Goal: Task Accomplishment & Management: Manage account settings

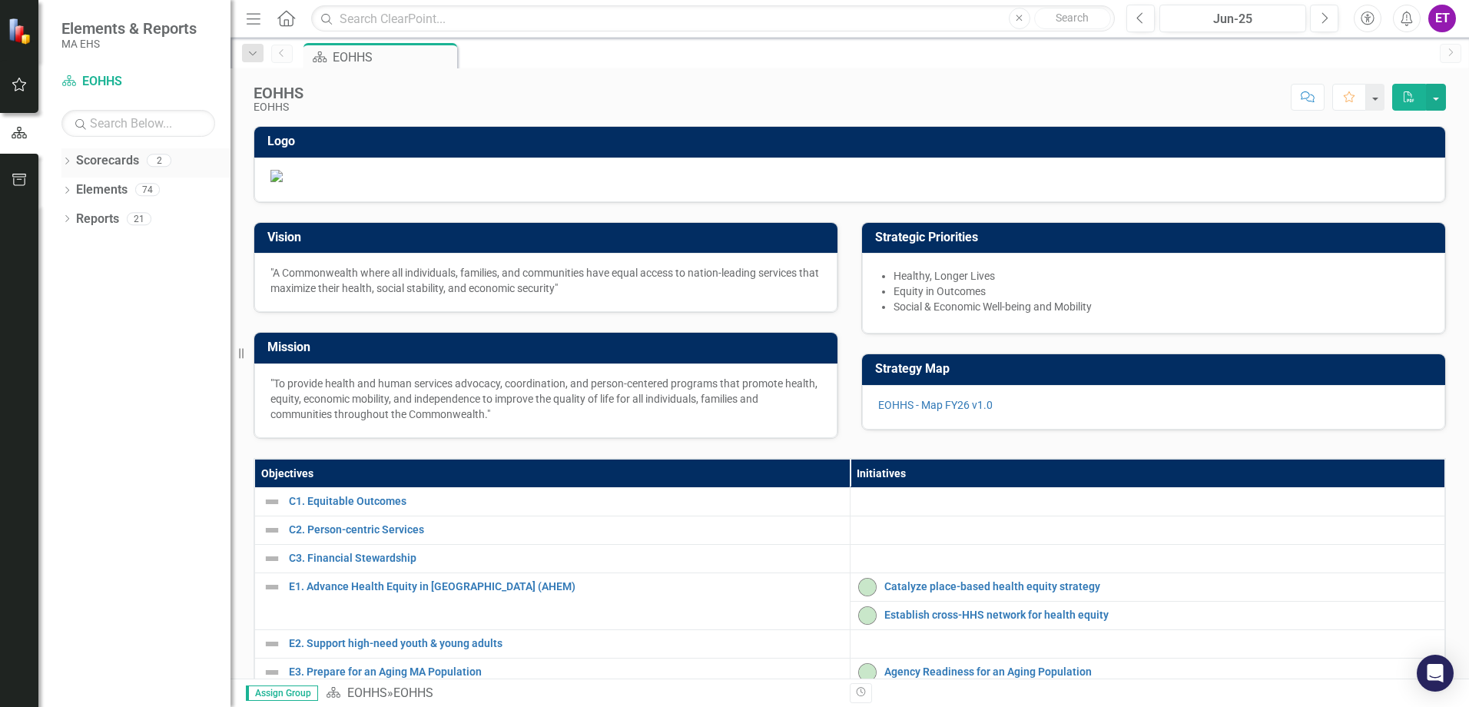
click at [77, 167] on link "Scorecards" at bounding box center [107, 161] width 63 height 18
click at [72, 164] on div "Dropdown Scorecards 2" at bounding box center [145, 162] width 169 height 29
click at [66, 160] on icon "Dropdown" at bounding box center [66, 162] width 11 height 8
click at [75, 199] on div "Dropdown EOHHS" at bounding box center [149, 189] width 161 height 25
click at [77, 186] on icon "Dropdown" at bounding box center [75, 188] width 12 height 9
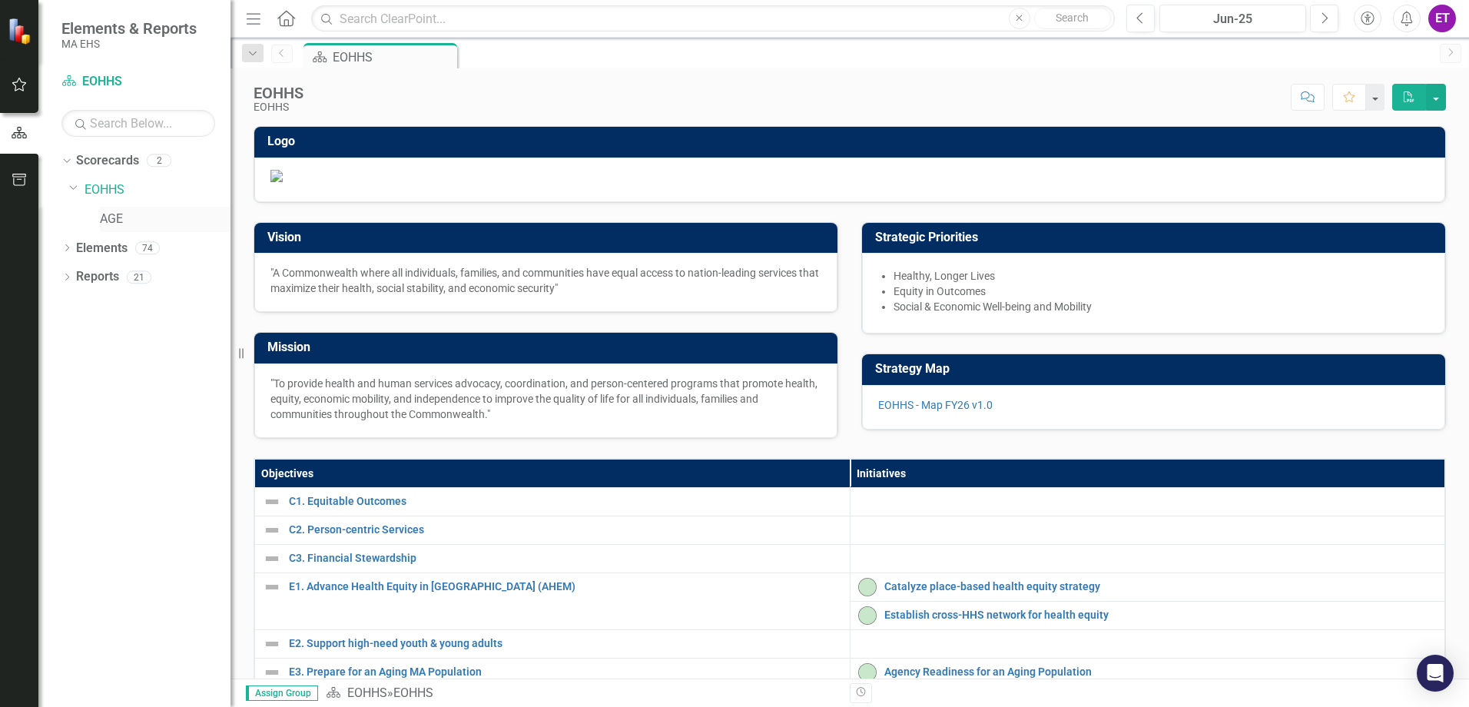
click at [112, 221] on link "AGE" at bounding box center [165, 220] width 131 height 18
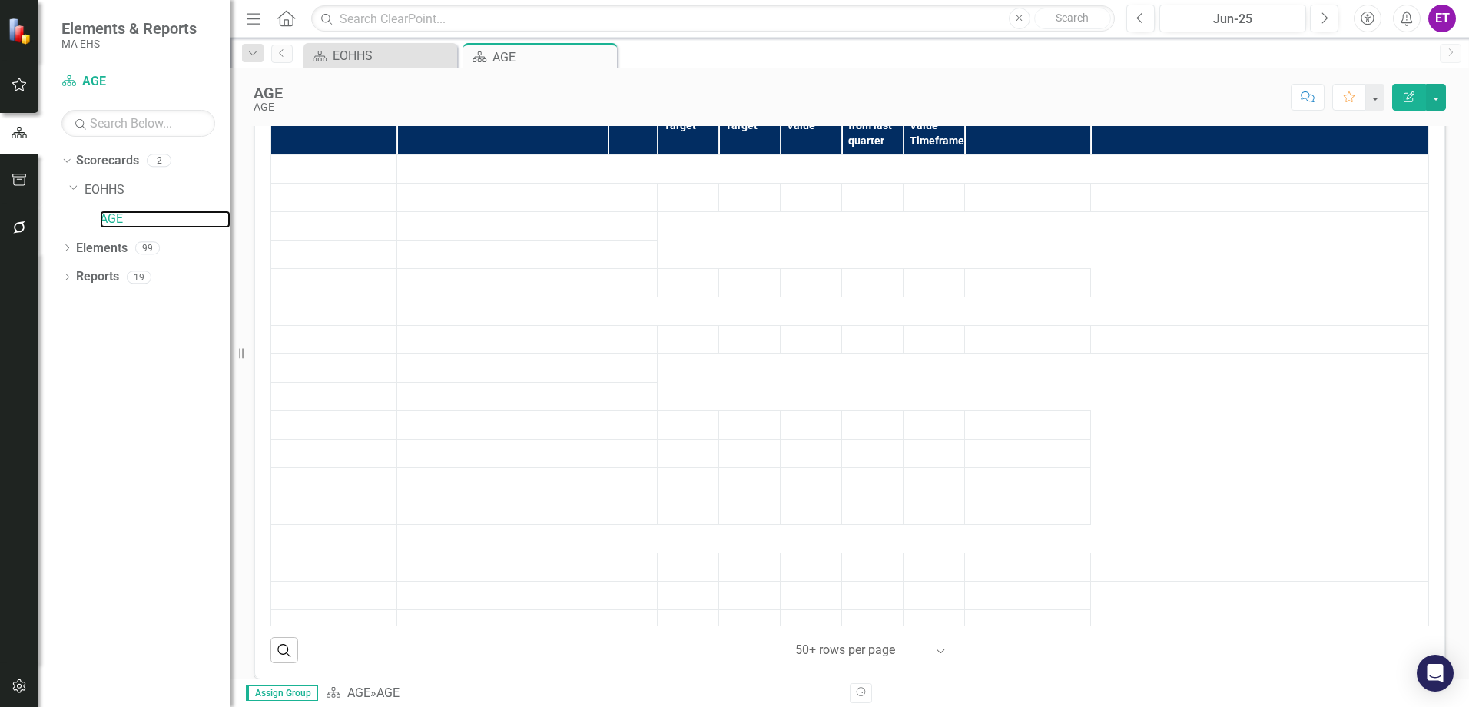
scroll to position [269, 0]
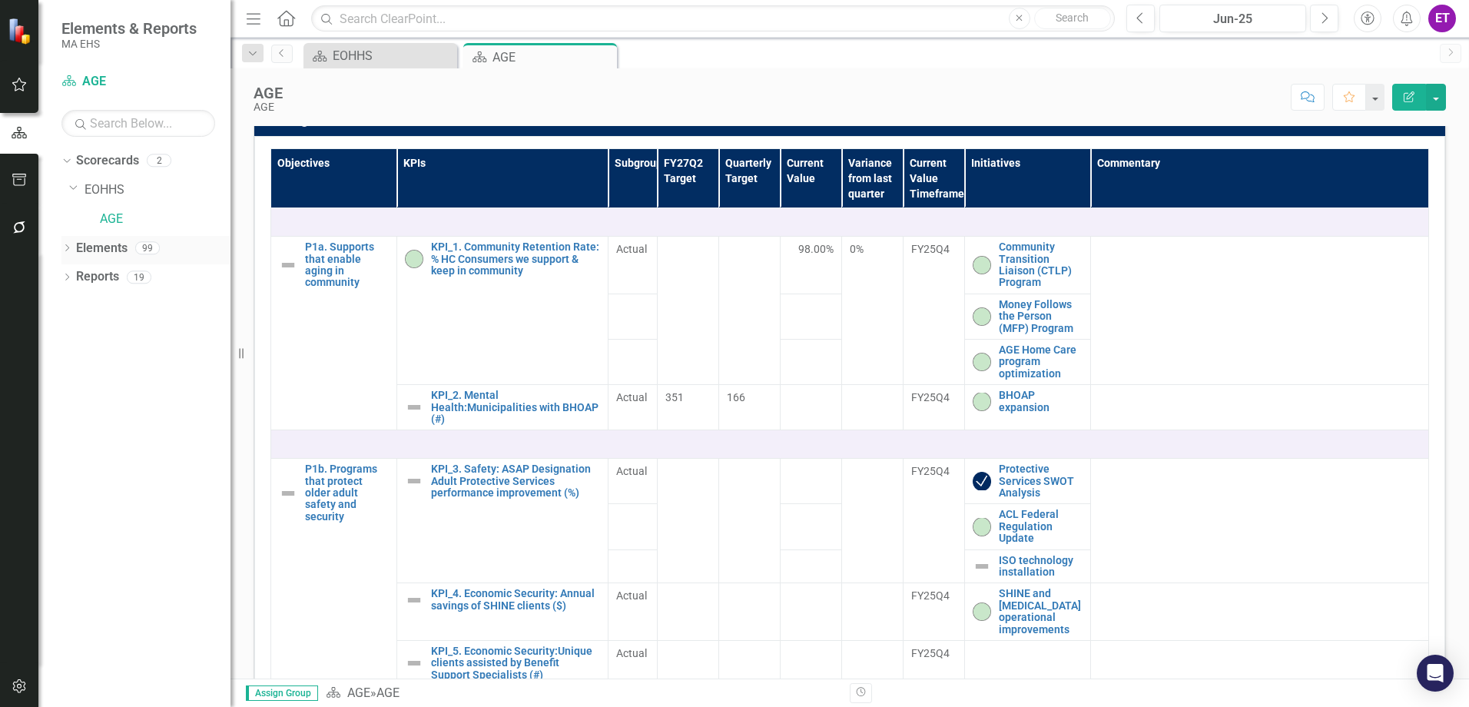
click at [64, 246] on icon "Dropdown" at bounding box center [66, 249] width 11 height 8
click at [76, 310] on icon "Dropdown" at bounding box center [74, 307] width 11 height 8
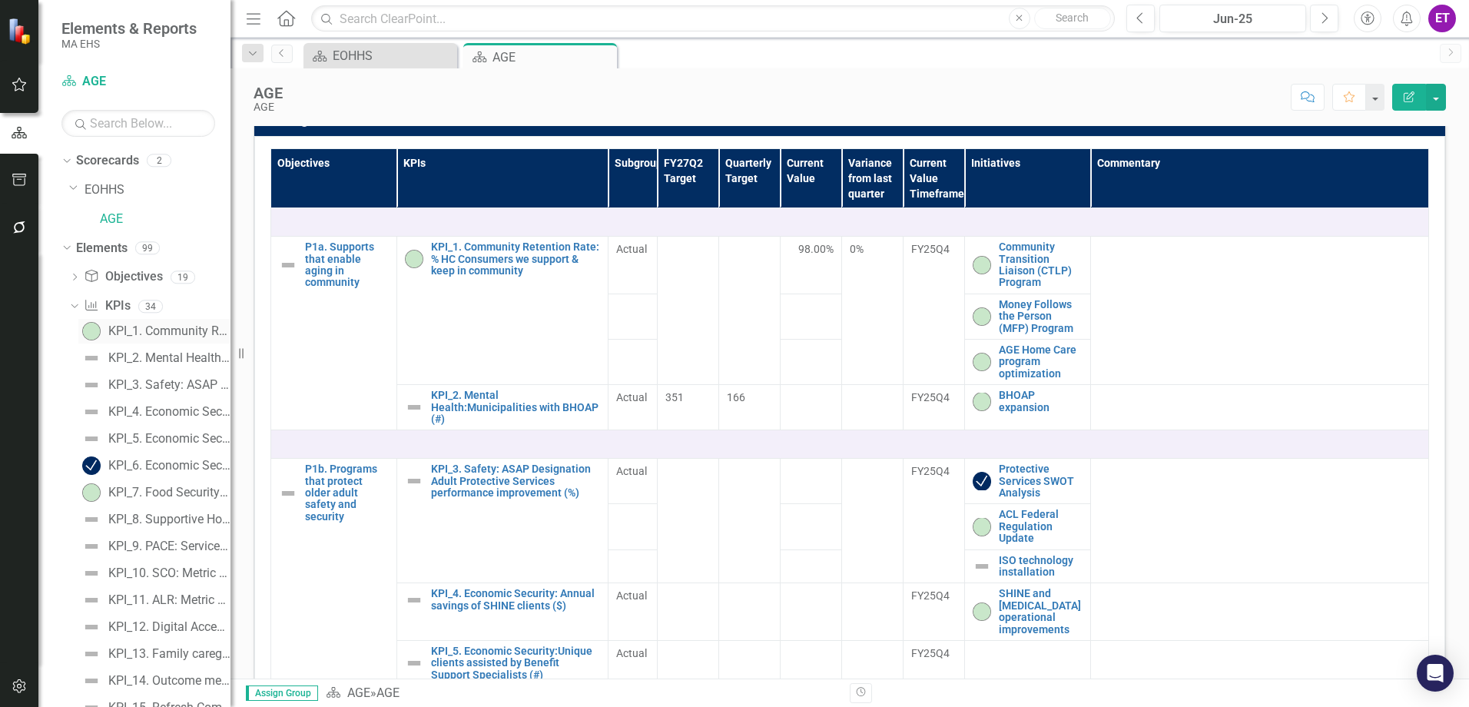
click at [123, 334] on div "KPI_1. Community Retention Rate:​% HC Consumers we support & keep in community" at bounding box center [169, 331] width 122 height 14
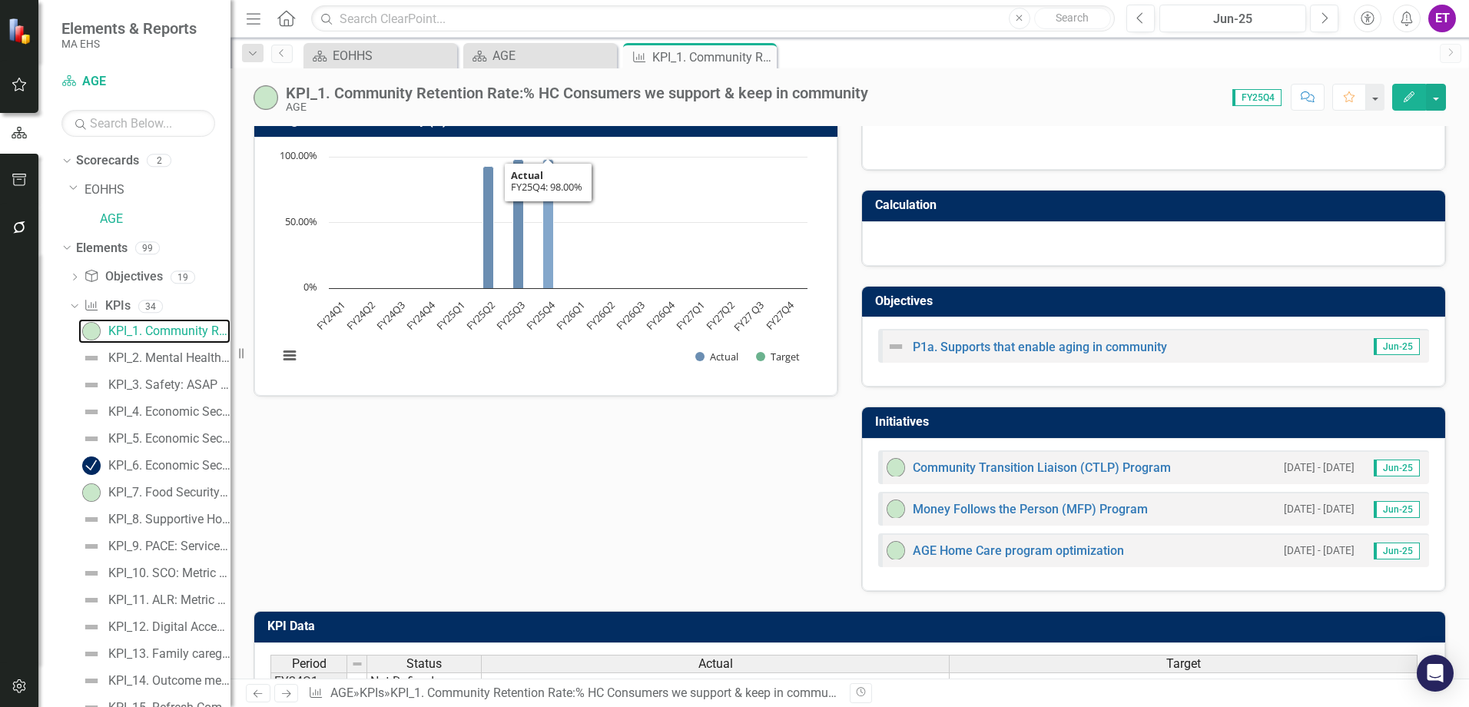
scroll to position [154, 0]
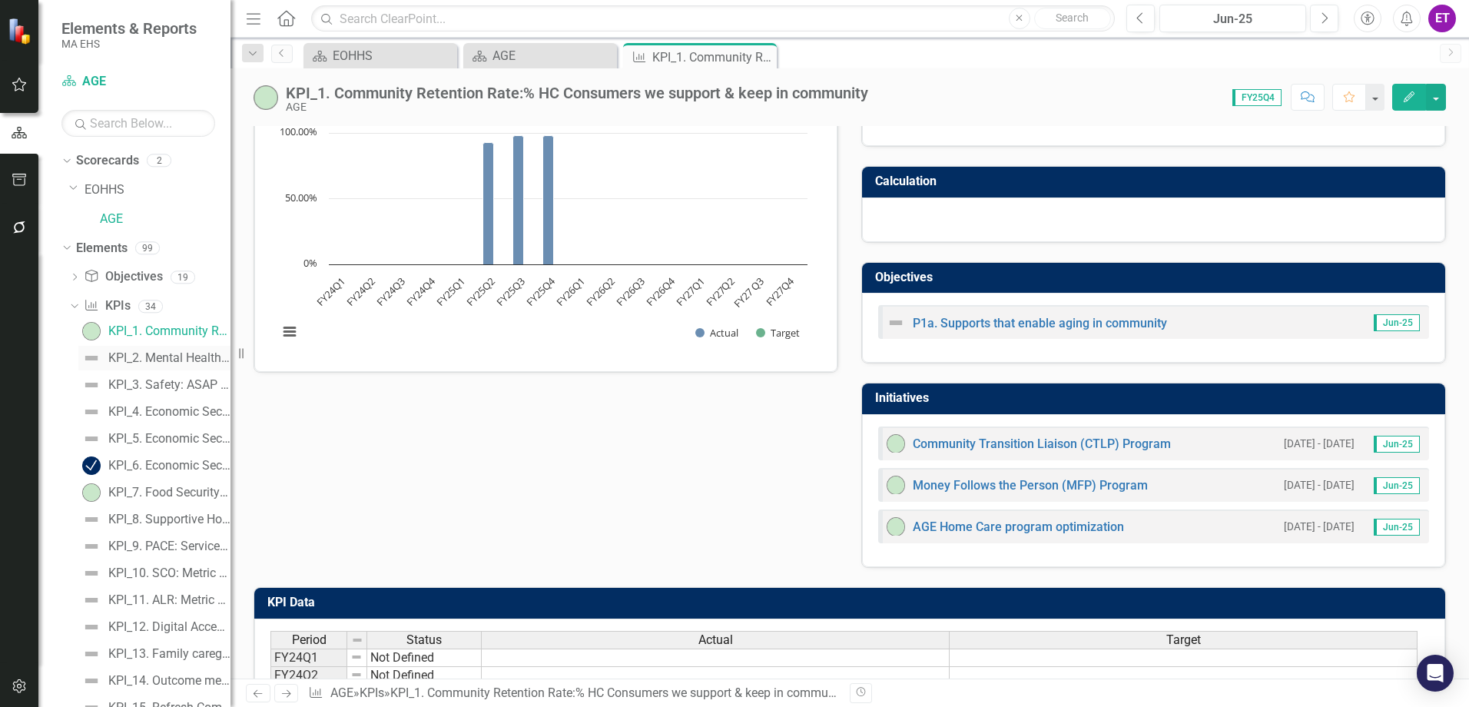
click at [144, 349] on link "KPI_2. Mental Health:Municipalities with BHOAP (#)" at bounding box center [154, 358] width 152 height 25
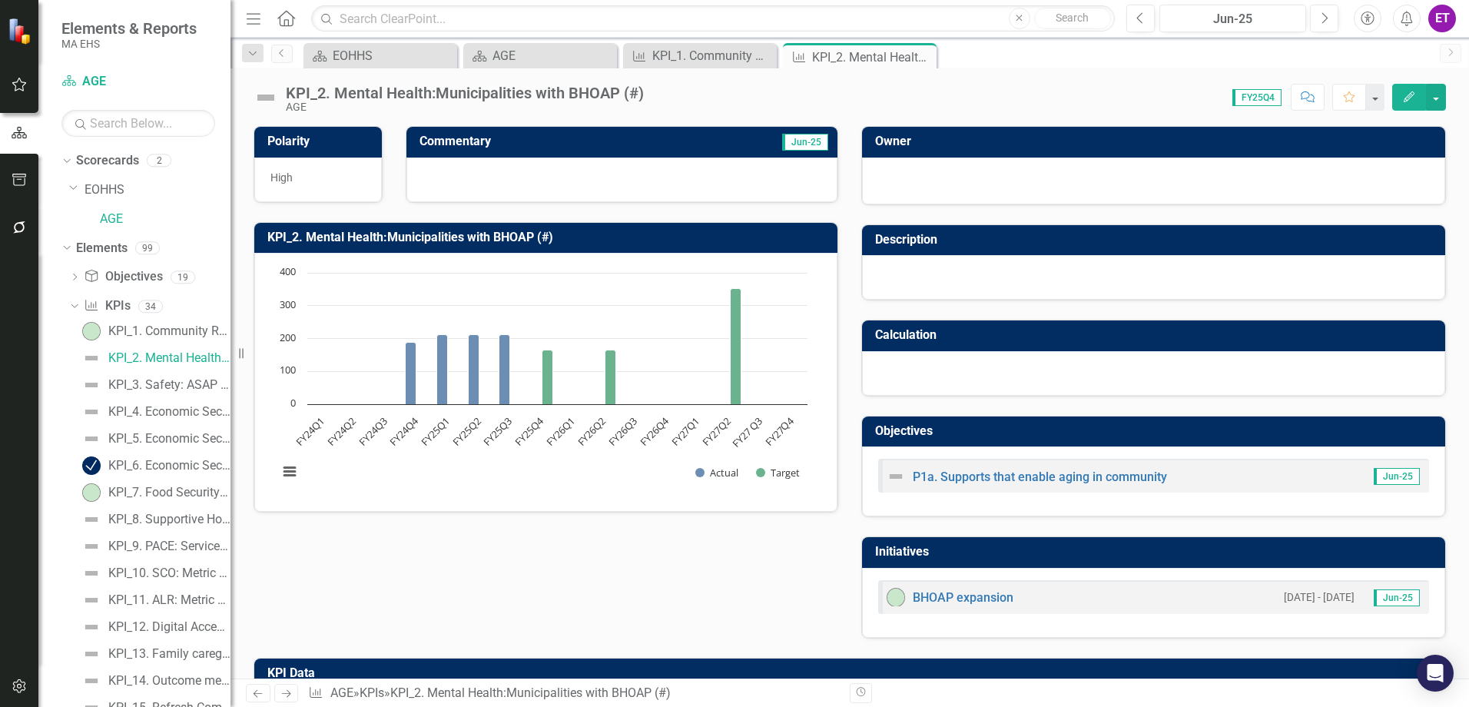
click at [1416, 89] on button "Edit" at bounding box center [1409, 97] width 34 height 27
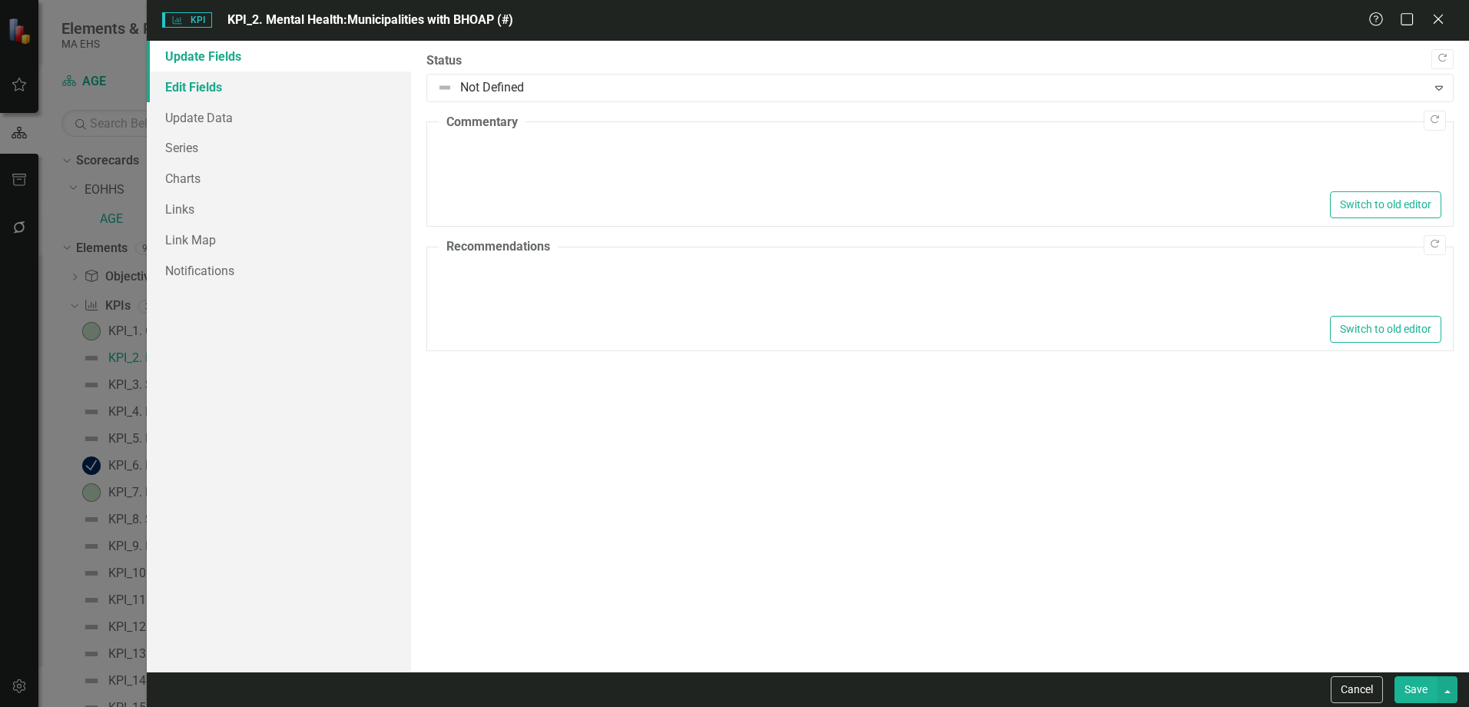
click at [171, 91] on link "Edit Fields" at bounding box center [279, 86] width 264 height 31
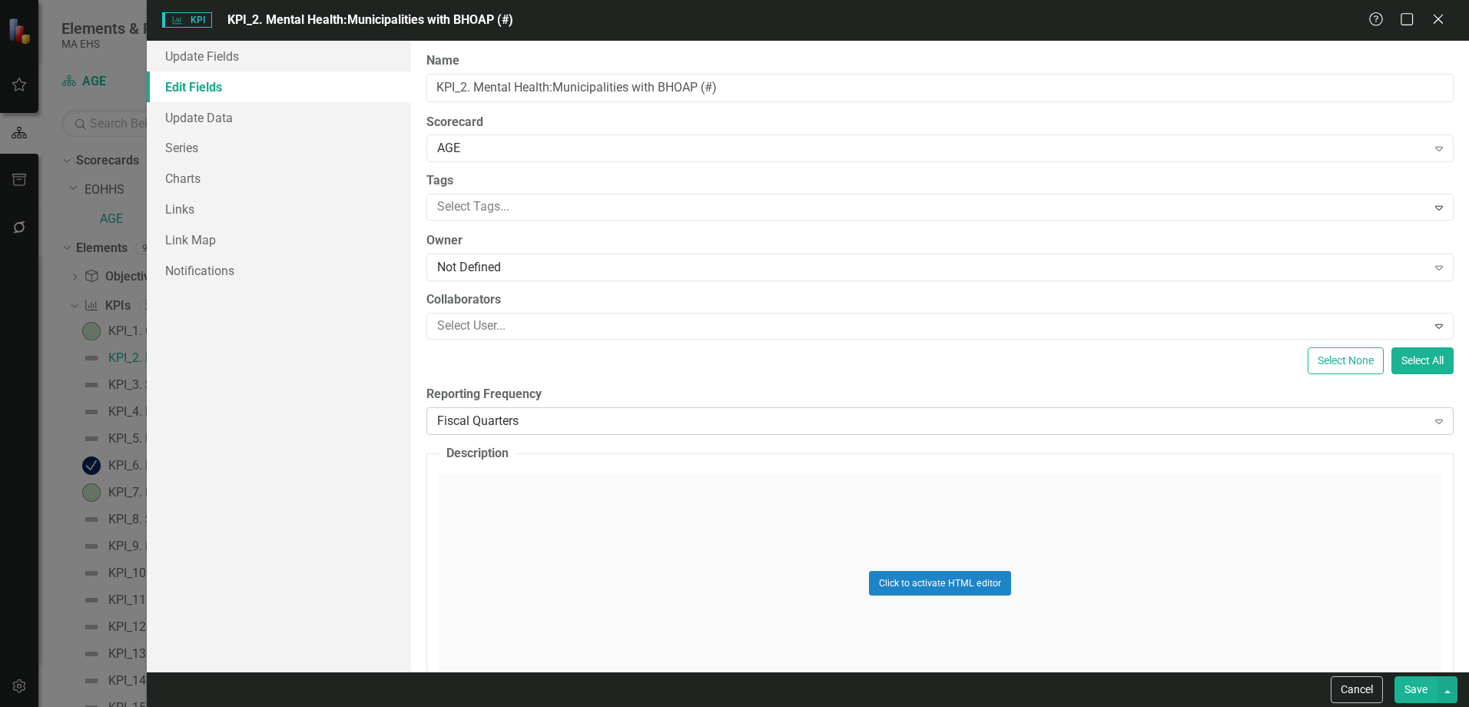
click at [629, 429] on div "Fiscal Quarters" at bounding box center [931, 421] width 989 height 18
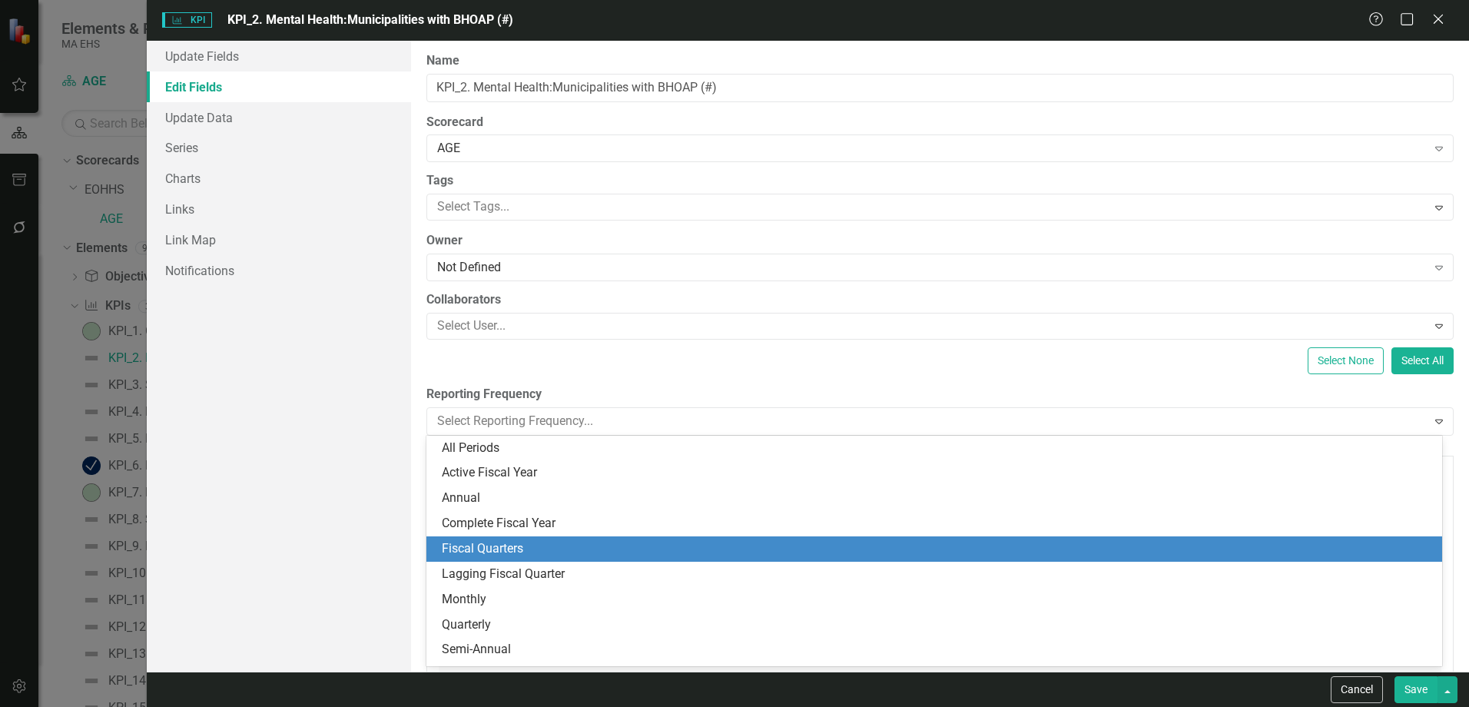
scroll to position [22, 0]
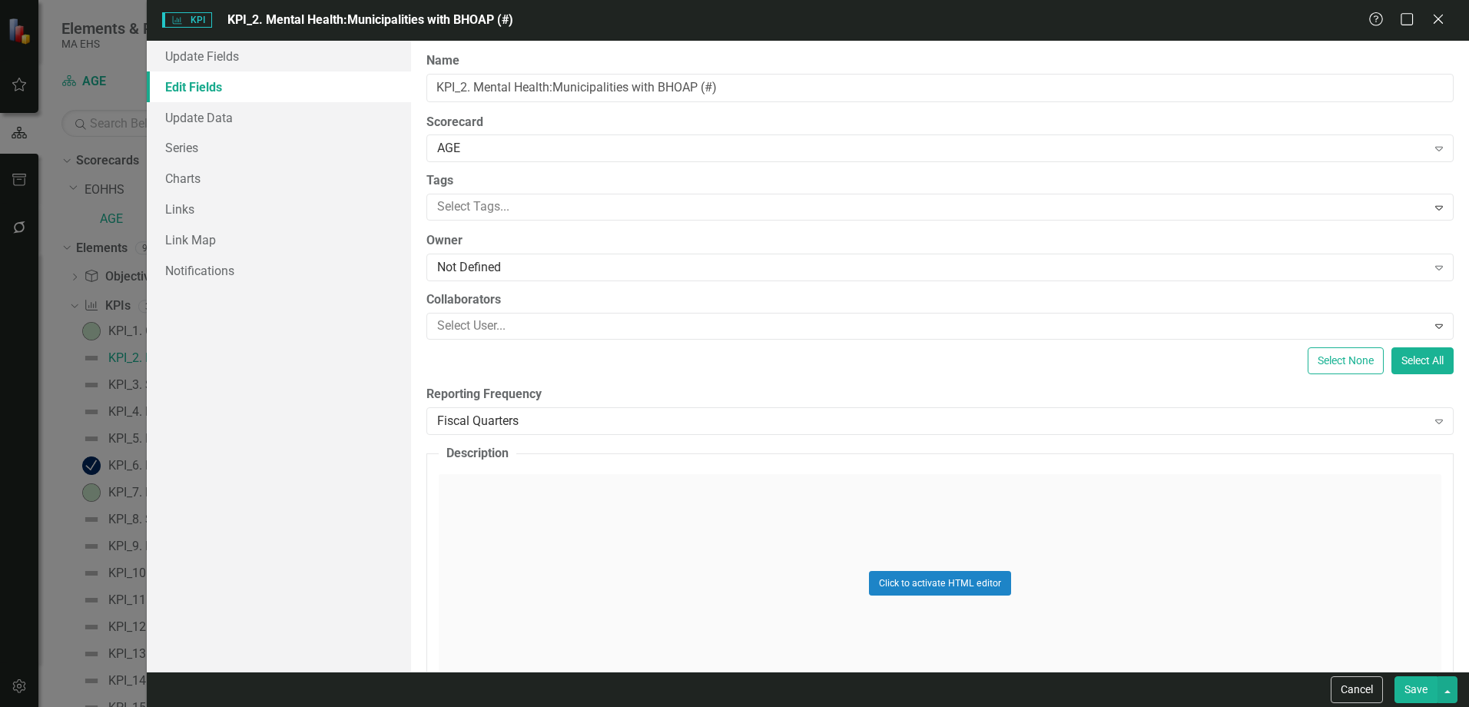
click at [551, 395] on label "Reporting Frequency" at bounding box center [939, 395] width 1027 height 18
click at [549, 439] on div "ClearPoint Can Do More! How ClearPoint Can Help Close Enterprise plans can auto…" at bounding box center [940, 356] width 1058 height 631
click at [536, 425] on div "Fiscal Quarters" at bounding box center [931, 421] width 989 height 18
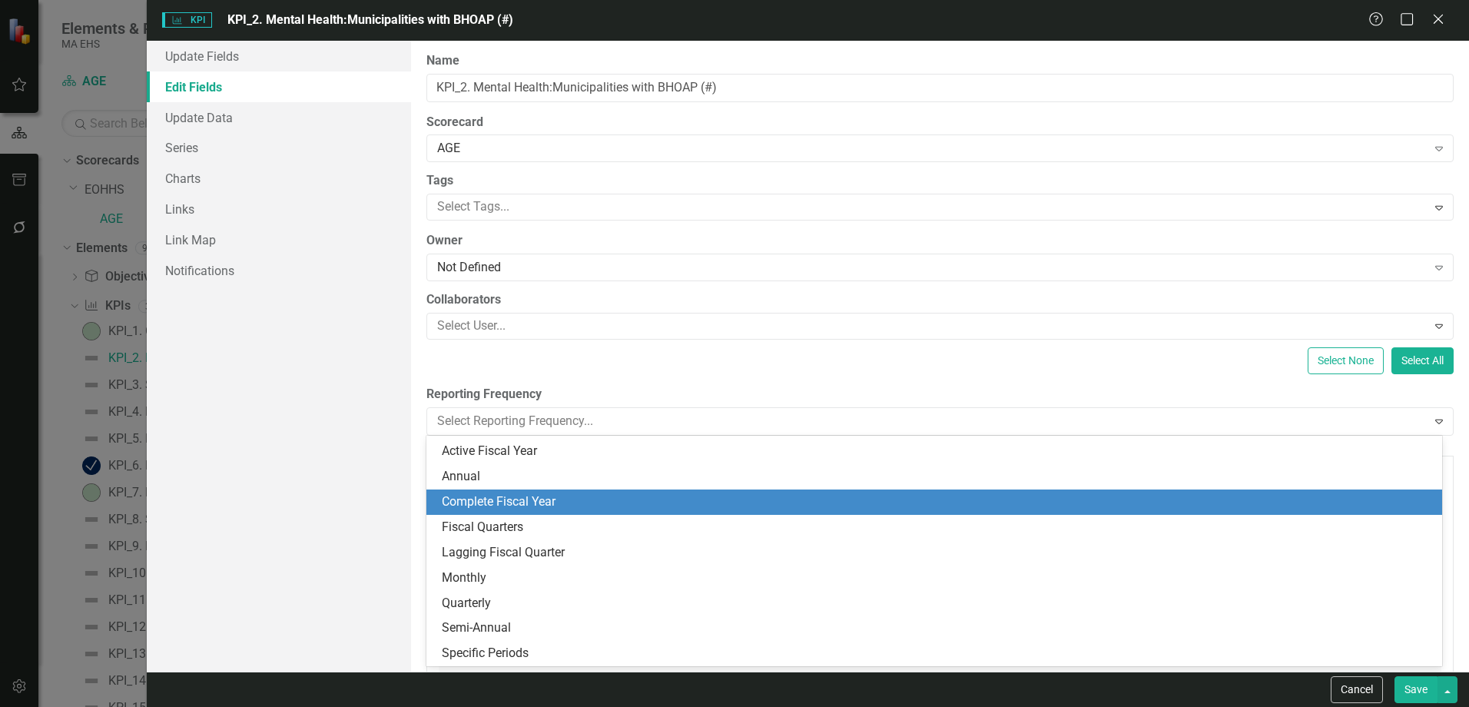
click at [552, 501] on div "Complete Fiscal Year" at bounding box center [937, 502] width 991 height 18
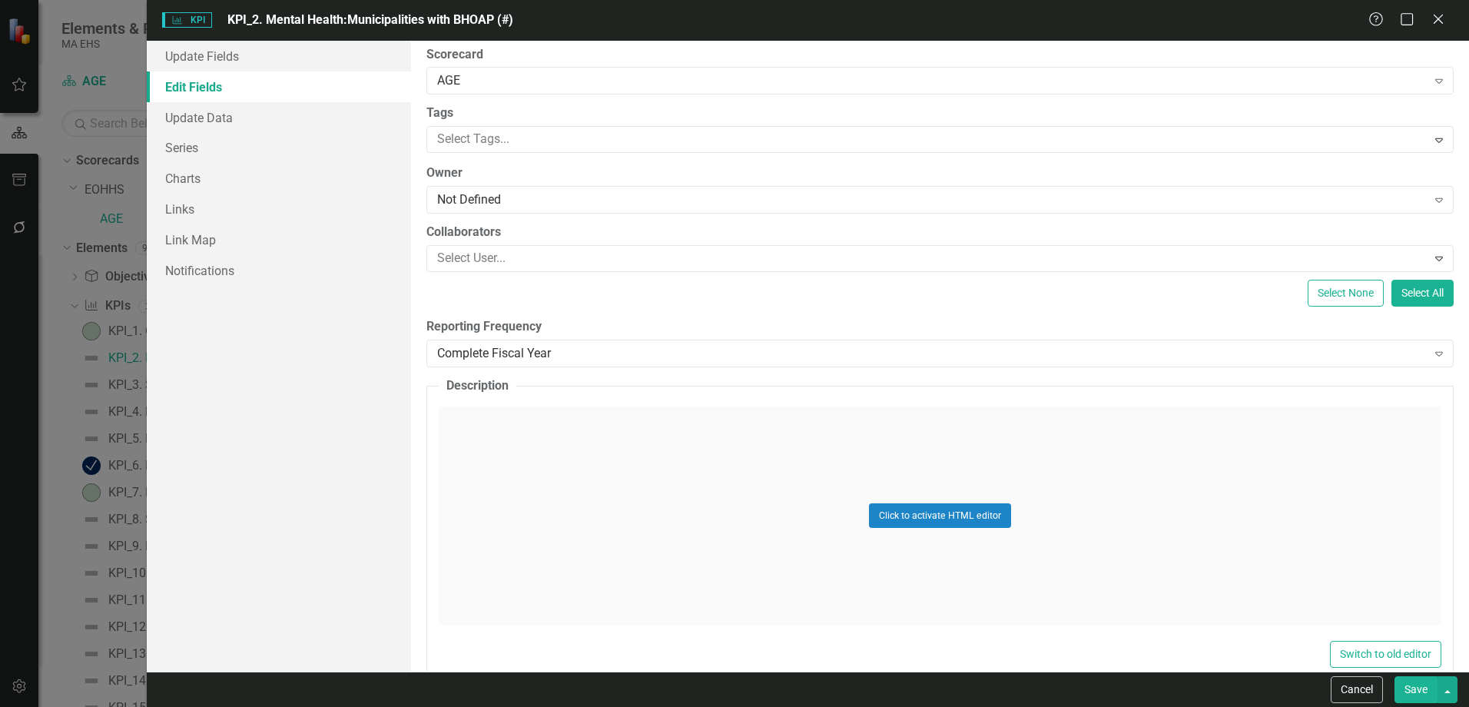
scroll to position [154, 0]
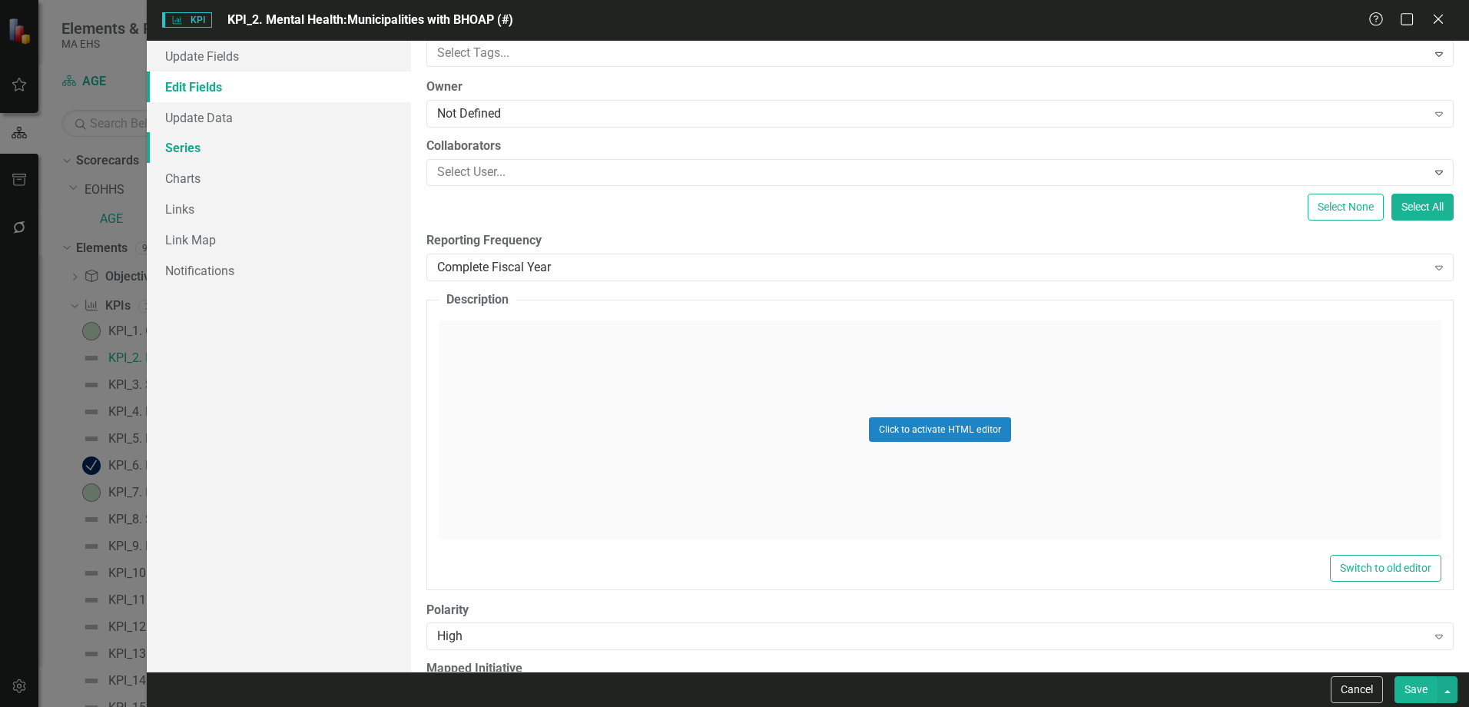
click at [271, 132] on link "Series" at bounding box center [279, 147] width 264 height 31
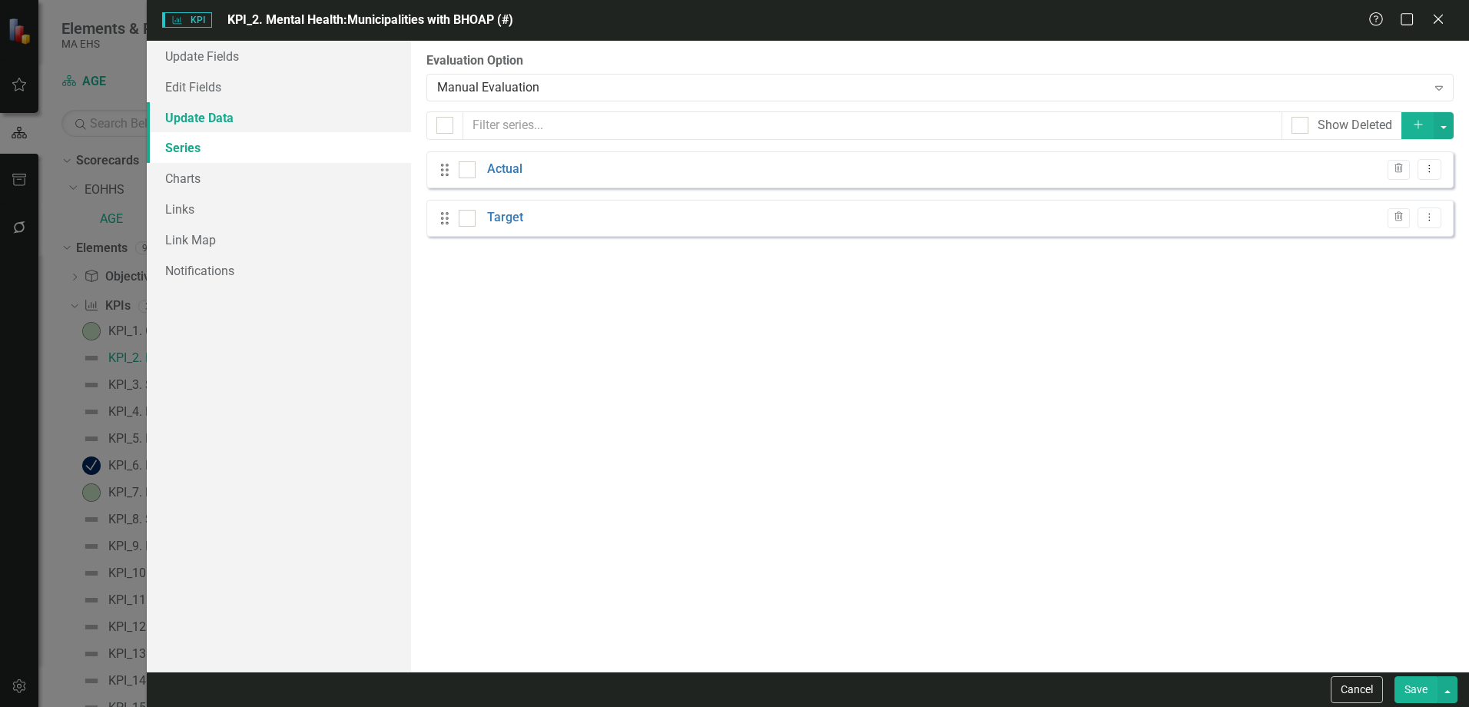
click at [271, 112] on link "Update Data" at bounding box center [279, 117] width 264 height 31
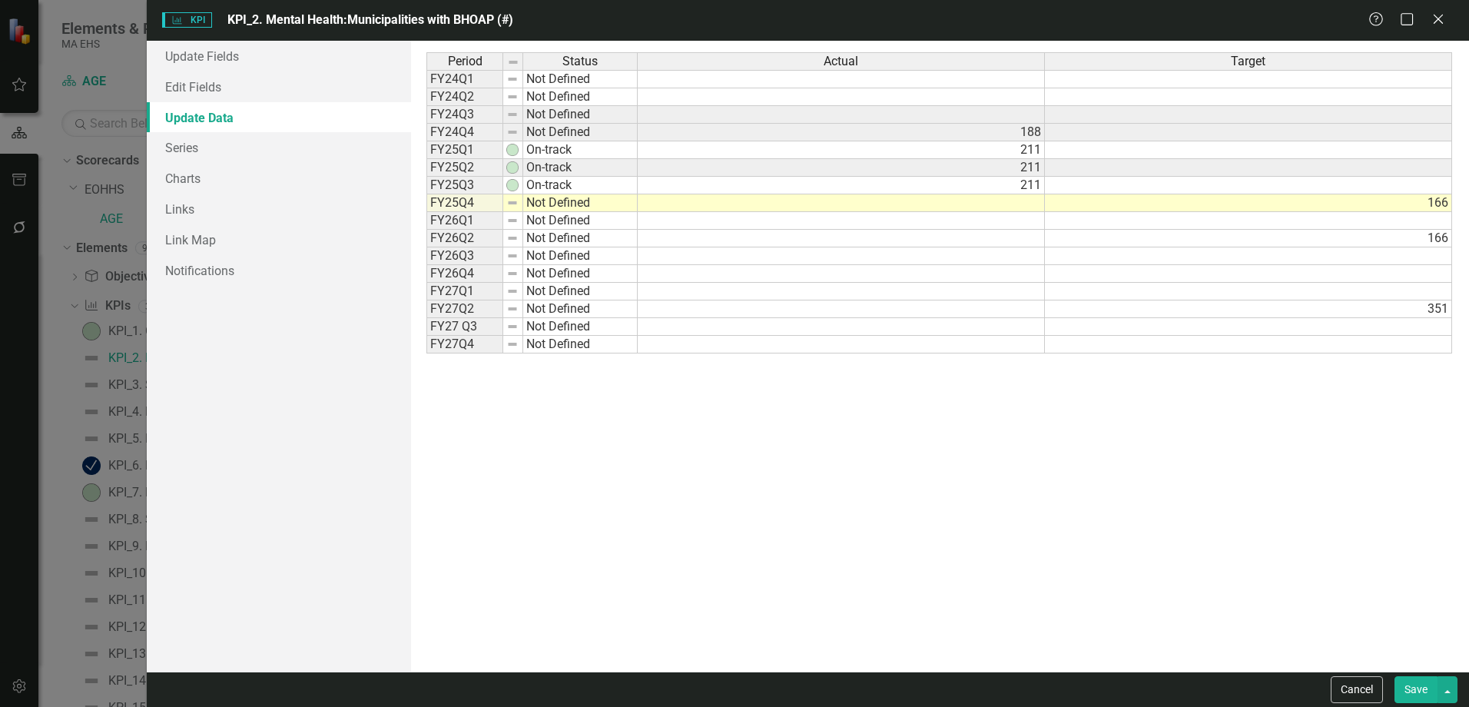
click at [1010, 199] on td at bounding box center [841, 203] width 407 height 18
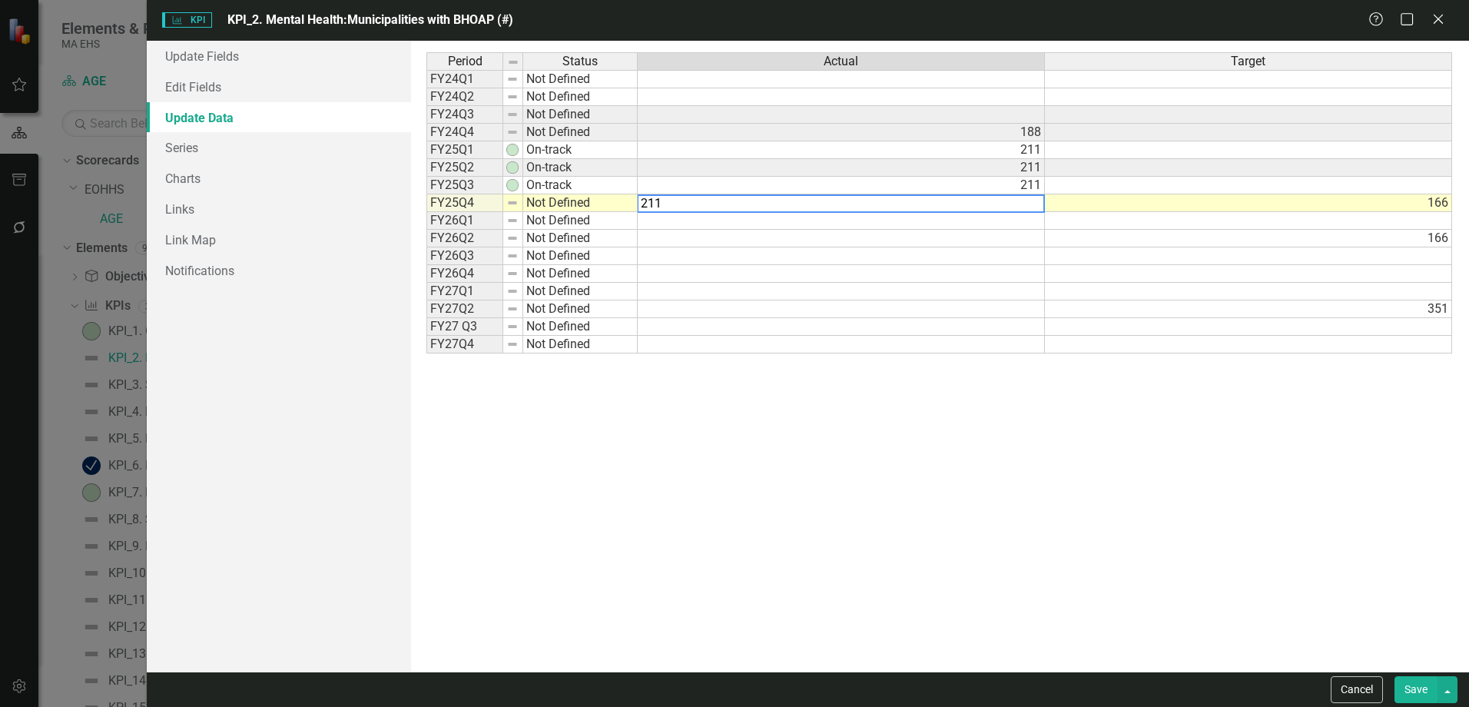
type textarea "211"
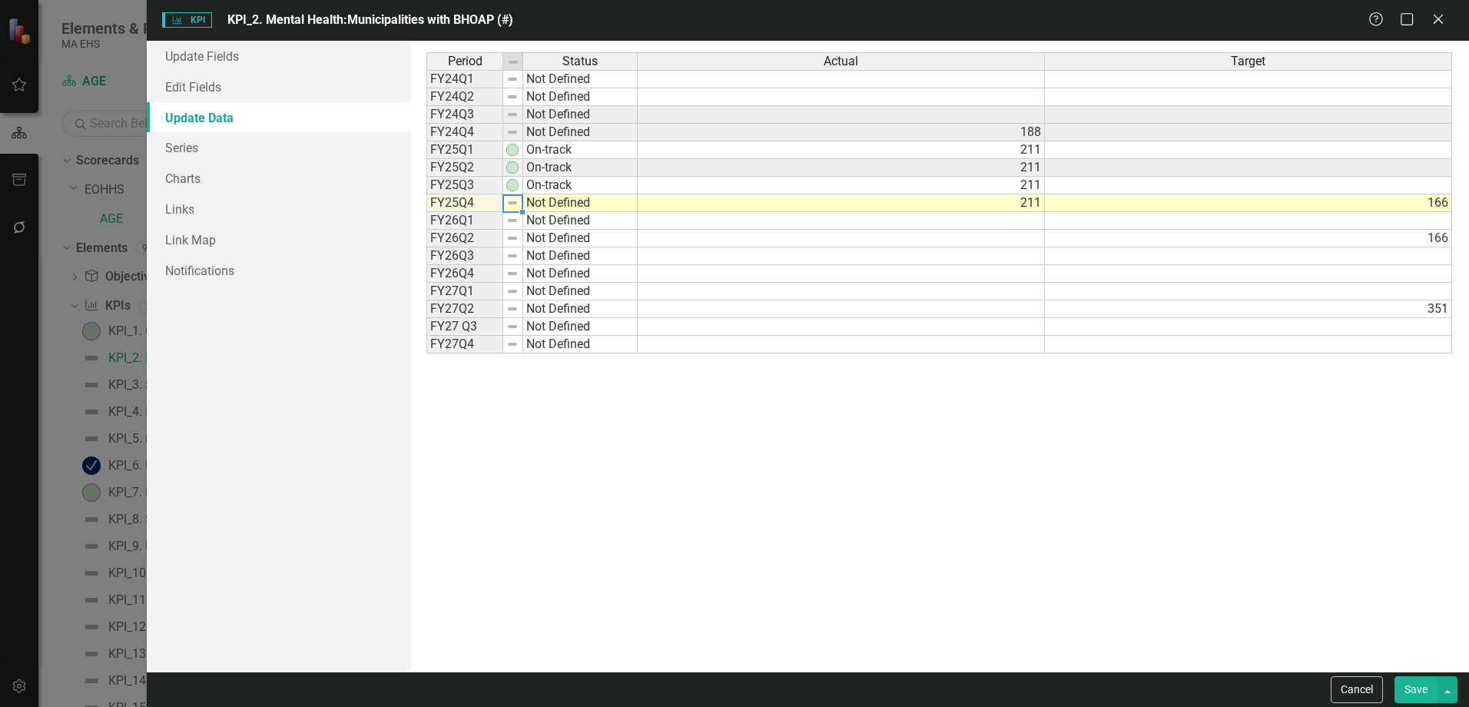
click at [514, 204] on img at bounding box center [512, 203] width 12 height 12
click at [519, 184] on img at bounding box center [512, 185] width 12 height 12
click at [508, 186] on img at bounding box center [512, 185] width 12 height 12
click at [511, 204] on img at bounding box center [512, 203] width 12 height 12
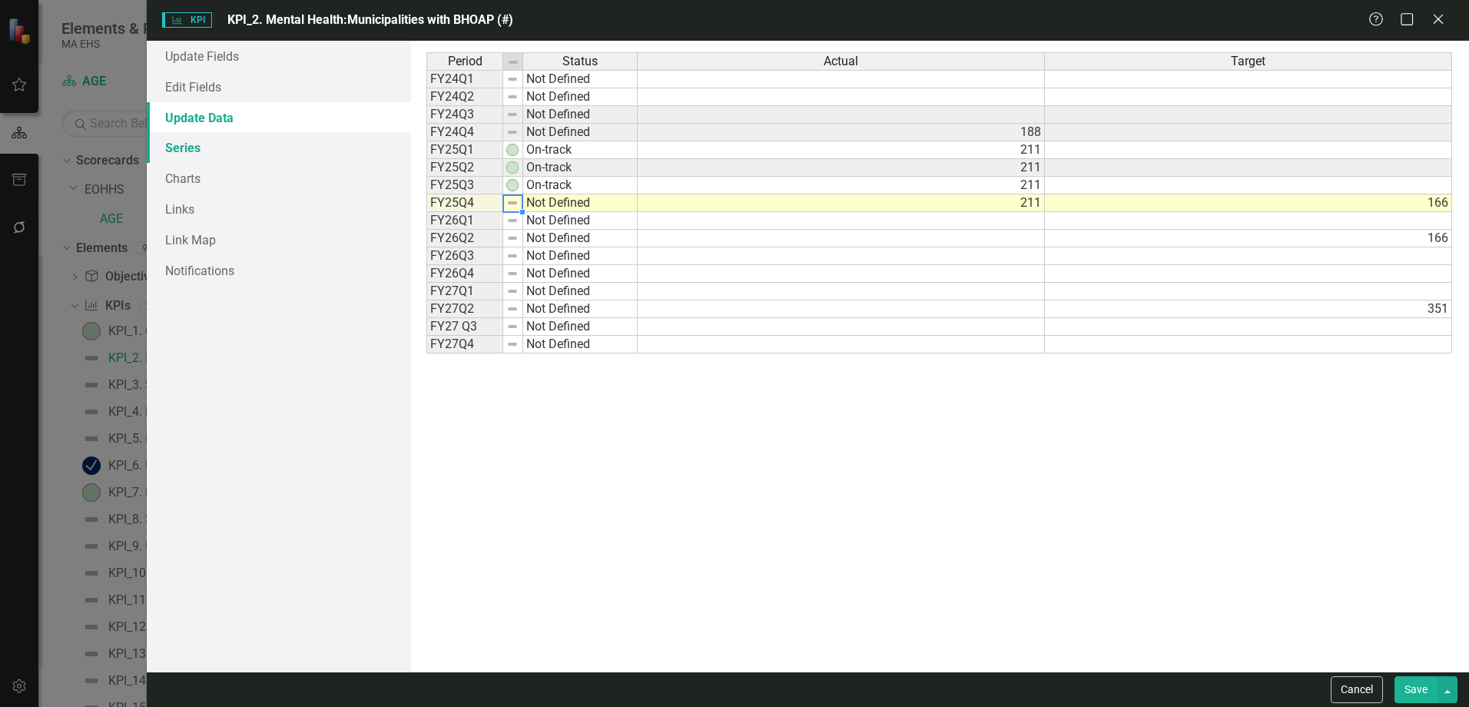
click at [250, 146] on link "Series" at bounding box center [279, 147] width 264 height 31
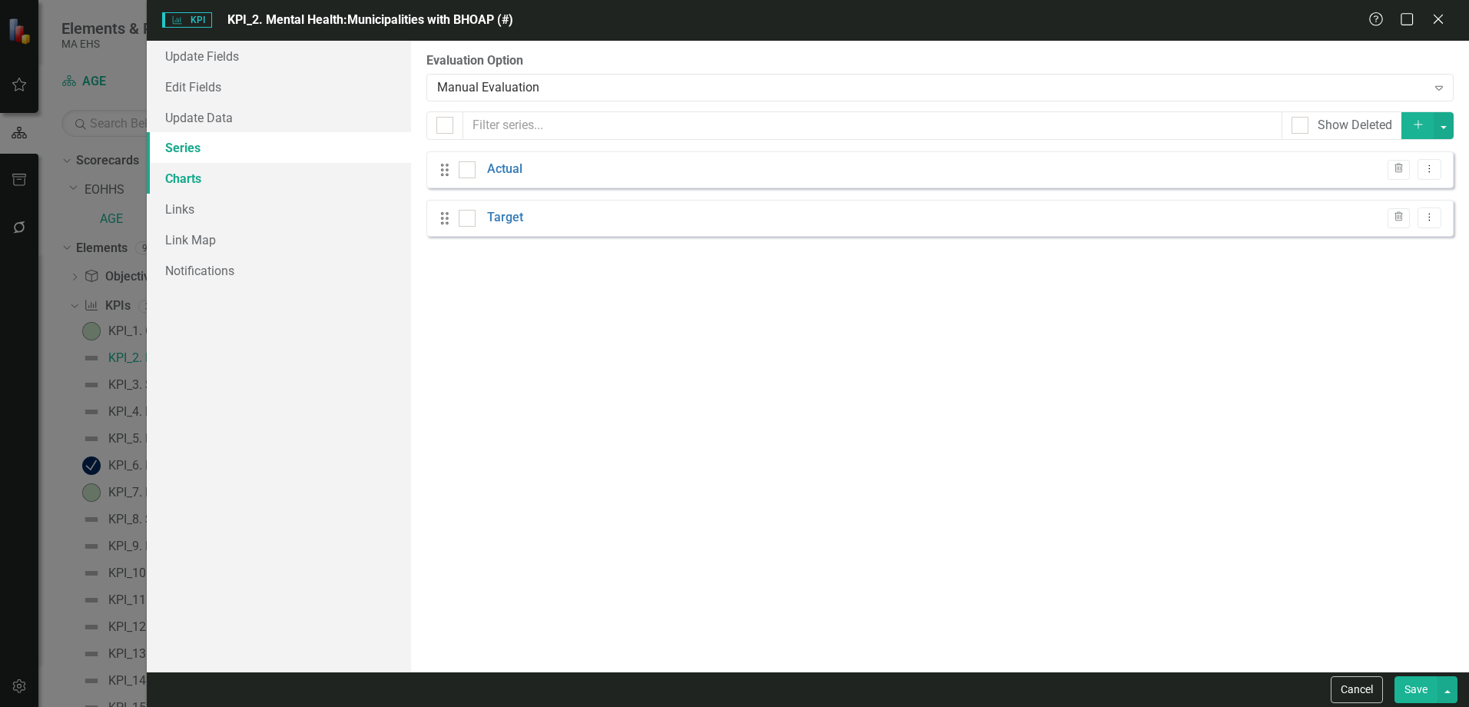
click at [230, 178] on link "Charts" at bounding box center [279, 178] width 264 height 31
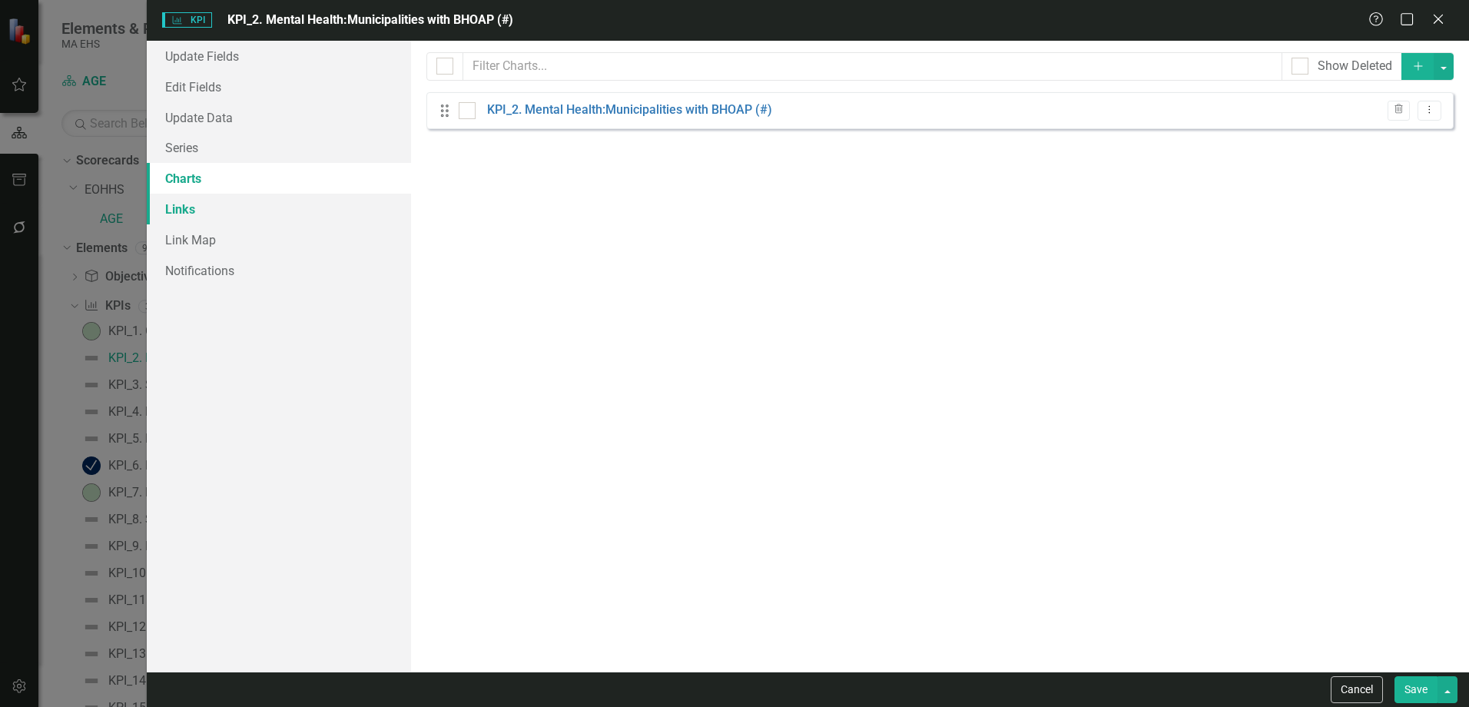
click at [221, 214] on link "Links" at bounding box center [279, 209] width 264 height 31
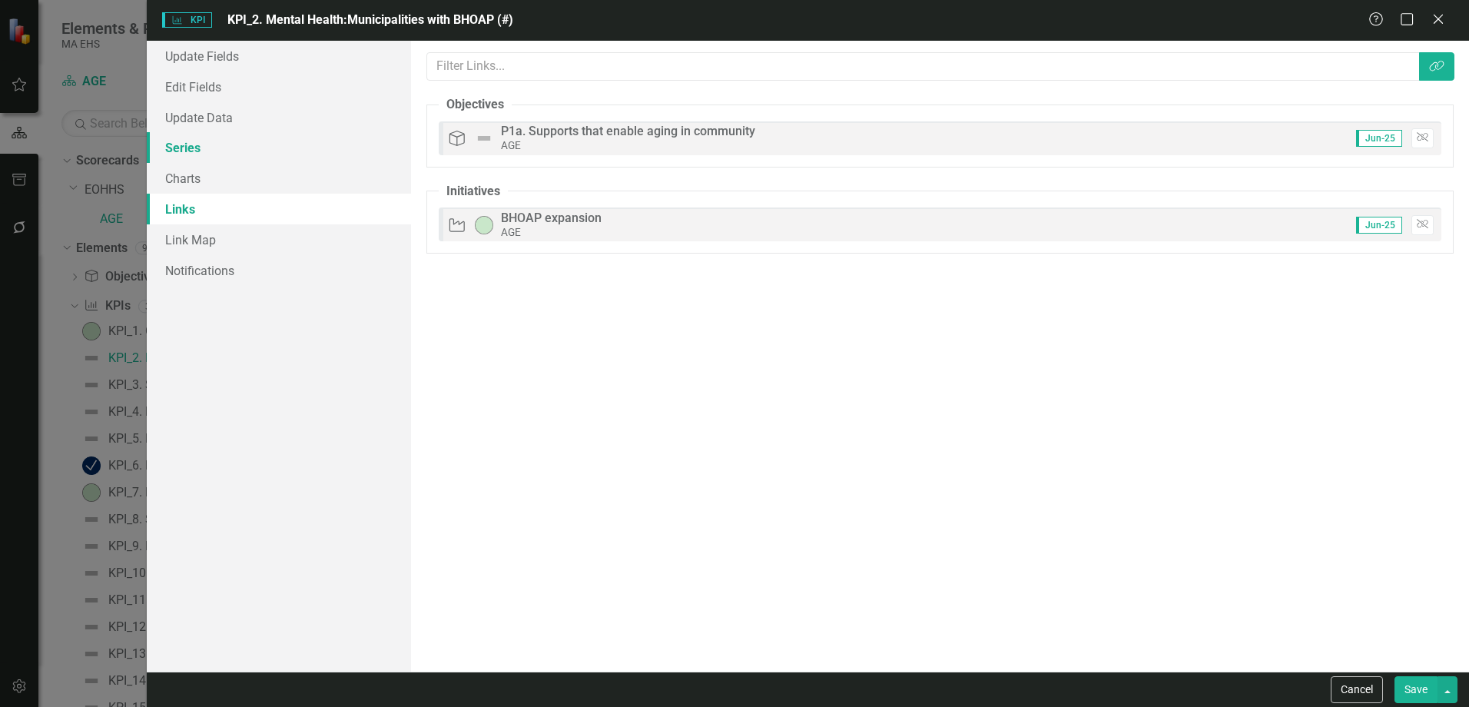
click at [205, 140] on link "Series" at bounding box center [279, 147] width 264 height 31
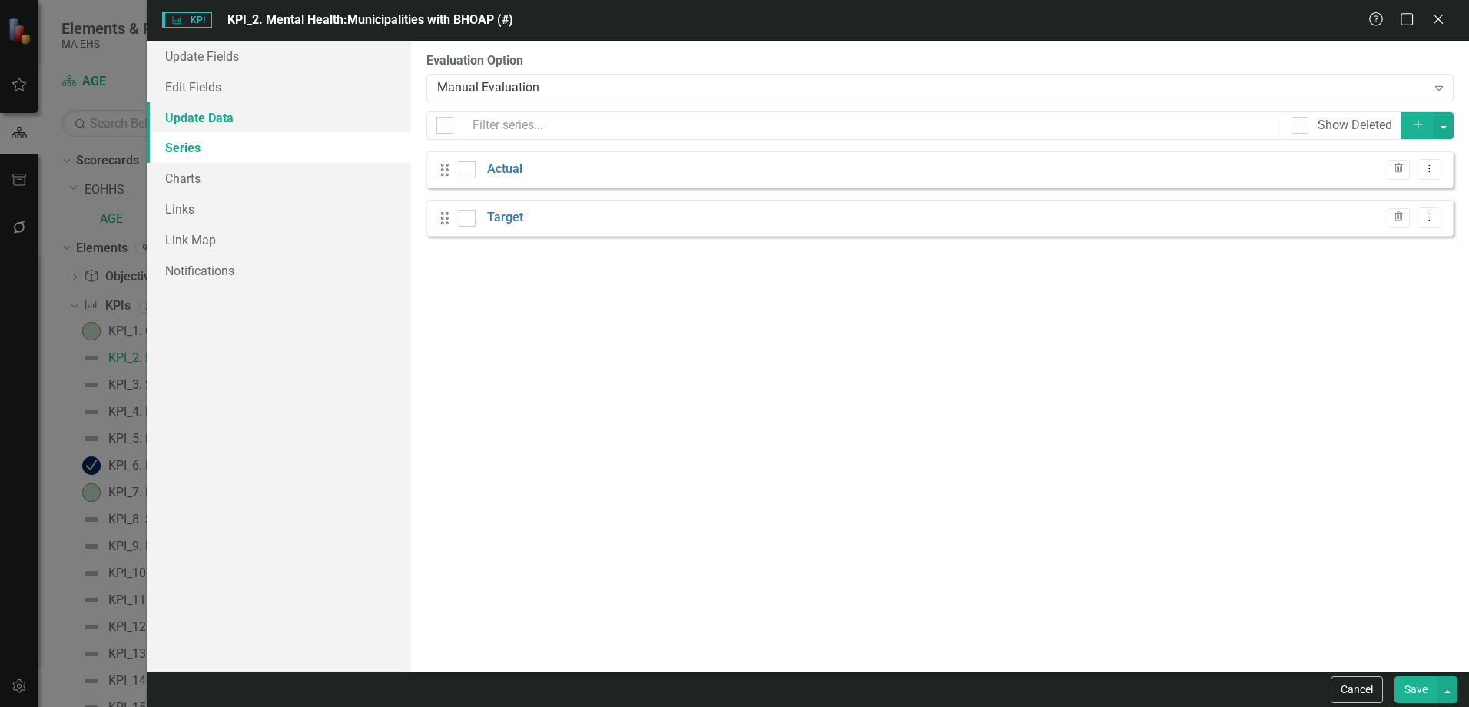
click at [191, 118] on link "Update Data" at bounding box center [279, 117] width 264 height 31
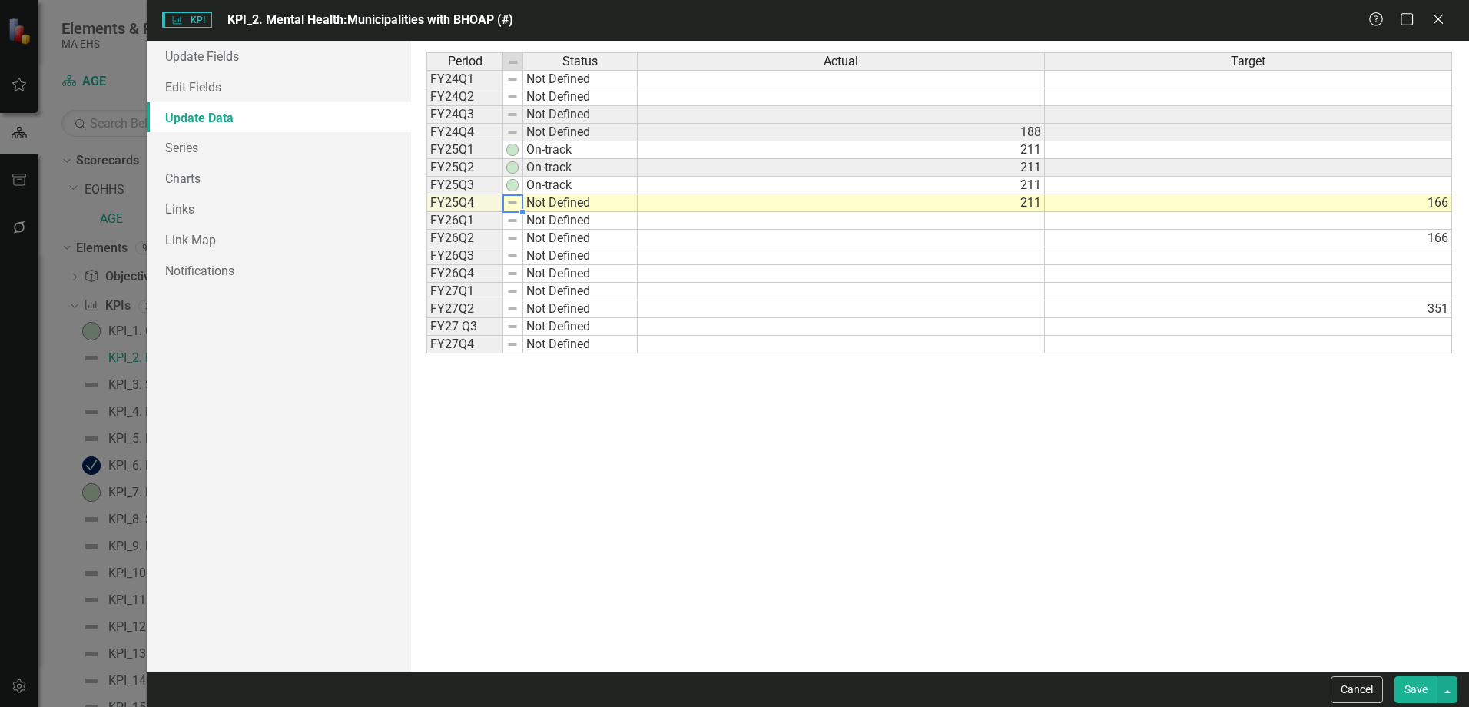
click at [512, 203] on img at bounding box center [512, 203] width 12 height 12
click at [518, 69] on div at bounding box center [512, 61] width 19 height 17
click at [512, 205] on td at bounding box center [513, 203] width 20 height 18
click at [512, 205] on img at bounding box center [512, 203] width 12 height 12
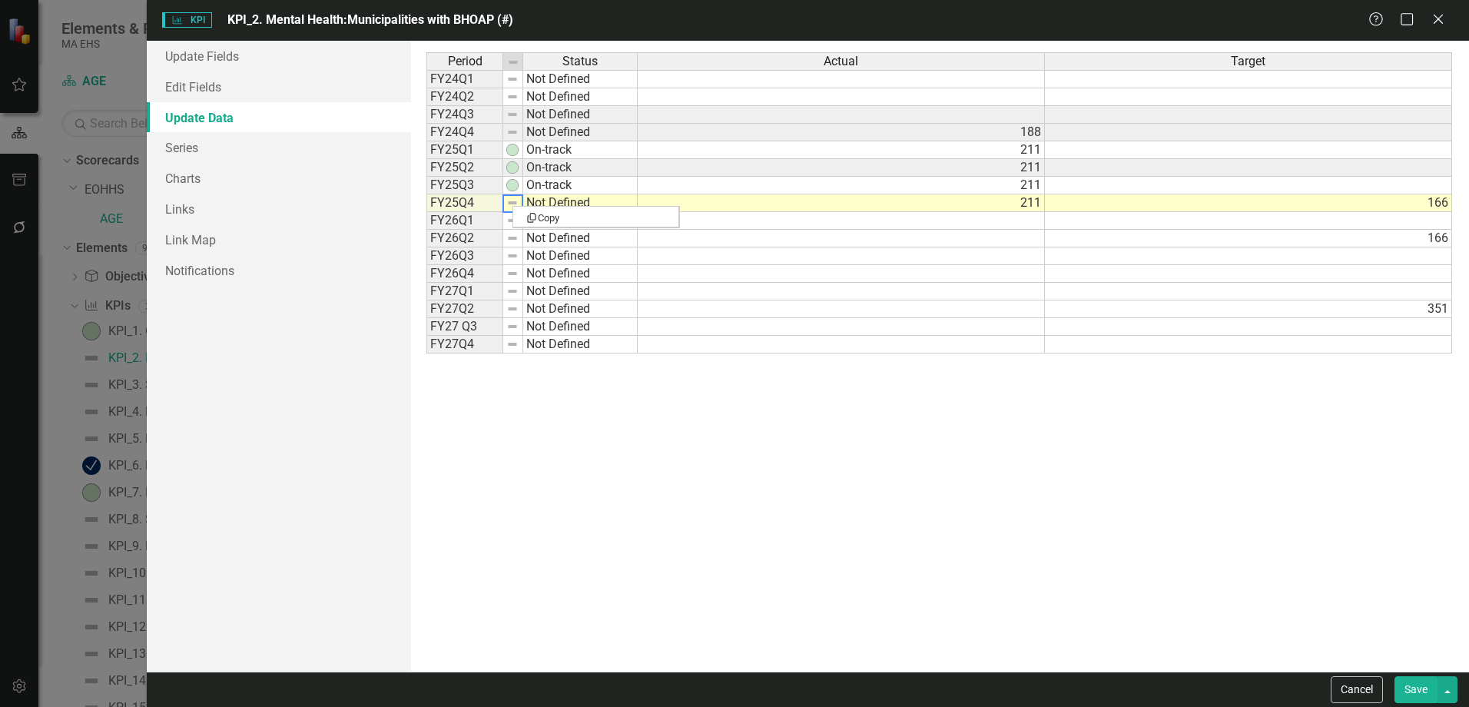
click at [512, 205] on img at bounding box center [512, 203] width 12 height 12
click at [234, 84] on link "Edit Fields" at bounding box center [279, 86] width 264 height 31
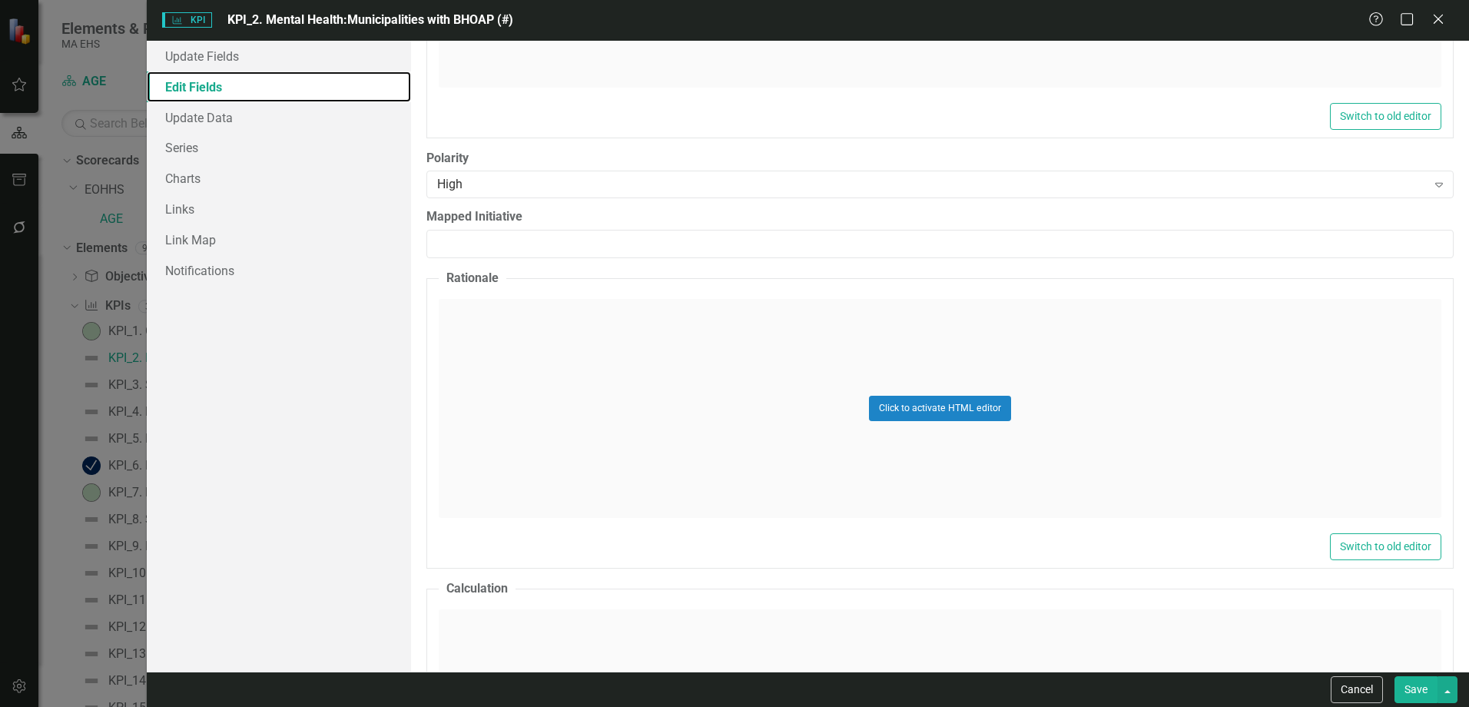
scroll to position [836, 0]
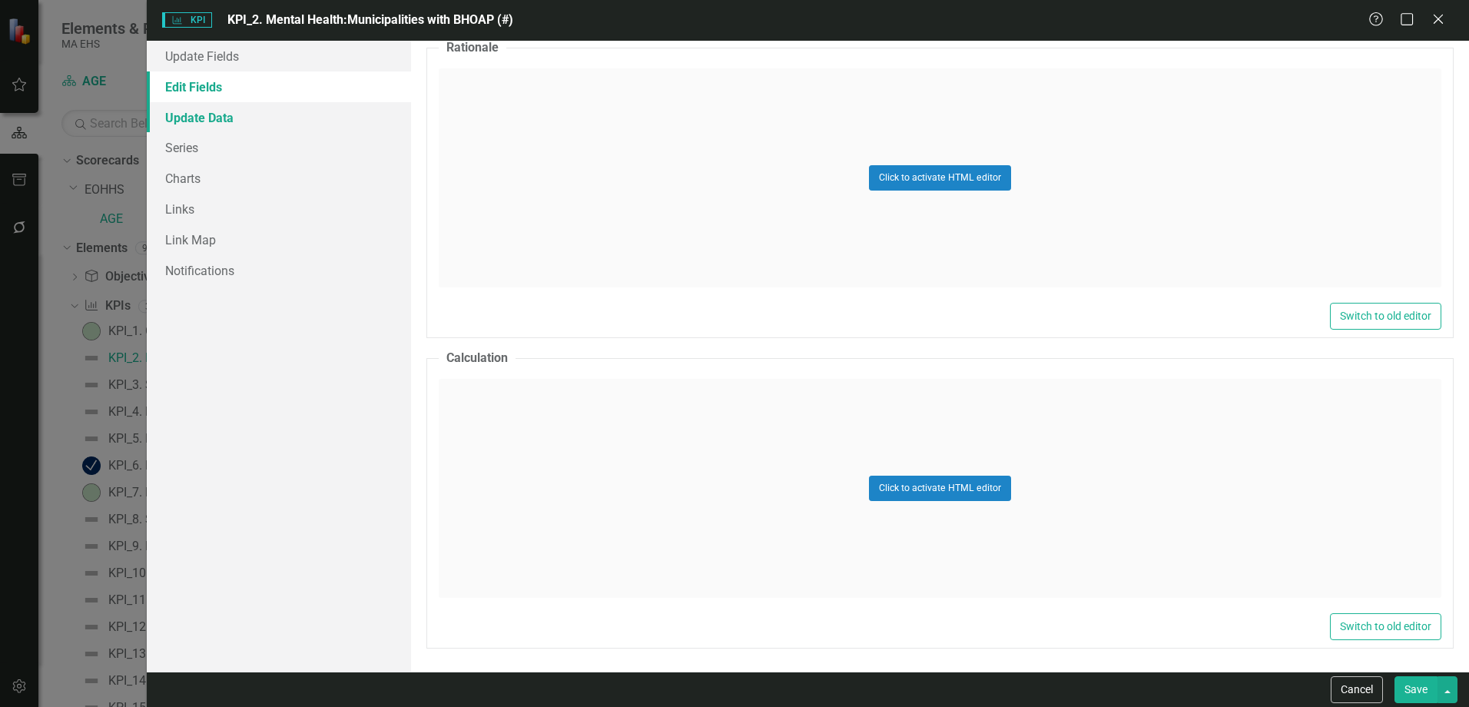
click at [176, 119] on link "Update Data" at bounding box center [279, 117] width 264 height 31
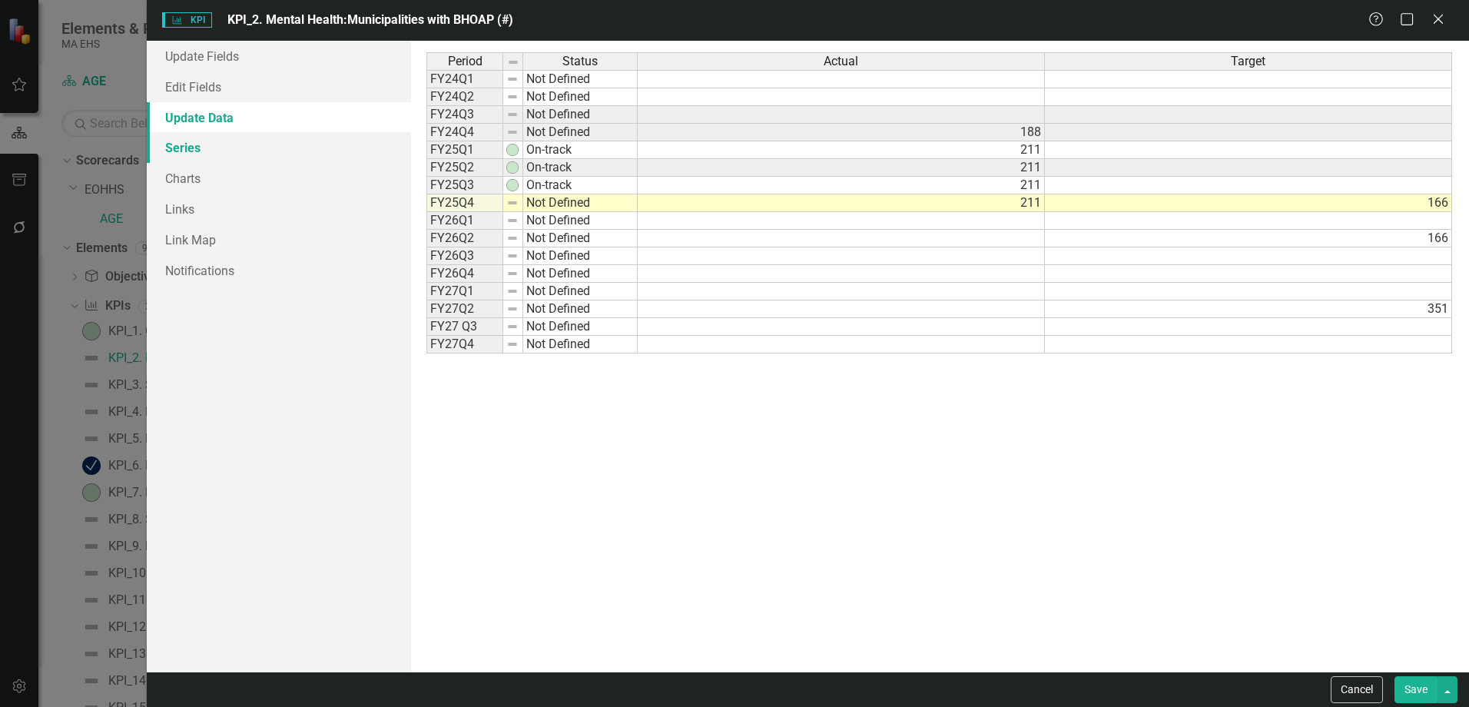
click at [191, 141] on link "Series" at bounding box center [279, 147] width 264 height 31
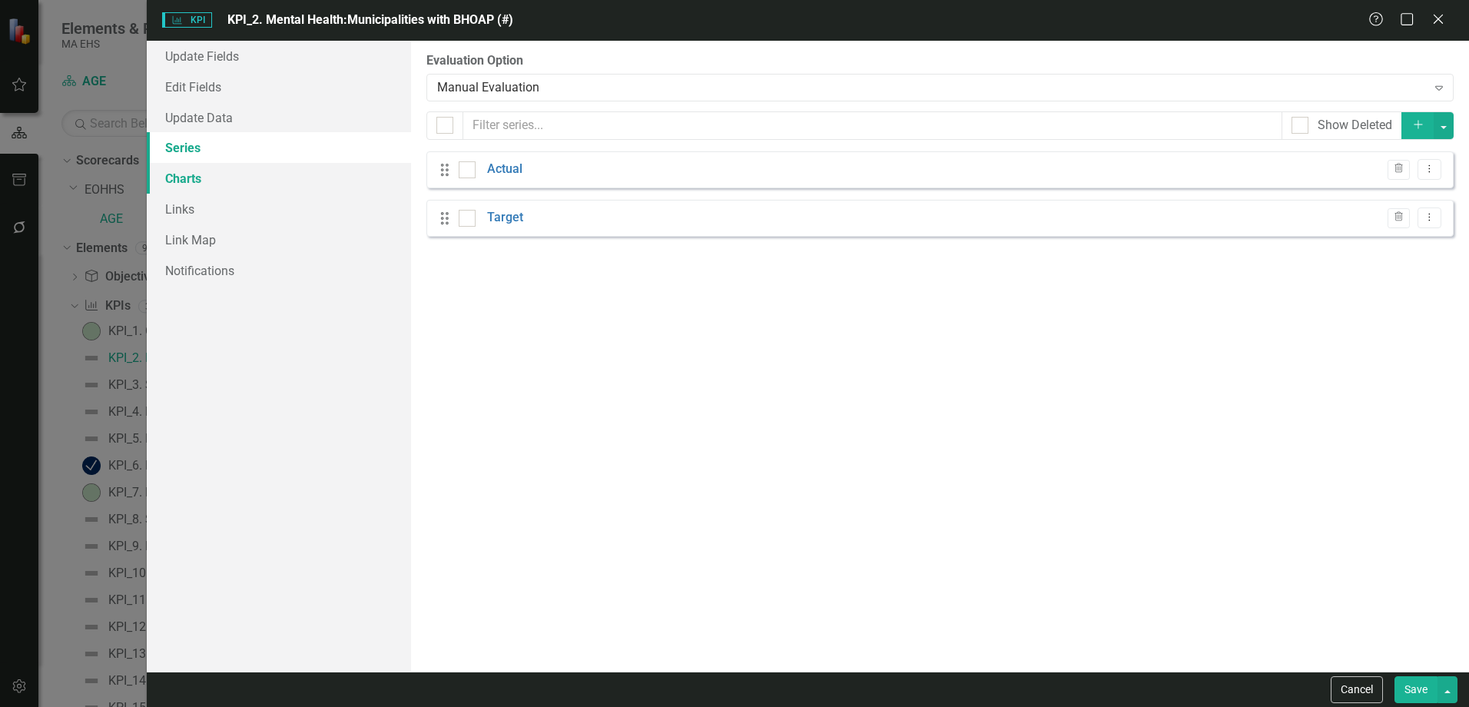
click at [192, 173] on link "Charts" at bounding box center [279, 178] width 264 height 31
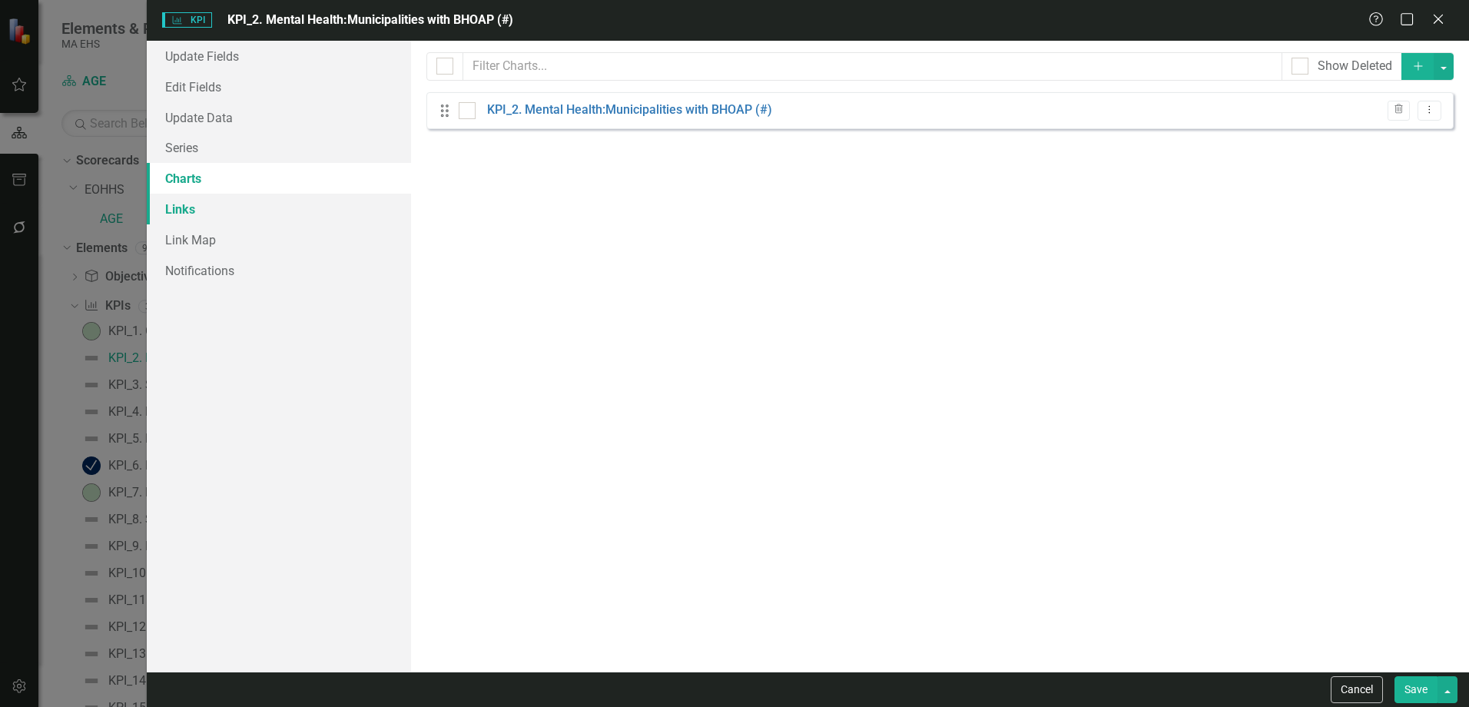
click at [207, 213] on link "Links" at bounding box center [279, 209] width 264 height 31
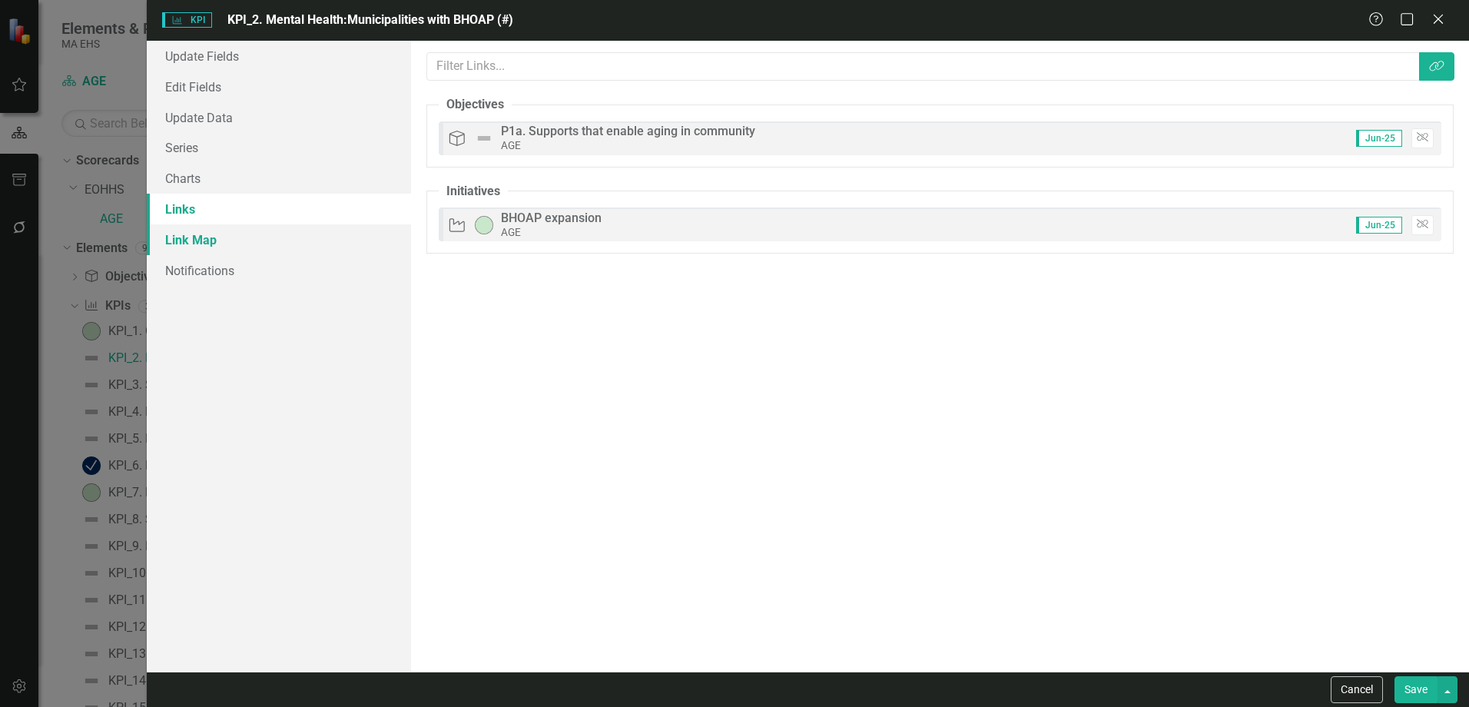
click at [205, 241] on link "Link Map" at bounding box center [279, 239] width 264 height 31
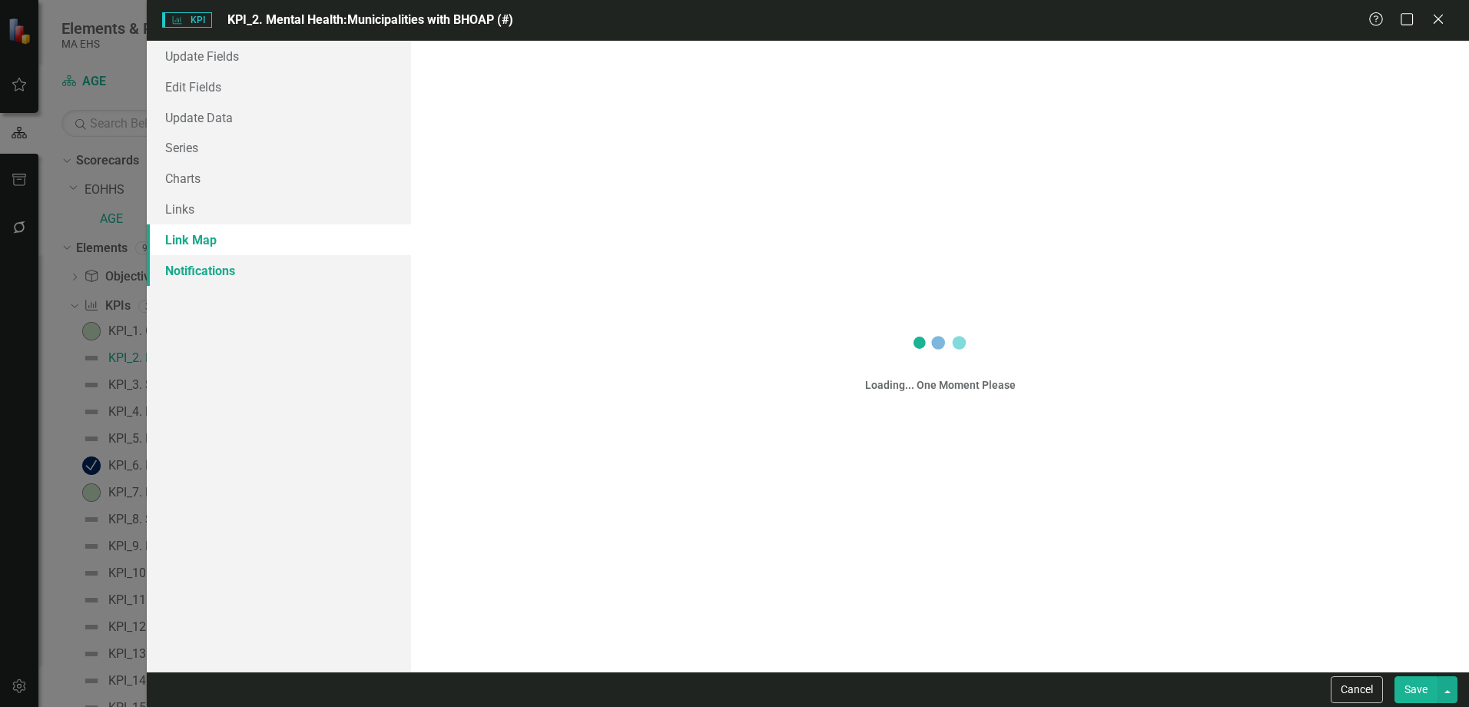
click at [201, 268] on link "Notifications" at bounding box center [279, 270] width 264 height 31
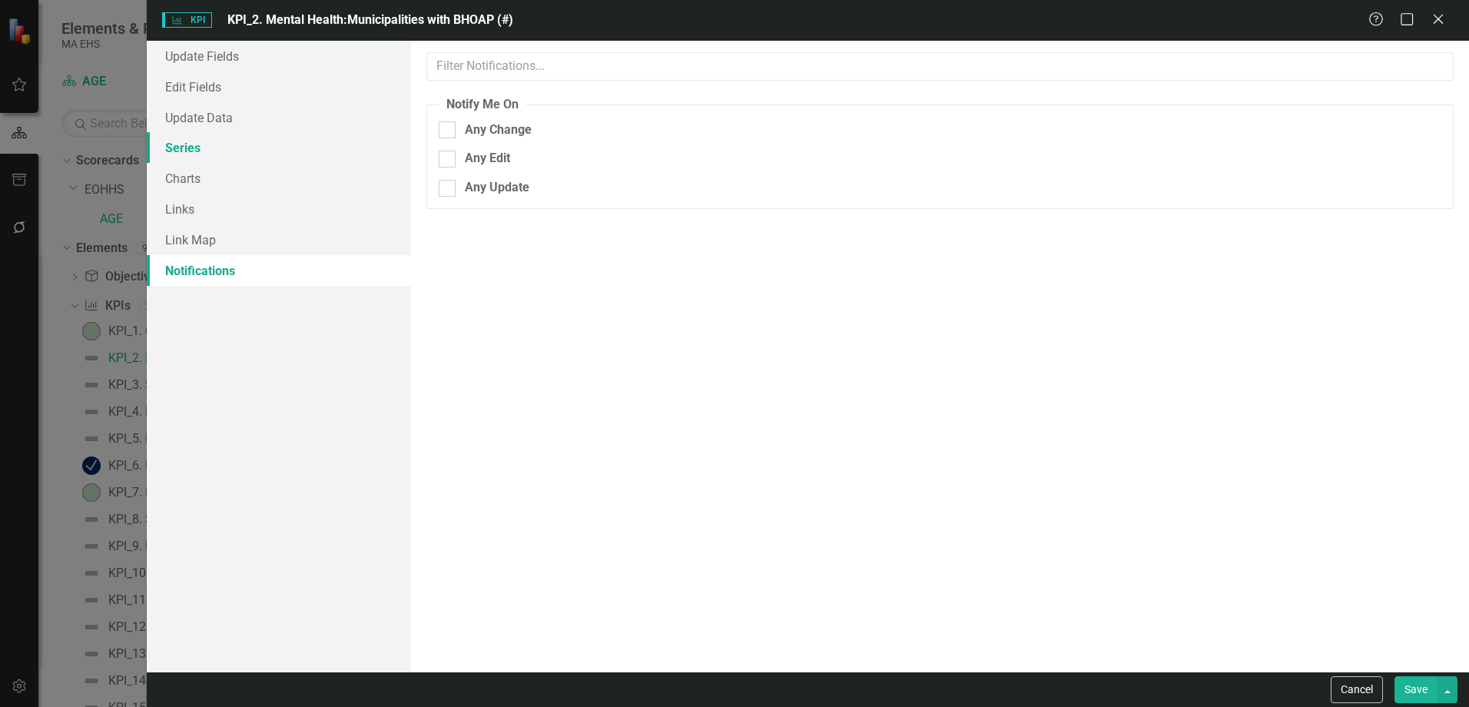
click at [194, 138] on link "Series" at bounding box center [279, 147] width 264 height 31
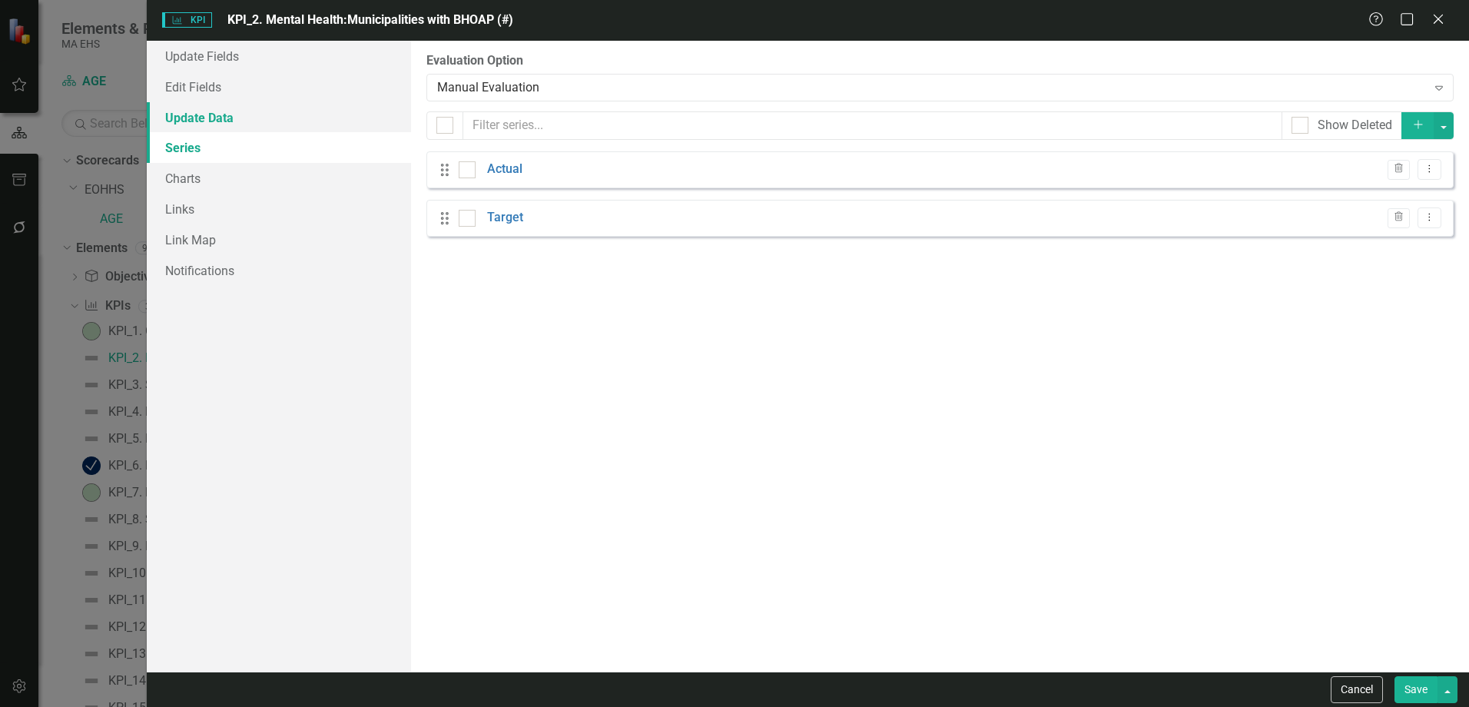
click at [218, 122] on link "Update Data" at bounding box center [279, 117] width 264 height 31
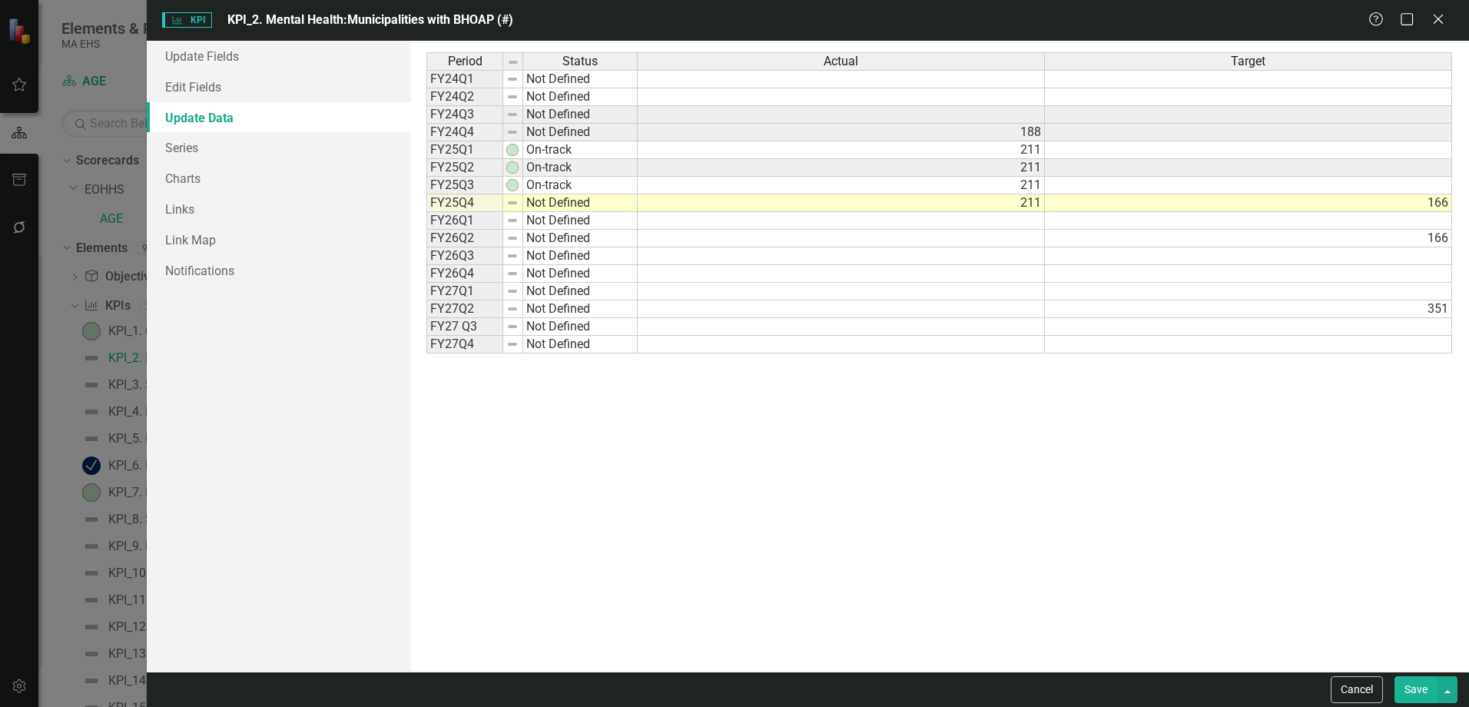
click at [1406, 683] on button "Save" at bounding box center [1415, 689] width 43 height 27
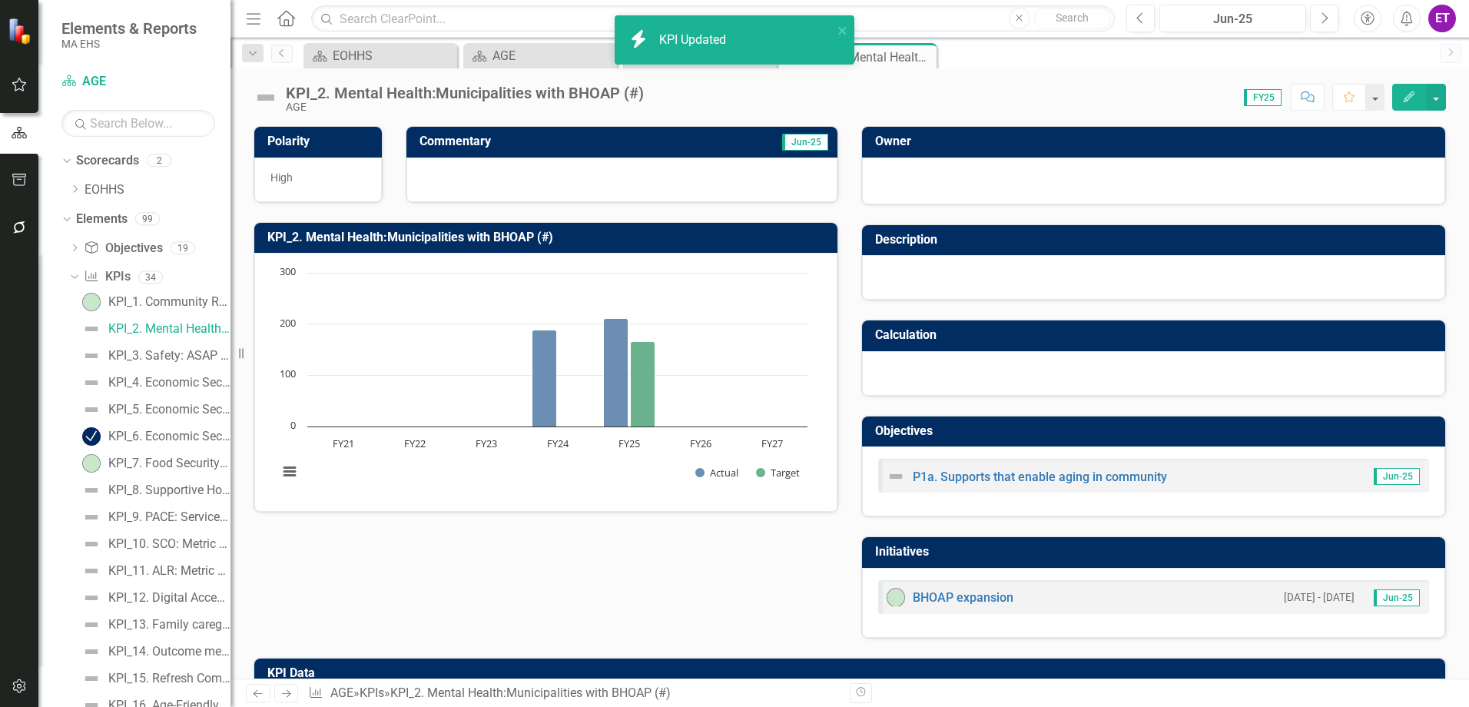
click at [841, 18] on Updated "icon.bolt KPI Updated" at bounding box center [735, 39] width 240 height 49
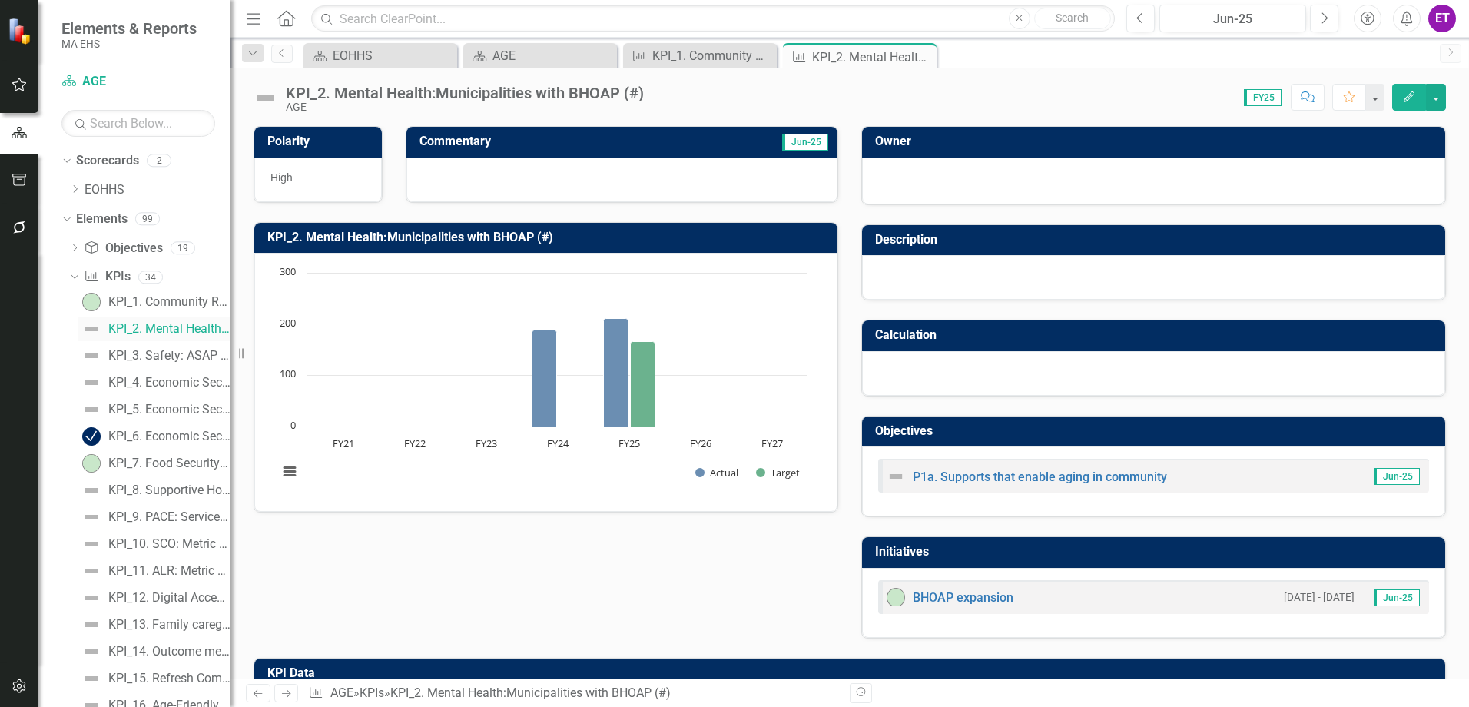
click at [88, 326] on img at bounding box center [91, 329] width 18 height 18
click at [896, 476] on img at bounding box center [896, 476] width 18 height 18
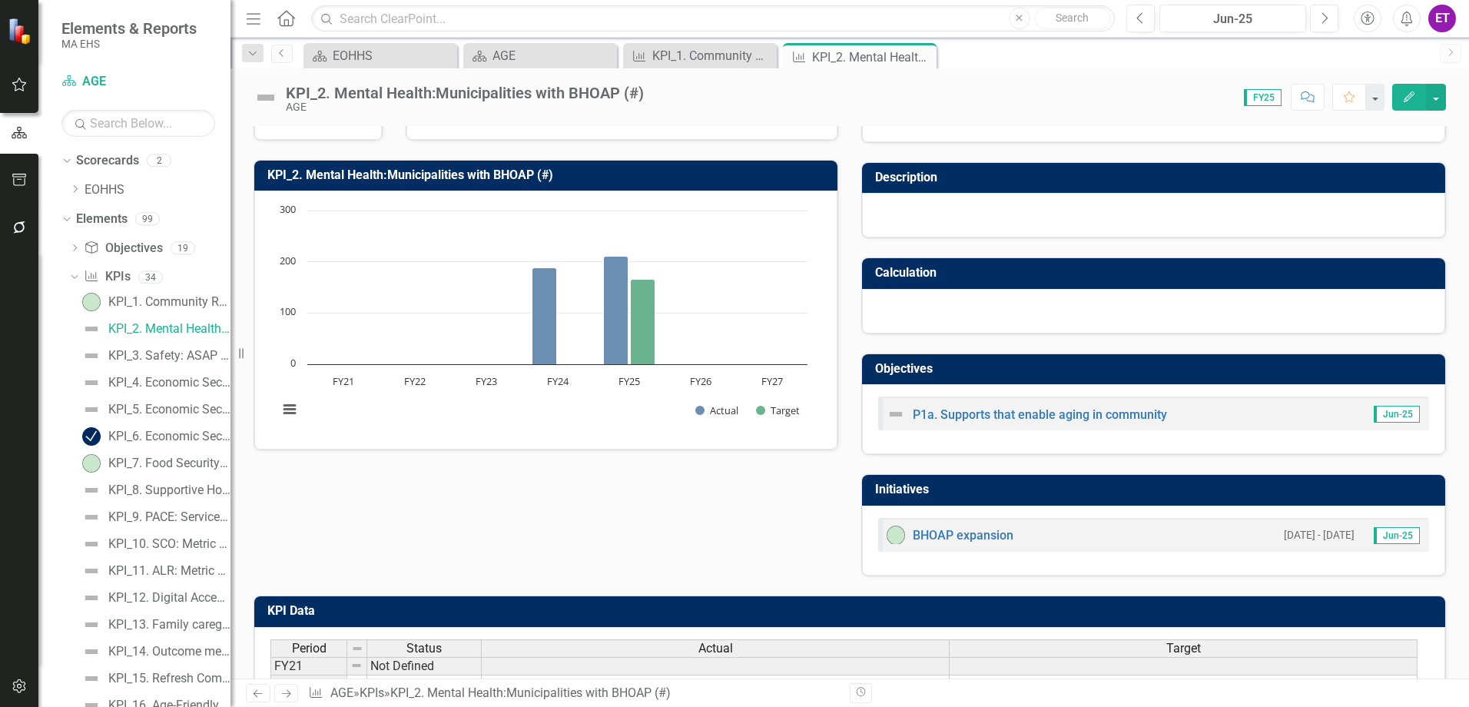
scroll to position [0, 0]
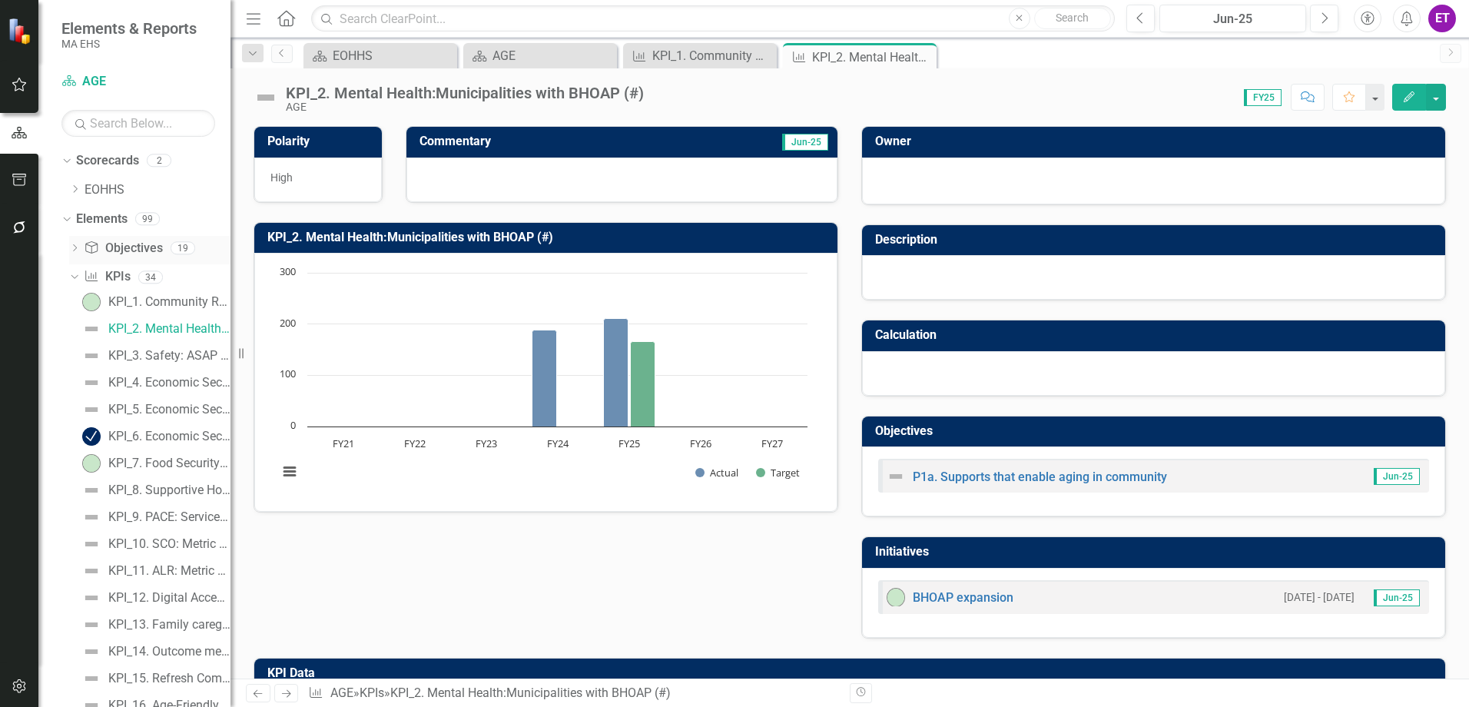
click at [73, 250] on icon "Dropdown" at bounding box center [74, 249] width 11 height 8
click at [76, 246] on icon "Dropdown" at bounding box center [72, 247] width 8 height 11
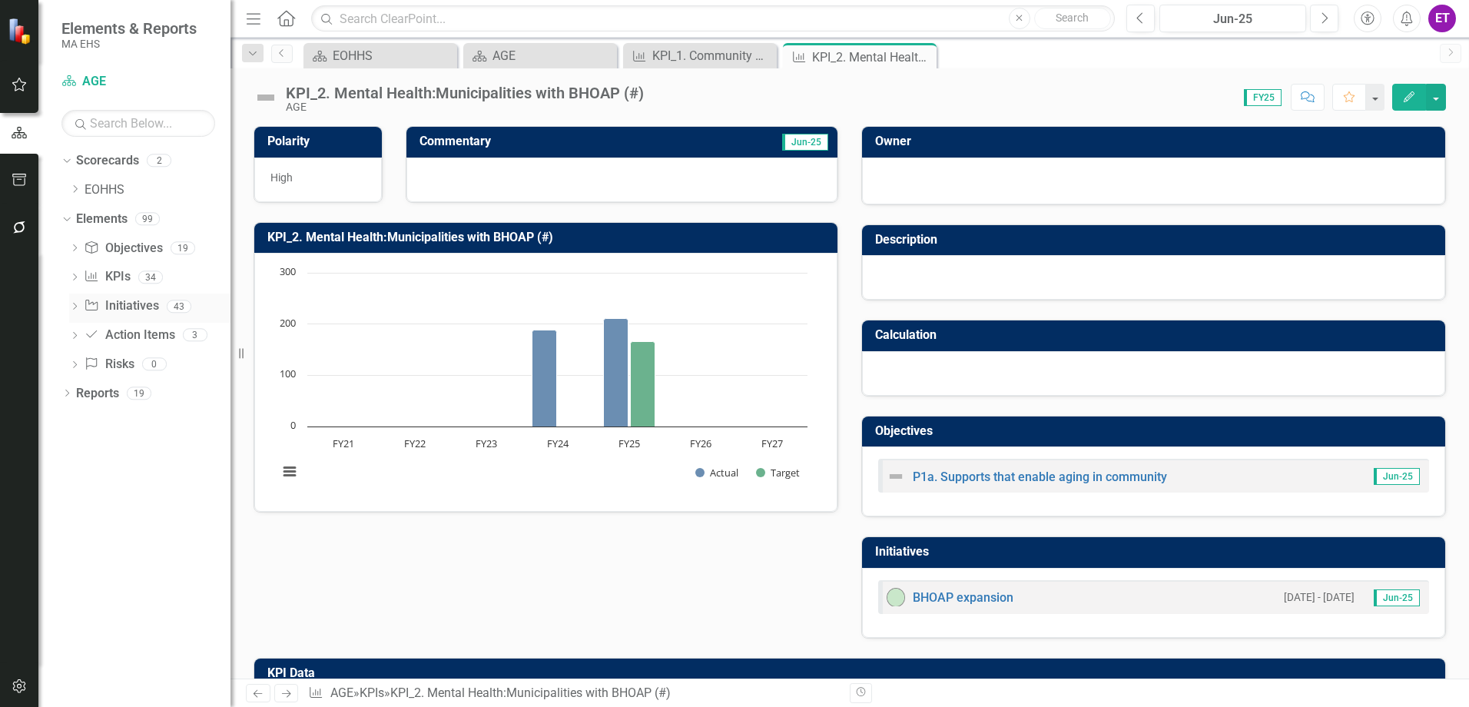
click at [71, 299] on div "Dropdown Initiative Initiatives 43" at bounding box center [149, 307] width 161 height 29
click at [71, 280] on icon "Dropdown" at bounding box center [74, 278] width 11 height 8
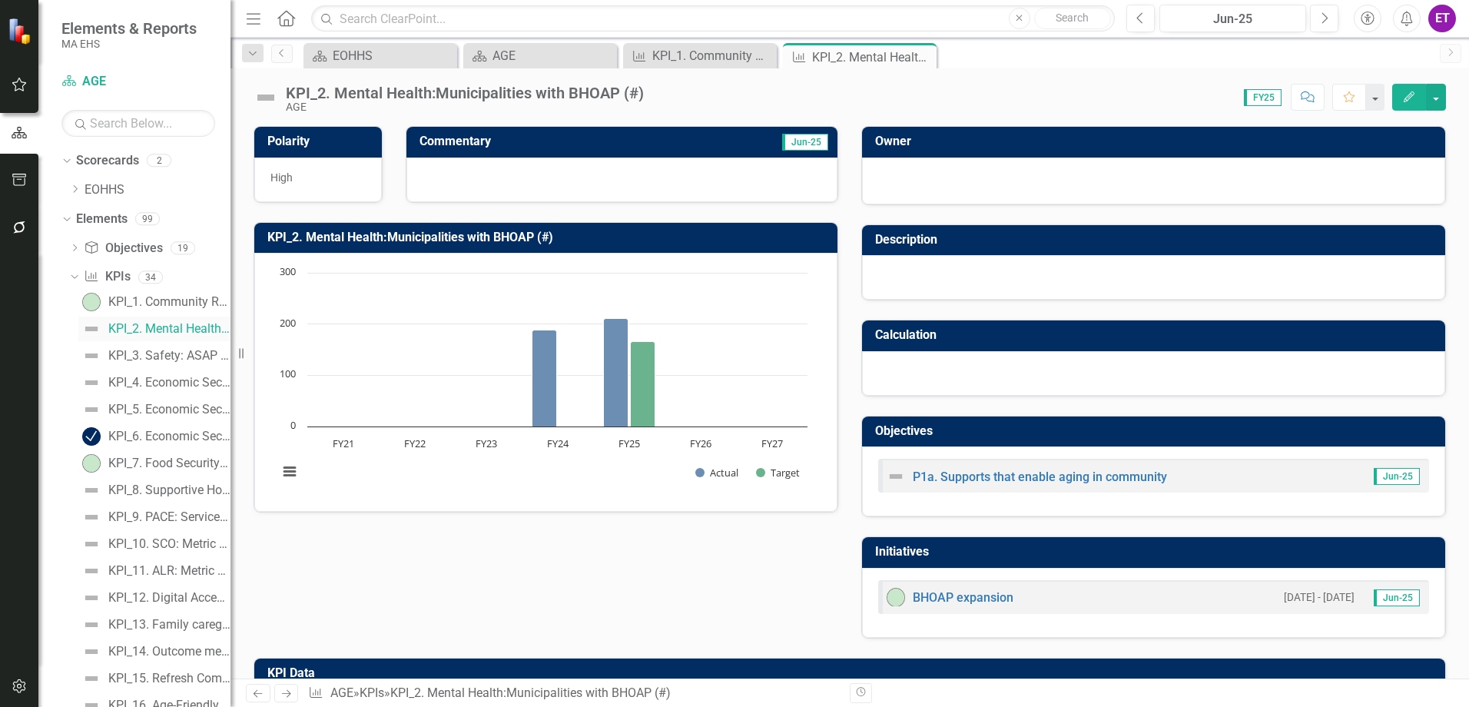
click at [91, 329] on img at bounding box center [91, 329] width 18 height 18
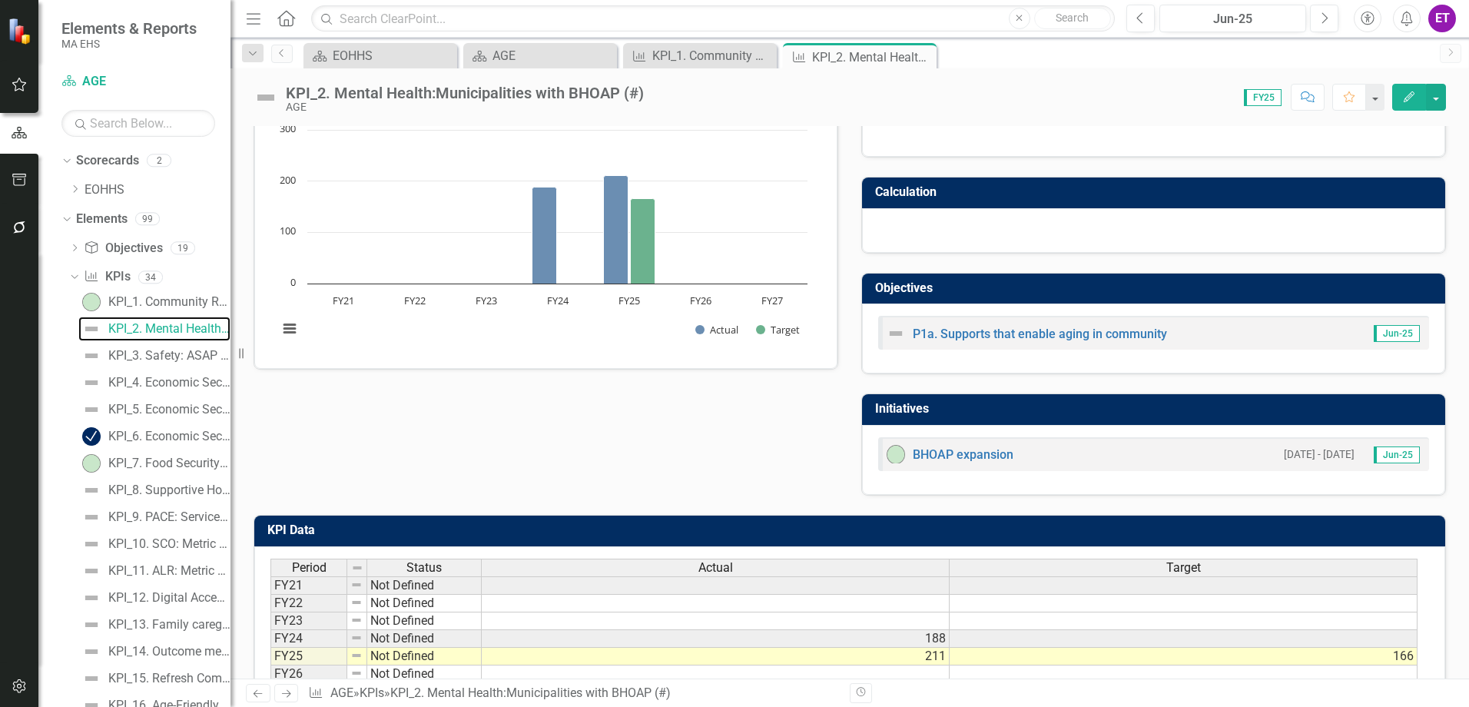
scroll to position [216, 0]
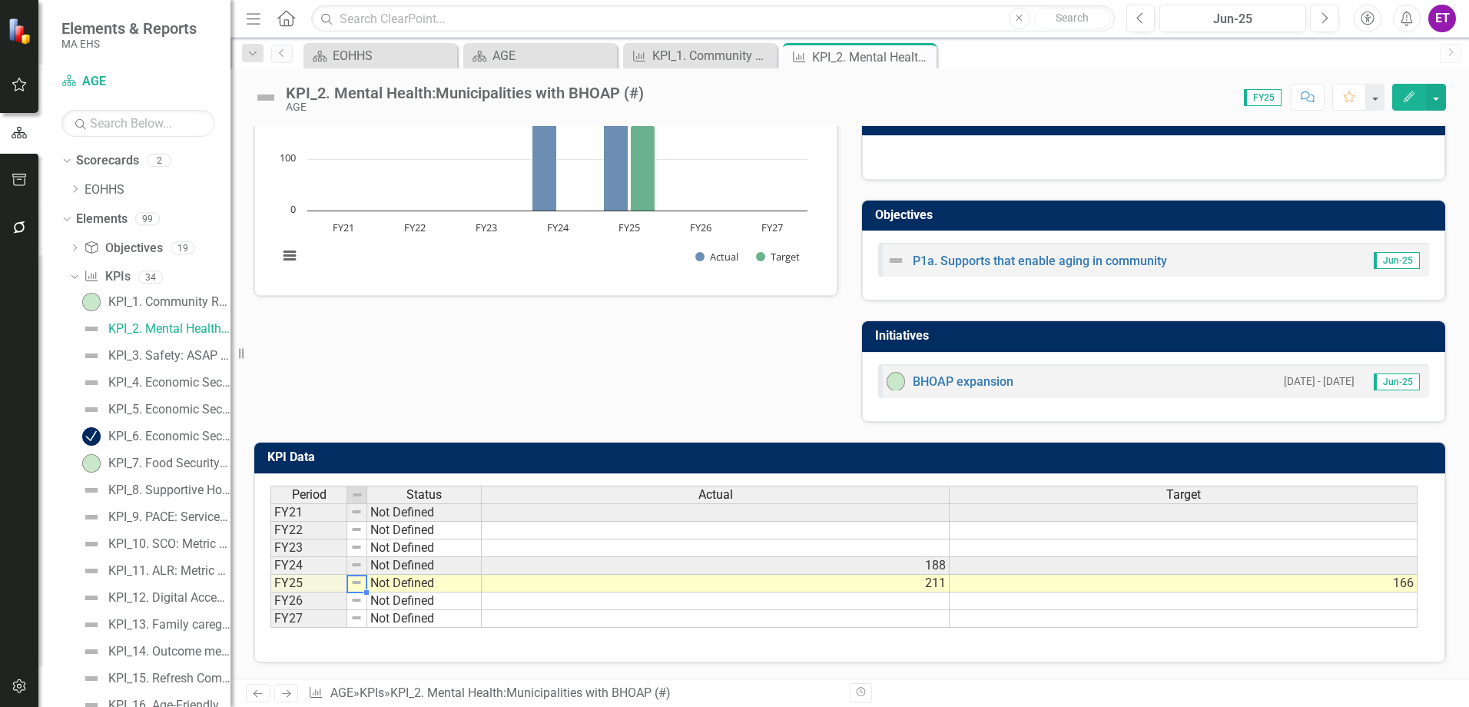
click at [270, 588] on div "Period Status FY21 Not Defined FY22 Not Defined FY23 Not Defined FY24 Not Defin…" at bounding box center [270, 557] width 0 height 142
click at [365, 582] on td at bounding box center [357, 584] width 20 height 18
click at [357, 576] on td at bounding box center [357, 584] width 20 height 18
click at [357, 578] on table "Copy" at bounding box center [440, 588] width 167 height 22
click at [357, 579] on table "Copy" at bounding box center [440, 588] width 167 height 22
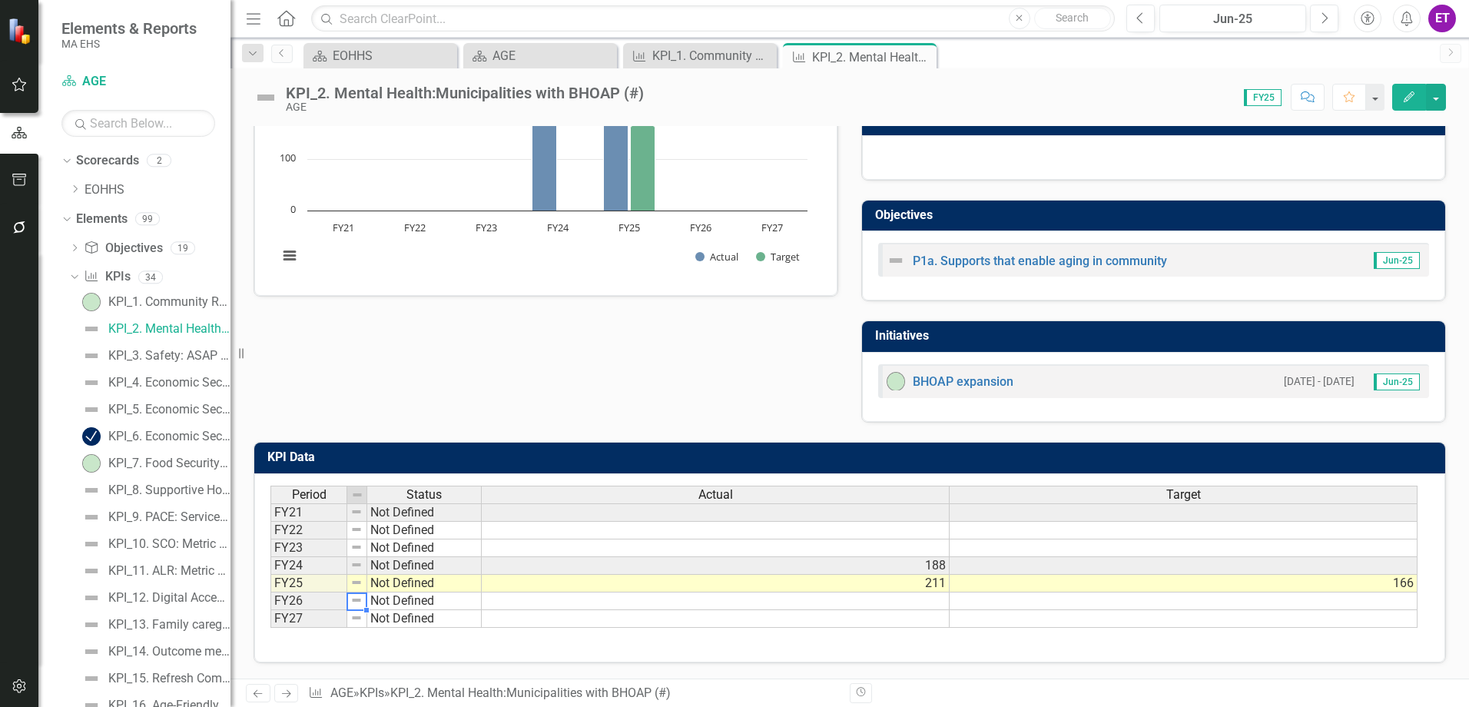
click at [270, 594] on div "Period Status FY21 Not Defined FY22 Not Defined FY23 Not Defined FY24 Not Defin…" at bounding box center [270, 557] width 0 height 142
click at [270, 575] on div "Period Status FY21 Not Defined FY22 Not Defined FY23 Not Defined FY24 Not Defin…" at bounding box center [270, 557] width 0 height 142
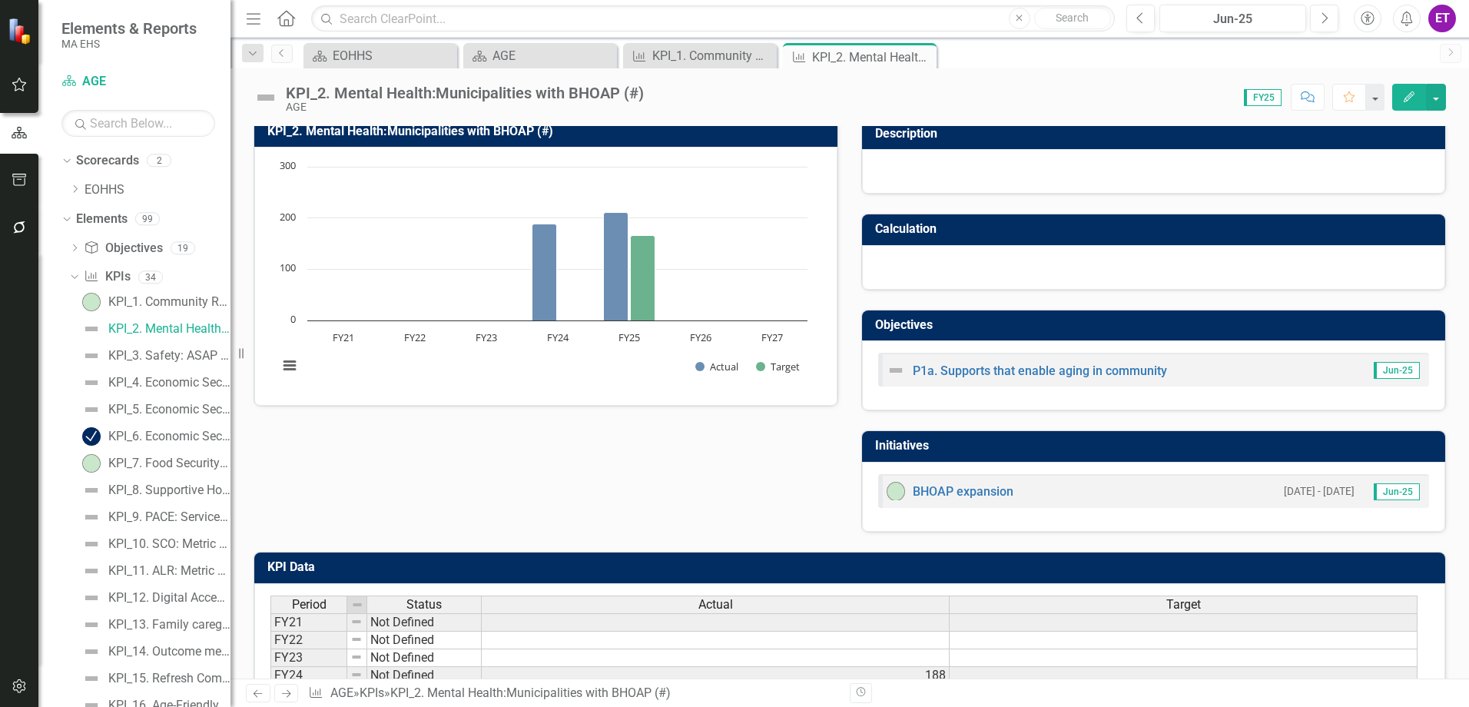
scroll to position [0, 0]
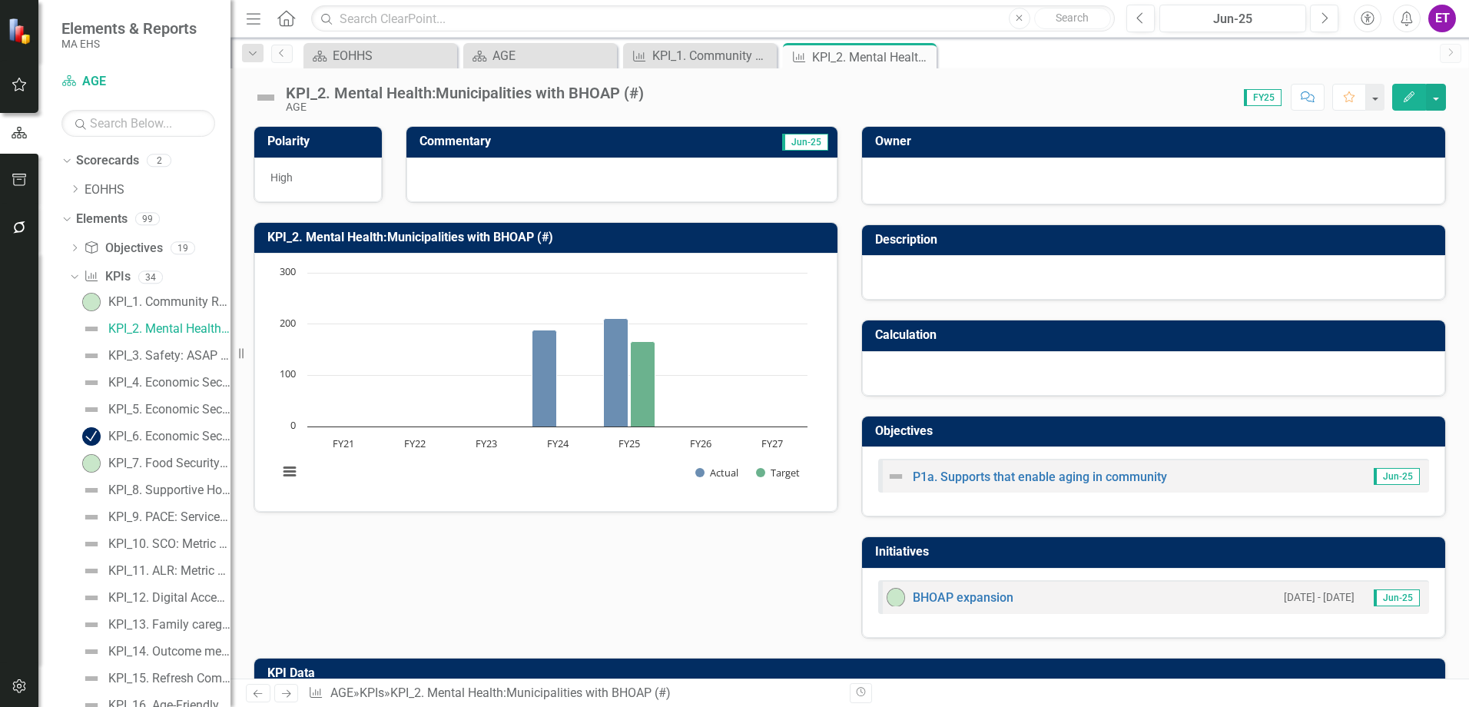
click at [1394, 91] on button "Edit" at bounding box center [1409, 97] width 34 height 27
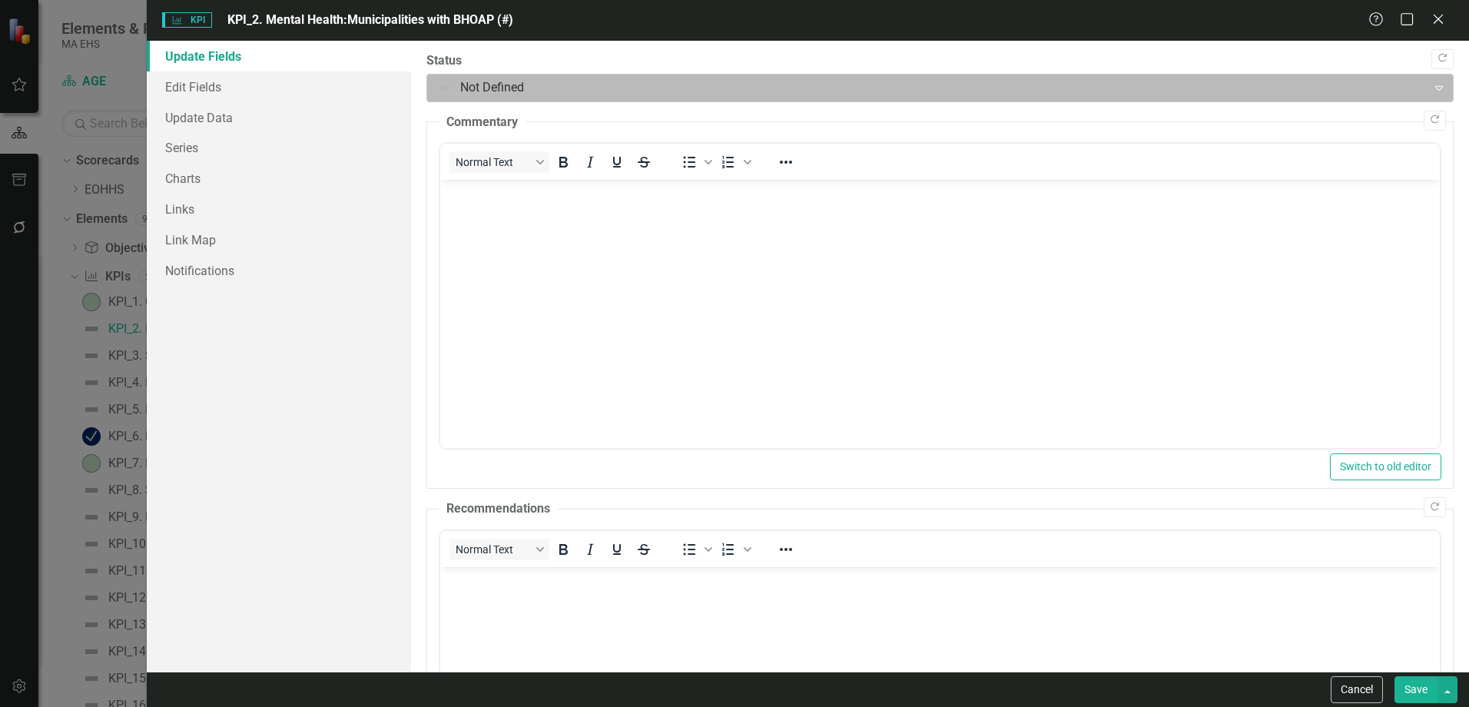
click at [491, 83] on div at bounding box center [927, 88] width 980 height 21
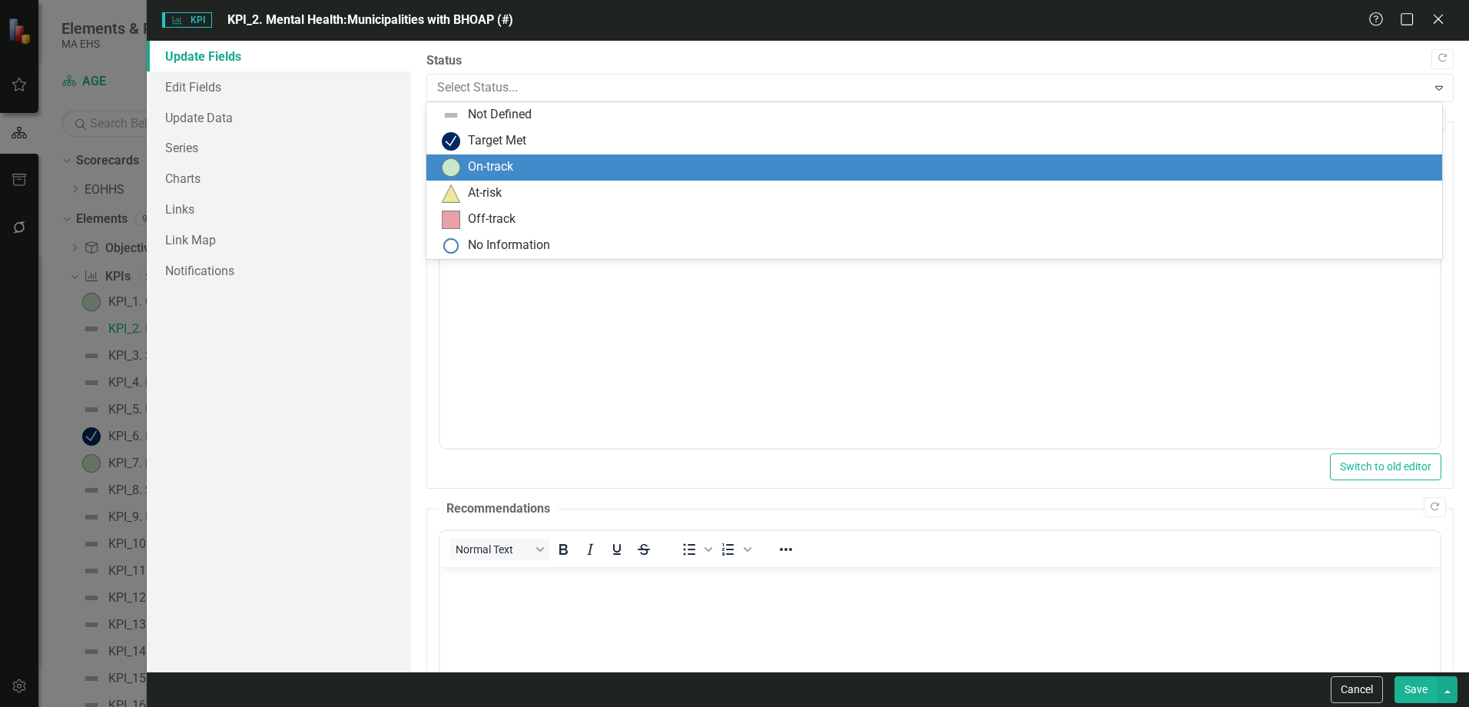
click at [492, 161] on div "On-track" at bounding box center [490, 167] width 45 height 18
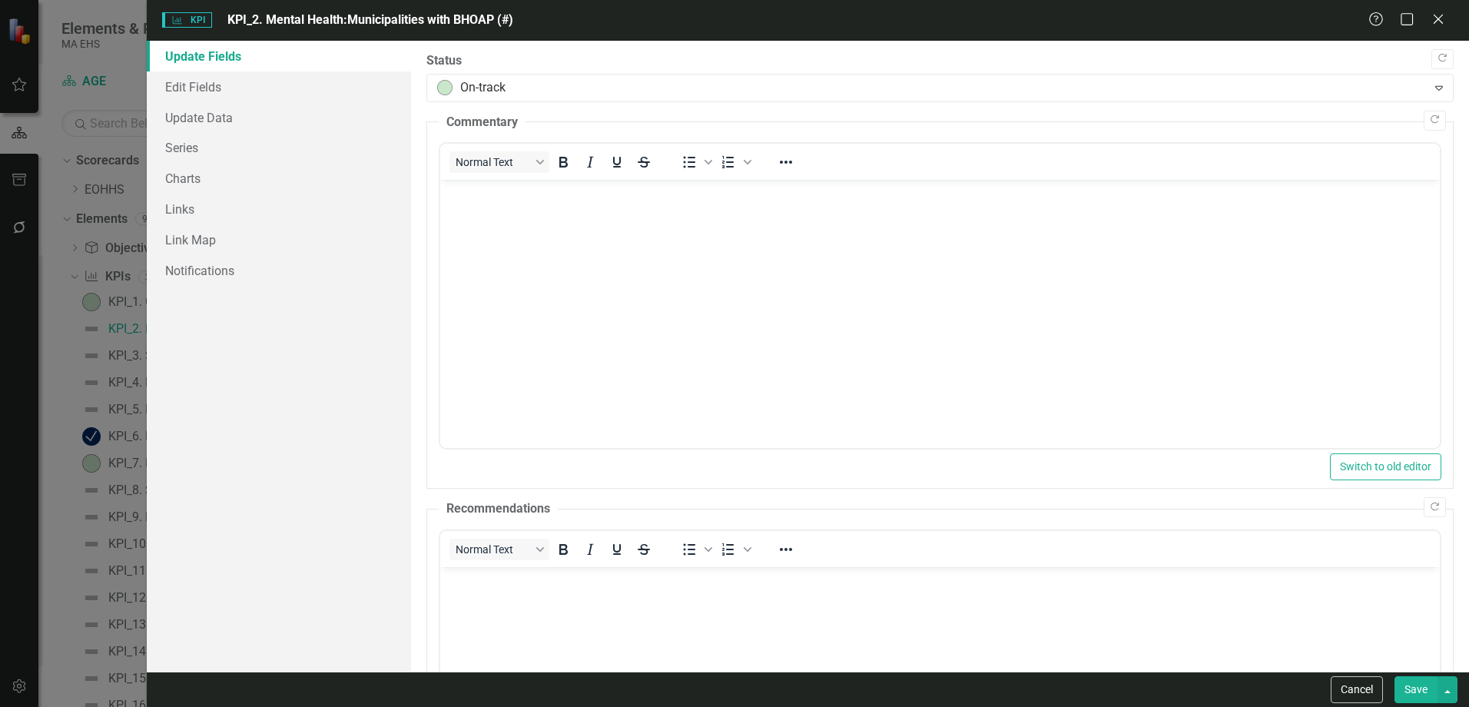
click at [1428, 688] on button "Save" at bounding box center [1415, 689] width 43 height 27
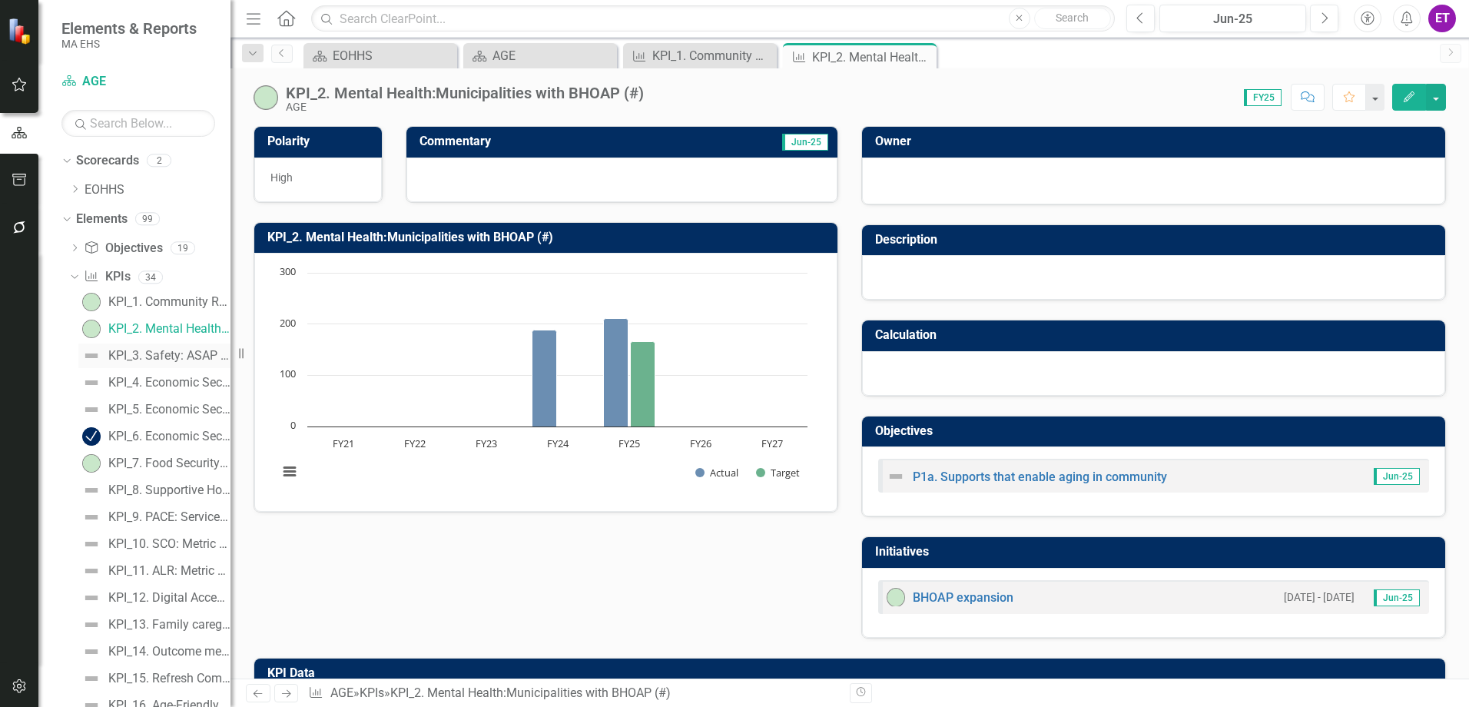
click at [154, 361] on div "KPI_3. Safety: ASAP Designation Adult Protective Services performance improveme…" at bounding box center [169, 356] width 122 height 14
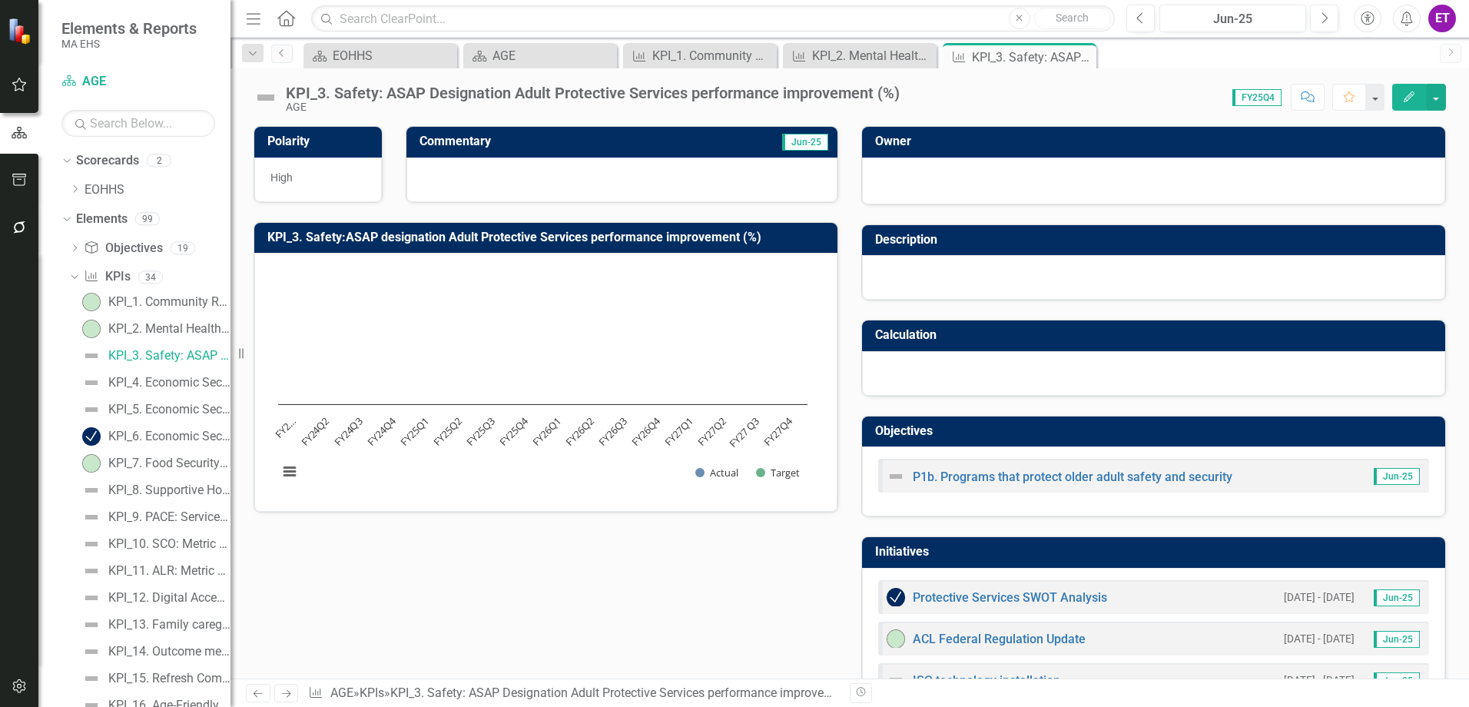
click at [1414, 86] on button "Edit" at bounding box center [1409, 97] width 34 height 27
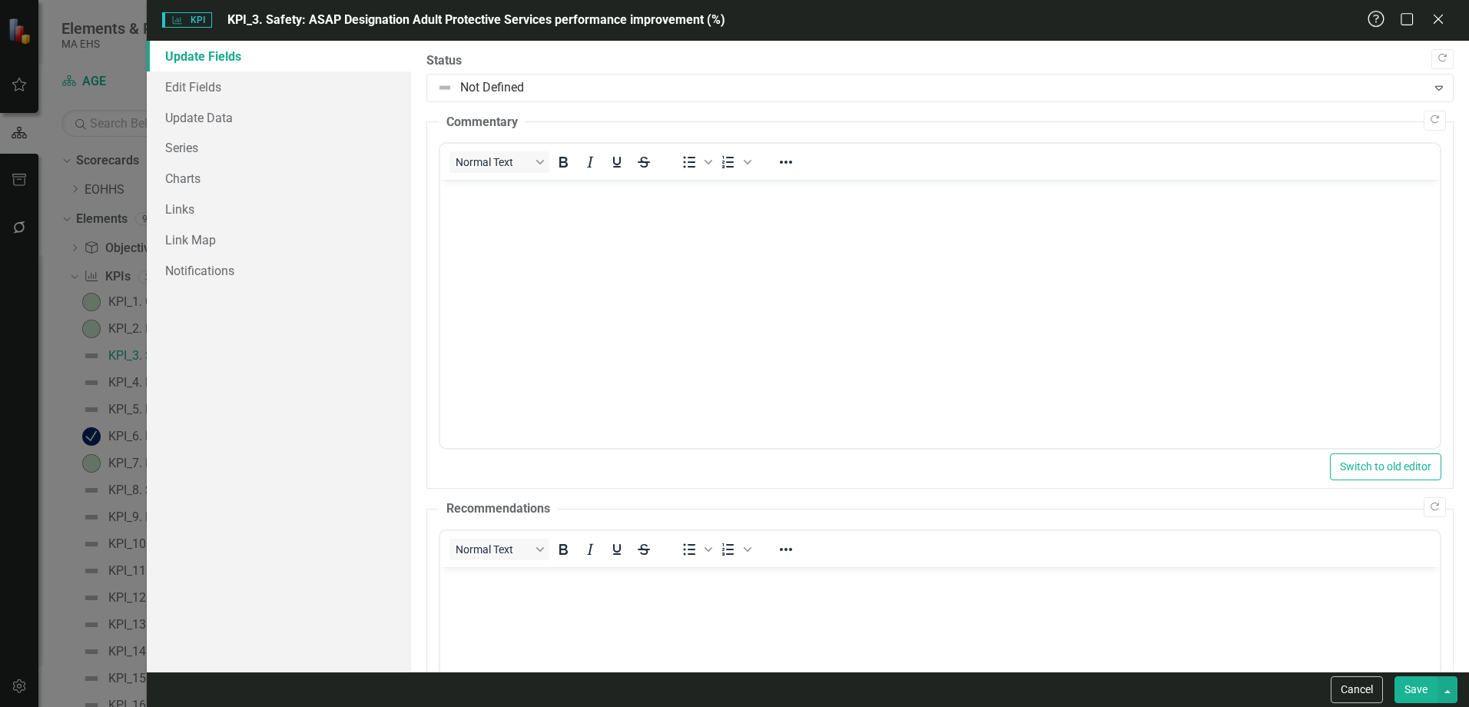
click at [1378, 16] on icon "Help" at bounding box center [1376, 19] width 19 height 15
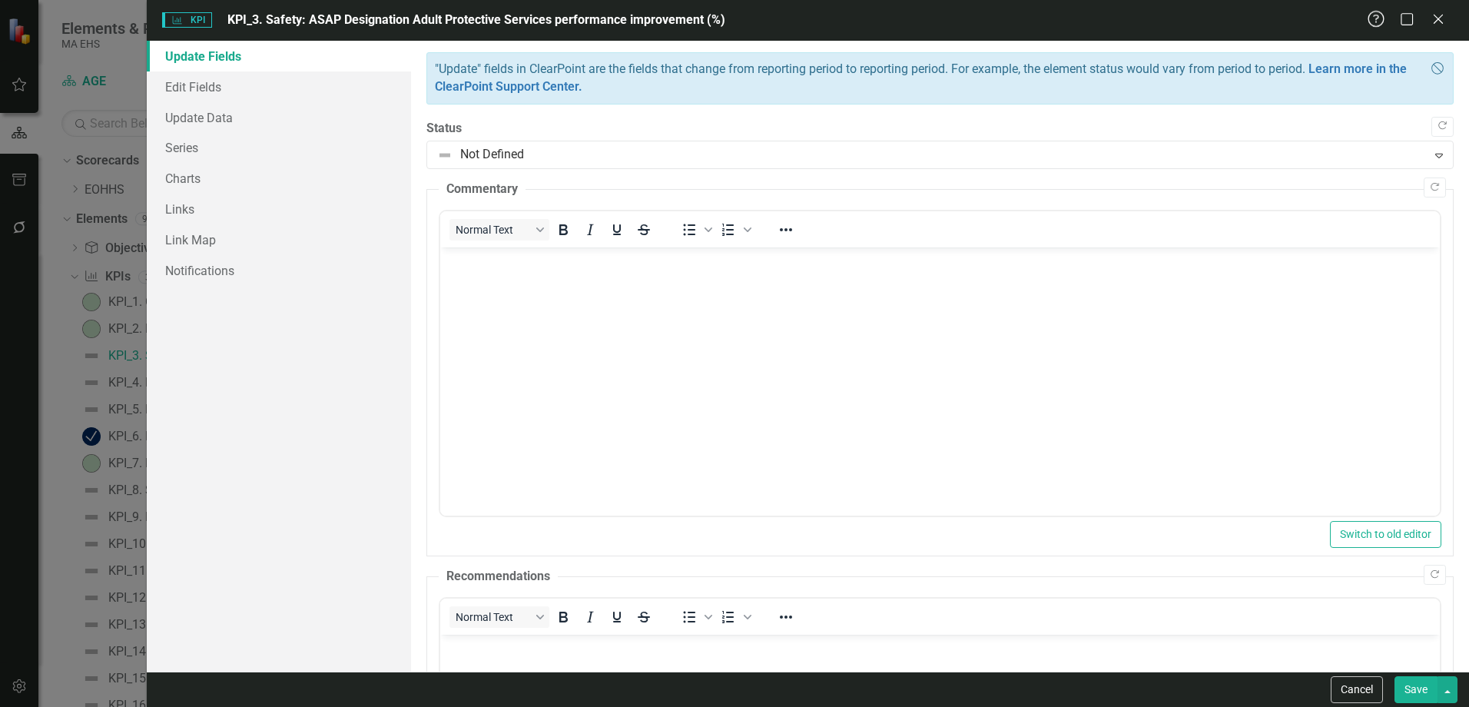
click at [1378, 16] on icon "Help" at bounding box center [1376, 19] width 19 height 15
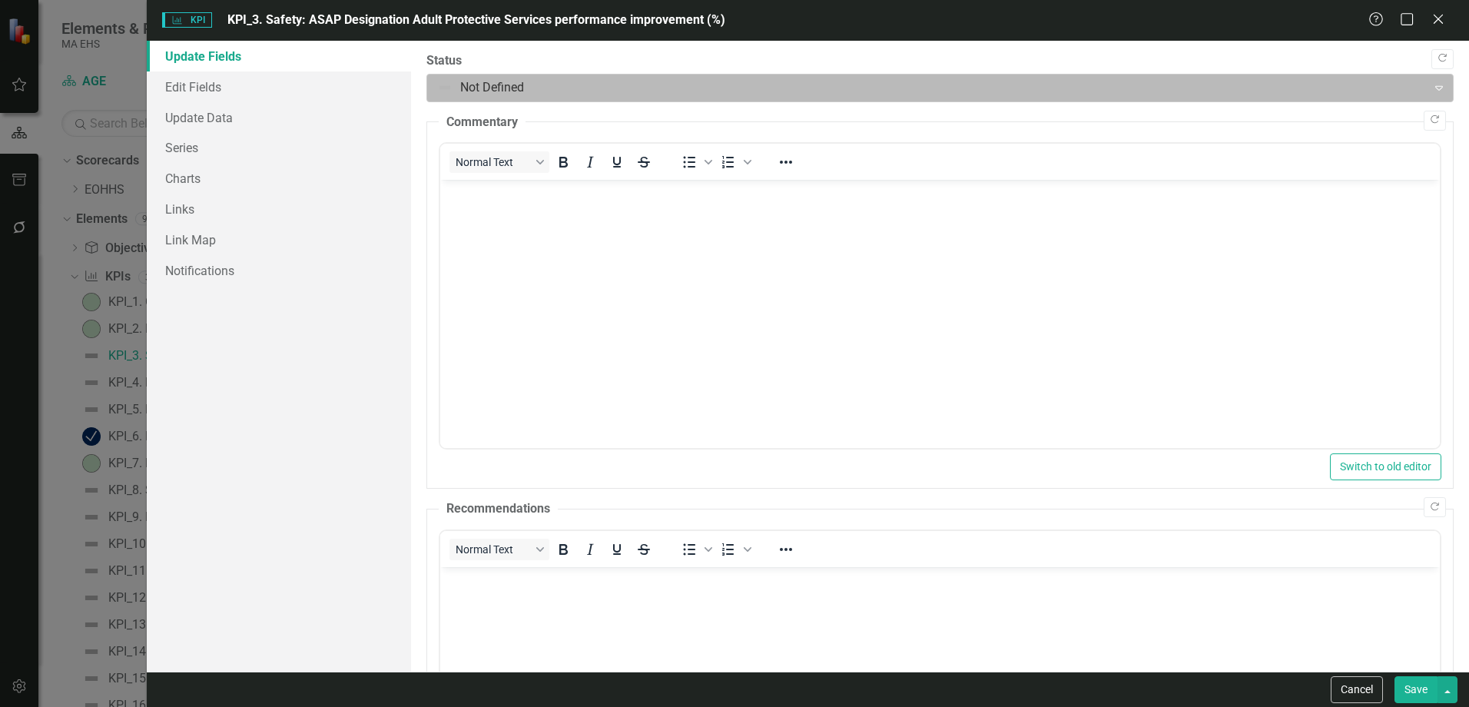
click at [522, 98] on div at bounding box center [927, 88] width 980 height 21
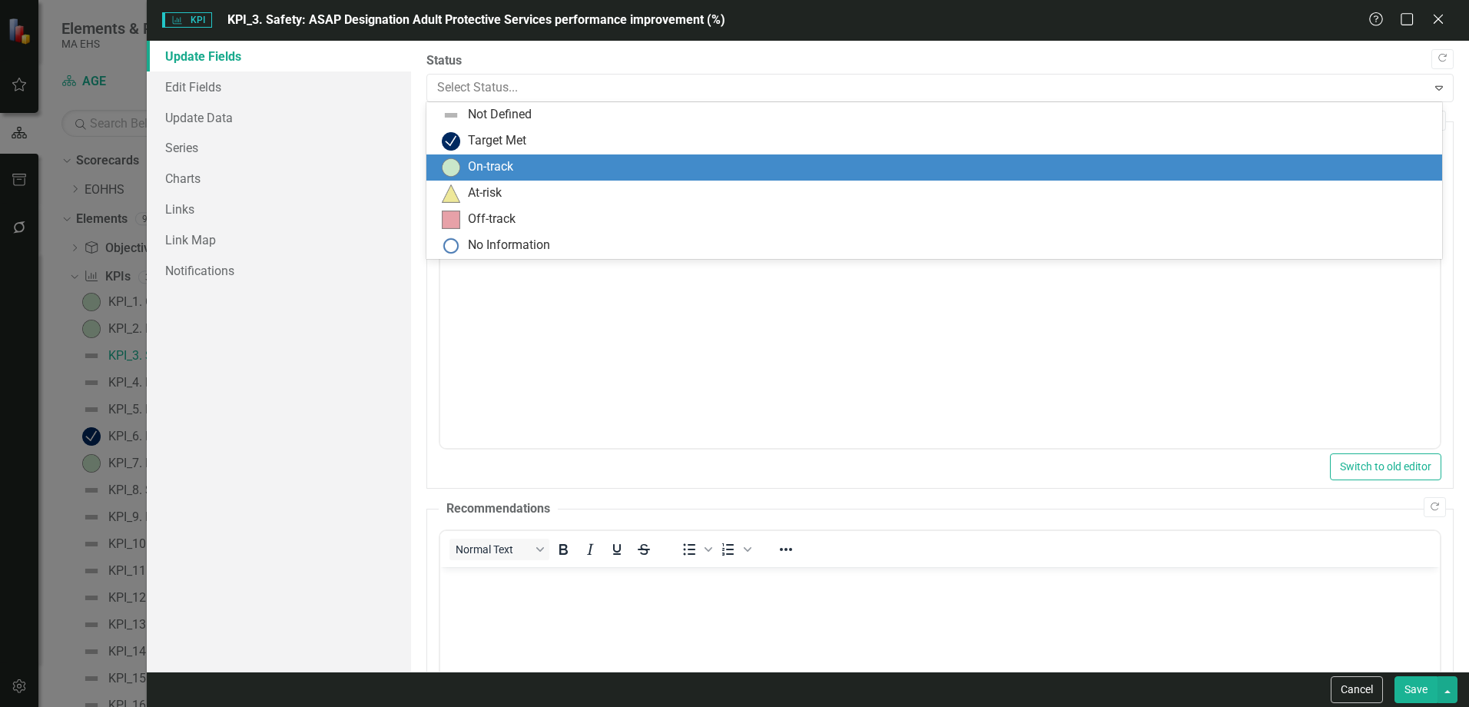
click at [471, 172] on div "On-track" at bounding box center [490, 167] width 45 height 18
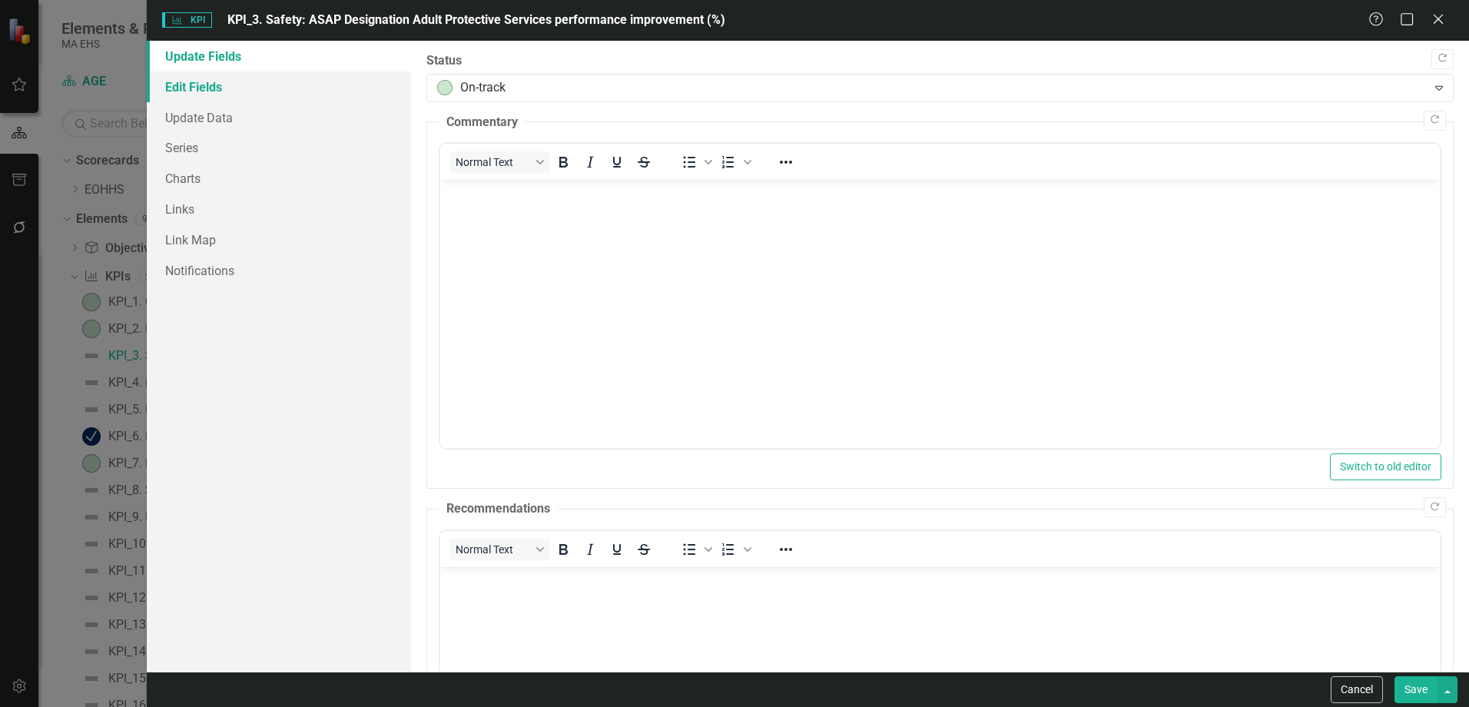
click at [221, 83] on link "Edit Fields" at bounding box center [279, 86] width 264 height 31
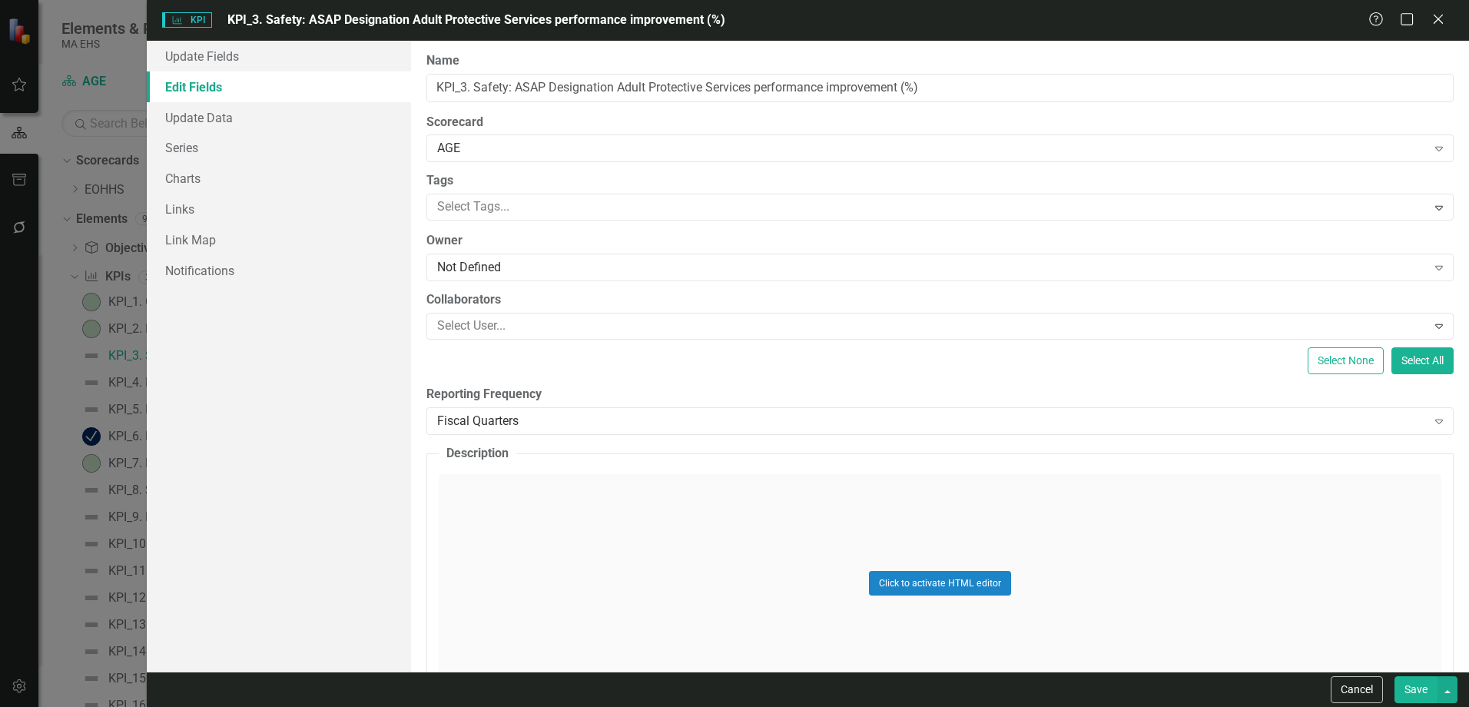
click at [599, 517] on div "Click to activate HTML editor" at bounding box center [940, 583] width 1003 height 219
drag, startPoint x: 545, startPoint y: 91, endPoint x: 514, endPoint y: 88, distance: 31.6
click at [514, 88] on input "KPI_3. Safety: ASAP Designation Adult Protective Services performance improveme…" at bounding box center [939, 88] width 1027 height 28
click at [977, 88] on input "KPI_3. Safety: ASAP Designation Adult Protective Services performance improveme…" at bounding box center [939, 88] width 1027 height 28
click at [683, 585] on body "Rich Text Area. Press ALT-0 for help." at bounding box center [940, 626] width 1000 height 230
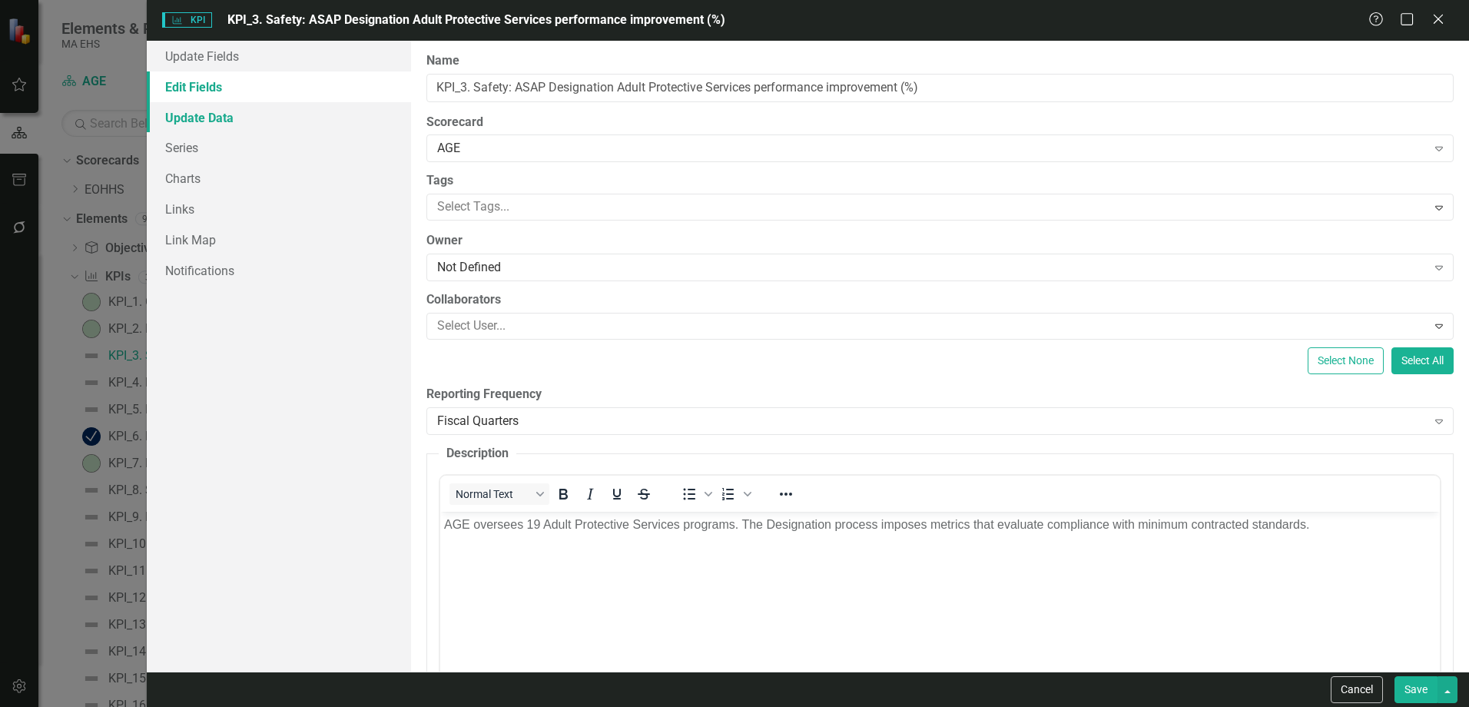
click at [240, 105] on link "Update Data" at bounding box center [279, 117] width 264 height 31
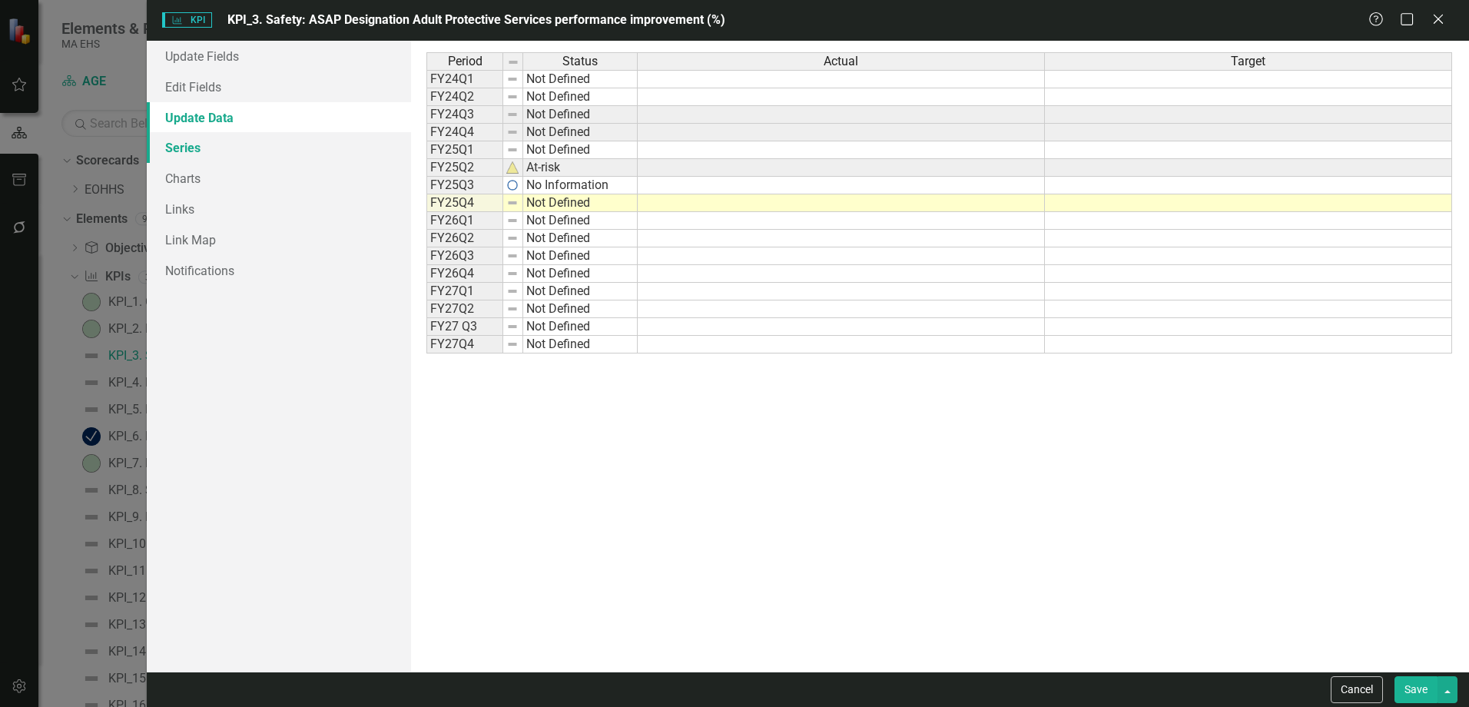
click at [244, 141] on link "Series" at bounding box center [279, 147] width 264 height 31
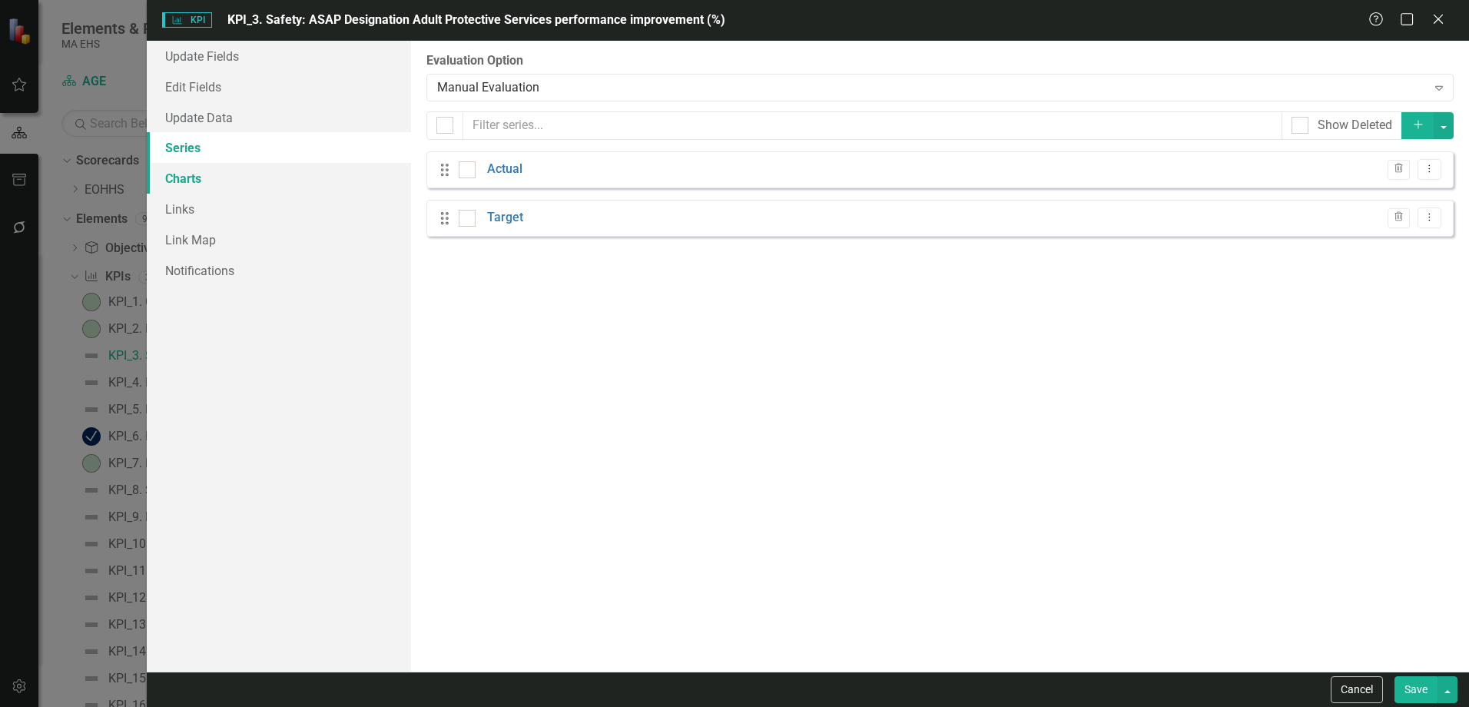
click at [221, 187] on link "Charts" at bounding box center [279, 178] width 264 height 31
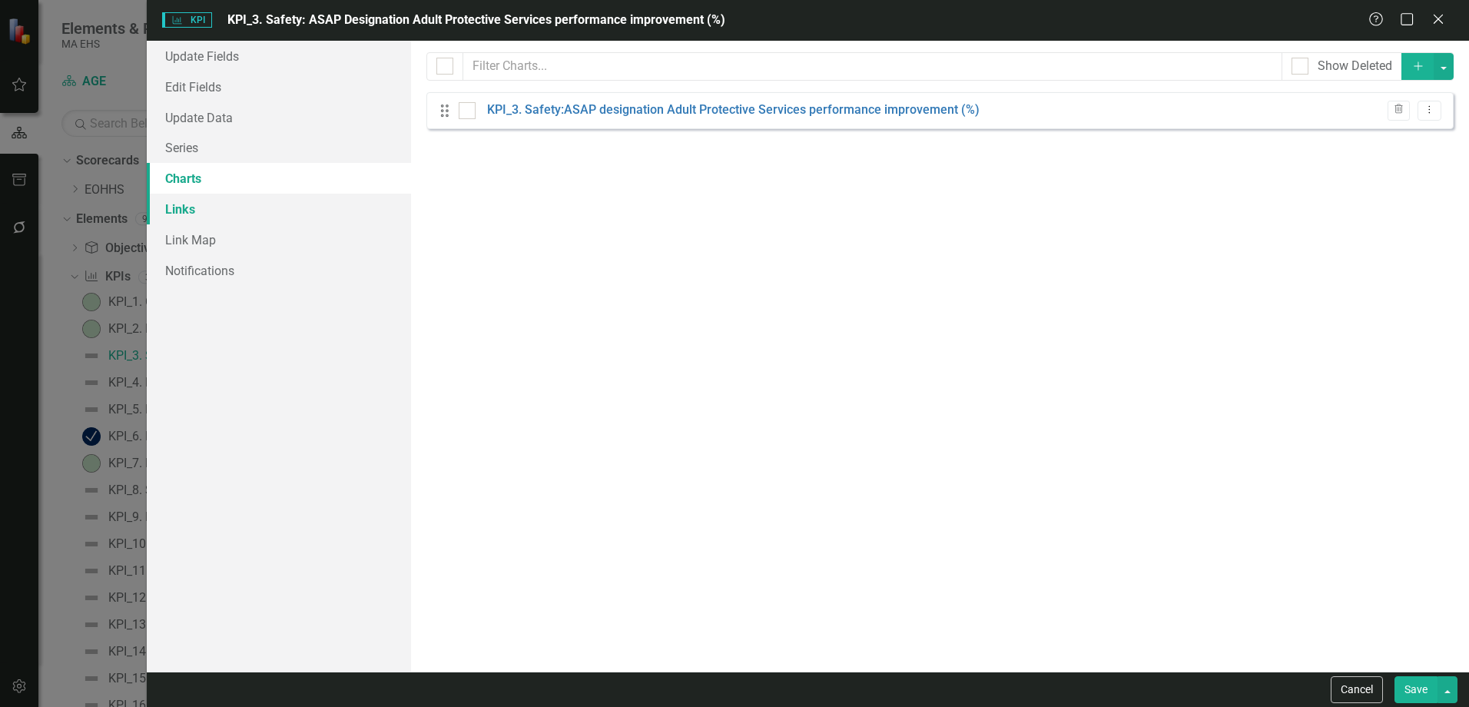
click at [233, 204] on link "Links" at bounding box center [279, 209] width 264 height 31
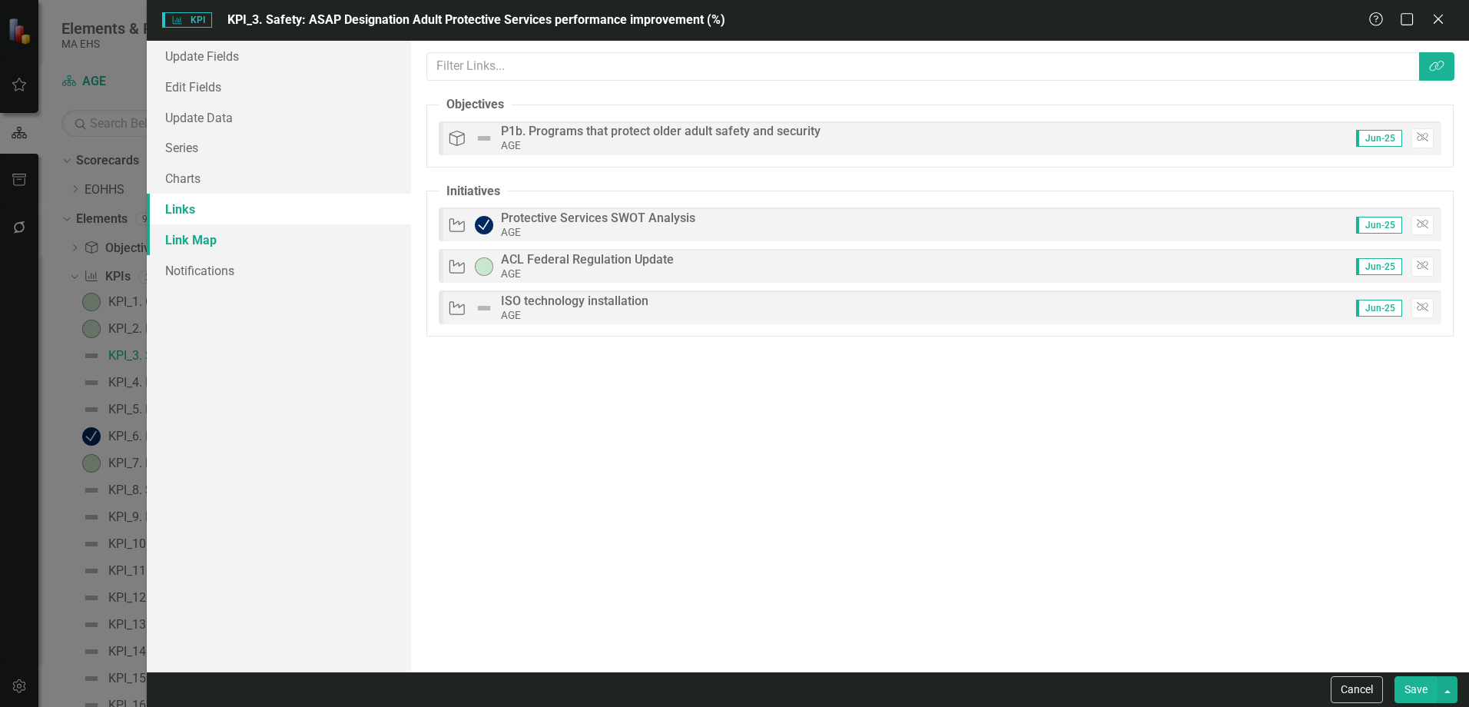
click at [234, 235] on link "Link Map" at bounding box center [279, 239] width 264 height 31
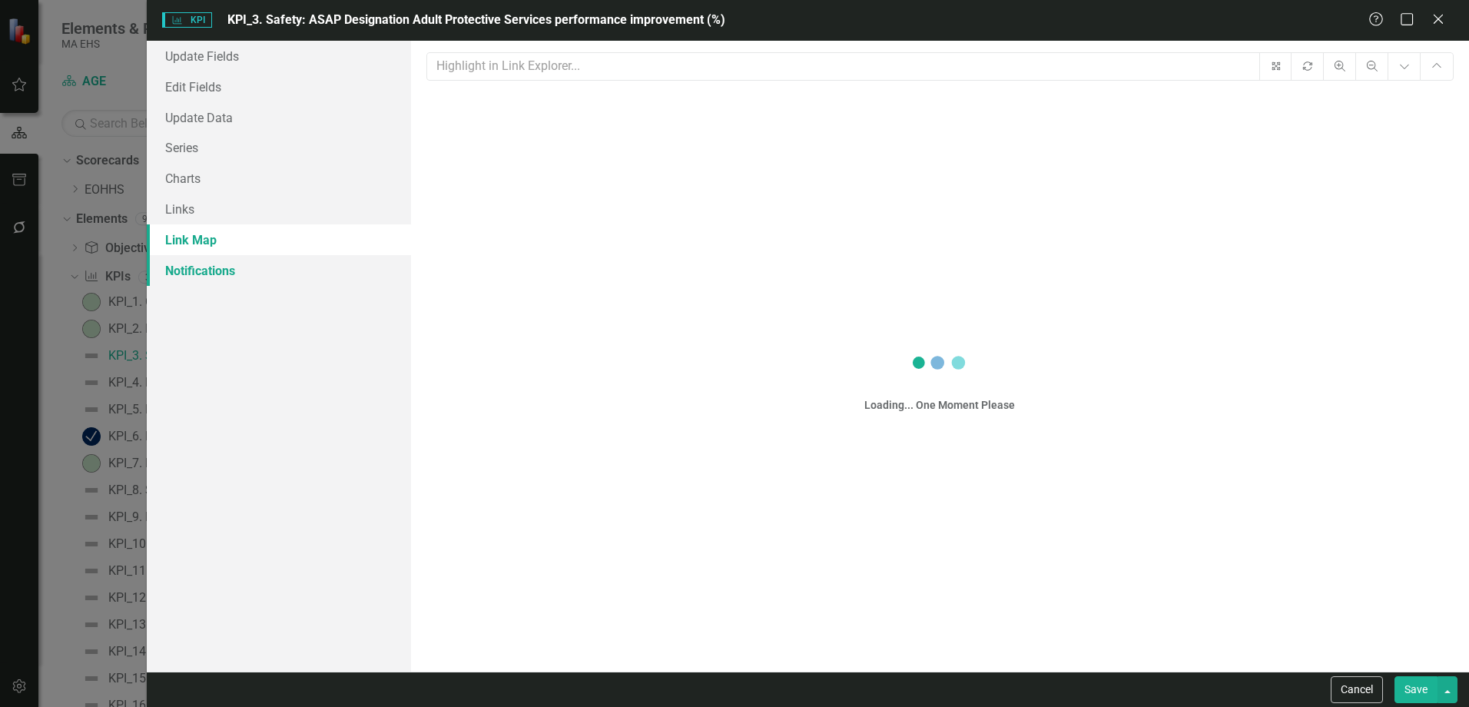
click at [237, 282] on link "Notifications" at bounding box center [279, 270] width 264 height 31
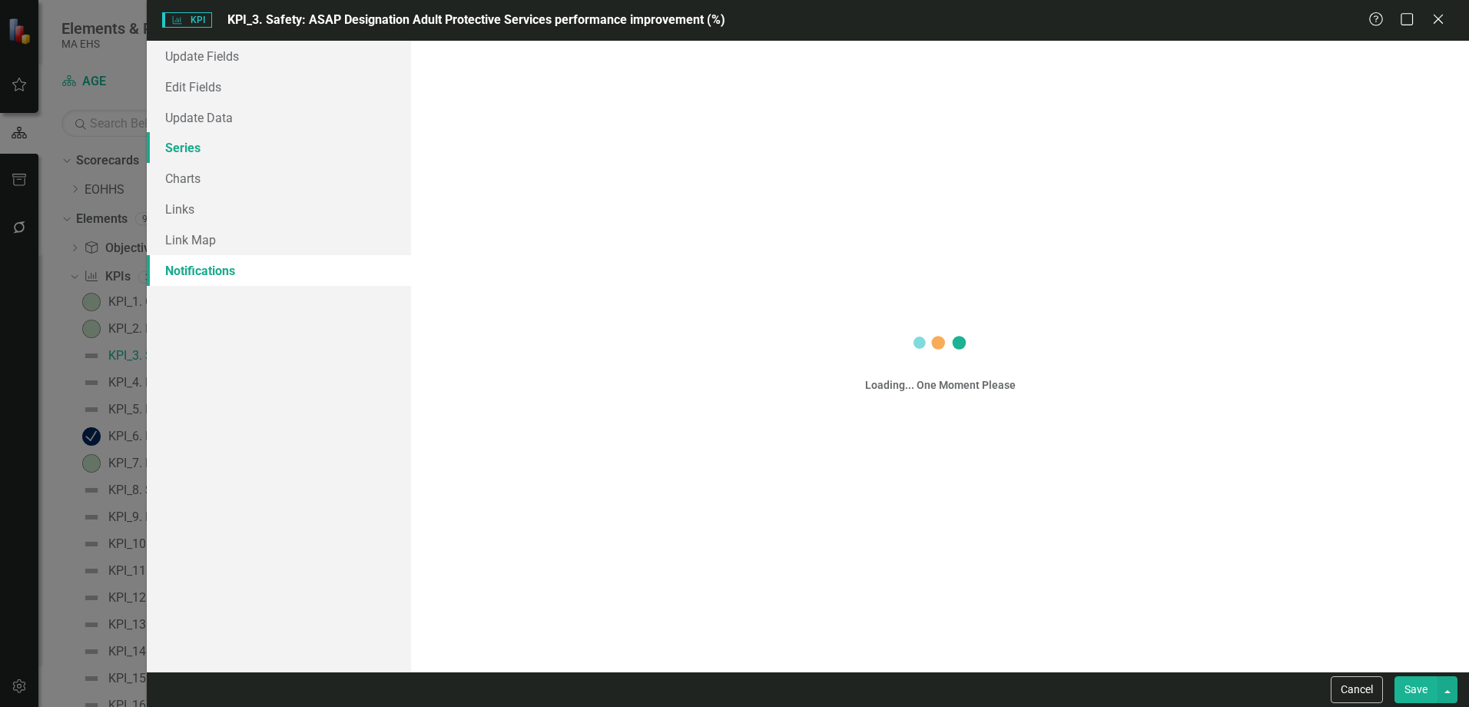
click at [212, 149] on link "Series" at bounding box center [279, 147] width 264 height 31
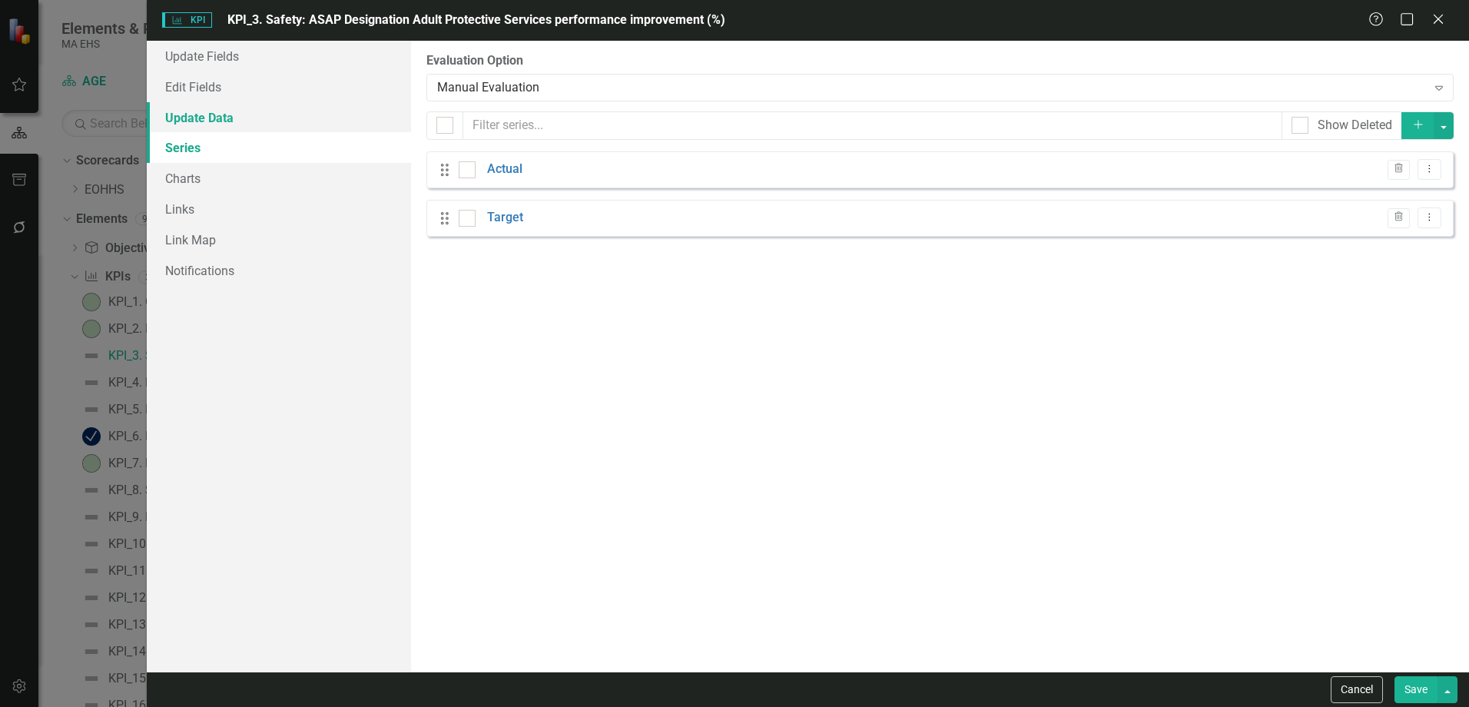
click at [212, 124] on link "Update Data" at bounding box center [279, 117] width 264 height 31
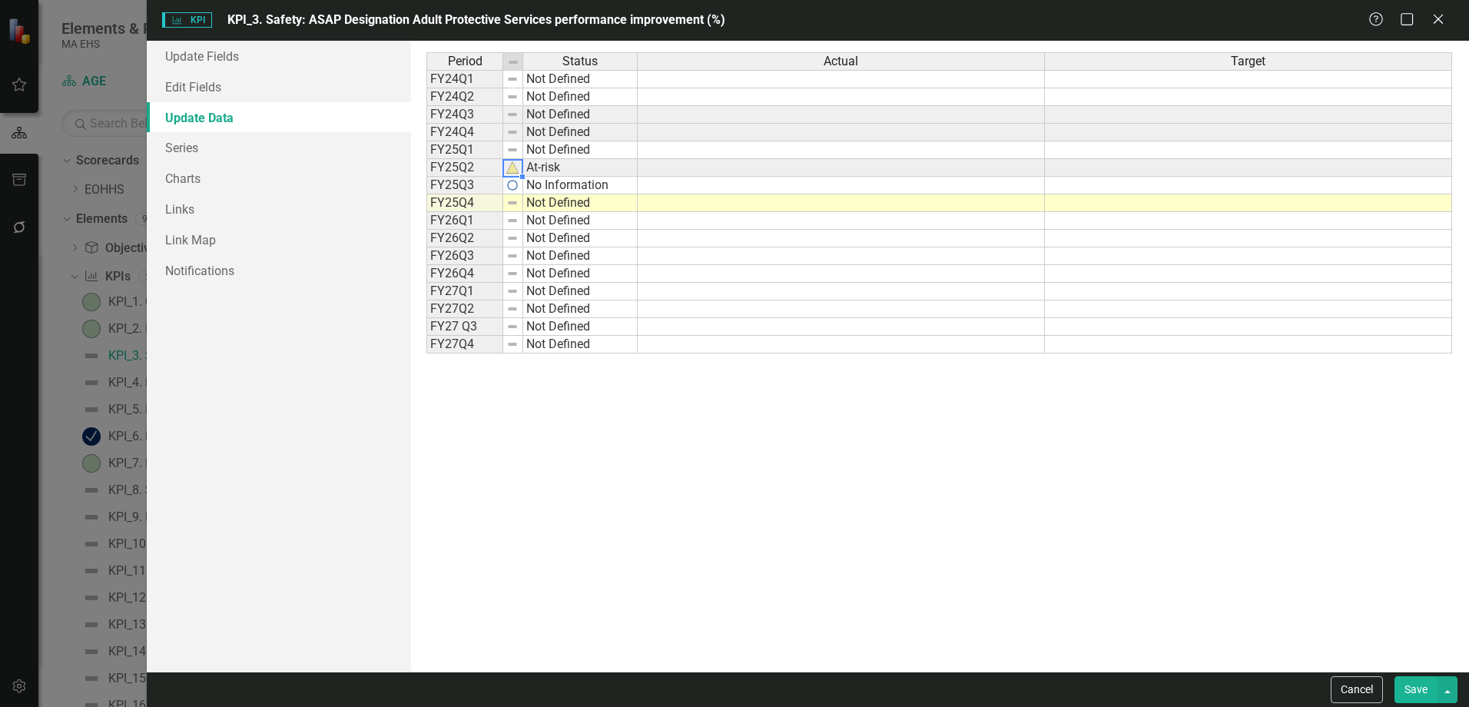
click at [512, 169] on img at bounding box center [512, 167] width 12 height 12
click at [219, 94] on link "Edit Fields" at bounding box center [279, 86] width 264 height 31
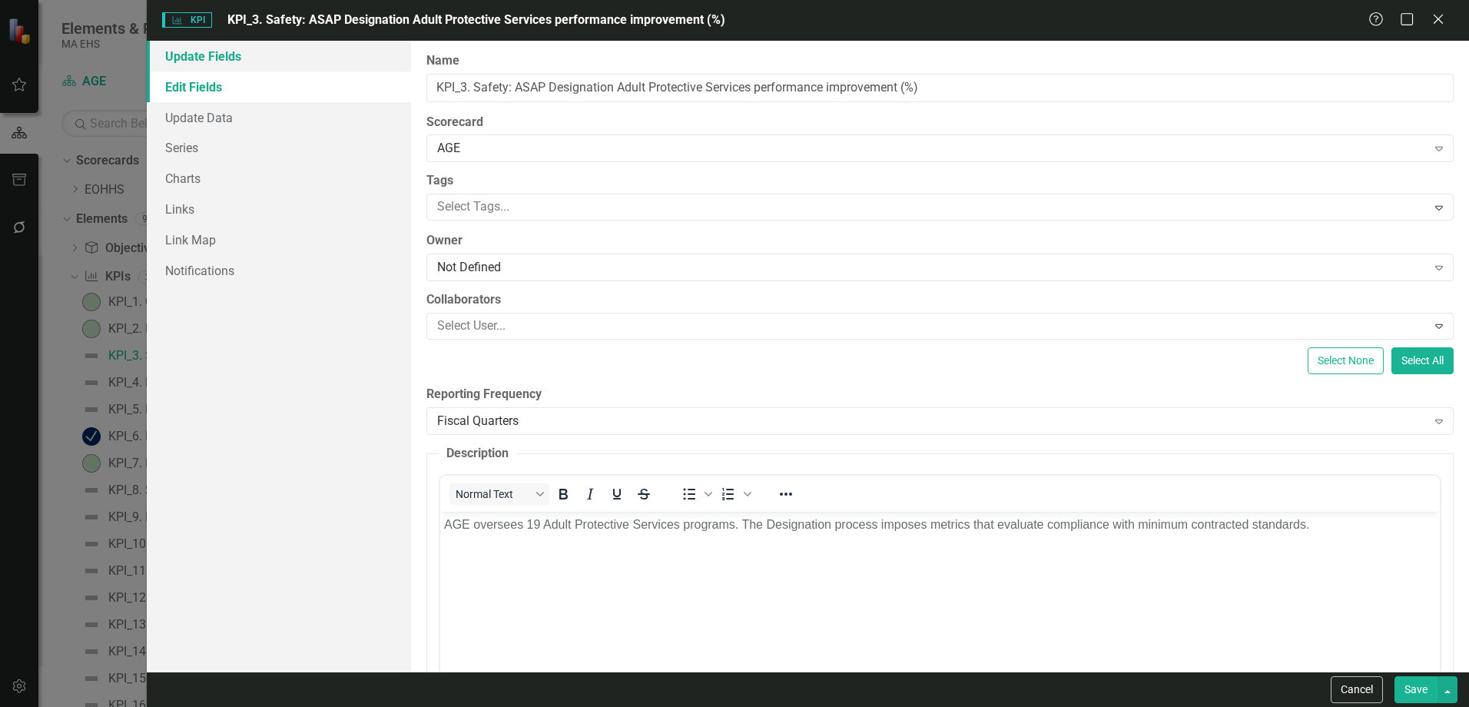
click at [224, 56] on link "Update Fields" at bounding box center [279, 56] width 264 height 31
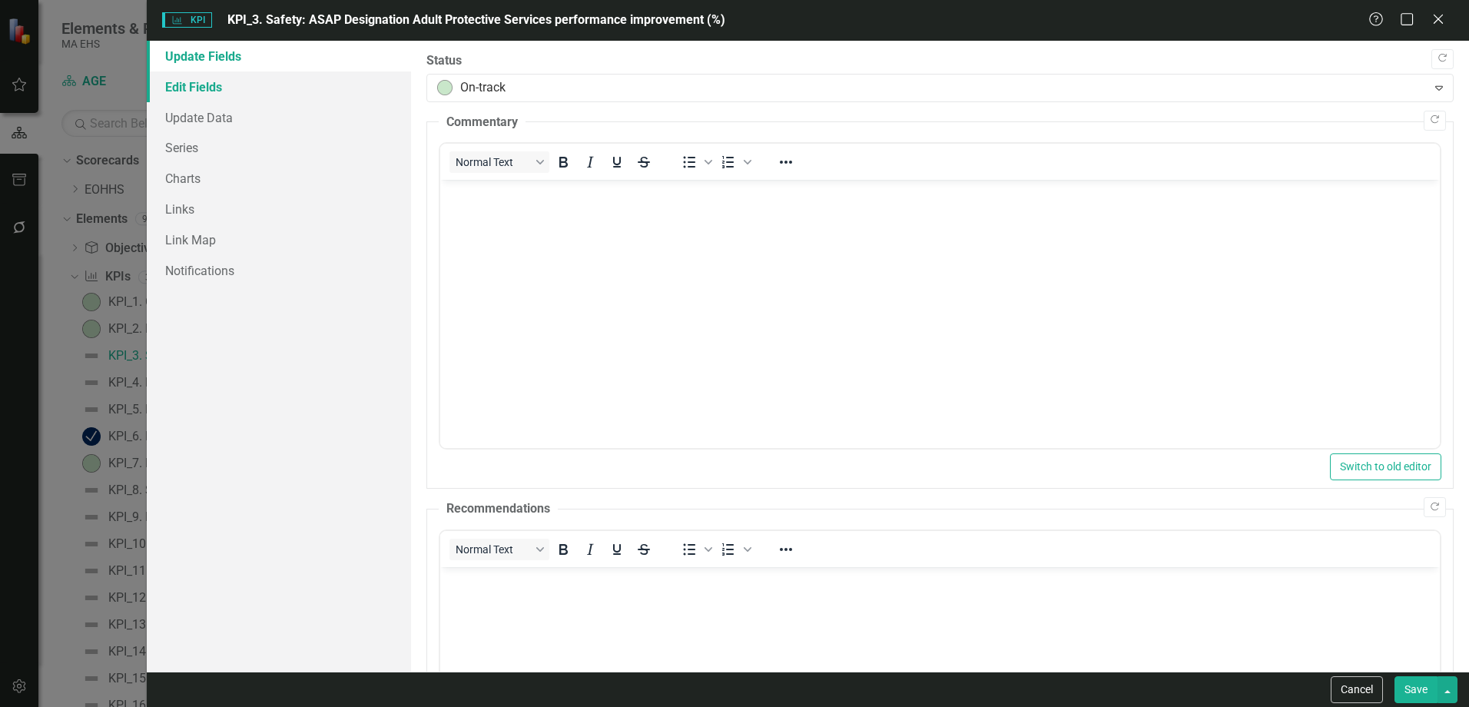
click at [194, 87] on link "Edit Fields" at bounding box center [279, 86] width 264 height 31
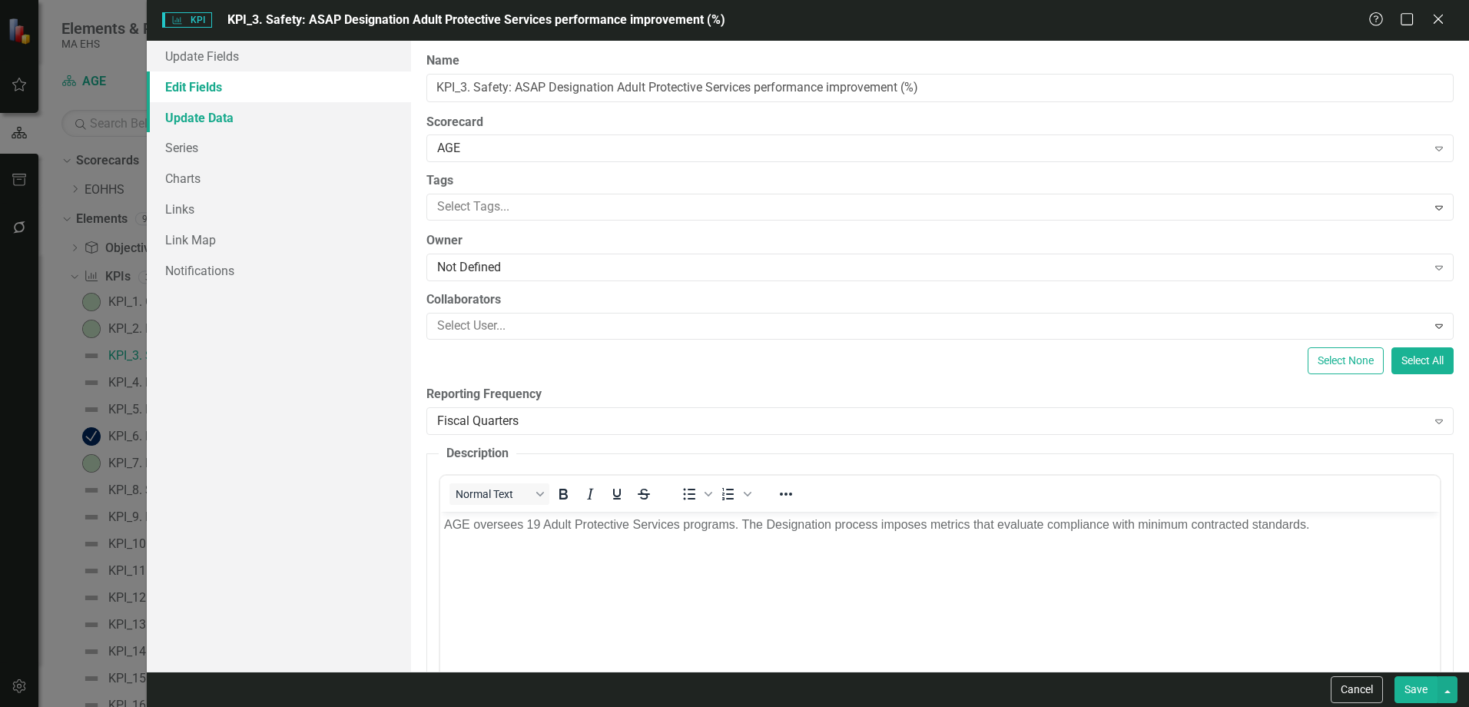
click at [277, 126] on link "Update Data" at bounding box center [279, 117] width 264 height 31
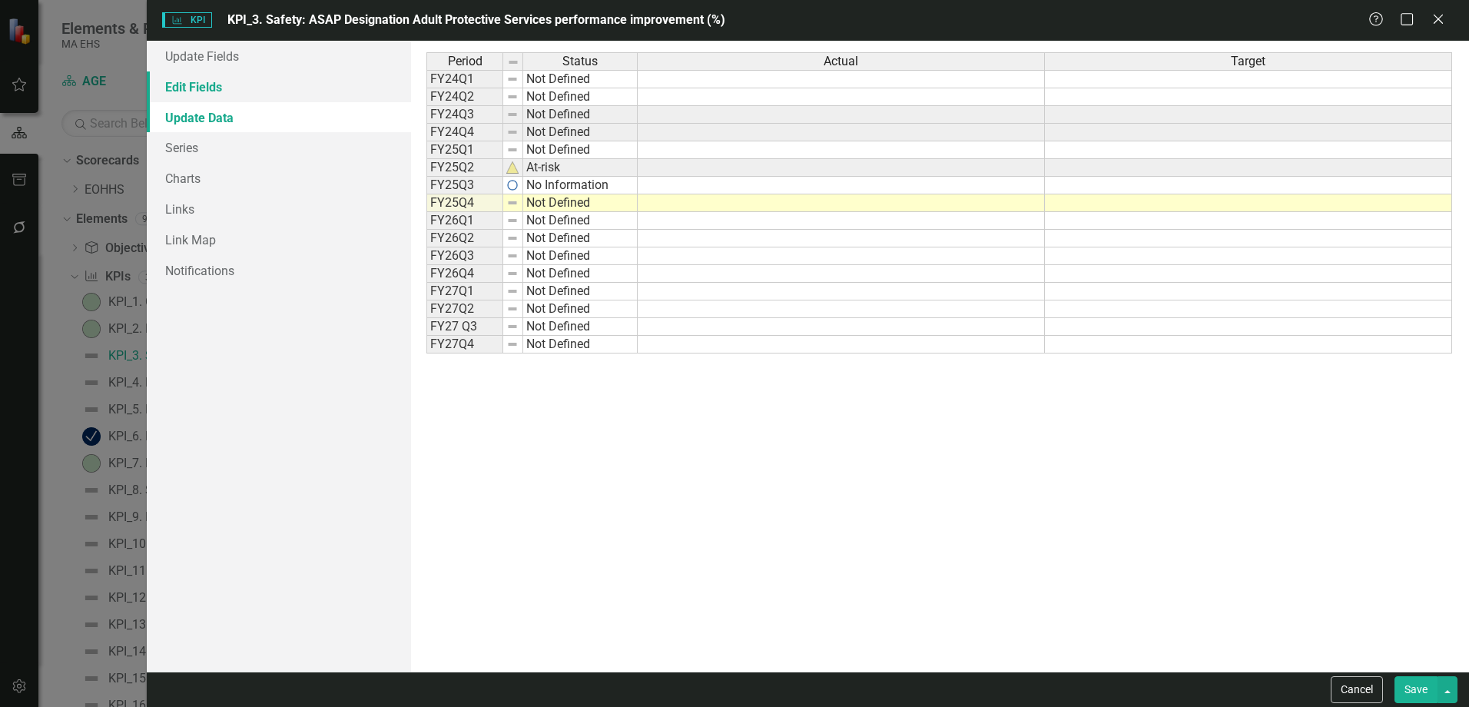
click at [231, 75] on link "Edit Fields" at bounding box center [279, 86] width 264 height 31
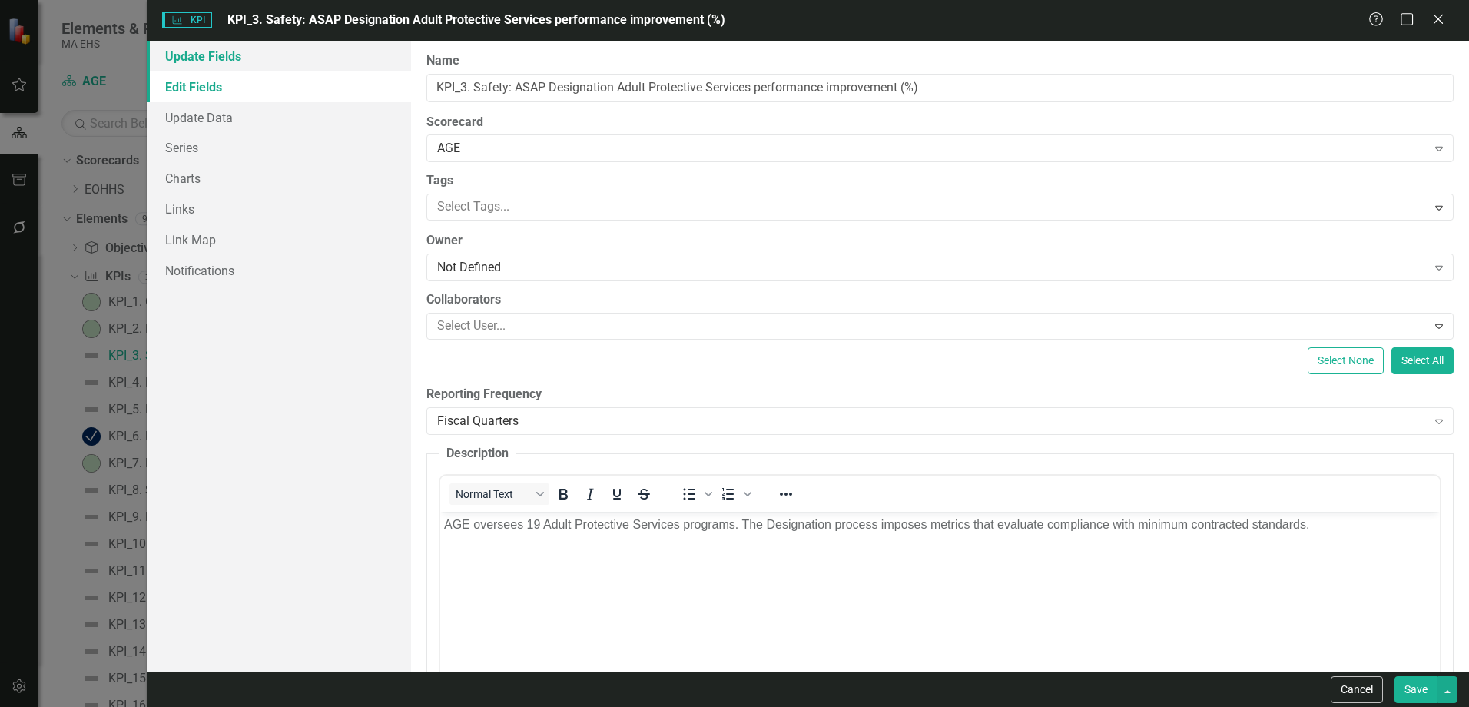
click at [230, 66] on link "Update Fields" at bounding box center [279, 56] width 264 height 31
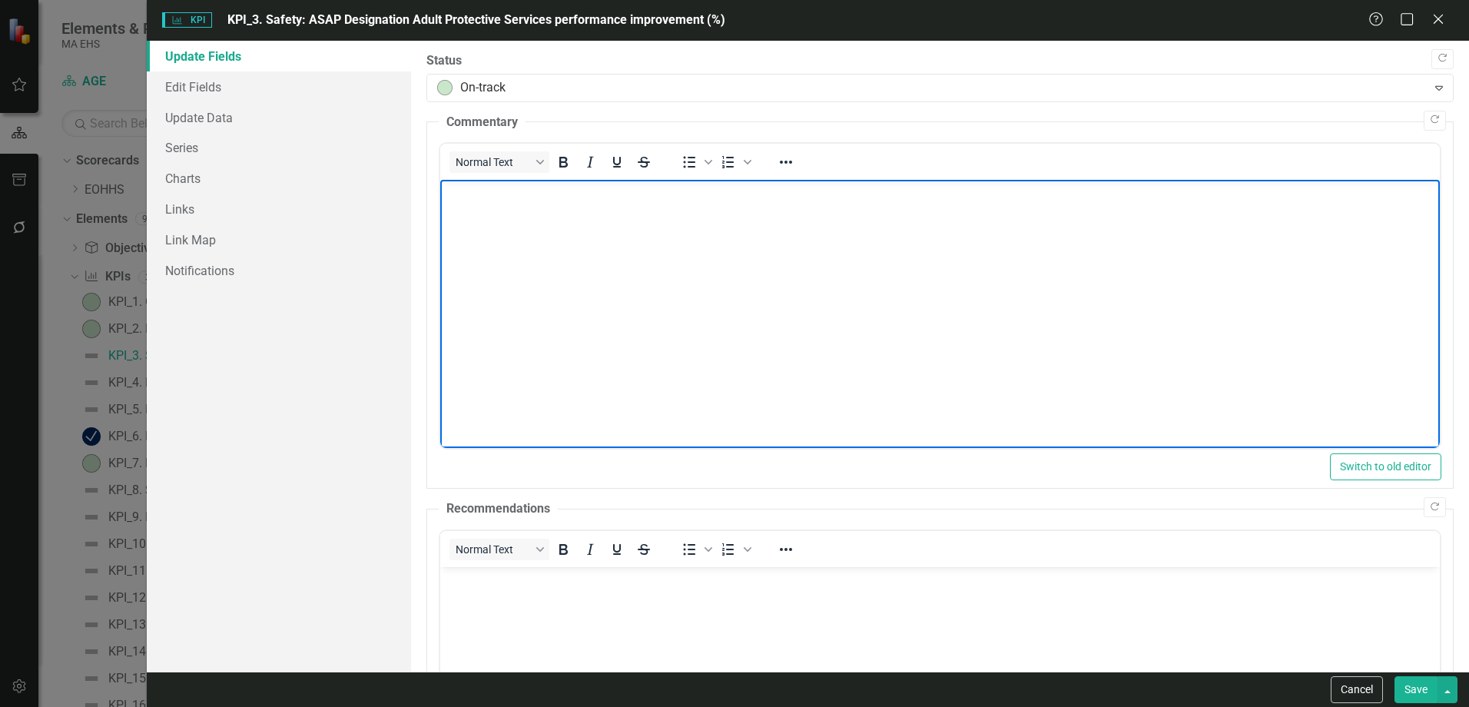
click at [744, 290] on body "Rich Text Area. Press ALT-0 for help." at bounding box center [940, 295] width 1000 height 230
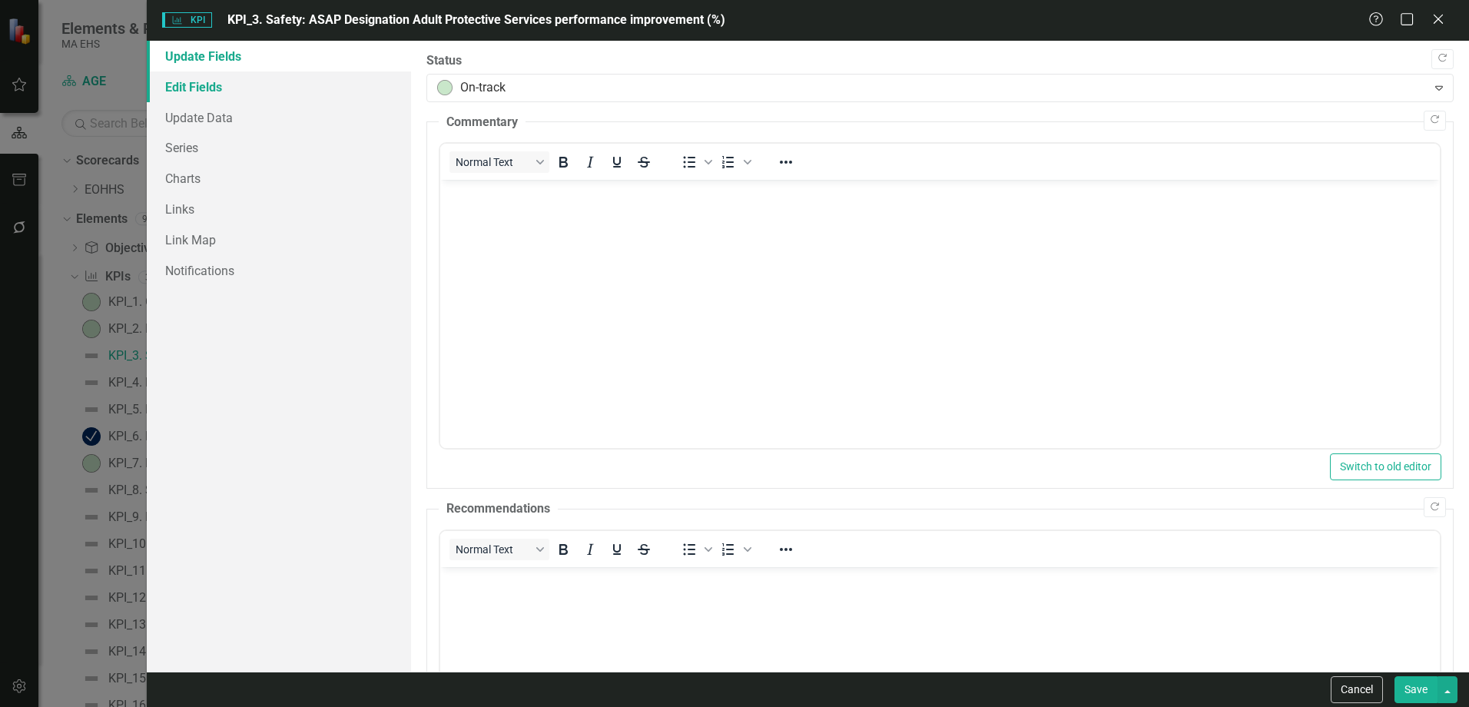
click at [234, 91] on link "Edit Fields" at bounding box center [279, 86] width 264 height 31
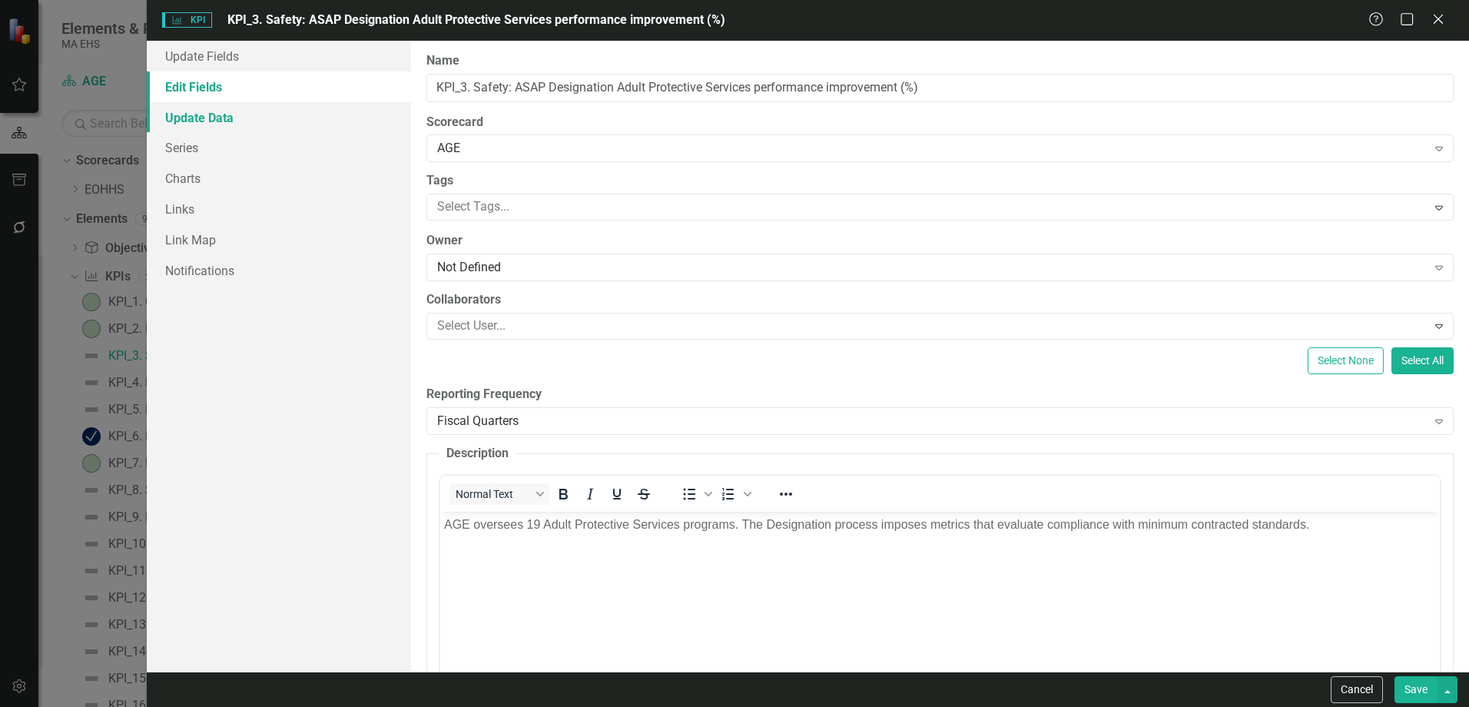
click at [230, 122] on link "Update Data" at bounding box center [279, 117] width 264 height 31
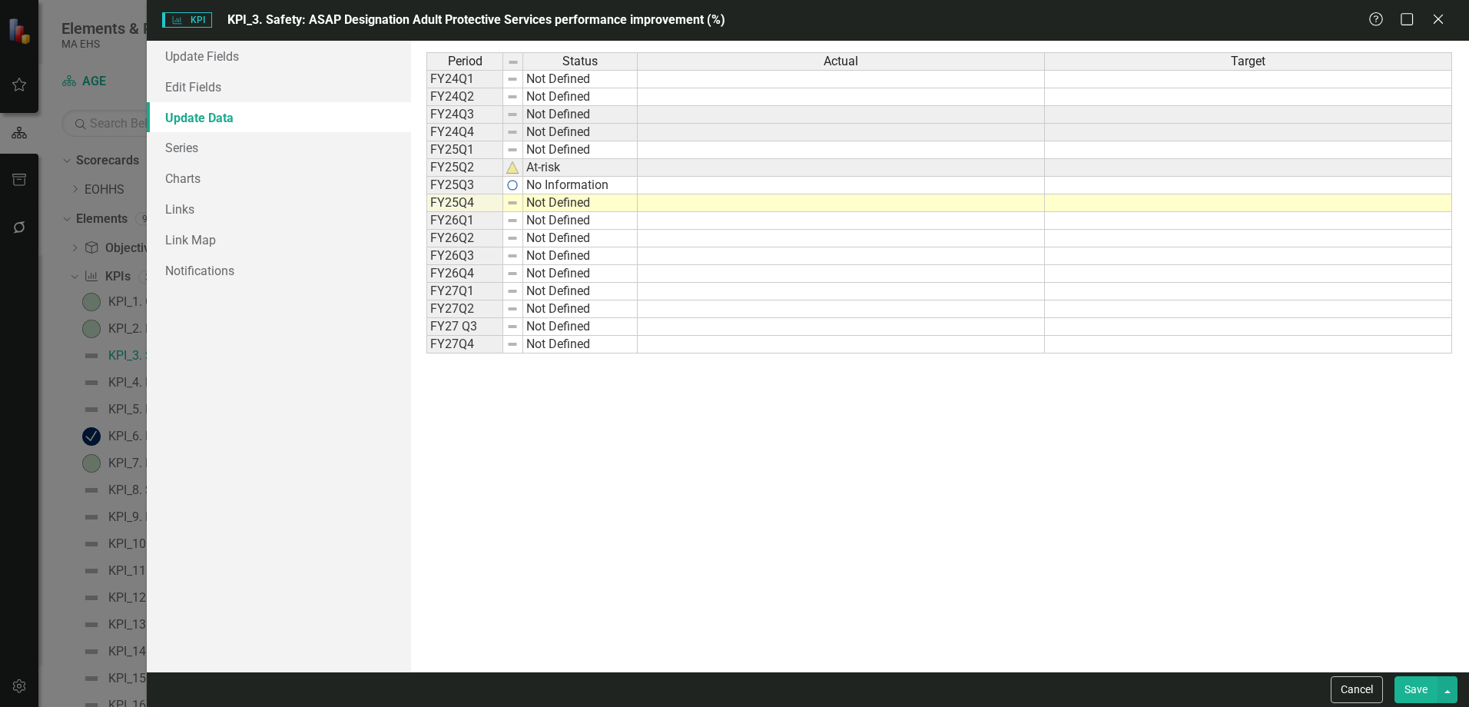
click at [511, 189] on img at bounding box center [512, 185] width 12 height 12
click at [511, 166] on img at bounding box center [512, 167] width 12 height 12
click at [227, 152] on link "Series" at bounding box center [279, 147] width 264 height 31
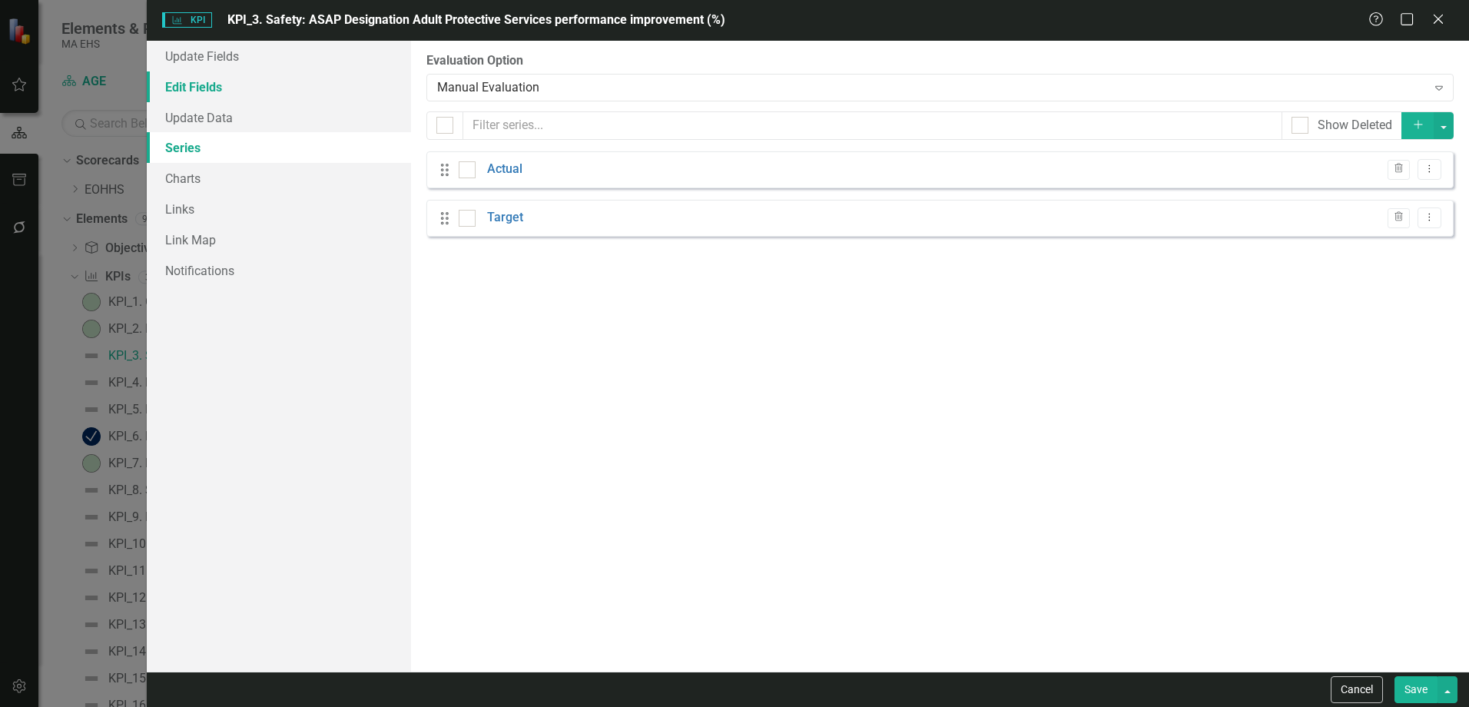
click at [191, 75] on link "Edit Fields" at bounding box center [279, 86] width 264 height 31
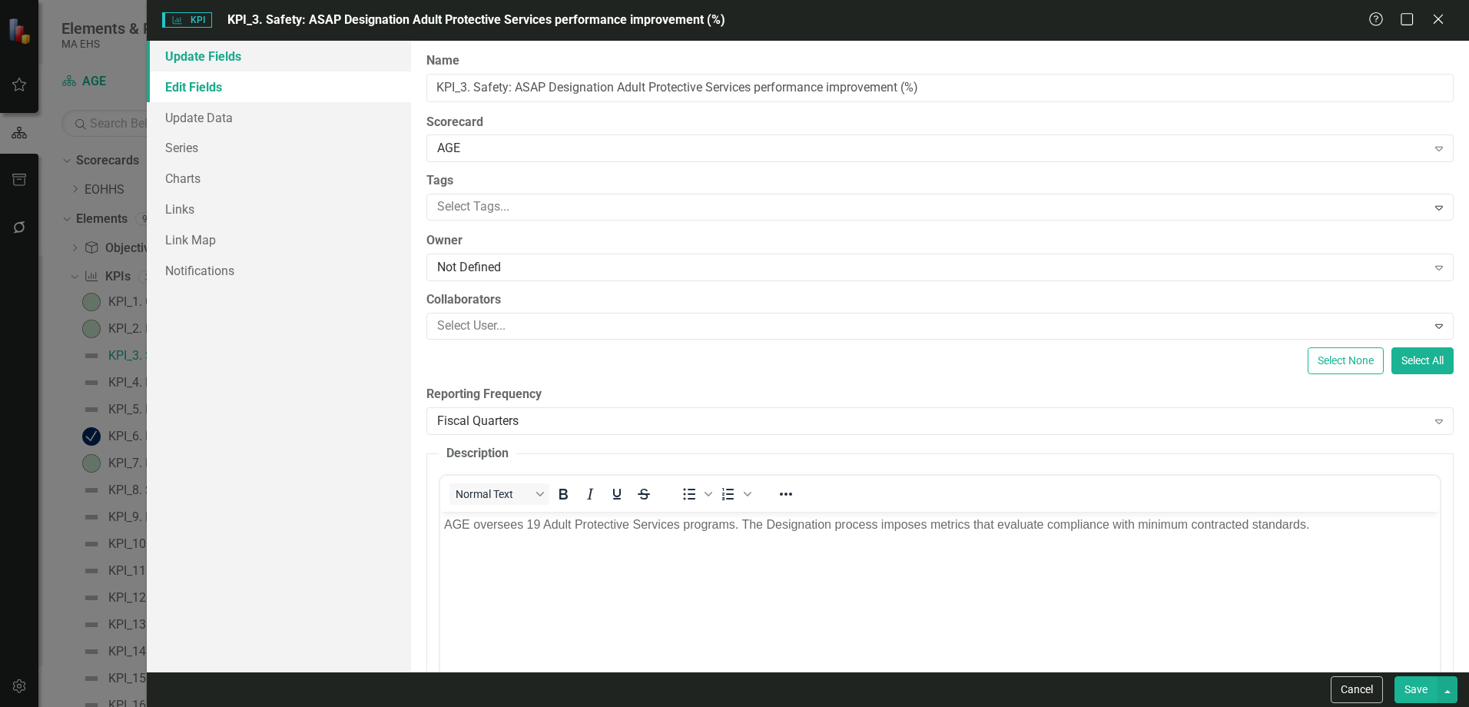
click at [208, 67] on link "Update Fields" at bounding box center [279, 56] width 264 height 31
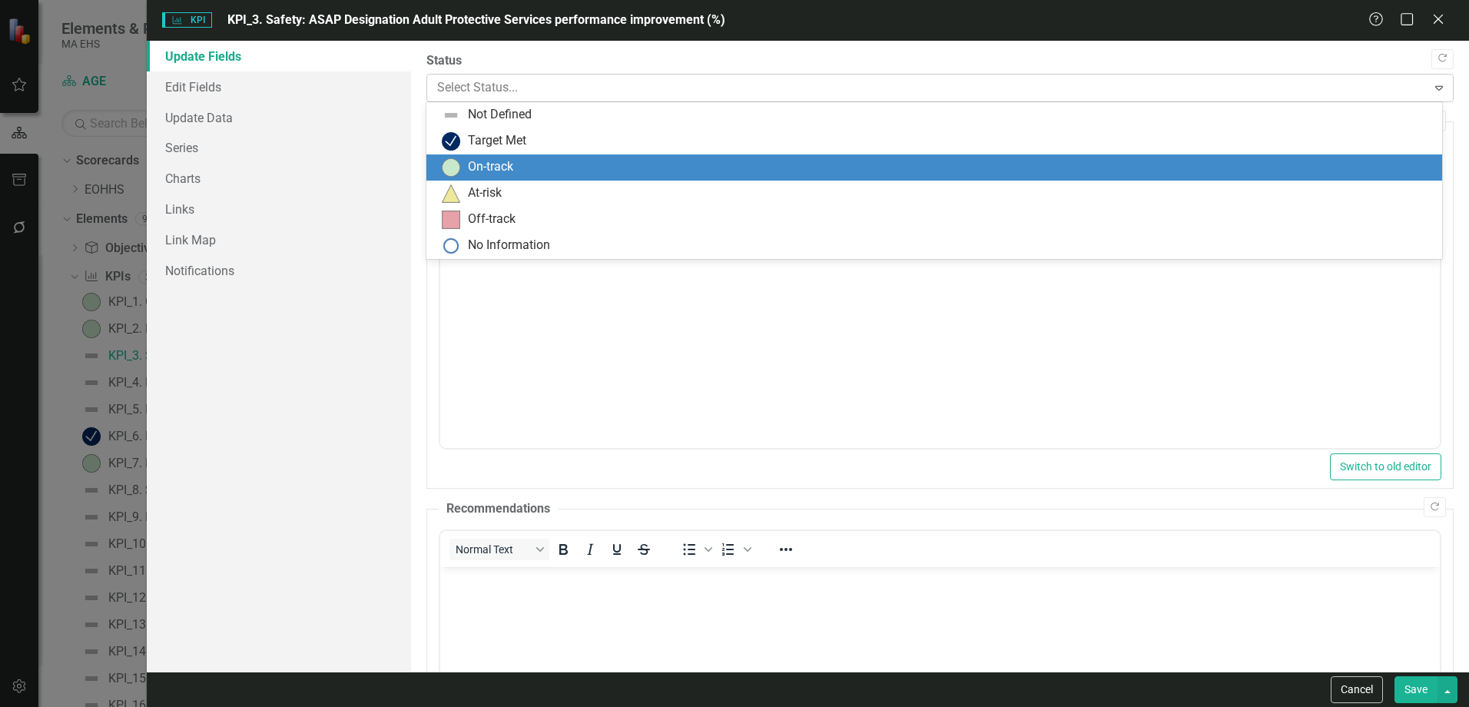
click at [466, 88] on div at bounding box center [927, 88] width 980 height 21
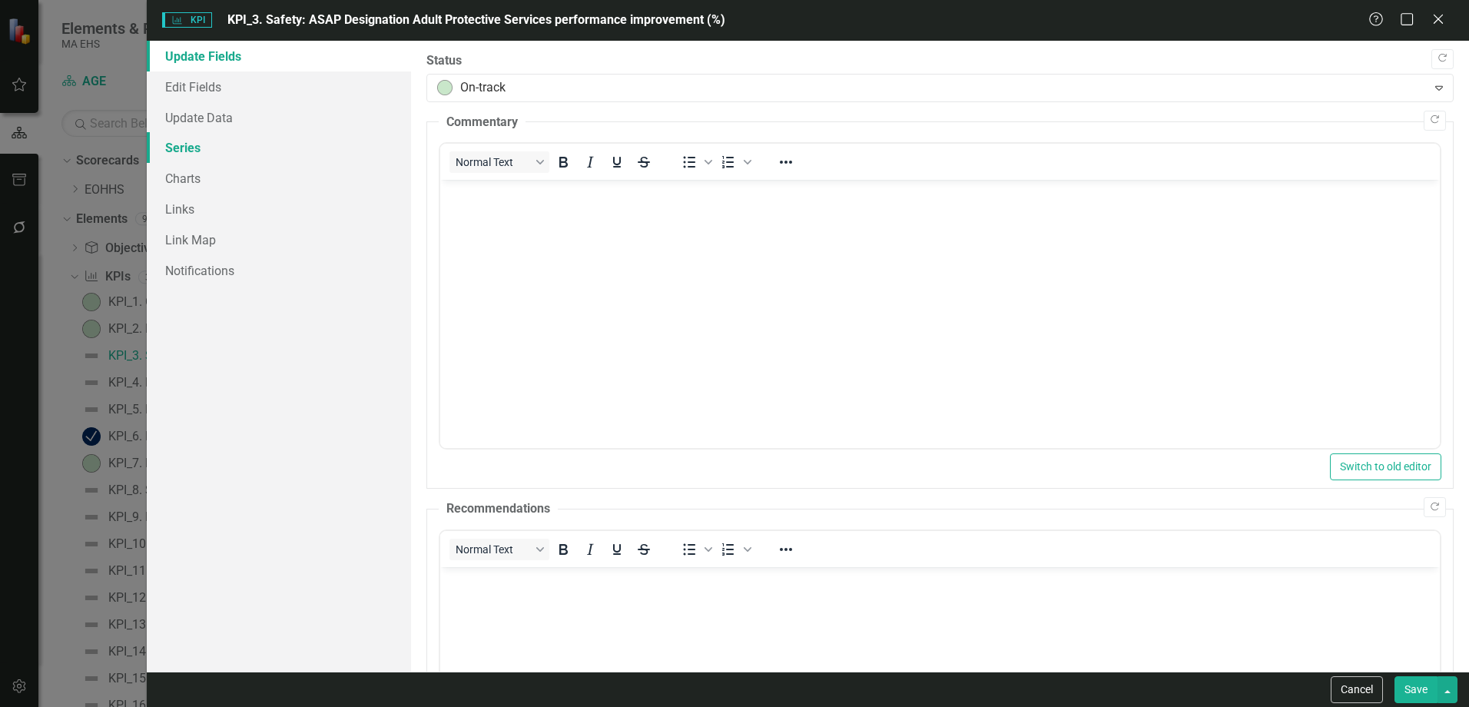
click at [188, 151] on link "Series" at bounding box center [279, 147] width 264 height 31
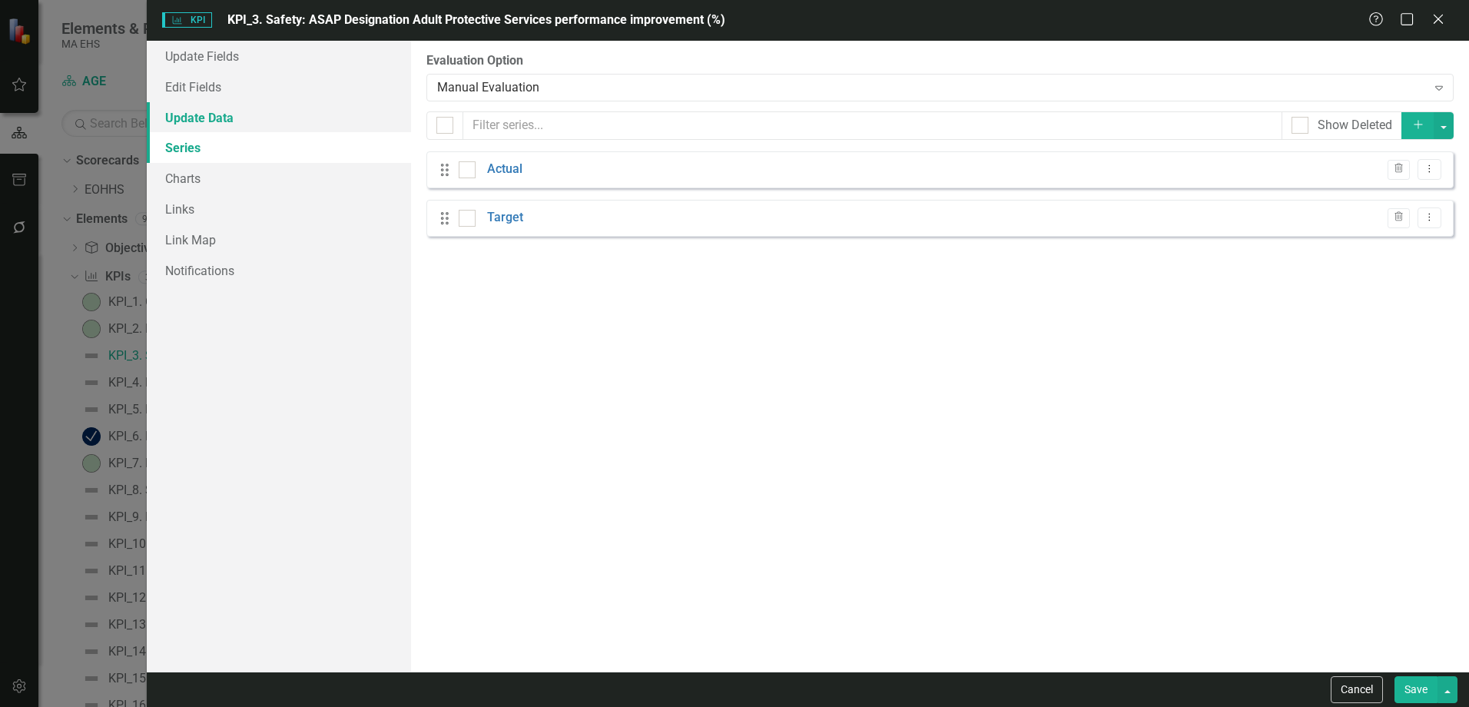
click at [199, 124] on link "Update Data" at bounding box center [279, 117] width 264 height 31
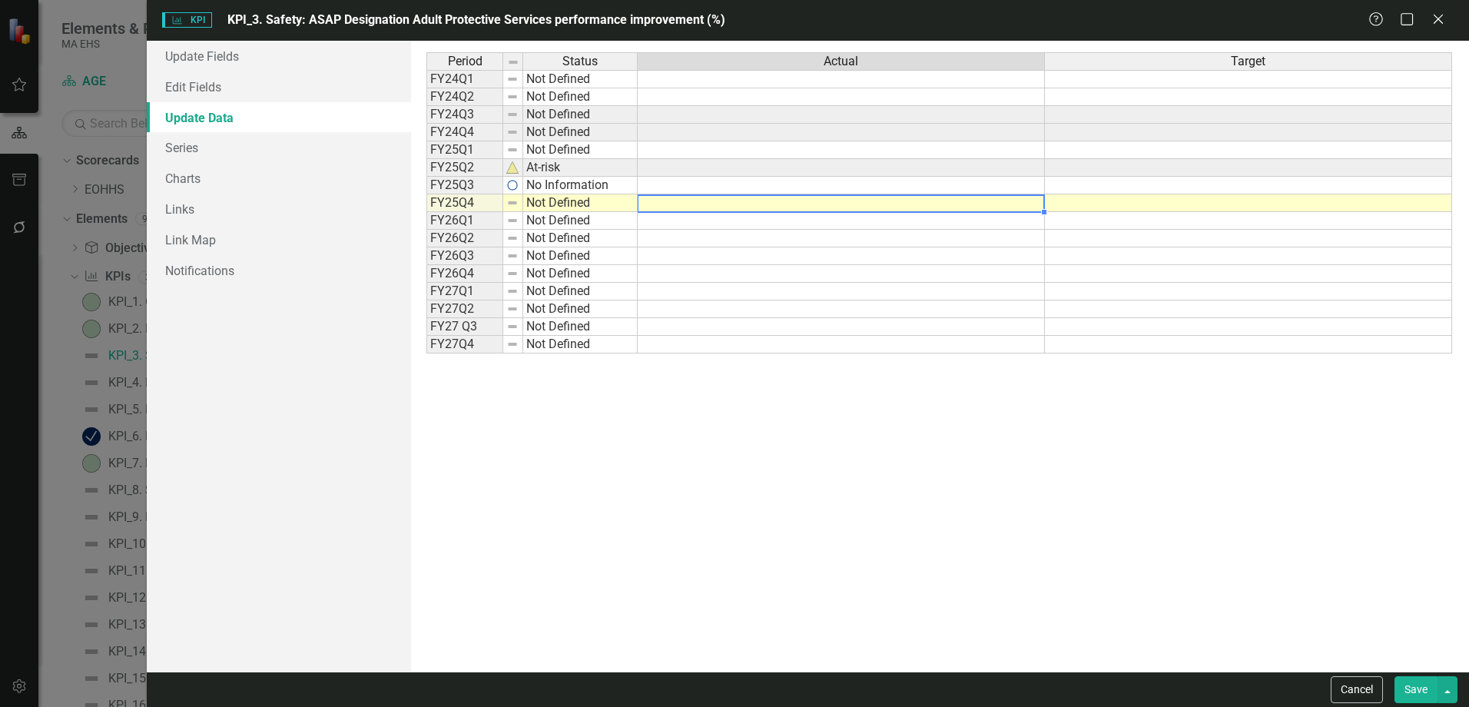
click at [709, 200] on td at bounding box center [841, 203] width 407 height 18
click at [711, 209] on td at bounding box center [841, 203] width 407 height 18
type textarea "4%"
click at [223, 49] on link "Update Fields" at bounding box center [279, 56] width 264 height 31
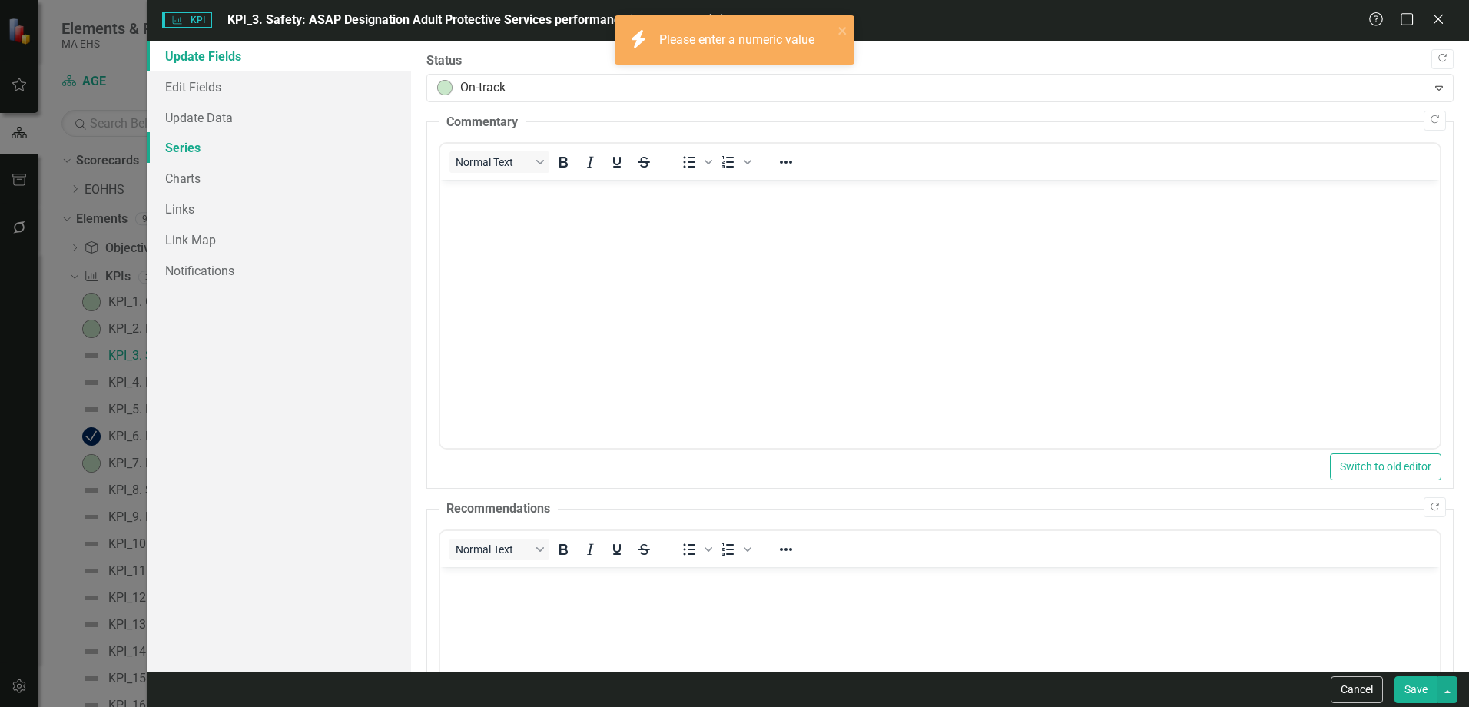
click at [214, 151] on link "Series" at bounding box center [279, 147] width 264 height 31
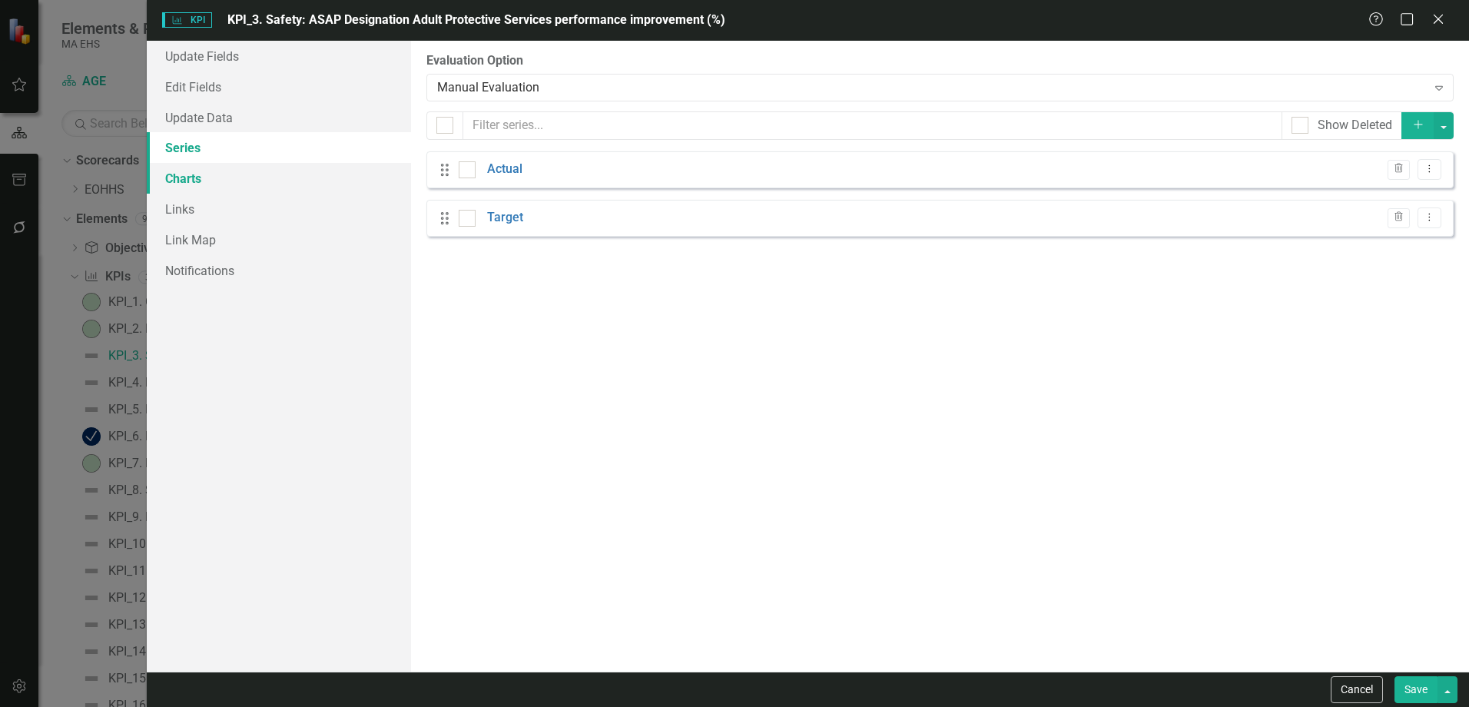
click at [220, 184] on link "Charts" at bounding box center [279, 178] width 264 height 31
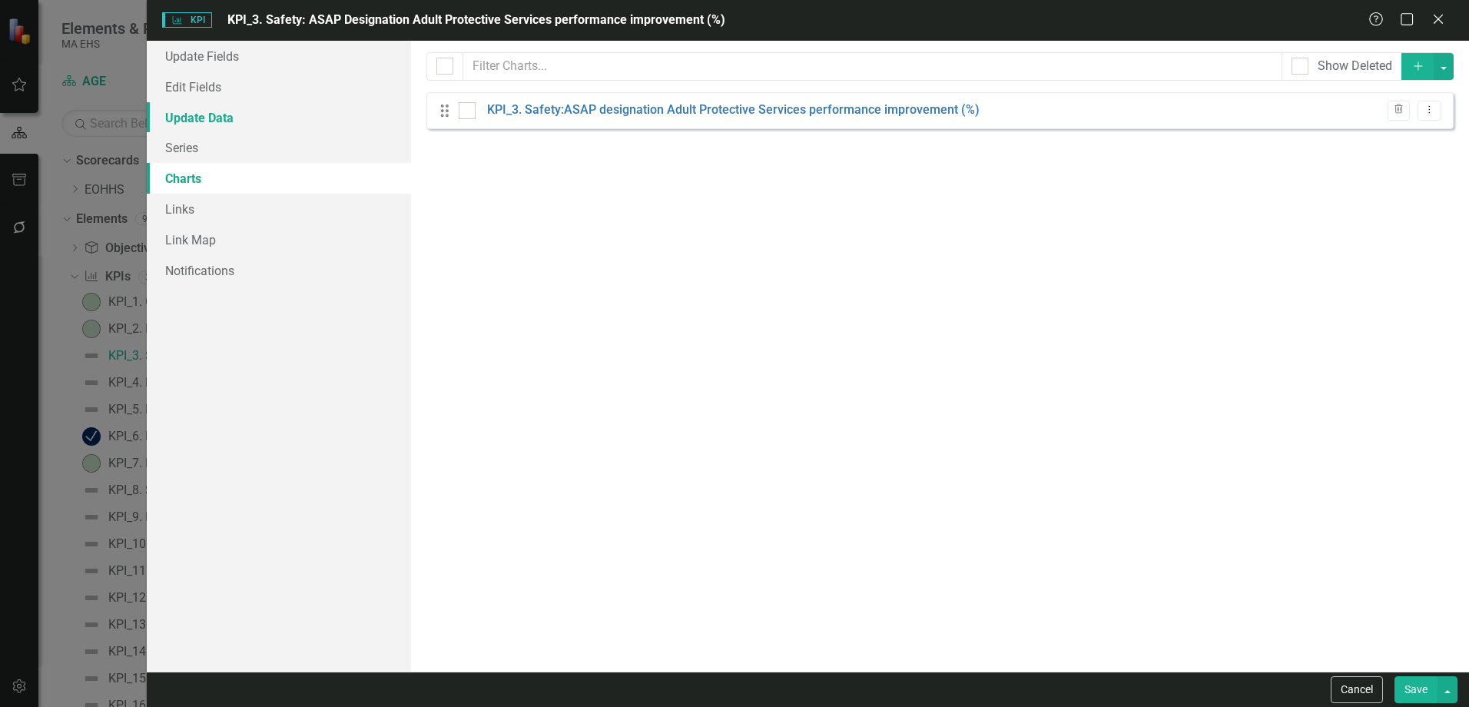
click at [223, 117] on link "Update Data" at bounding box center [279, 117] width 264 height 31
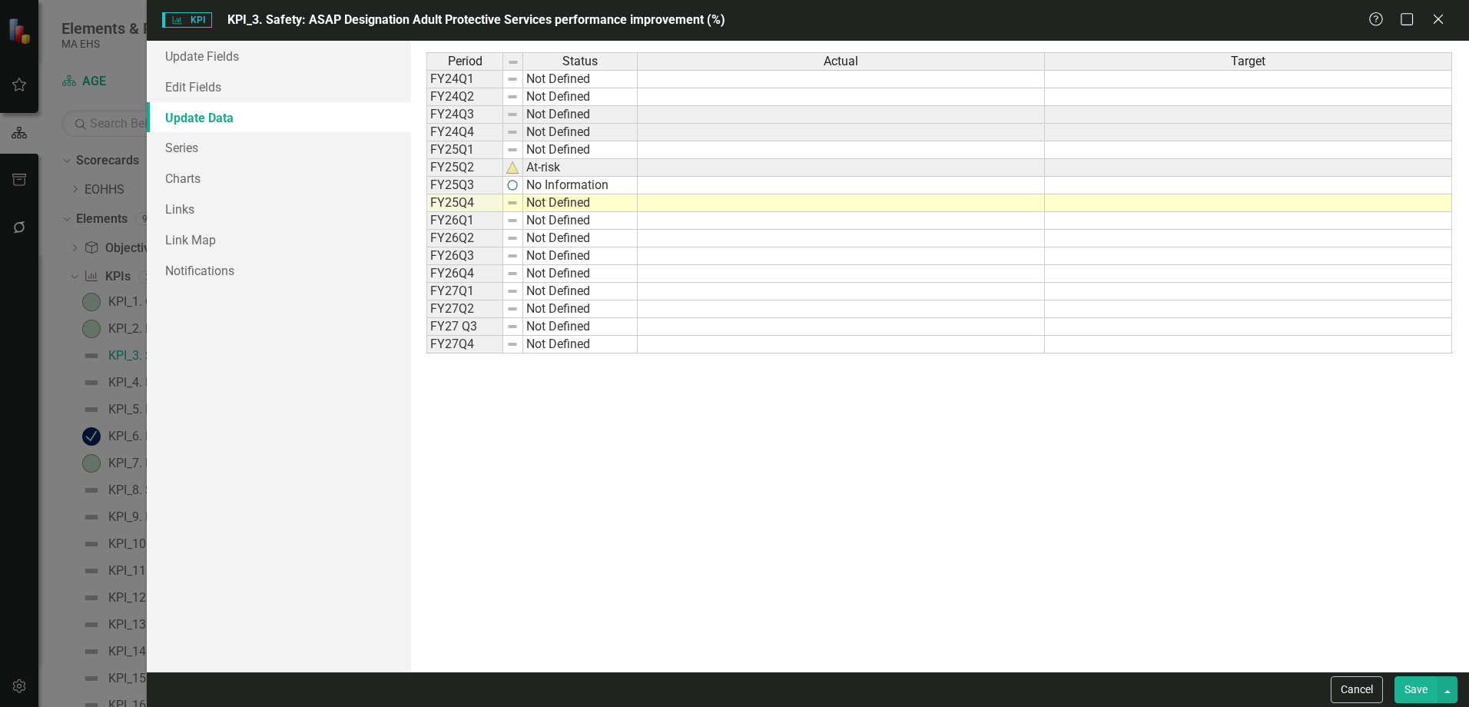
click at [691, 207] on td at bounding box center [841, 203] width 407 height 18
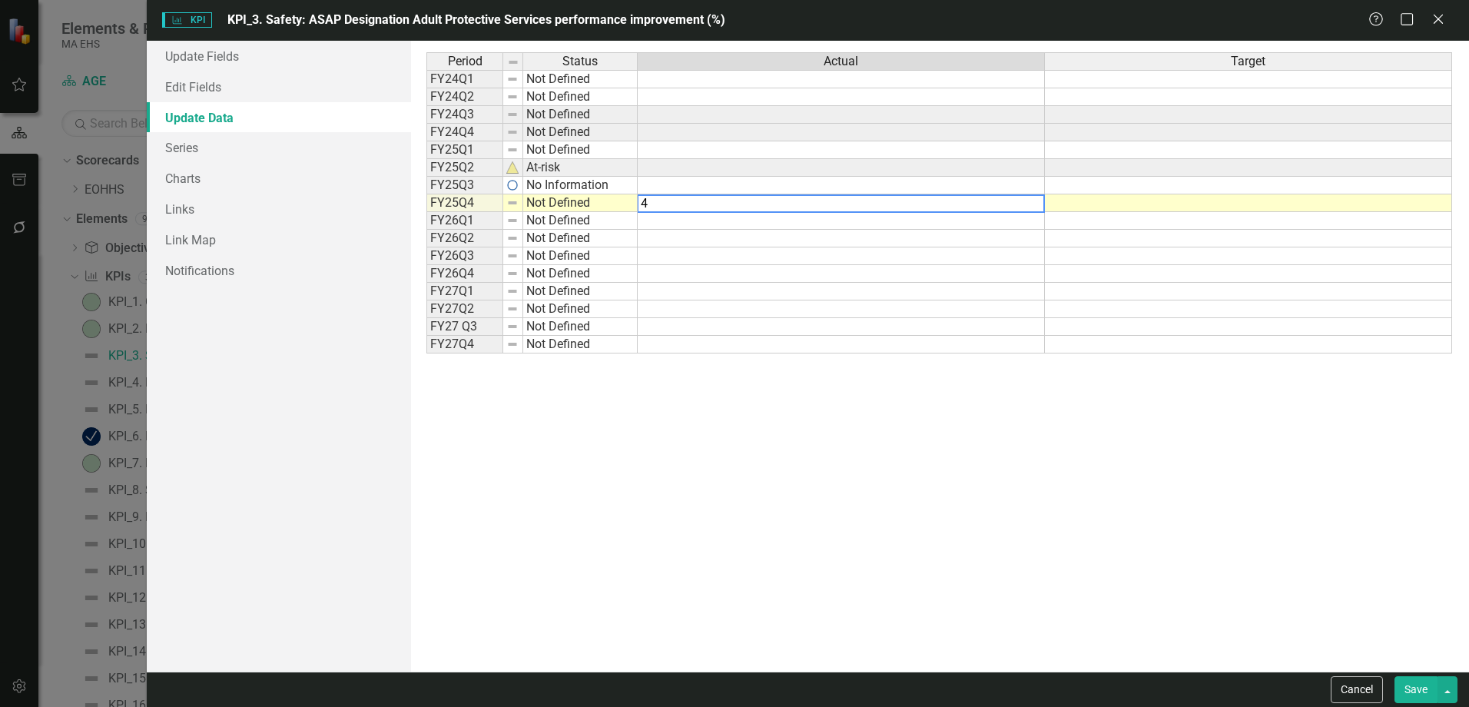
type textarea "4"
click at [1126, 516] on div "Period Status Actual Target FY24Q1 Not Defined FY24Q2 Not Defined FY24Q3 Not De…" at bounding box center [939, 356] width 1026 height 608
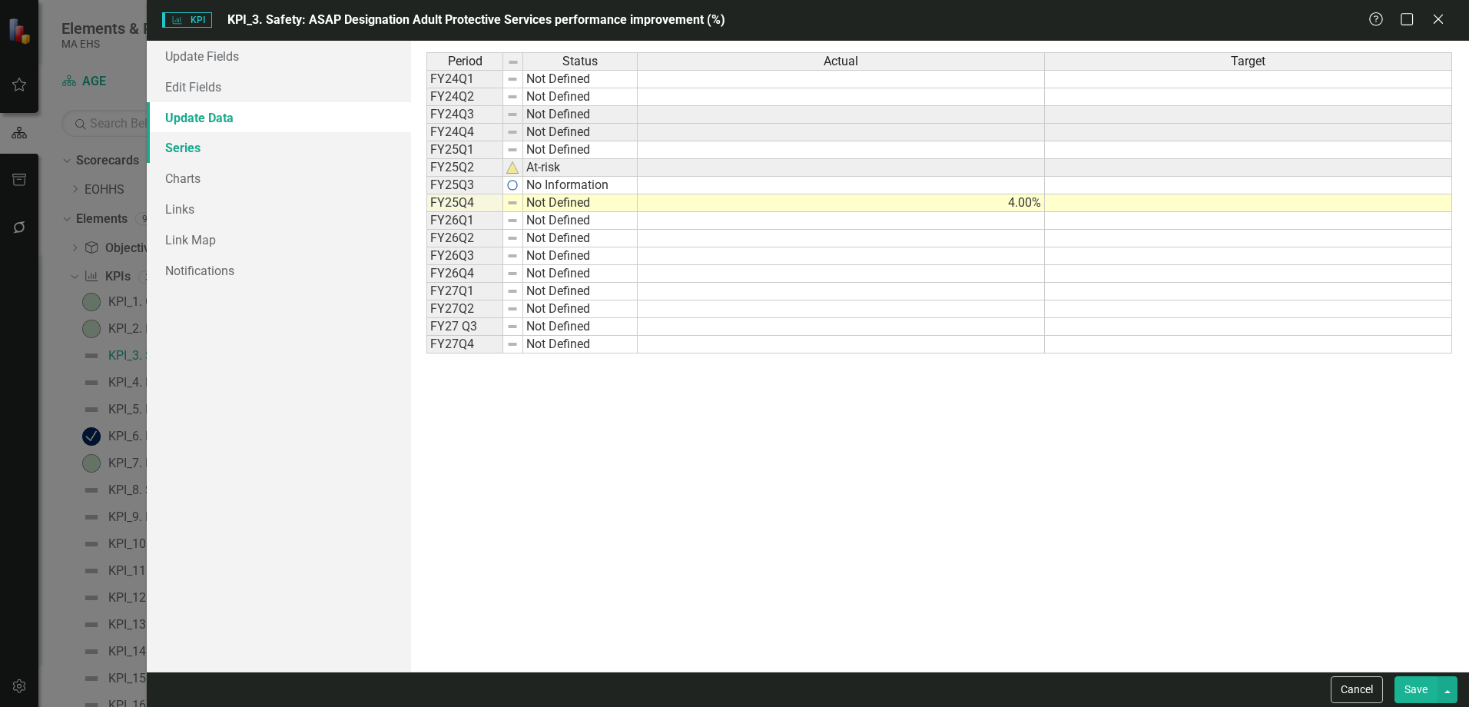
click at [230, 146] on link "Series" at bounding box center [279, 147] width 264 height 31
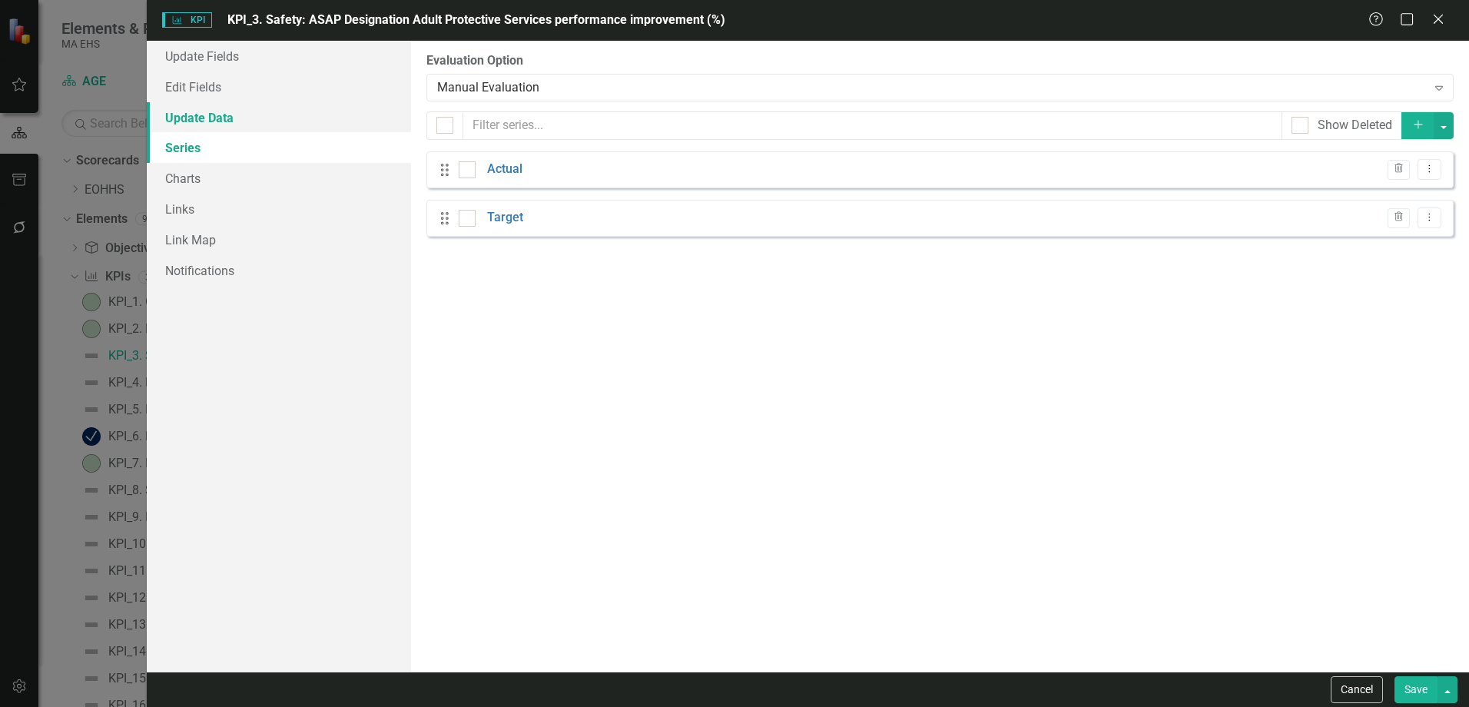
click at [203, 104] on link "Update Data" at bounding box center [279, 117] width 264 height 31
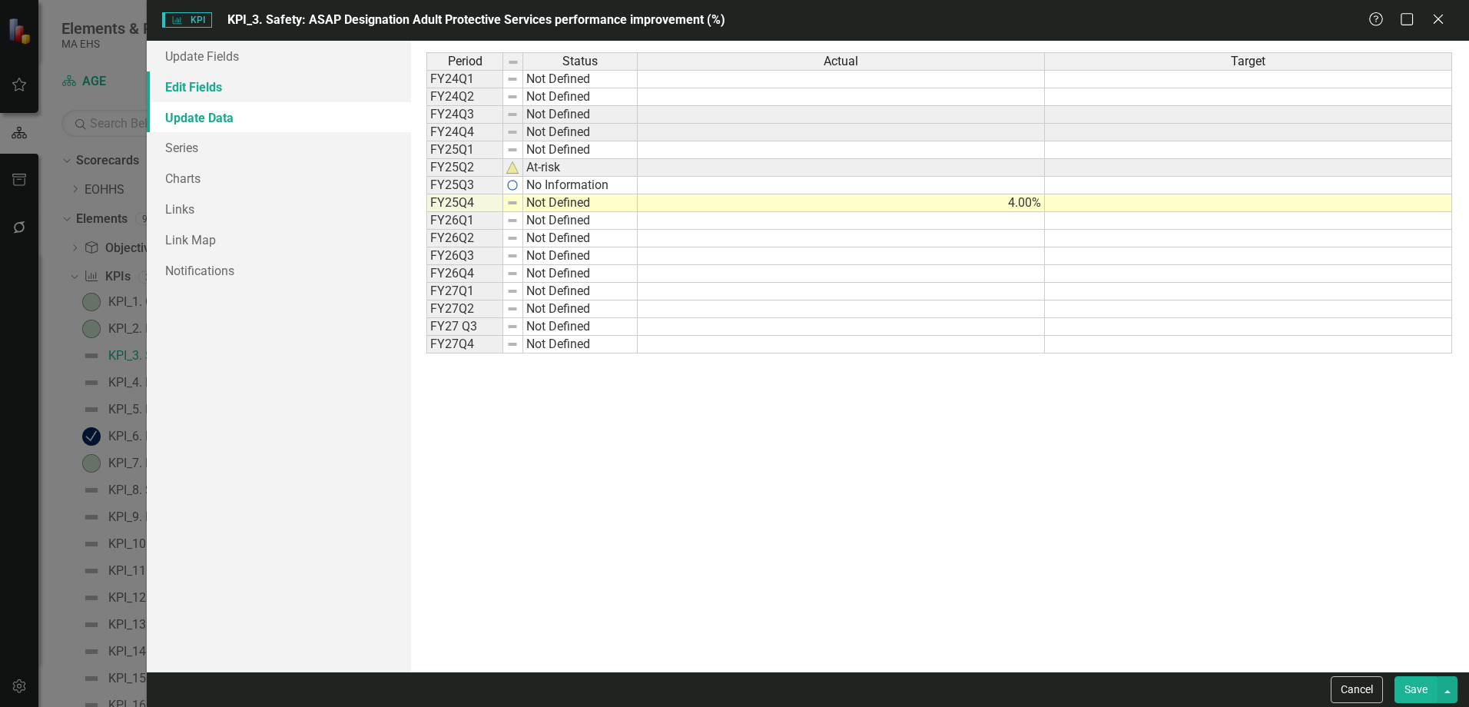
click at [215, 75] on link "Edit Fields" at bounding box center [279, 86] width 264 height 31
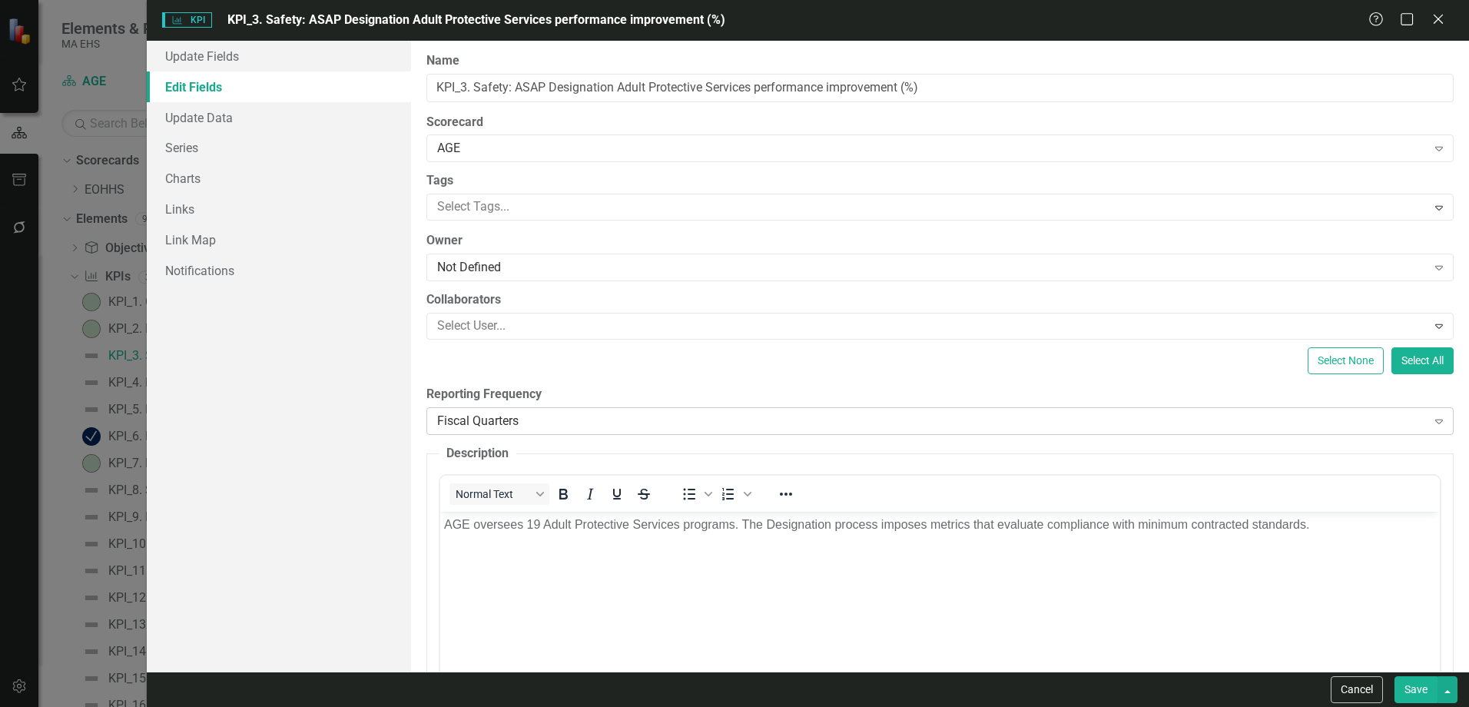
click at [579, 422] on div "Fiscal Quarters" at bounding box center [931, 421] width 989 height 18
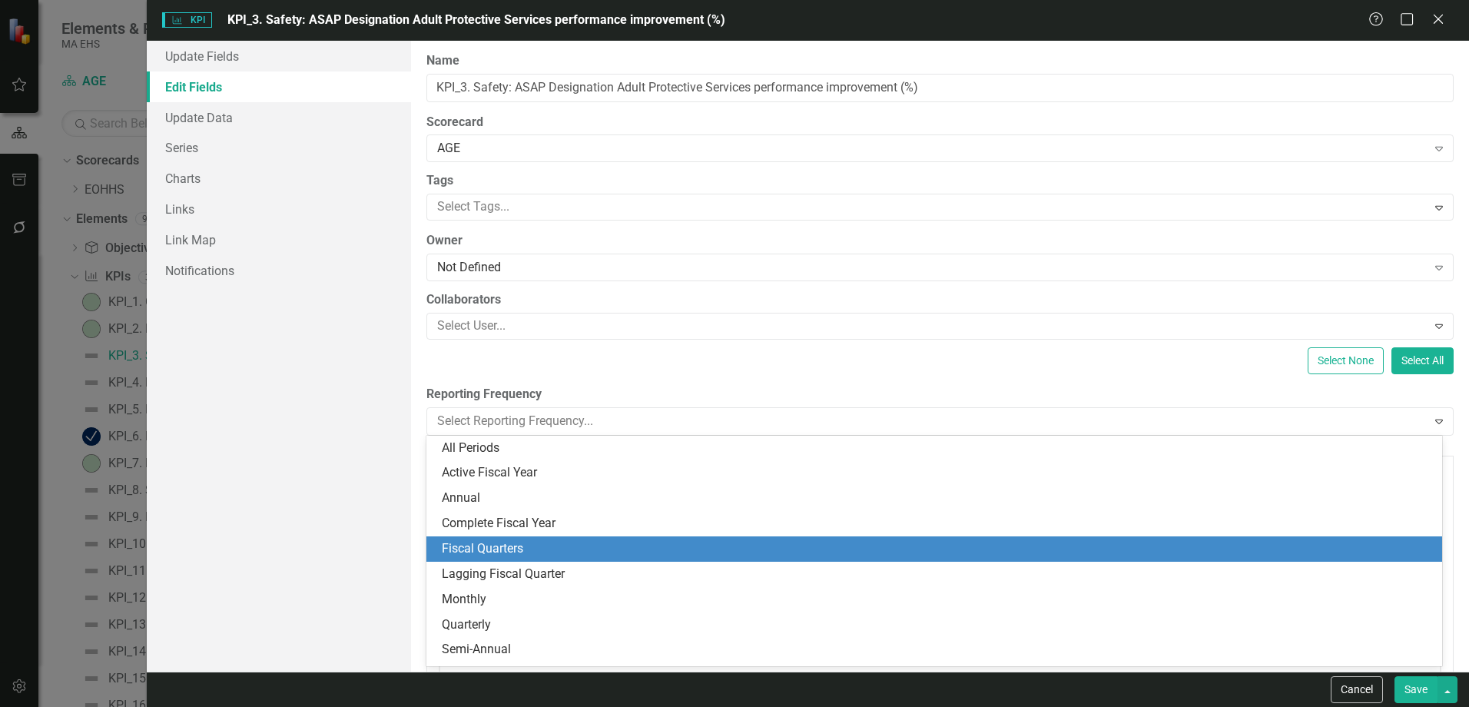
scroll to position [22, 0]
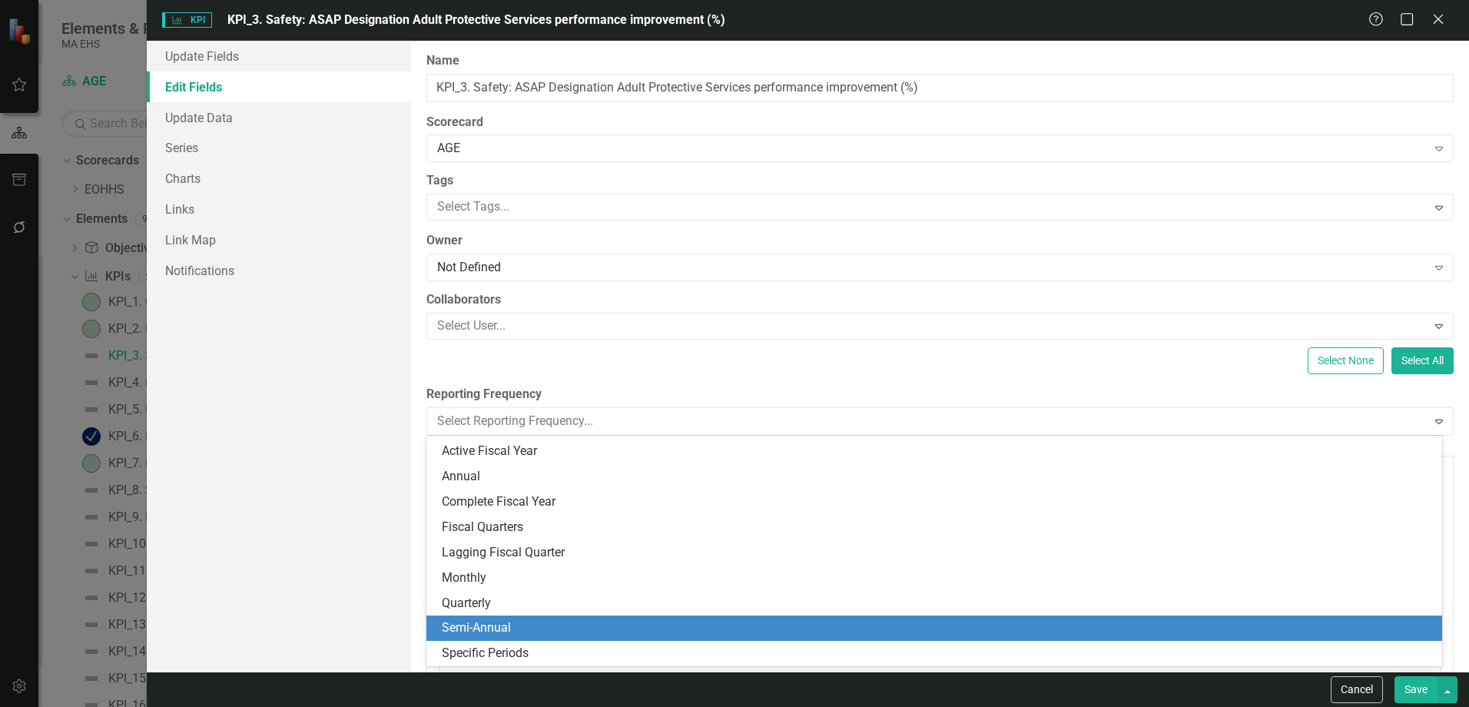
click at [478, 637] on div "Semi-Annual" at bounding box center [937, 628] width 991 height 18
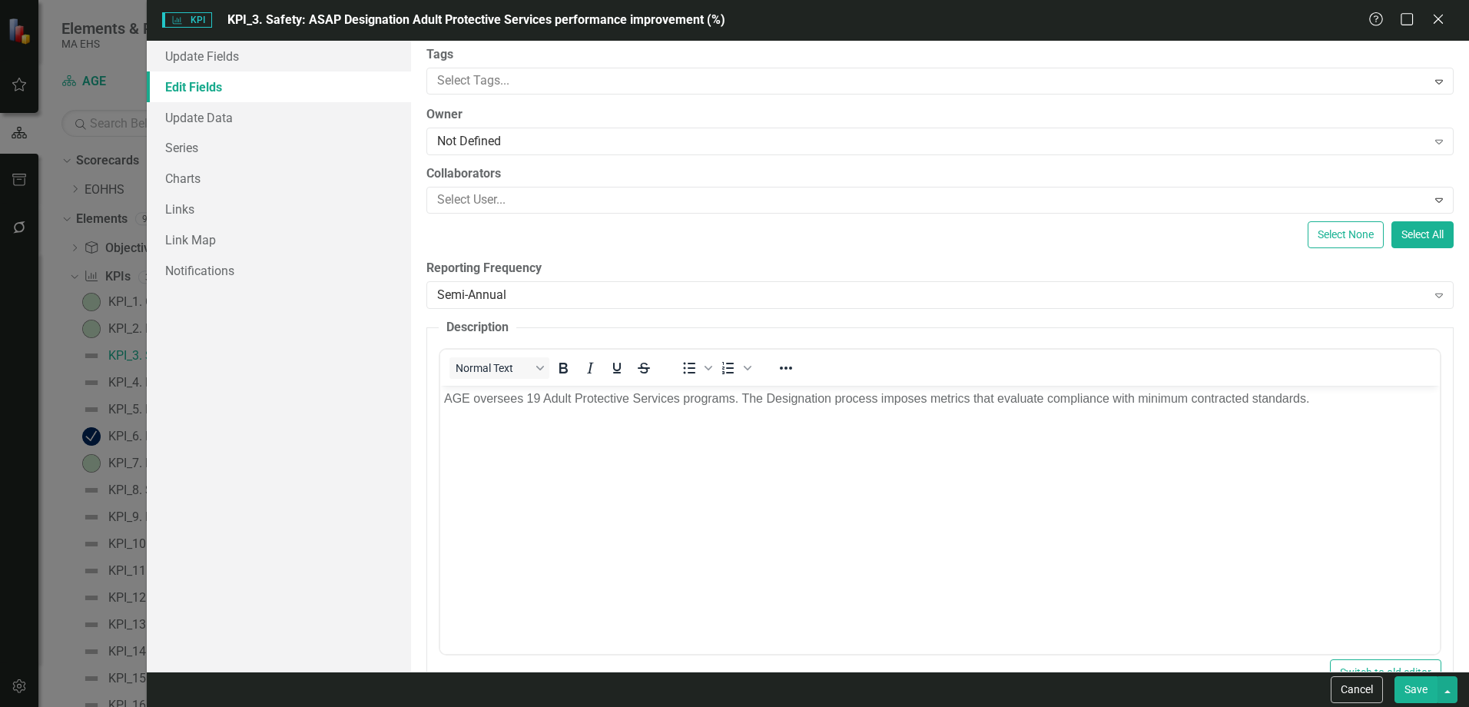
scroll to position [154, 0]
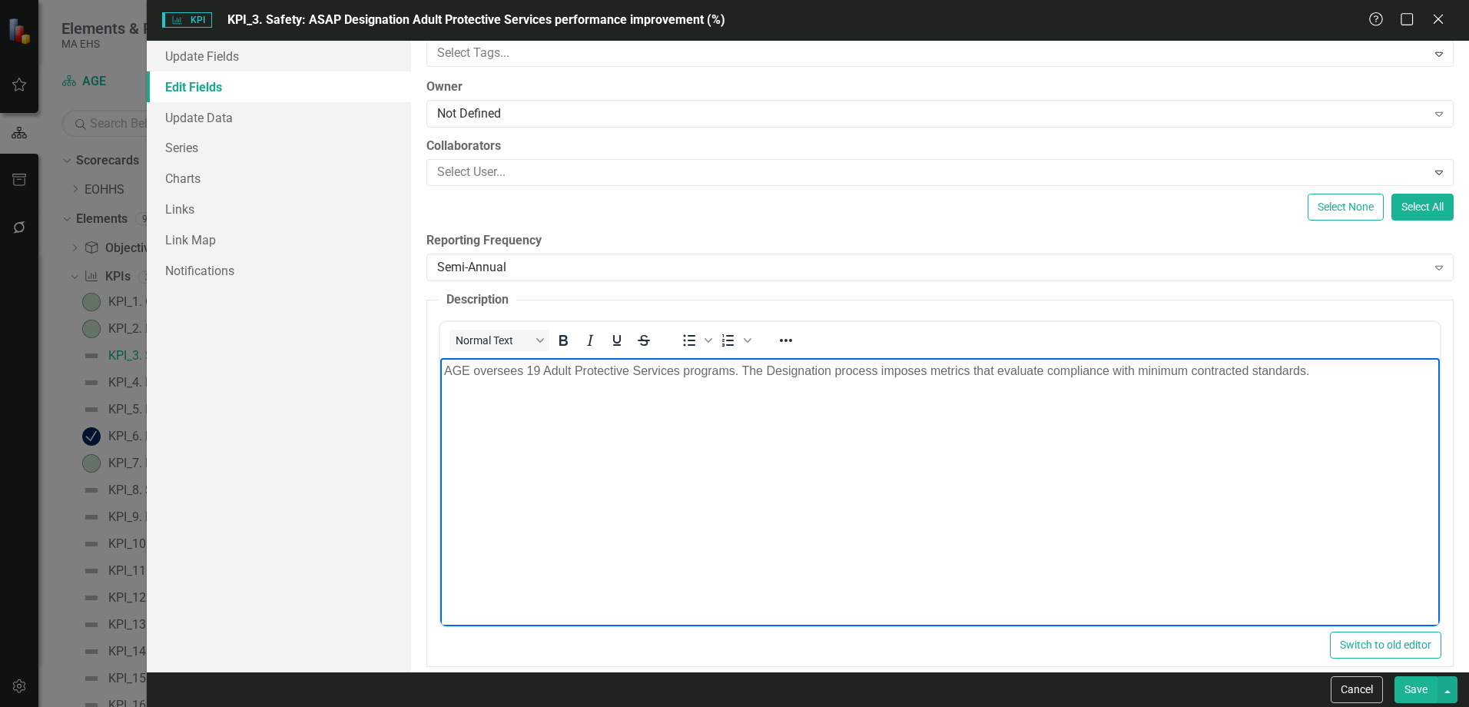
click at [1343, 370] on p "AGE oversees 19 Adult Protective Services programs. The Designation process imp…" at bounding box center [940, 370] width 992 height 18
click at [226, 58] on link "Update Fields" at bounding box center [279, 56] width 264 height 31
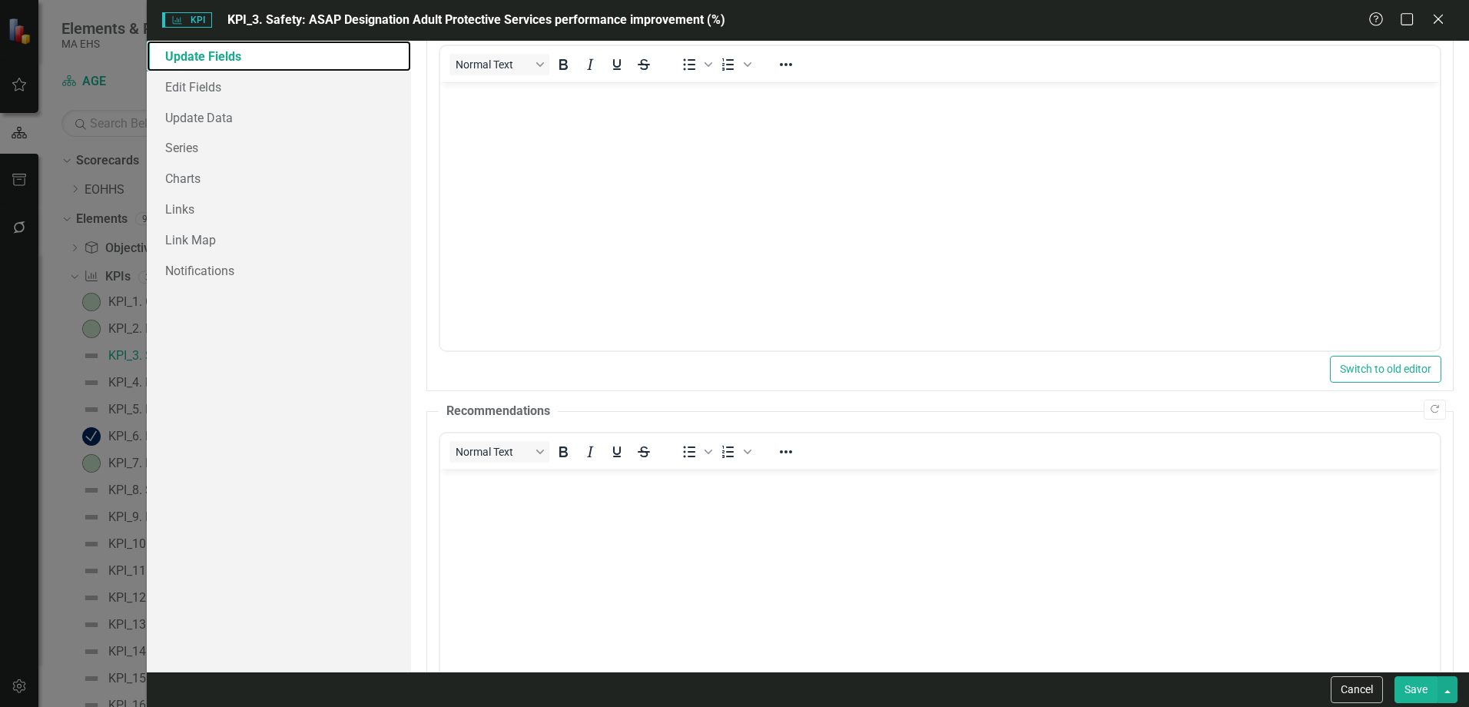
scroll to position [0, 0]
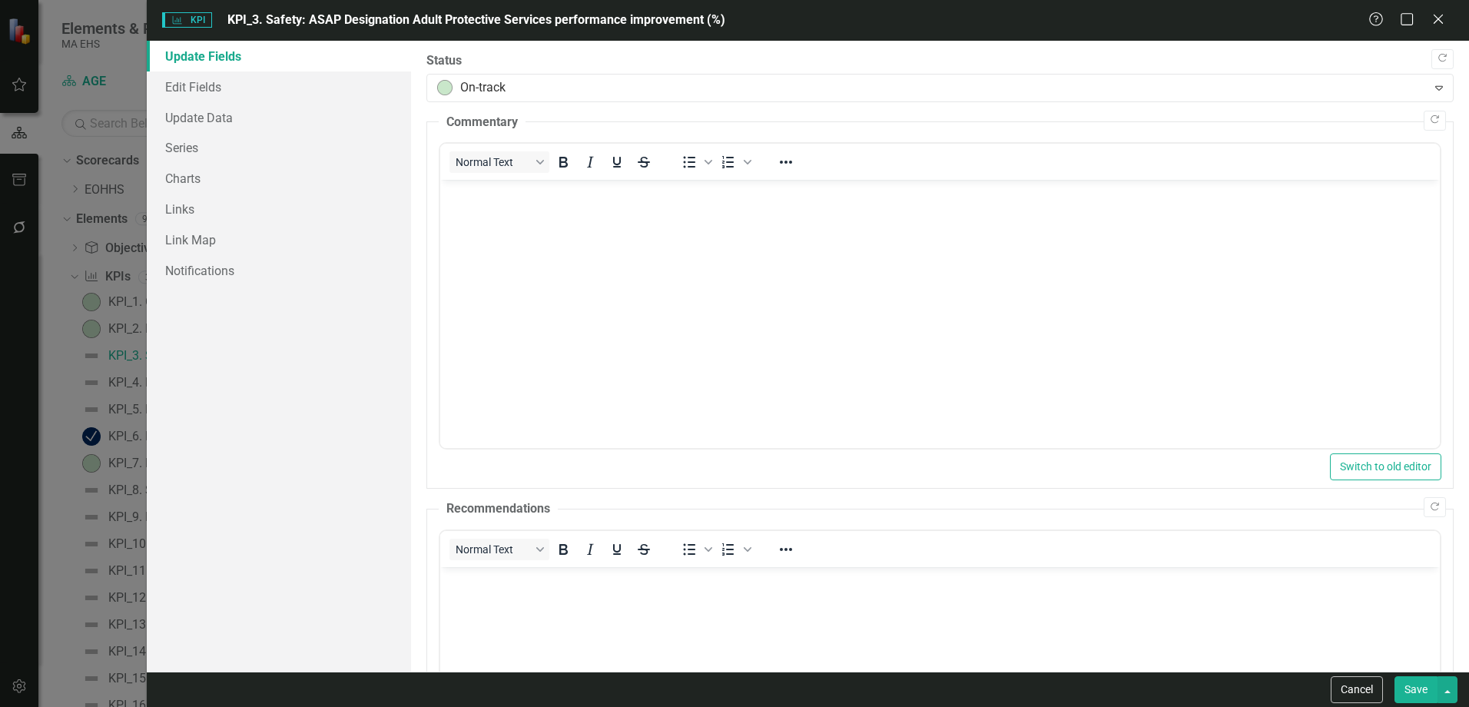
click at [1420, 696] on button "Save" at bounding box center [1415, 689] width 43 height 27
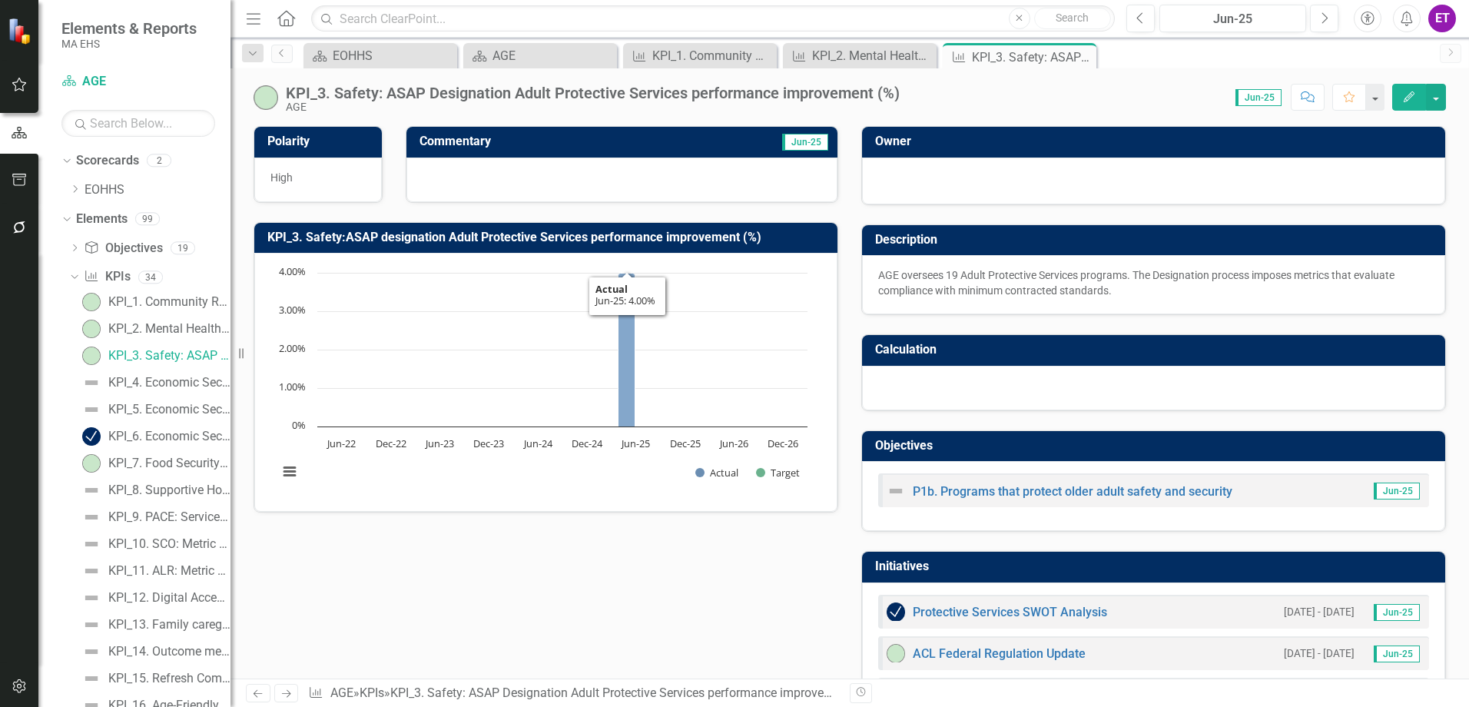
click at [627, 400] on icon "Jun-25, 4. Actual." at bounding box center [626, 351] width 17 height 154
click at [1414, 103] on button "Edit" at bounding box center [1409, 97] width 34 height 27
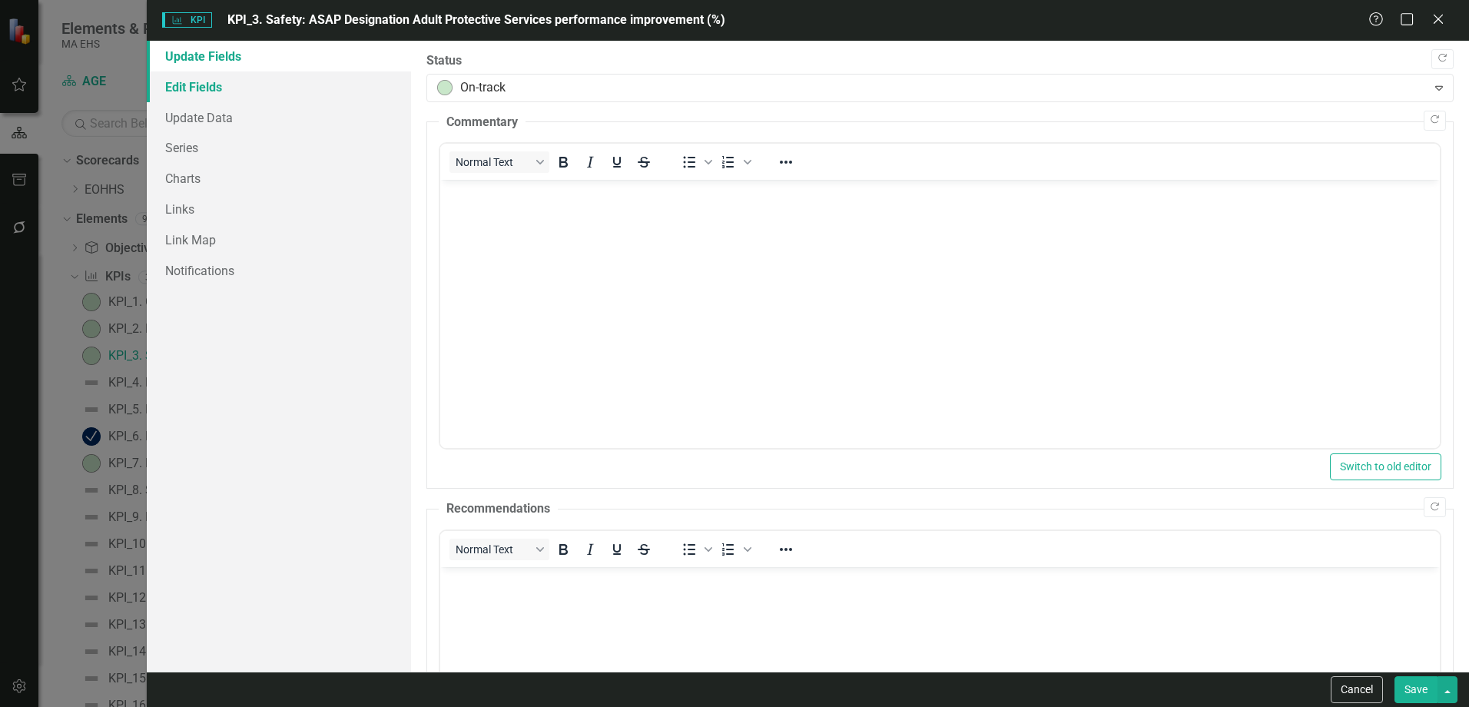
click at [207, 99] on link "Edit Fields" at bounding box center [279, 86] width 264 height 31
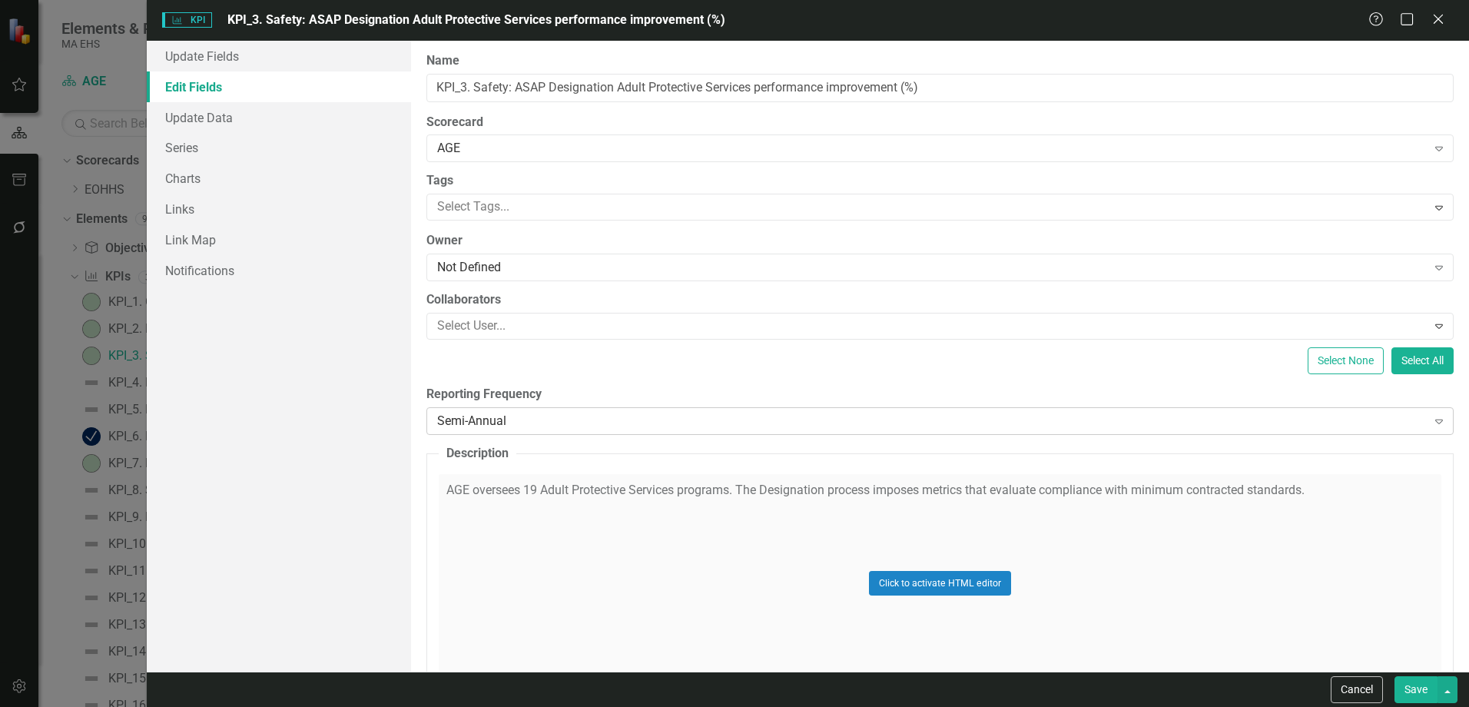
click at [520, 418] on div "Semi-Annual" at bounding box center [931, 421] width 989 height 18
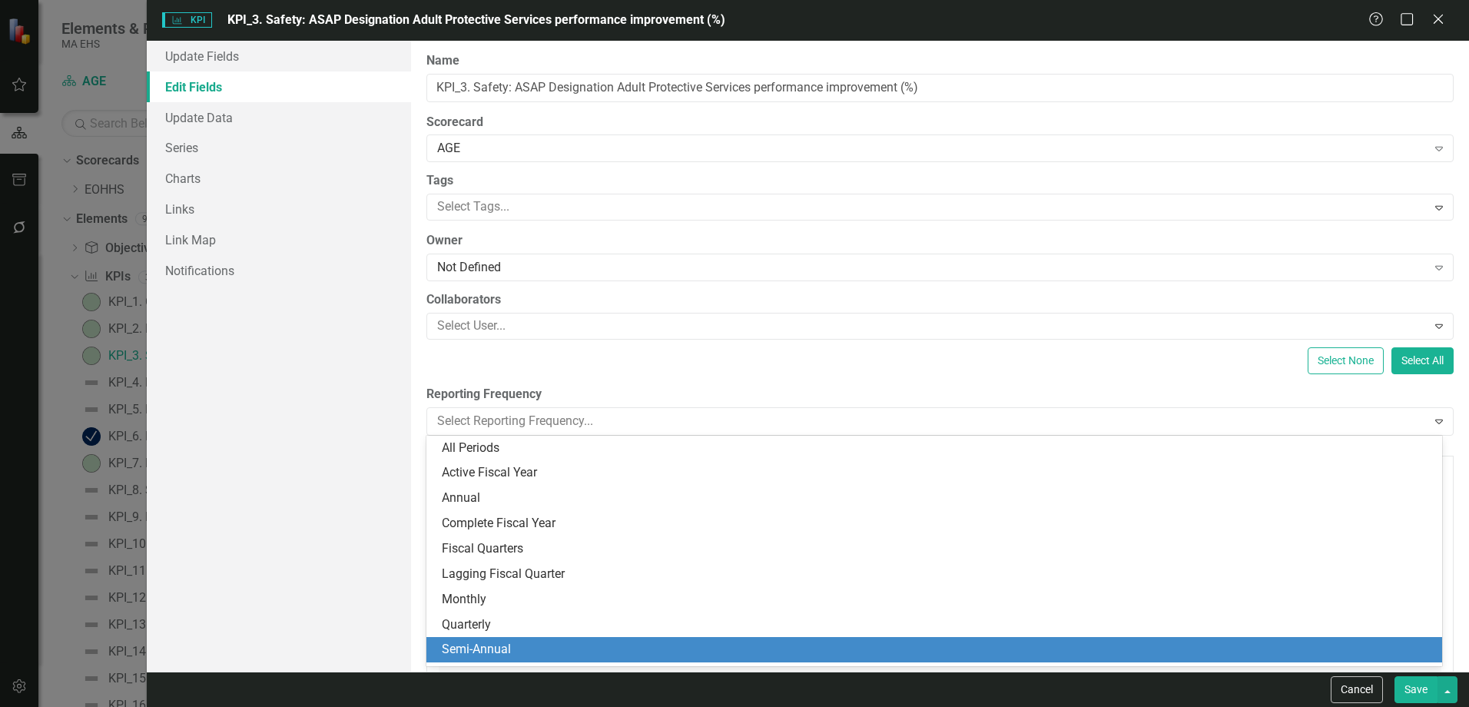
scroll to position [22, 0]
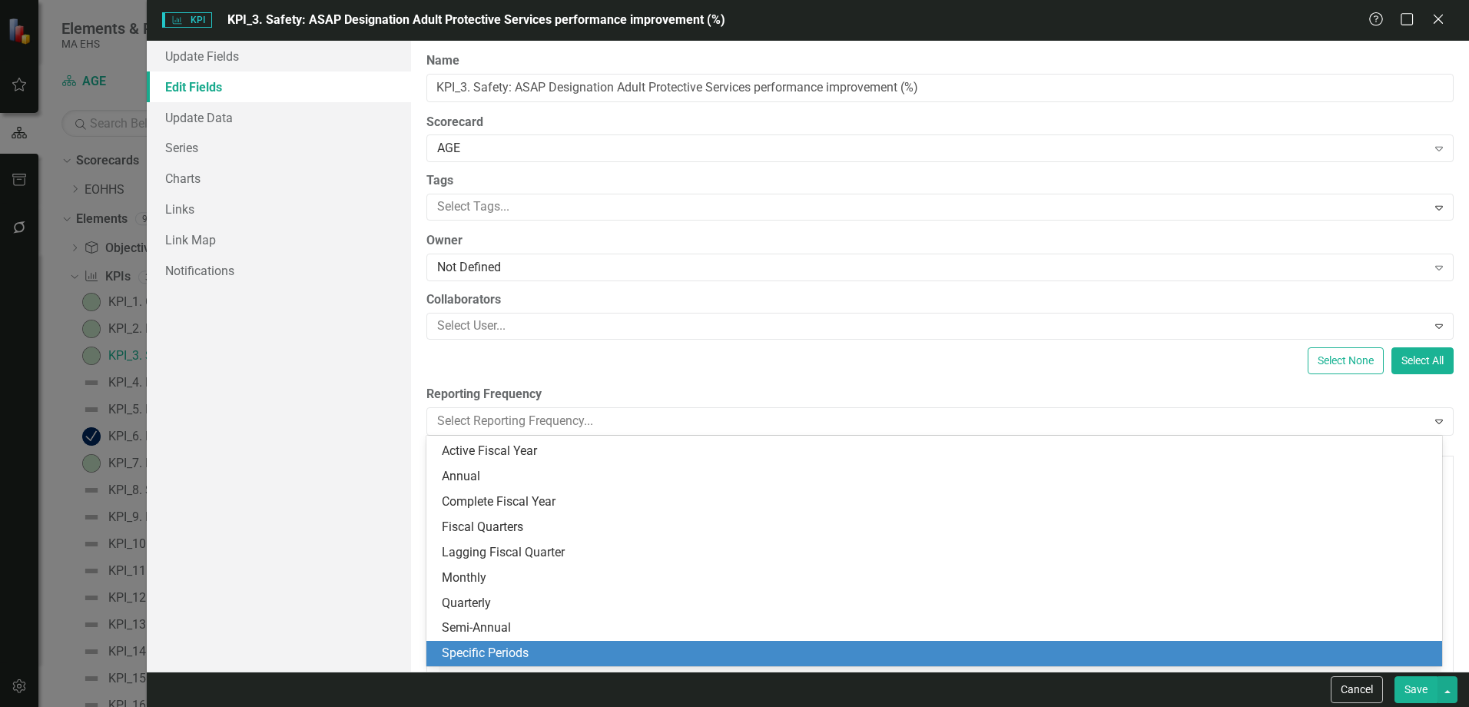
click at [484, 658] on div "Specific Periods" at bounding box center [937, 654] width 991 height 18
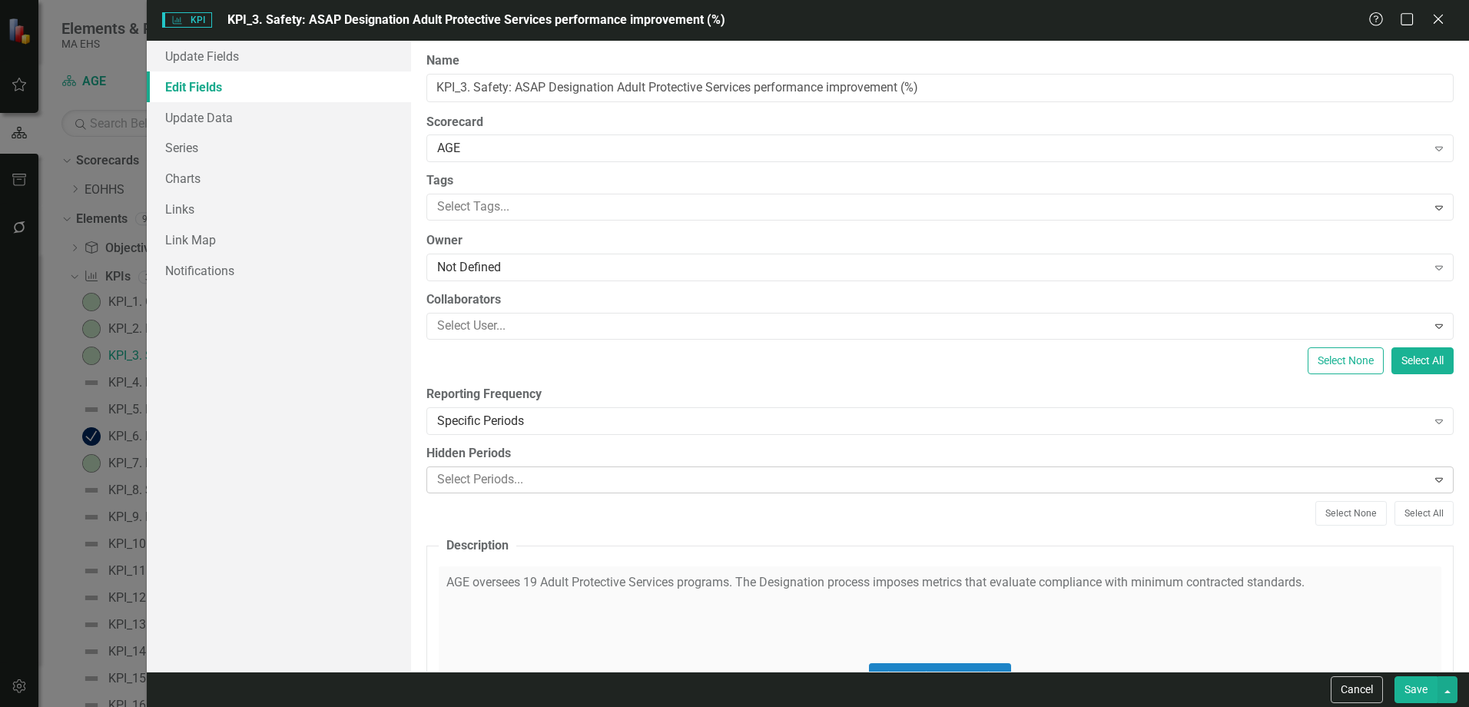
click at [518, 481] on div at bounding box center [928, 479] width 995 height 21
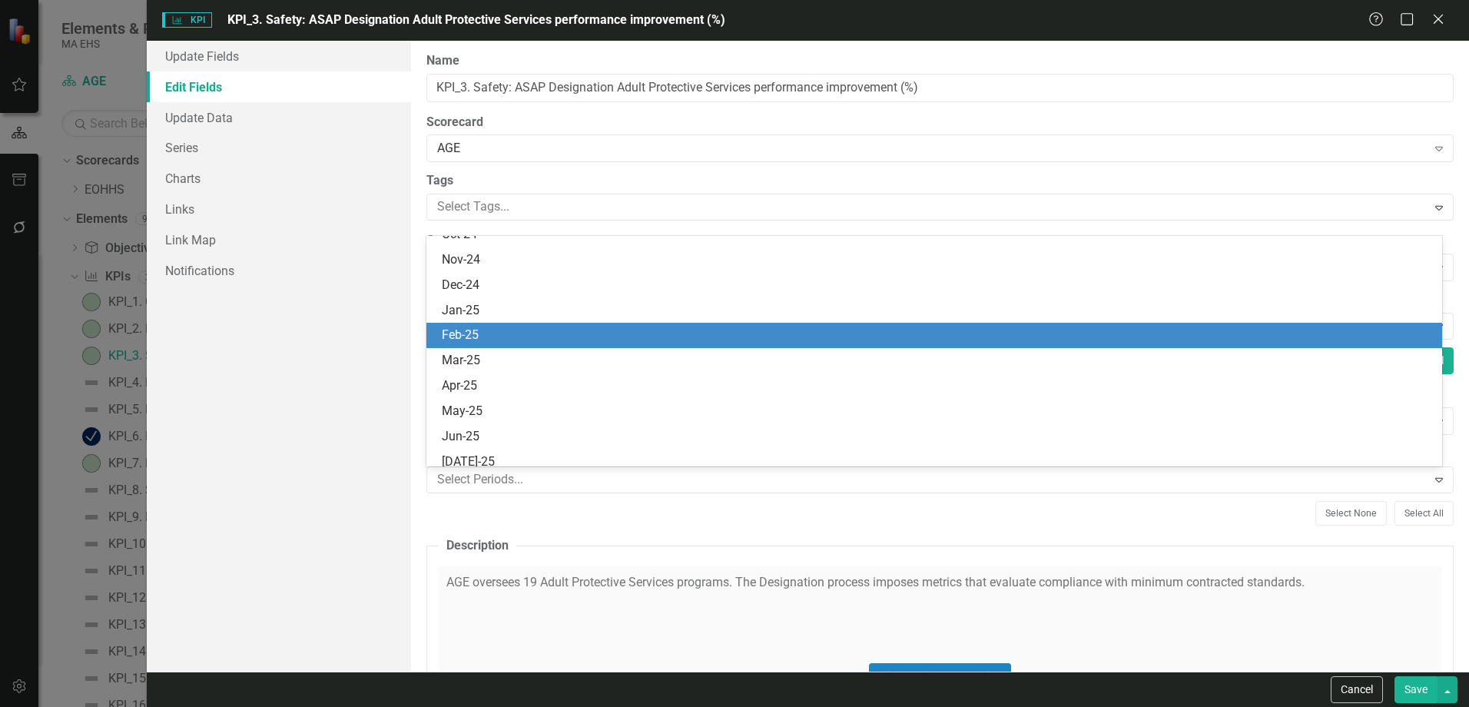
scroll to position [999, 0]
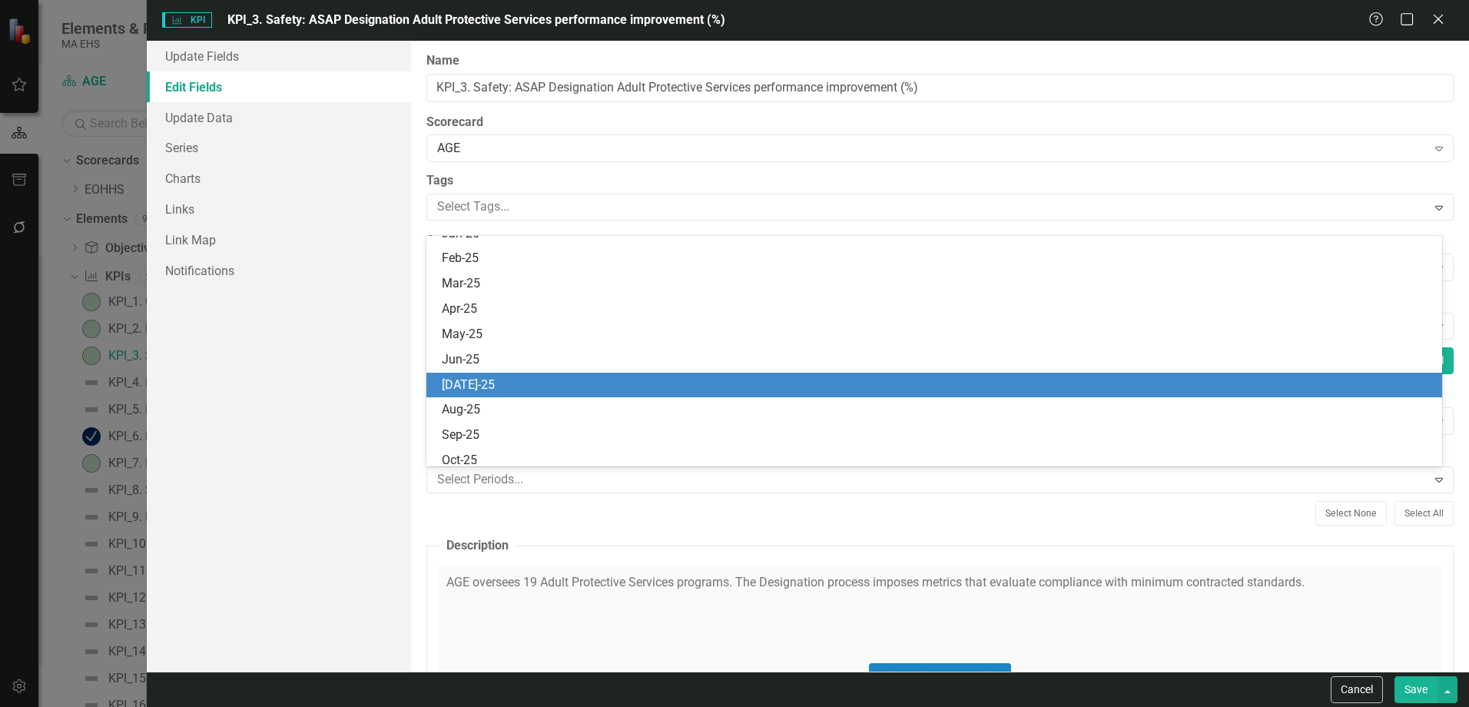
click at [536, 383] on div "[DATE]-25" at bounding box center [937, 385] width 991 height 18
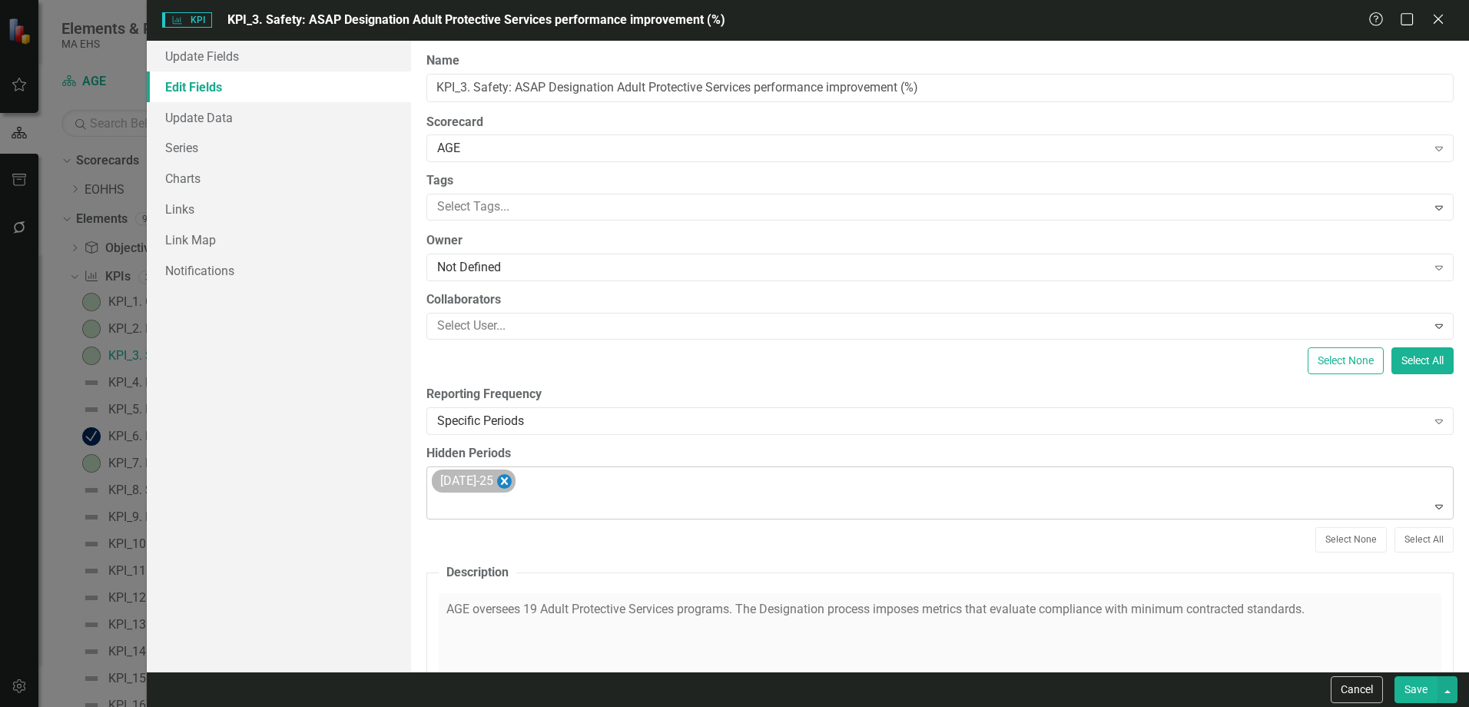
click at [497, 482] on icon "Remove Jul-25" at bounding box center [504, 481] width 15 height 19
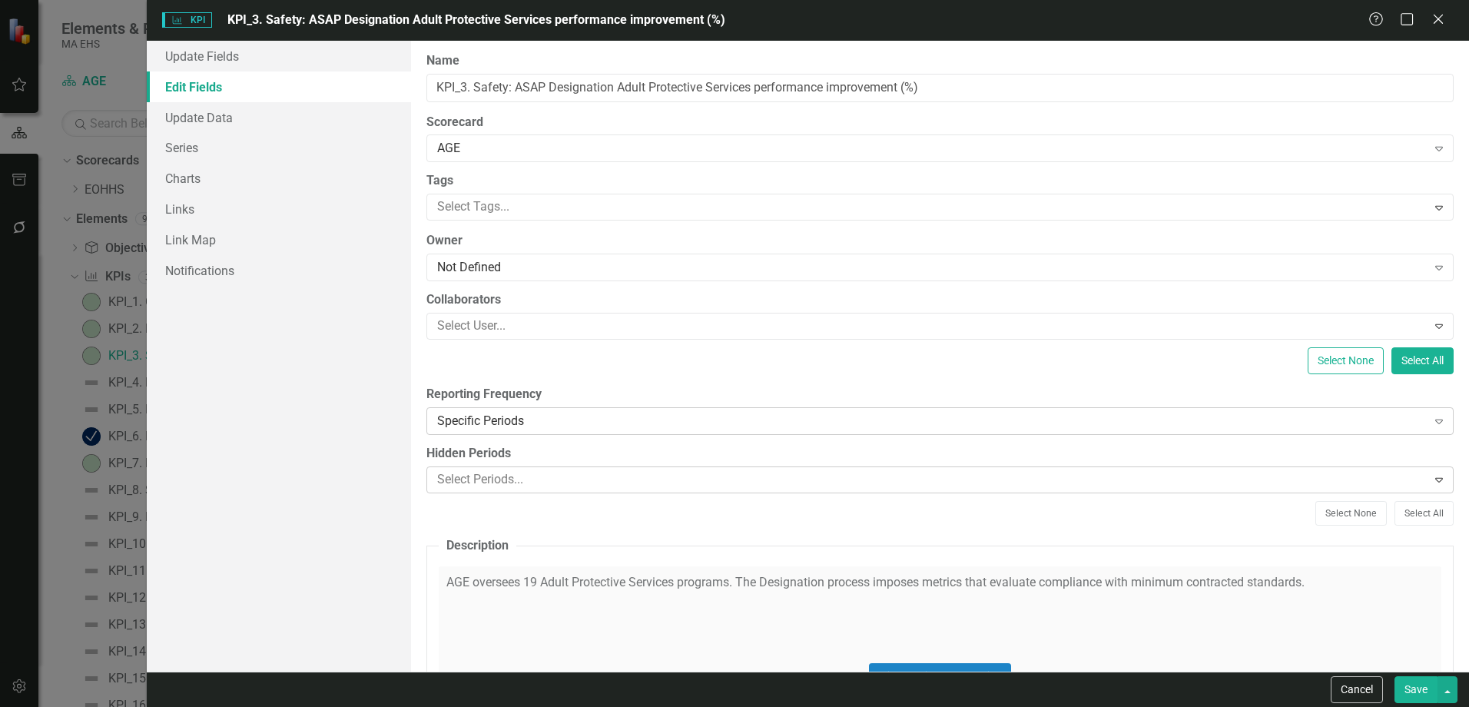
click at [784, 421] on div "Specific Periods" at bounding box center [931, 421] width 989 height 18
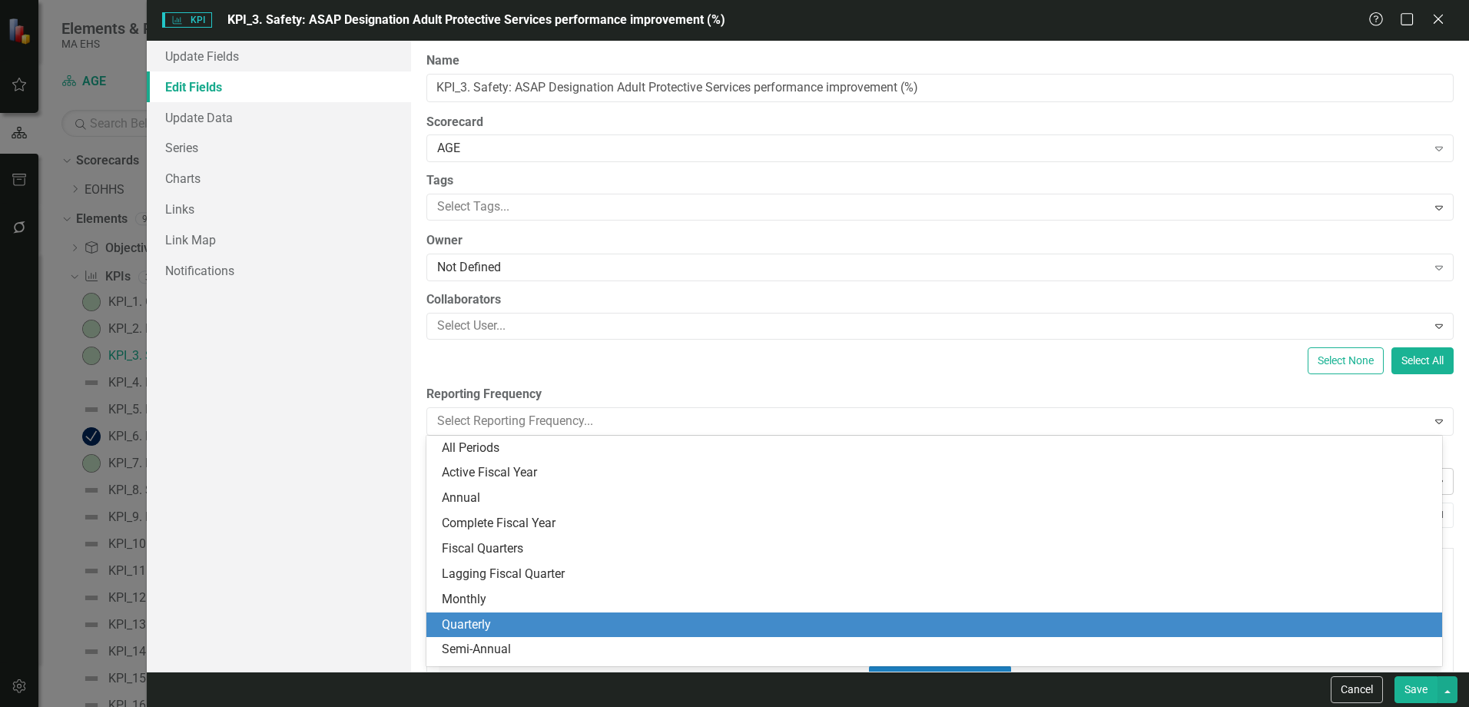
scroll to position [22, 0]
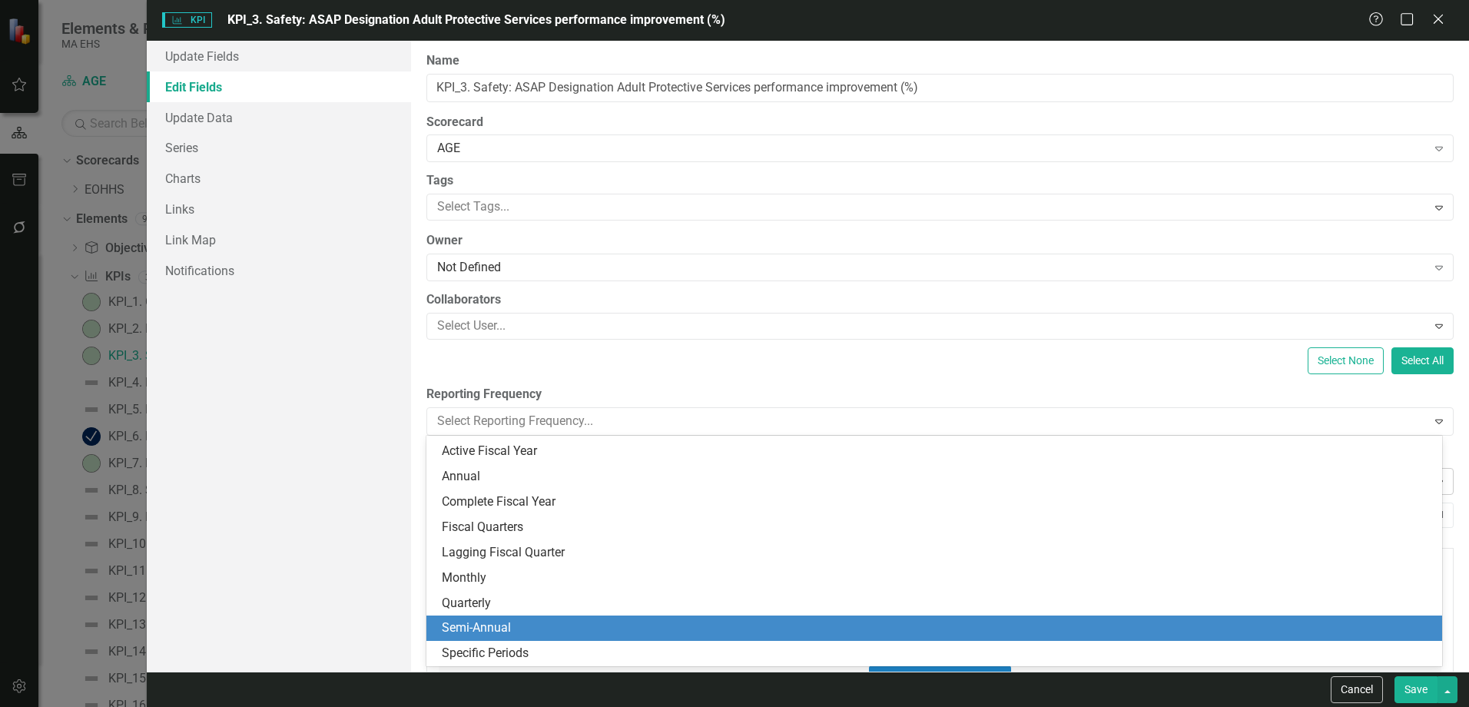
click at [526, 616] on div "Semi-Annual" at bounding box center [934, 627] width 1016 height 25
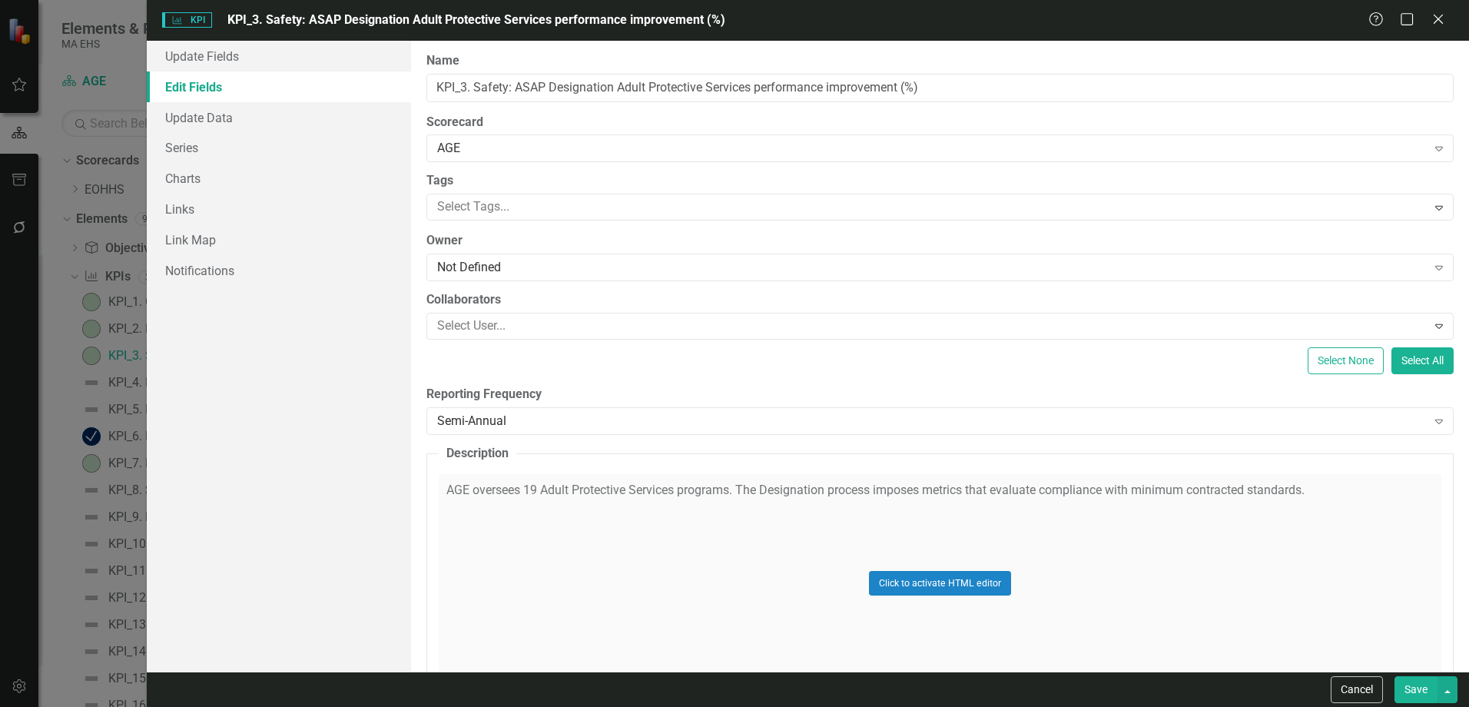
click at [1423, 688] on button "Save" at bounding box center [1415, 689] width 43 height 27
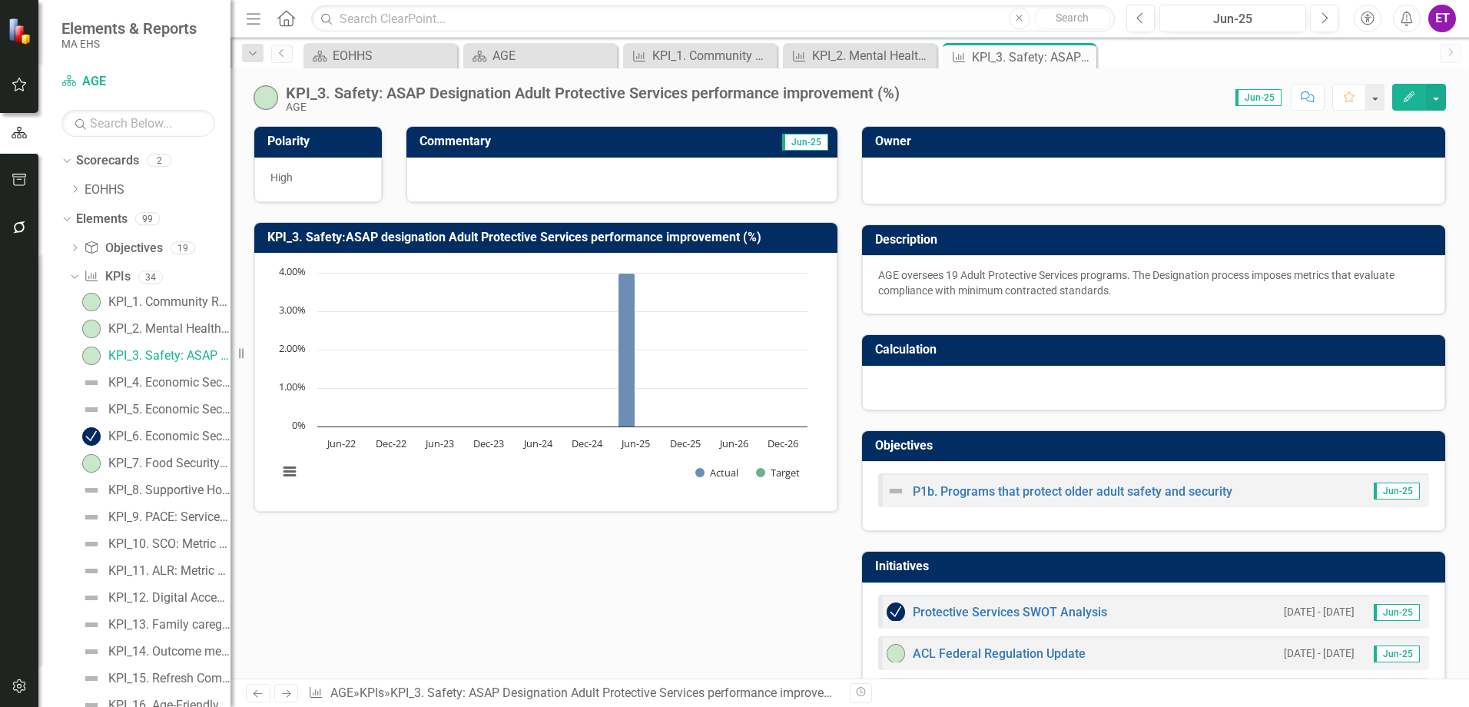
click at [1198, 275] on p "AGE oversees 19 Adult Protective Services programs. The Designation process imp…" at bounding box center [1153, 282] width 551 height 31
click at [1412, 98] on icon "Edit" at bounding box center [1409, 96] width 14 height 11
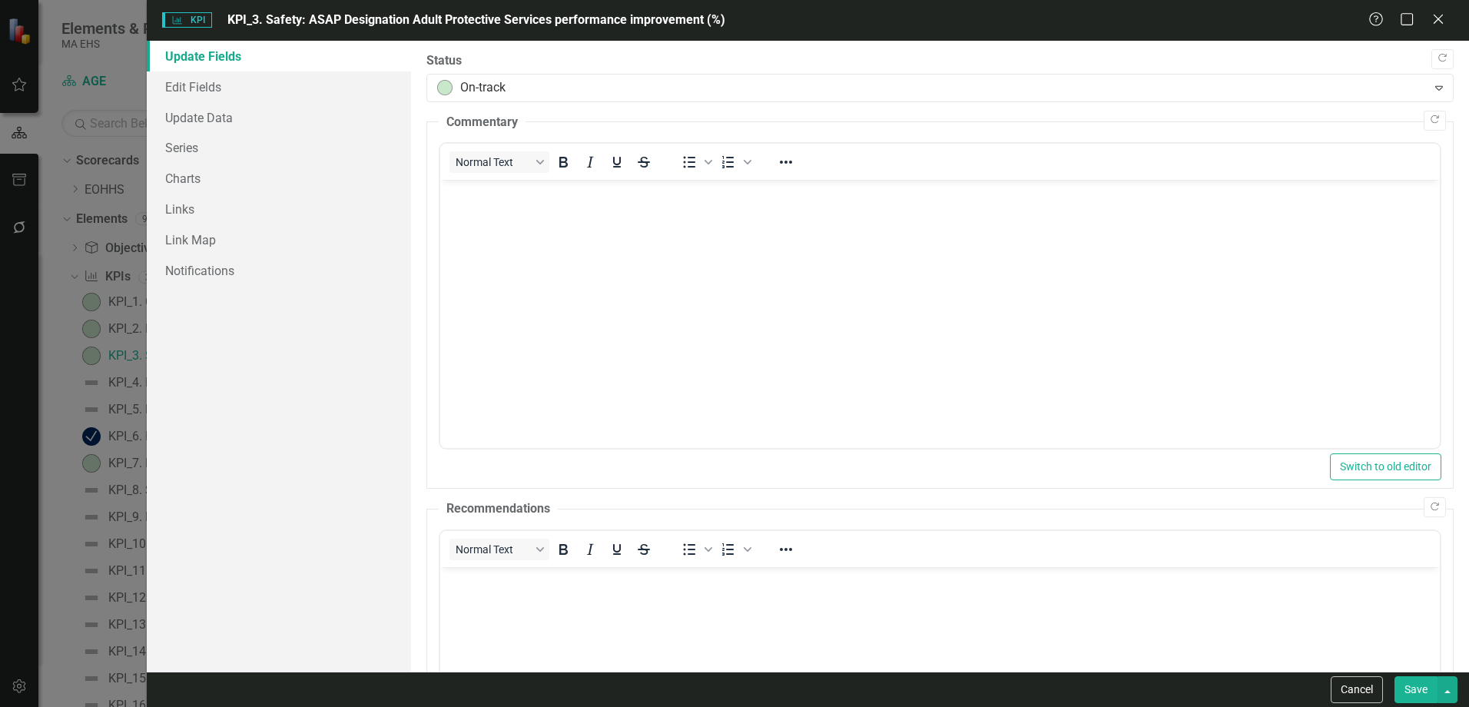
scroll to position [0, 0]
click at [252, 98] on link "Edit Fields" at bounding box center [279, 86] width 264 height 31
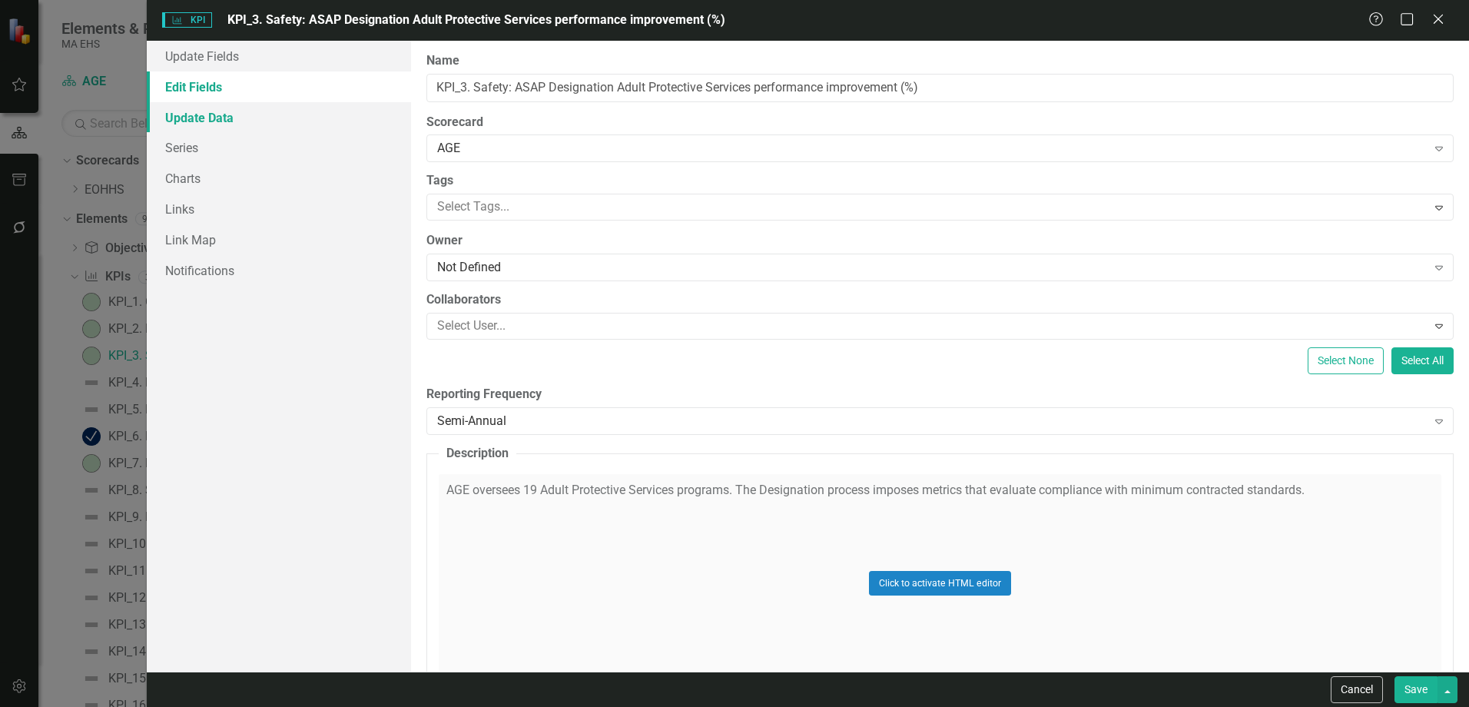
click at [272, 108] on link "Update Data" at bounding box center [279, 117] width 264 height 31
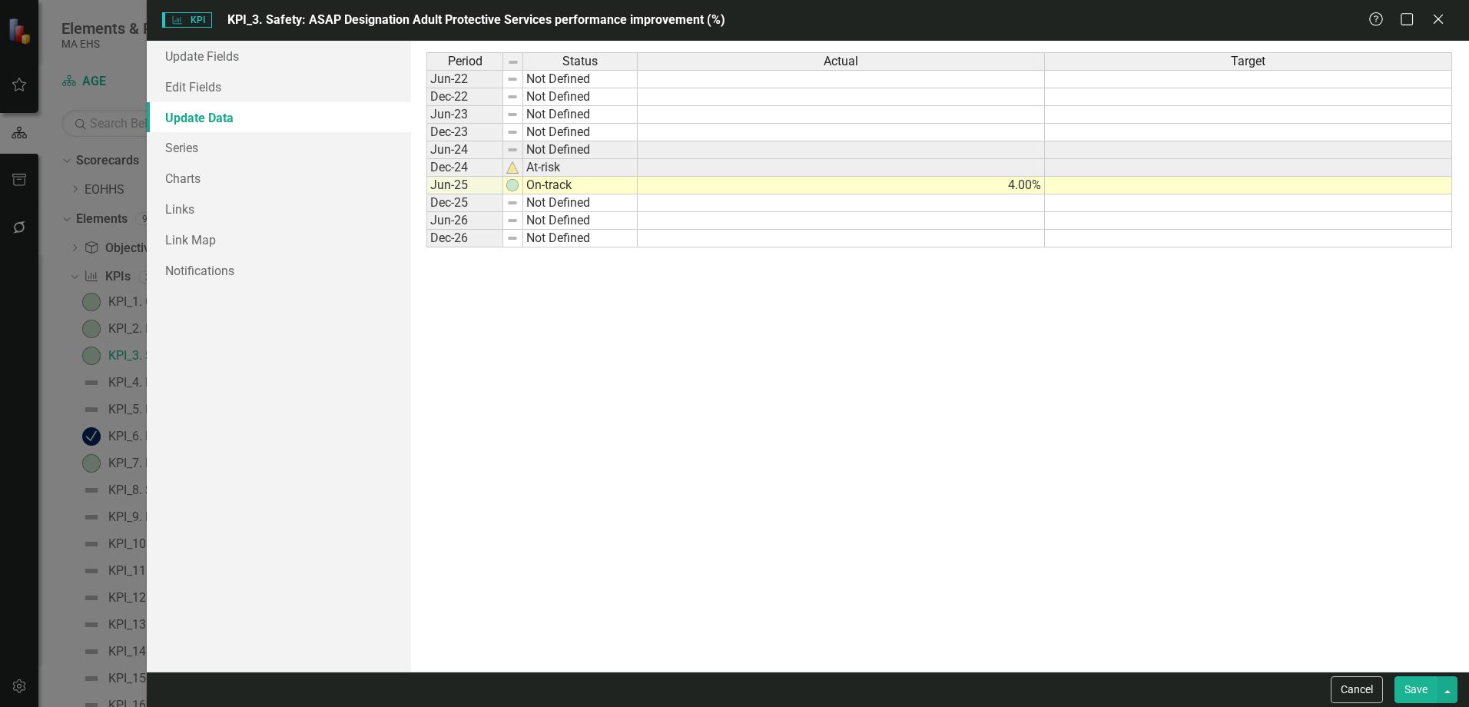
click at [188, 131] on link "Update Data" at bounding box center [279, 117] width 264 height 31
click at [202, 149] on link "Series" at bounding box center [279, 147] width 264 height 31
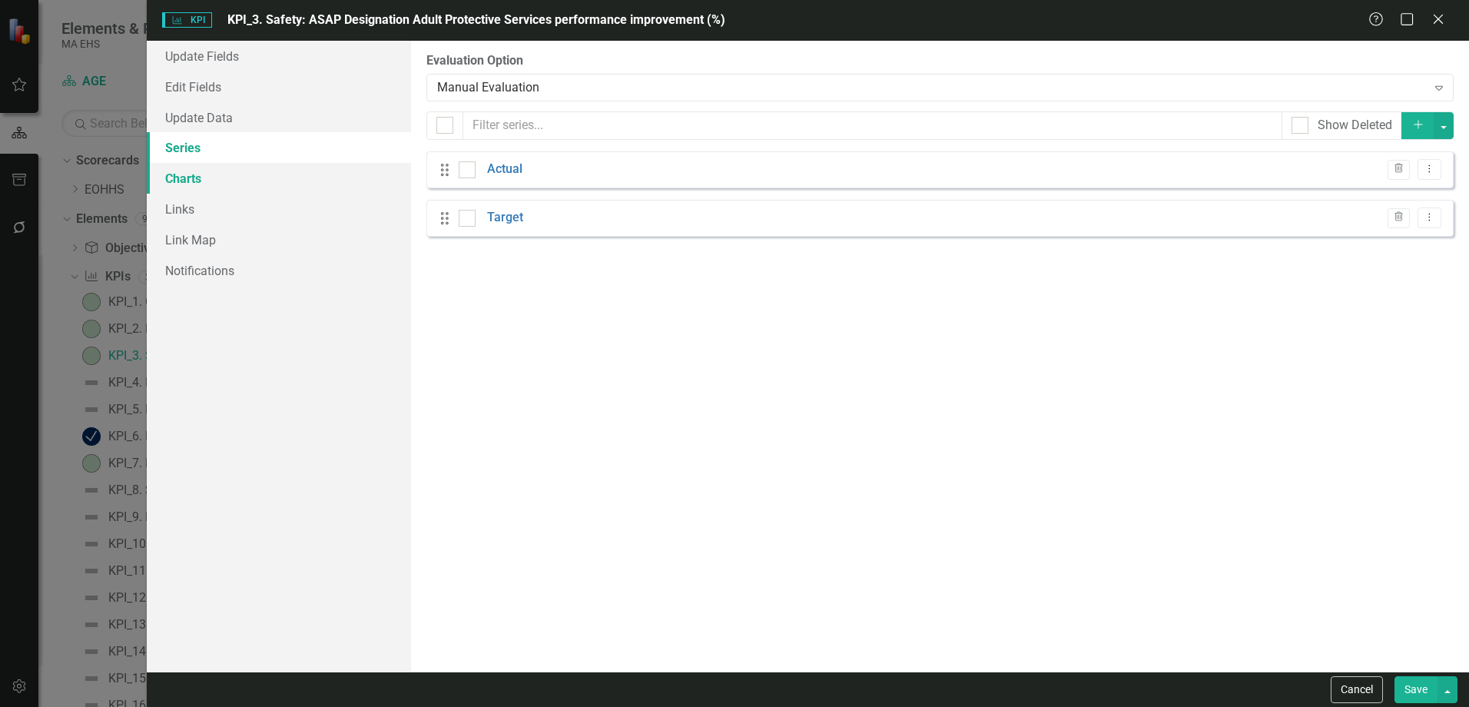
click at [185, 172] on link "Charts" at bounding box center [279, 178] width 264 height 31
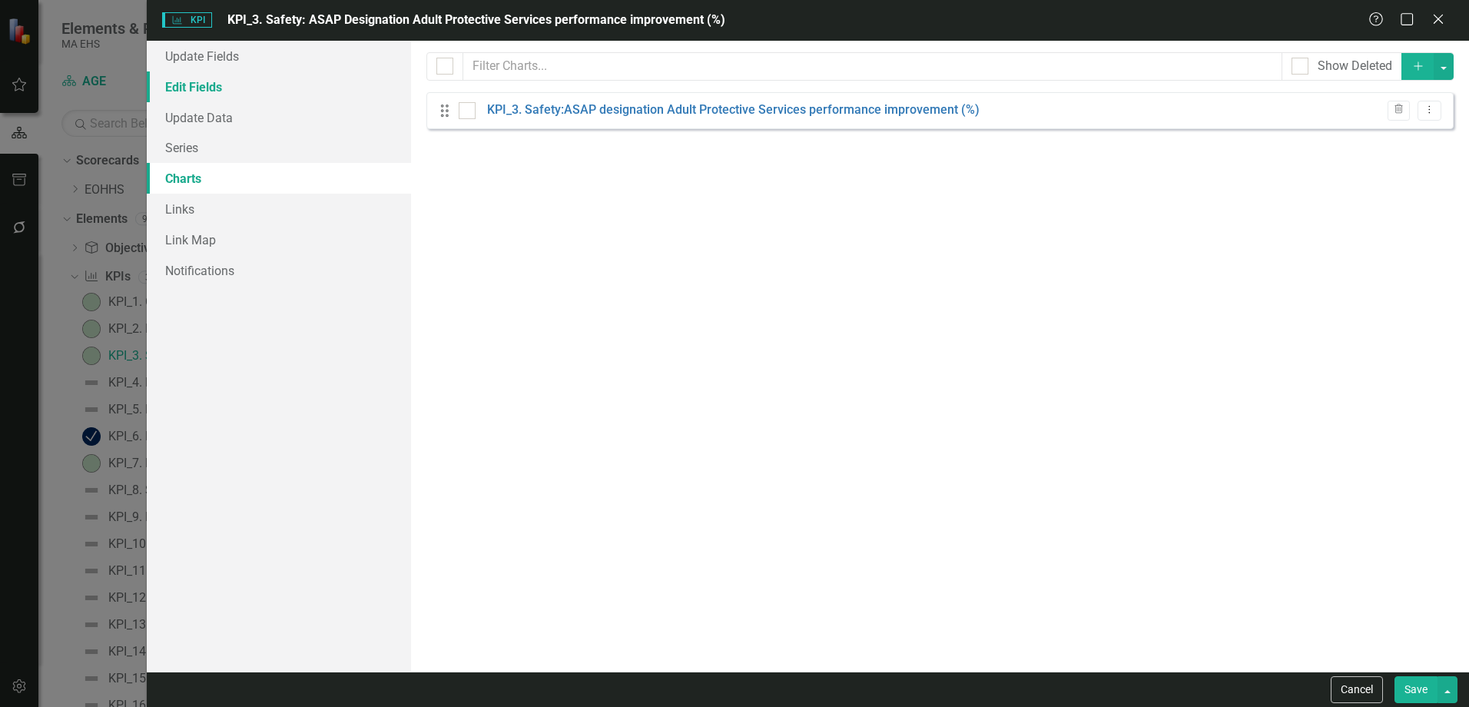
click at [206, 88] on link "Edit Fields" at bounding box center [279, 86] width 264 height 31
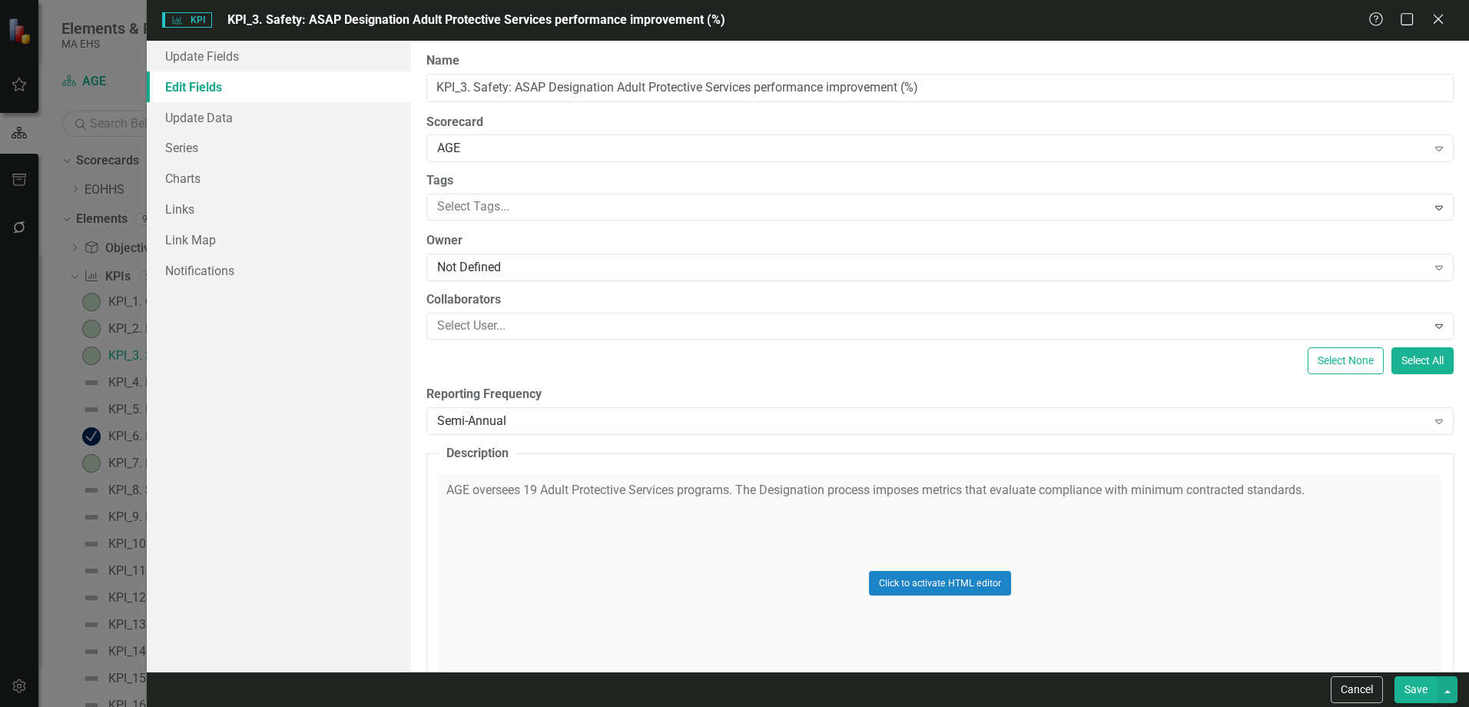
click at [1328, 498] on div "Click to activate HTML editor" at bounding box center [940, 583] width 1003 height 219
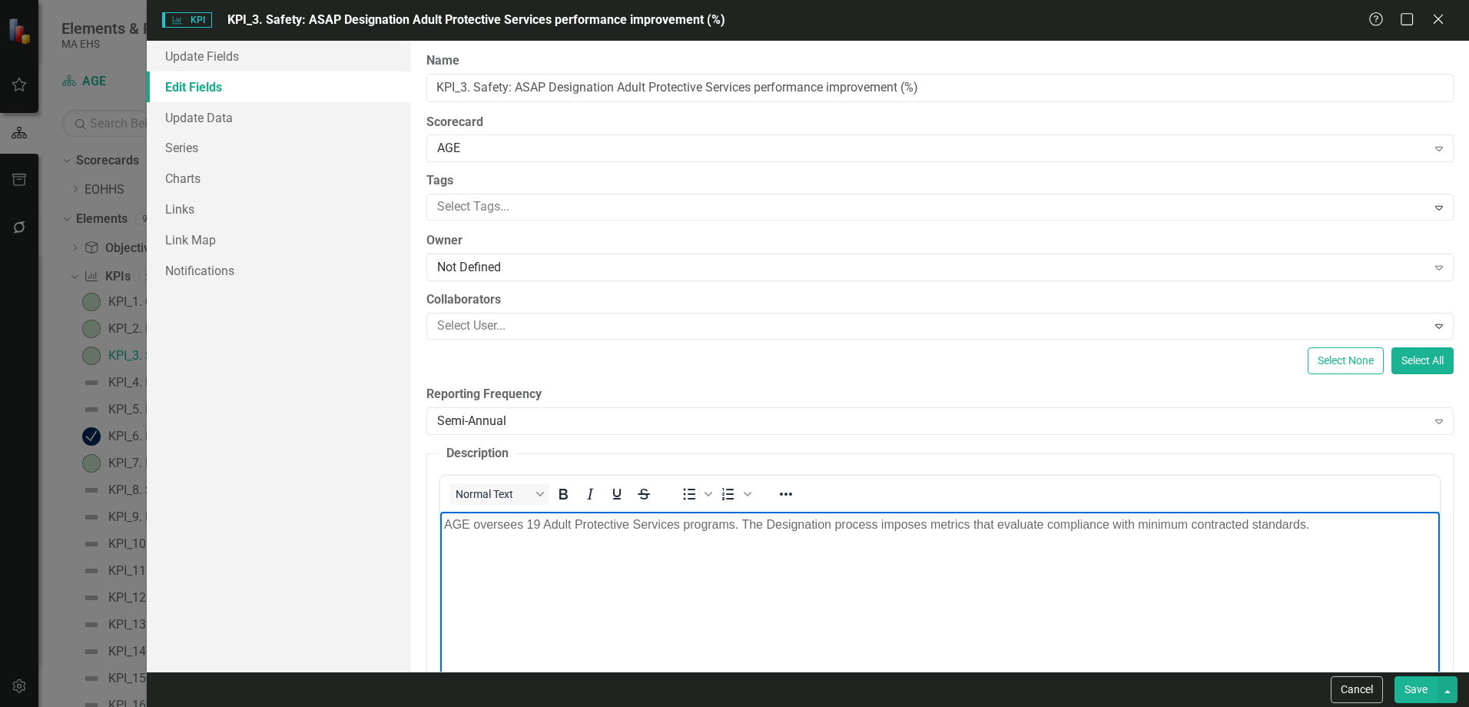
click at [1326, 531] on p "AGE oversees 19 Adult Protective Services programs. The Designation process imp…" at bounding box center [940, 524] width 992 height 18
click at [776, 540] on p "AGE oversees 19 Adult Protective Services programs. The Designation process imp…" at bounding box center [940, 533] width 992 height 37
drag, startPoint x: 934, startPoint y: 543, endPoint x: 892, endPoint y: 545, distance: 42.3
click at [892, 545] on p "AGE oversees 19 Adult Protective Services programs. The Designation process imp…" at bounding box center [940, 533] width 992 height 37
click at [276, 117] on link "Update Data" at bounding box center [279, 117] width 264 height 31
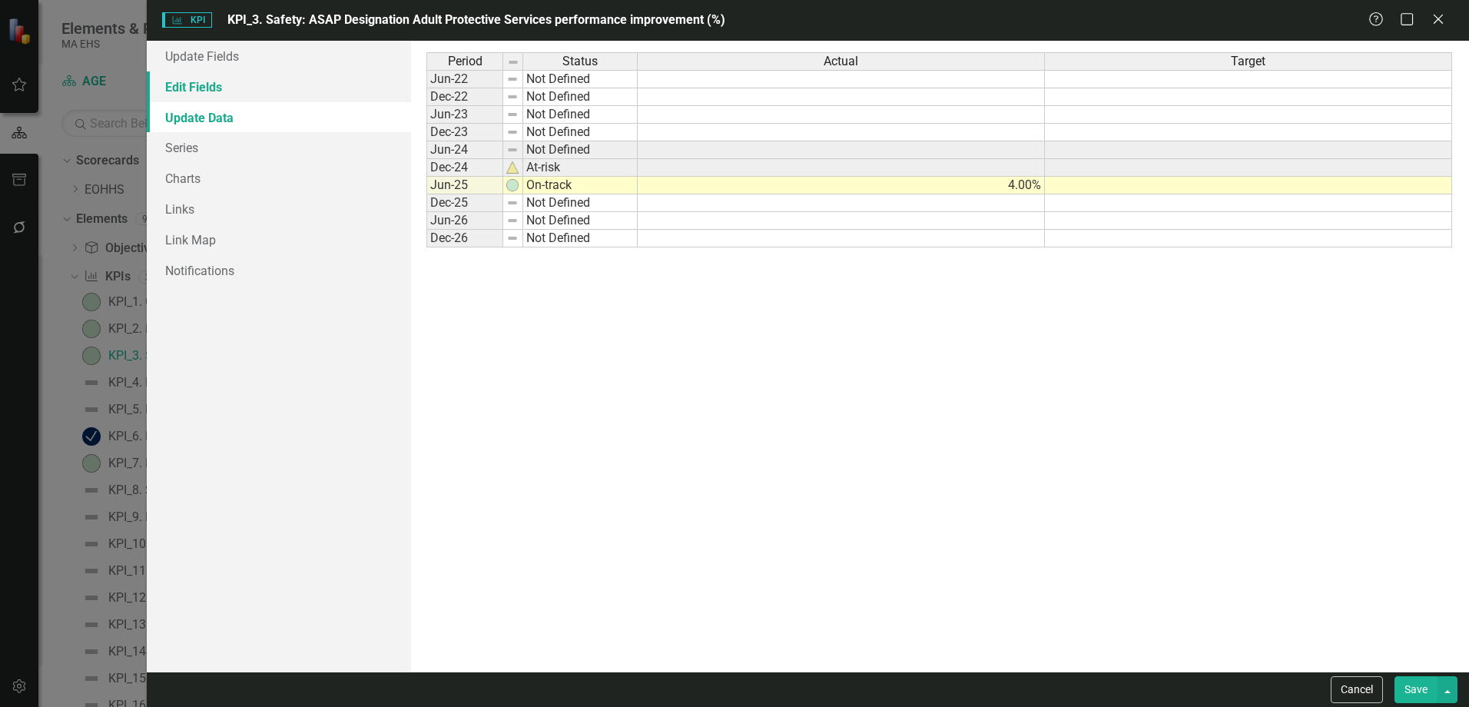
click at [224, 71] on link "Edit Fields" at bounding box center [279, 86] width 264 height 31
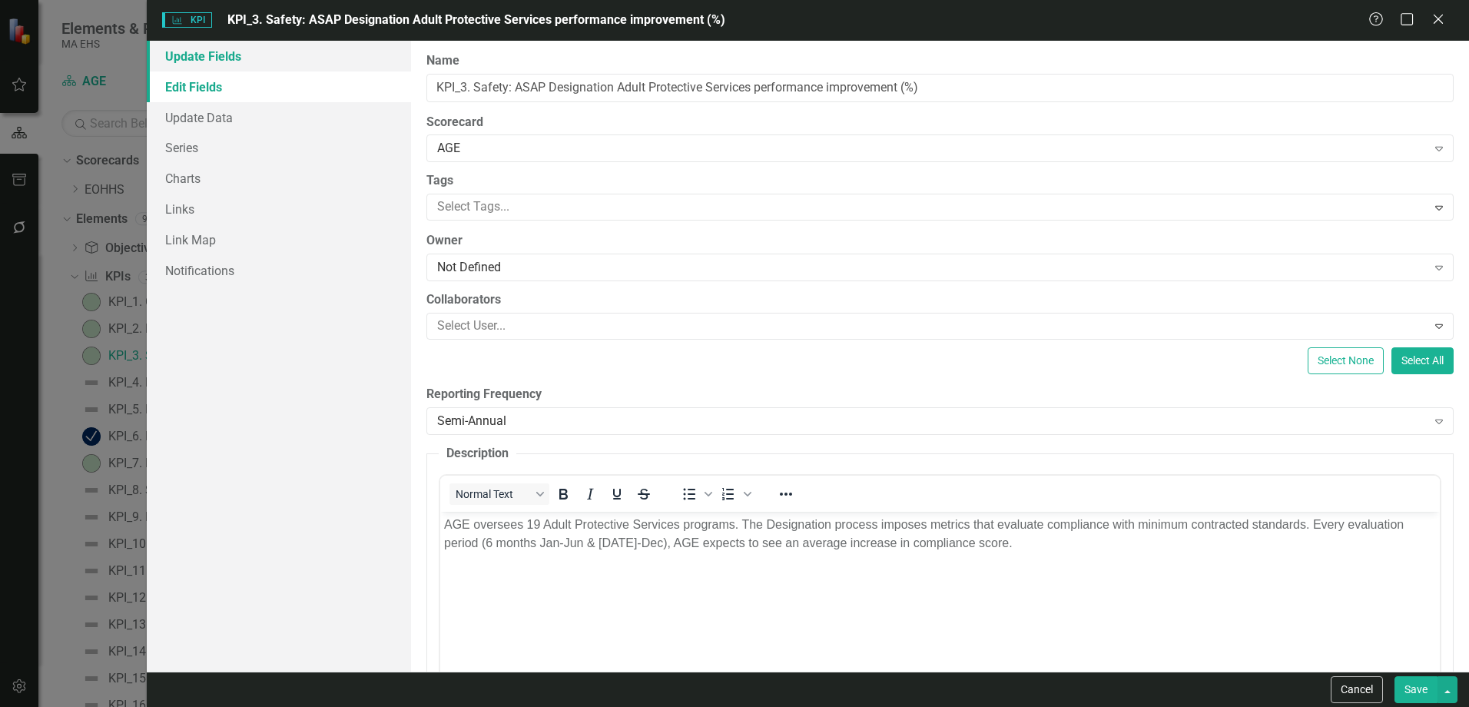
click at [227, 56] on link "Update Fields" at bounding box center [279, 56] width 264 height 31
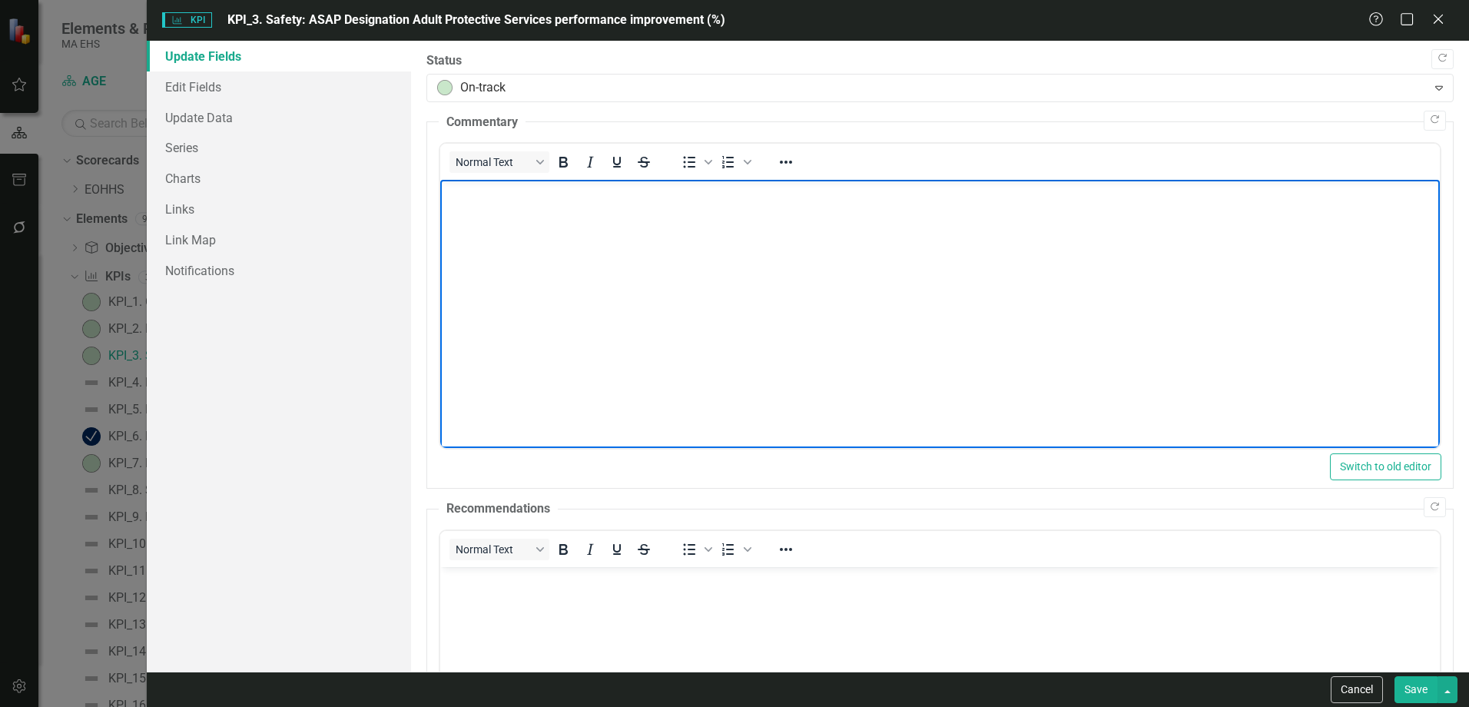
click at [645, 270] on body "Rich Text Area. Press ALT-0 for help." at bounding box center [940, 295] width 1000 height 230
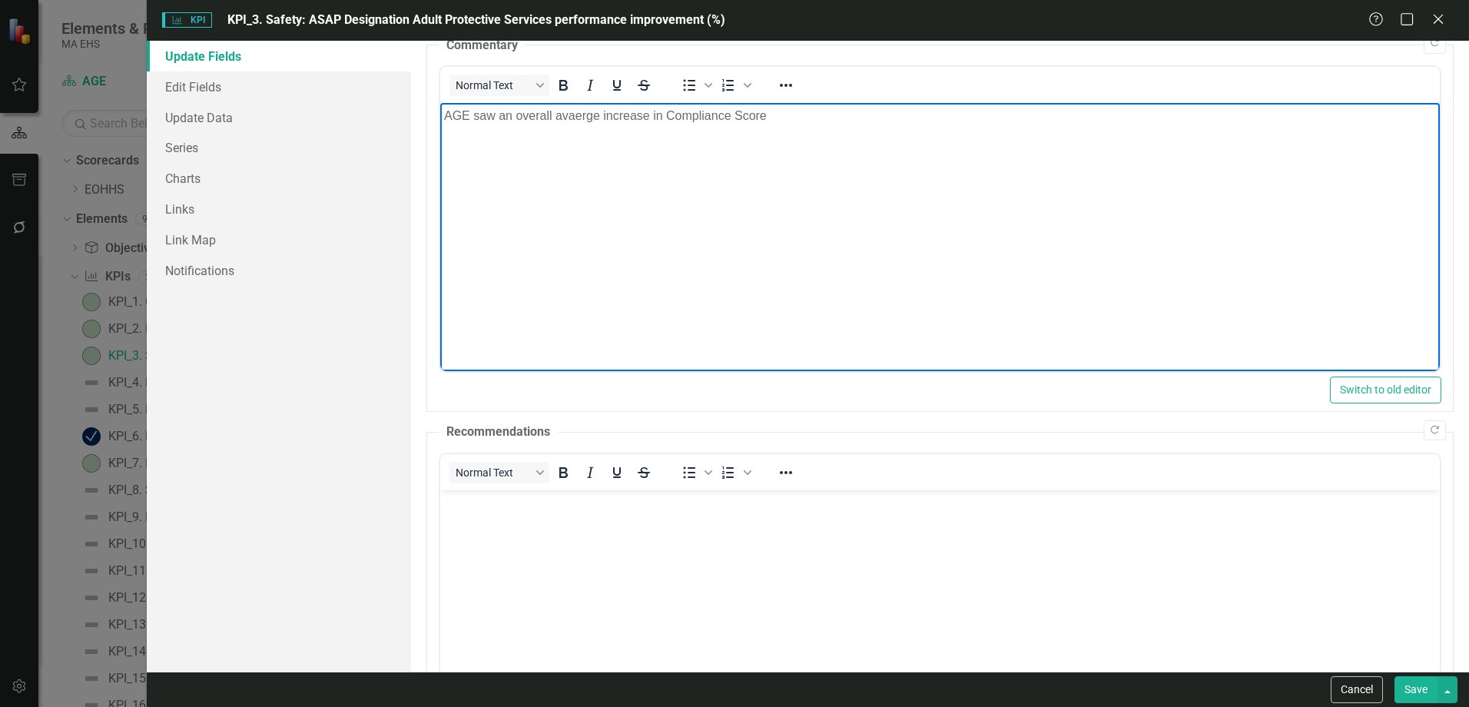
click at [575, 116] on p "AGE saw an overall avaerge increase in Compliance Score" at bounding box center [940, 116] width 992 height 18
click at [803, 121] on p "AGE saw an overall average increase in Compliance Score" at bounding box center [940, 116] width 992 height 18
click at [1422, 701] on button "Save" at bounding box center [1415, 689] width 43 height 27
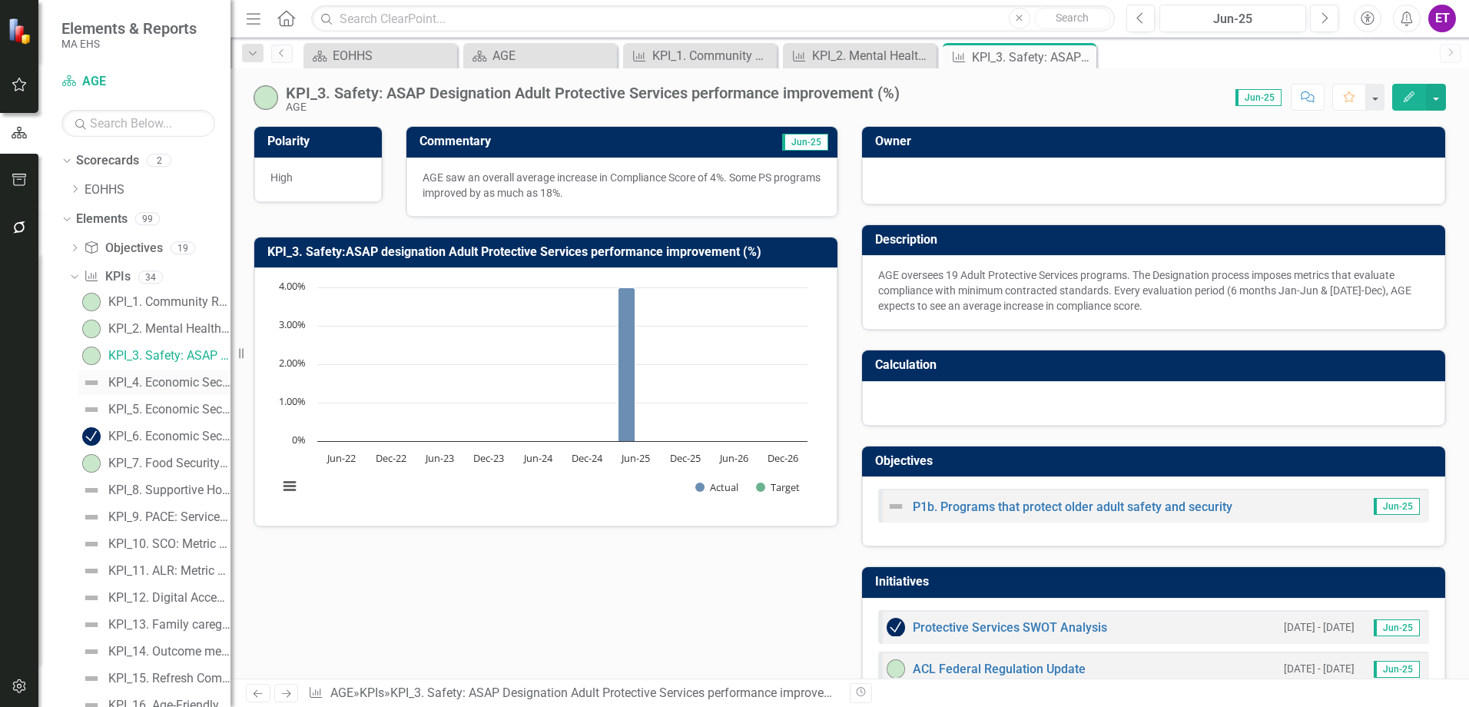
click at [184, 381] on div "KPI_4. Economic Security: Annual savings of SHINE clients ($)" at bounding box center [169, 383] width 122 height 14
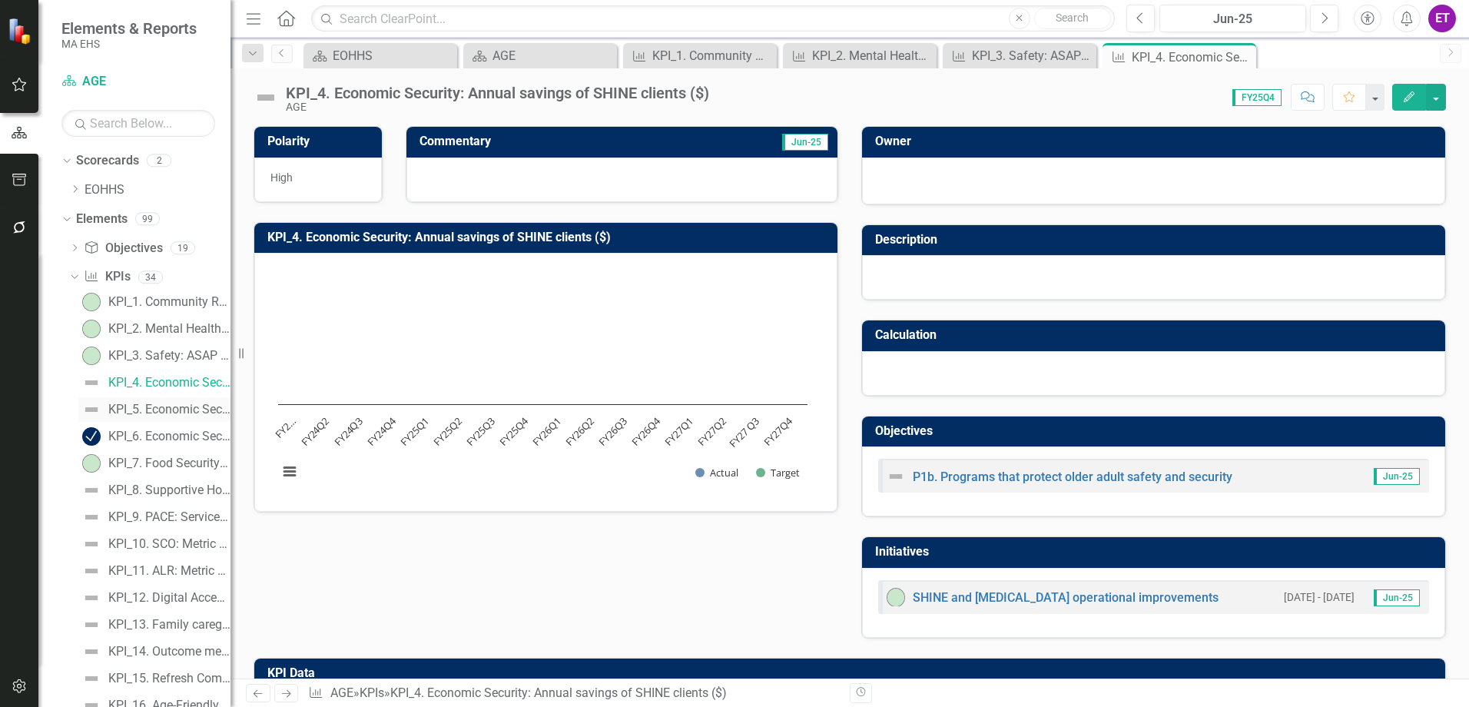
click at [163, 402] on link "KPI_5. Economic Security:Unique clients assisted by Benefit Support Specialists…" at bounding box center [154, 409] width 152 height 25
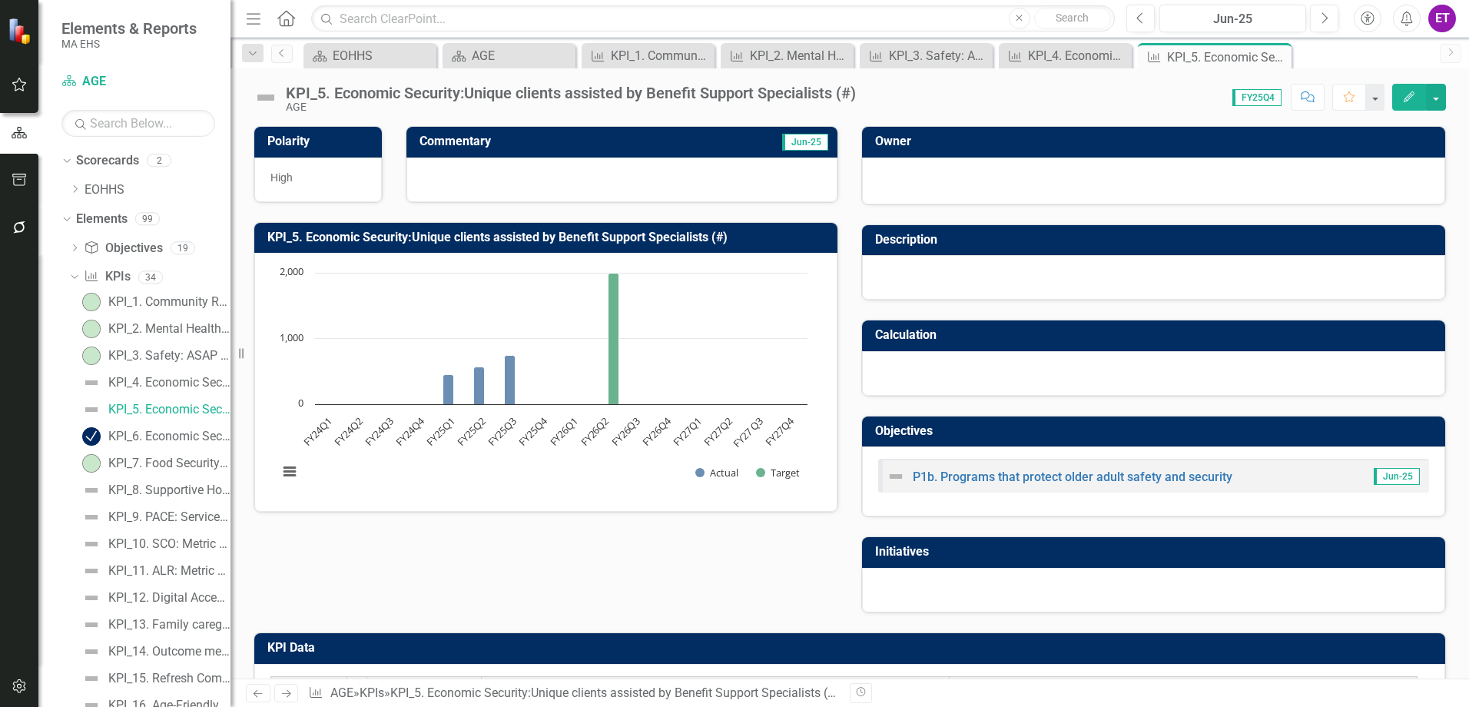
click at [1408, 98] on icon "Edit" at bounding box center [1409, 96] width 14 height 11
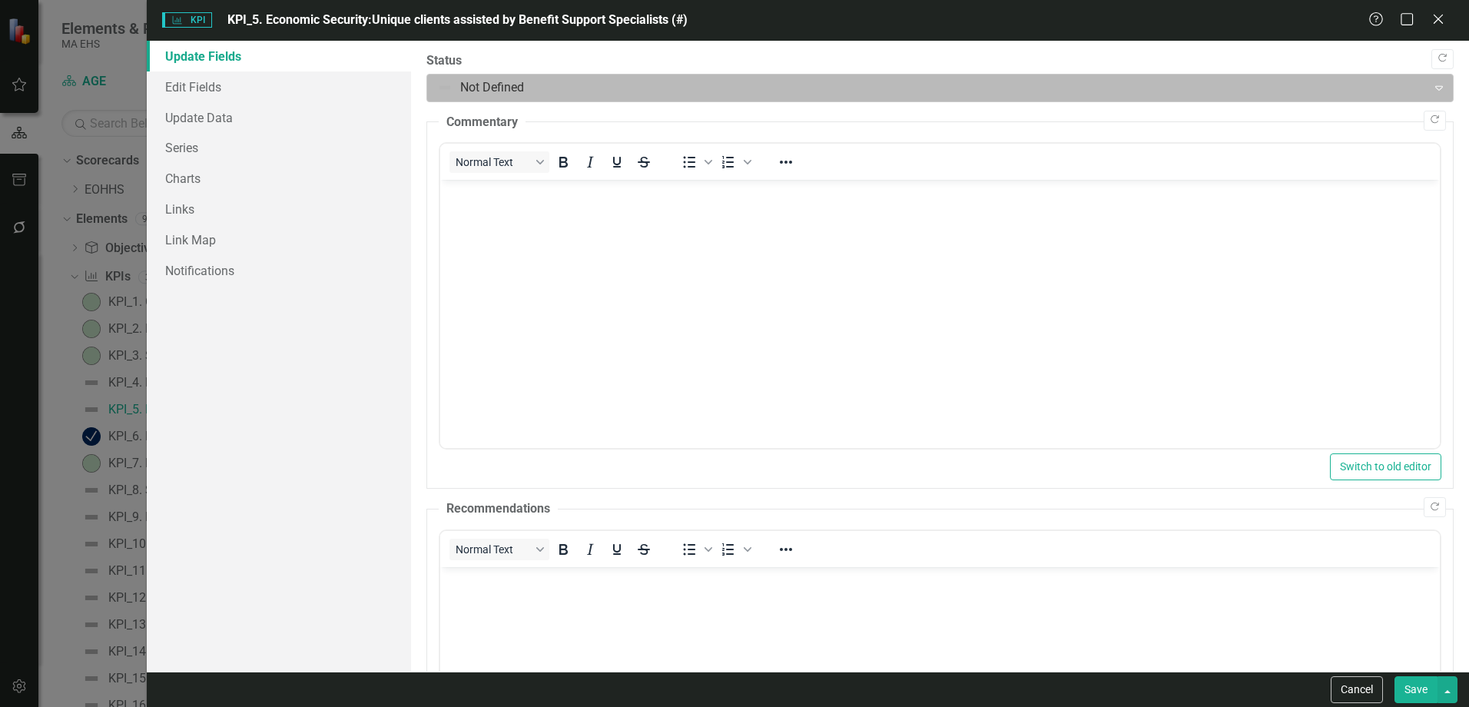
click at [447, 83] on div at bounding box center [927, 88] width 980 height 21
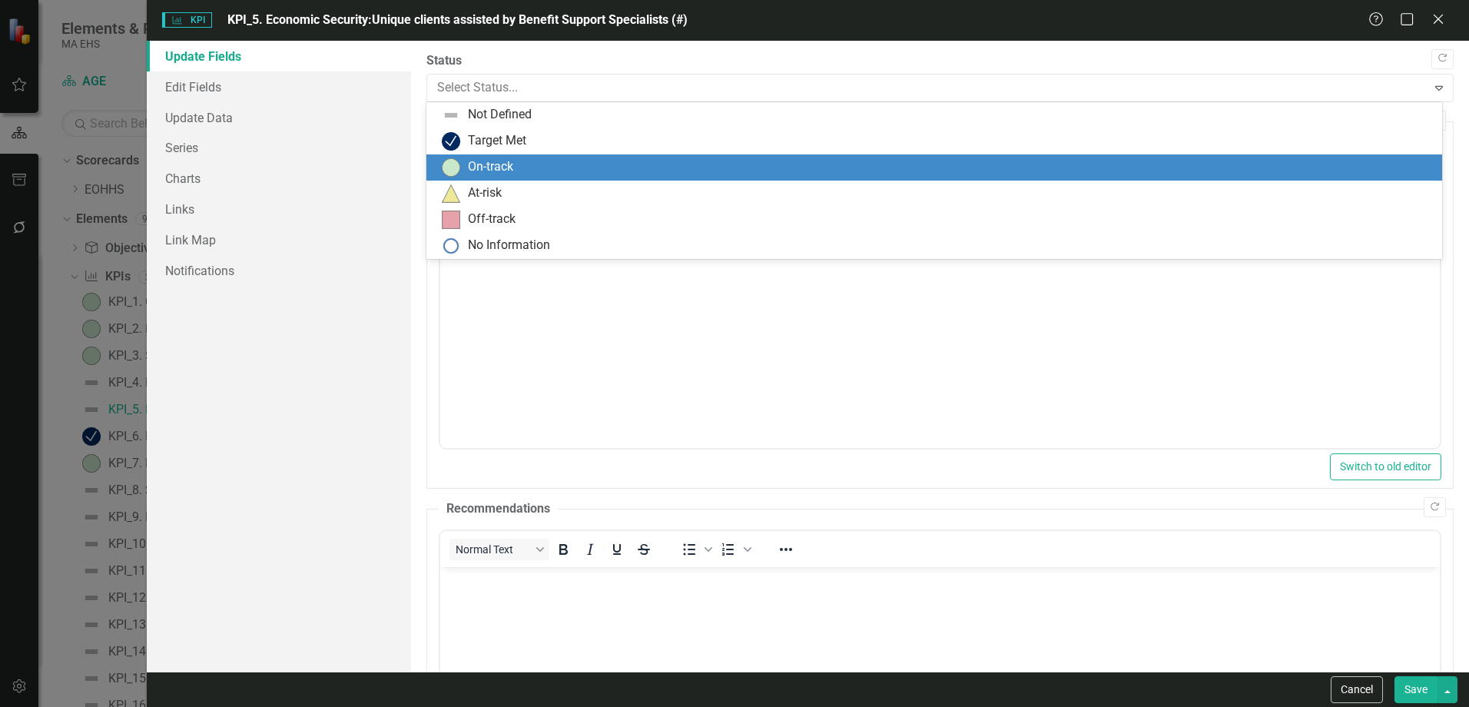
click at [463, 177] on div "On-track" at bounding box center [934, 167] width 1016 height 26
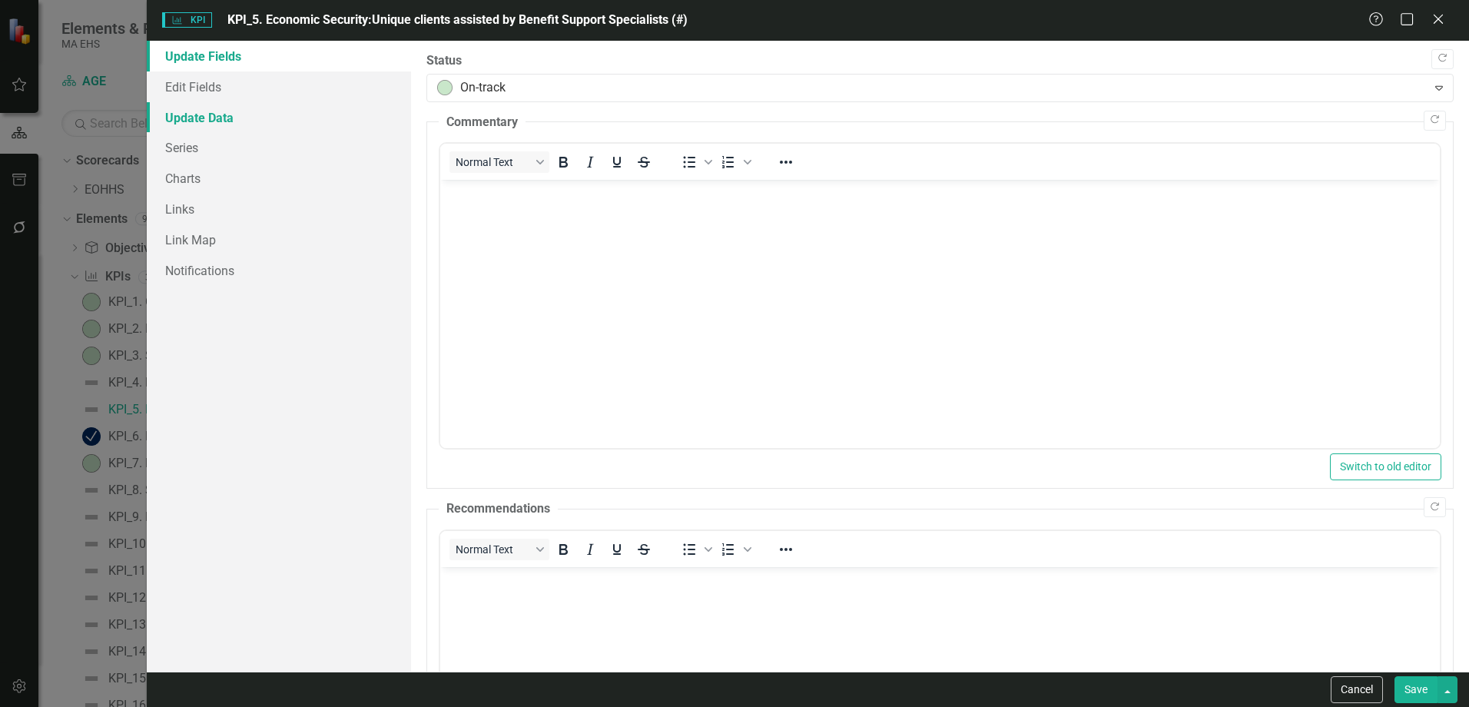
click at [217, 102] on link "Update Data" at bounding box center [279, 117] width 264 height 31
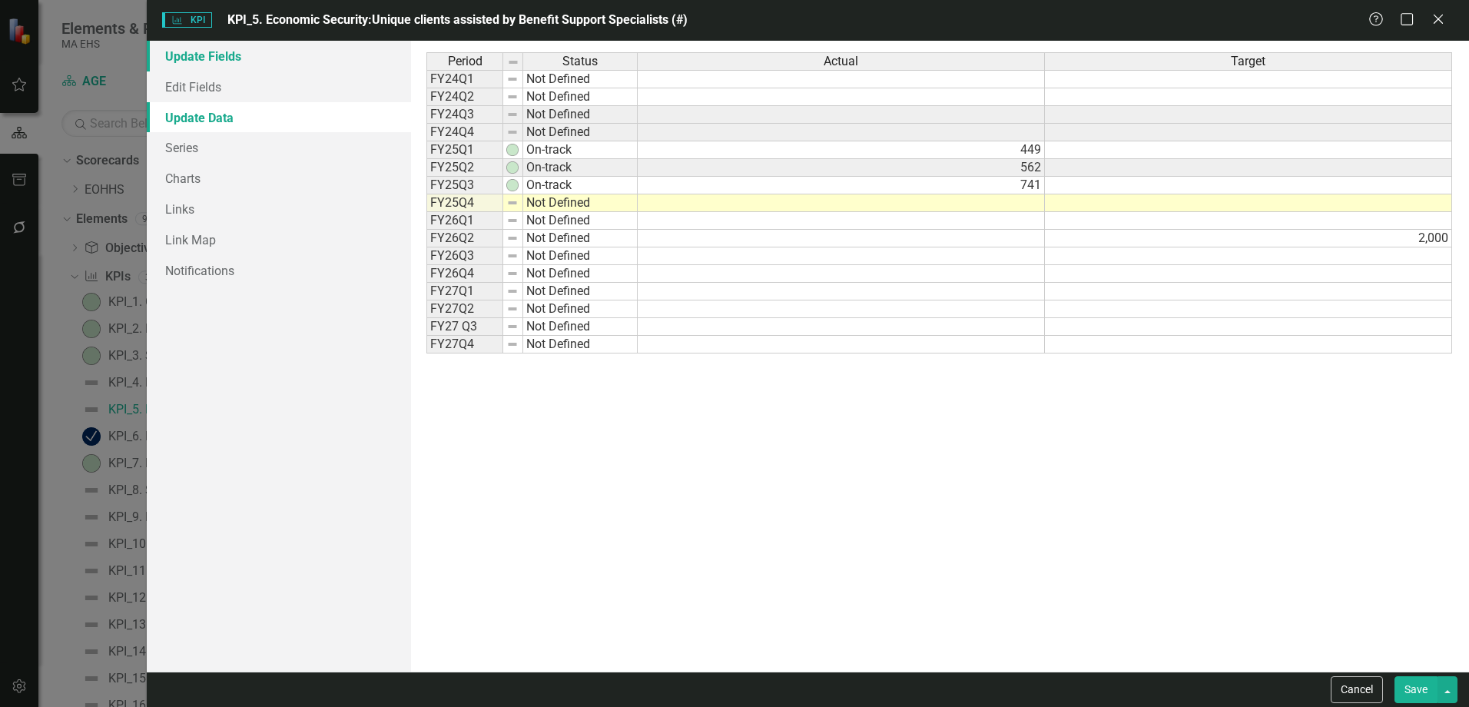
click at [212, 70] on link "Update Fields" at bounding box center [279, 56] width 264 height 31
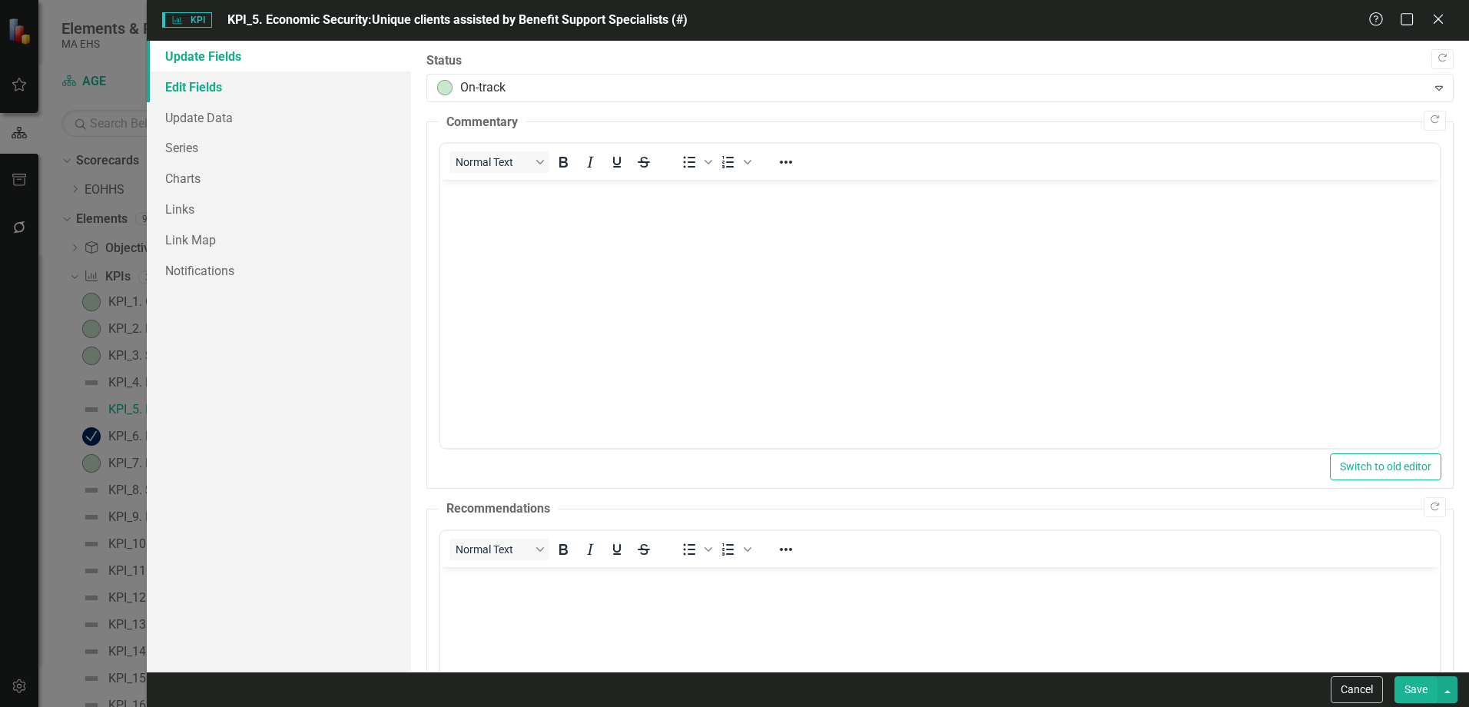
click at [210, 98] on link "Edit Fields" at bounding box center [279, 86] width 264 height 31
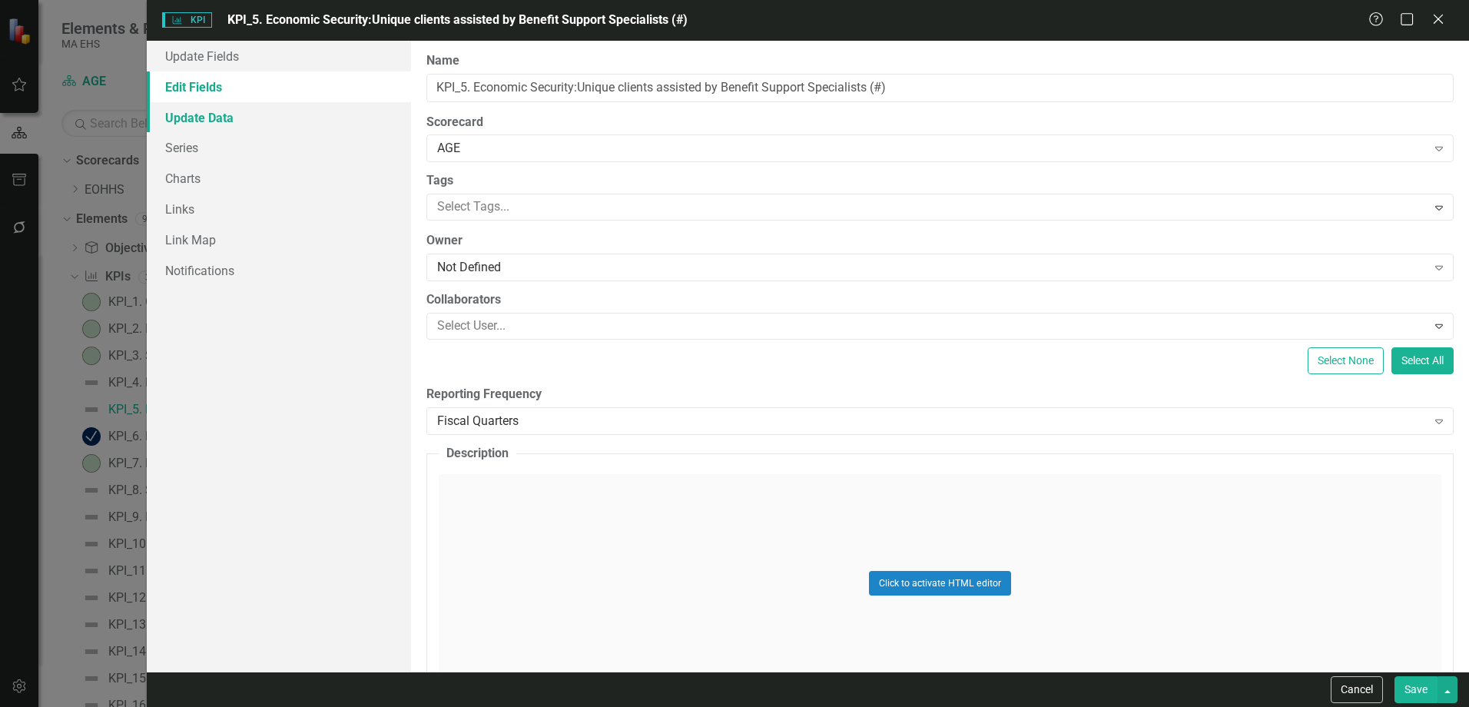
click at [214, 114] on link "Update Data" at bounding box center [279, 117] width 264 height 31
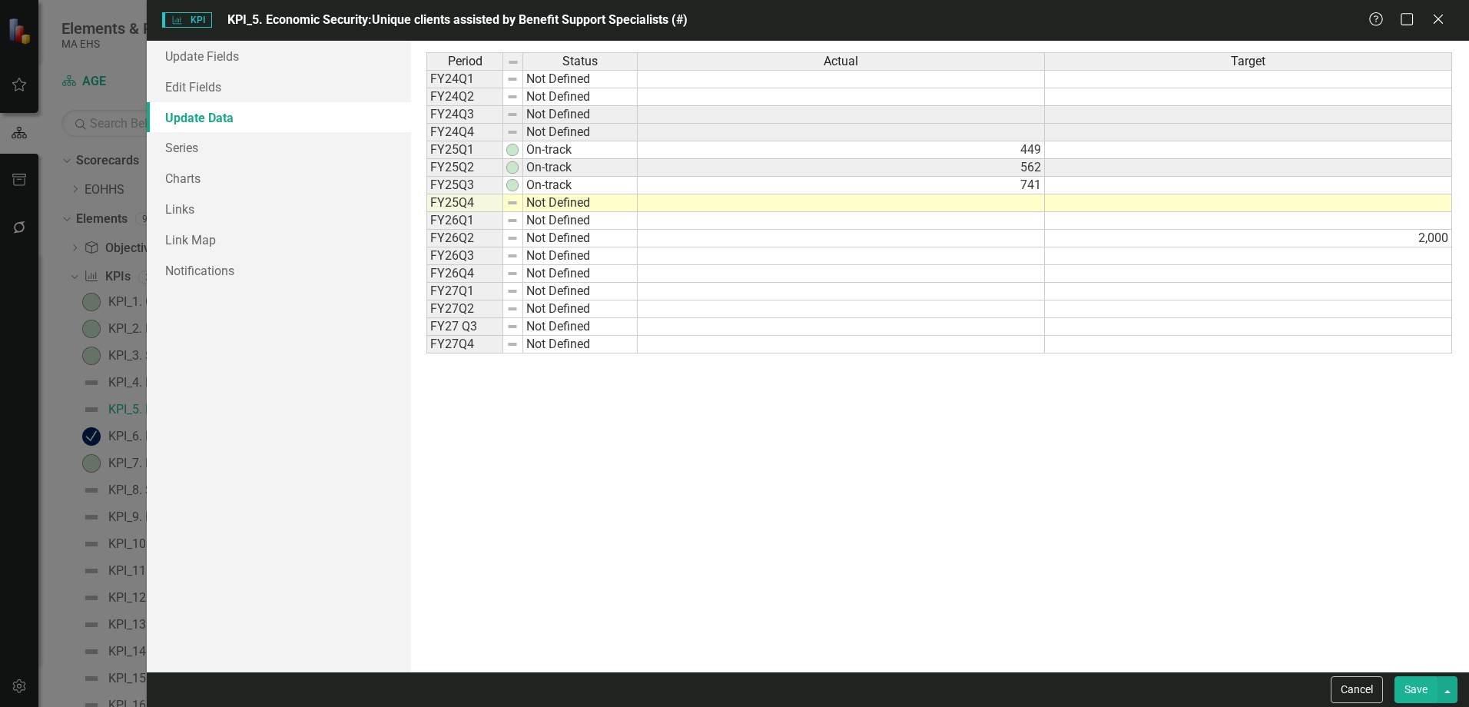
click at [1412, 686] on button "Save" at bounding box center [1415, 689] width 43 height 27
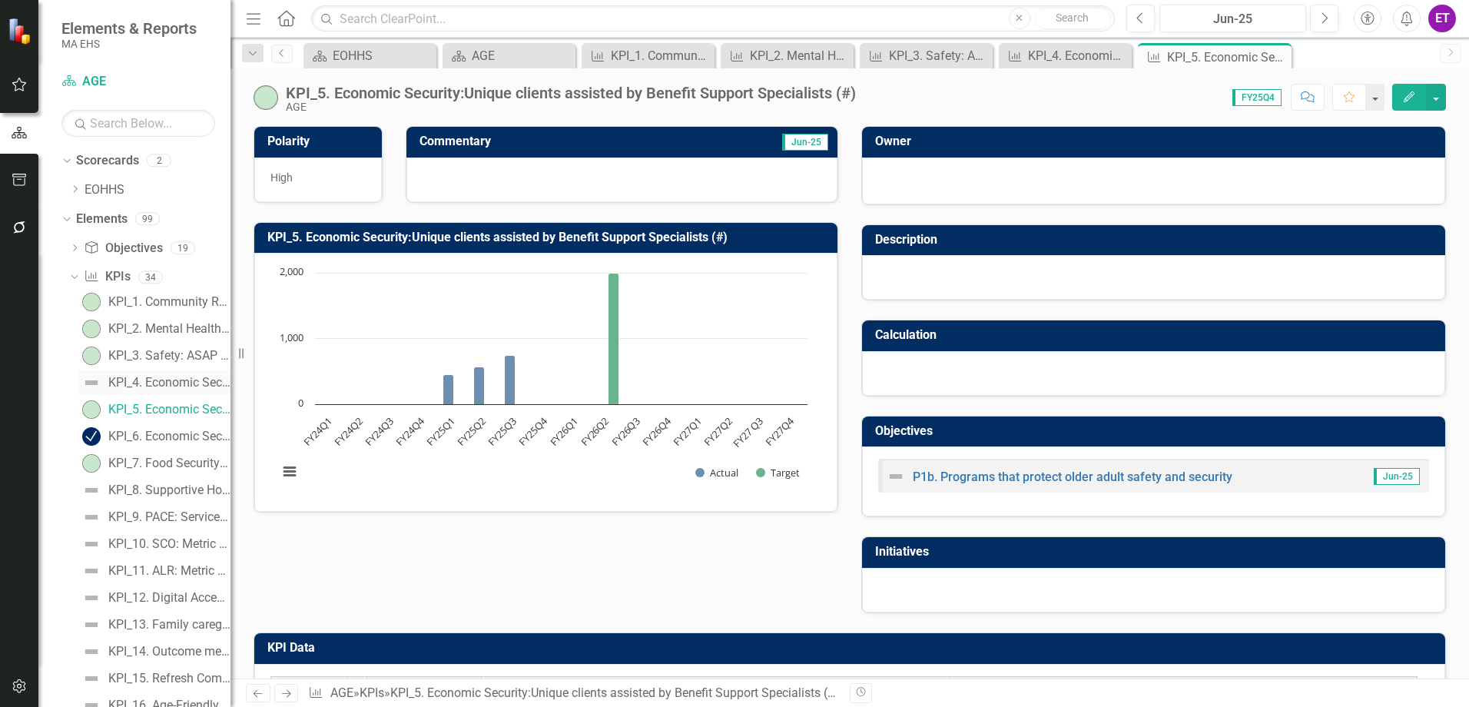
click at [152, 385] on div "KPI_4. Economic Security: Annual savings of SHINE clients ($)" at bounding box center [169, 383] width 122 height 14
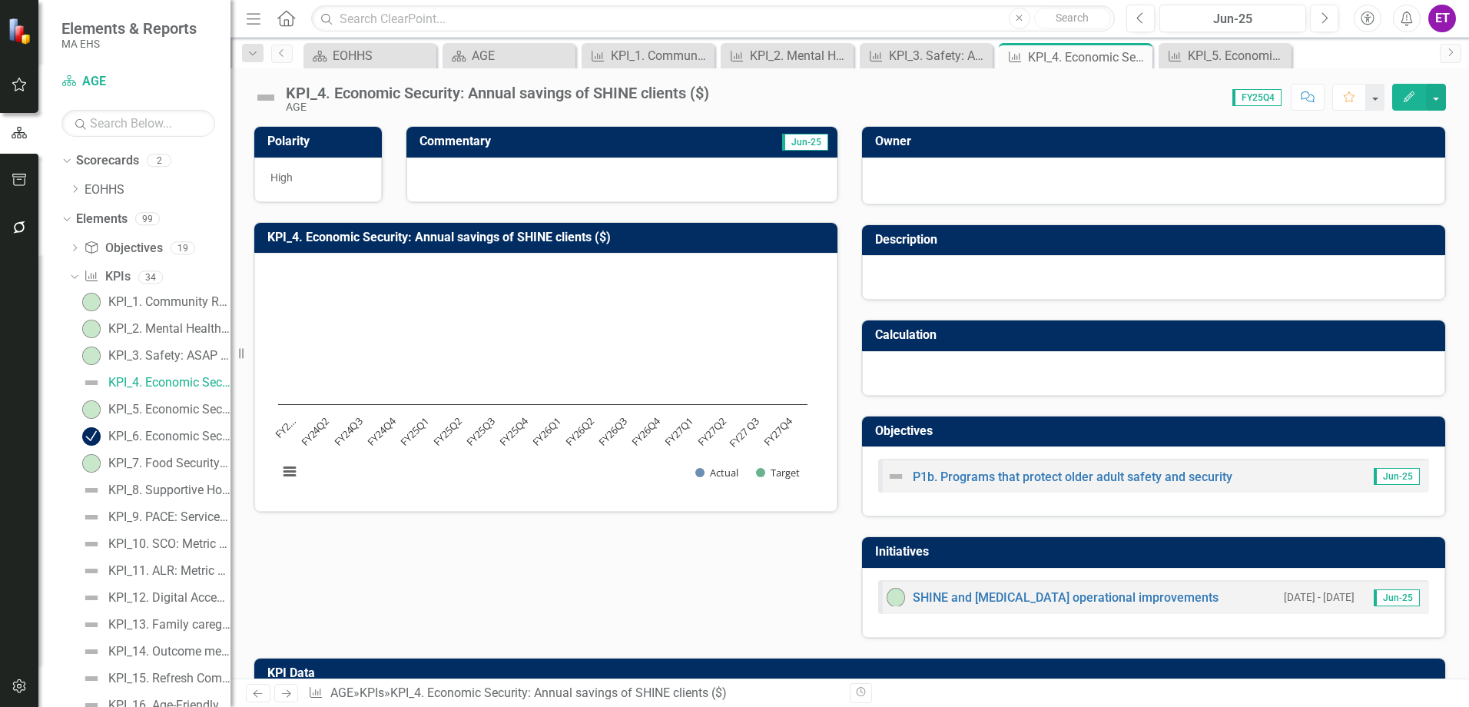
click at [1405, 92] on icon "Edit" at bounding box center [1409, 96] width 14 height 11
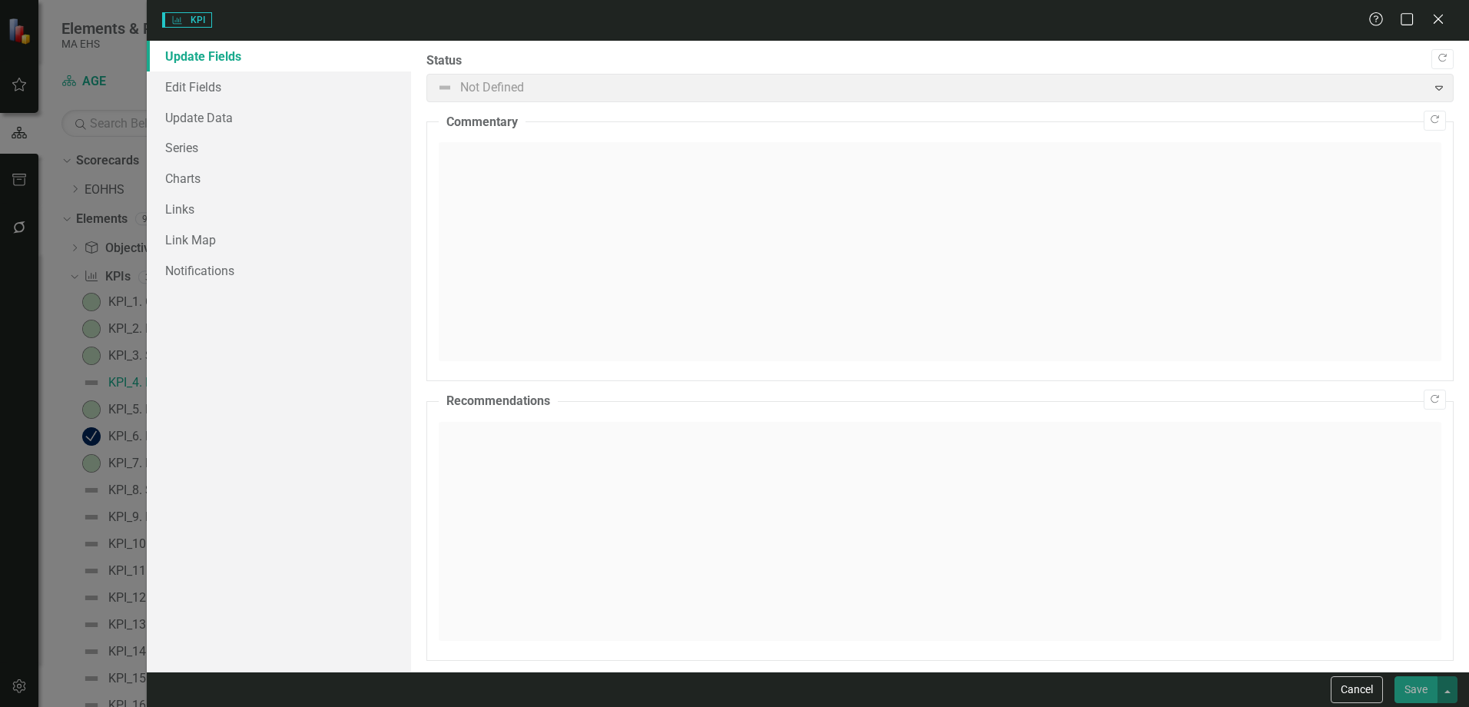
click at [476, 81] on div at bounding box center [927, 88] width 980 height 21
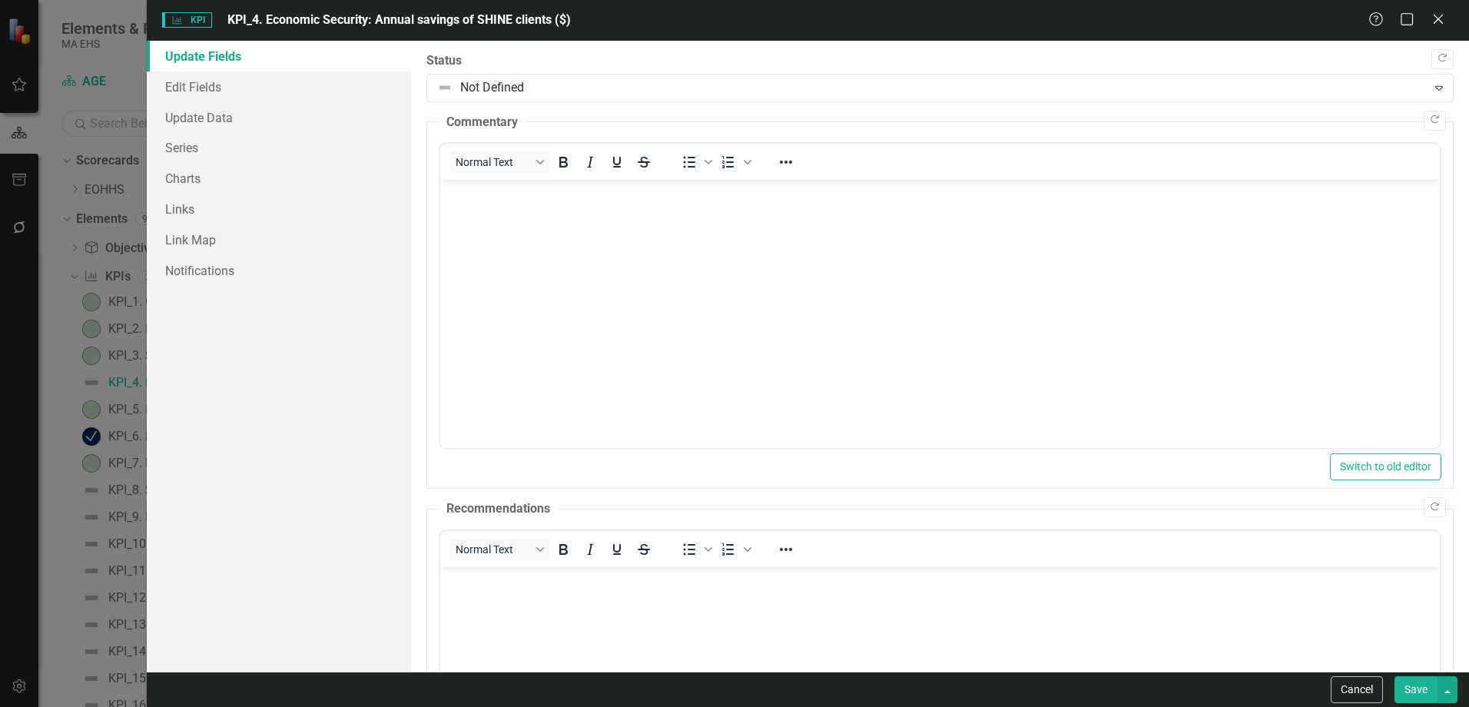
click at [476, 81] on div at bounding box center [927, 88] width 980 height 21
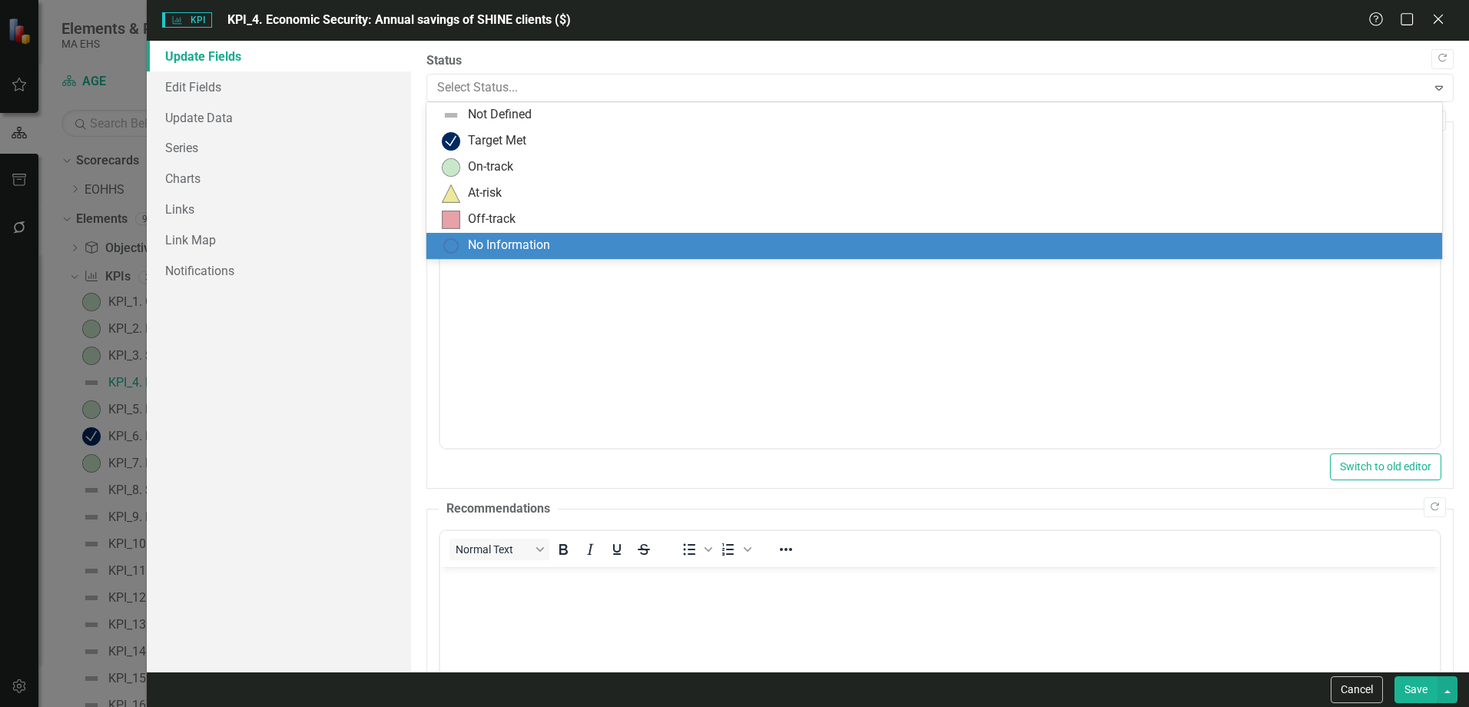
click at [549, 234] on div "No Information" at bounding box center [934, 246] width 1016 height 26
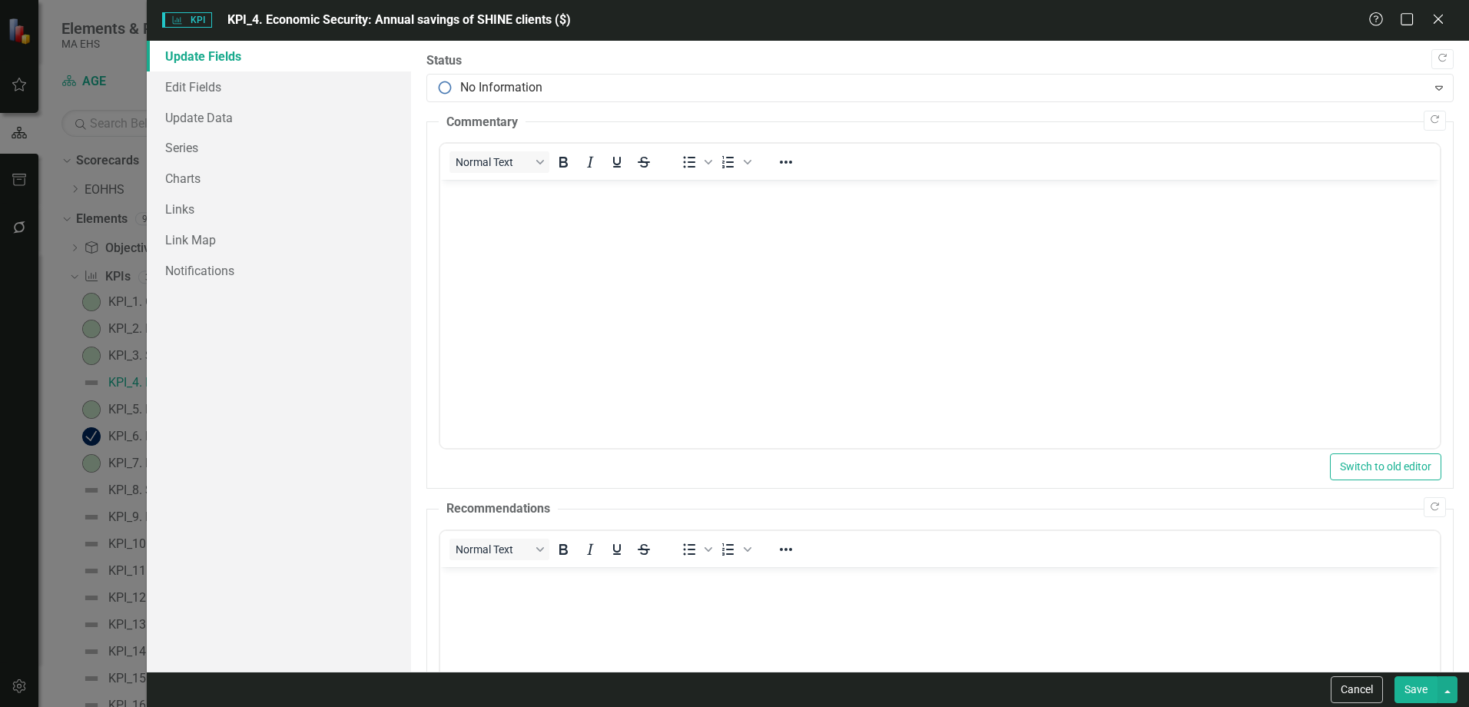
click at [1416, 688] on button "Save" at bounding box center [1415, 689] width 43 height 27
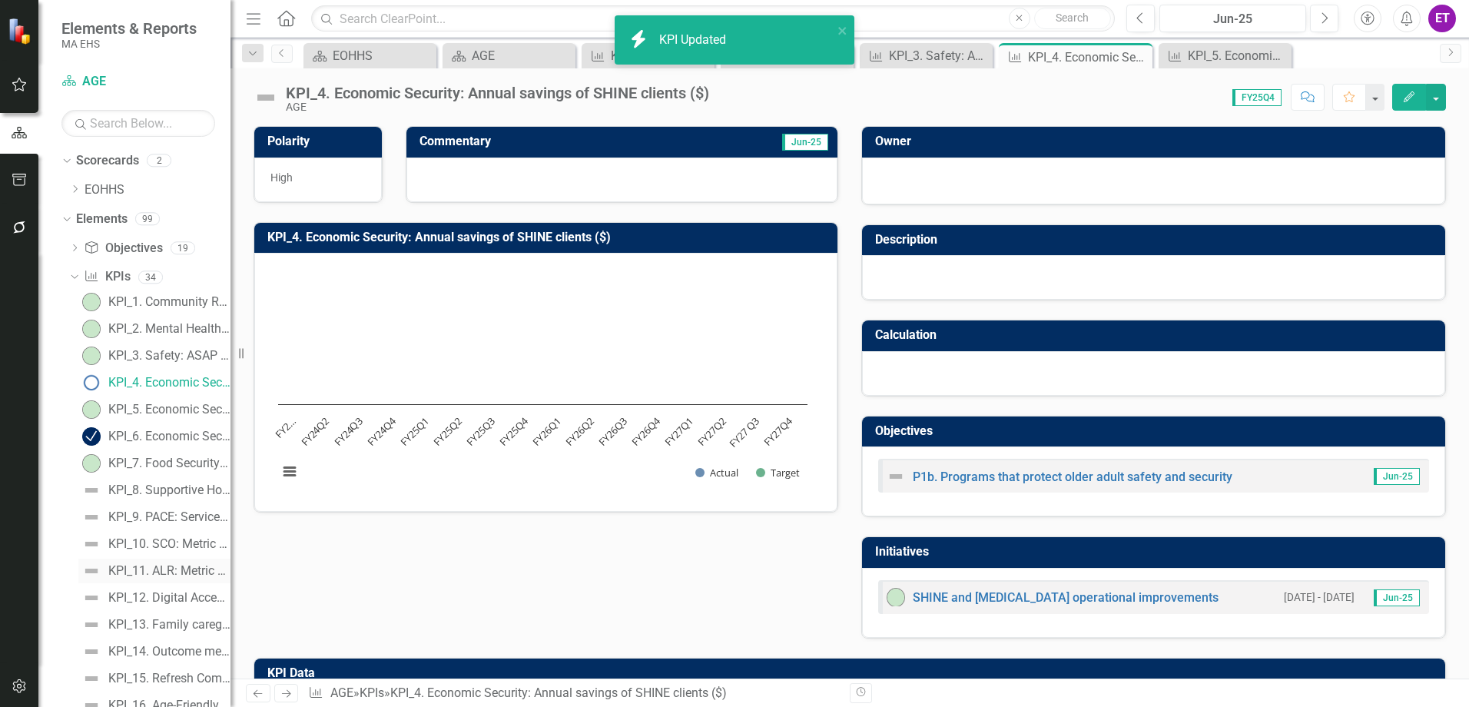
scroll to position [77, 0]
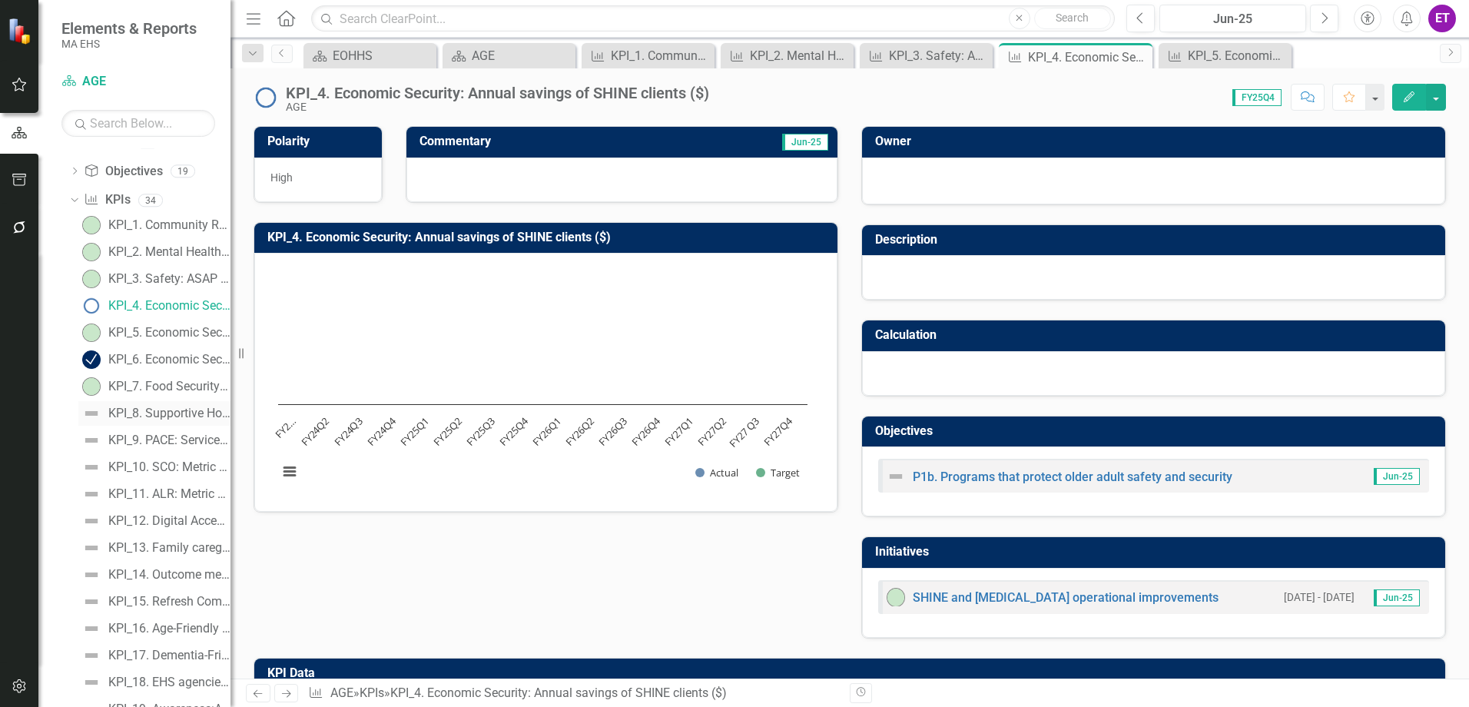
click at [142, 415] on div "KPI_8. Supportive Housing:Supportive Housing Sites with a Supportive Housing Co…" at bounding box center [169, 413] width 122 height 14
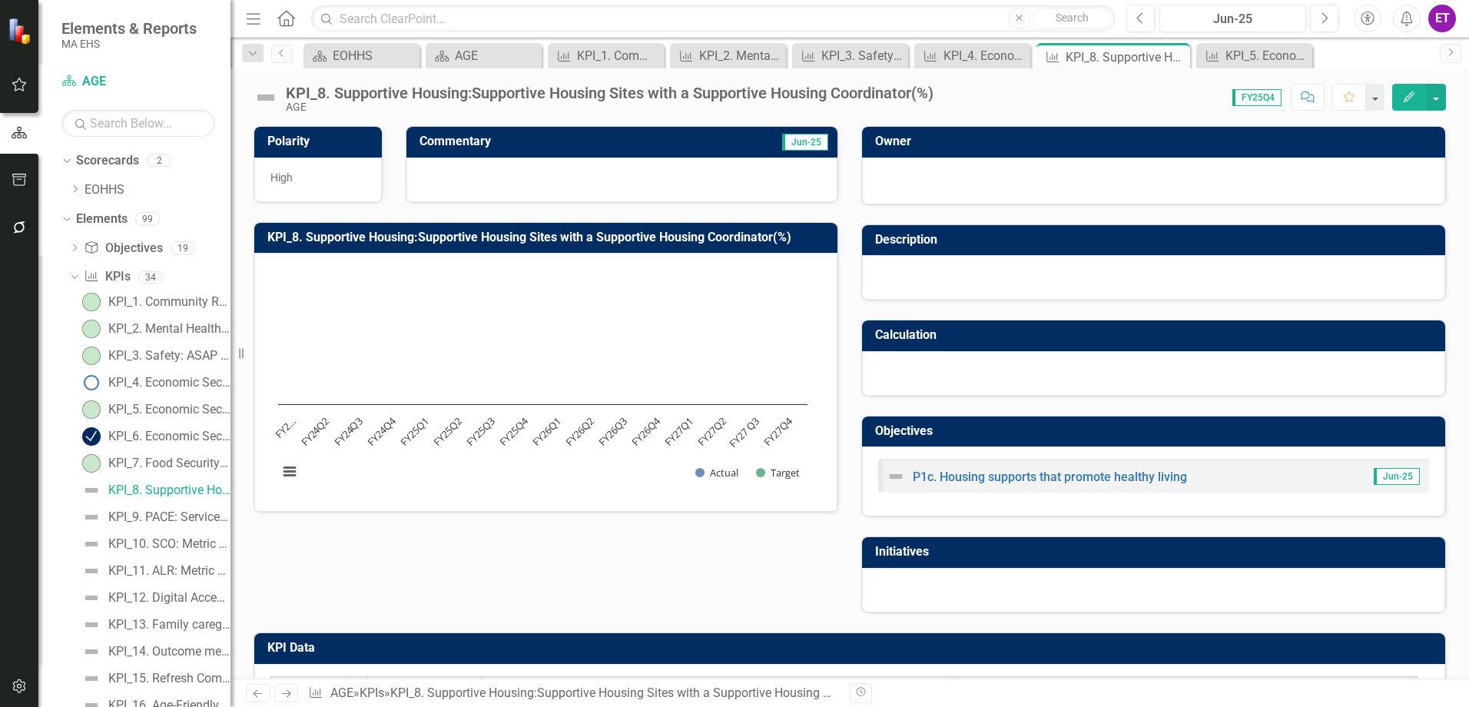
click at [1407, 88] on button "Edit" at bounding box center [1409, 97] width 34 height 27
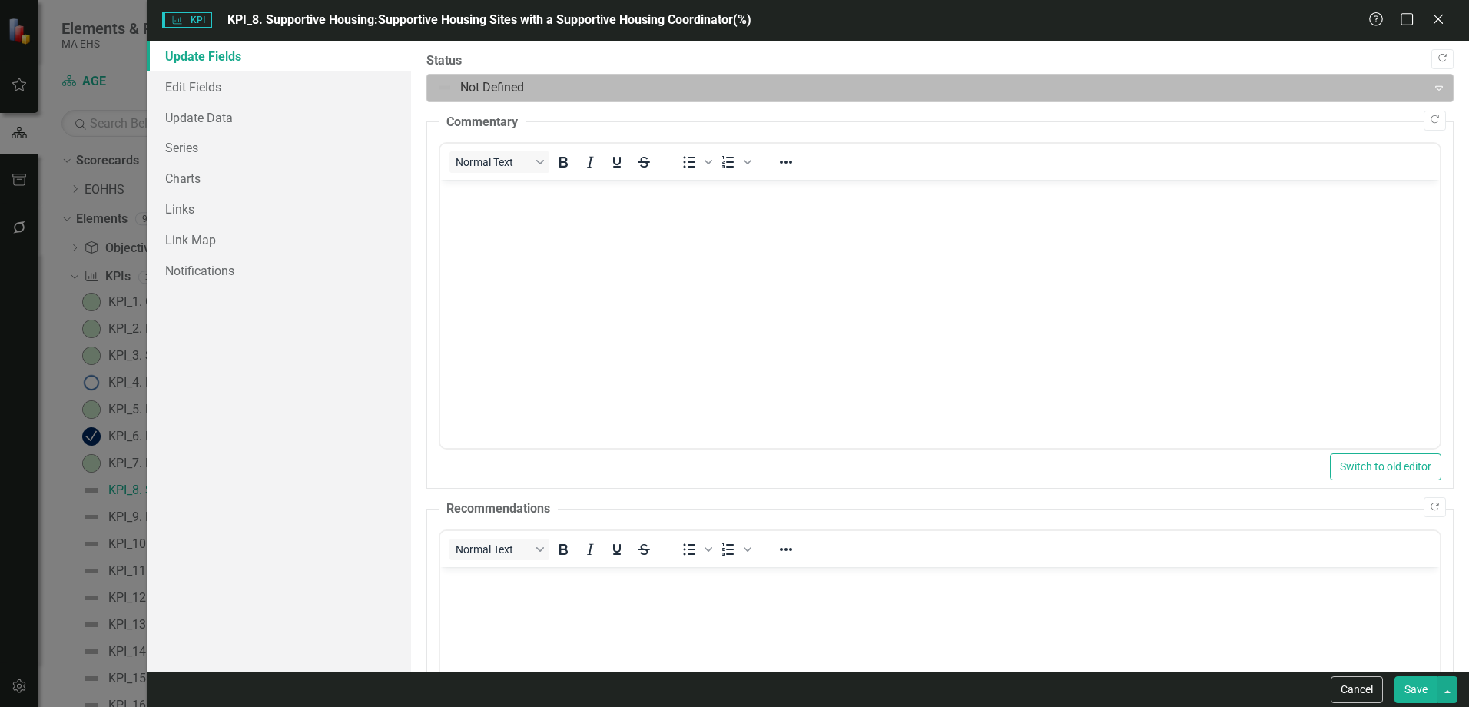
click at [561, 91] on div at bounding box center [927, 88] width 980 height 21
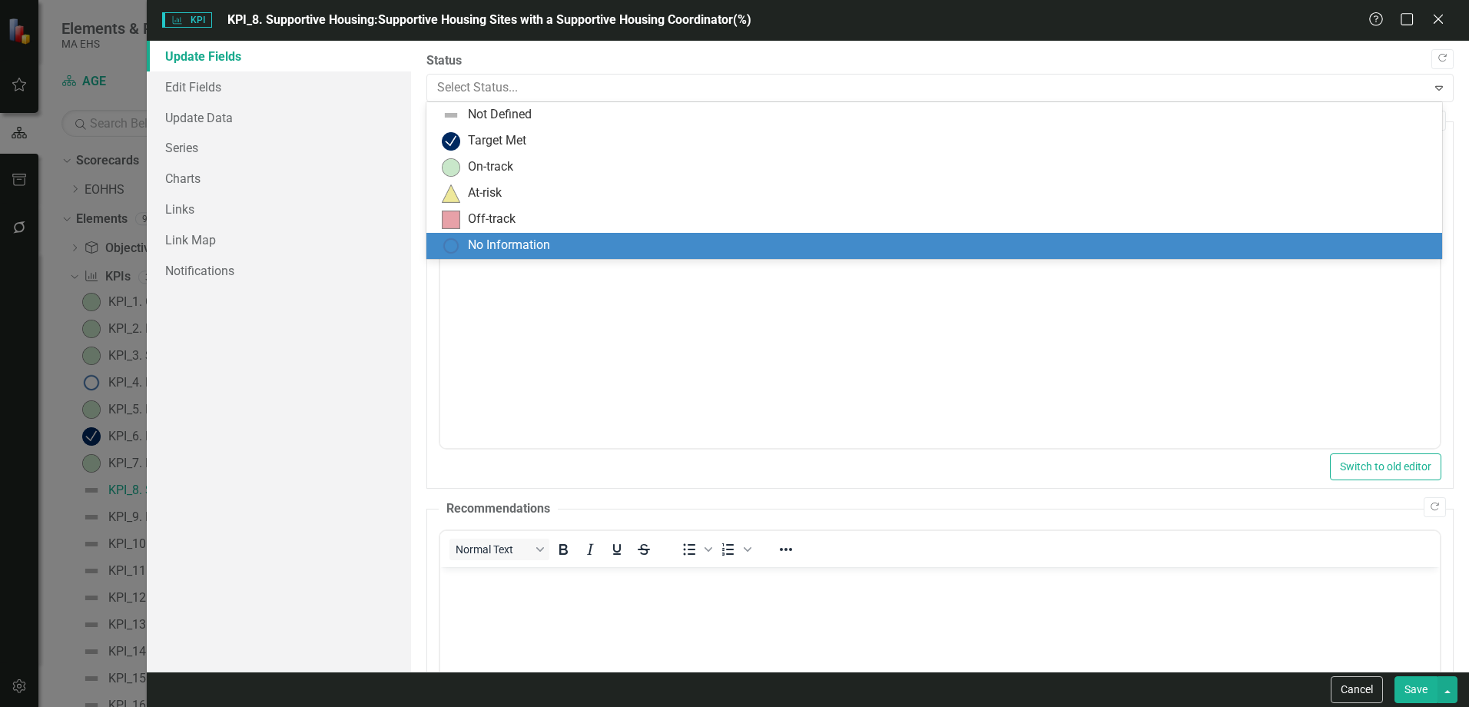
click at [528, 241] on div "No Information" at bounding box center [509, 246] width 82 height 18
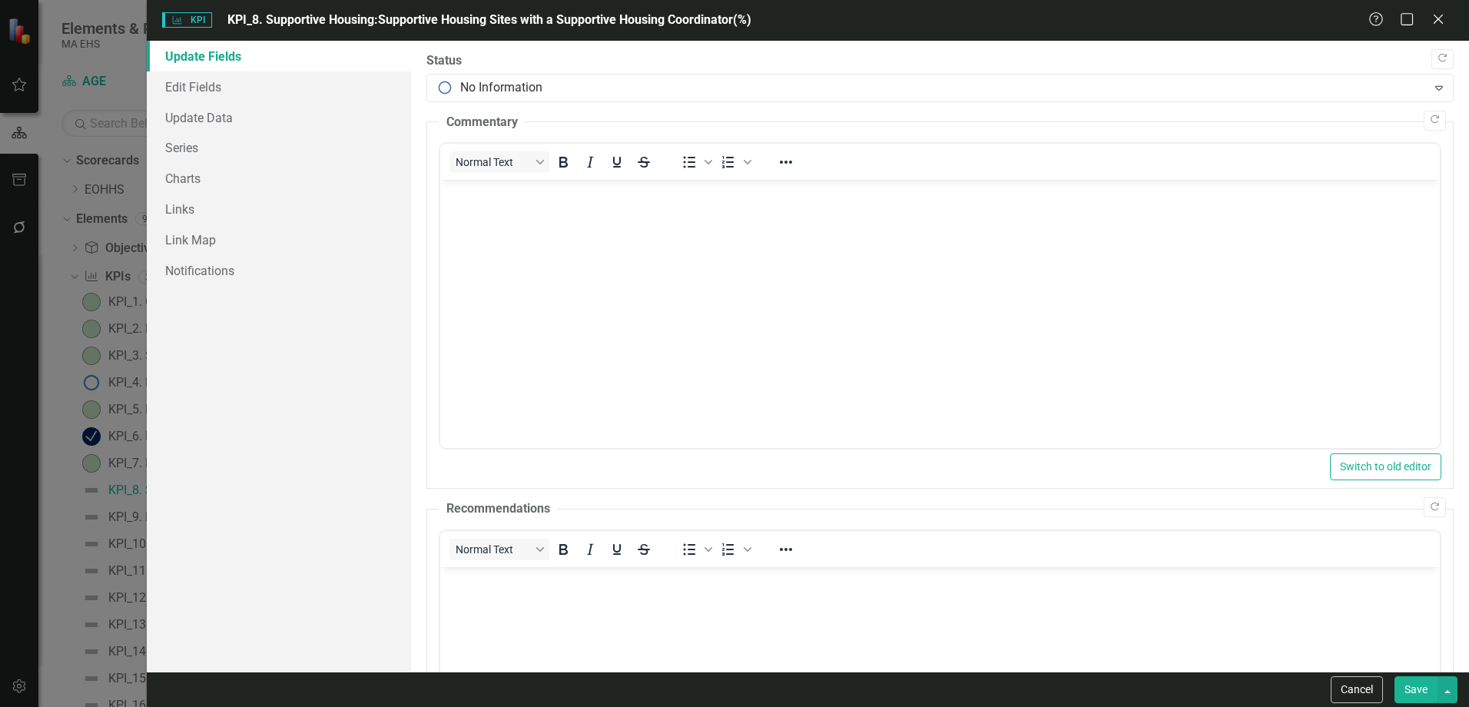
drag, startPoint x: 1430, startPoint y: 693, endPoint x: 933, endPoint y: 94, distance: 778.6
click at [1430, 693] on button "Save" at bounding box center [1415, 689] width 43 height 27
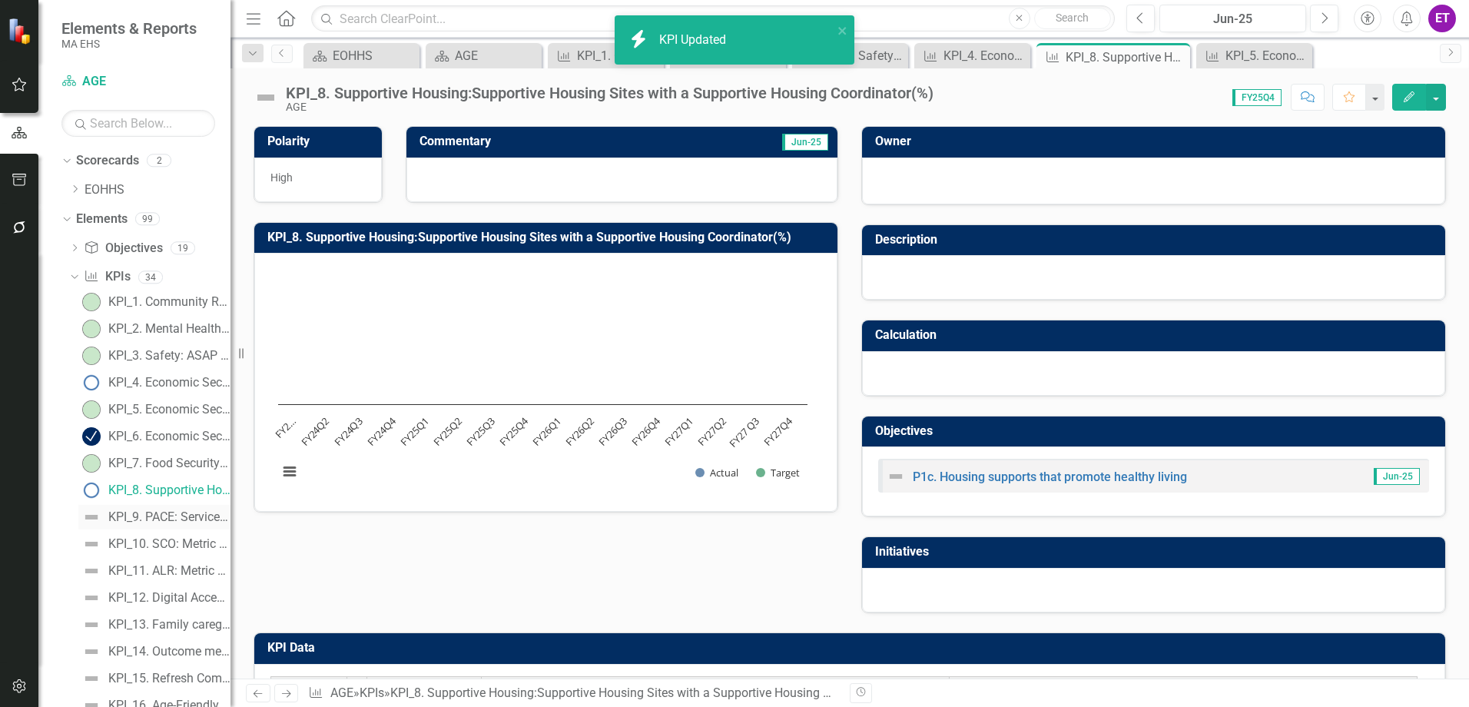
scroll to position [154, 0]
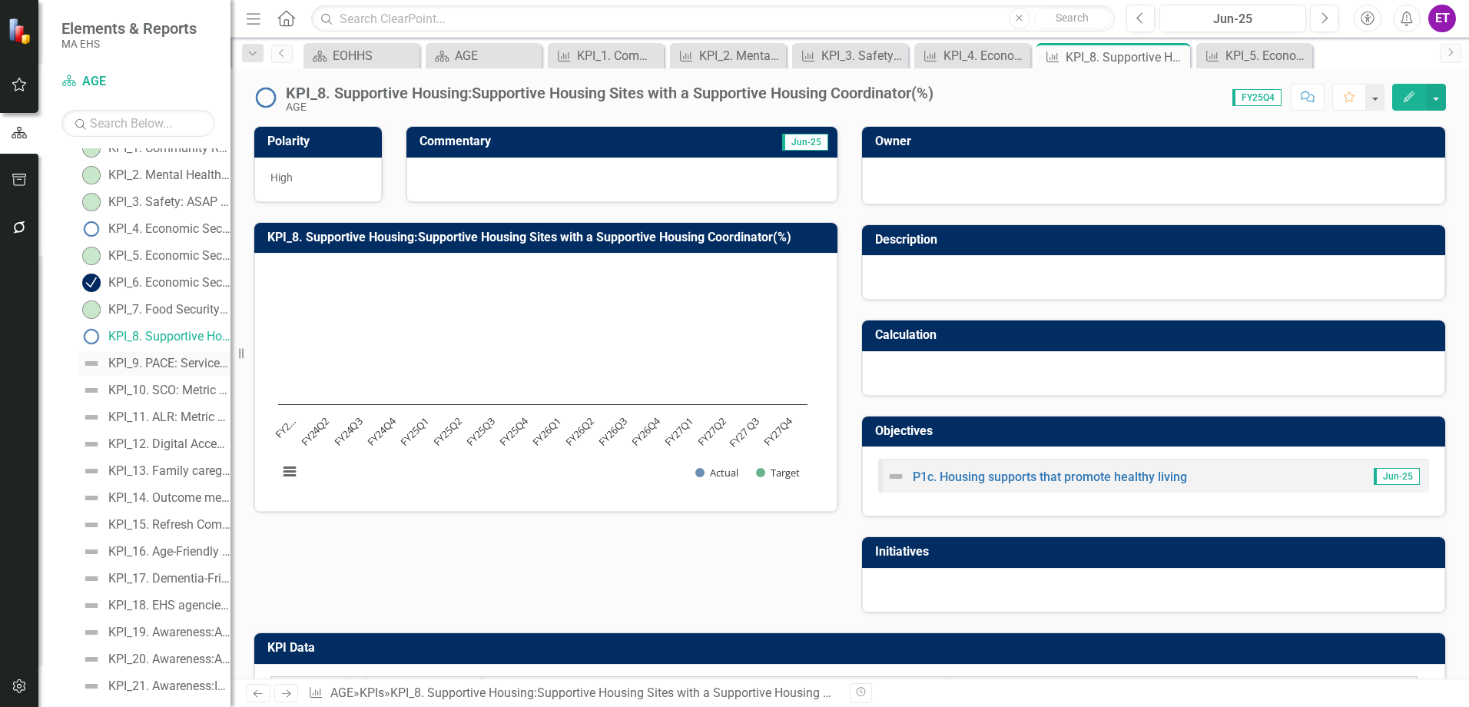
click at [155, 357] on div "KPI_9. PACE: Service areas with a partnership (#)" at bounding box center [169, 363] width 122 height 14
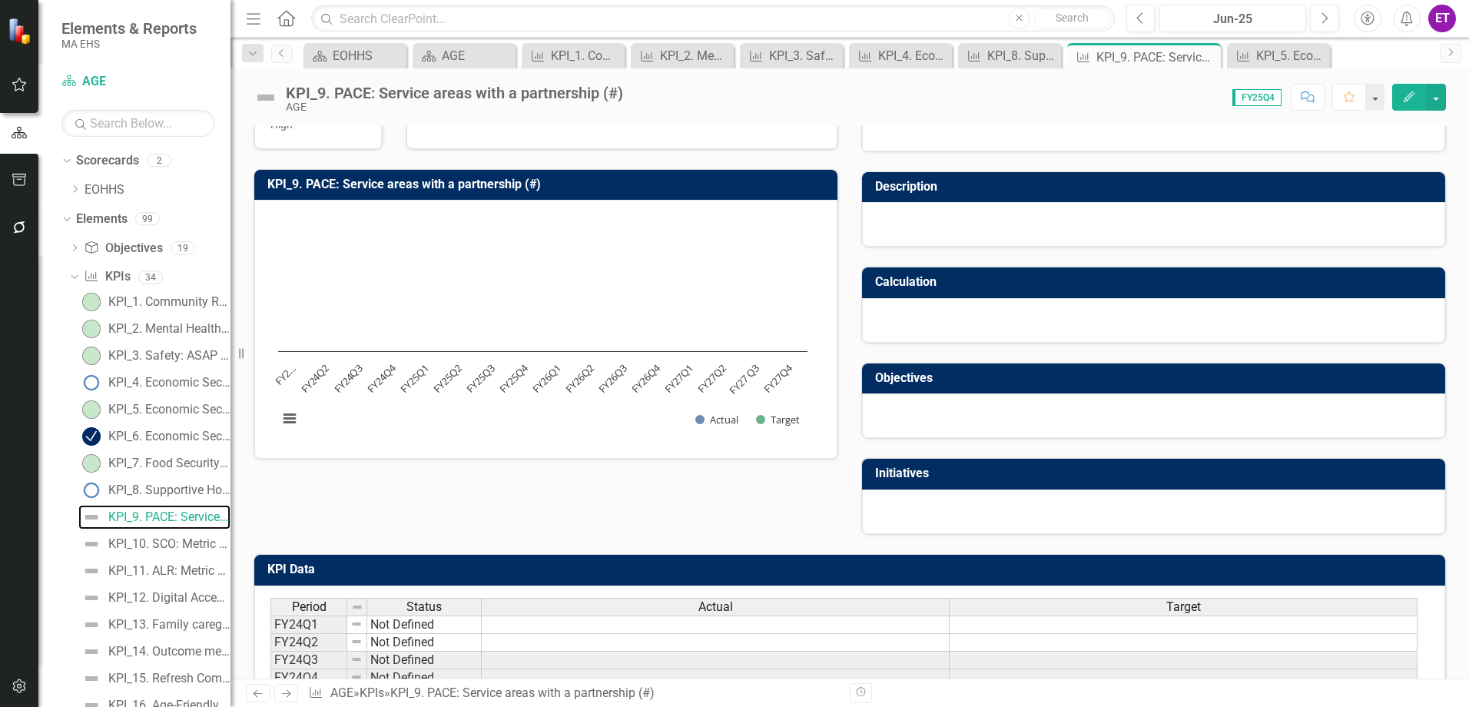
scroll to position [77, 0]
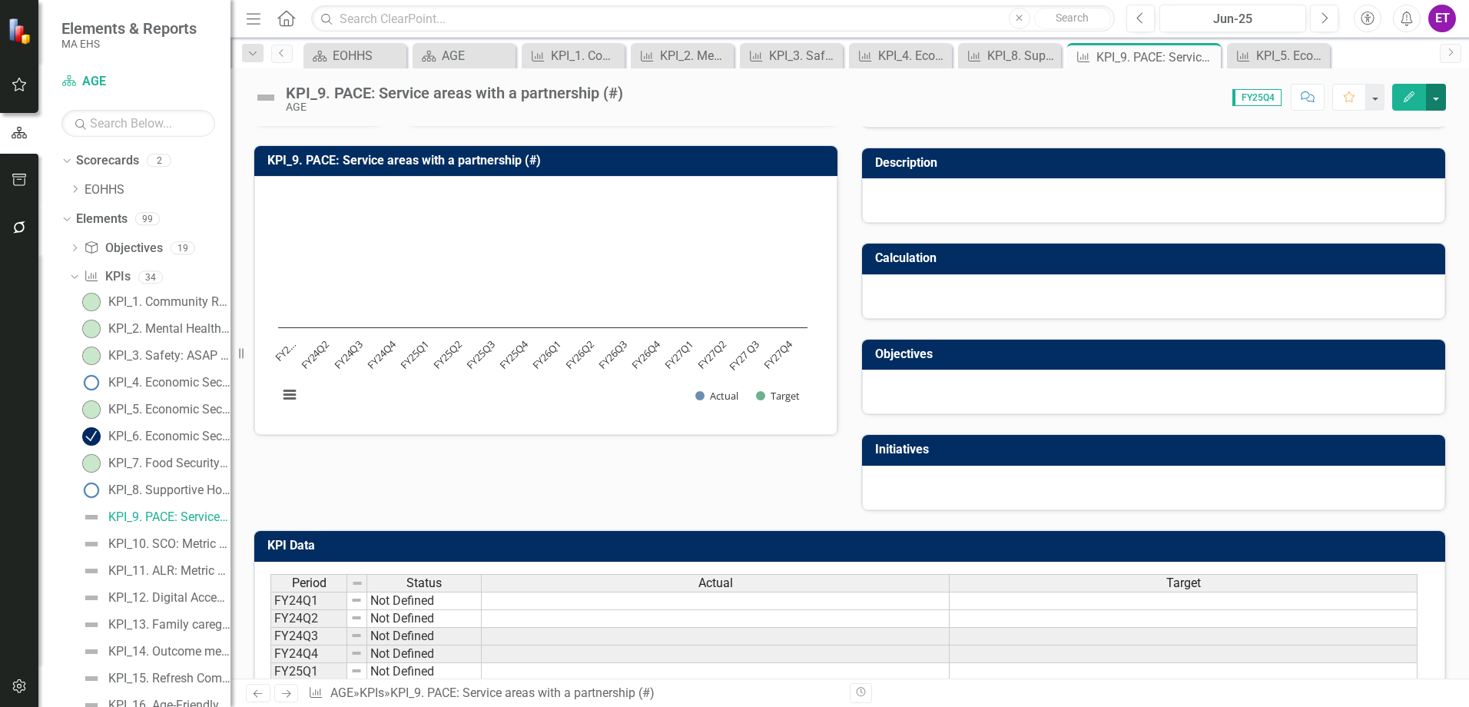
click at [1437, 98] on button "button" at bounding box center [1436, 97] width 20 height 27
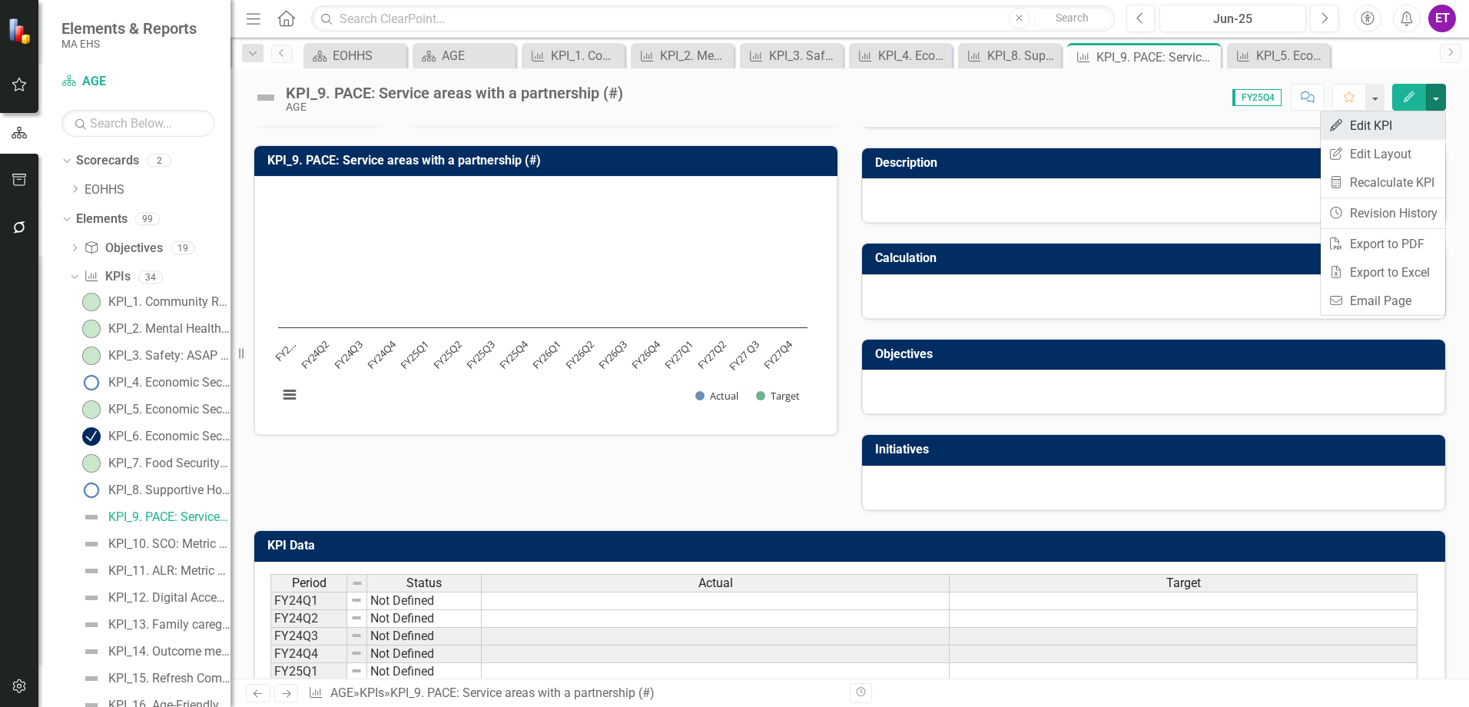
click at [1413, 116] on link "Edit Edit KPI" at bounding box center [1383, 125] width 124 height 28
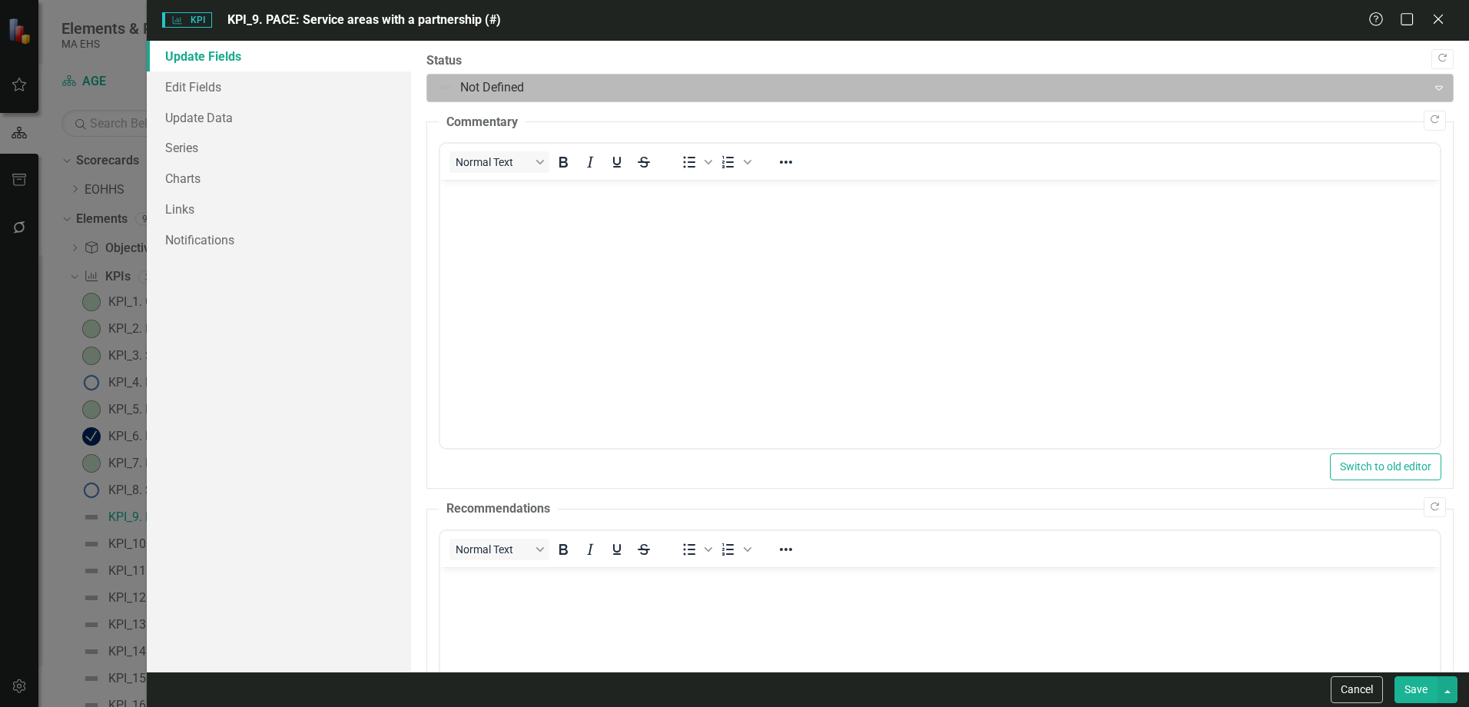
scroll to position [0, 0]
click at [492, 91] on div at bounding box center [927, 88] width 980 height 21
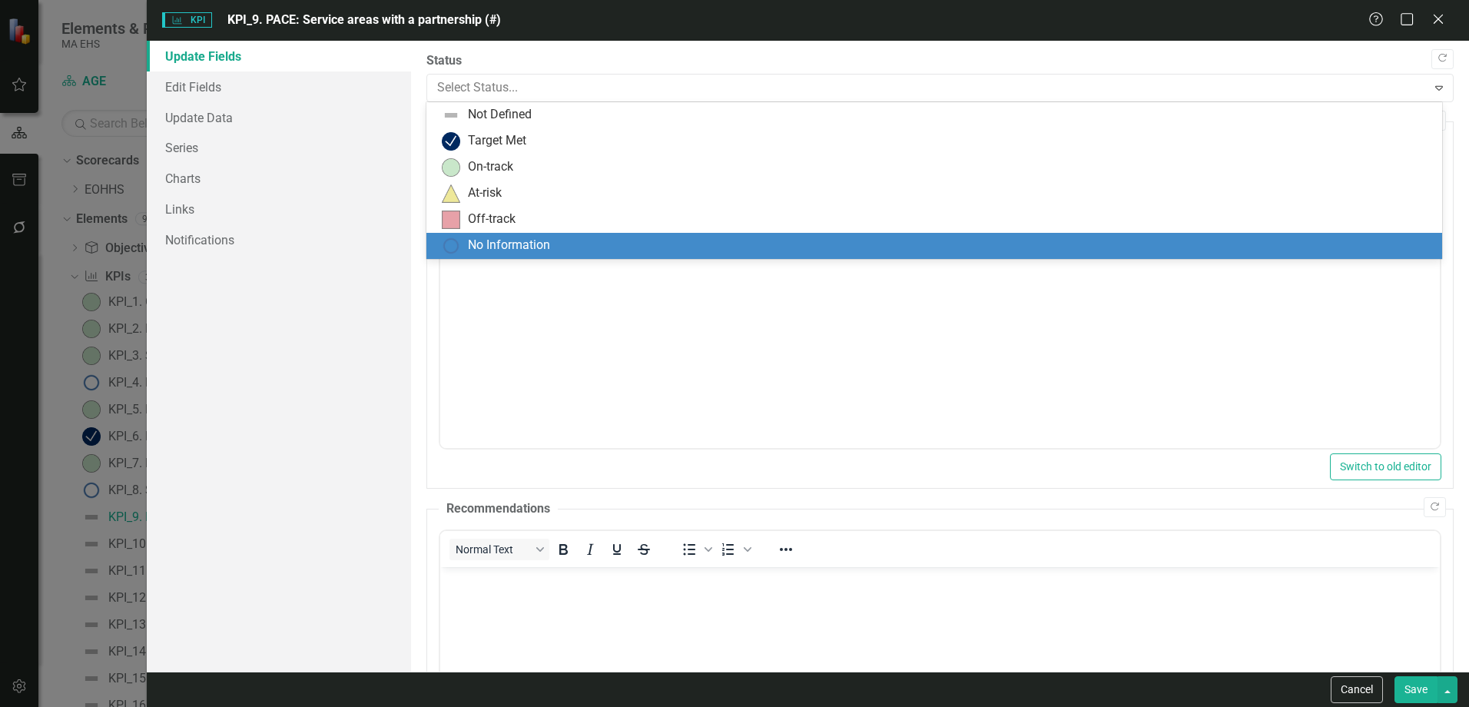
click at [558, 239] on div "No Information" at bounding box center [937, 246] width 991 height 18
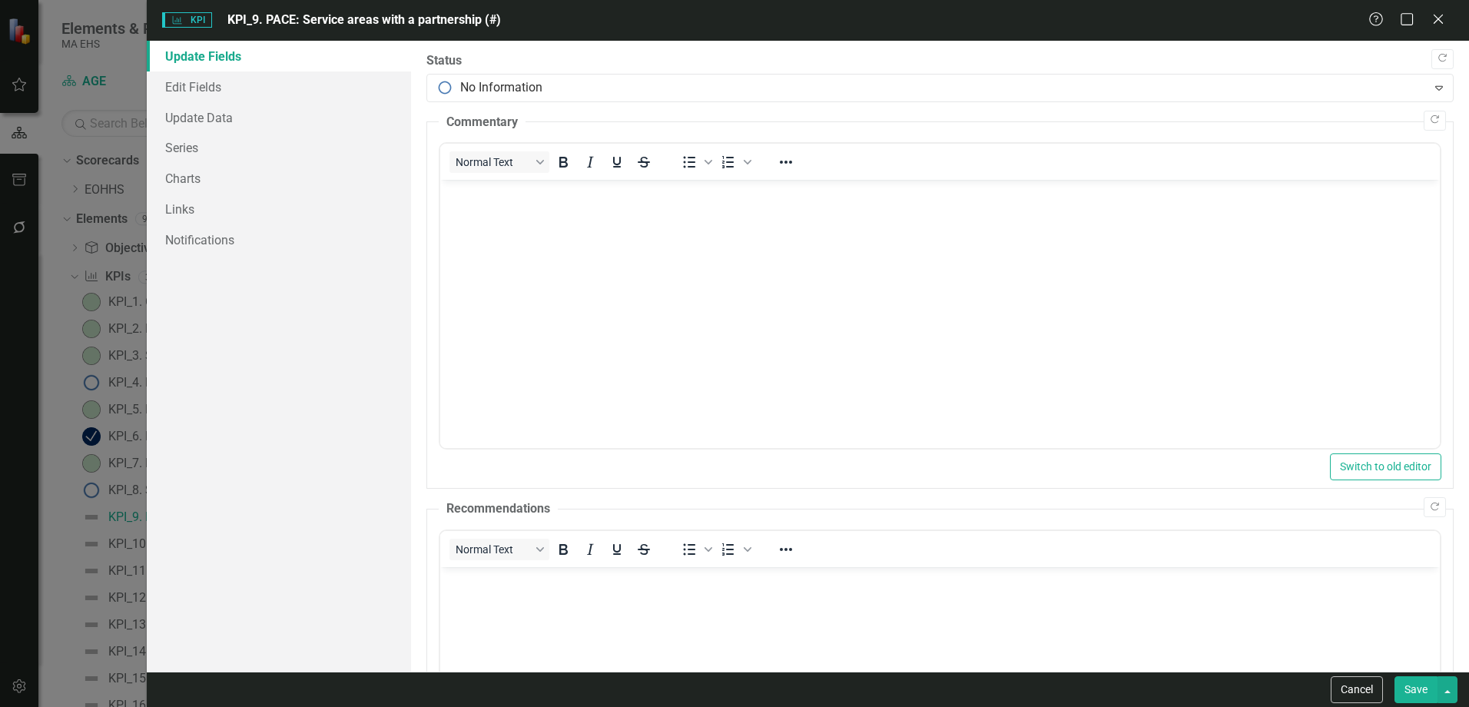
click at [1411, 687] on button "Save" at bounding box center [1415, 689] width 43 height 27
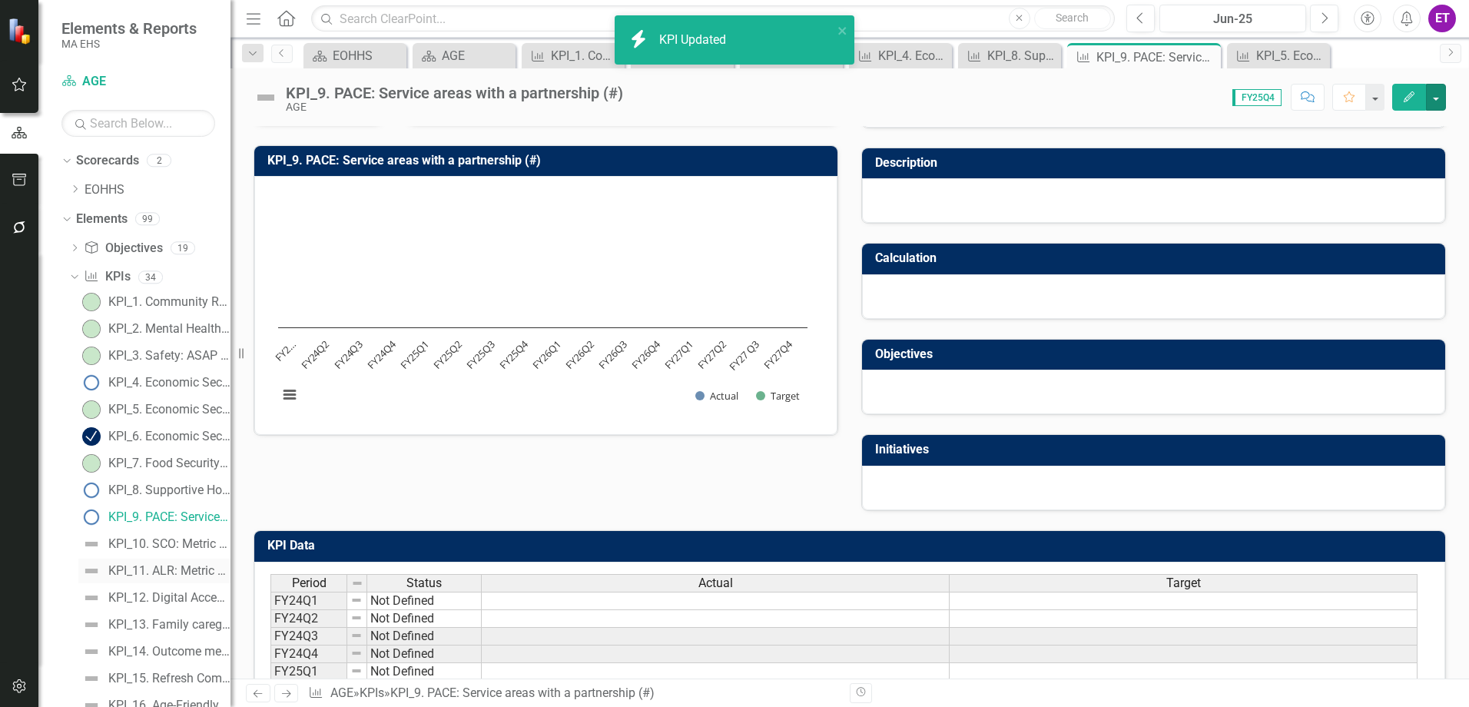
scroll to position [230, 0]
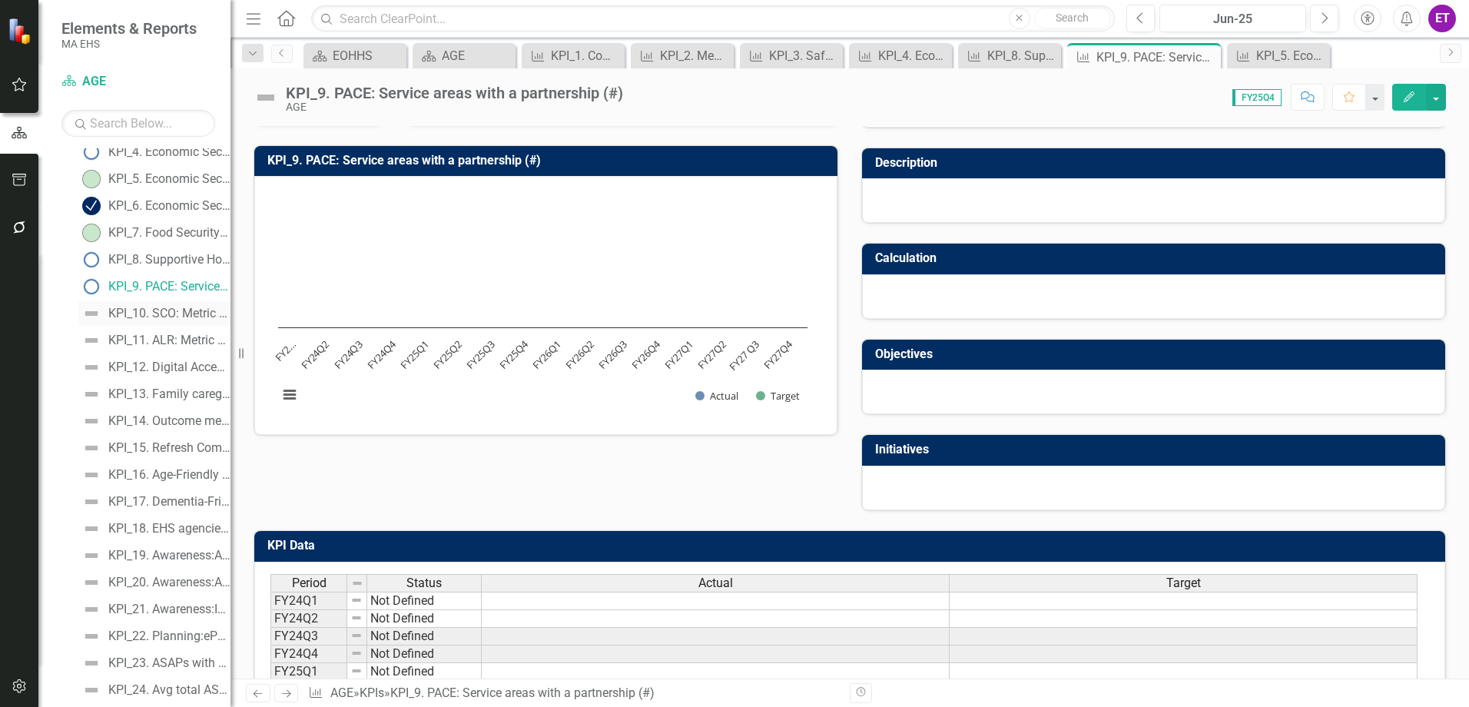
click at [135, 308] on div "KPI_10. SCO: Metric TBD" at bounding box center [169, 314] width 122 height 14
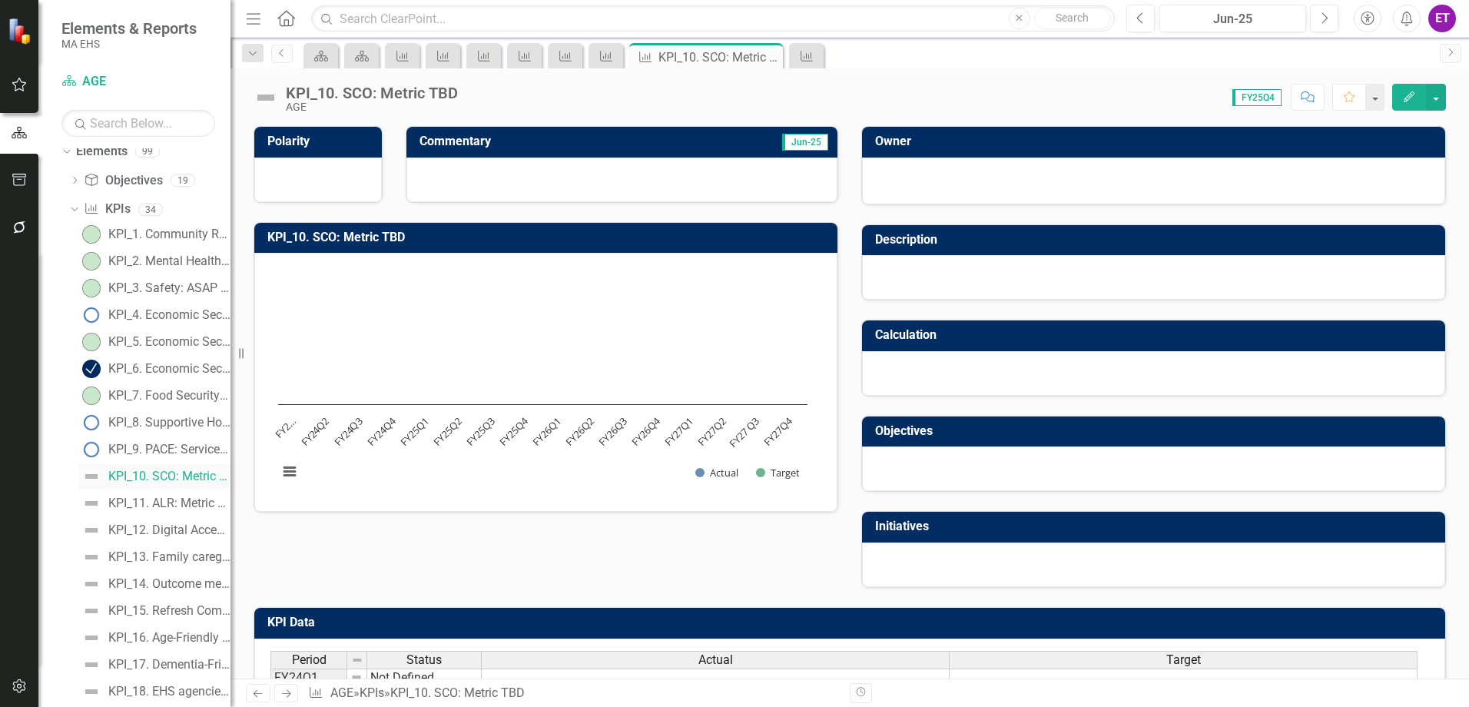
scroll to position [77, 0]
click at [174, 493] on div "KPI_11. ALR: Metric TBD" at bounding box center [169, 494] width 122 height 14
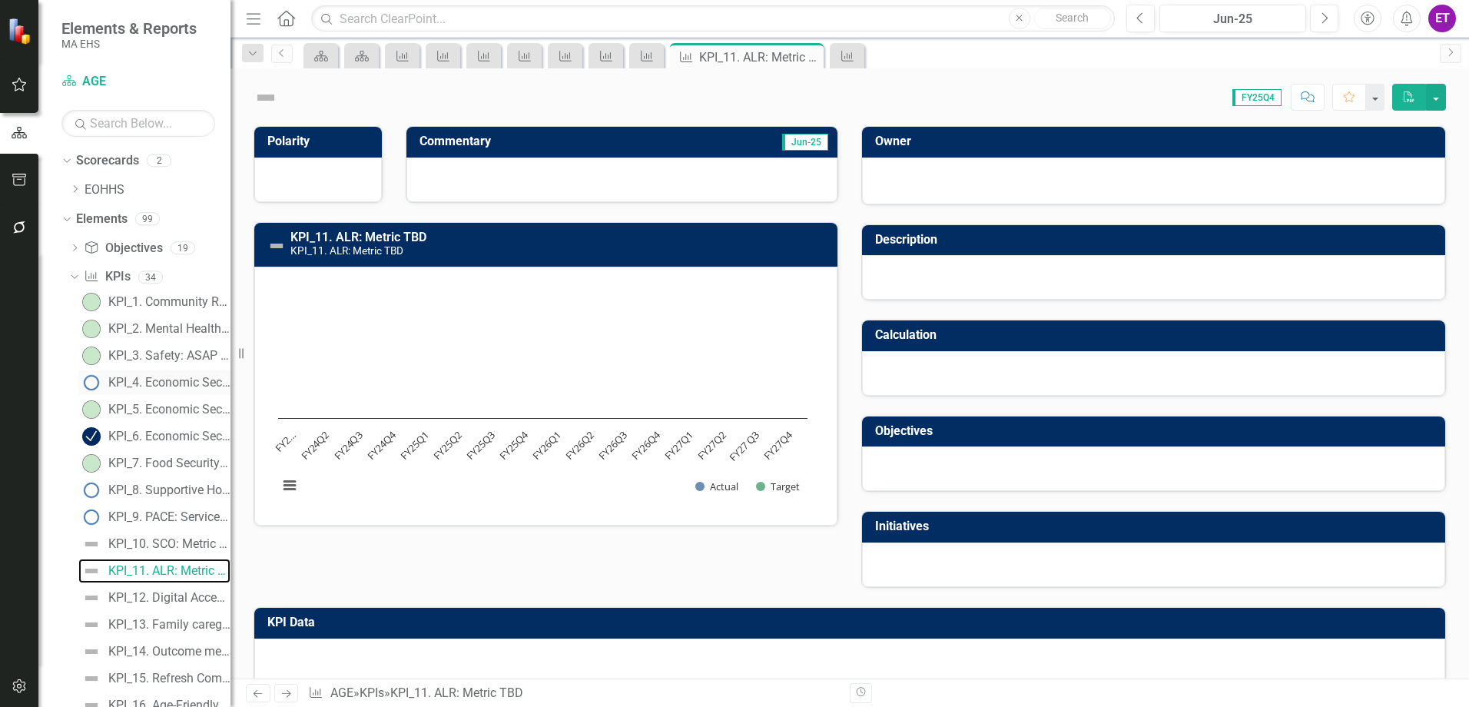
scroll to position [154, 0]
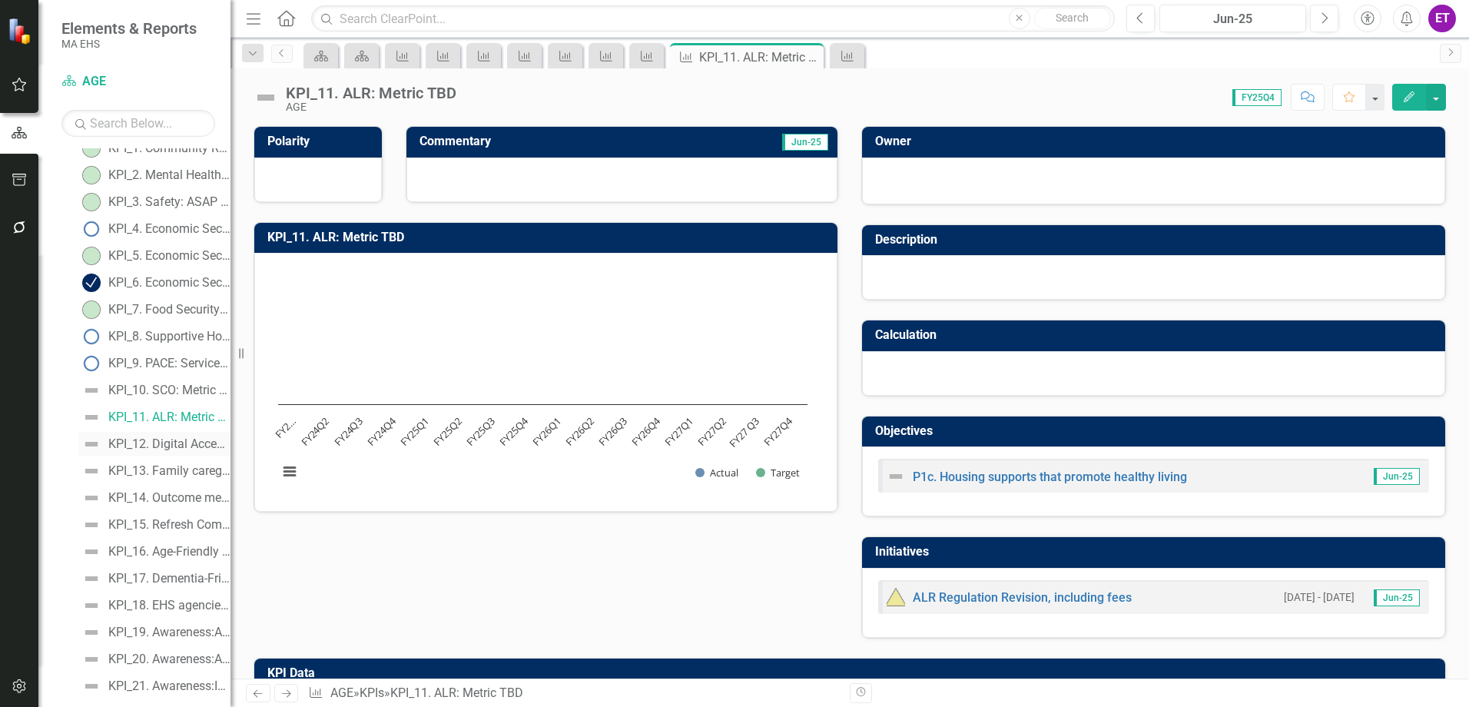
click at [158, 436] on link "KPI_12. Digital Access: Metric TBD" at bounding box center [154, 444] width 152 height 25
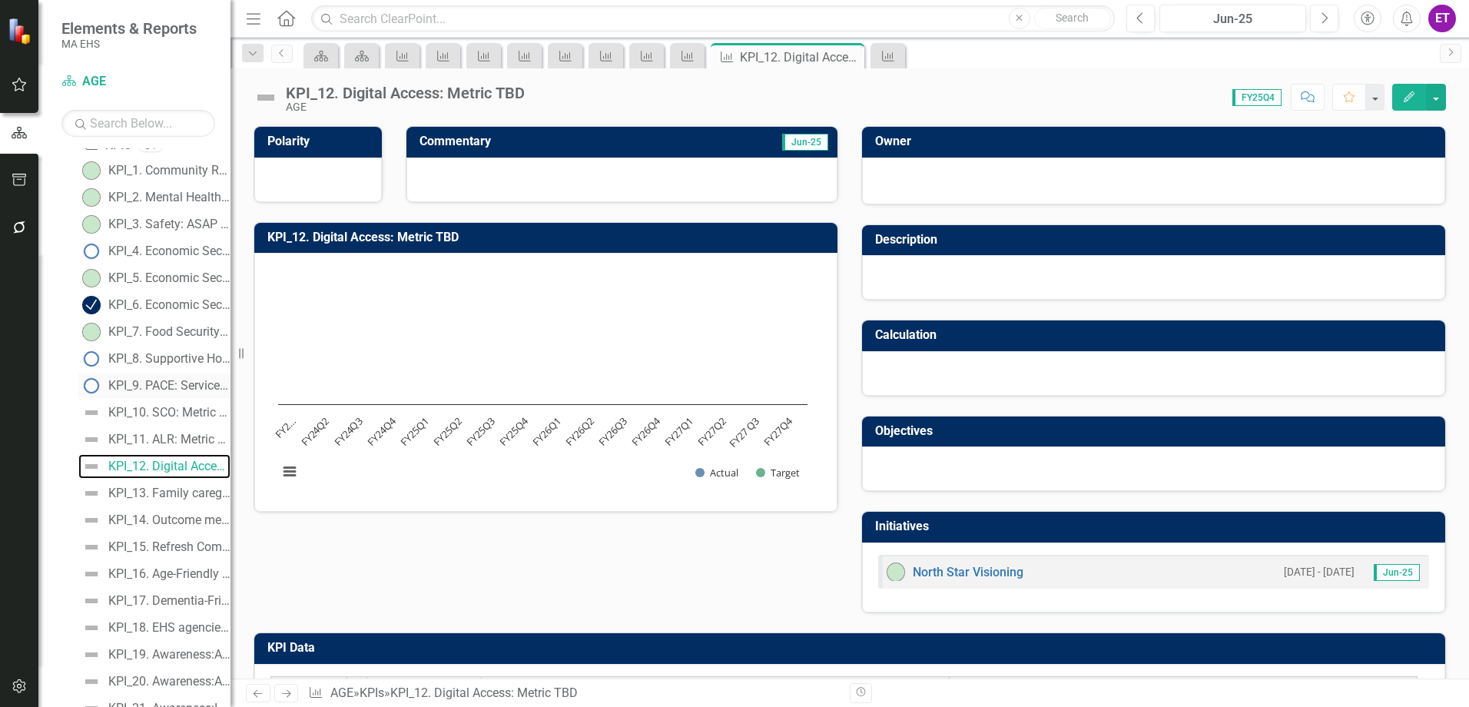
scroll to position [154, 0]
click at [168, 478] on div "KPI_13. Family caregivers in EOEA funded programs (#)" at bounding box center [169, 471] width 122 height 14
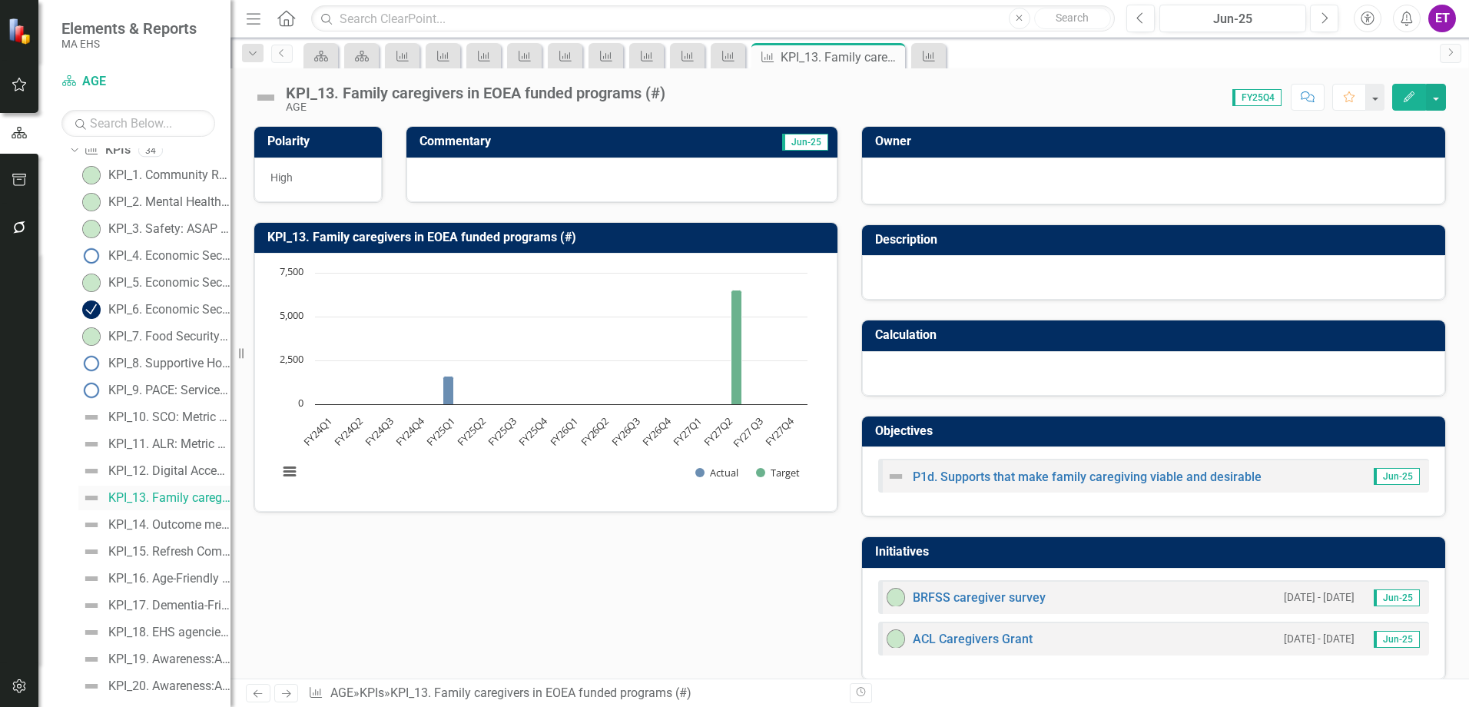
scroll to position [154, 0]
click at [1418, 98] on button "Edit" at bounding box center [1409, 97] width 34 height 27
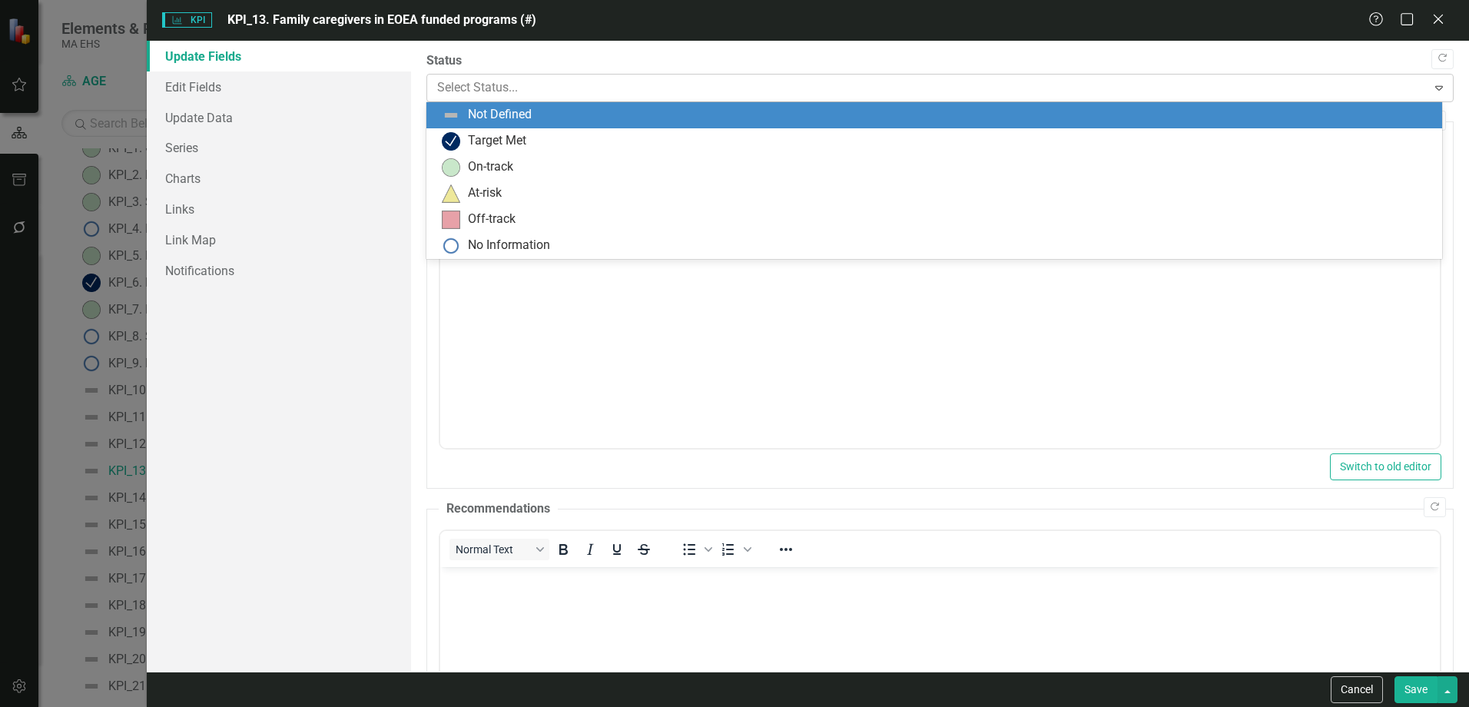
click at [645, 85] on div at bounding box center [927, 88] width 980 height 21
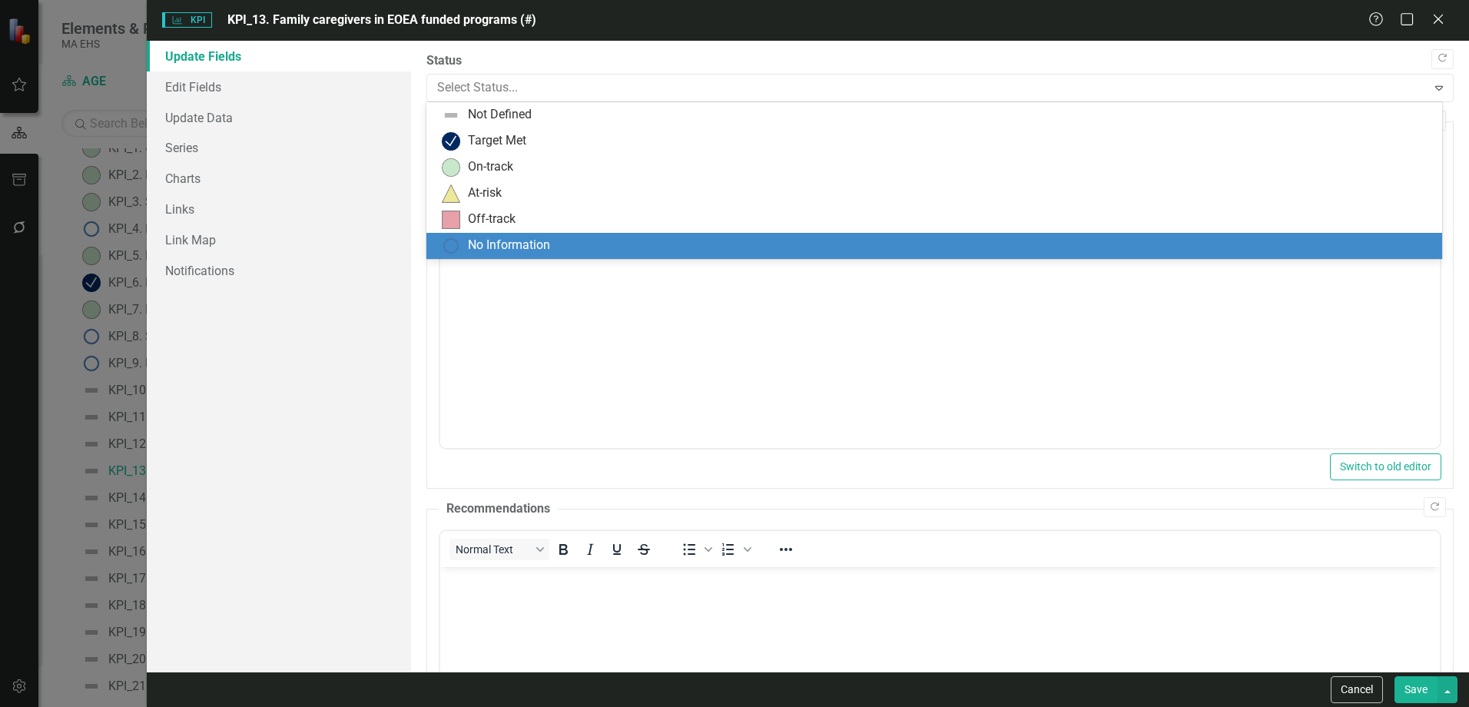
drag, startPoint x: 58, startPoint y: 80, endPoint x: 61, endPoint y: 69, distance: 11.2
click at [502, 250] on div "No Information" at bounding box center [509, 246] width 82 height 18
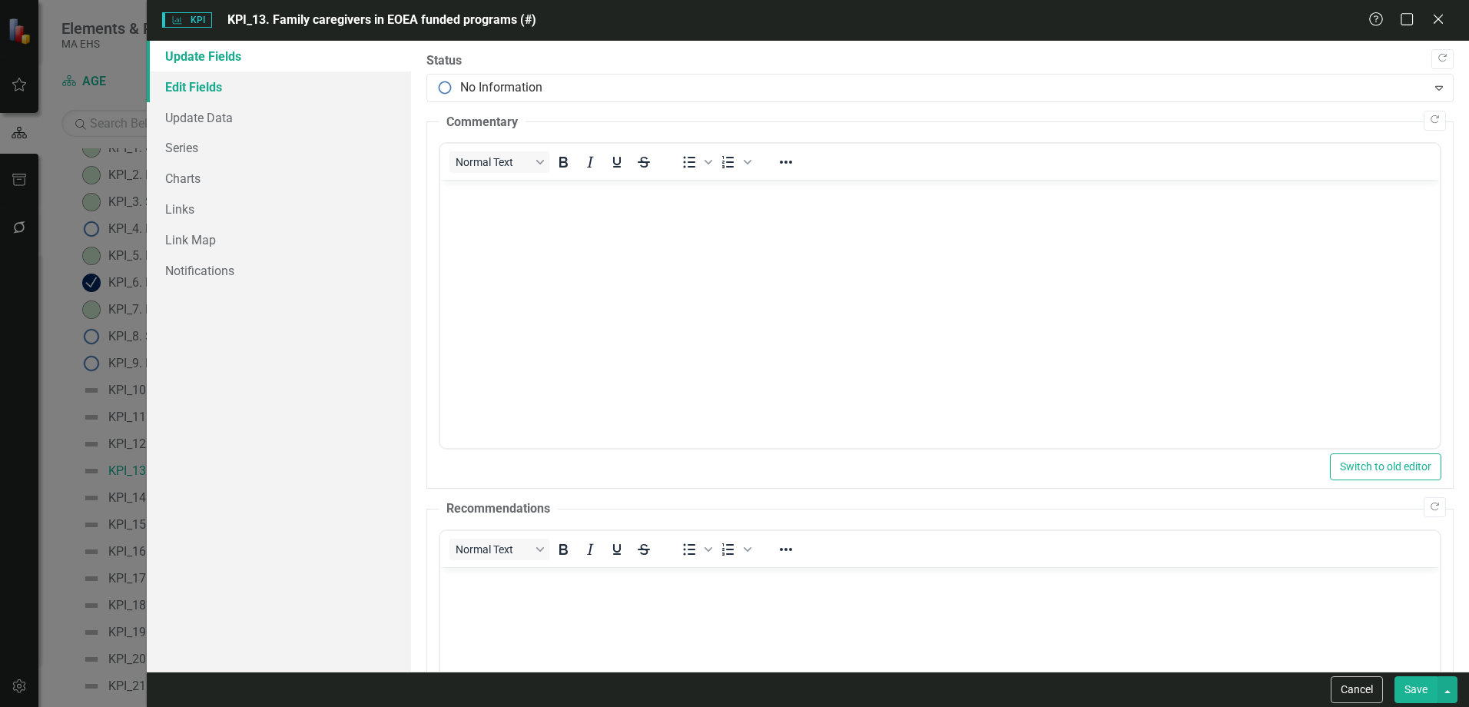
click at [307, 78] on link "Edit Fields" at bounding box center [279, 86] width 264 height 31
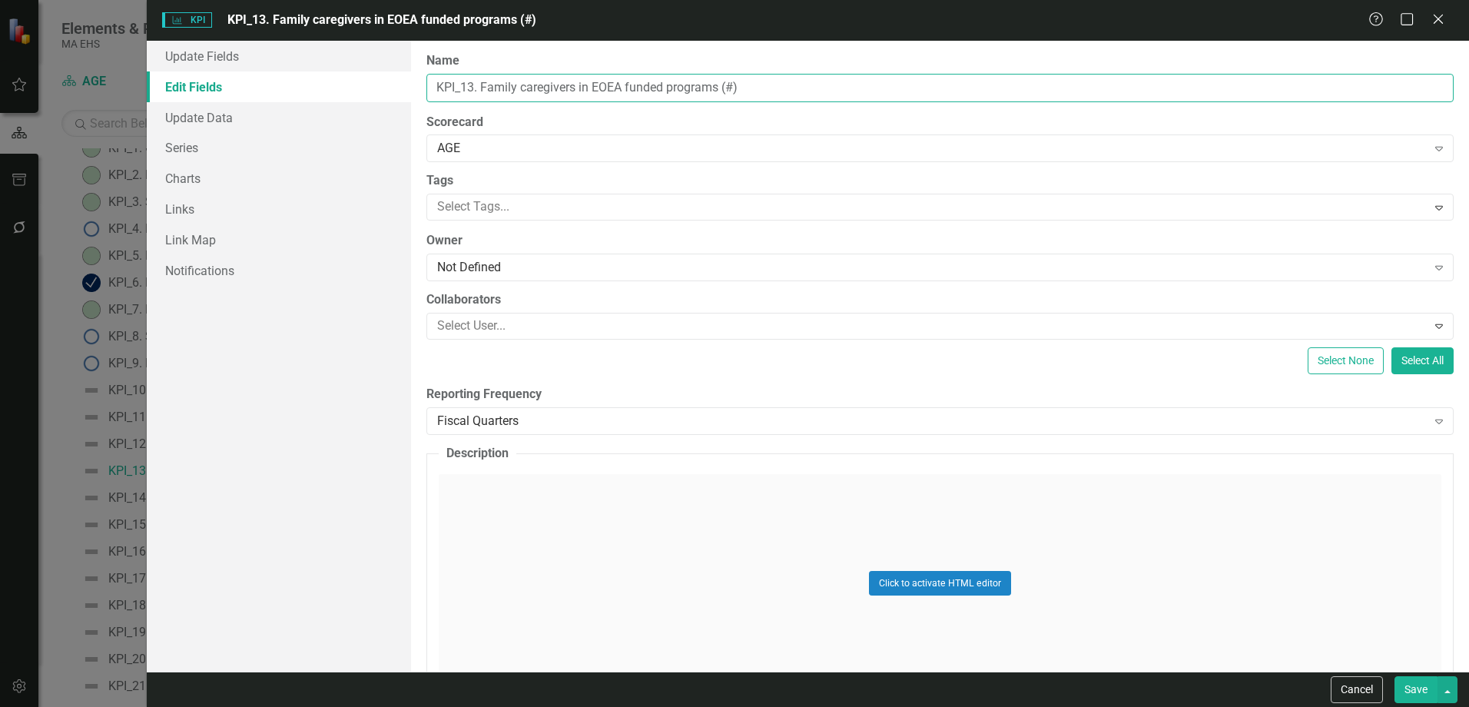
drag, startPoint x: 774, startPoint y: 85, endPoint x: 581, endPoint y: 78, distance: 193.7
click at [581, 78] on input "KPI_13. Family caregivers in EOEA funded programs (#)" at bounding box center [939, 88] width 1027 height 28
type input "KPI_13. Family caregivers metric TBD"
click at [259, 99] on link "Edit Fields" at bounding box center [279, 86] width 264 height 31
click at [263, 108] on link "Update Data" at bounding box center [279, 117] width 264 height 31
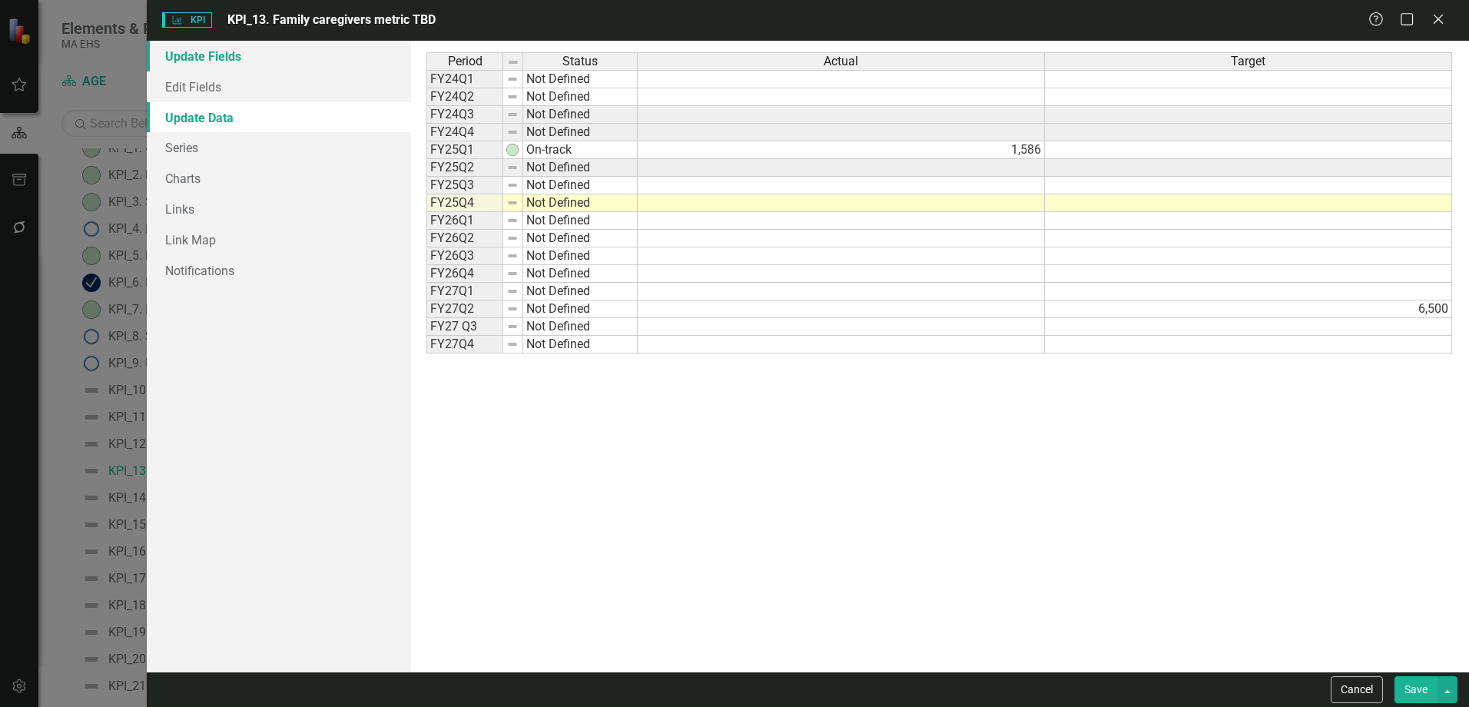
click at [298, 50] on link "Update Fields" at bounding box center [279, 56] width 264 height 31
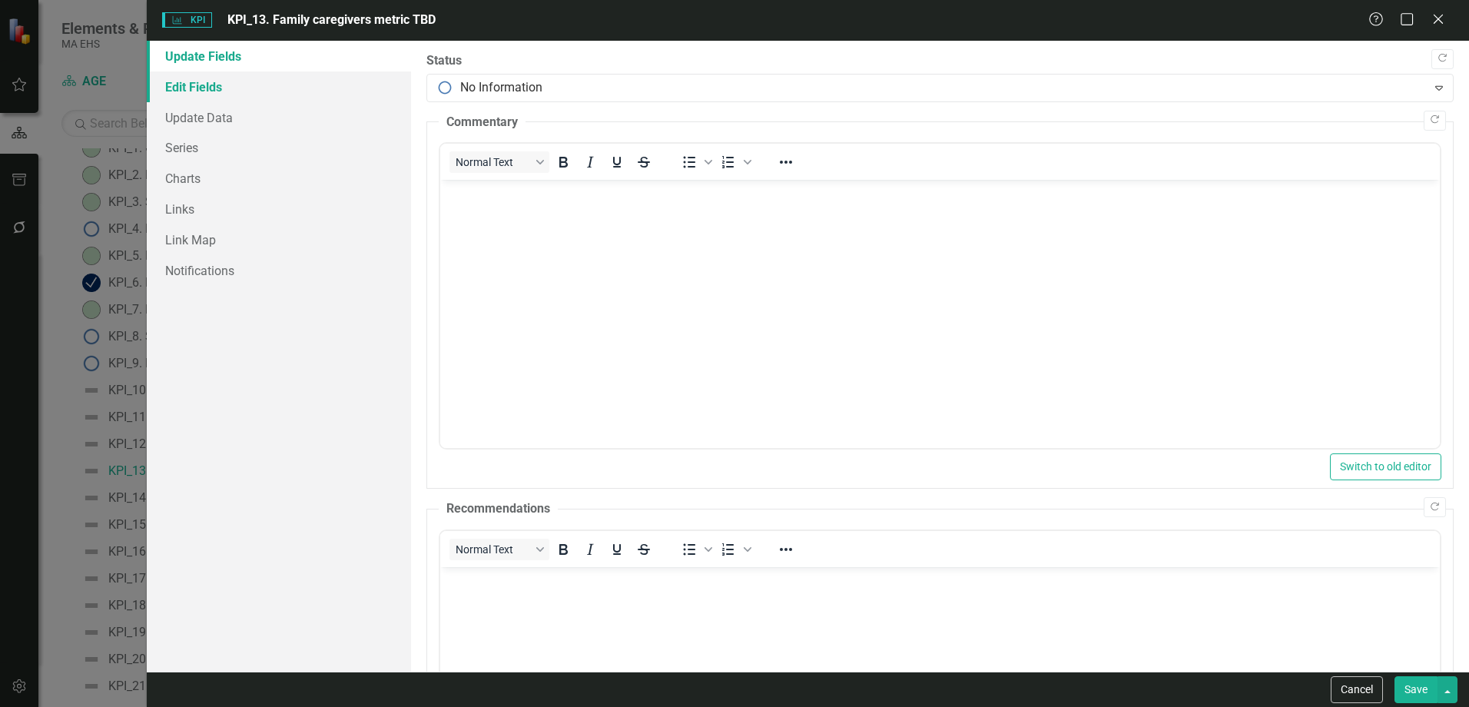
click at [304, 95] on link "Edit Fields" at bounding box center [279, 86] width 264 height 31
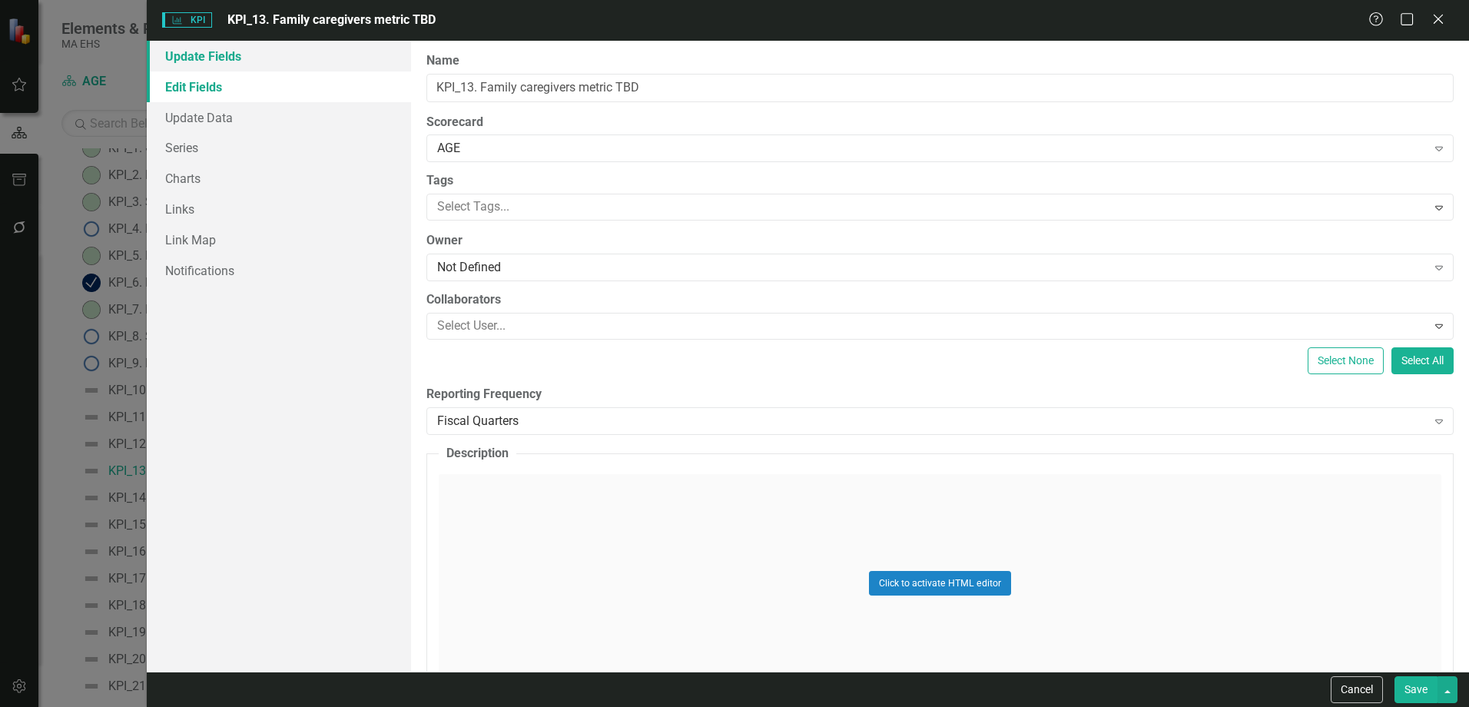
click at [314, 58] on link "Update Fields" at bounding box center [279, 56] width 264 height 31
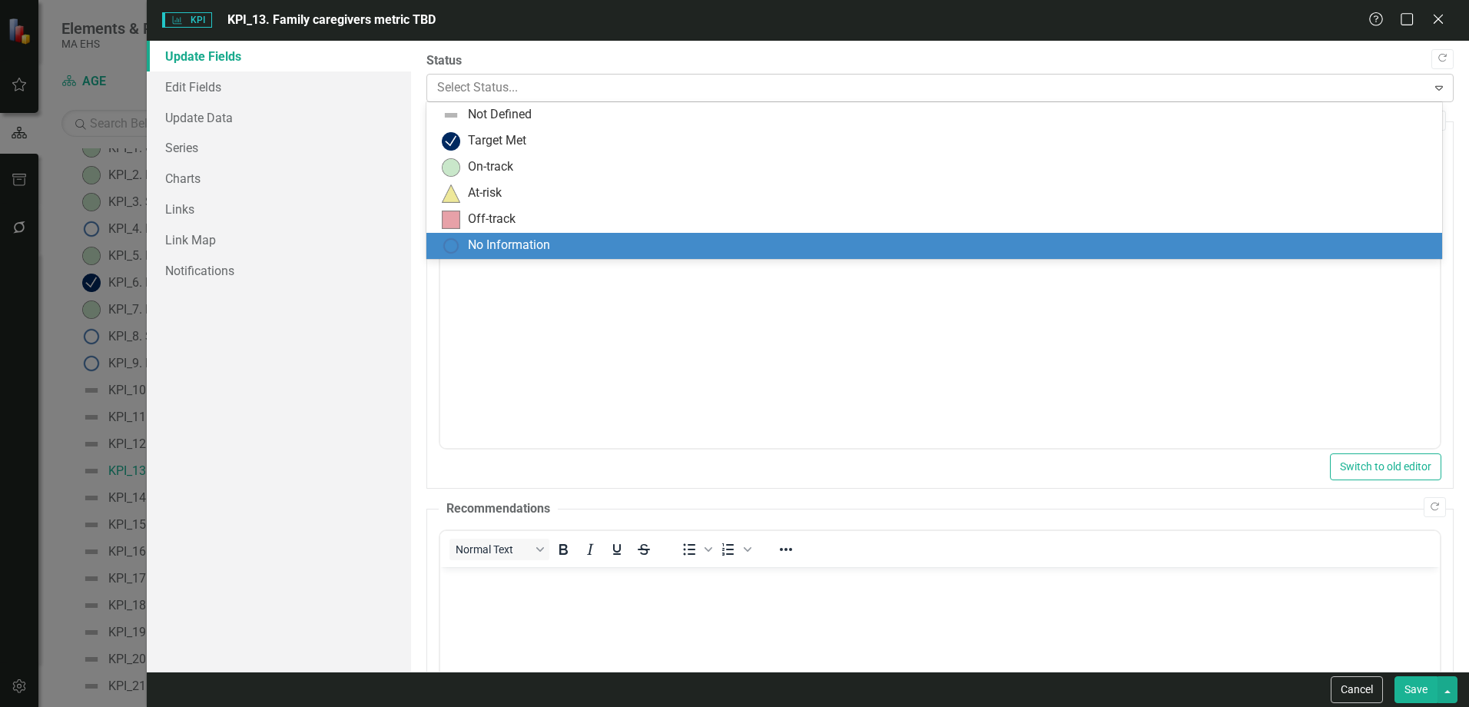
click at [522, 88] on div at bounding box center [927, 88] width 980 height 21
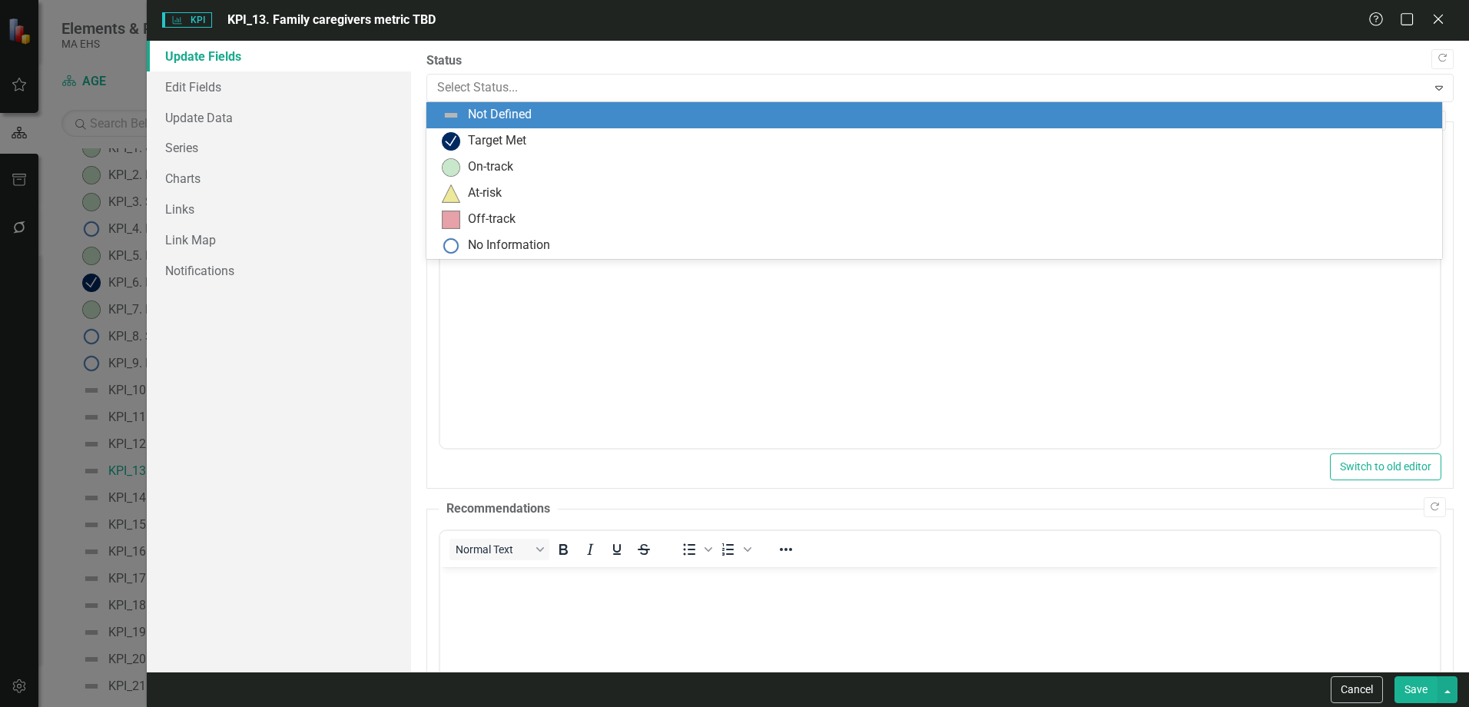
click at [508, 115] on div "Not Defined" at bounding box center [500, 115] width 64 height 18
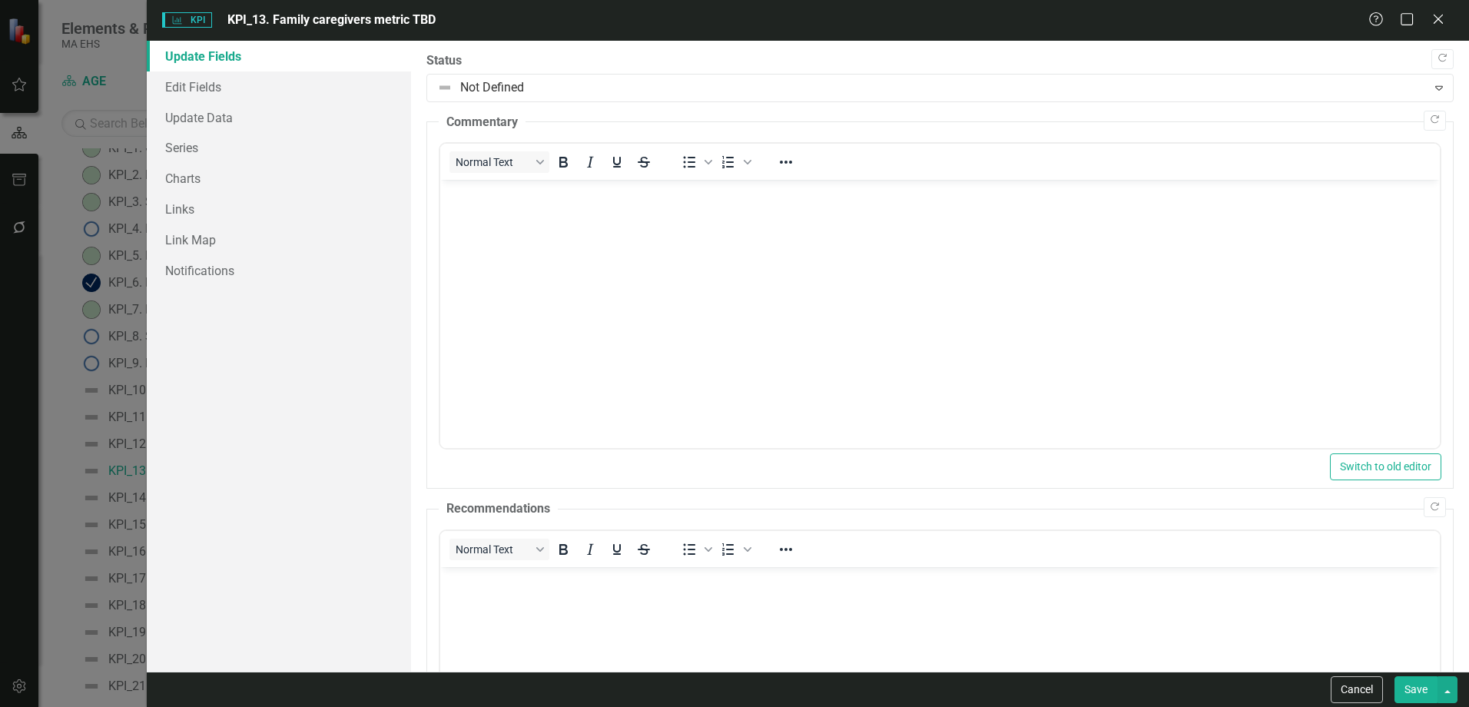
click at [1418, 692] on button "Save" at bounding box center [1415, 689] width 43 height 27
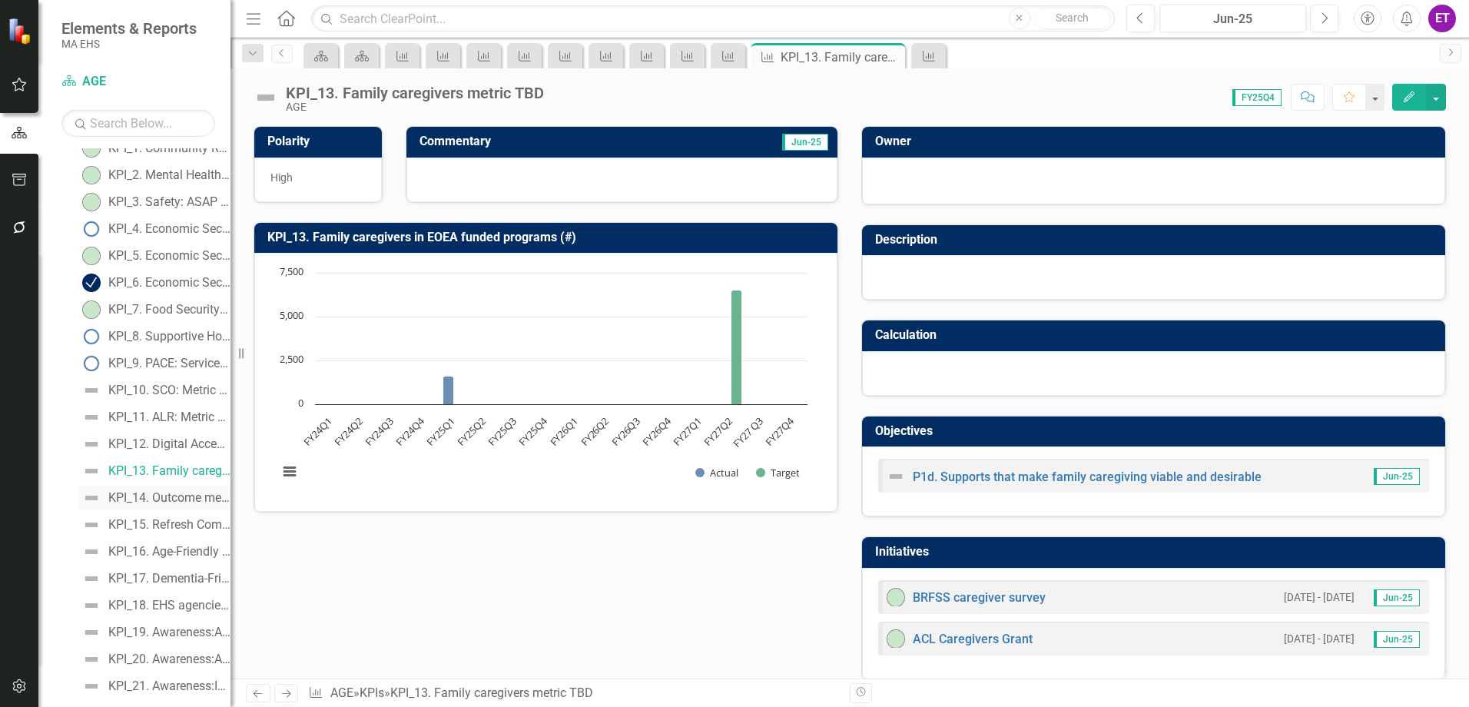
click at [149, 497] on div "KPI_14. Outcome metric TBD" at bounding box center [169, 498] width 122 height 14
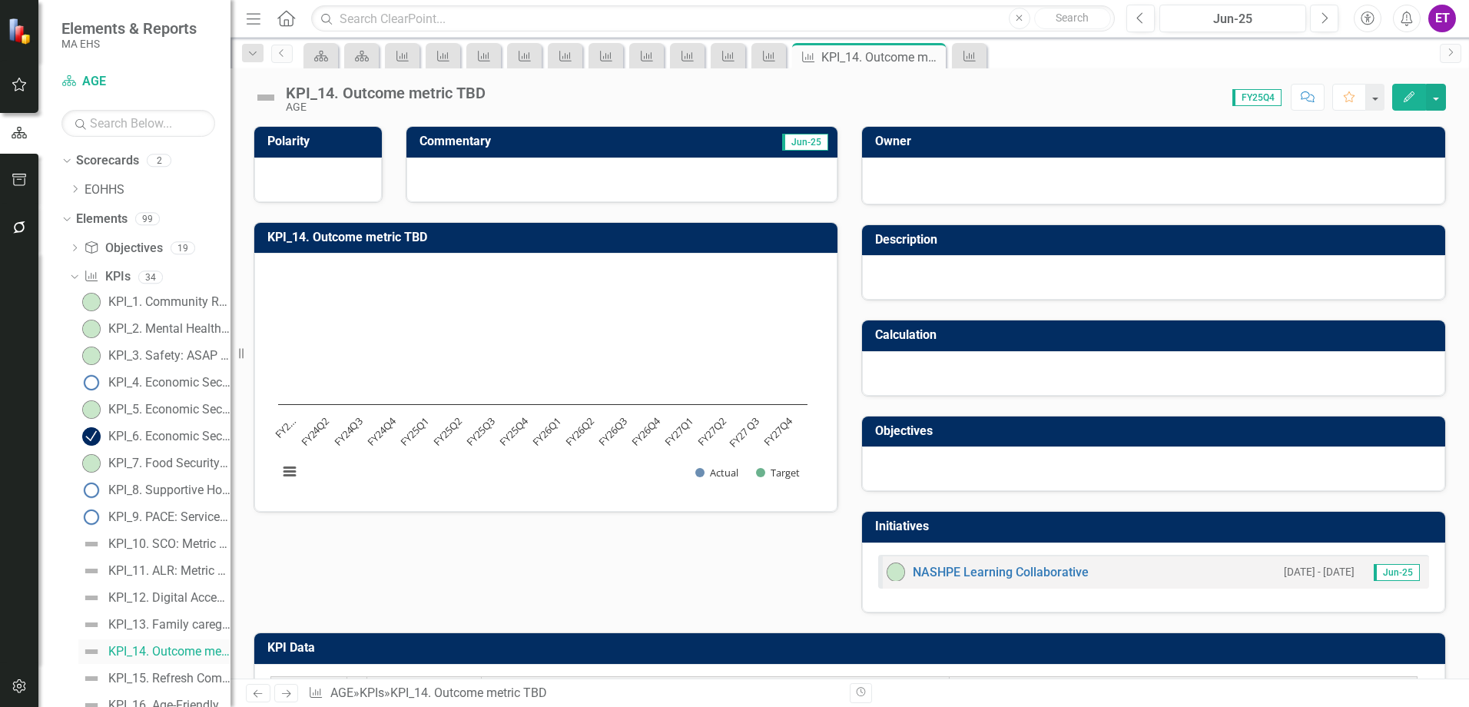
scroll to position [77, 0]
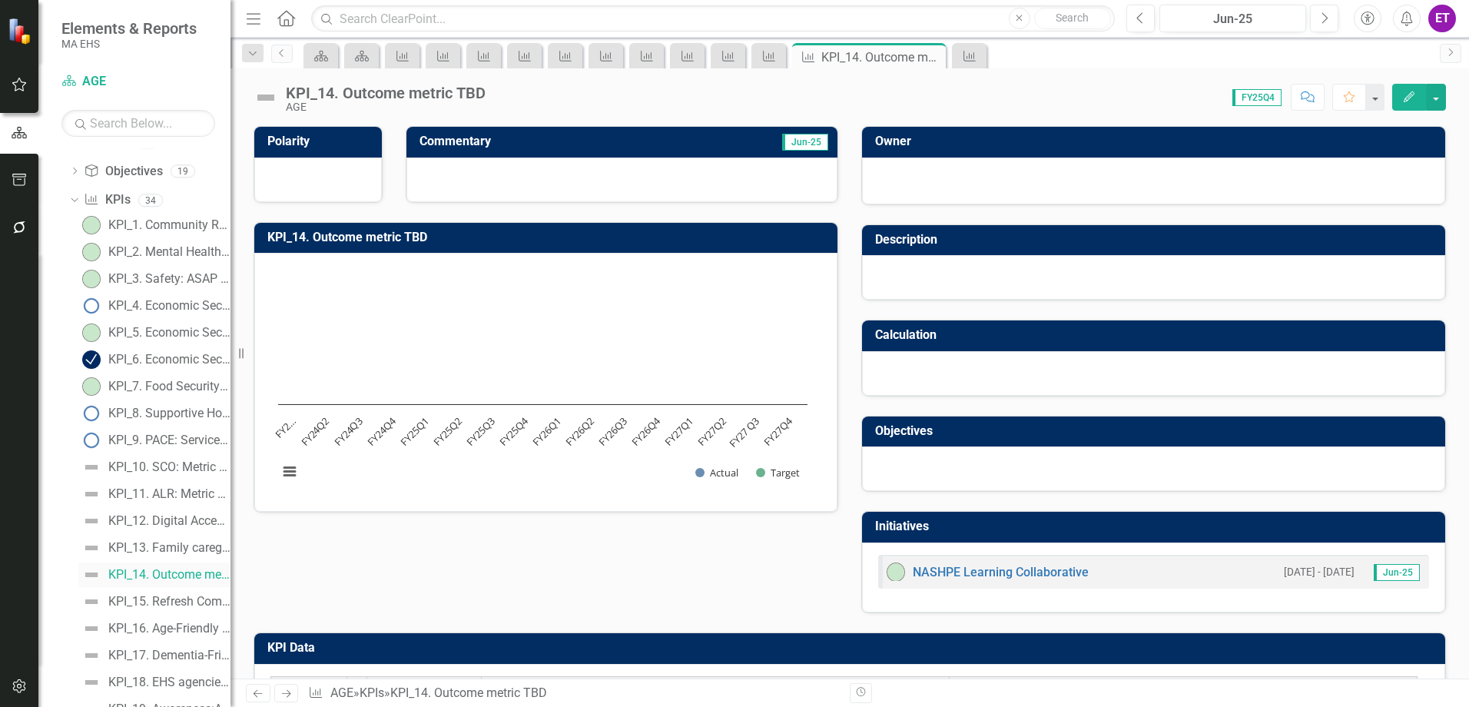
click at [159, 581] on div "KPI_14. Outcome metric TBD" at bounding box center [169, 575] width 122 height 14
click at [154, 603] on div "KPI_15. Refresh Completion (%)" at bounding box center [169, 602] width 122 height 14
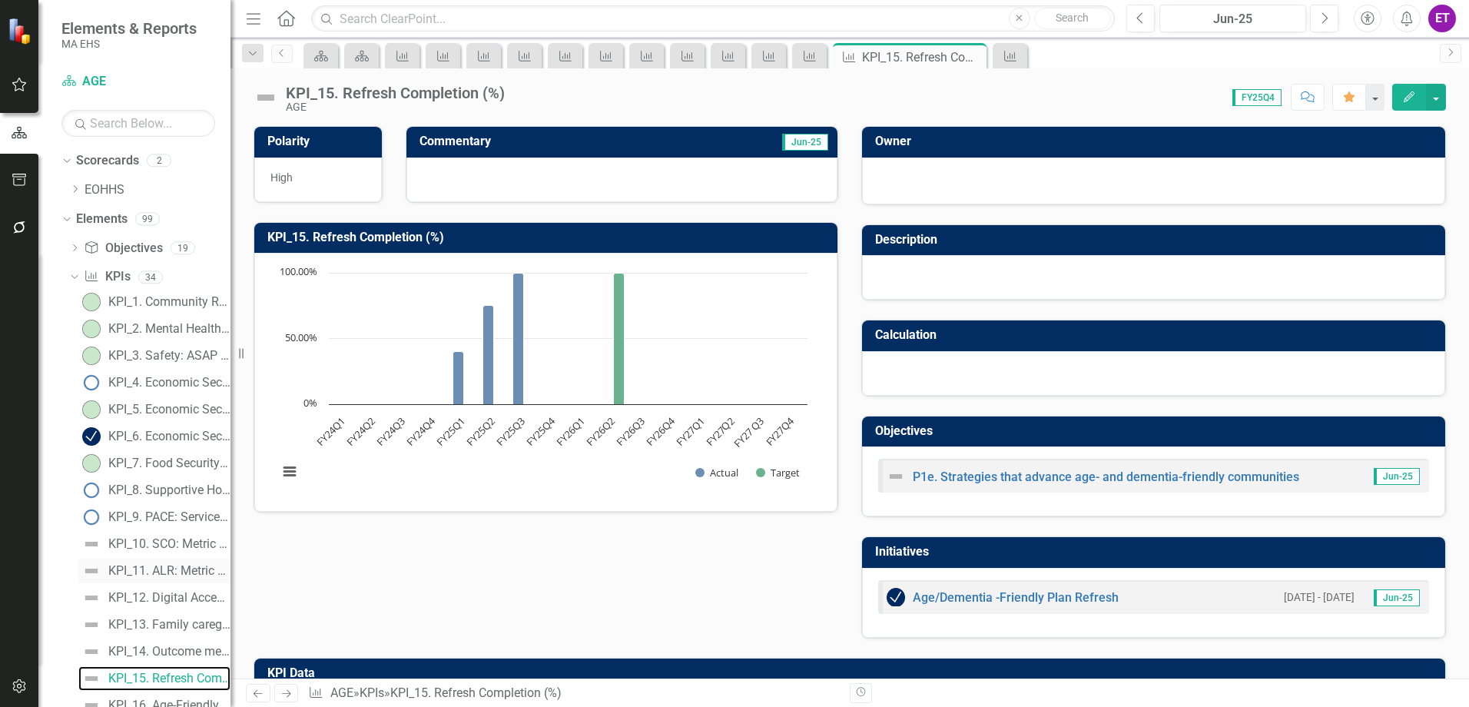
scroll to position [77, 0]
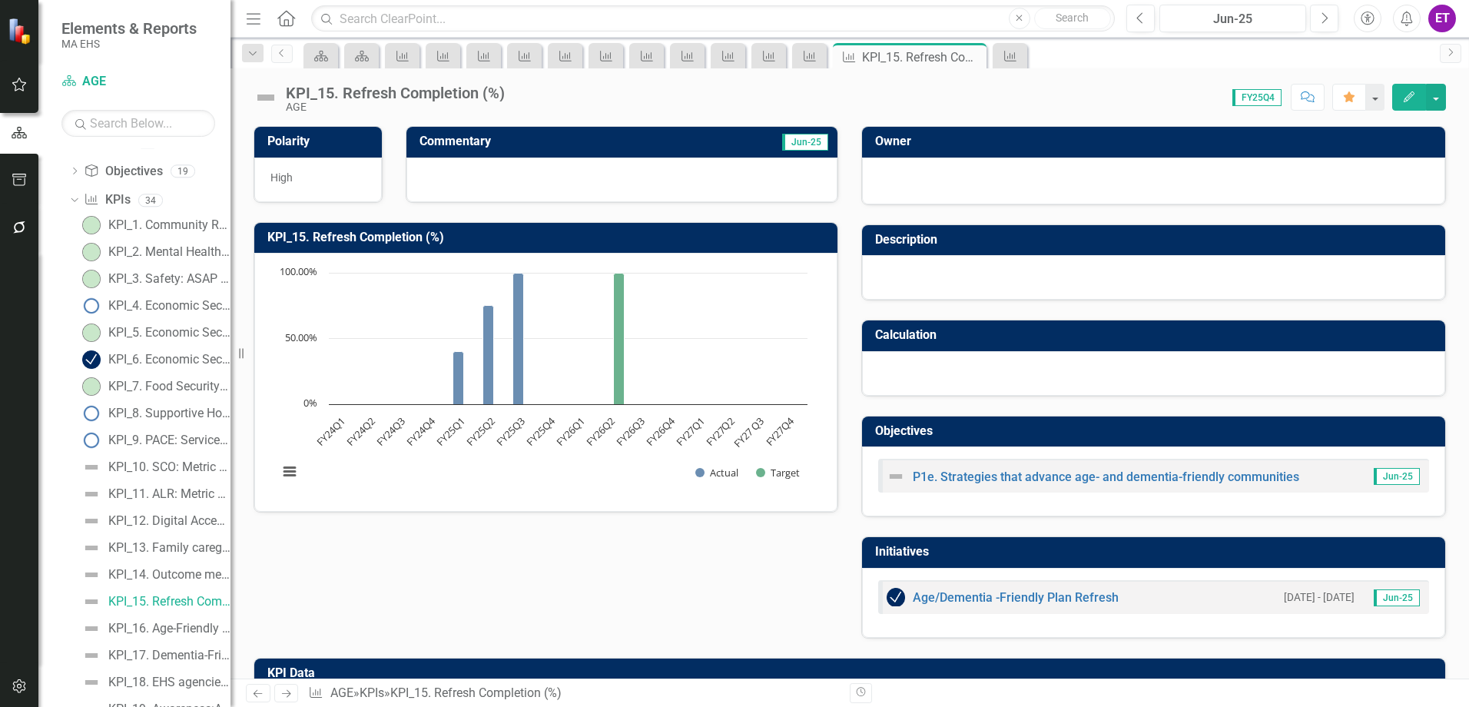
click at [1408, 88] on button "Edit" at bounding box center [1409, 97] width 34 height 27
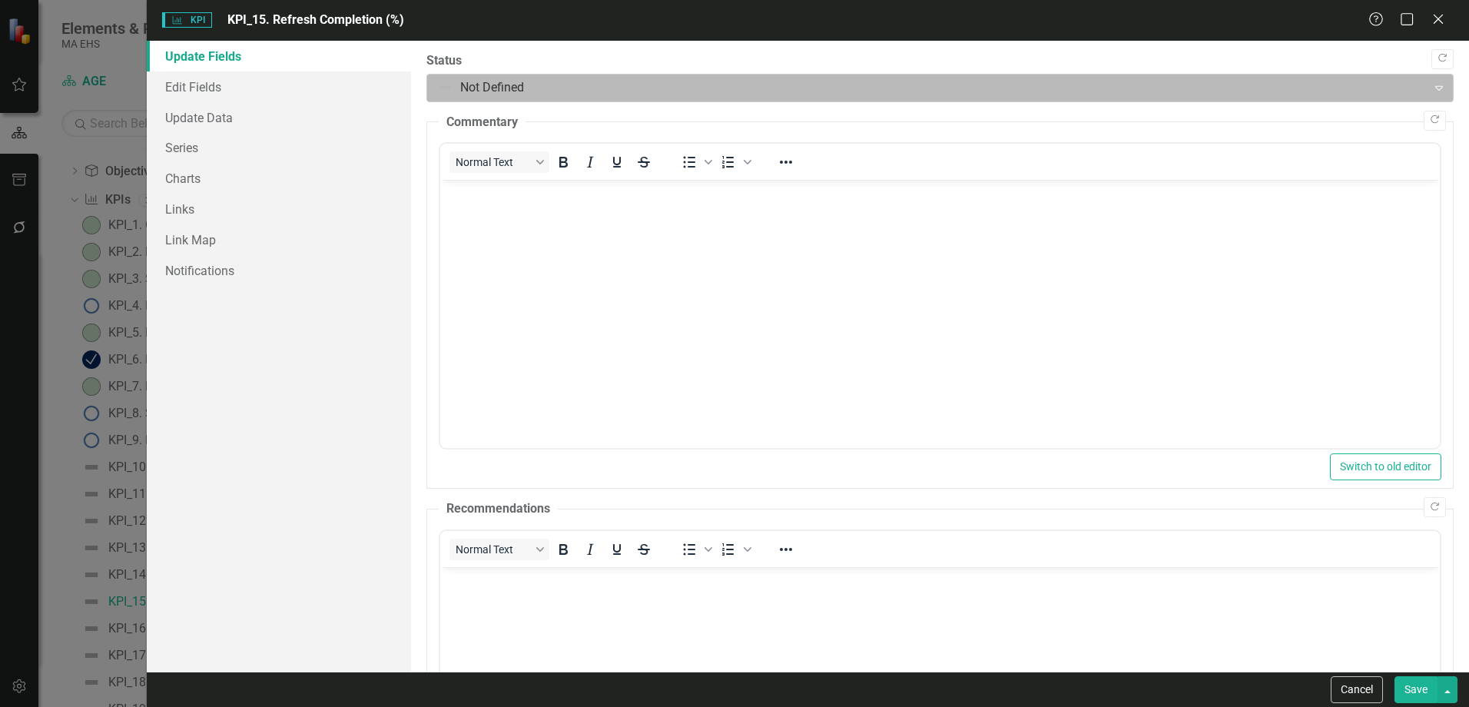
scroll to position [0, 0]
click at [467, 96] on div at bounding box center [927, 88] width 980 height 21
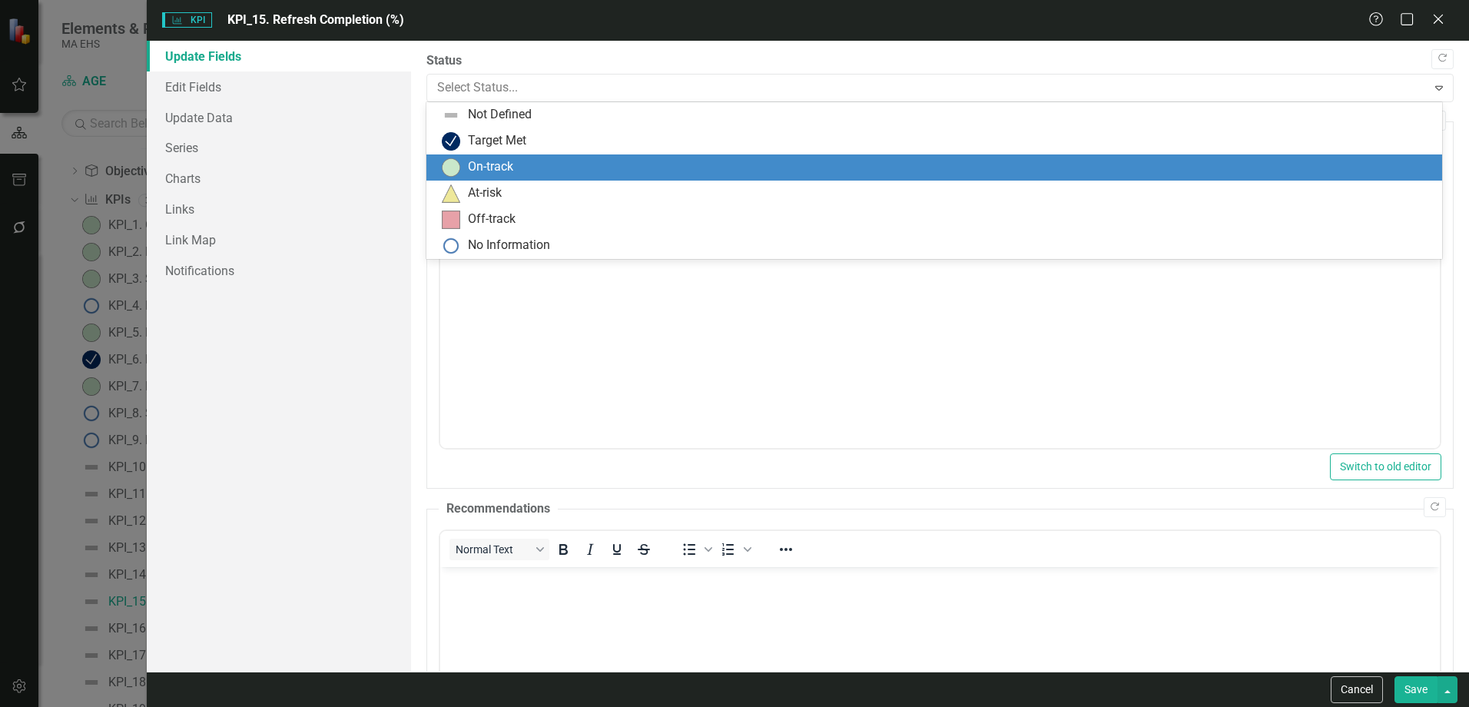
click at [467, 165] on div "On-track" at bounding box center [937, 167] width 991 height 18
click at [464, 94] on div at bounding box center [927, 88] width 980 height 21
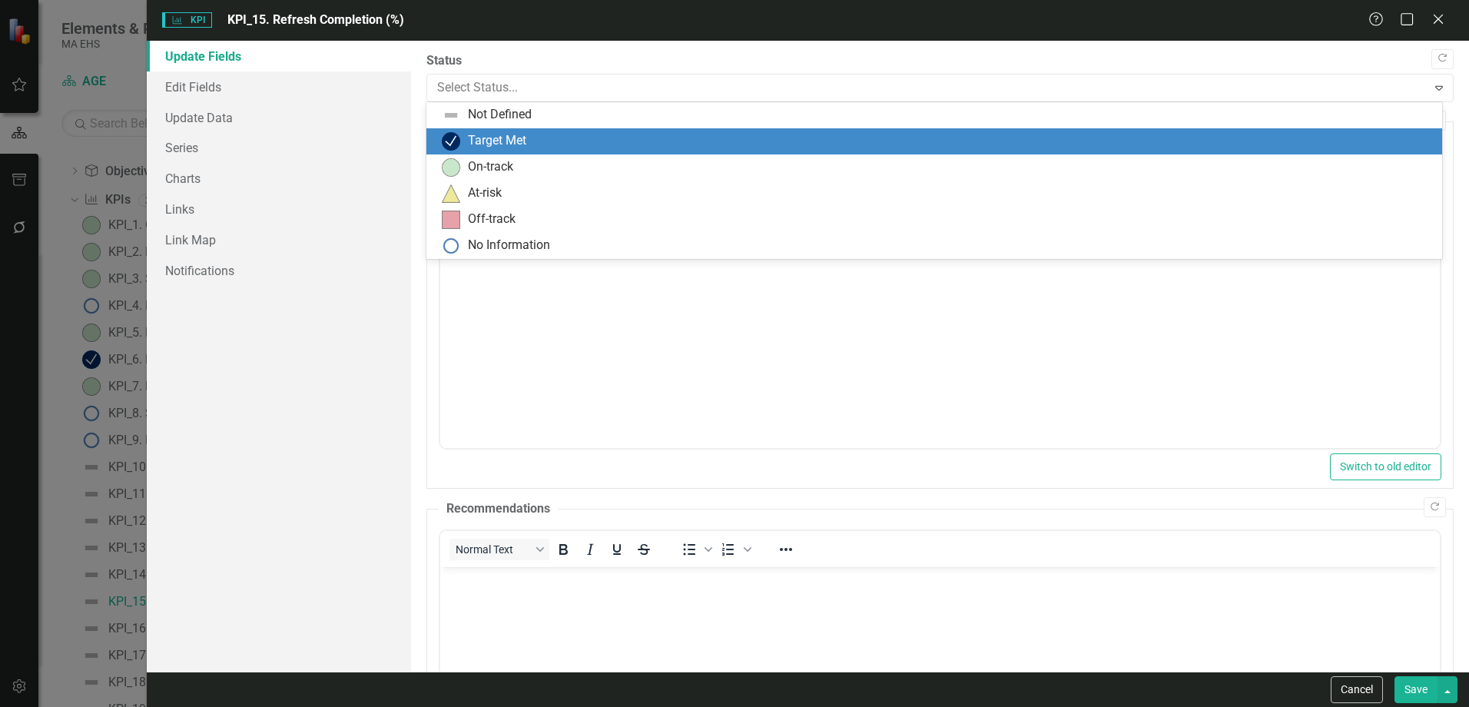
click at [511, 136] on div "Target Met" at bounding box center [497, 141] width 58 height 18
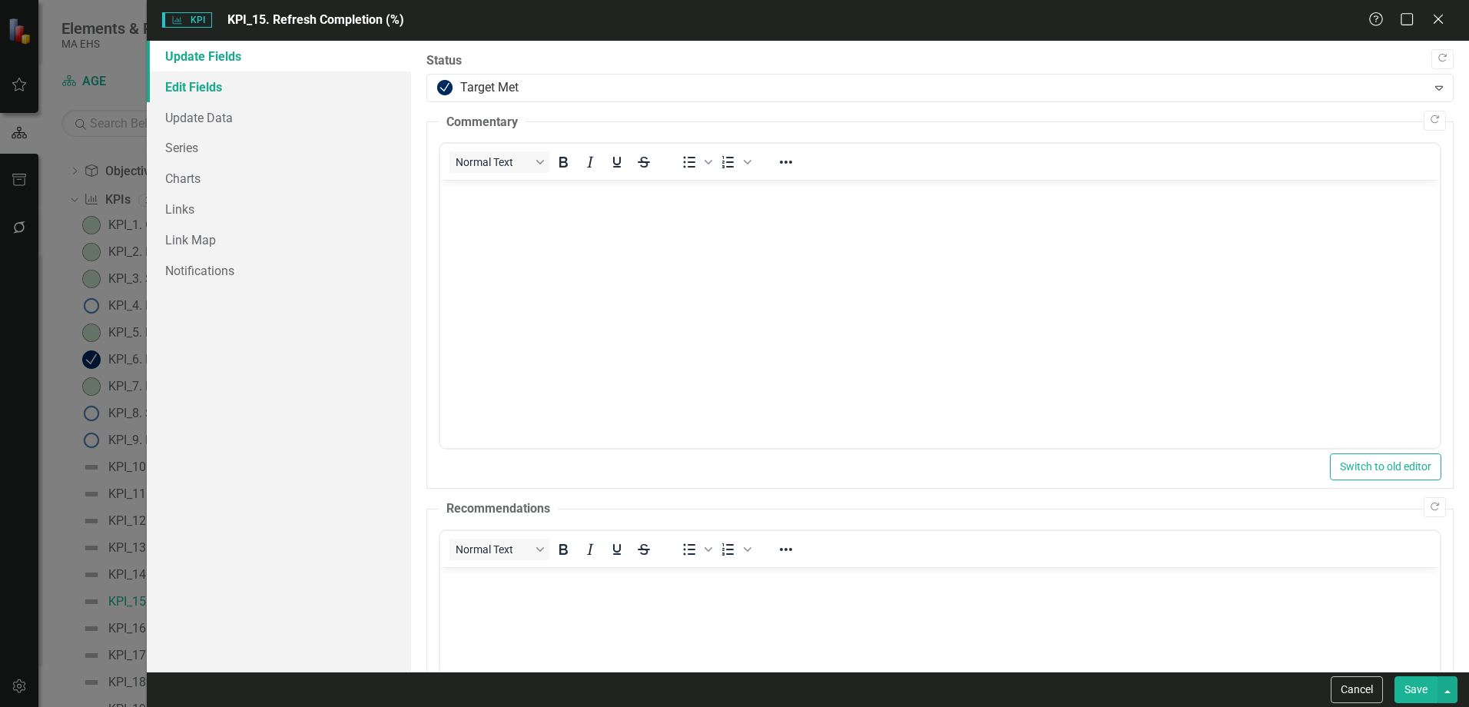
click at [207, 93] on link "Edit Fields" at bounding box center [279, 86] width 264 height 31
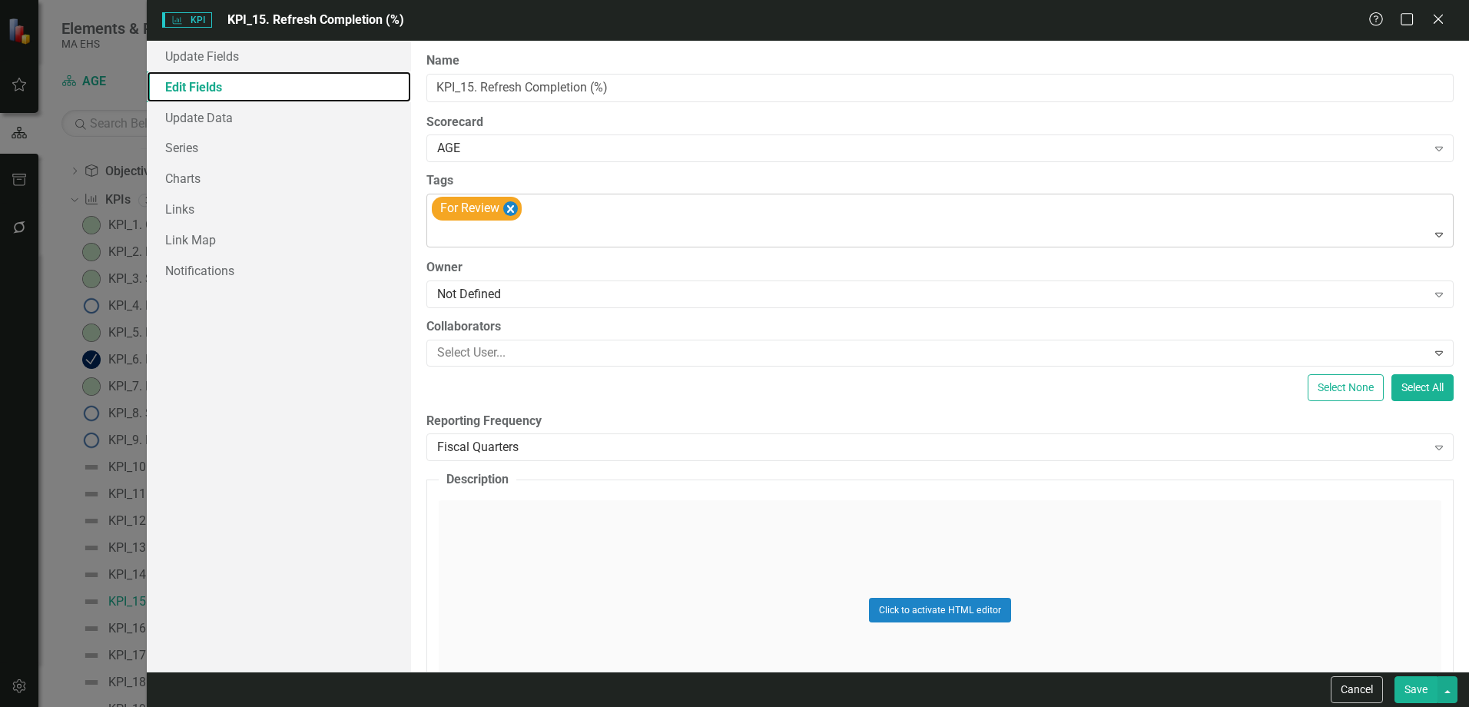
click at [518, 207] on icon "Remove [object Object]" at bounding box center [510, 208] width 15 height 19
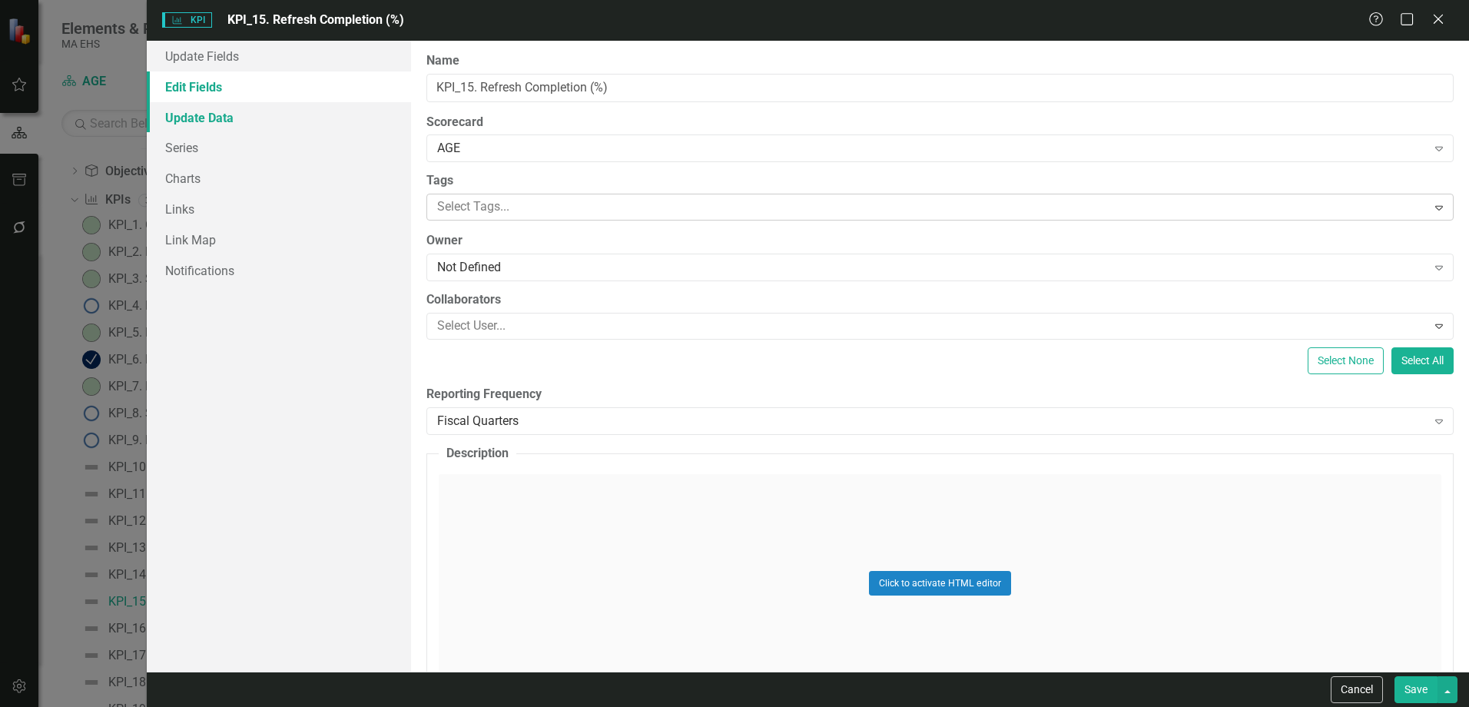
click at [261, 114] on link "Update Data" at bounding box center [279, 117] width 264 height 31
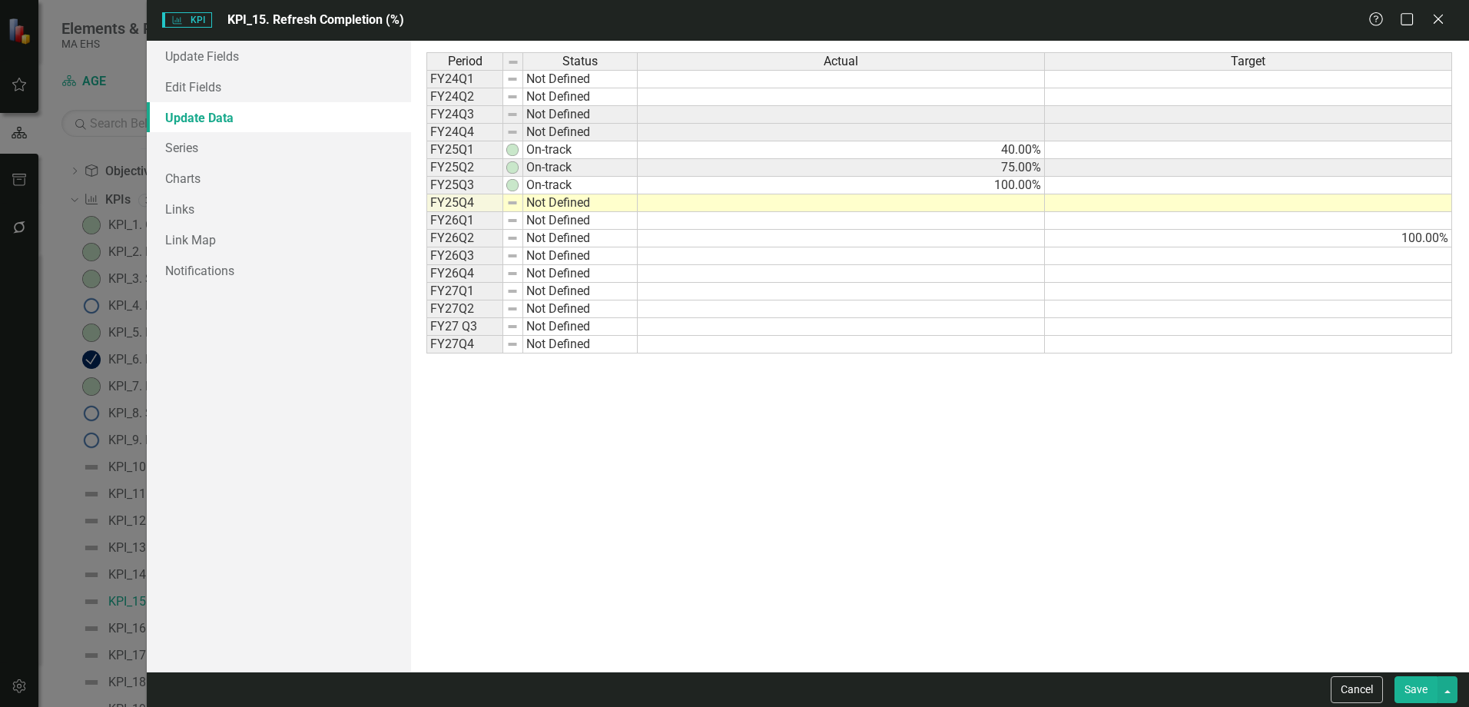
click at [955, 208] on td at bounding box center [841, 203] width 407 height 18
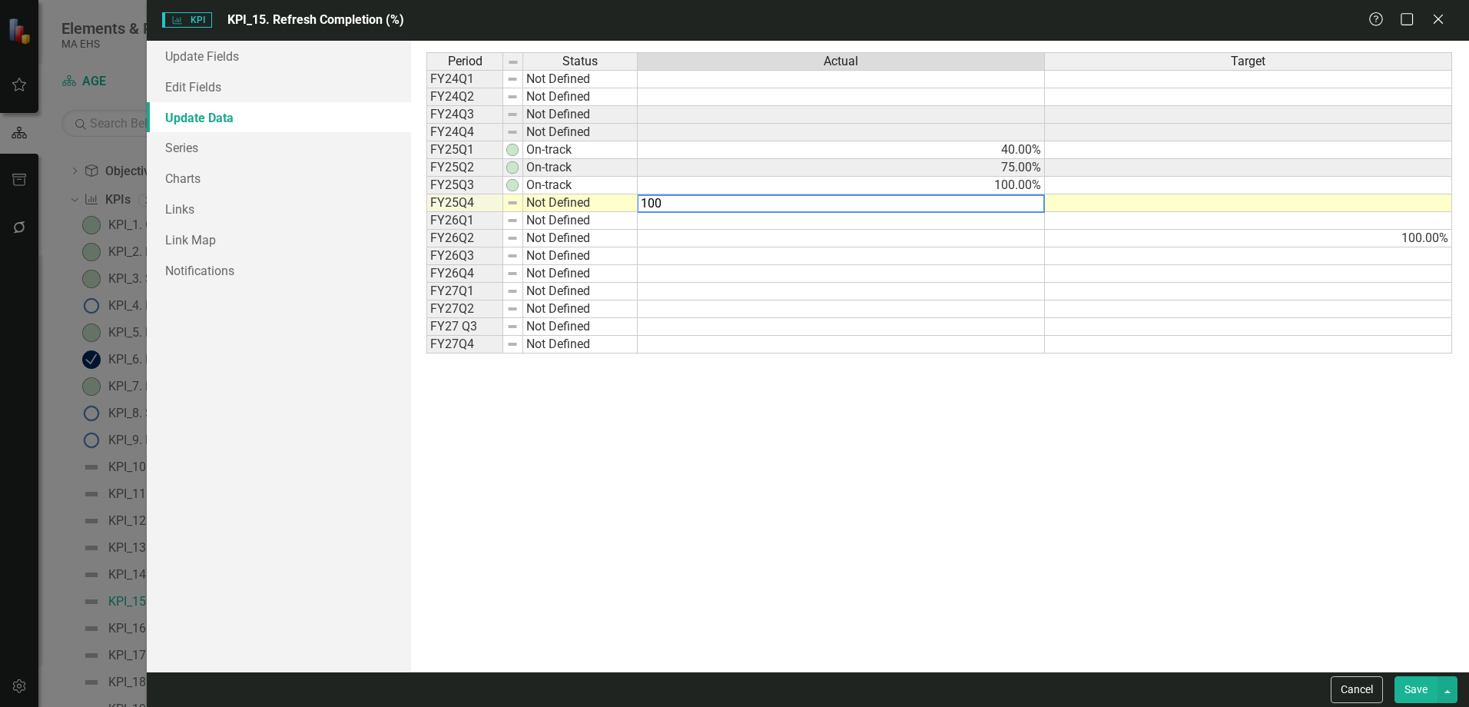
type textarea "100"
click at [1059, 479] on div "Period Status Actual Target FY24Q1 Not Defined FY24Q2 Not Defined FY24Q3 Not De…" at bounding box center [939, 356] width 1026 height 608
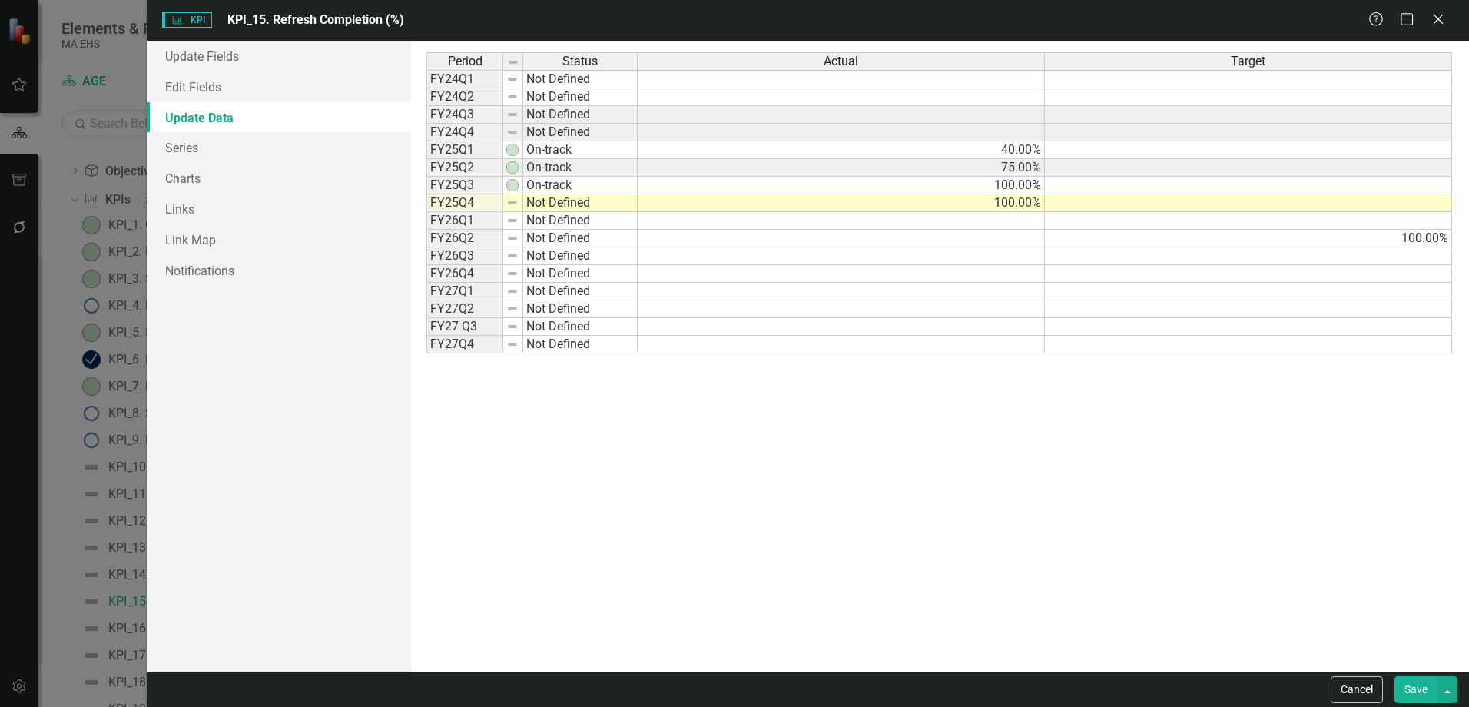
click at [1414, 692] on button "Save" at bounding box center [1415, 689] width 43 height 27
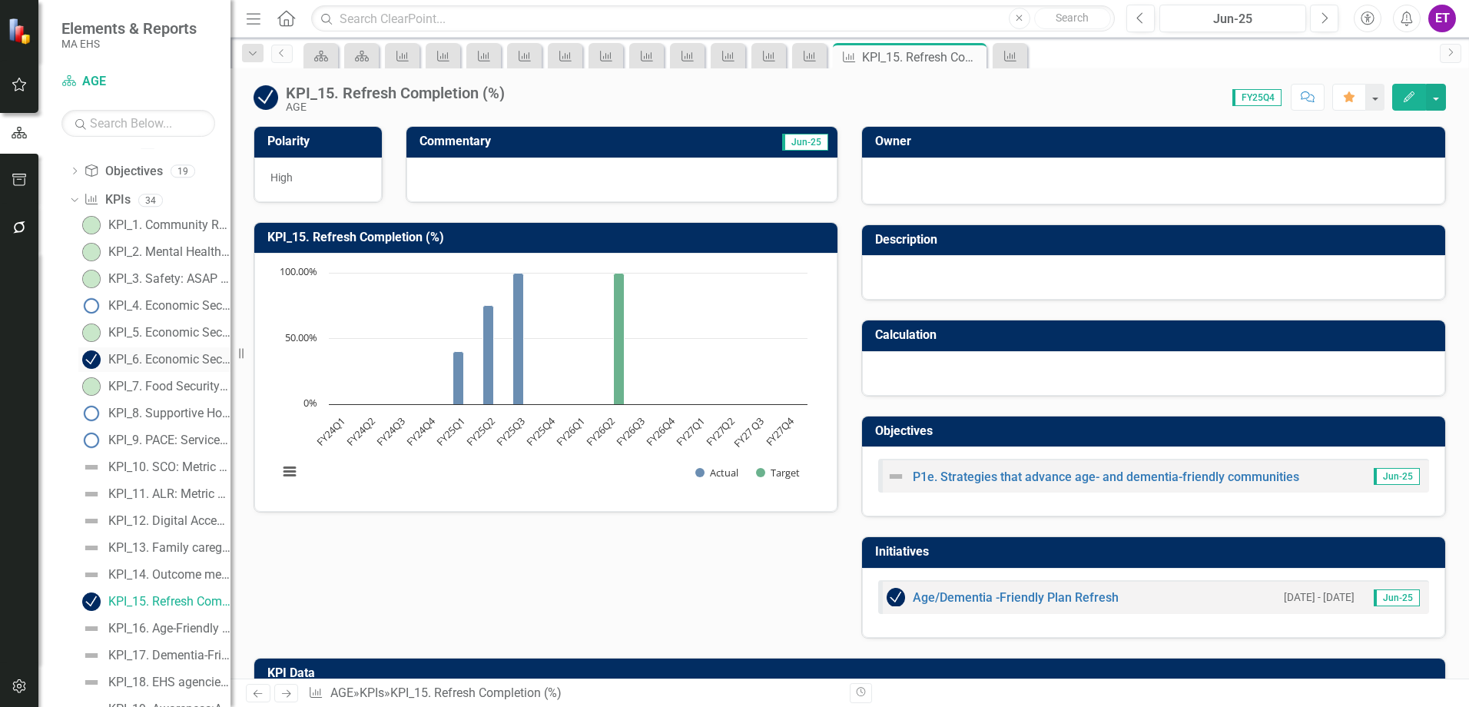
click at [175, 351] on link "KPI_6. Economic Security:LTC Study Completion" at bounding box center [154, 359] width 152 height 25
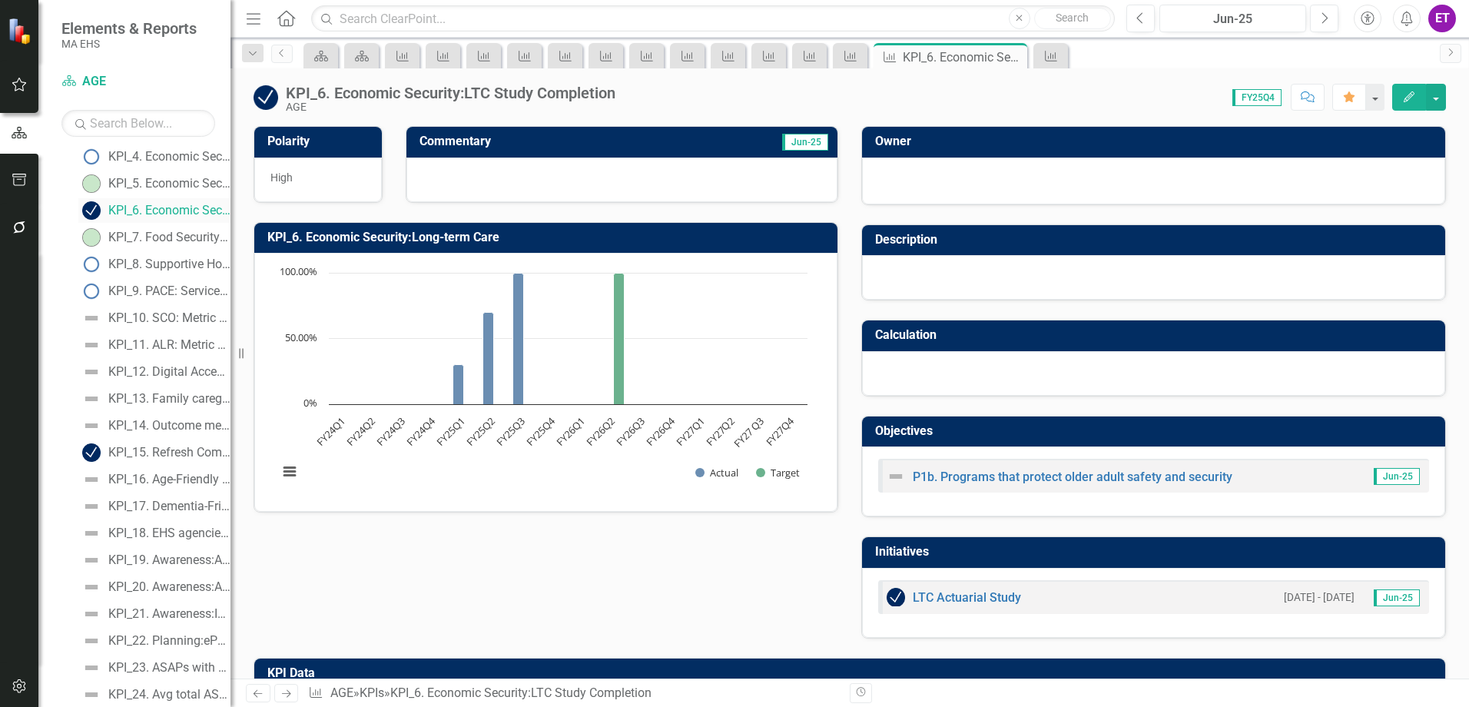
scroll to position [230, 0]
click at [158, 475] on div "KPI_16. Age-Friendly Municipalities (#)" at bounding box center [169, 475] width 122 height 14
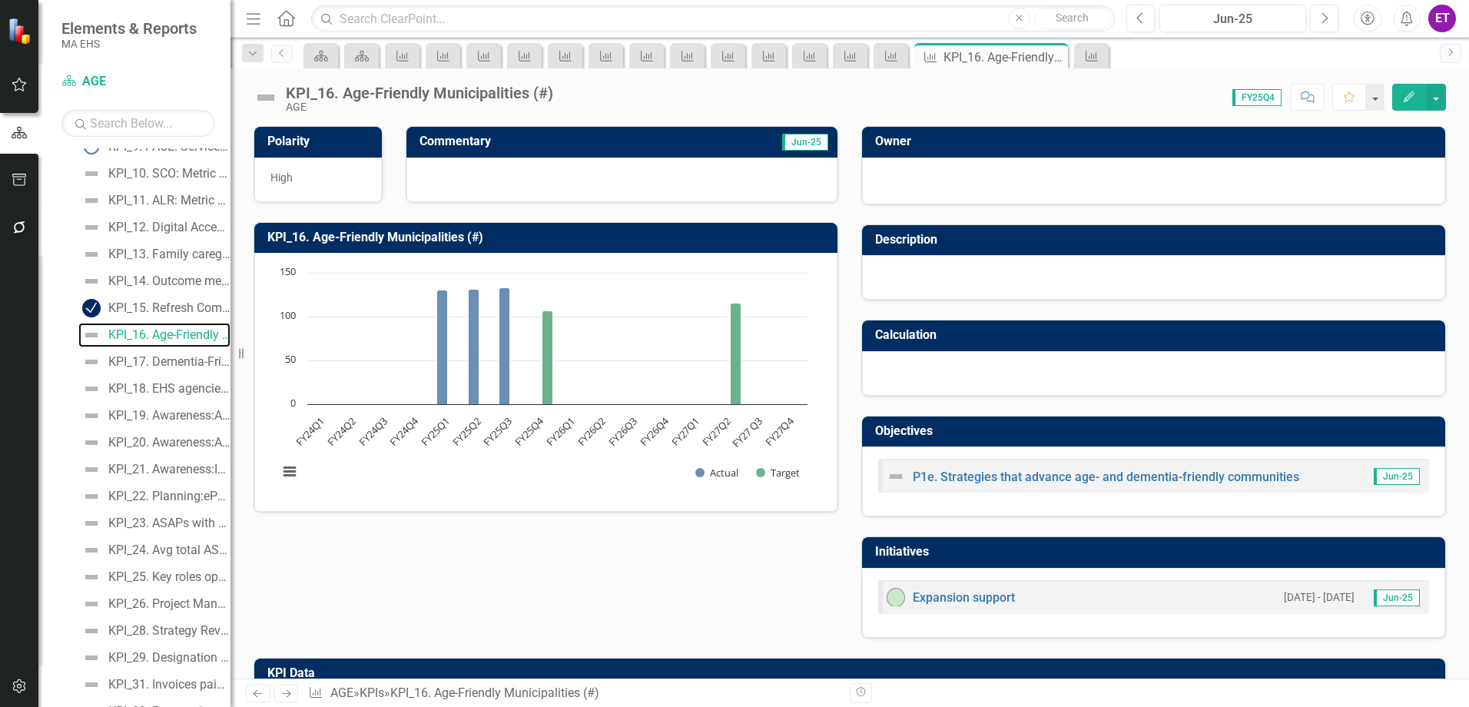
scroll to position [395, 0]
click at [1409, 89] on button "Edit" at bounding box center [1409, 97] width 34 height 27
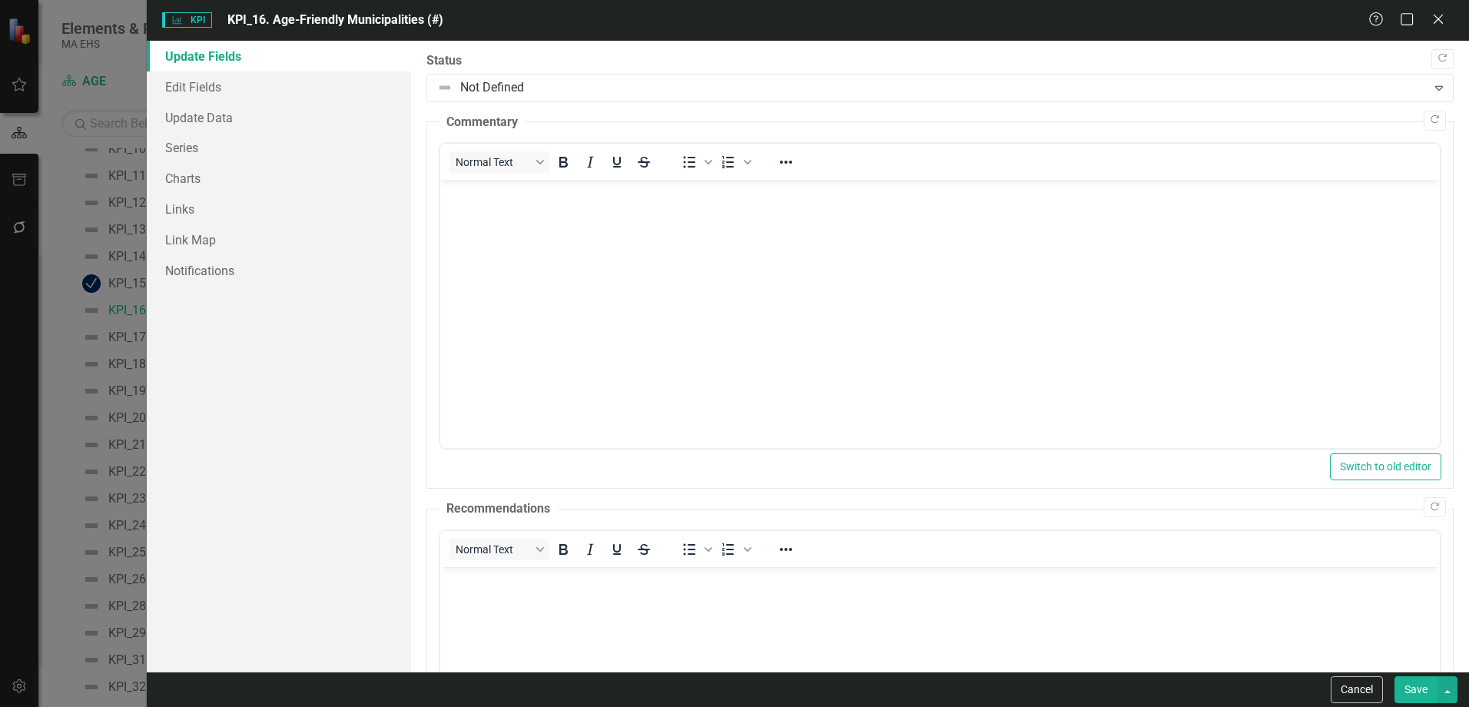
scroll to position [0, 0]
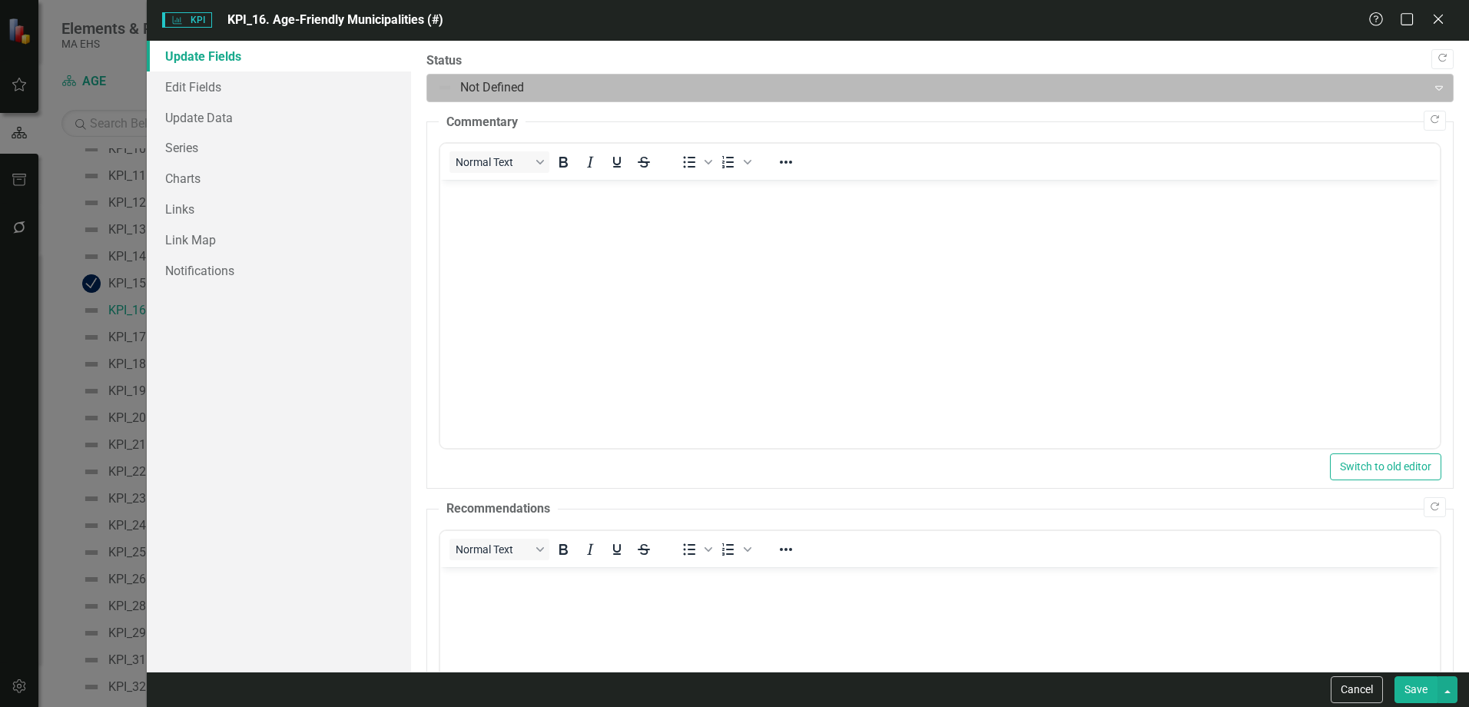
click at [482, 88] on div at bounding box center [927, 88] width 980 height 21
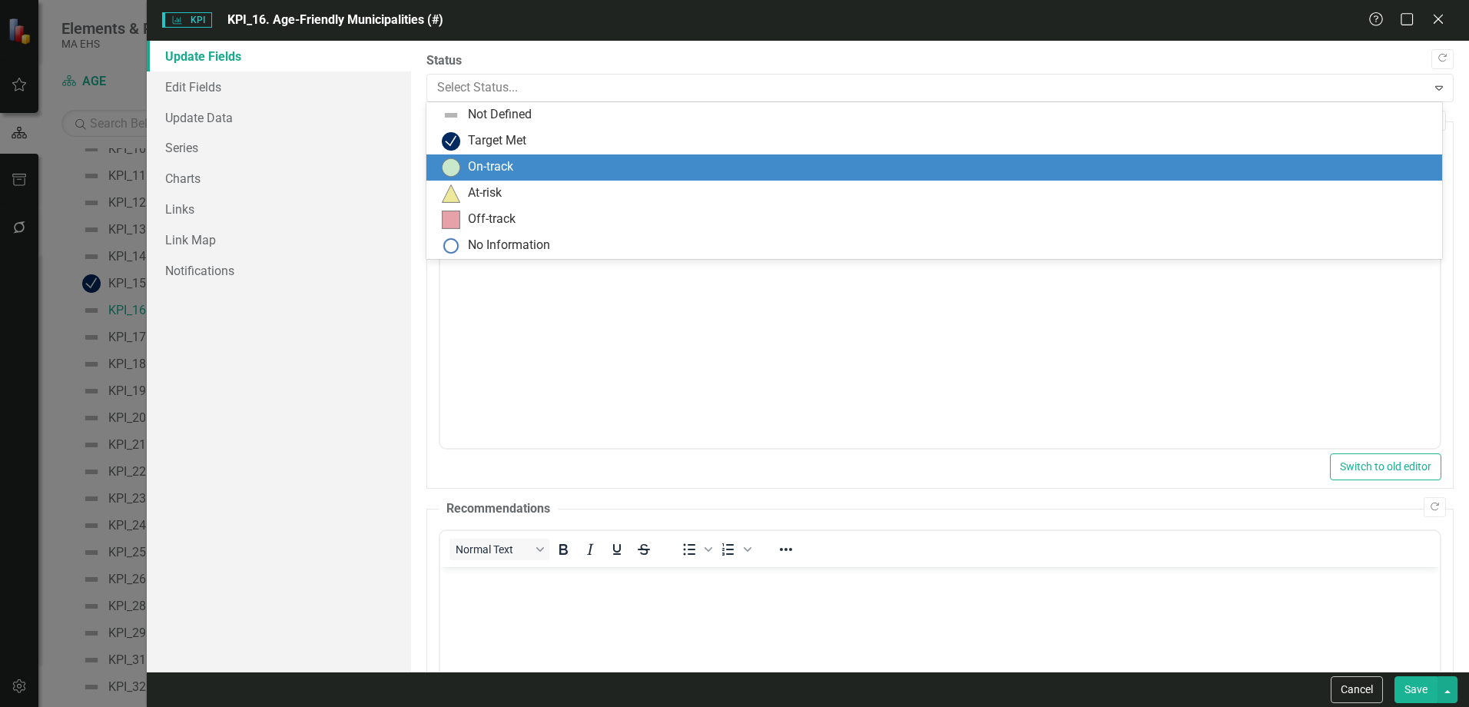
click at [469, 176] on div "On-track" at bounding box center [937, 167] width 991 height 18
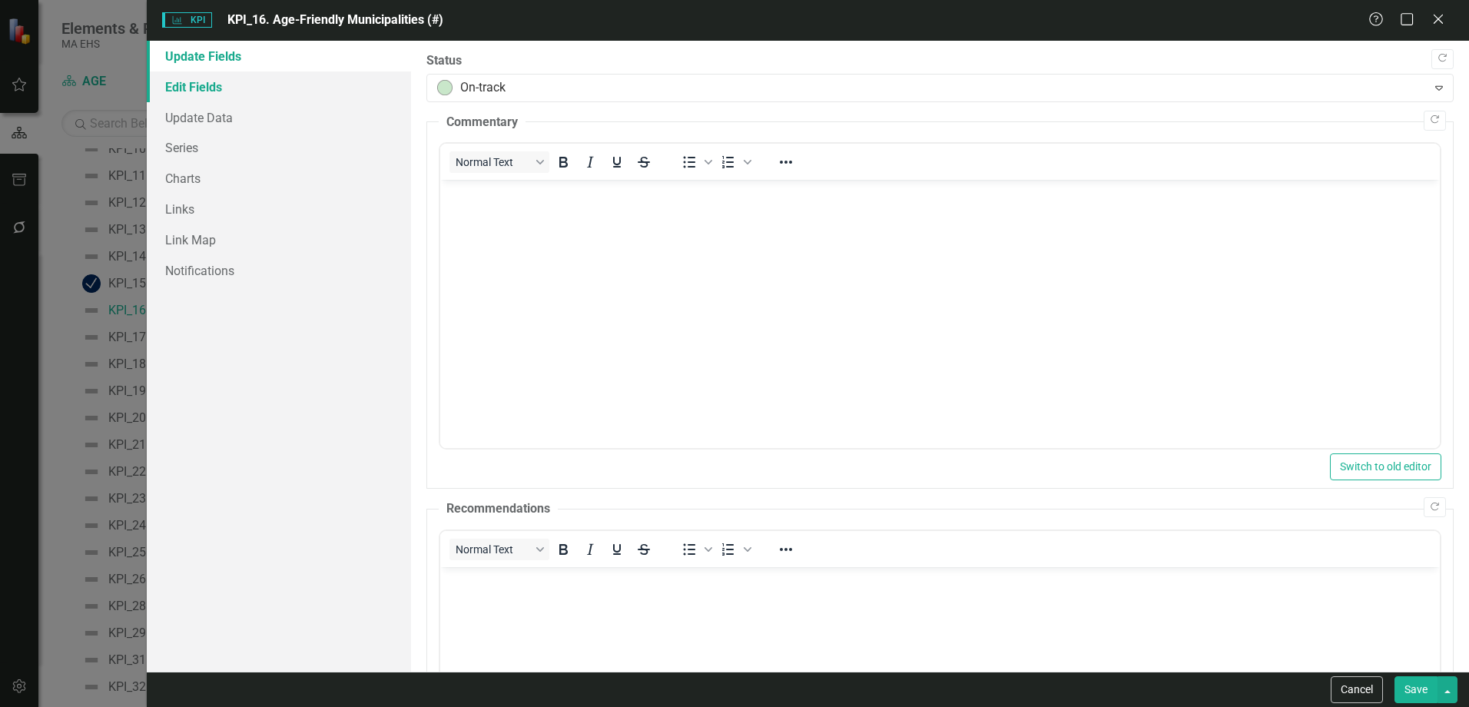
click at [229, 91] on link "Edit Fields" at bounding box center [279, 86] width 264 height 31
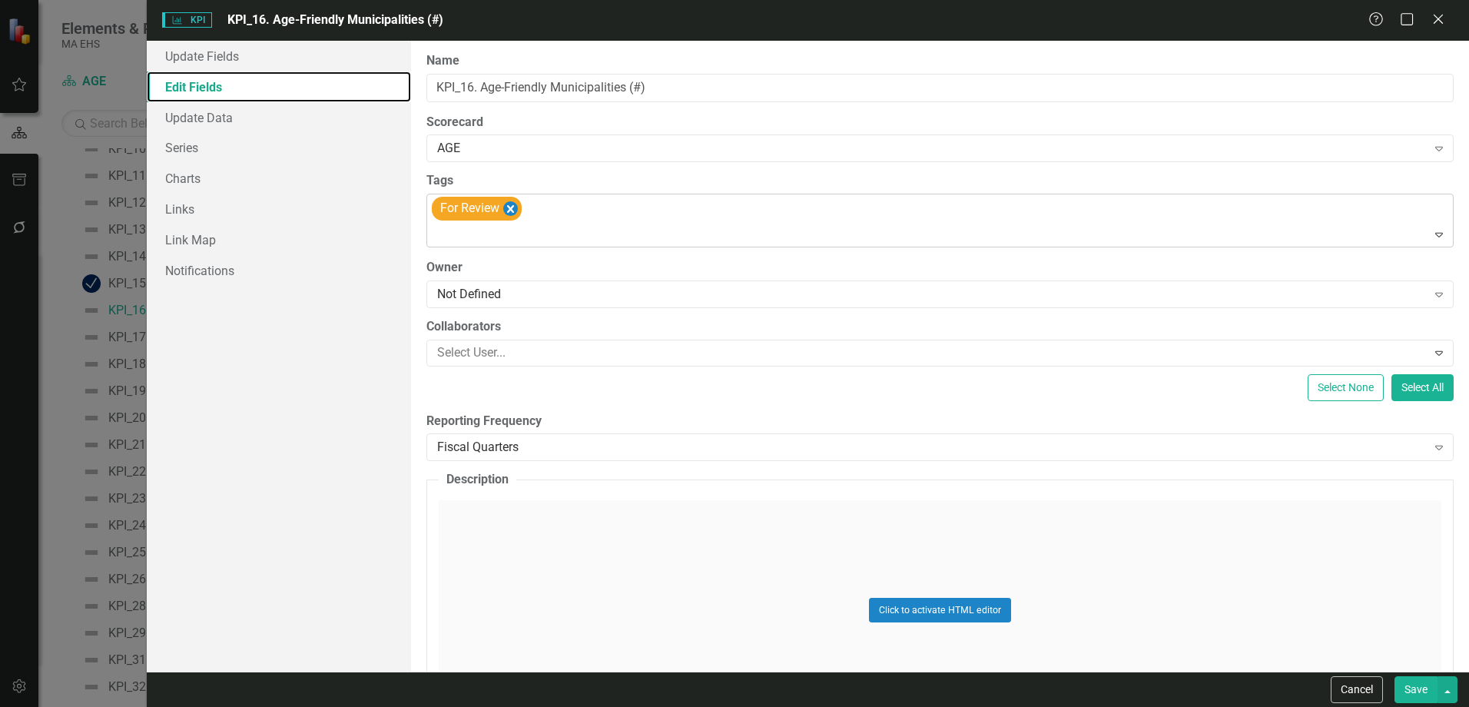
click at [512, 211] on icon "Remove [object Object]" at bounding box center [510, 209] width 7 height 8
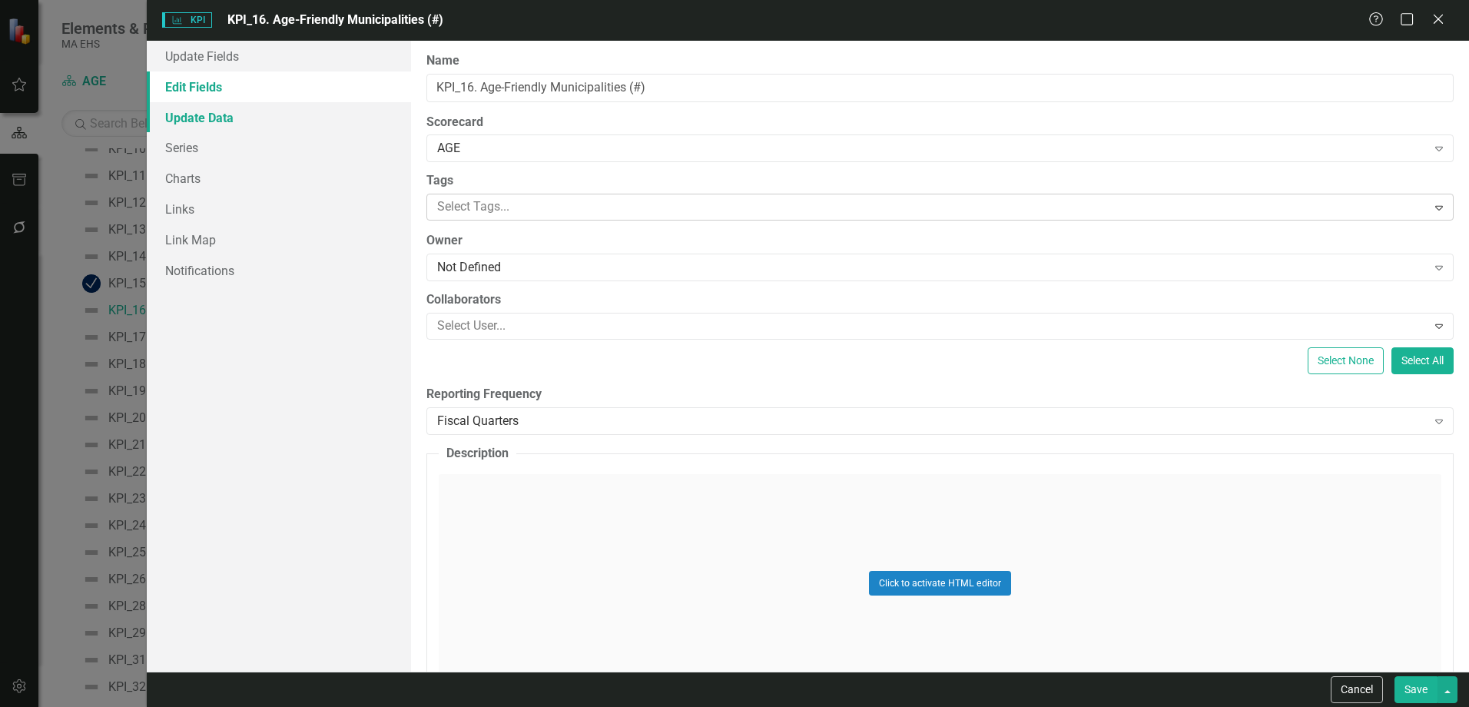
click at [223, 121] on link "Update Data" at bounding box center [279, 117] width 264 height 31
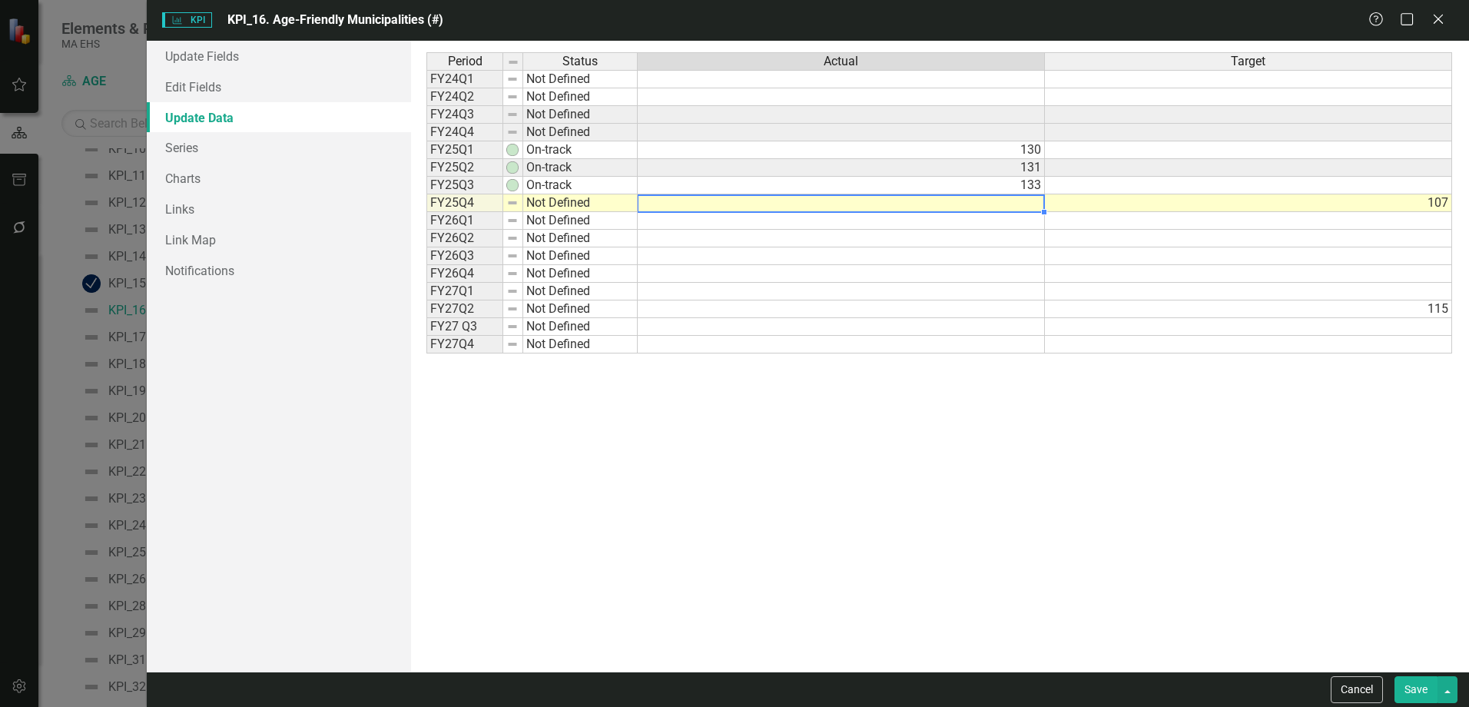
click at [960, 197] on td at bounding box center [841, 203] width 407 height 18
type textarea "133"
click at [1414, 685] on button "Save" at bounding box center [1415, 689] width 43 height 27
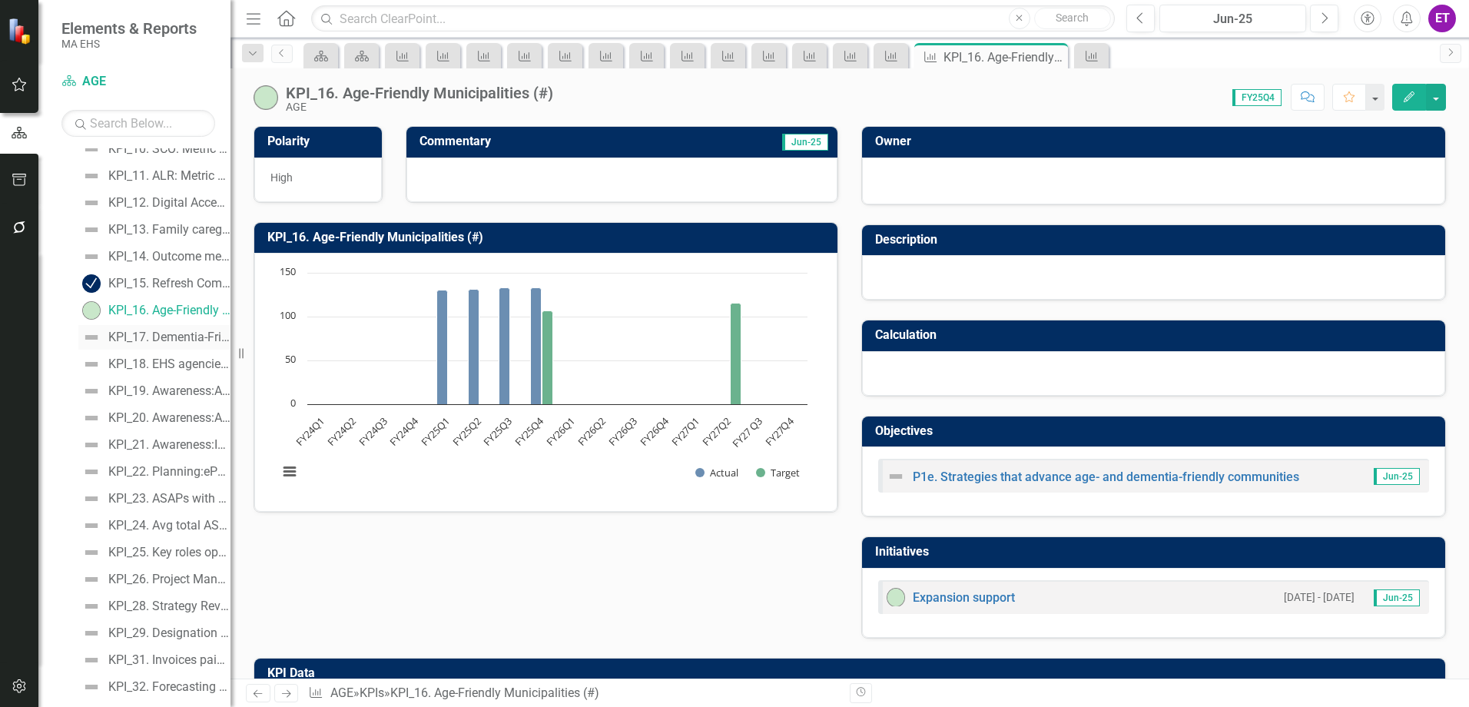
click at [140, 337] on div "KPI_17. Dementia-Friendly Municipalities (#)" at bounding box center [169, 337] width 122 height 14
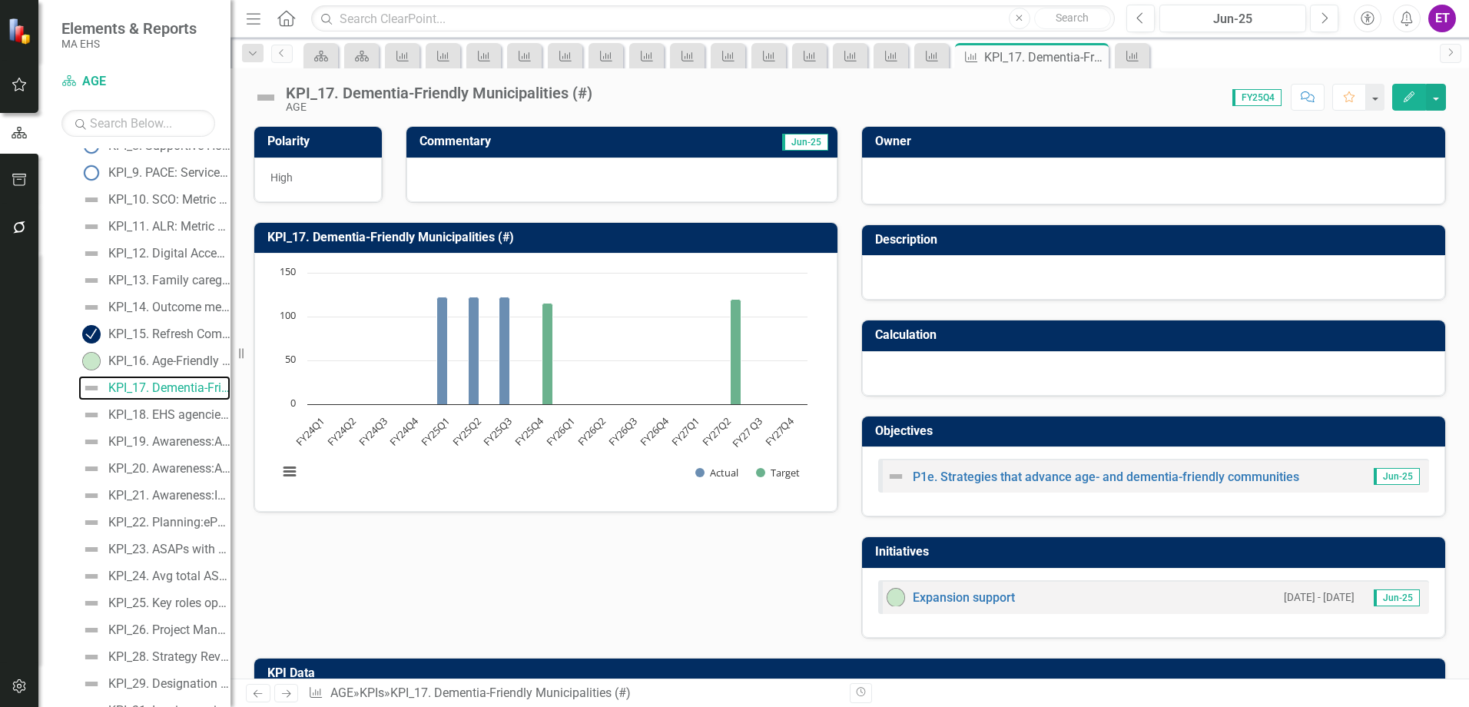
scroll to position [310, 0]
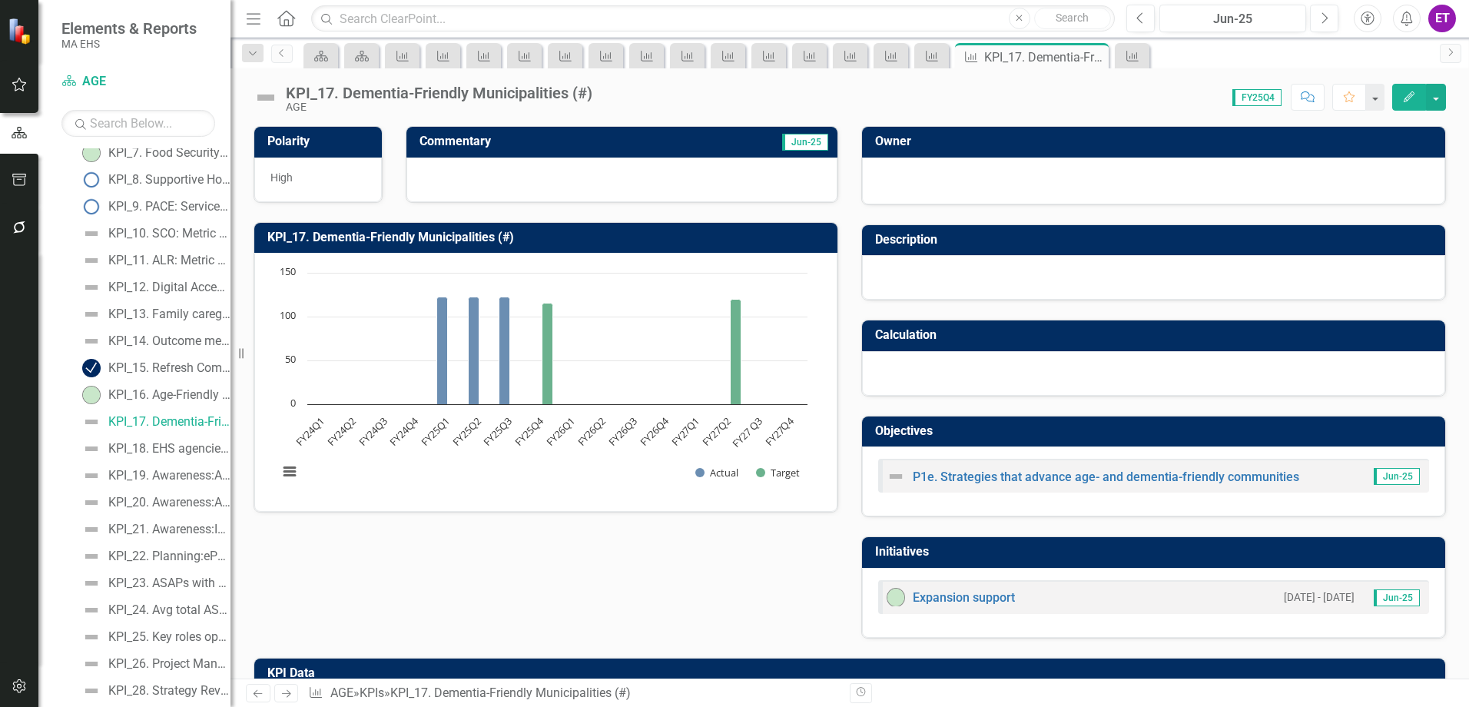
click at [1407, 96] on icon "Edit" at bounding box center [1409, 96] width 14 height 11
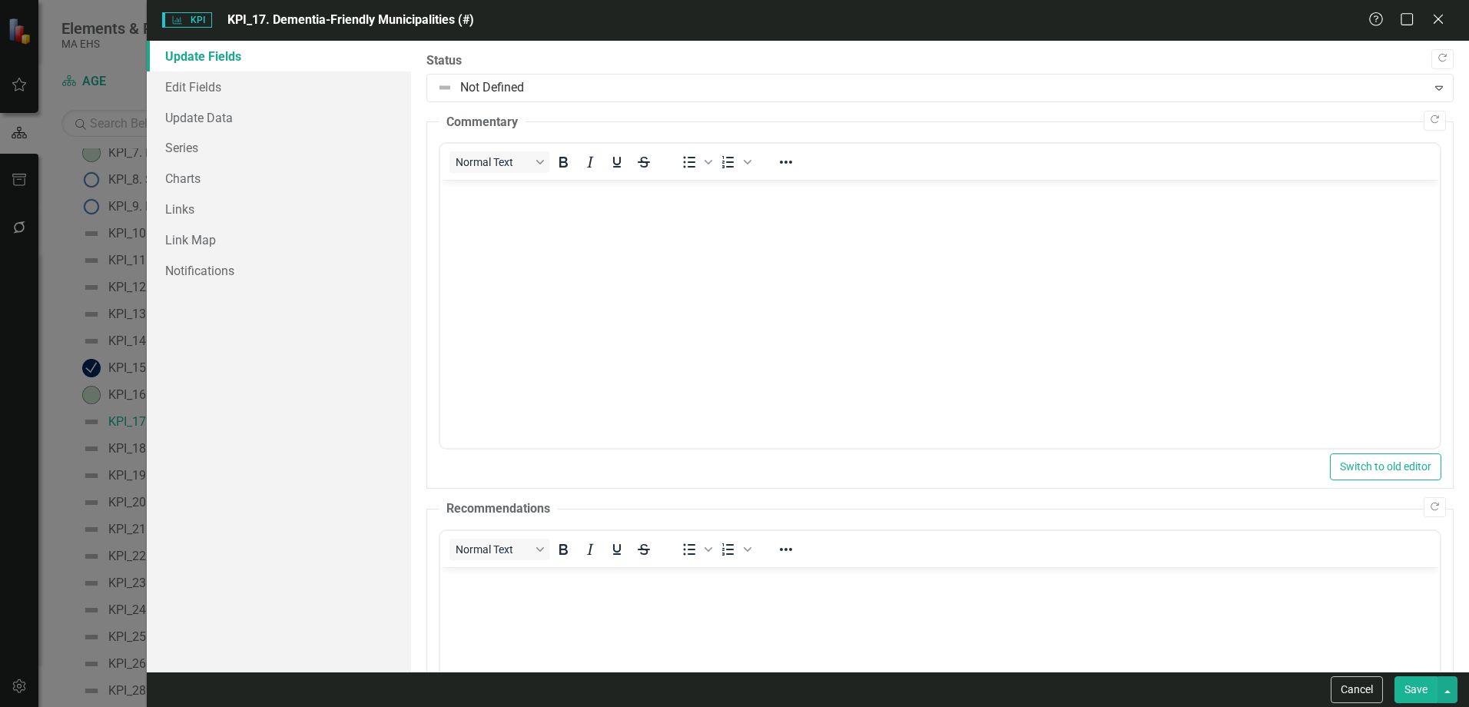
scroll to position [0, 0]
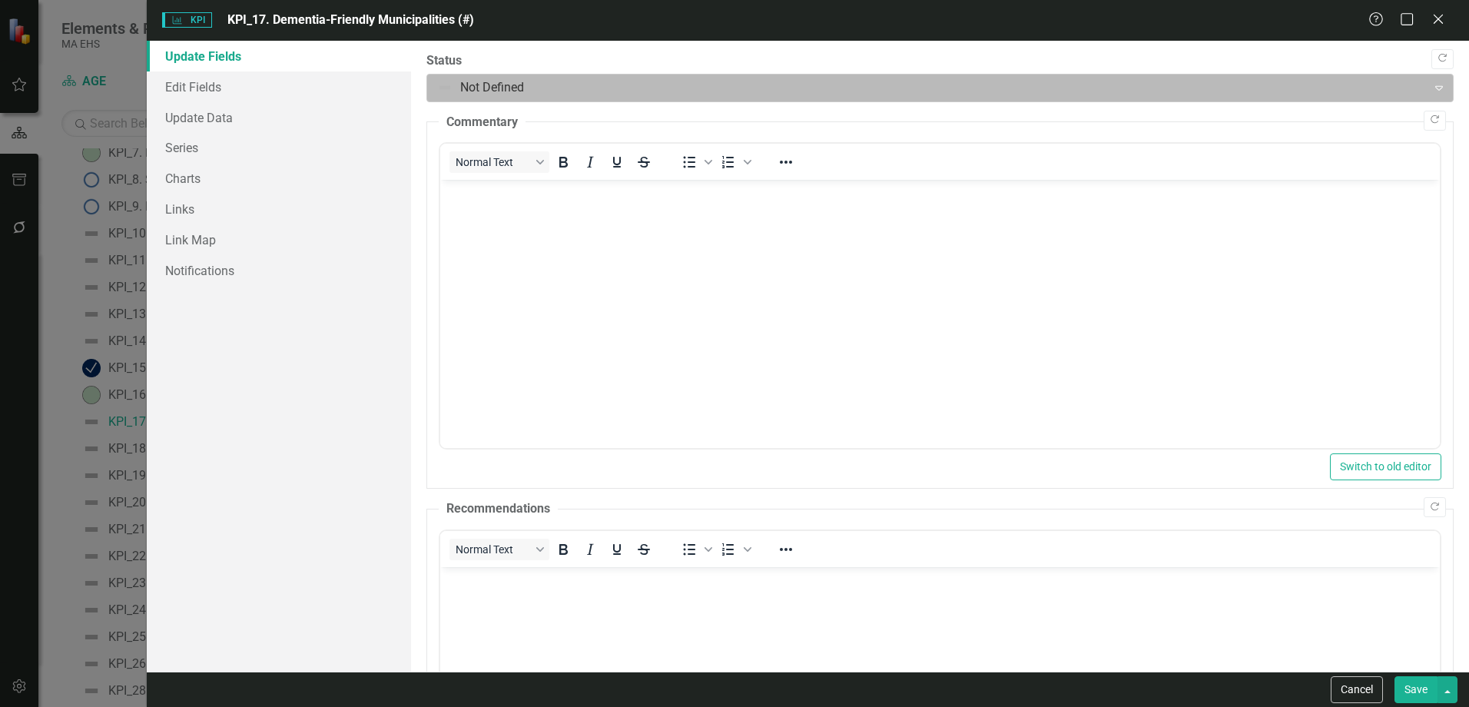
click at [499, 95] on div at bounding box center [927, 88] width 980 height 21
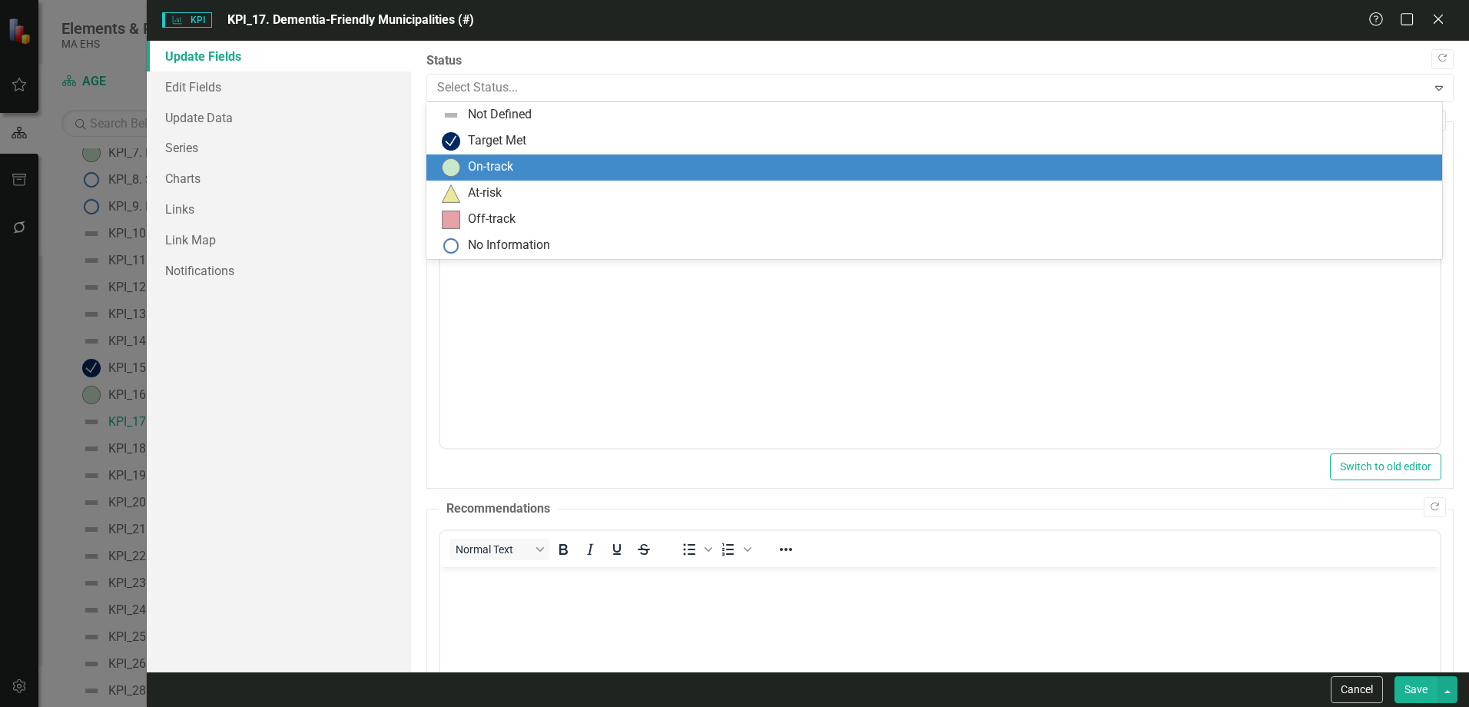
drag, startPoint x: 492, startPoint y: 164, endPoint x: 34, endPoint y: 5, distance: 485.2
click at [492, 164] on div "On-track" at bounding box center [490, 167] width 45 height 18
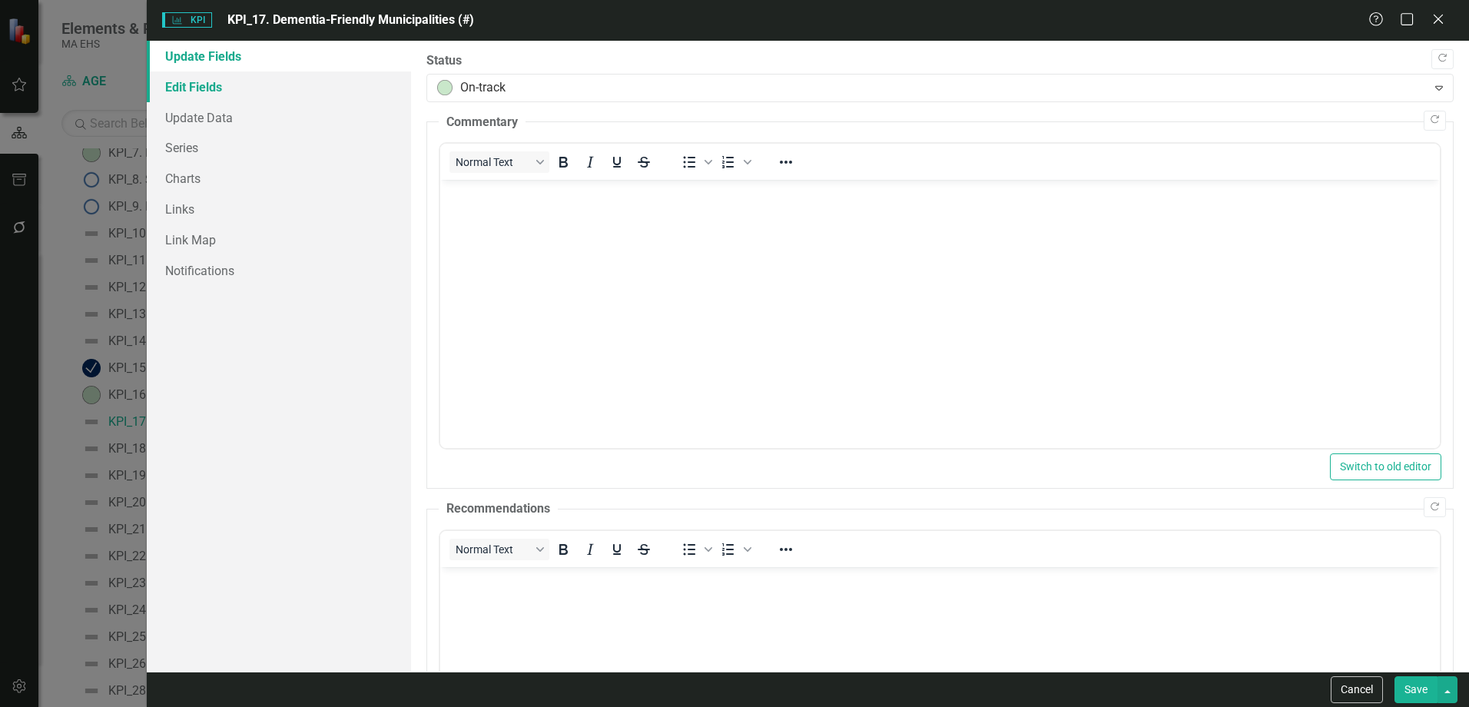
click at [211, 95] on link "Edit Fields" at bounding box center [279, 86] width 264 height 31
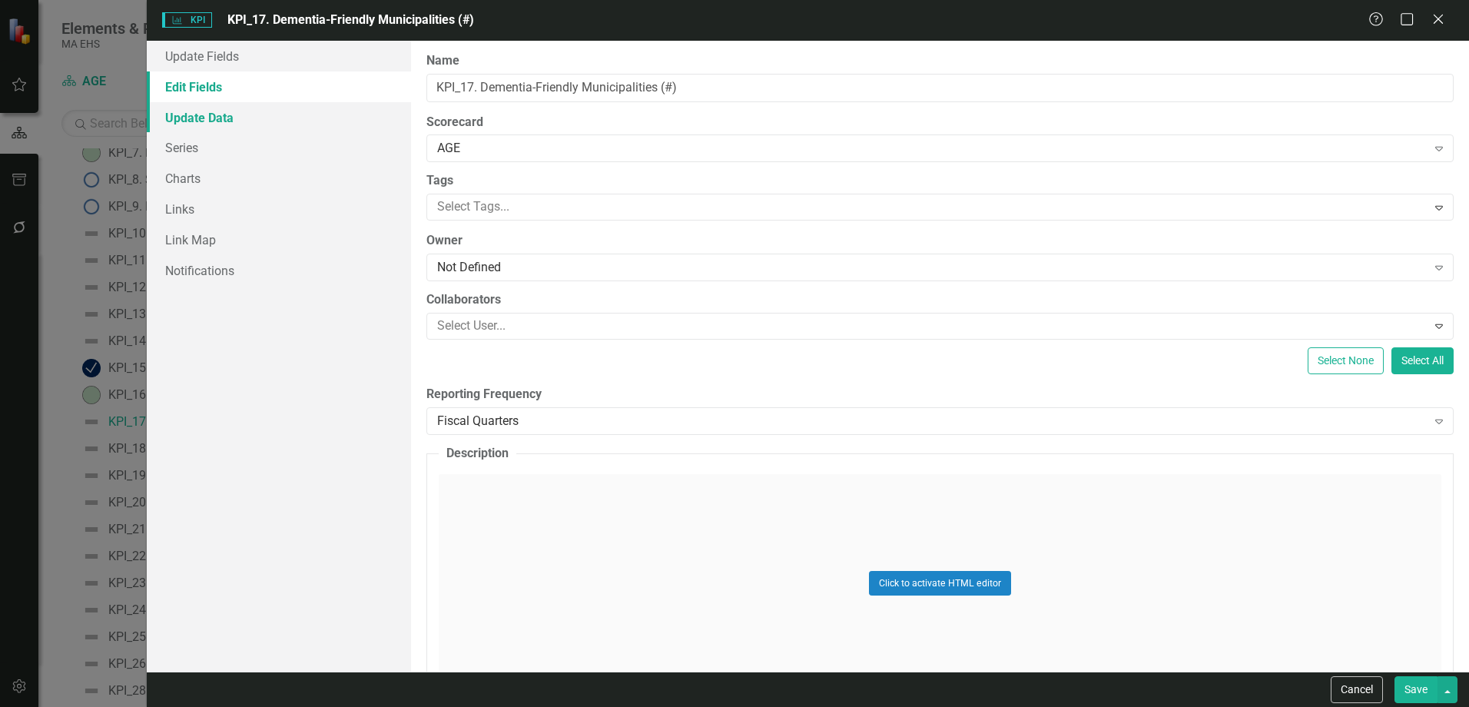
click at [211, 118] on link "Update Data" at bounding box center [279, 117] width 264 height 31
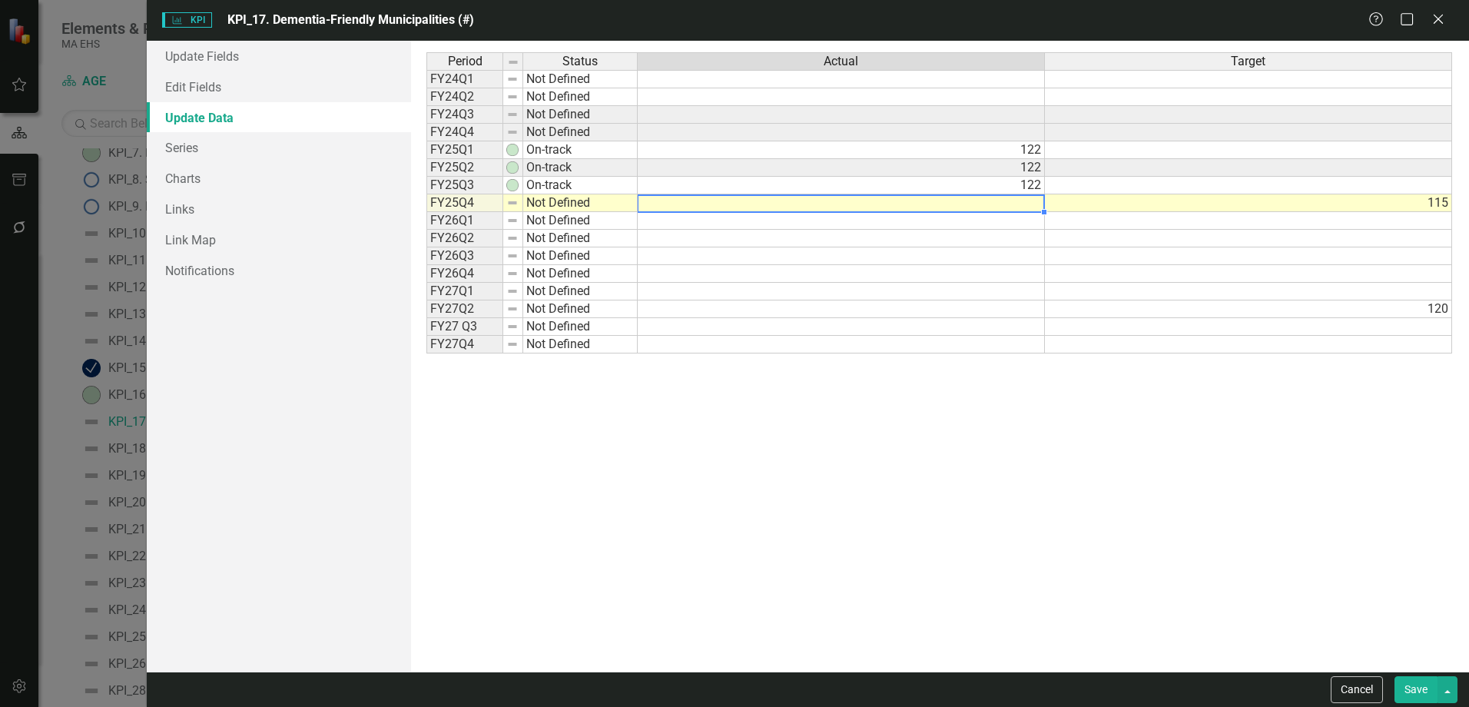
click at [781, 207] on td at bounding box center [841, 203] width 407 height 18
type textarea "122"
click at [1415, 698] on button "Save" at bounding box center [1415, 689] width 43 height 27
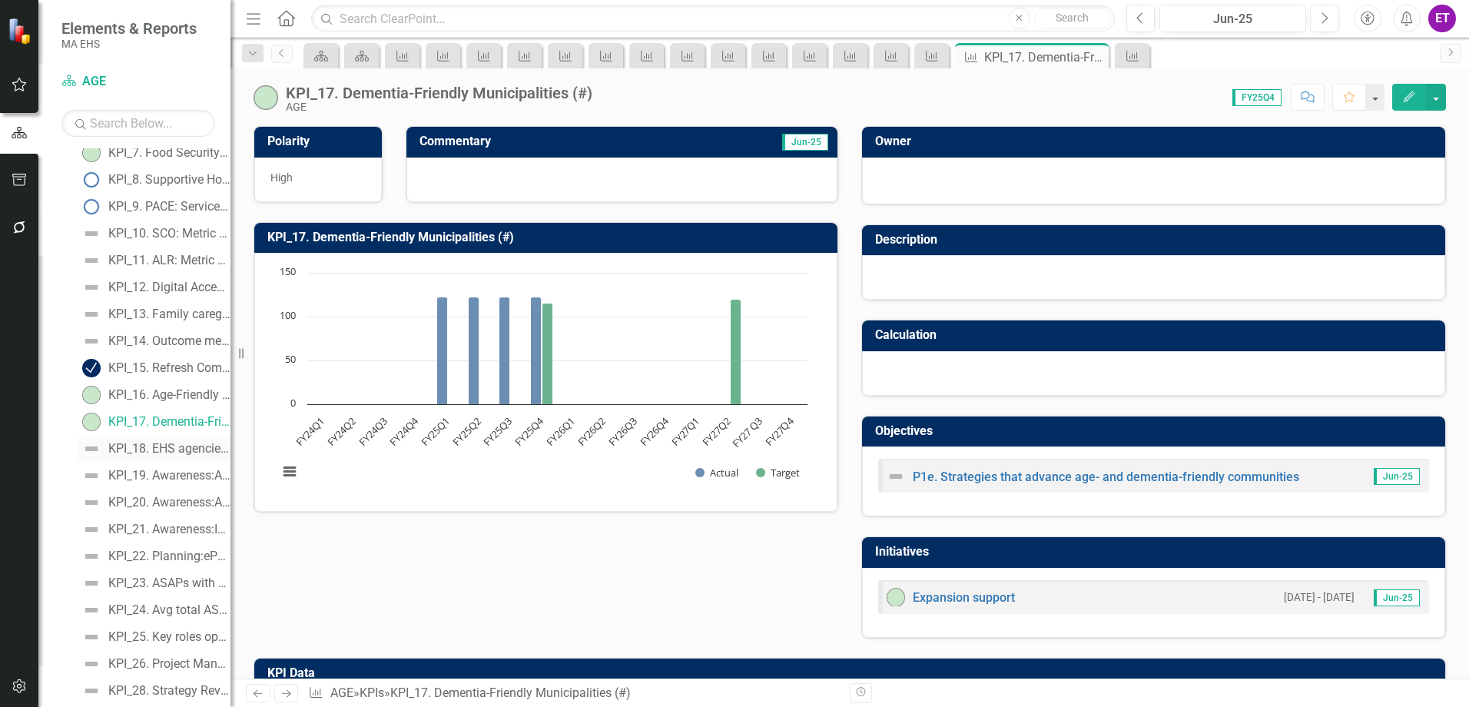
click at [161, 456] on div "KPI_18. EHS agencies actively engaged in Gray Matters (#)" at bounding box center [169, 449] width 122 height 14
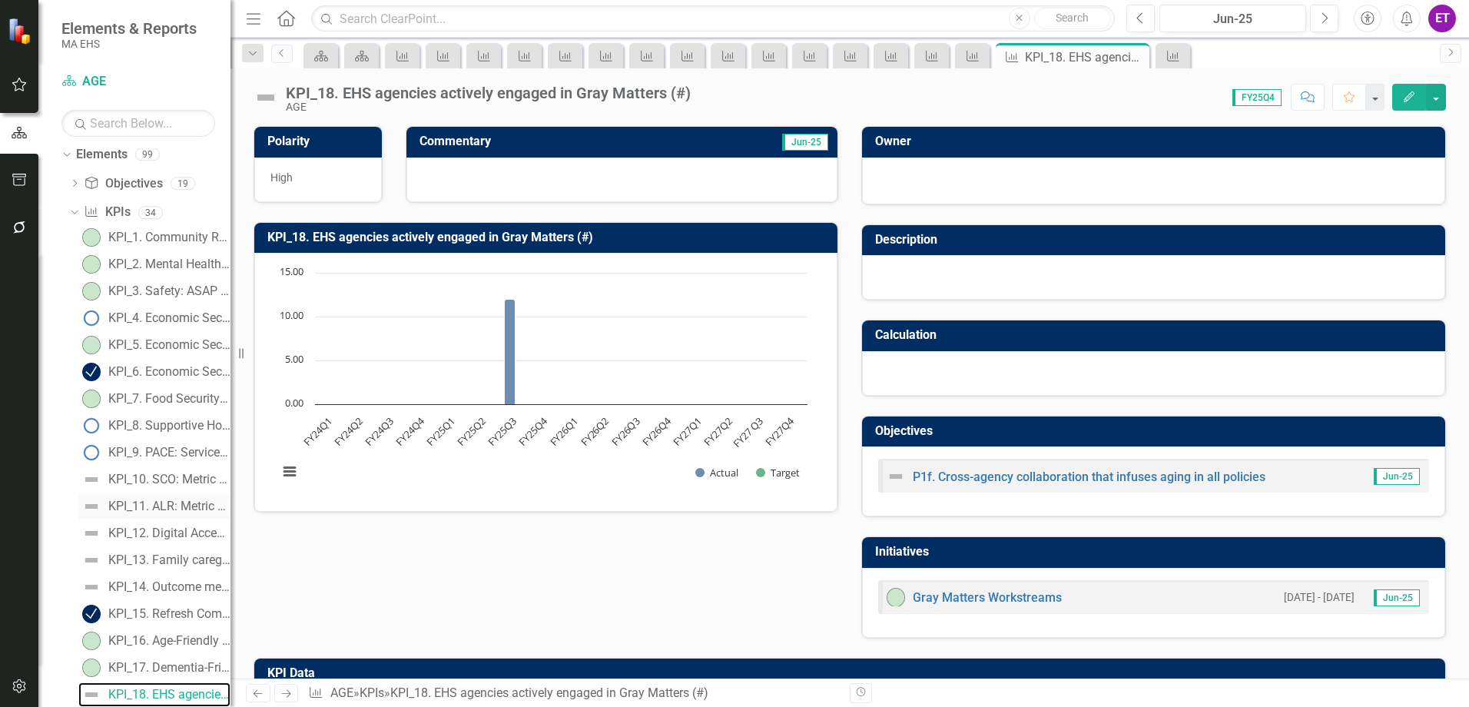
scroll to position [141, 0]
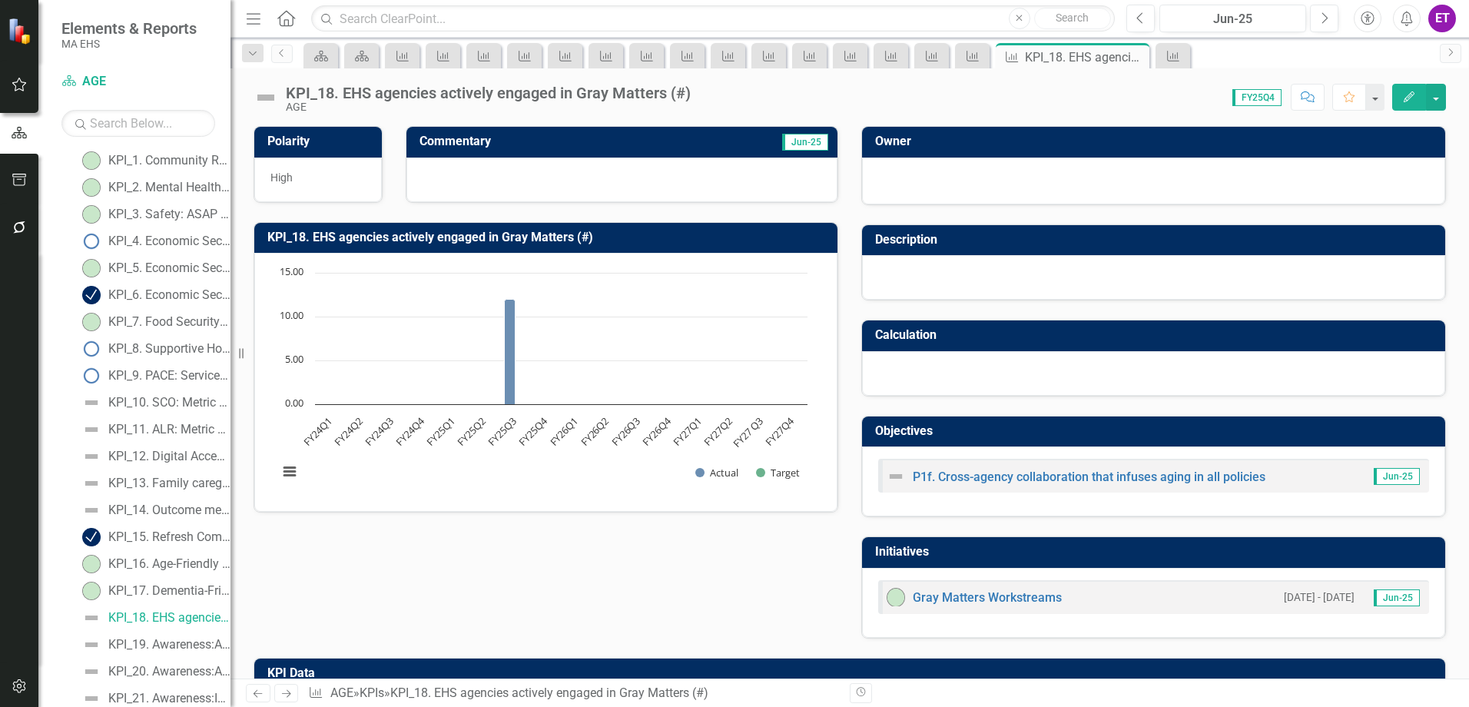
click at [1408, 100] on icon "button" at bounding box center [1409, 96] width 11 height 11
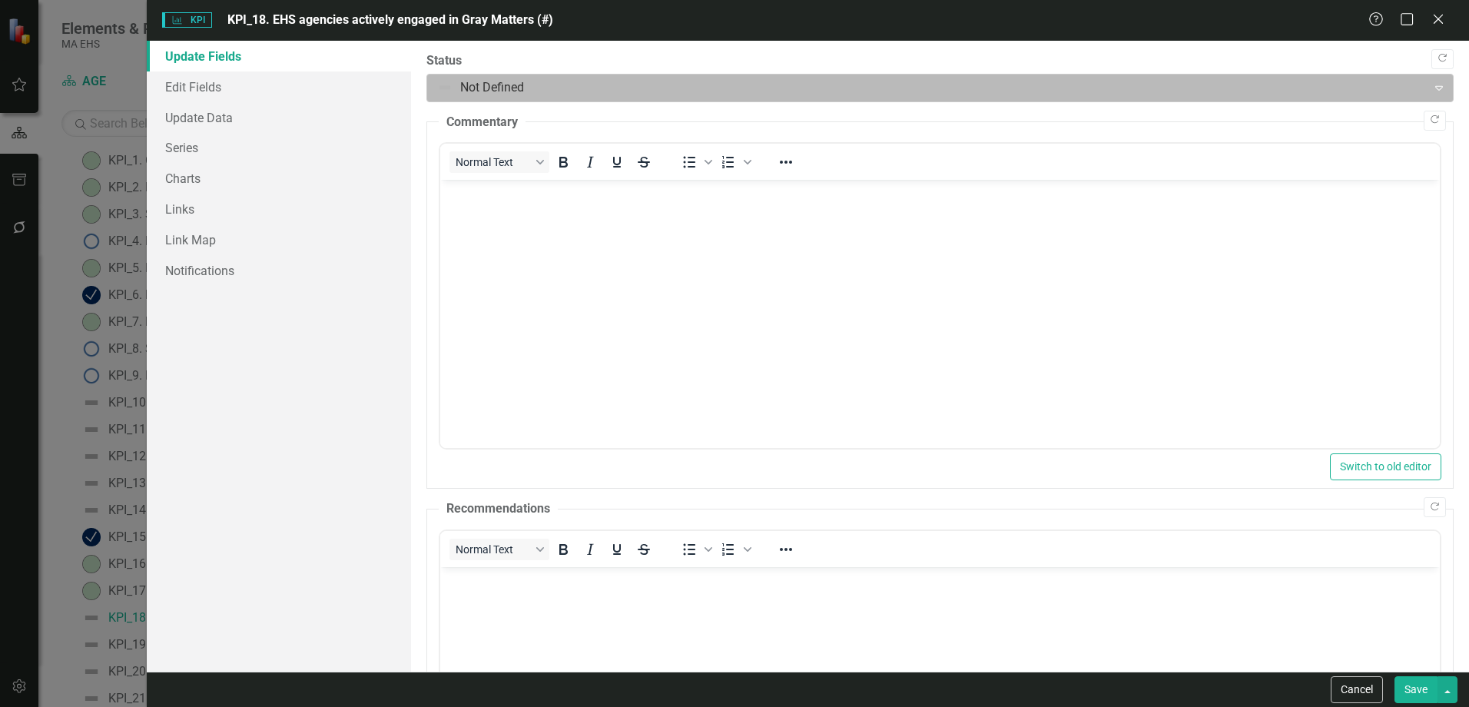
scroll to position [0, 0]
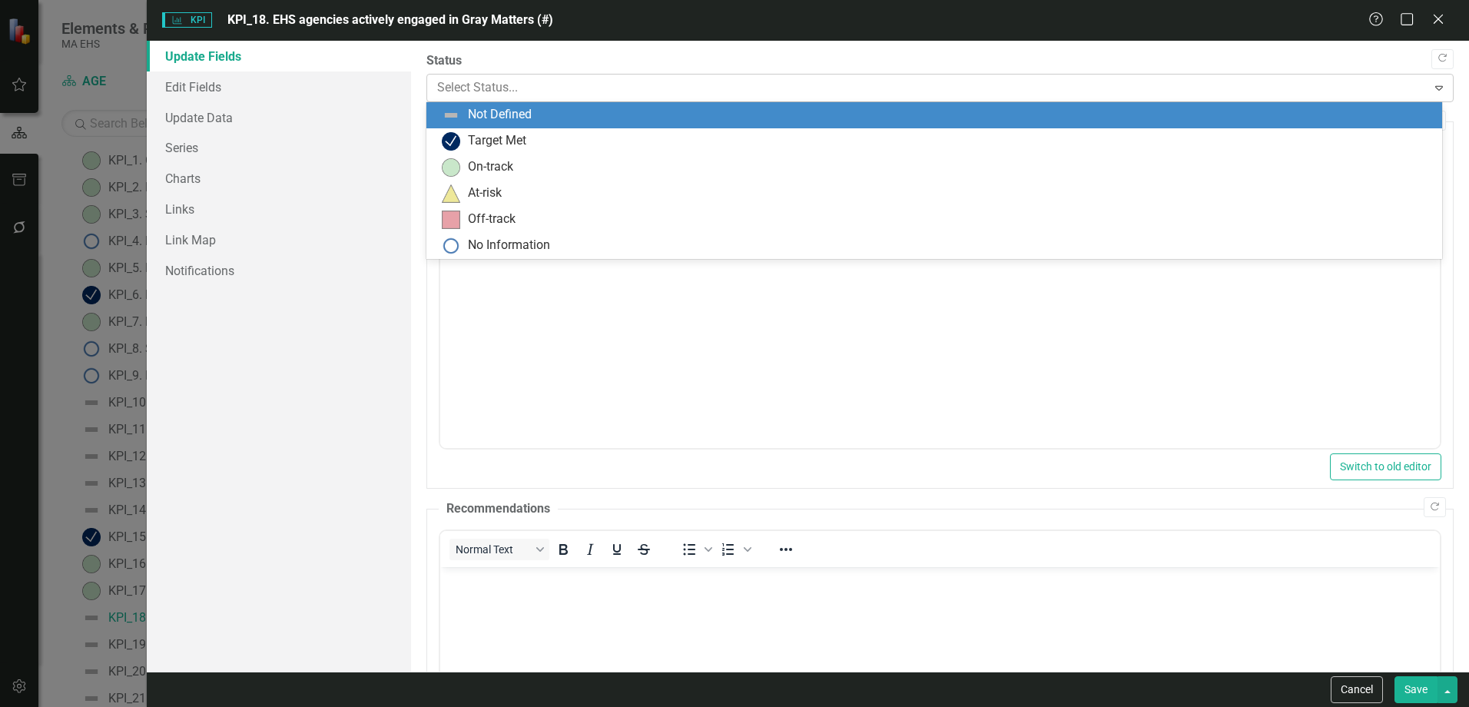
click at [460, 85] on div at bounding box center [927, 88] width 980 height 21
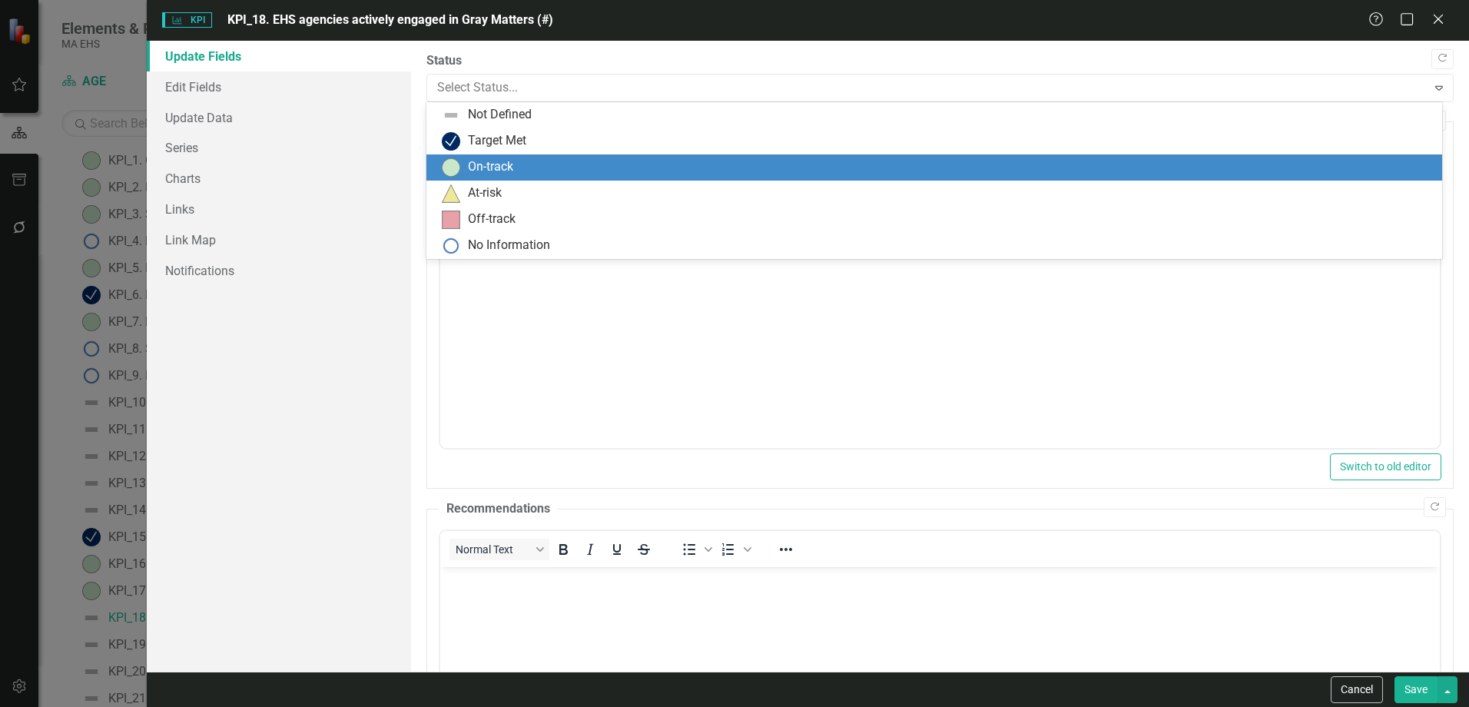
click at [479, 161] on div "On-track" at bounding box center [490, 167] width 45 height 18
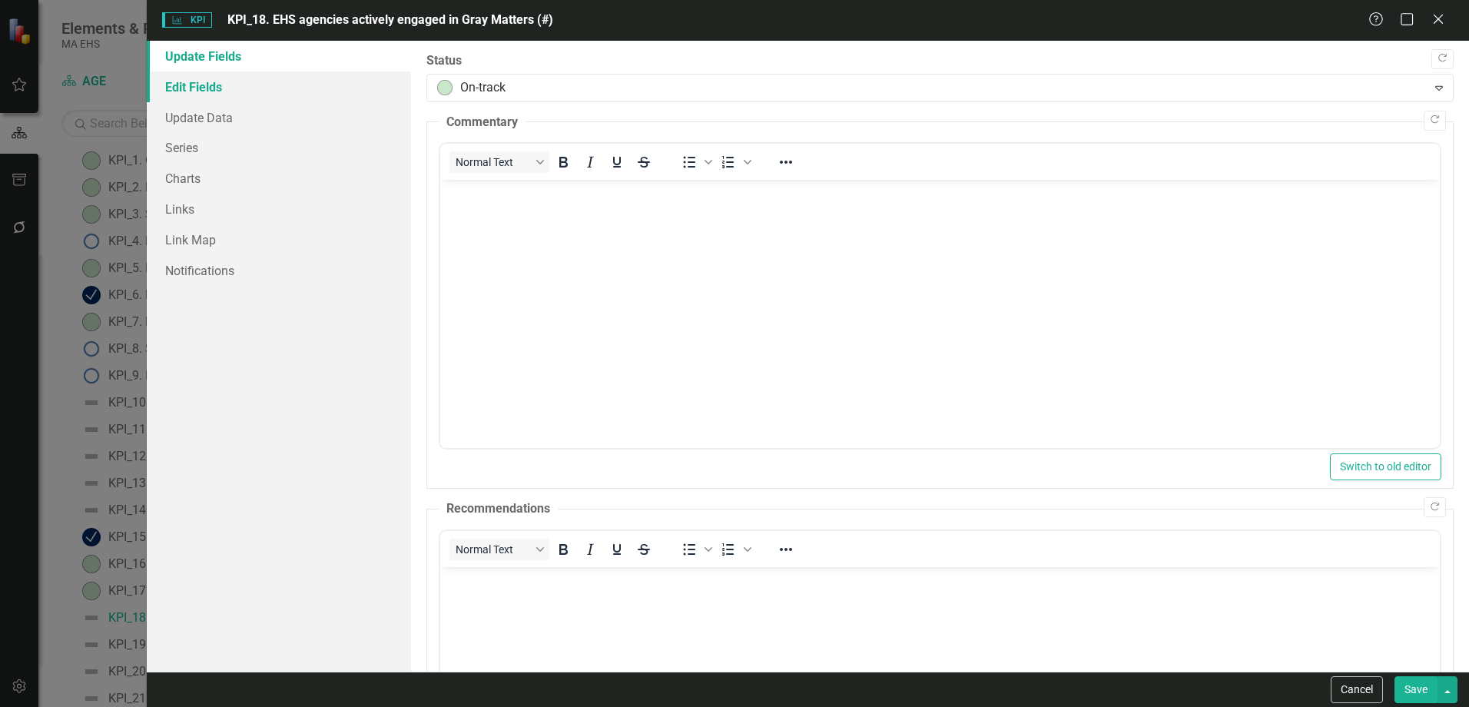
click at [276, 91] on link "Edit Fields" at bounding box center [279, 86] width 264 height 31
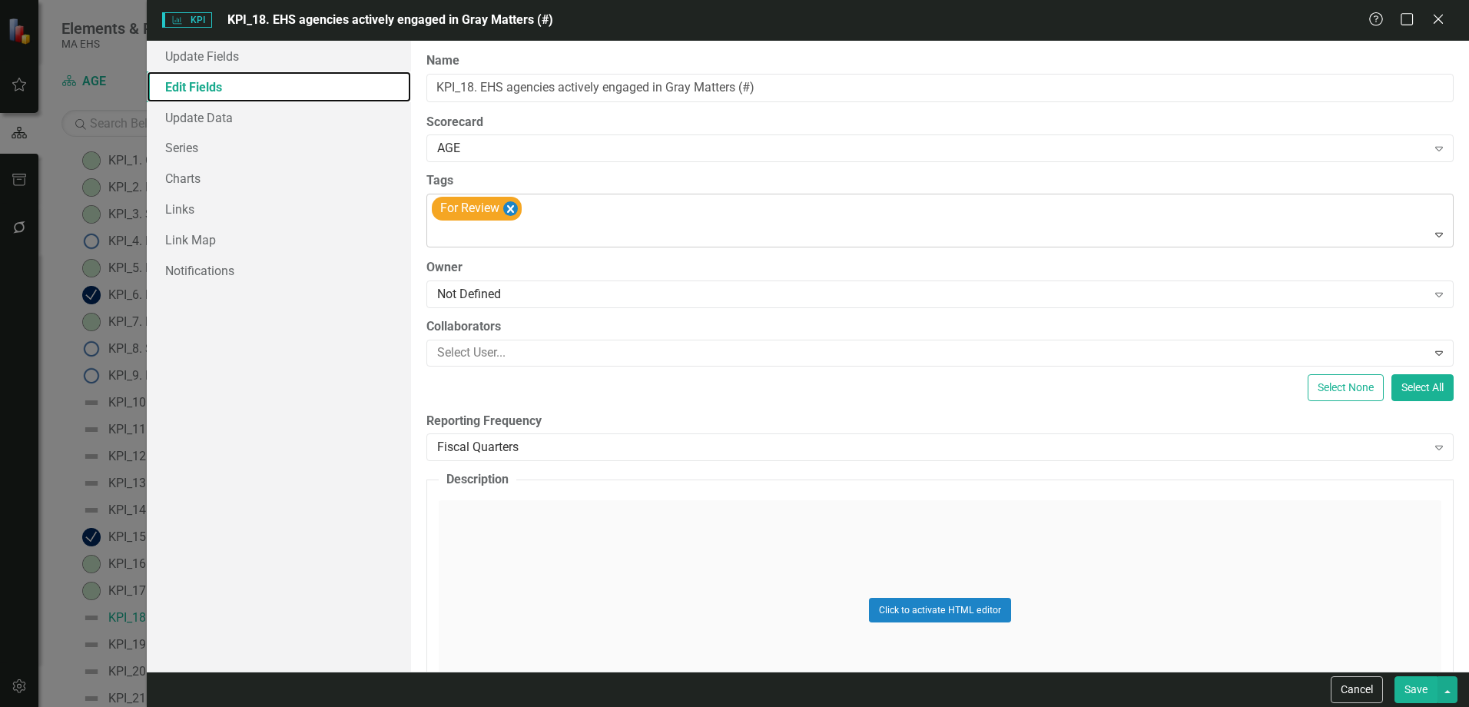
click at [511, 207] on icon "Remove [object Object]" at bounding box center [510, 208] width 15 height 19
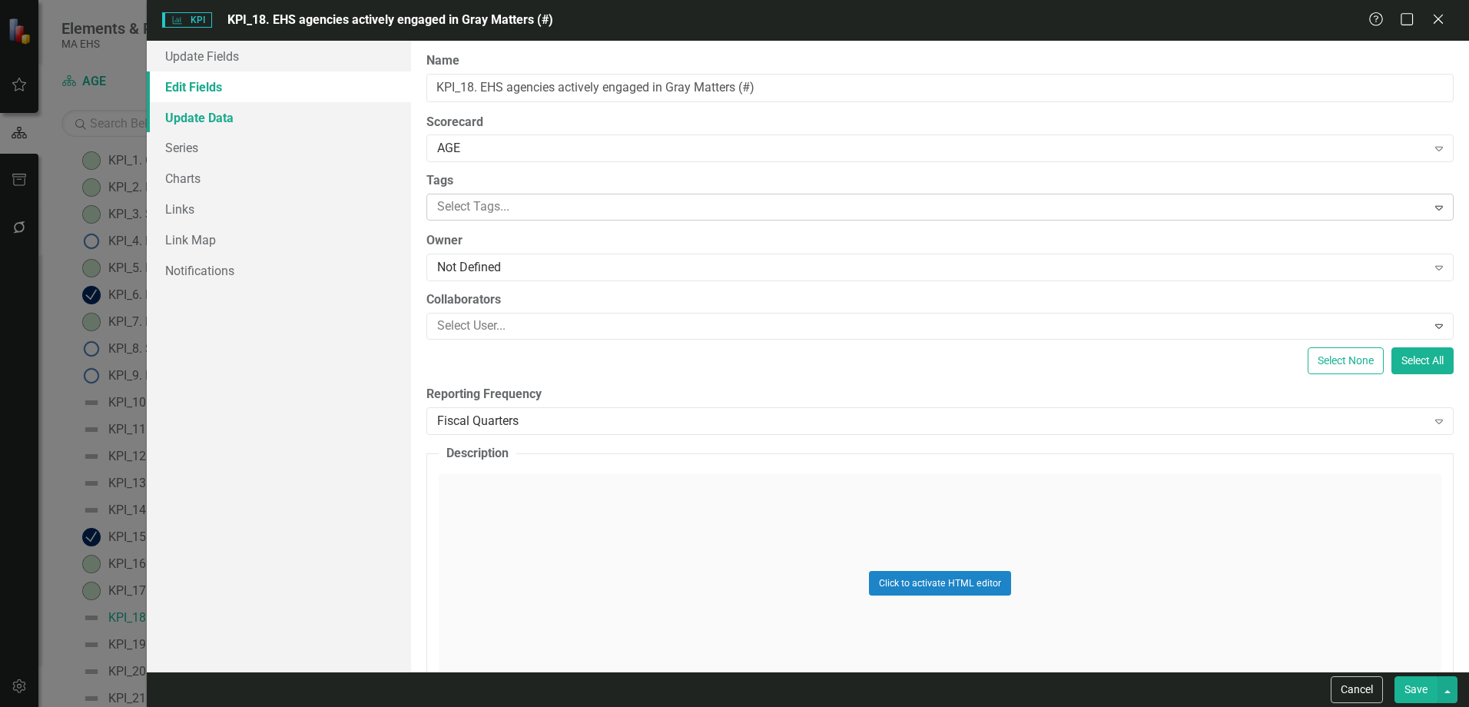
click at [217, 124] on link "Update Data" at bounding box center [279, 117] width 264 height 31
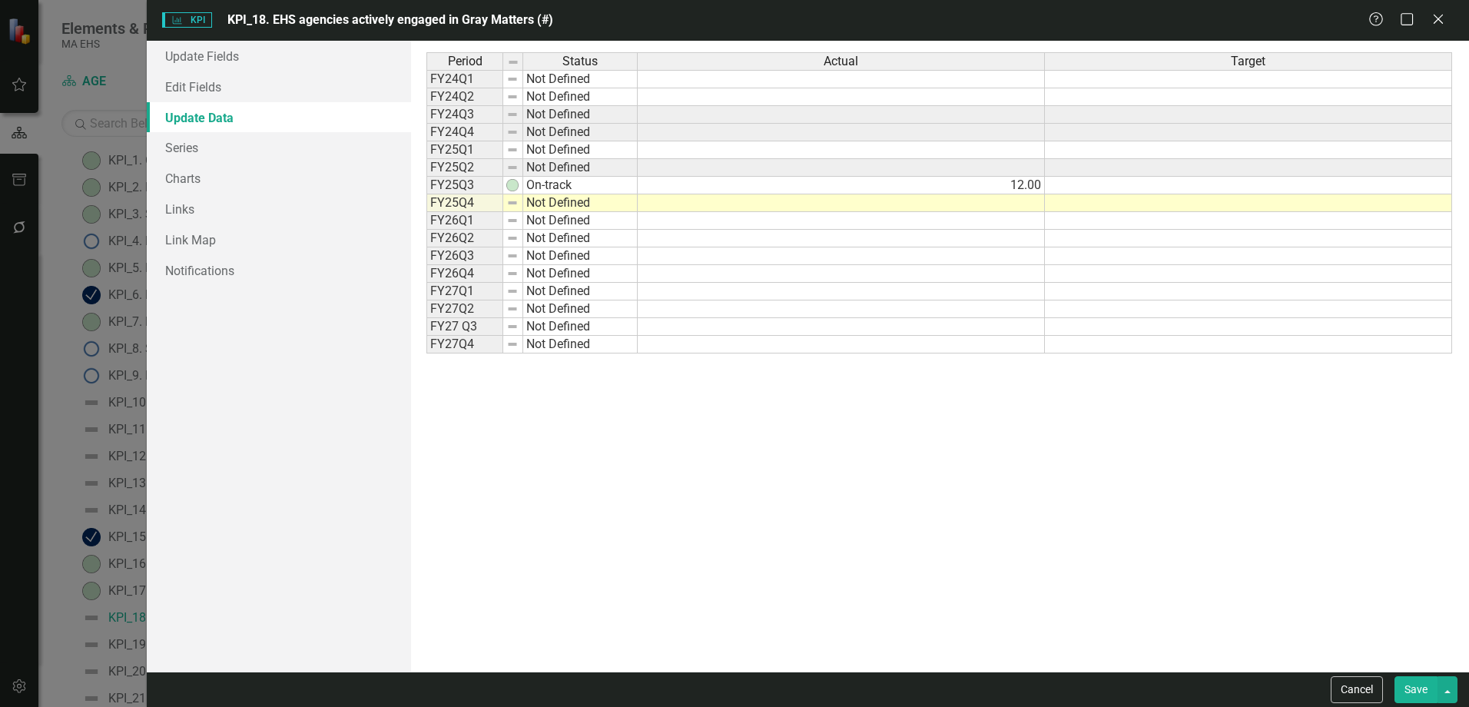
click at [931, 206] on td at bounding box center [841, 203] width 407 height 18
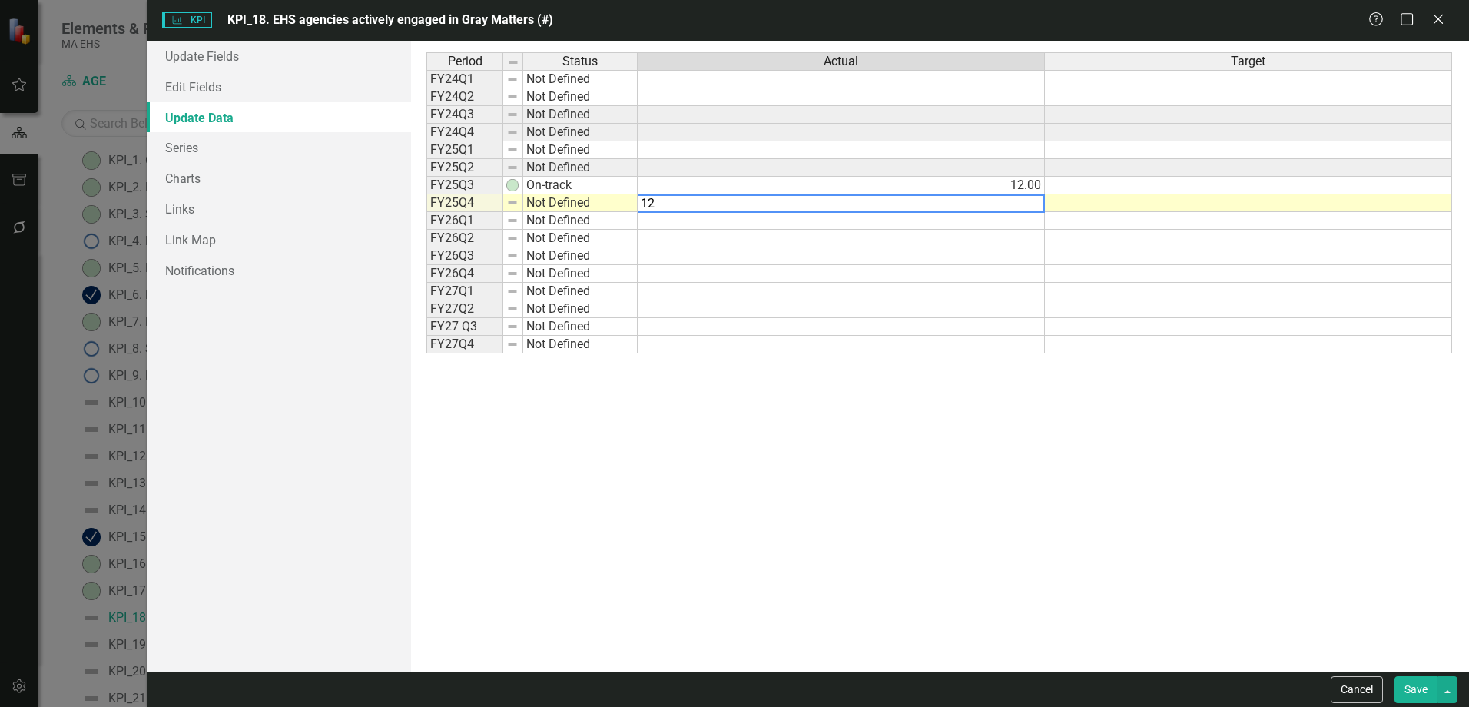
type textarea "12"
click at [1408, 703] on div "Cancel Save" at bounding box center [808, 688] width 1322 height 35
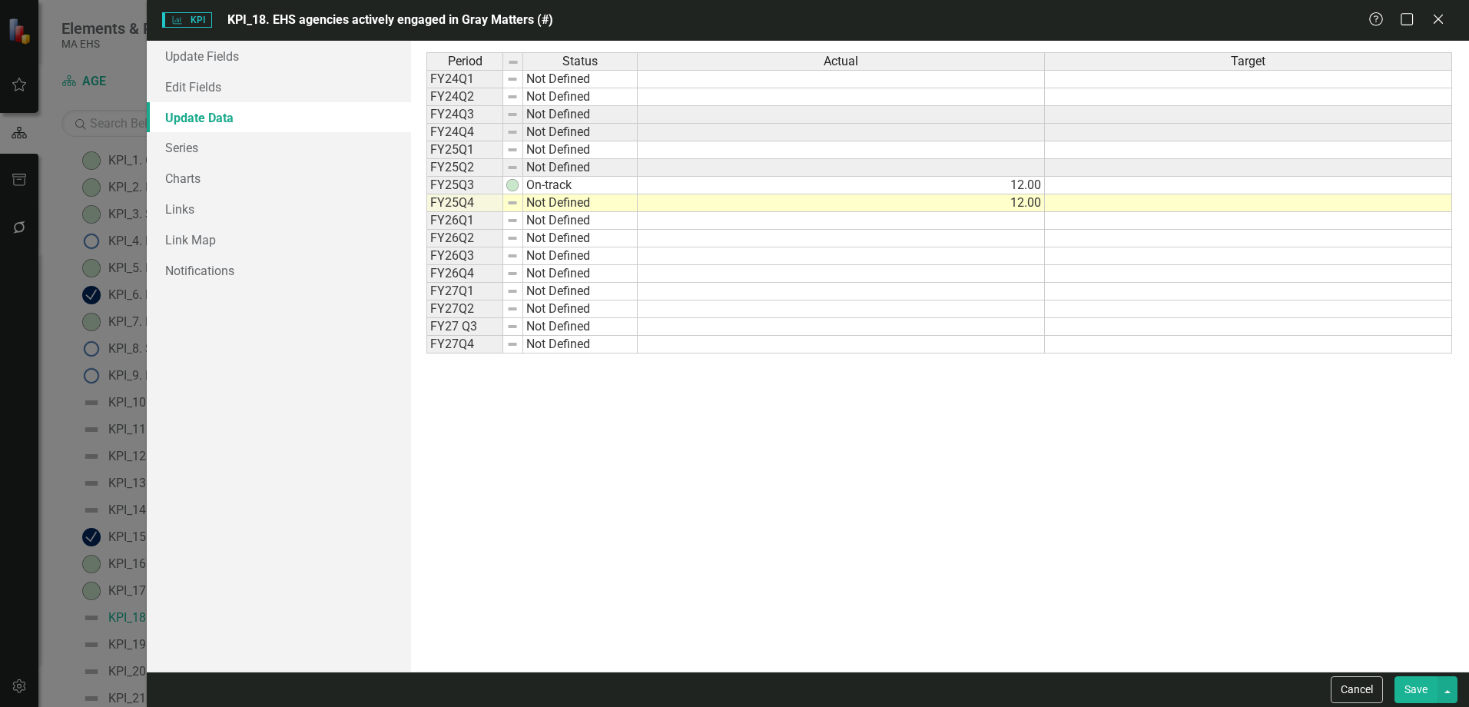
click at [1402, 695] on button "Save" at bounding box center [1415, 689] width 43 height 27
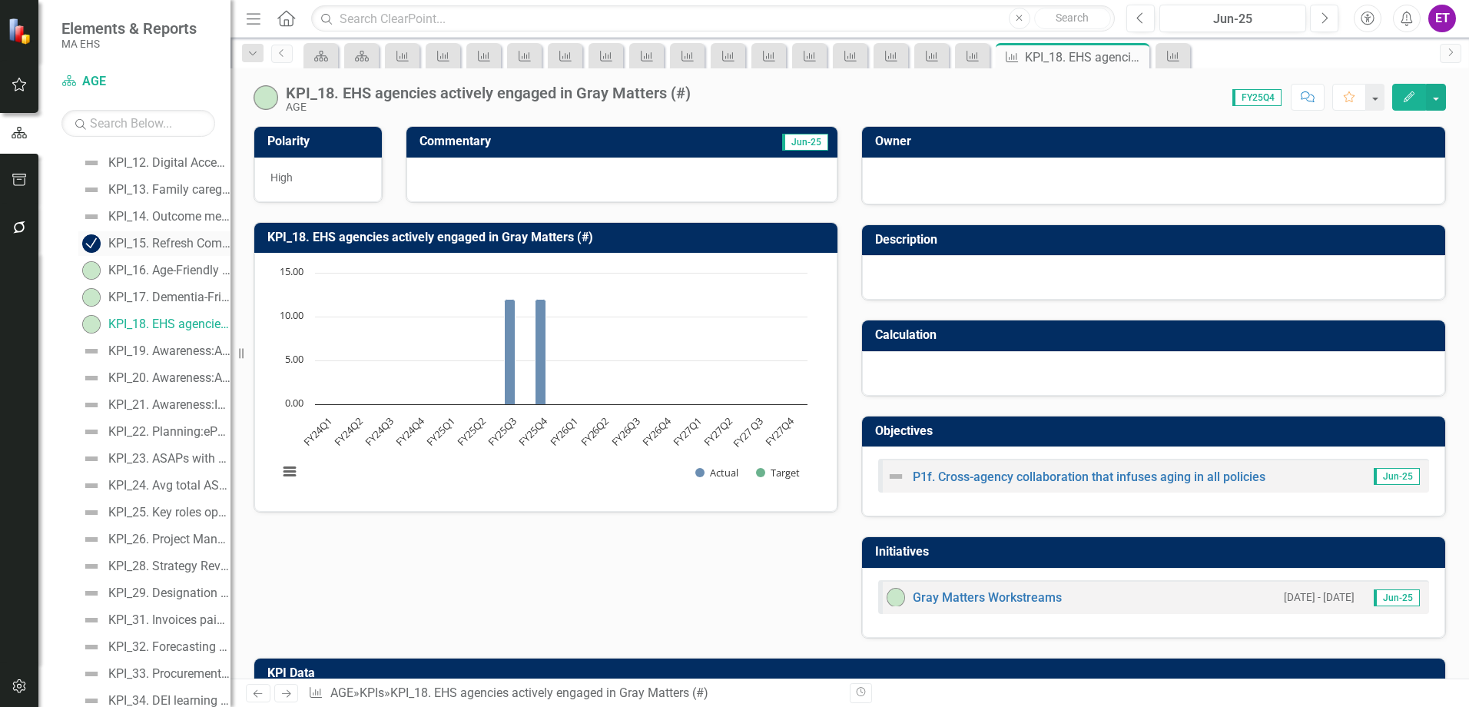
scroll to position [387, 0]
click at [134, 399] on div "KPI_19. Awareness:​AGE Rebrand Approval" at bounding box center [169, 399] width 122 height 14
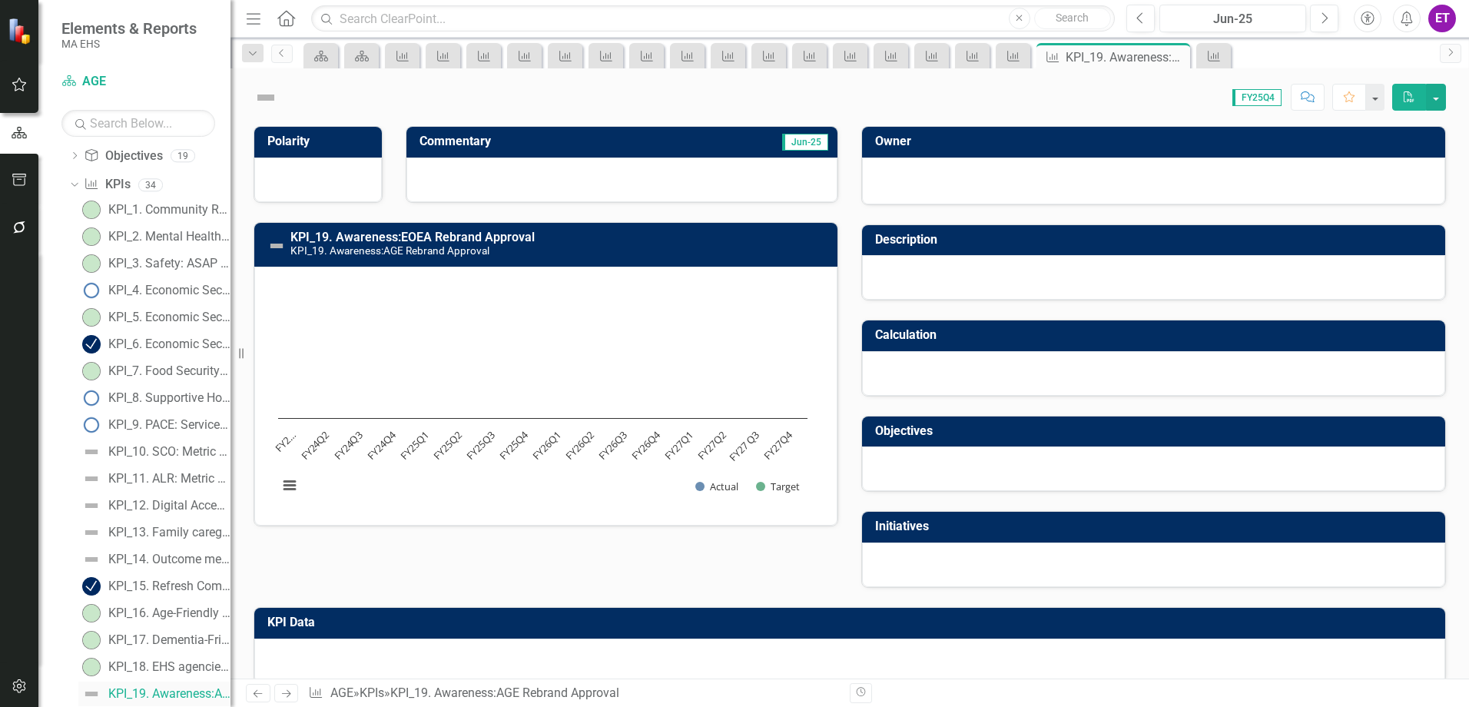
scroll to position [91, 0]
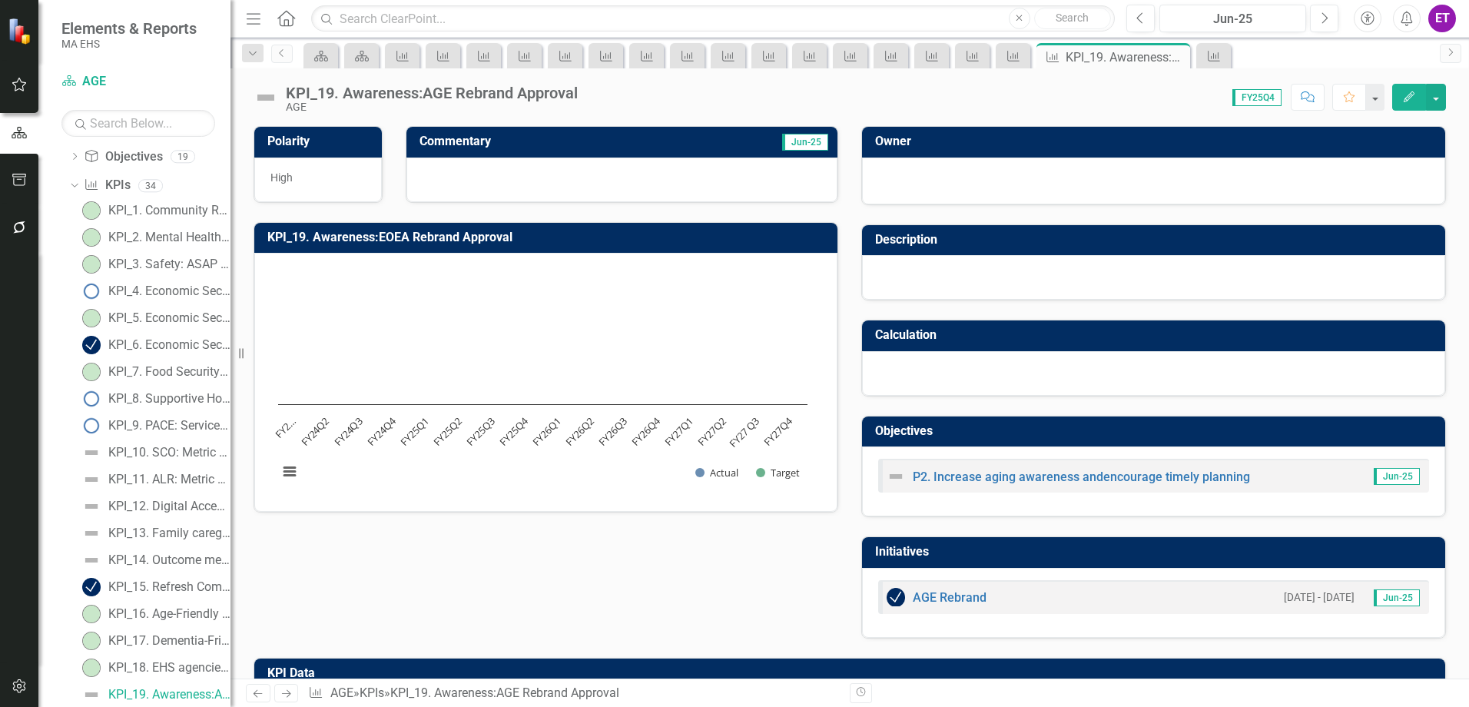
click at [1415, 100] on icon "Edit" at bounding box center [1409, 96] width 14 height 11
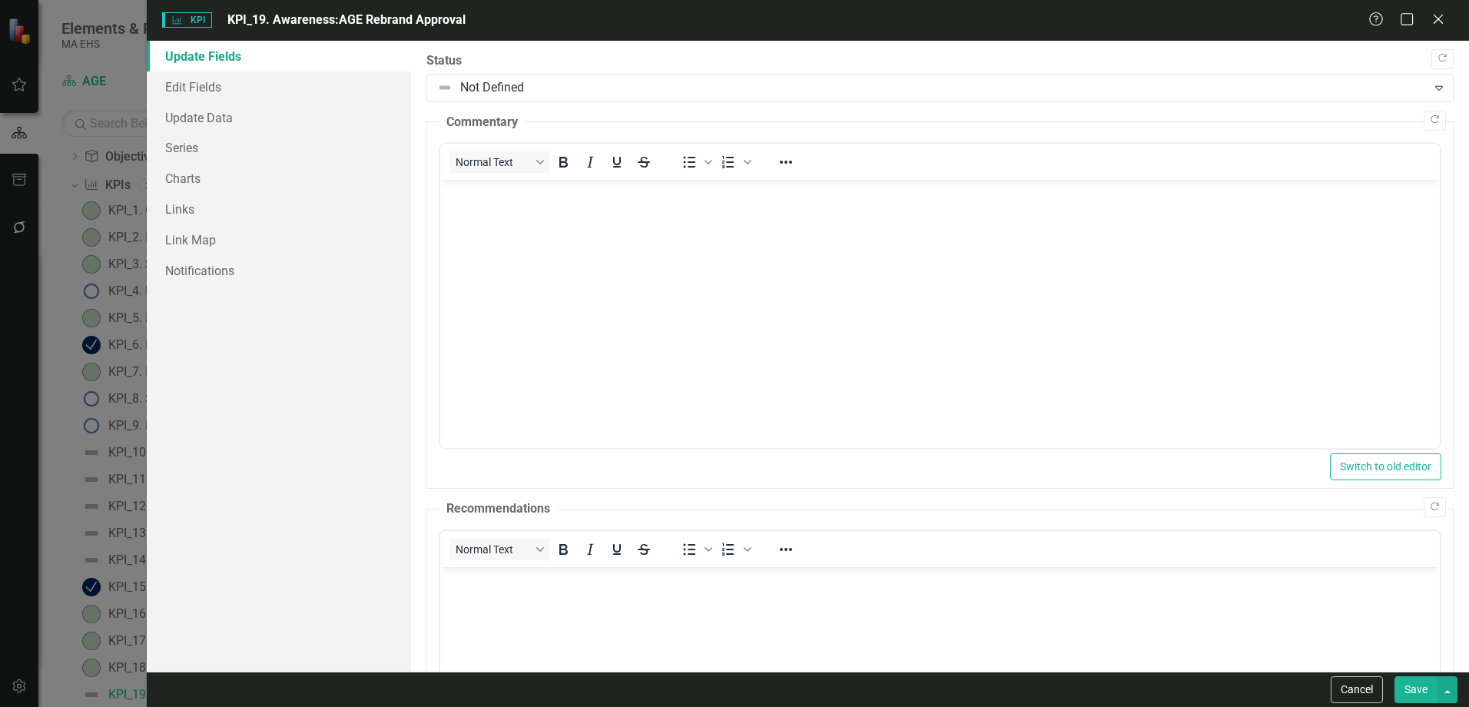
scroll to position [0, 0]
click at [618, 72] on div "Status Not Defined Expand" at bounding box center [939, 77] width 1027 height 50
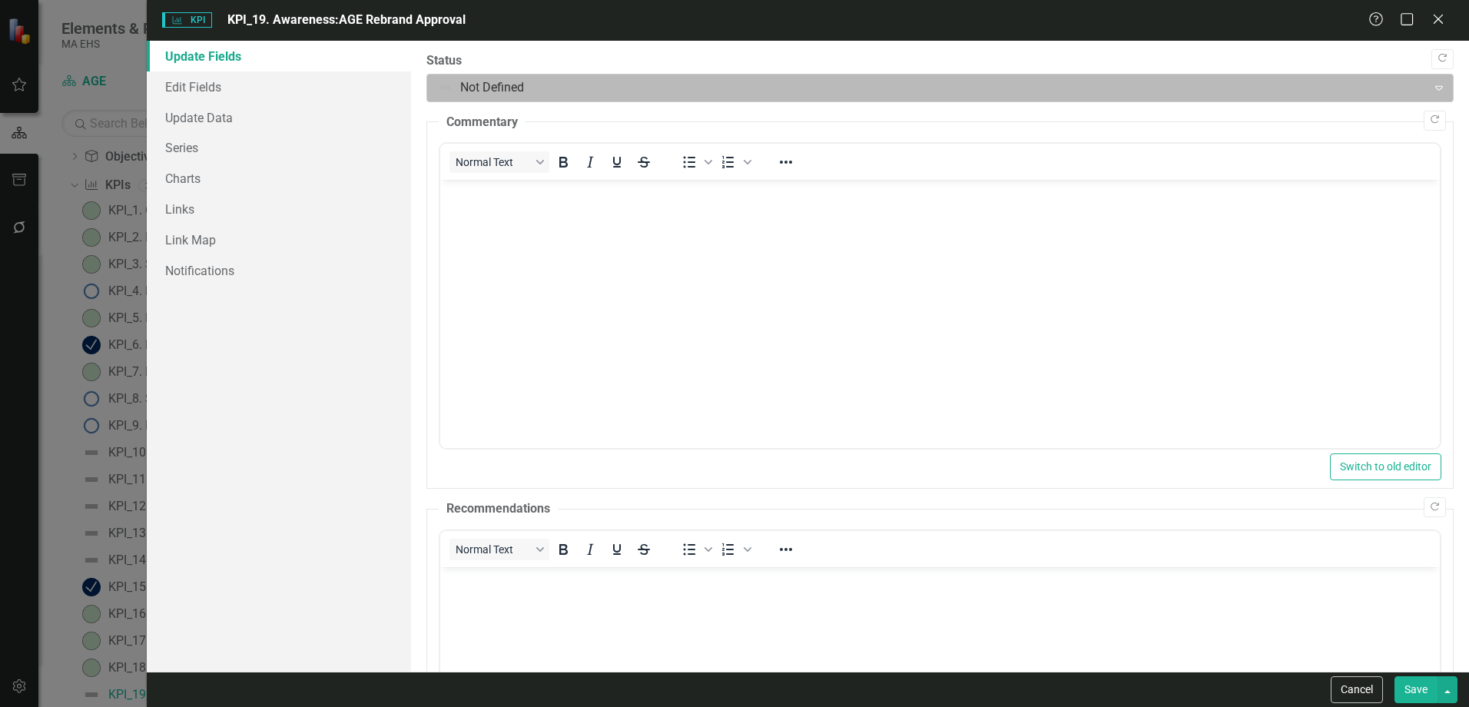
click at [616, 83] on div at bounding box center [927, 88] width 980 height 21
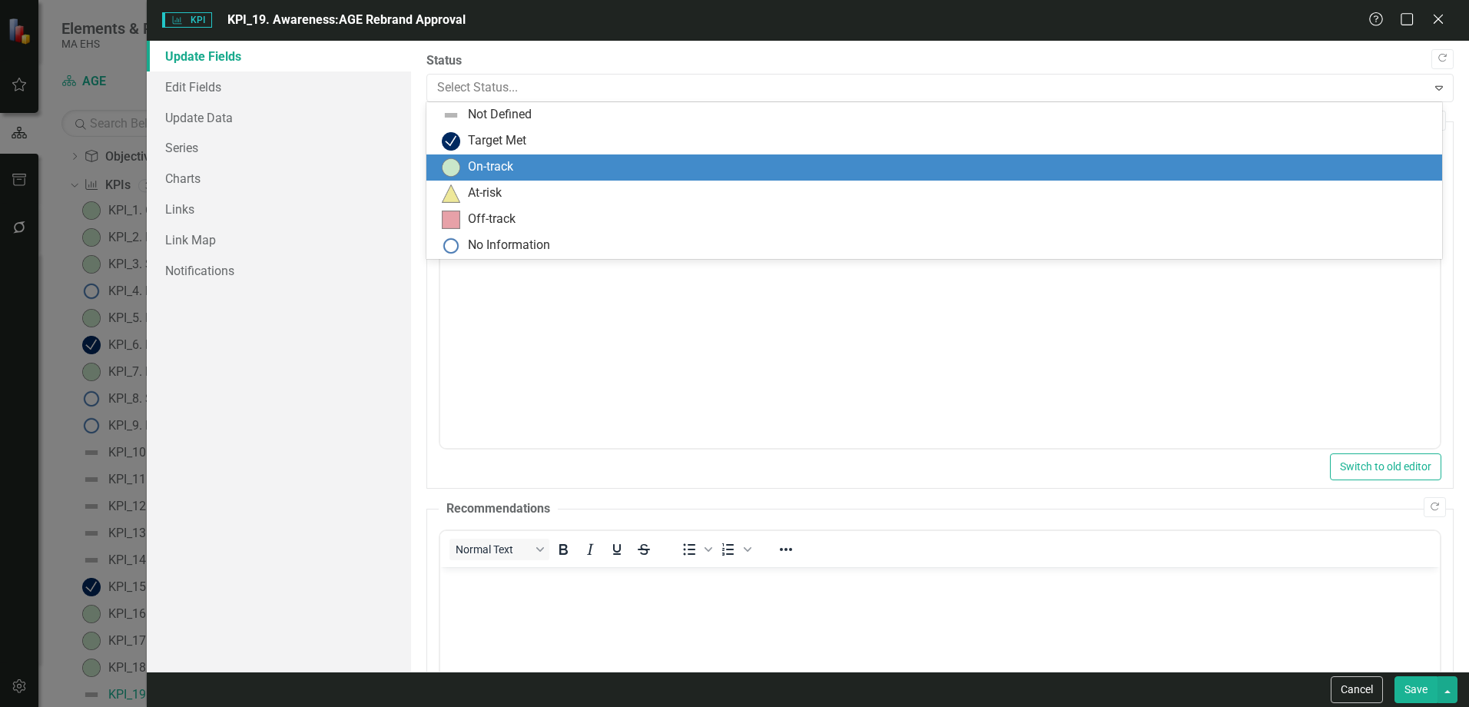
click at [507, 166] on div "On-track" at bounding box center [490, 167] width 45 height 18
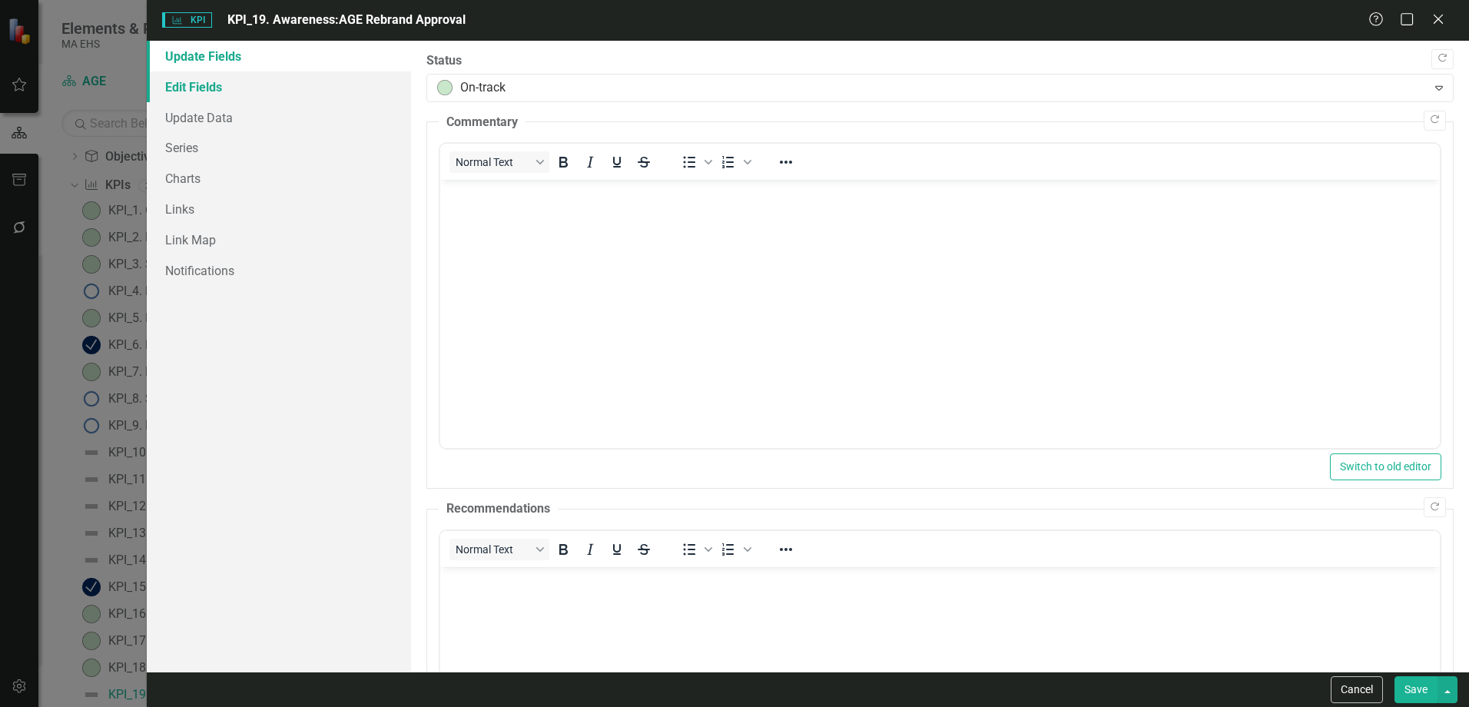
click at [223, 91] on link "Edit Fields" at bounding box center [279, 86] width 264 height 31
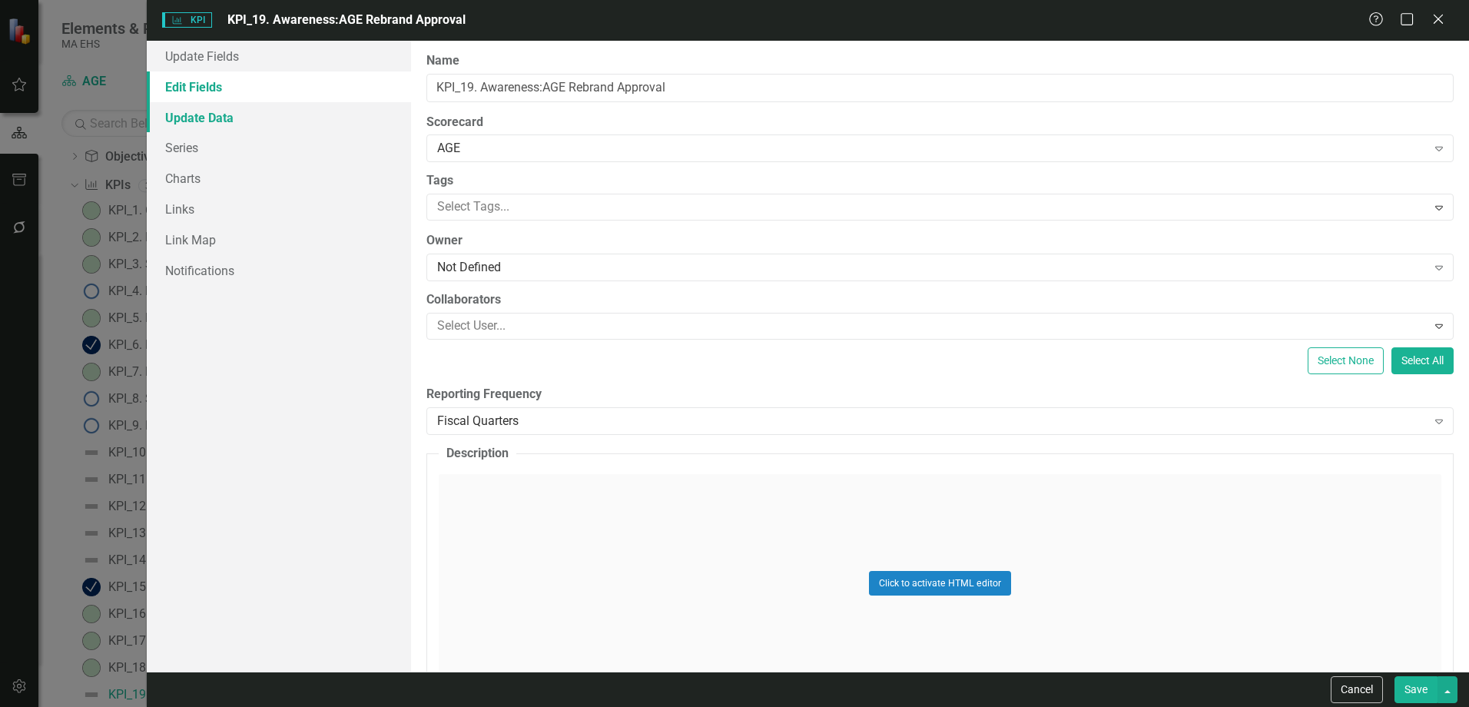
click at [224, 106] on link "Update Data" at bounding box center [279, 117] width 264 height 31
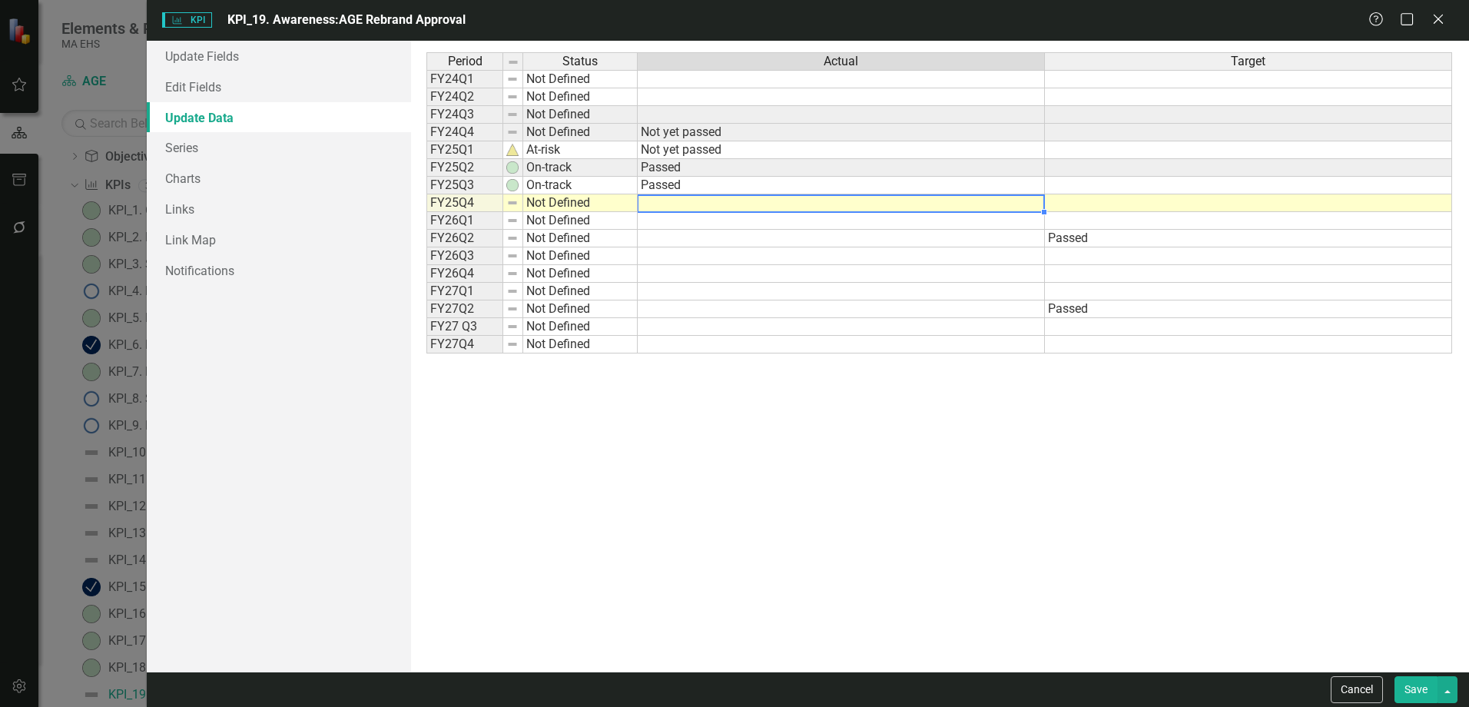
click at [426, 211] on div "Period Status Actual Target FY24Q1 Not Defined FY24Q2 Not Defined FY24Q3 Not De…" at bounding box center [426, 202] width 0 height 301
type textarea "Passed"
click at [1417, 686] on button "Save" at bounding box center [1415, 689] width 43 height 27
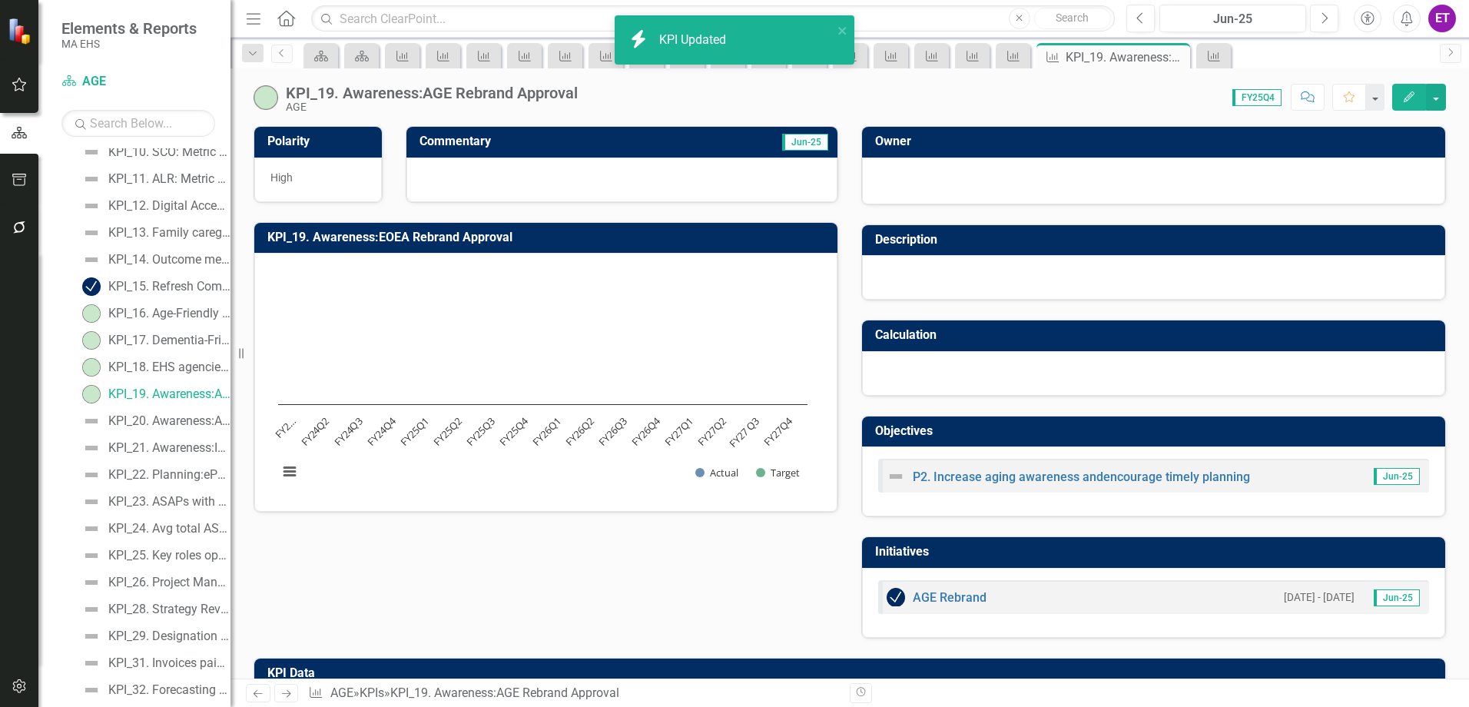
scroll to position [399, 0]
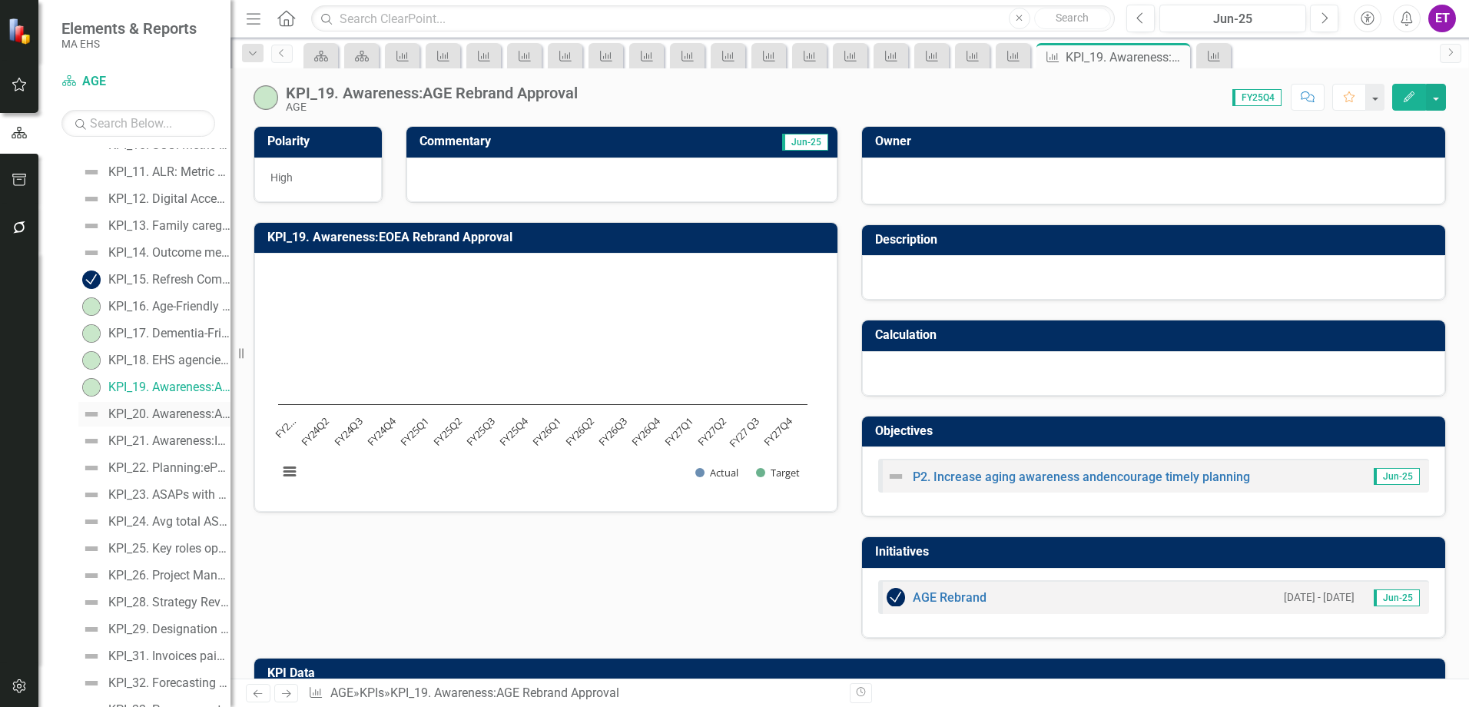
click at [139, 423] on link "KPI_20. Awareness:Aging awareness campaigns conducted (#)" at bounding box center [154, 414] width 152 height 25
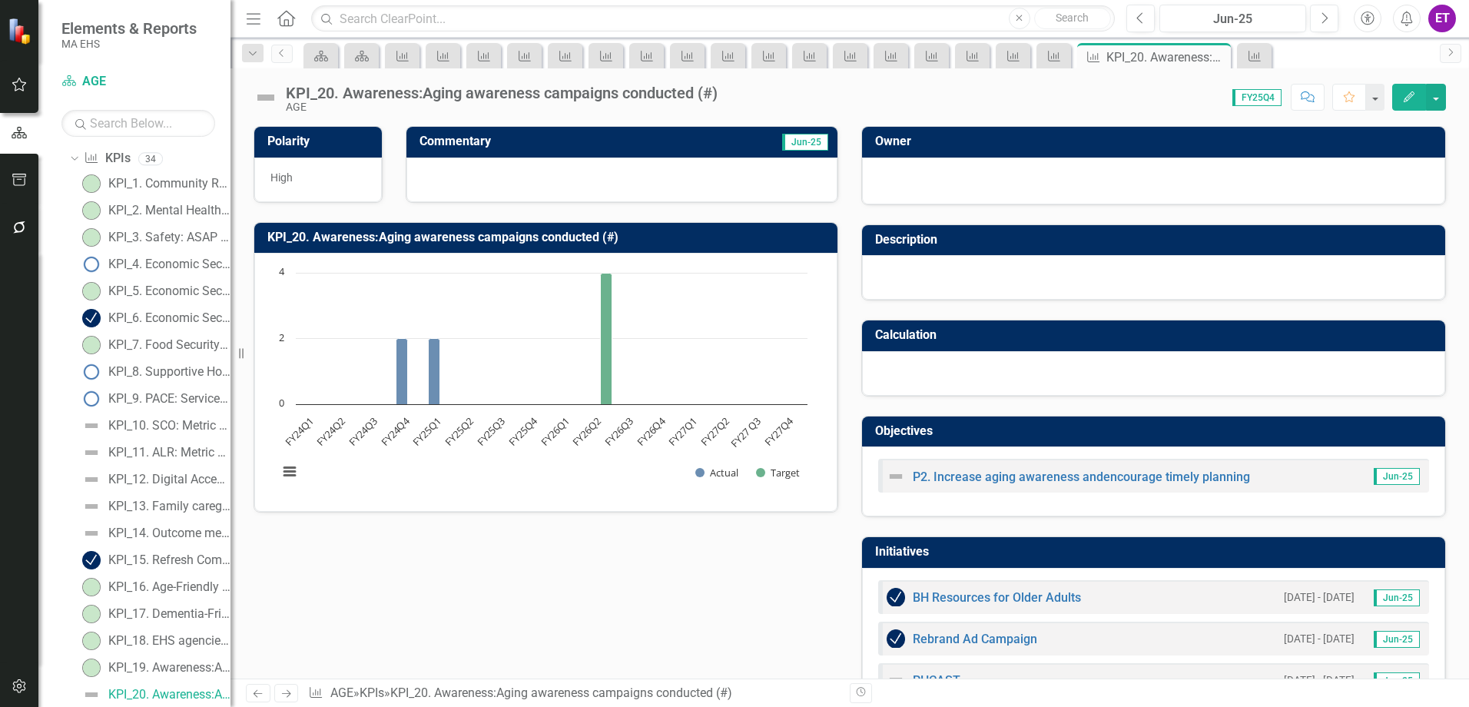
click at [1424, 98] on button "Edit" at bounding box center [1409, 97] width 34 height 27
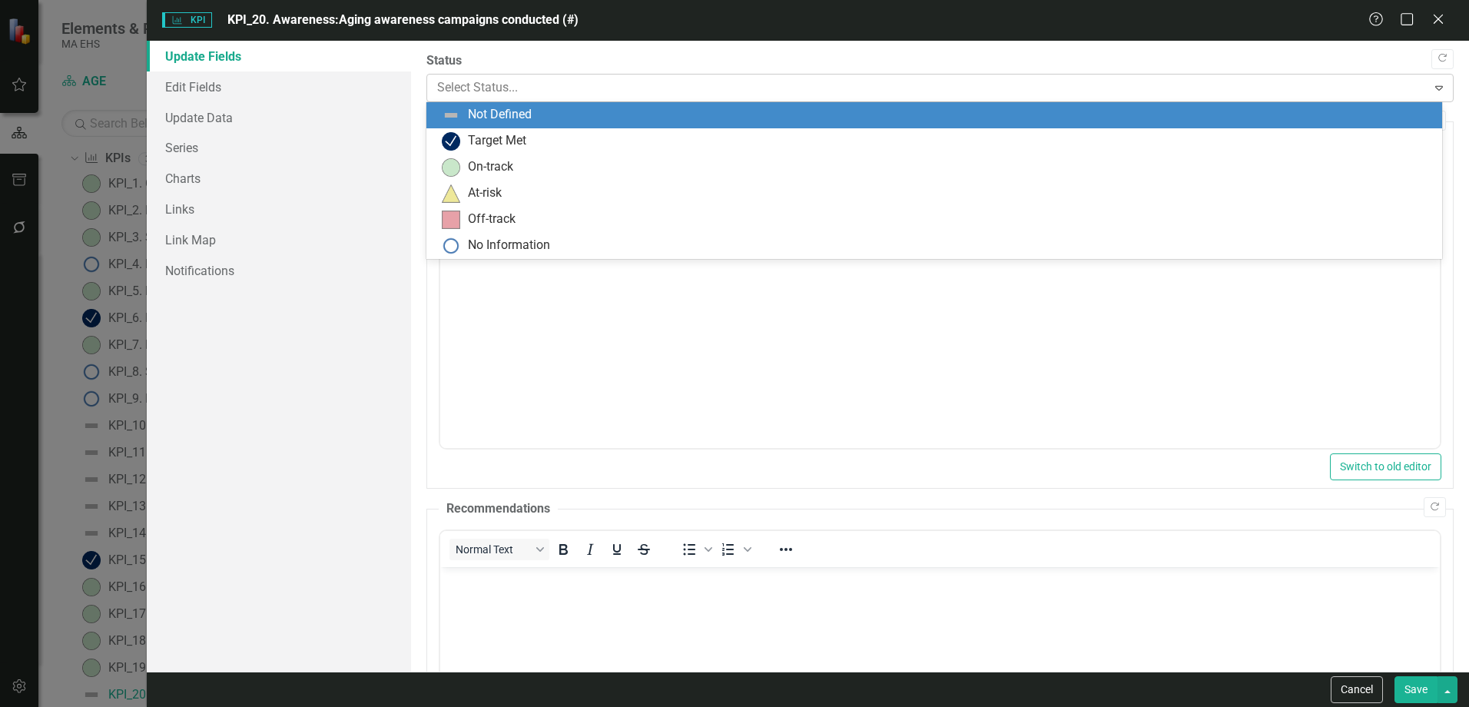
click at [482, 85] on div at bounding box center [927, 88] width 980 height 21
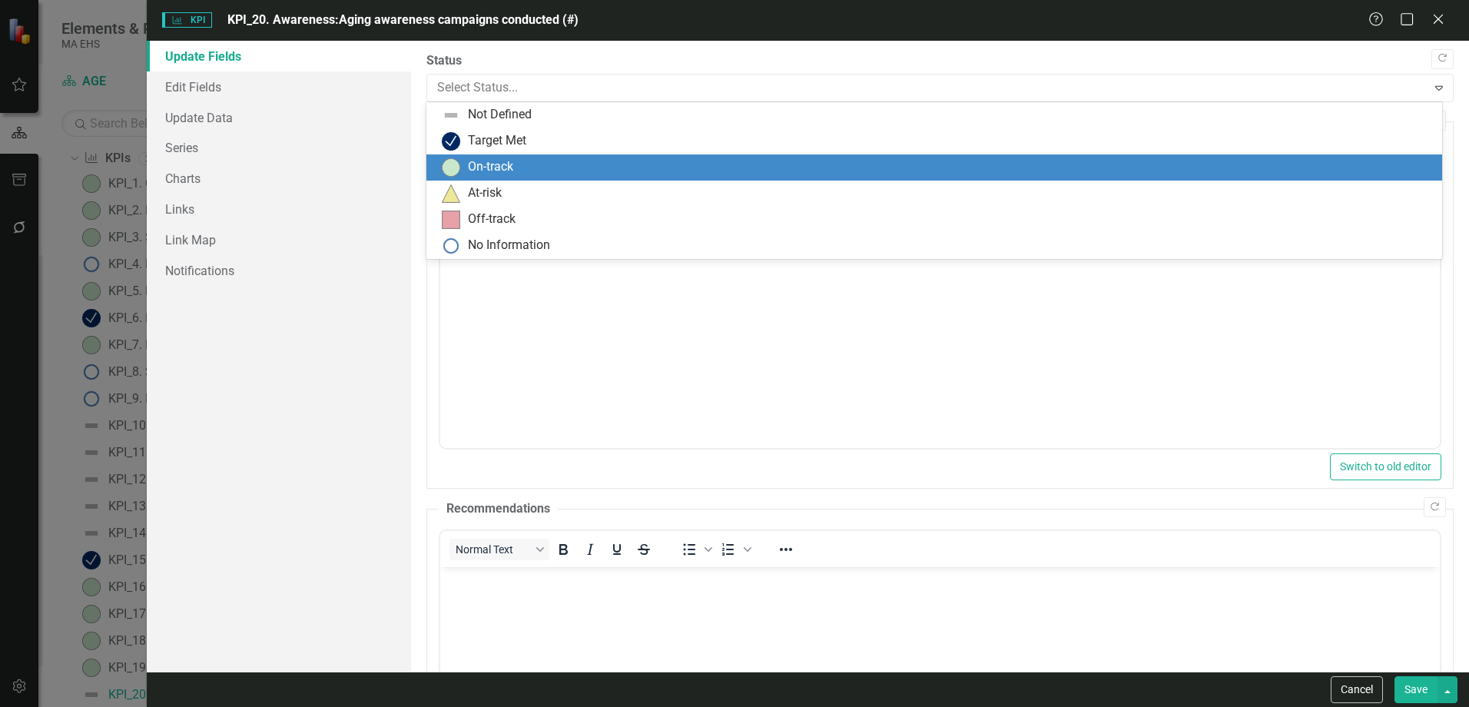
click at [502, 176] on div "On-track" at bounding box center [937, 167] width 991 height 18
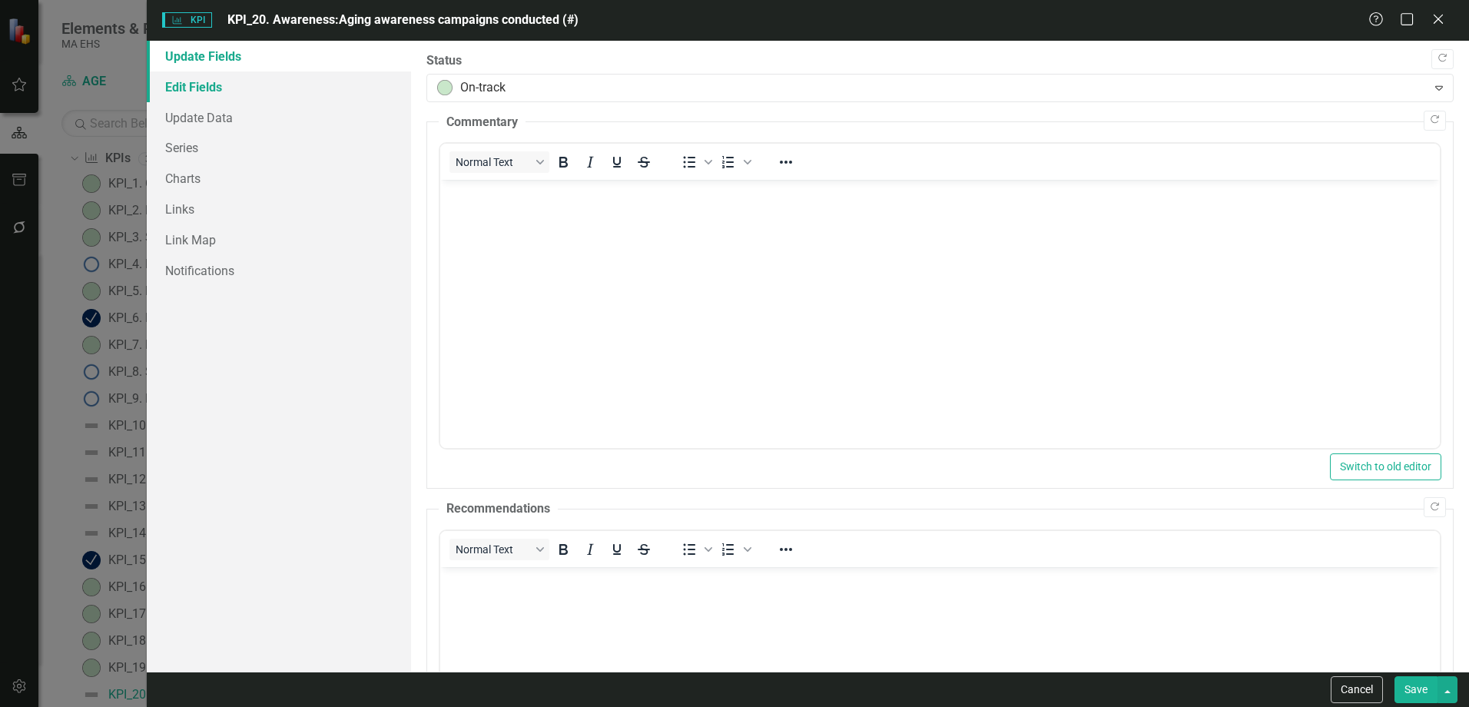
click at [180, 84] on link "Edit Fields" at bounding box center [279, 86] width 264 height 31
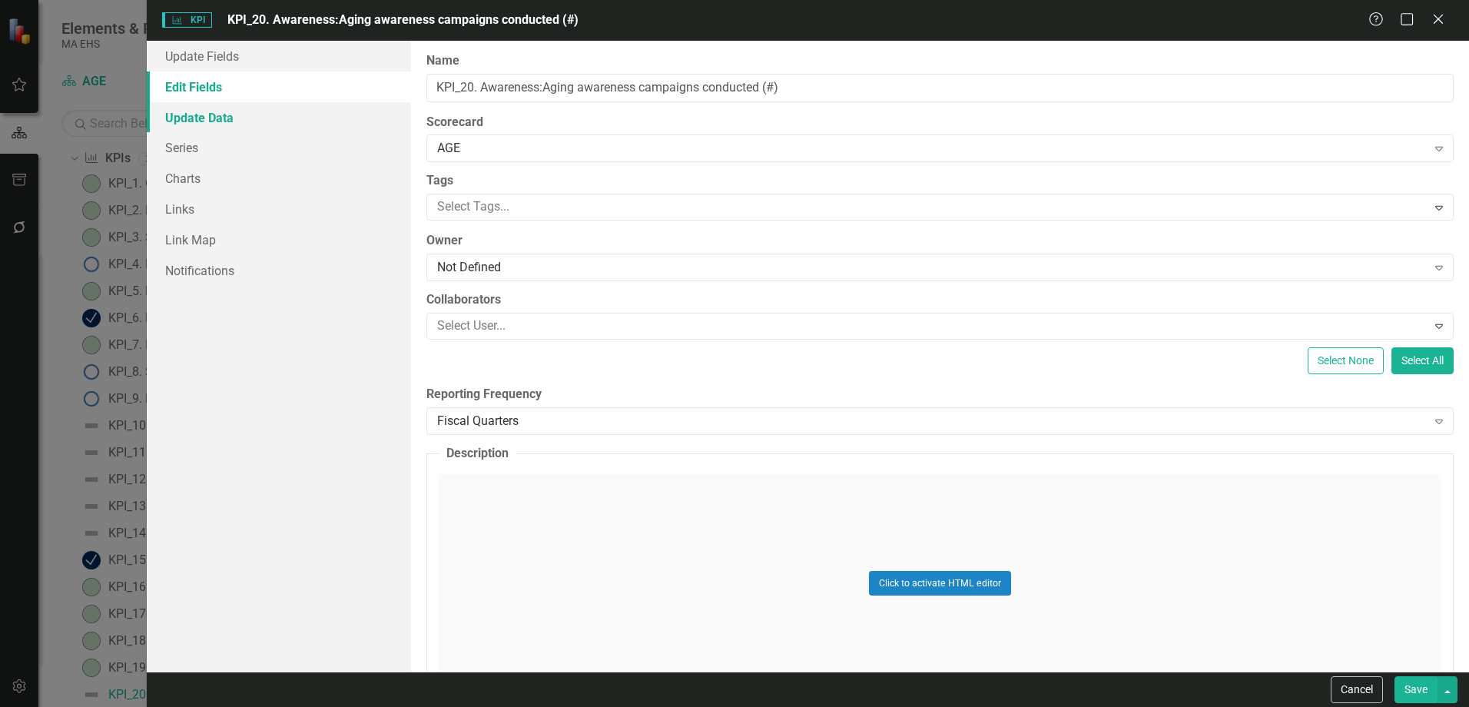
click at [184, 117] on link "Update Data" at bounding box center [279, 117] width 264 height 31
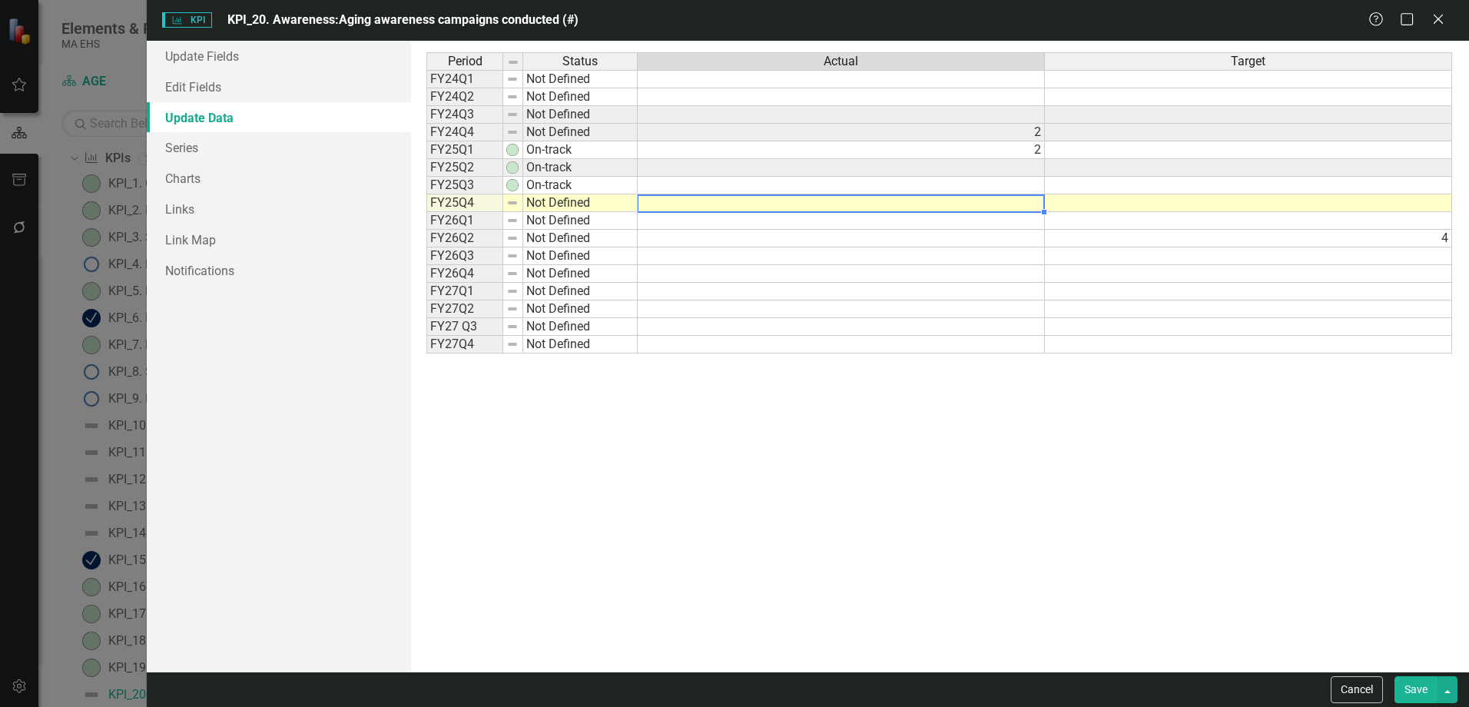
click at [859, 201] on td at bounding box center [841, 203] width 407 height 18
type textarea "2"
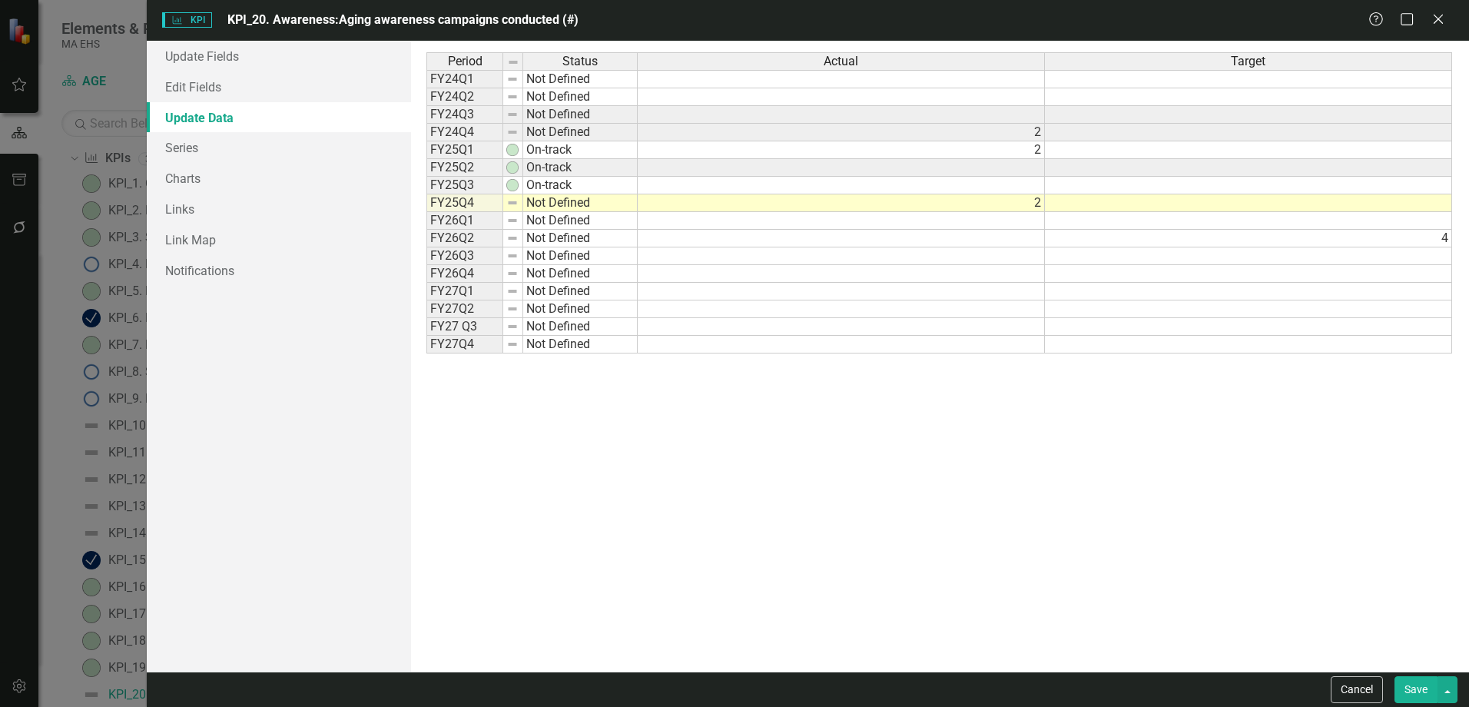
click at [1408, 685] on button "Save" at bounding box center [1415, 689] width 43 height 27
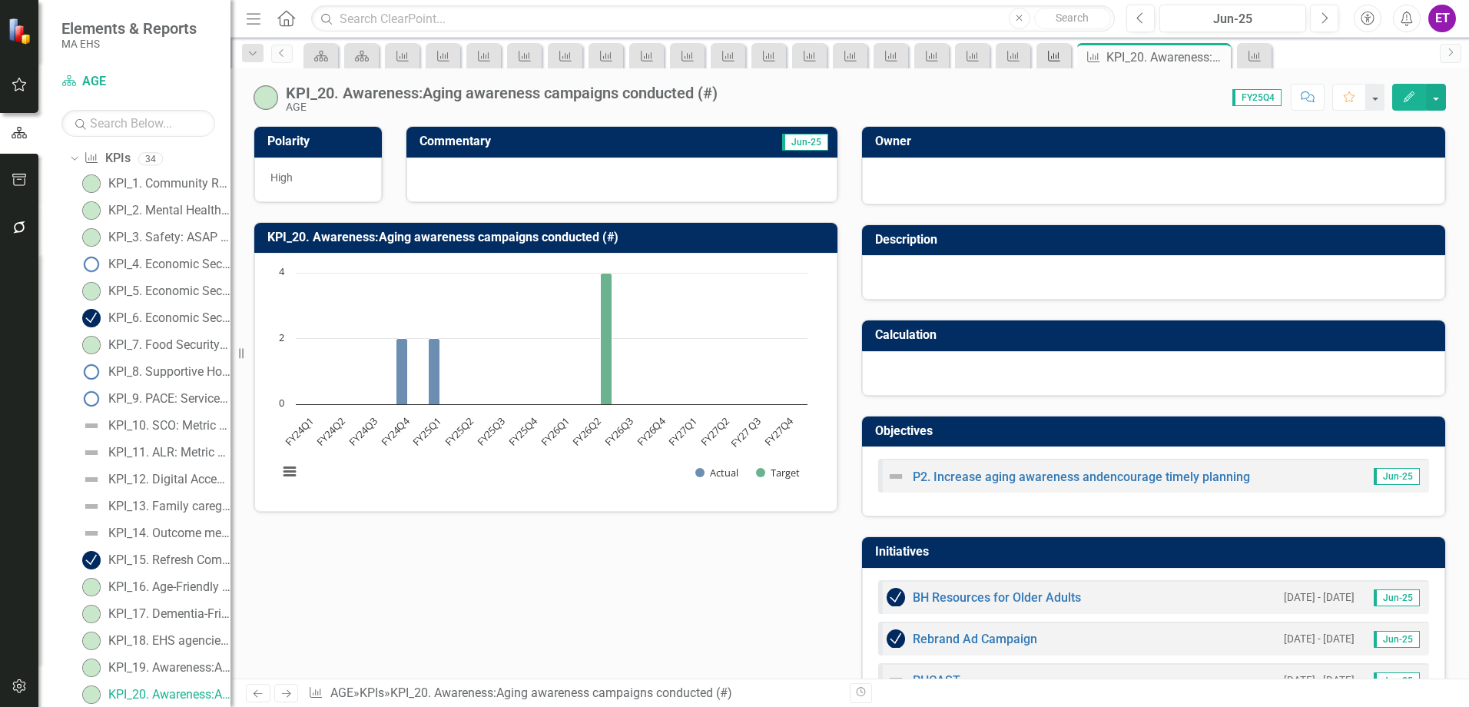
click at [1052, 61] on icon at bounding box center [1054, 56] width 12 height 11
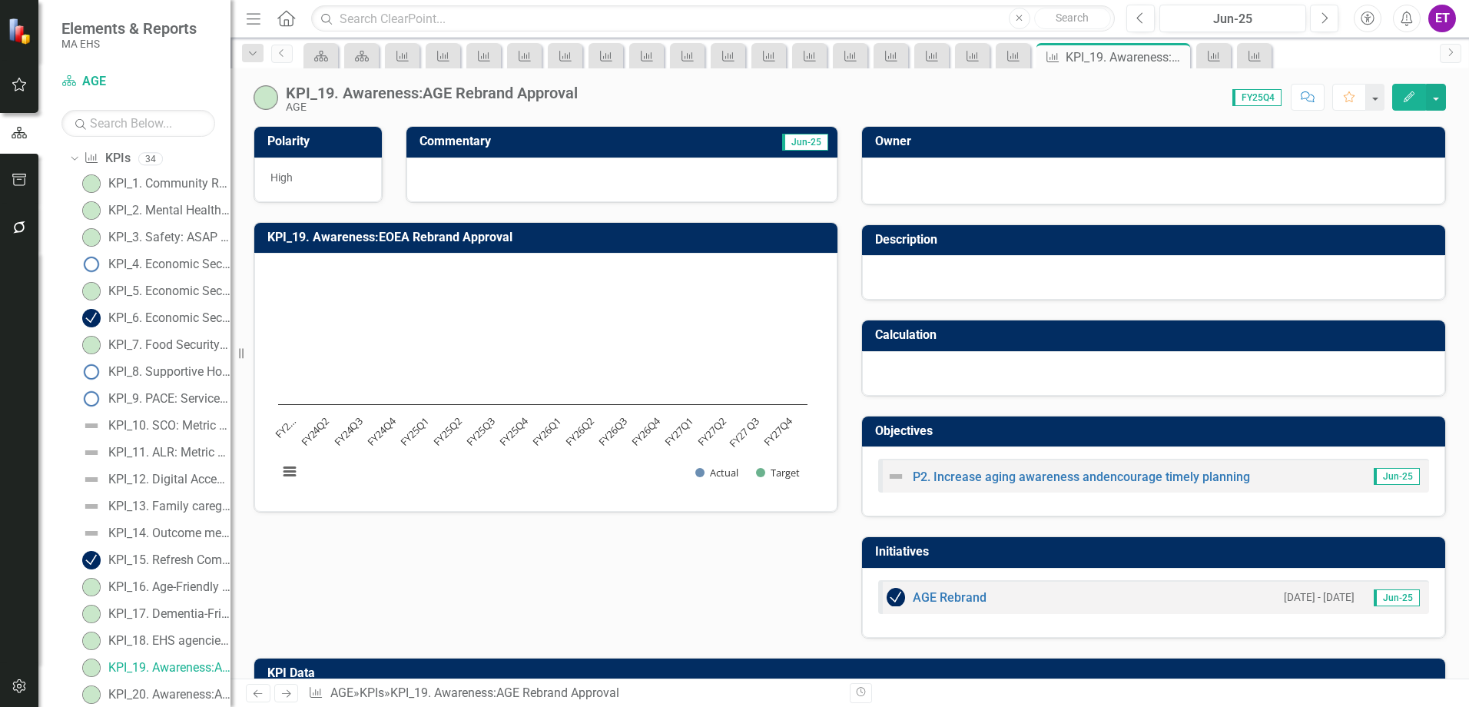
scroll to position [91, 0]
click at [1178, 50] on div "Close" at bounding box center [1176, 57] width 19 height 19
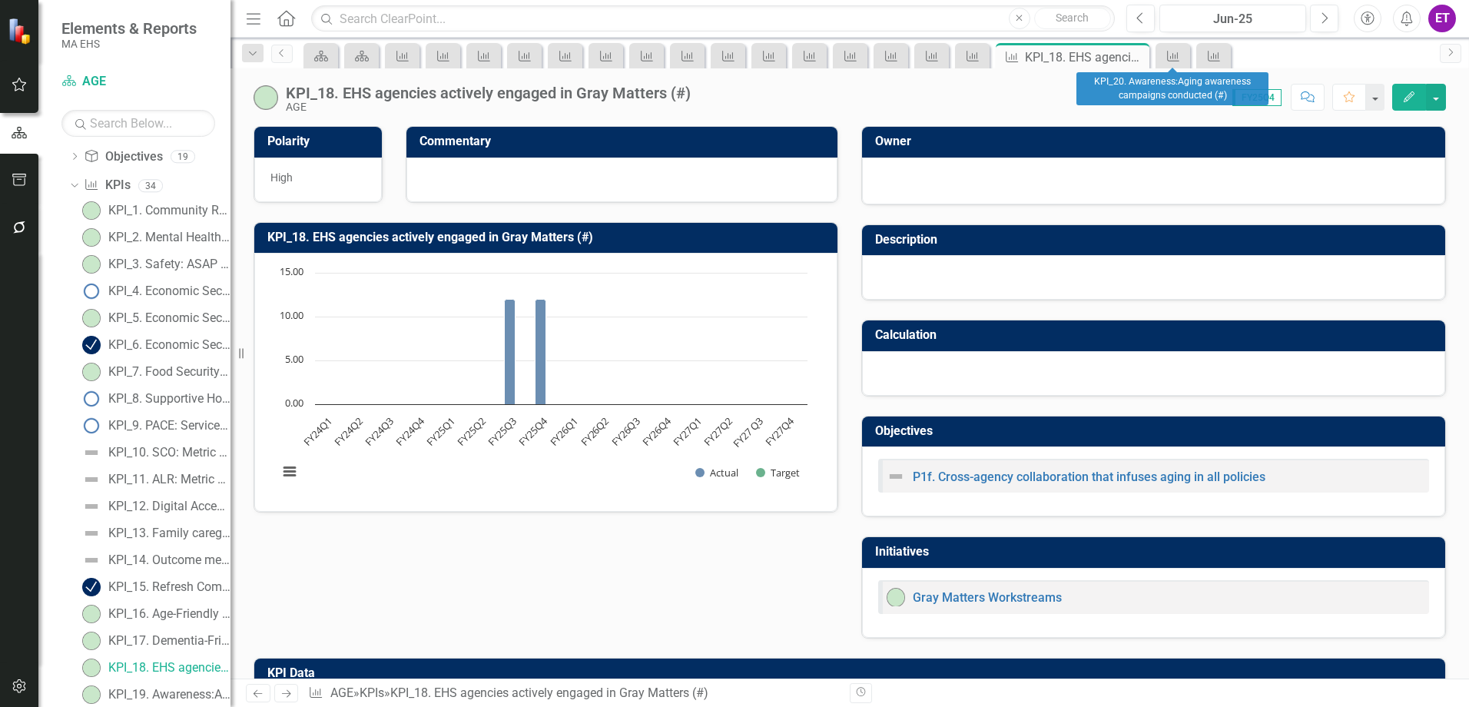
scroll to position [65, 0]
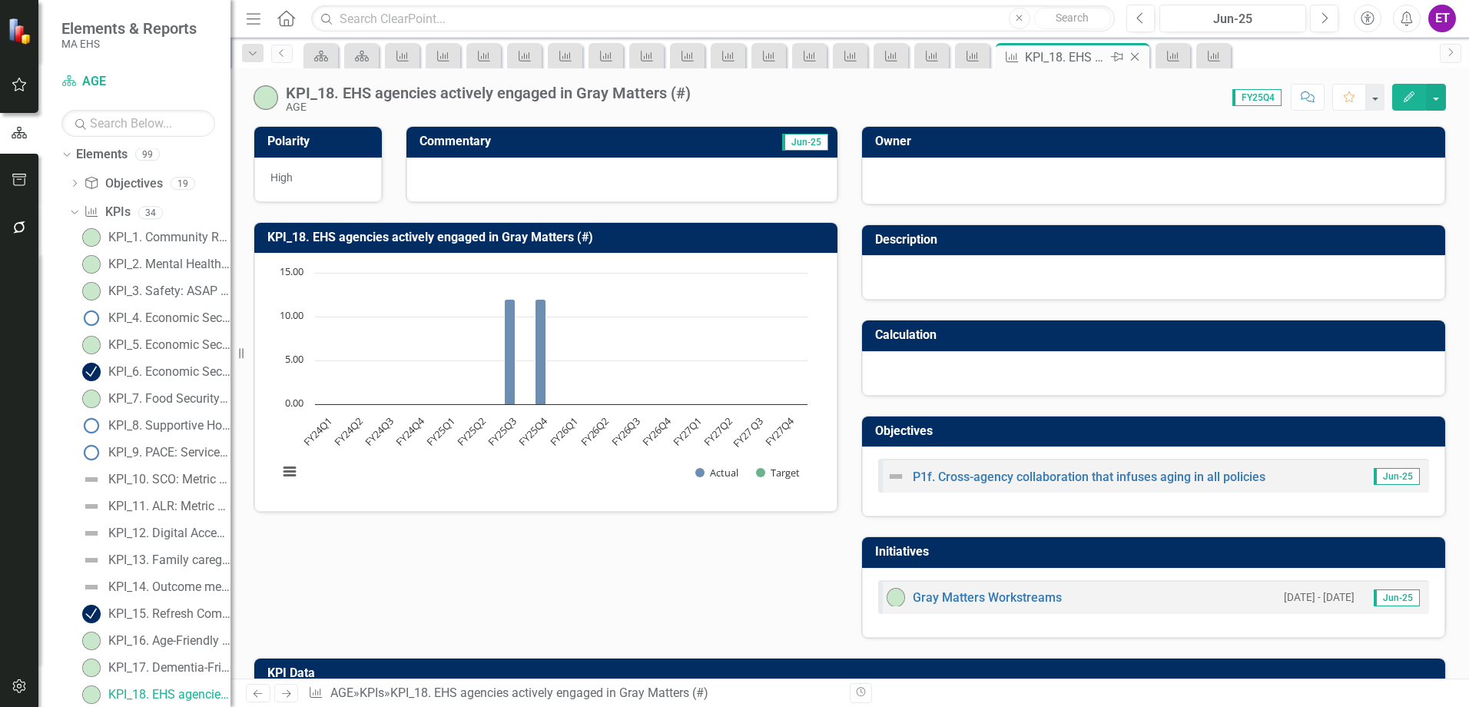
click at [1140, 55] on icon "Close" at bounding box center [1134, 57] width 15 height 12
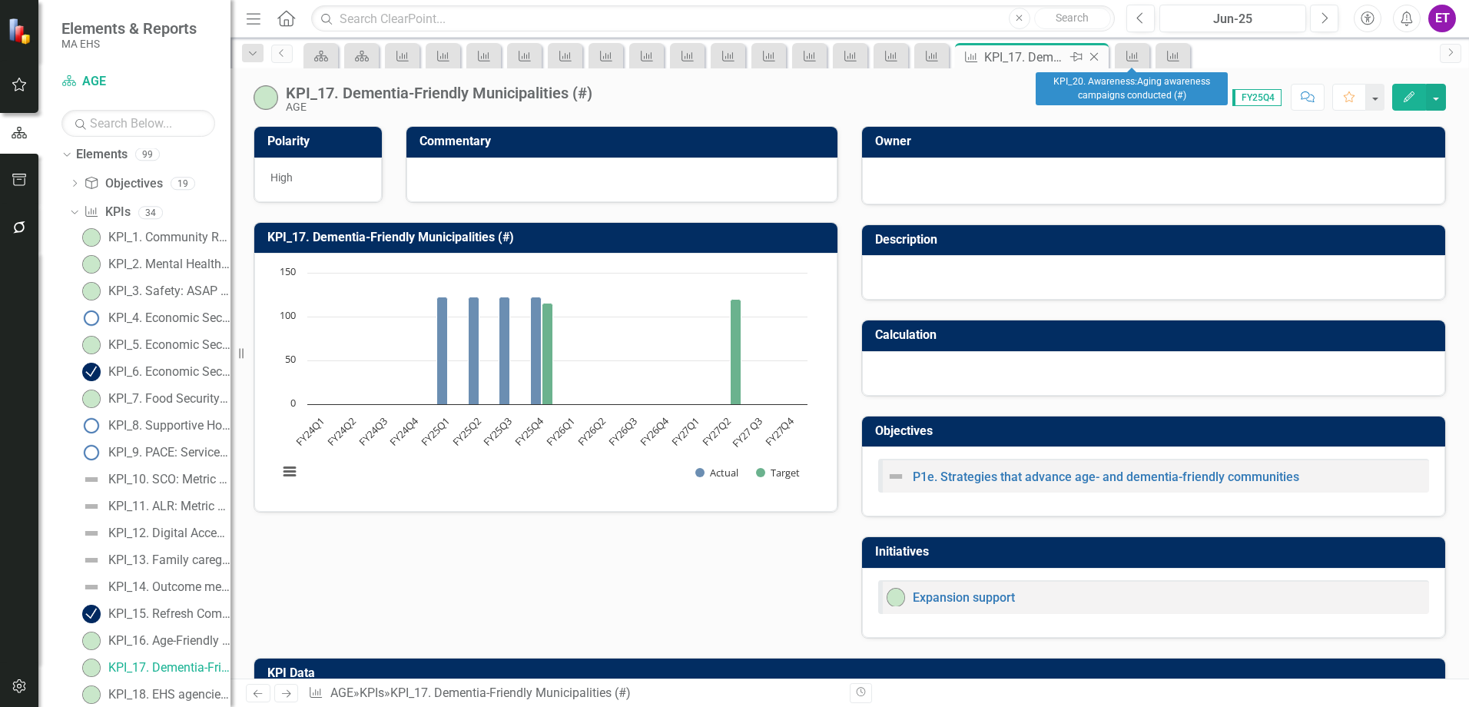
scroll to position [38, 0]
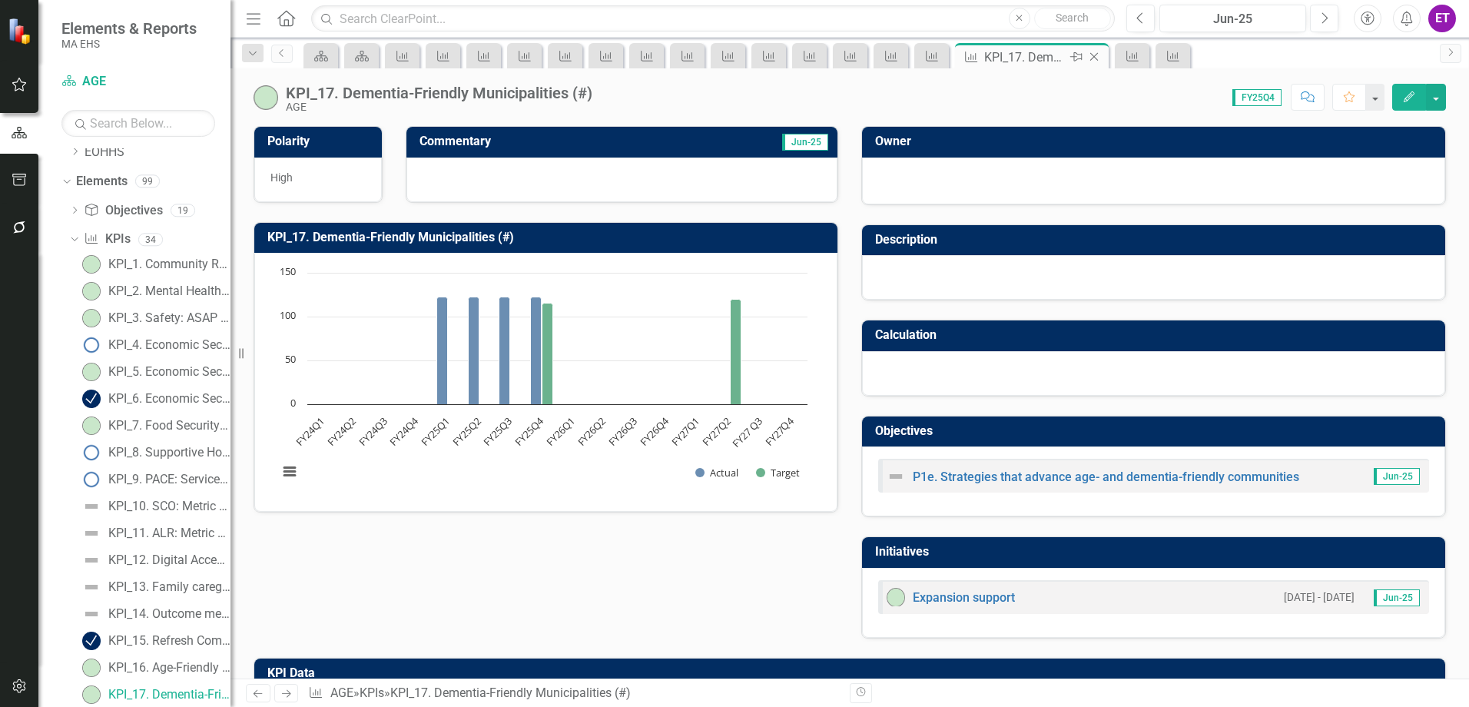
click at [1099, 57] on icon "Close" at bounding box center [1093, 57] width 15 height 12
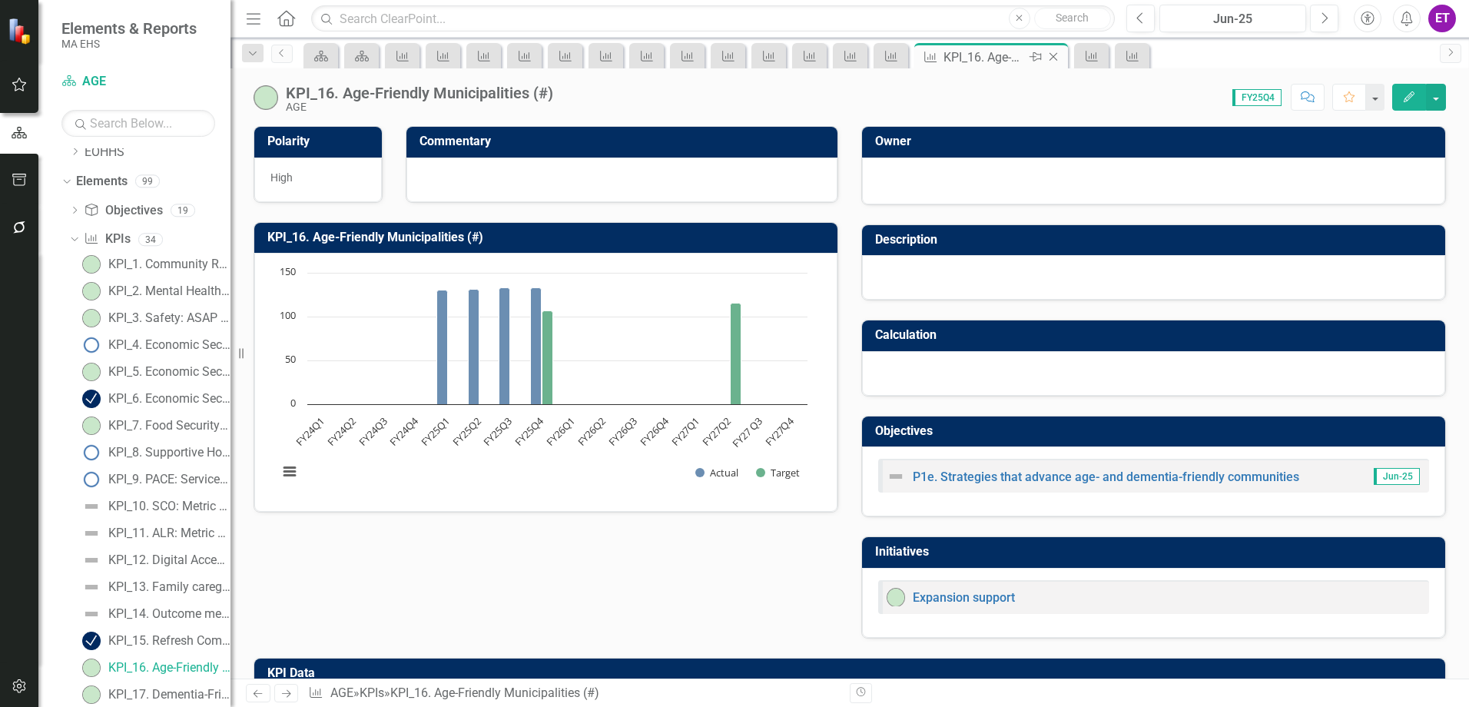
scroll to position [11, 0]
click at [1052, 58] on icon at bounding box center [1053, 57] width 8 height 8
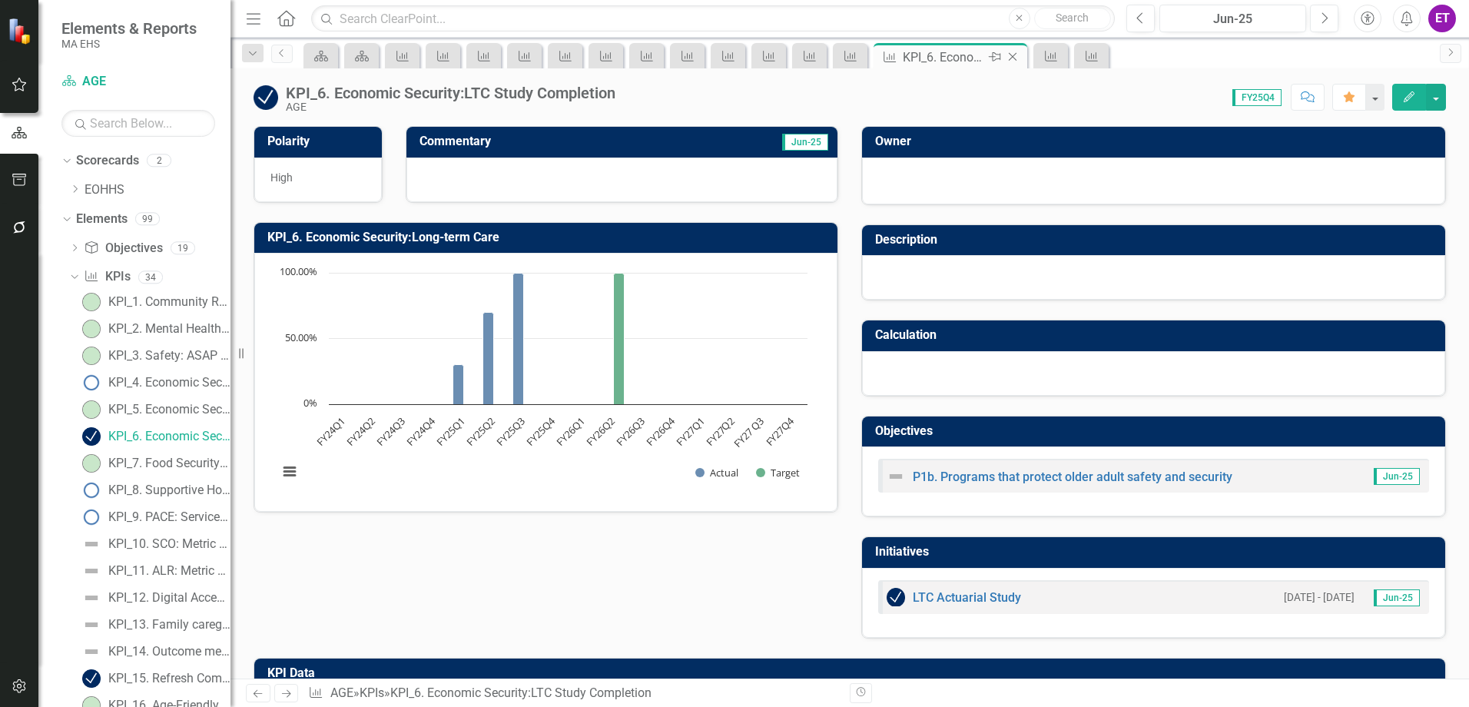
click at [1015, 55] on icon "Close" at bounding box center [1012, 57] width 15 height 12
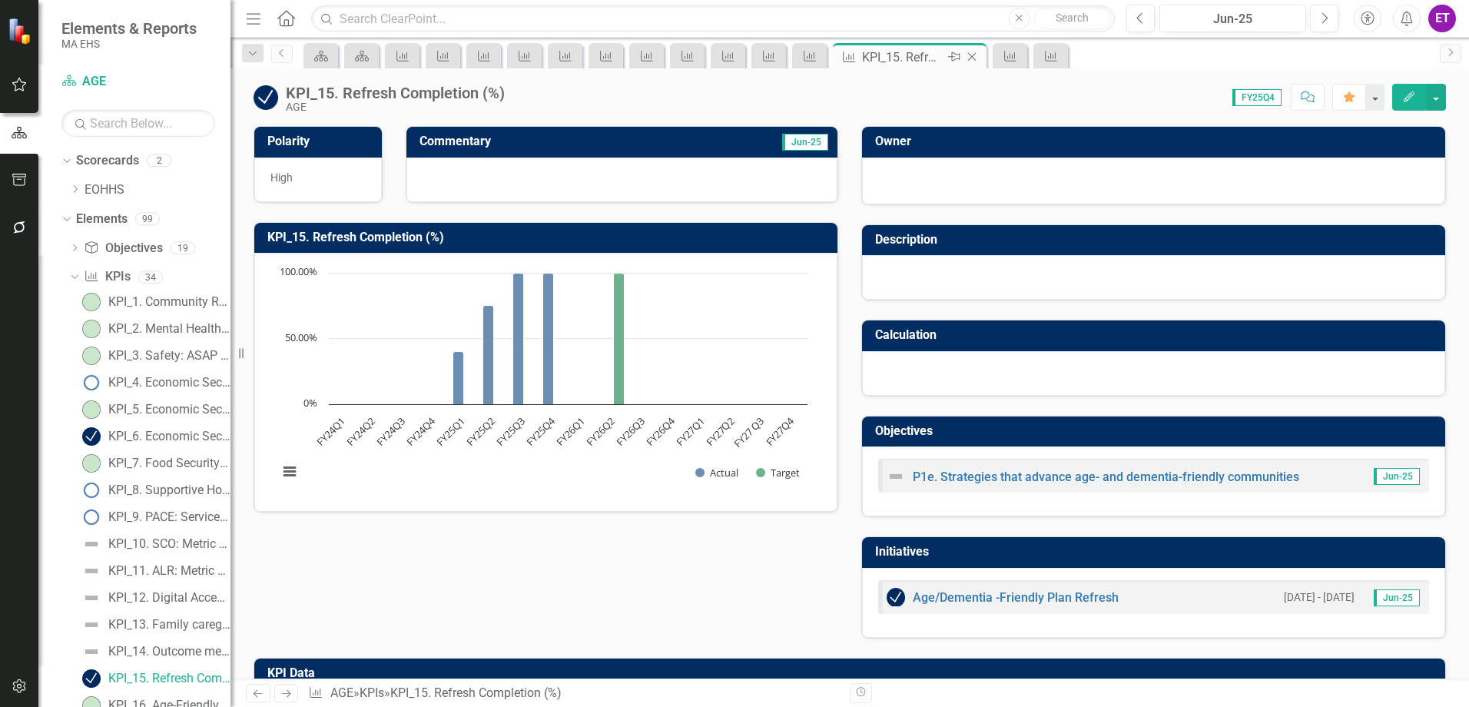
click at [973, 58] on icon at bounding box center [972, 57] width 8 height 8
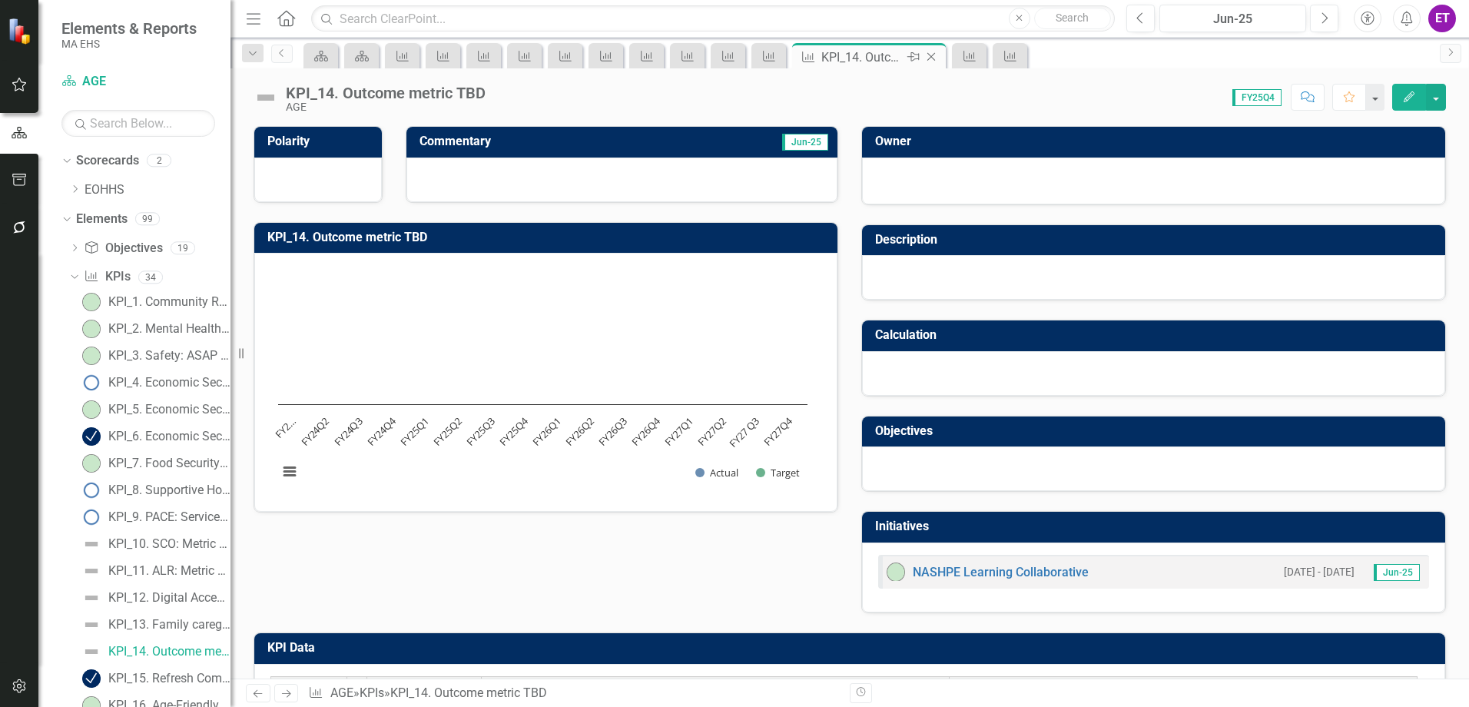
click at [931, 56] on icon "Close" at bounding box center [930, 57] width 15 height 12
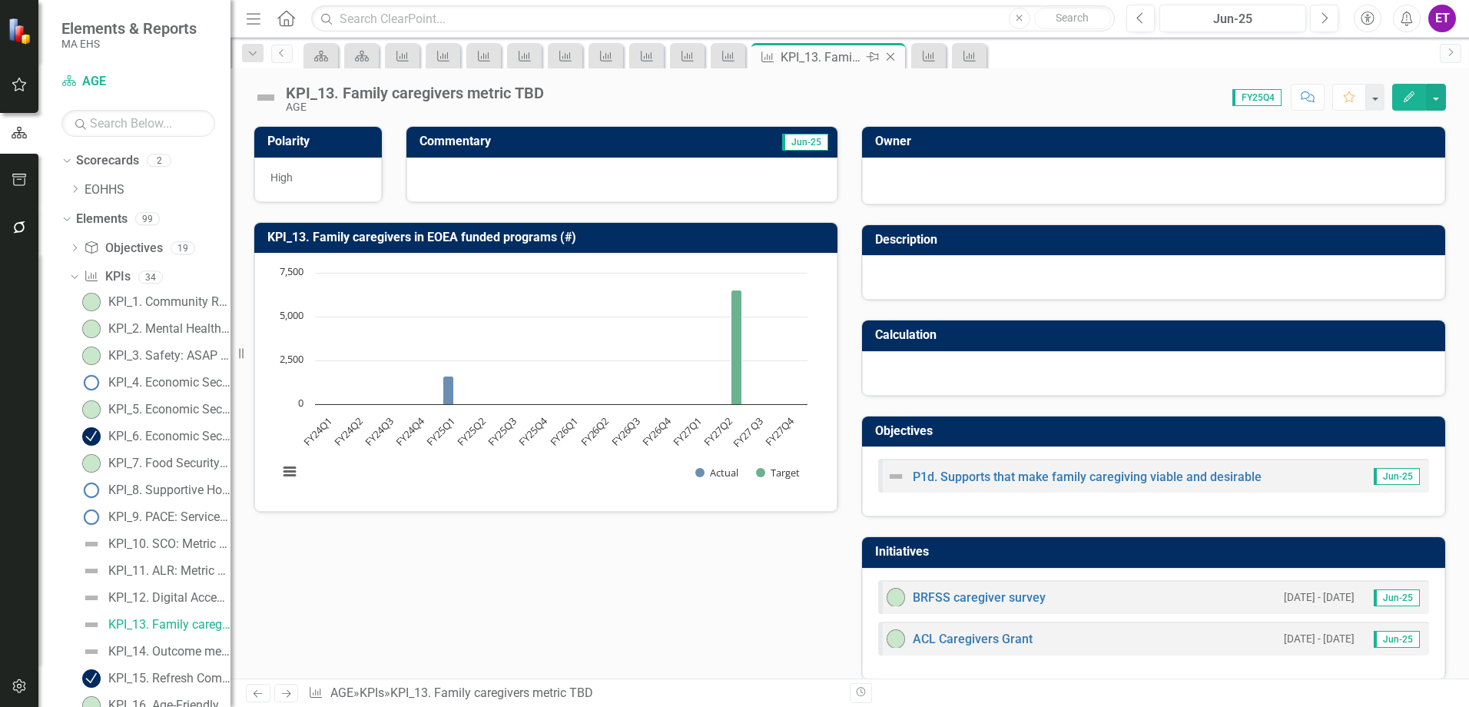
click at [889, 55] on icon "Close" at bounding box center [890, 57] width 15 height 12
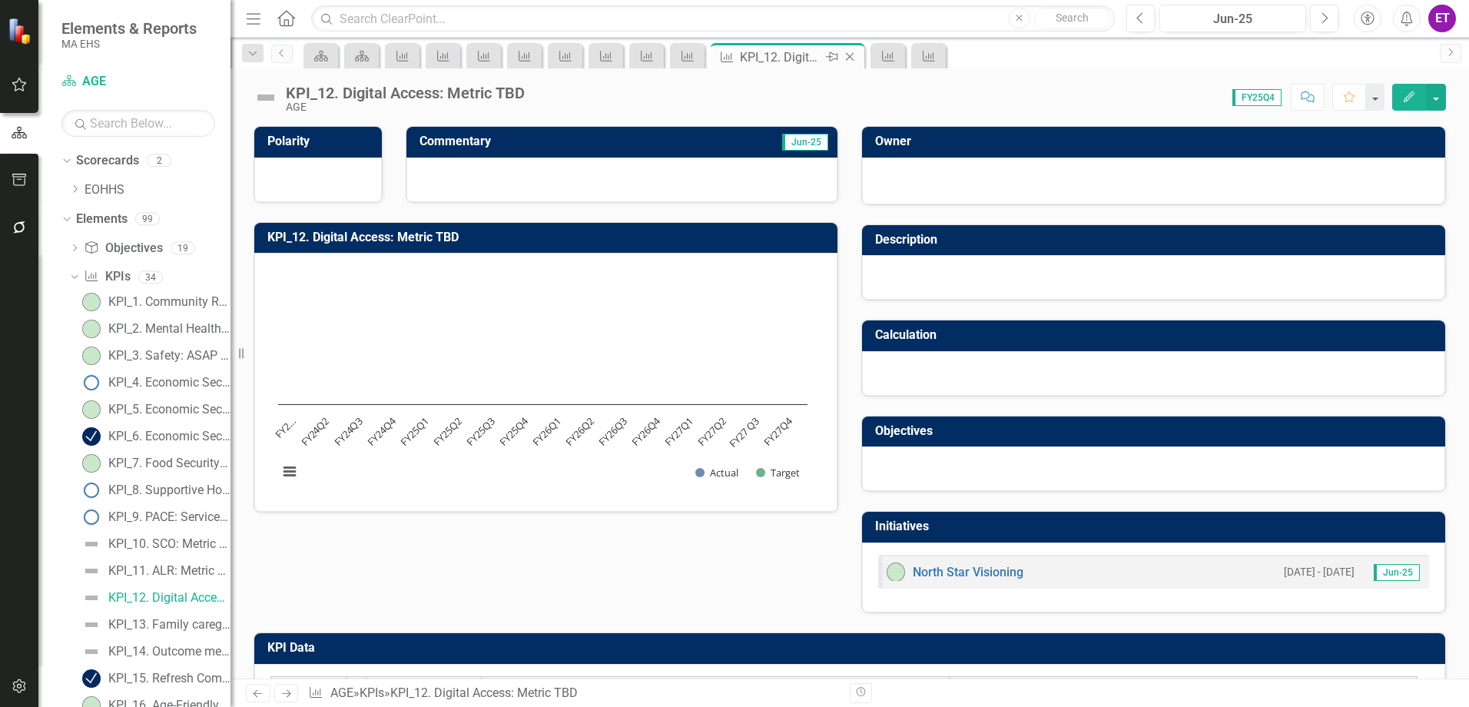
click at [846, 59] on icon "Close" at bounding box center [849, 57] width 15 height 12
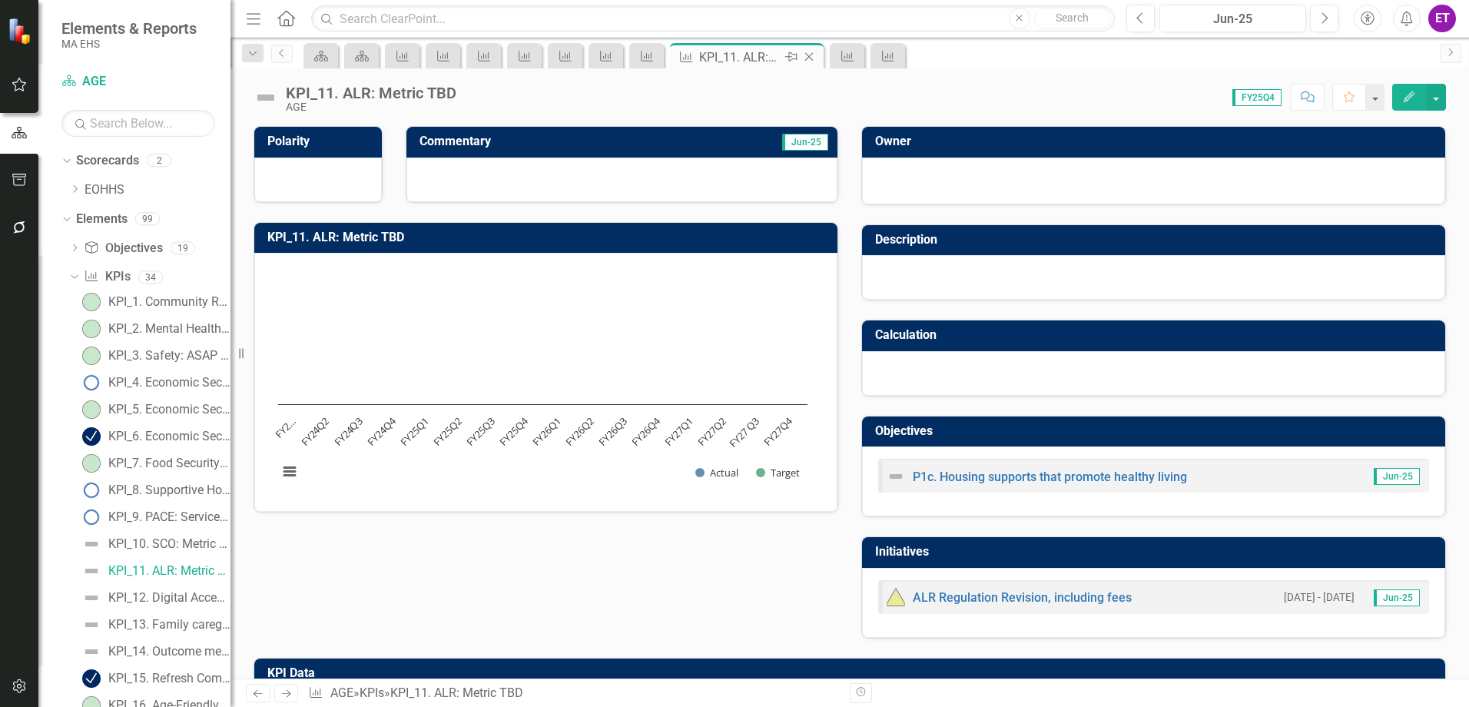
click at [812, 55] on icon "Close" at bounding box center [808, 57] width 15 height 12
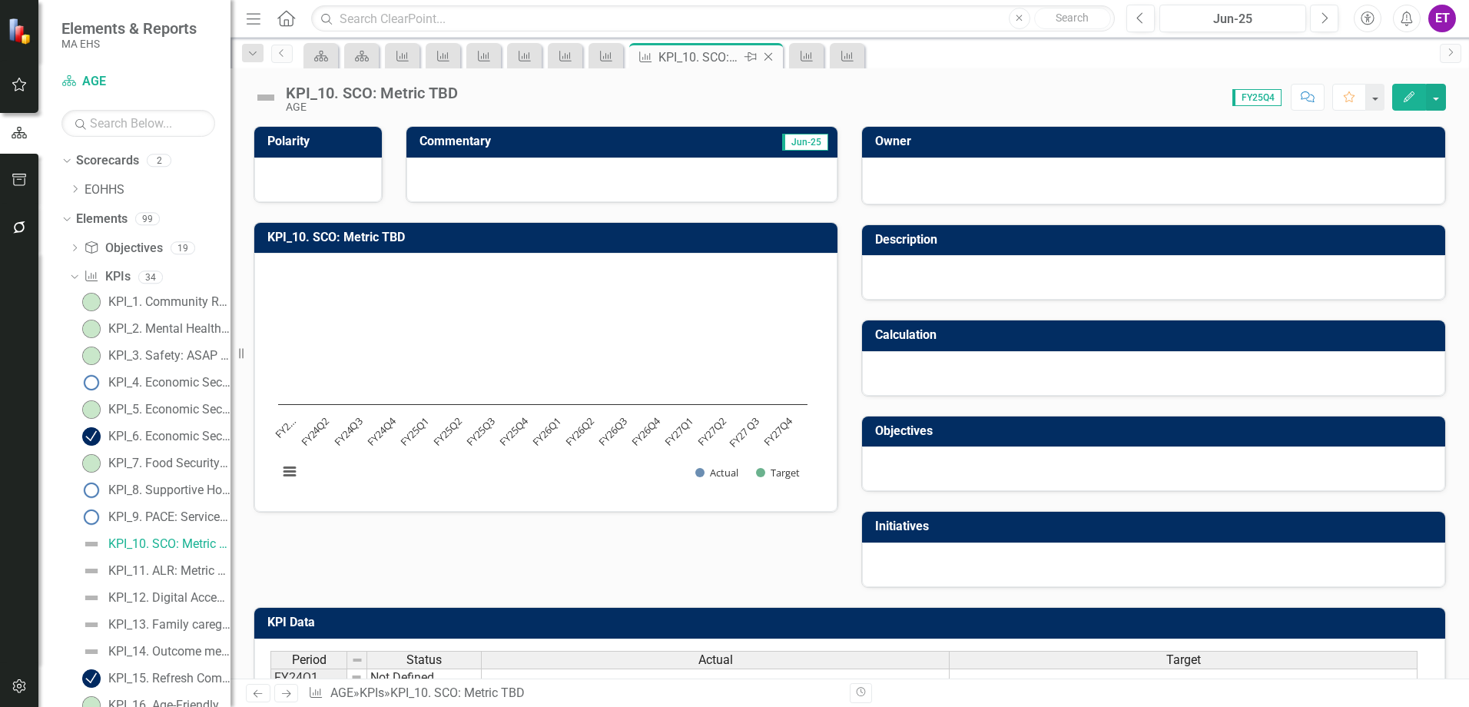
click at [768, 55] on icon "Close" at bounding box center [768, 57] width 15 height 12
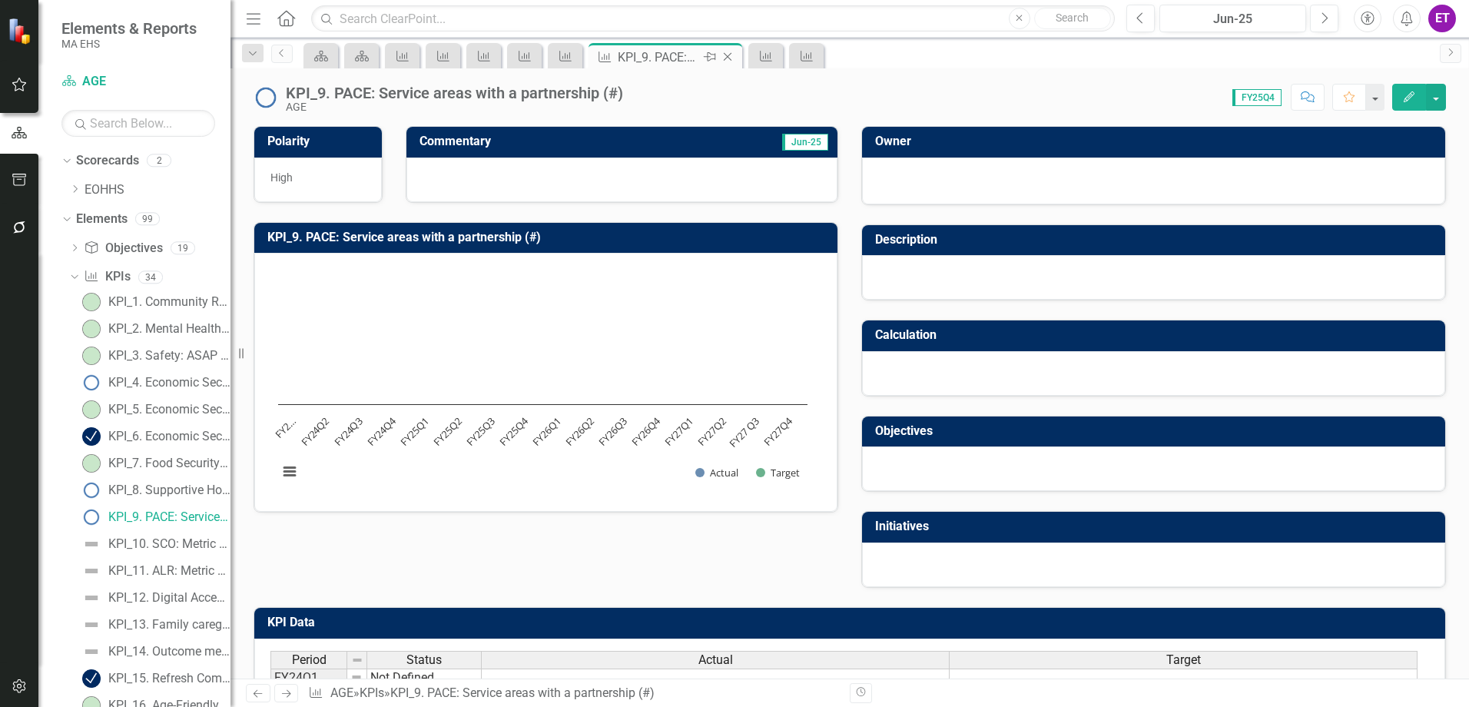
click at [731, 54] on icon "Close" at bounding box center [727, 57] width 15 height 12
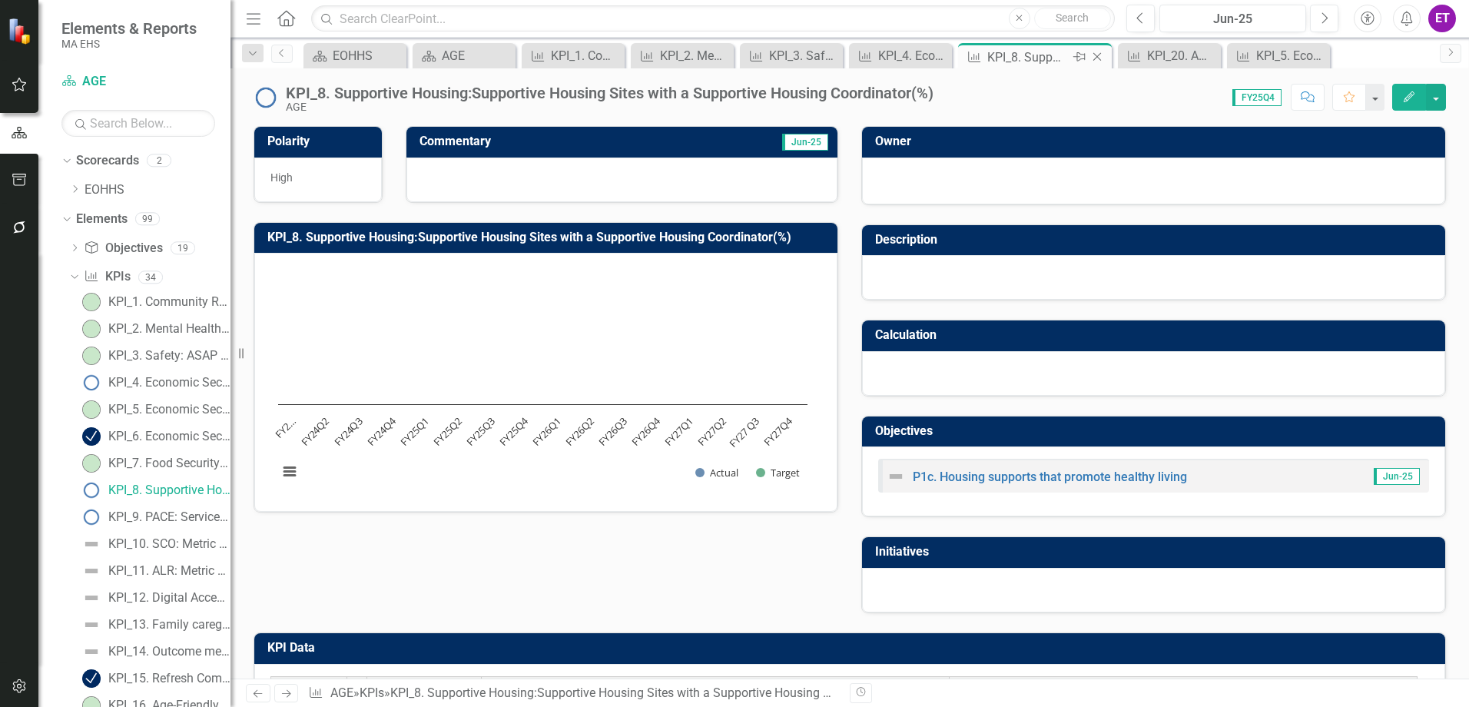
click at [1096, 57] on icon "Close" at bounding box center [1096, 57] width 15 height 12
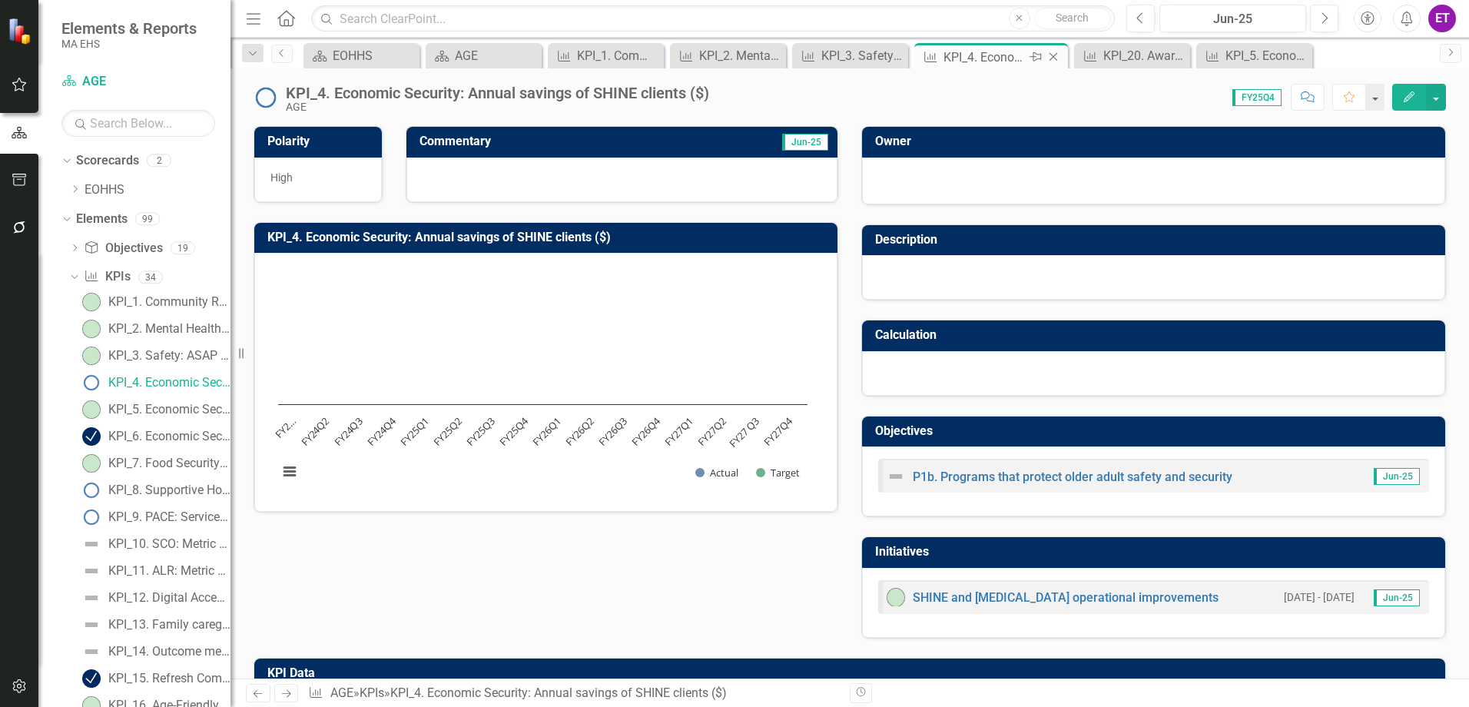
click at [1053, 51] on icon "Close" at bounding box center [1053, 57] width 15 height 12
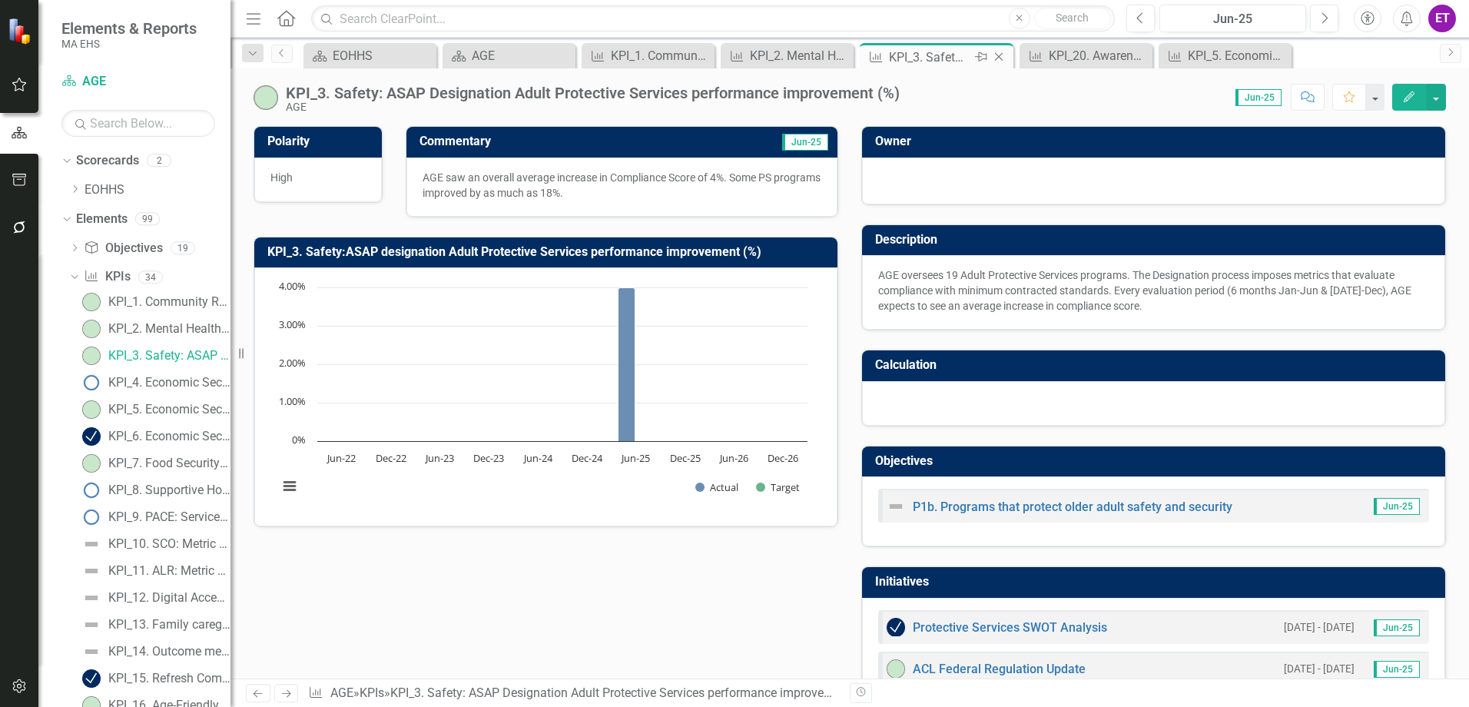
click at [1000, 55] on icon at bounding box center [999, 57] width 8 height 8
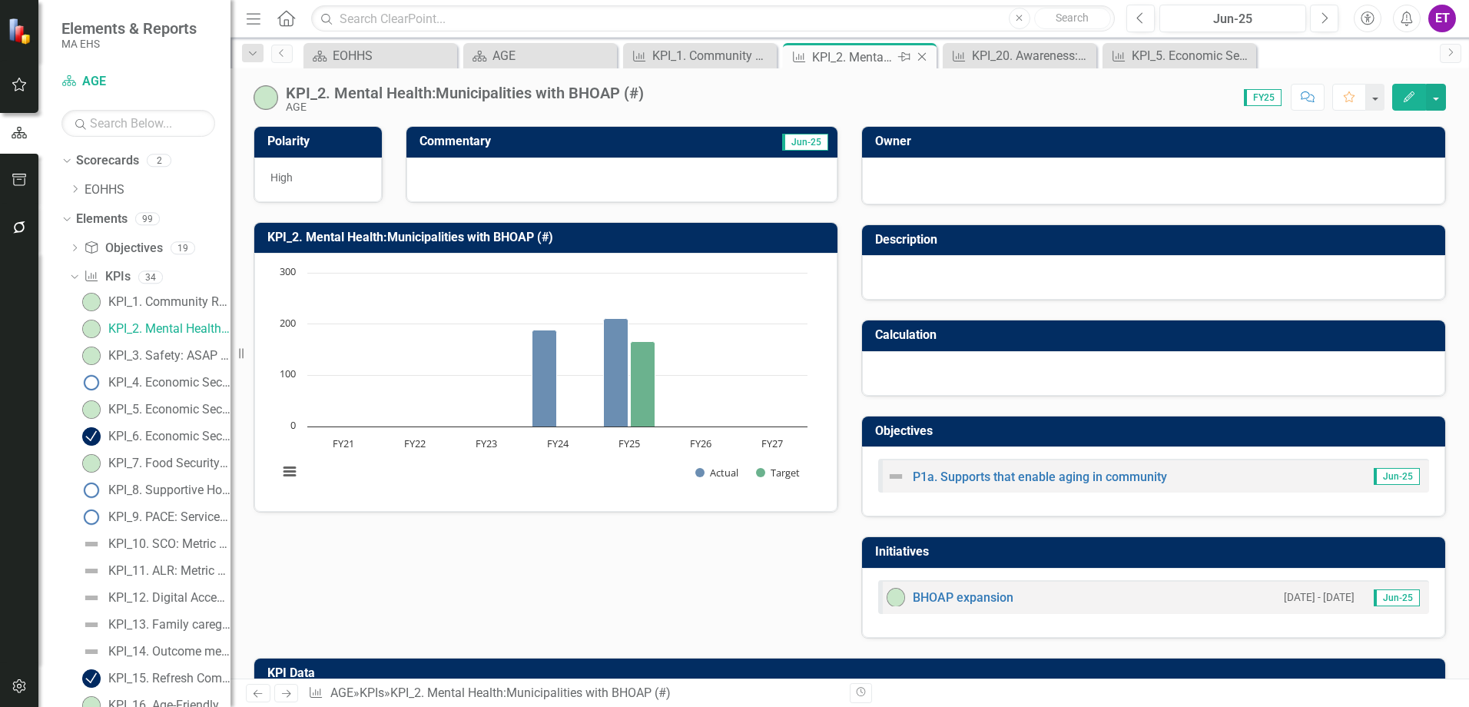
click at [929, 53] on icon "Close" at bounding box center [921, 57] width 15 height 12
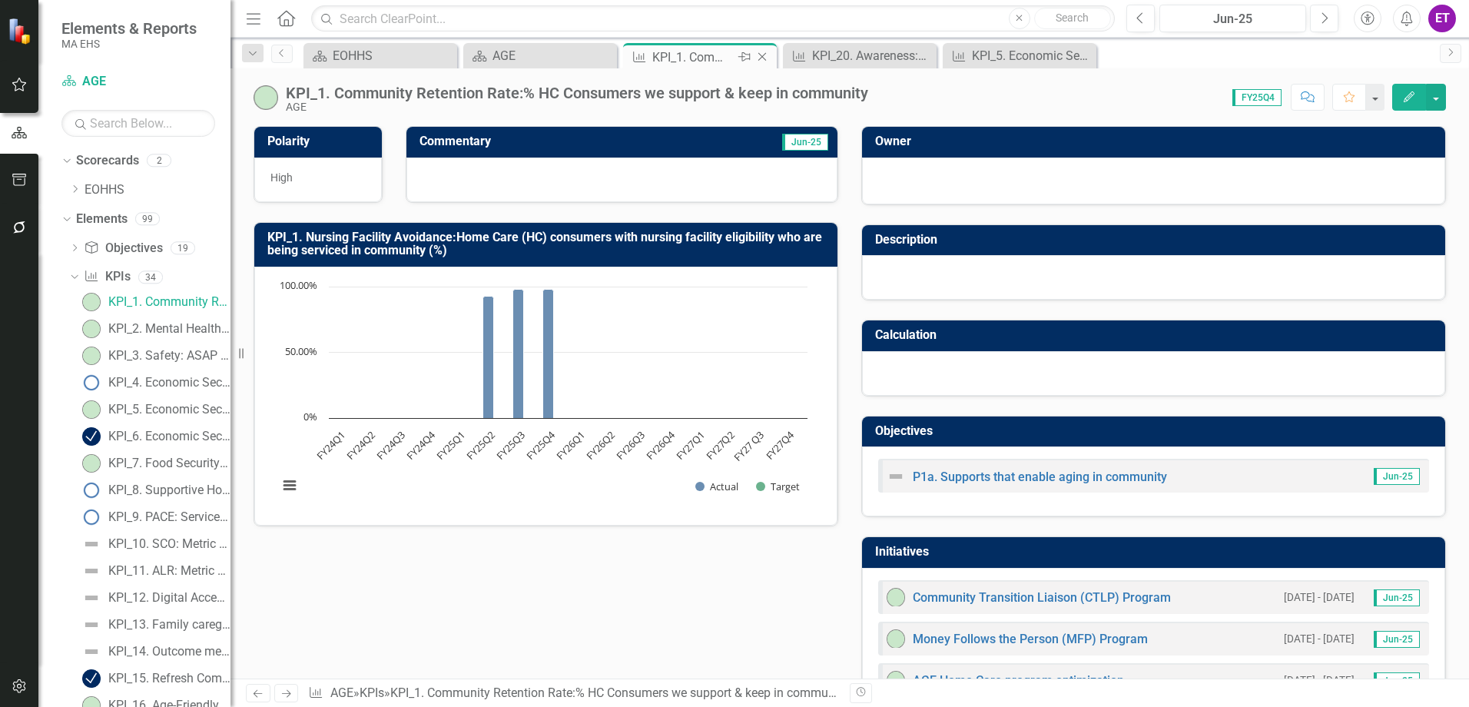
click at [768, 54] on icon "Close" at bounding box center [761, 57] width 15 height 12
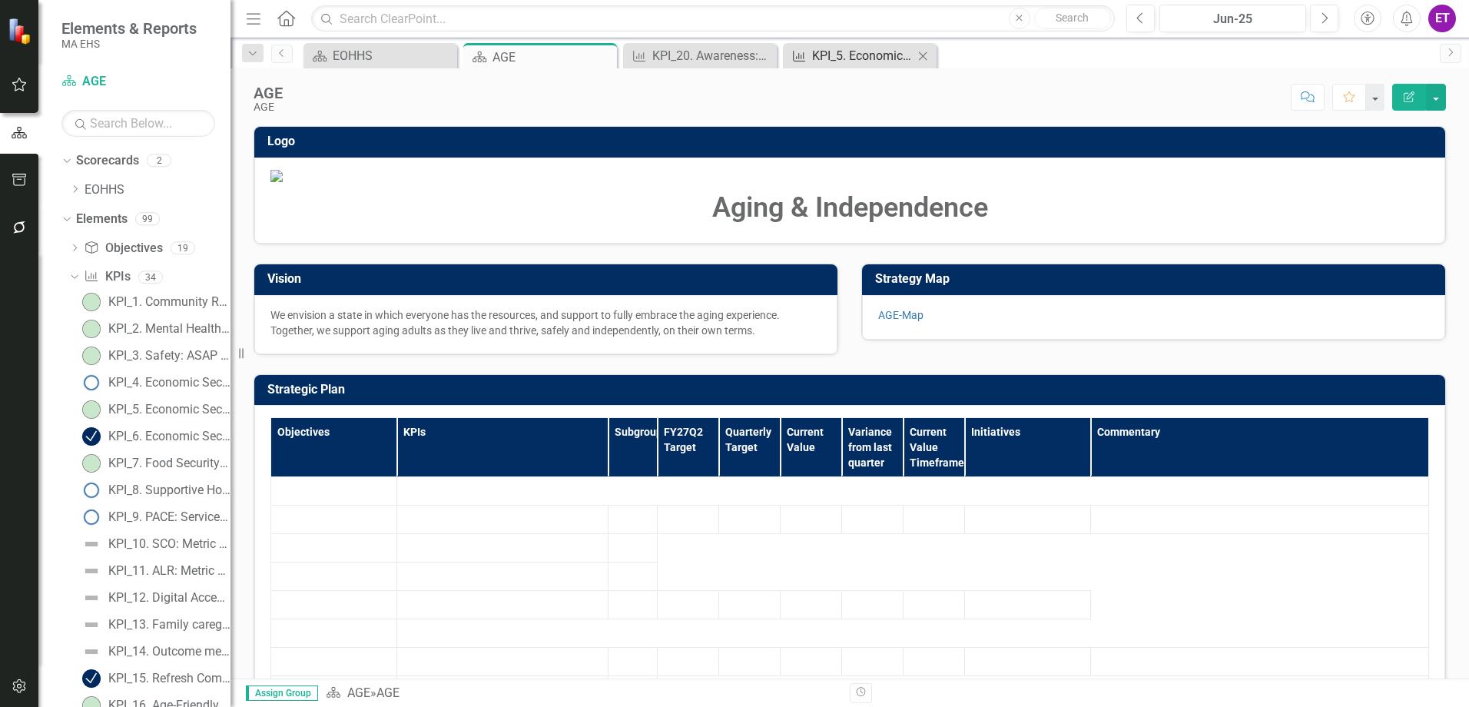
click at [837, 58] on div "KPI_5. Economic Security:Unique clients assisted by Benefit Support Specialists…" at bounding box center [862, 55] width 101 height 19
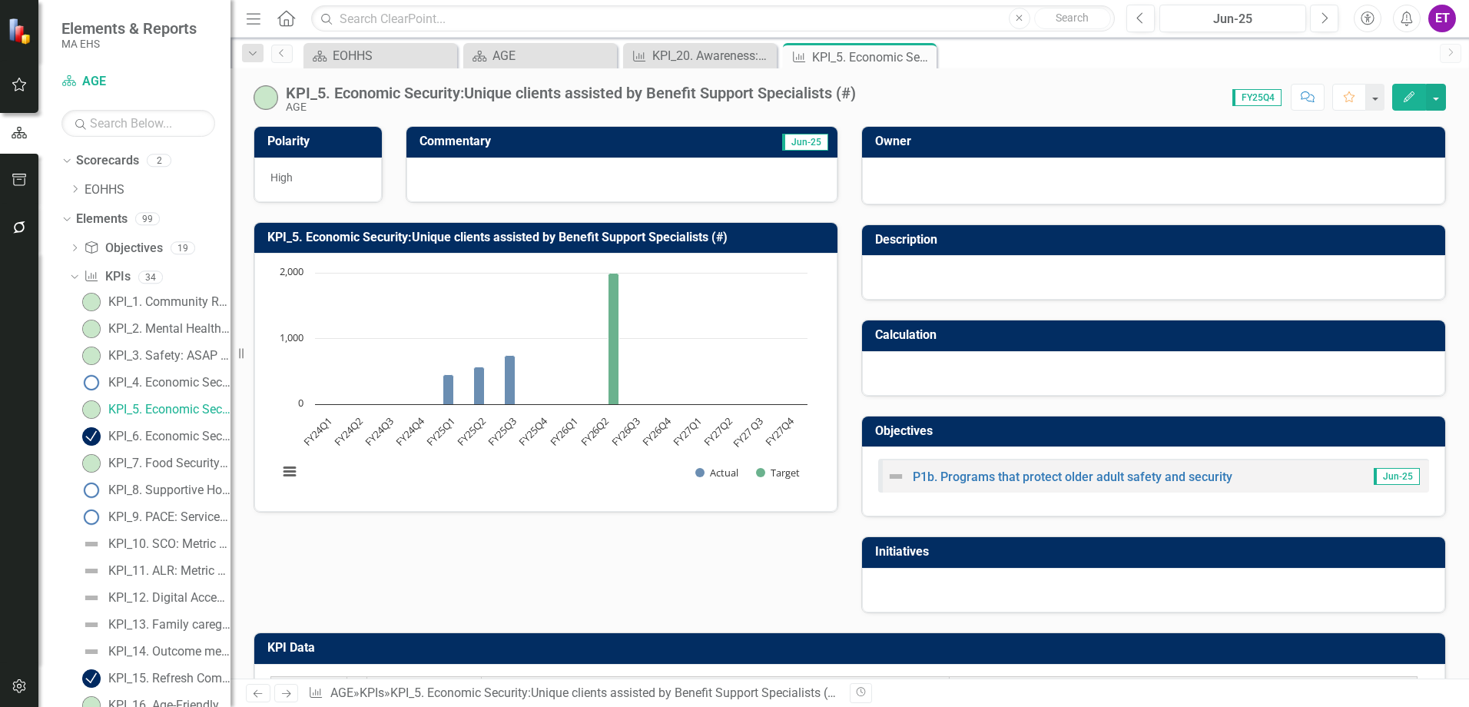
click at [1403, 108] on button "Edit" at bounding box center [1409, 97] width 34 height 27
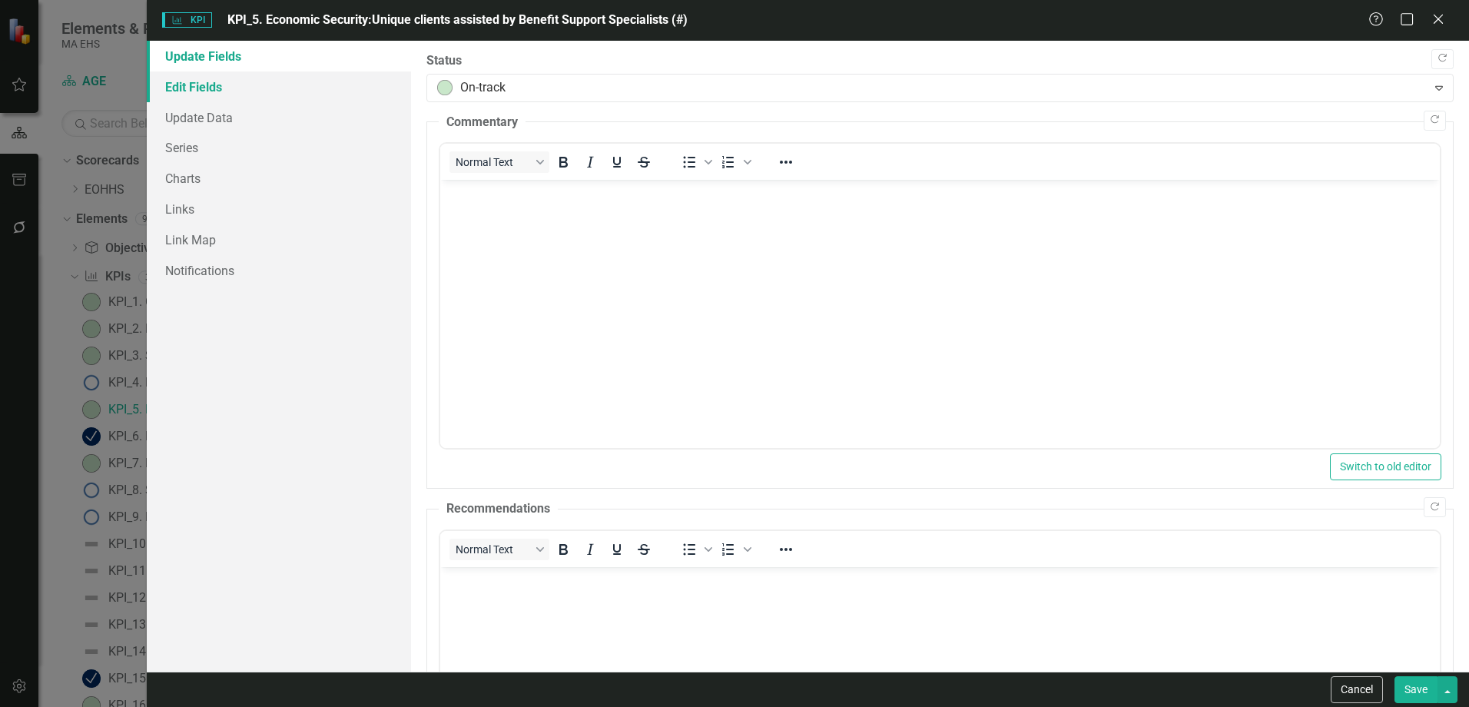
click at [221, 92] on link "Edit Fields" at bounding box center [279, 86] width 264 height 31
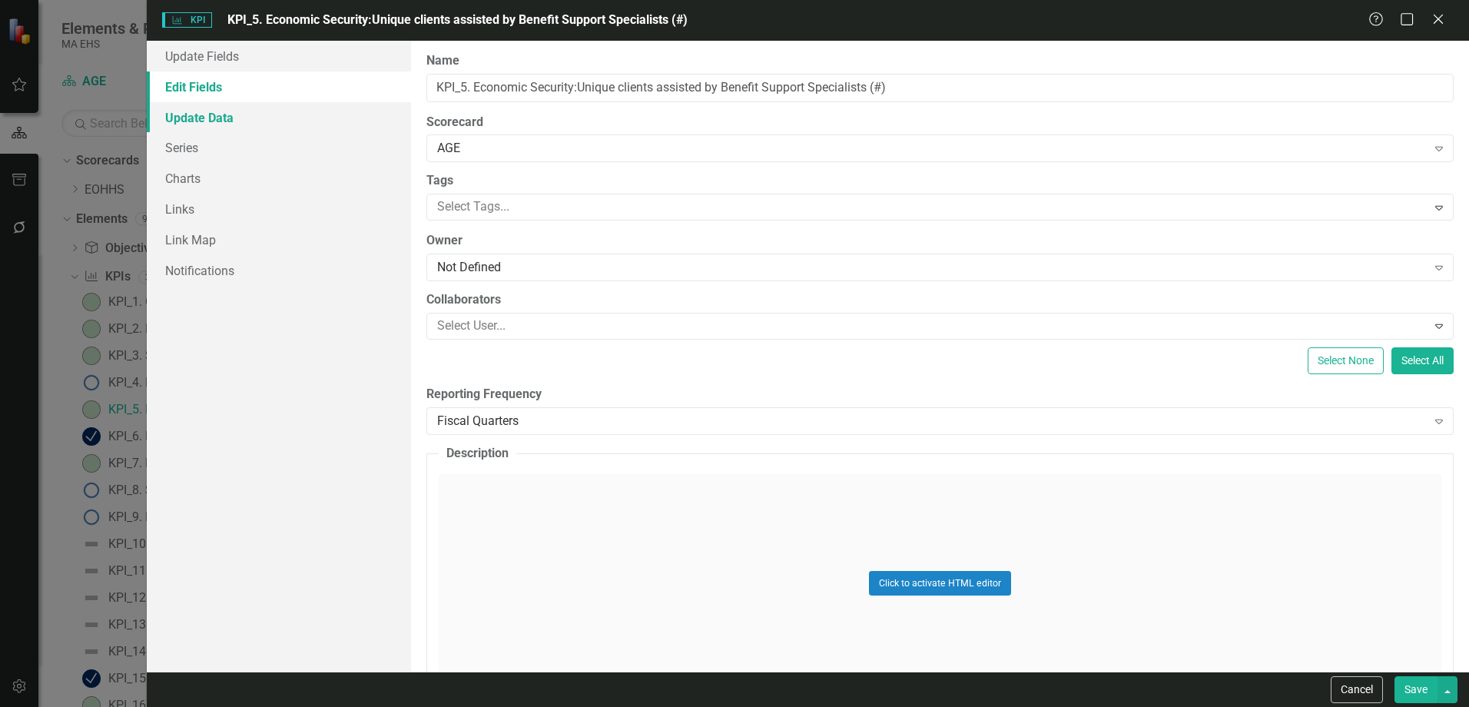
click at [237, 129] on link "Update Data" at bounding box center [279, 117] width 264 height 31
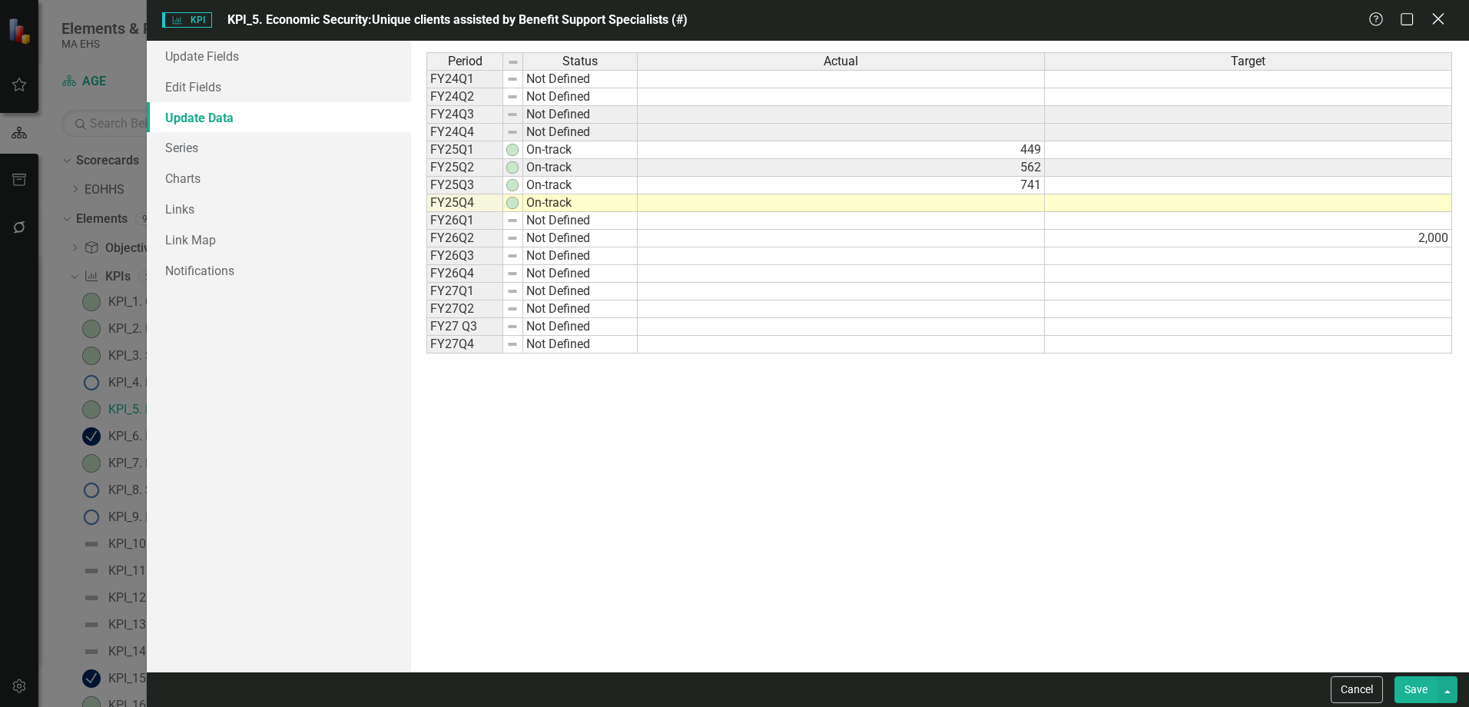
click at [1444, 14] on icon "Close" at bounding box center [1437, 19] width 19 height 15
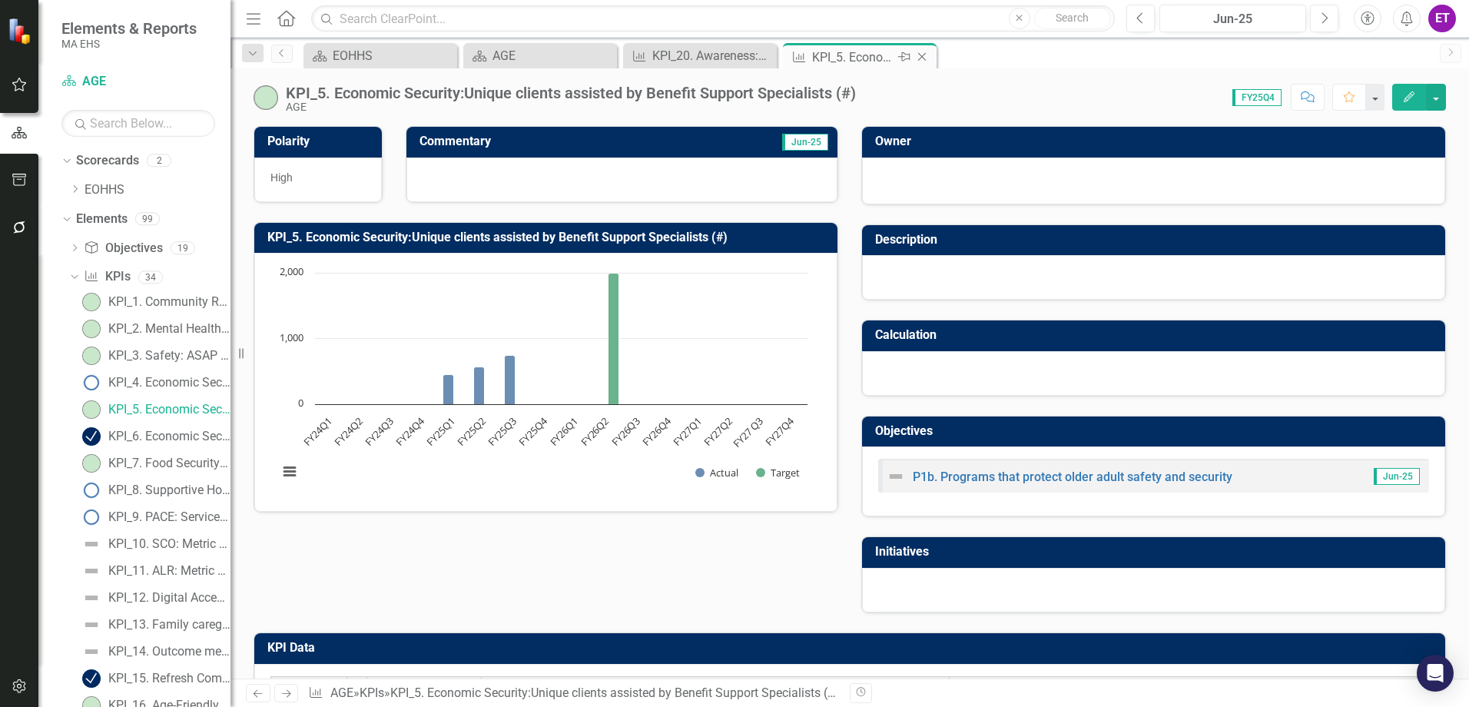
click at [919, 58] on icon "Close" at bounding box center [921, 57] width 15 height 12
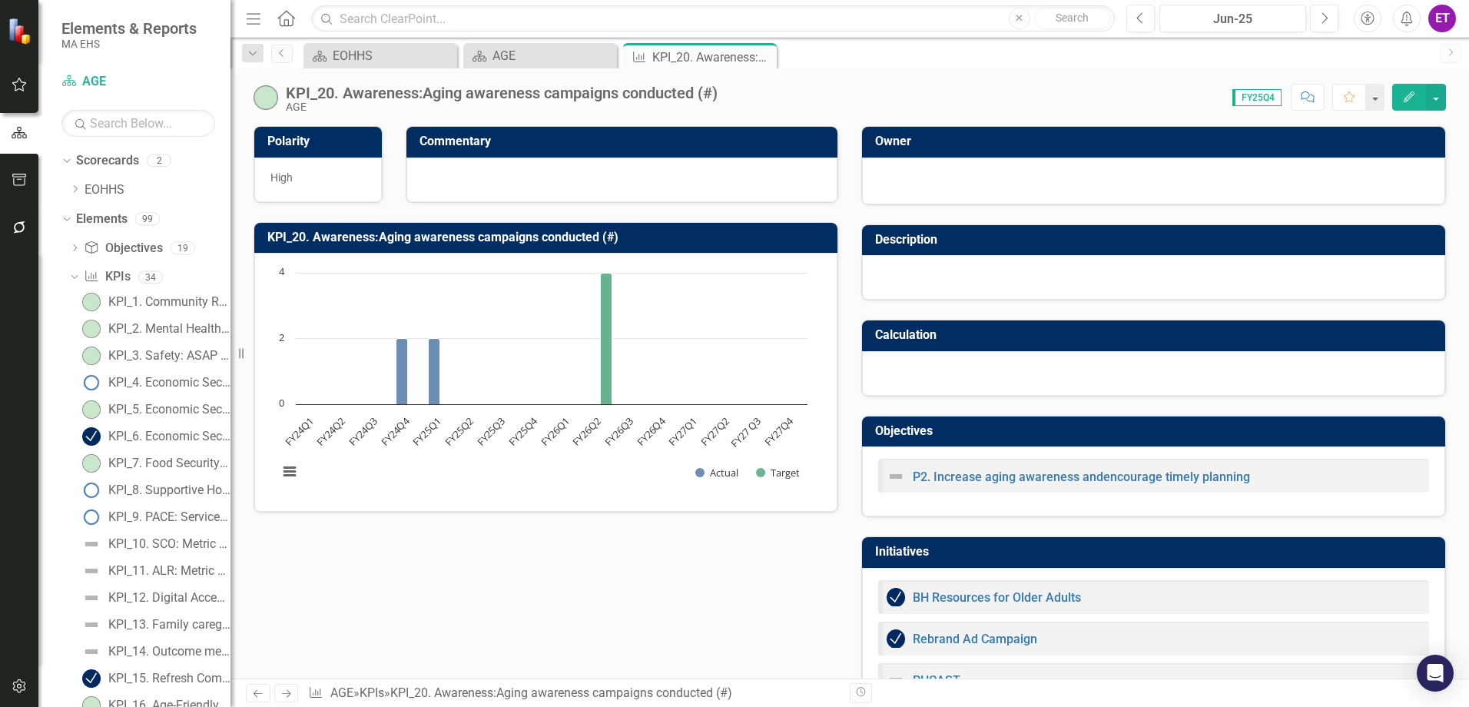
scroll to position [118, 0]
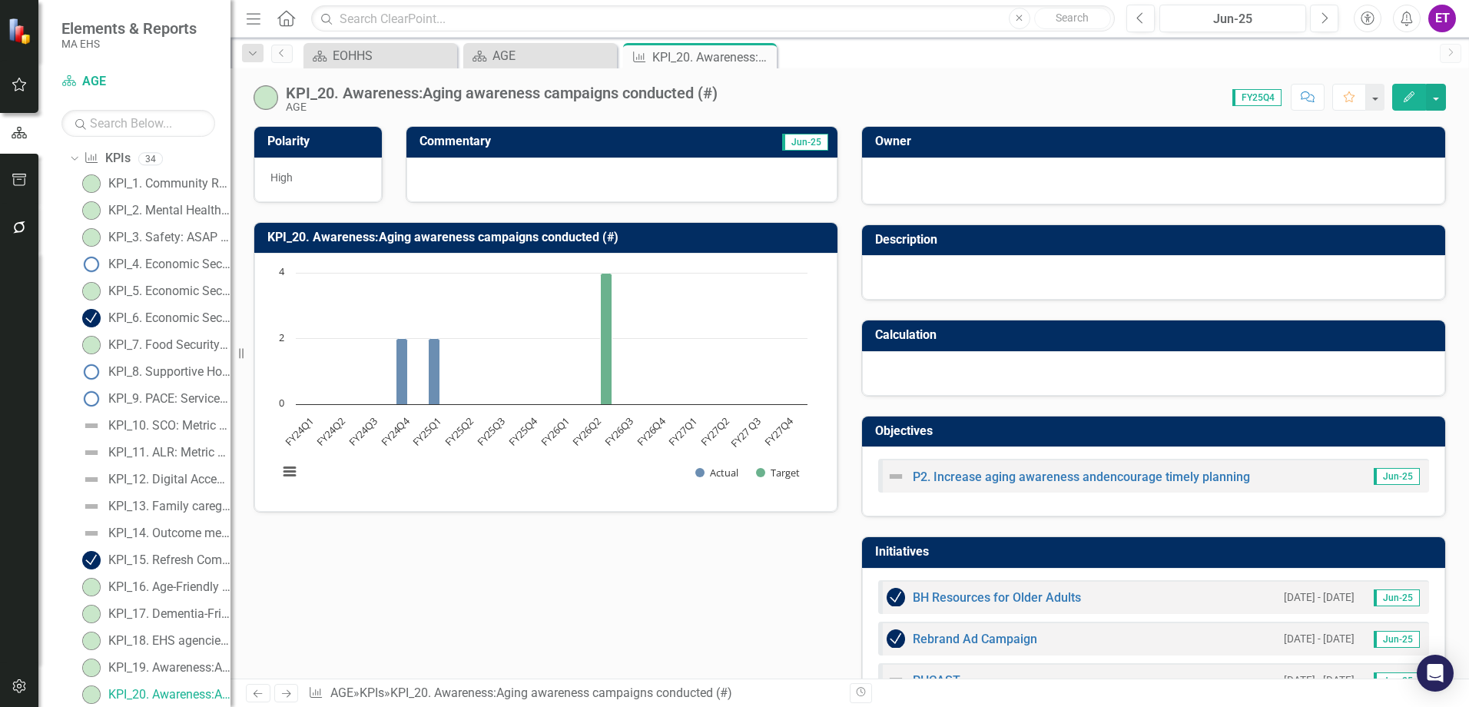
click at [1408, 98] on icon "button" at bounding box center [1409, 96] width 11 height 11
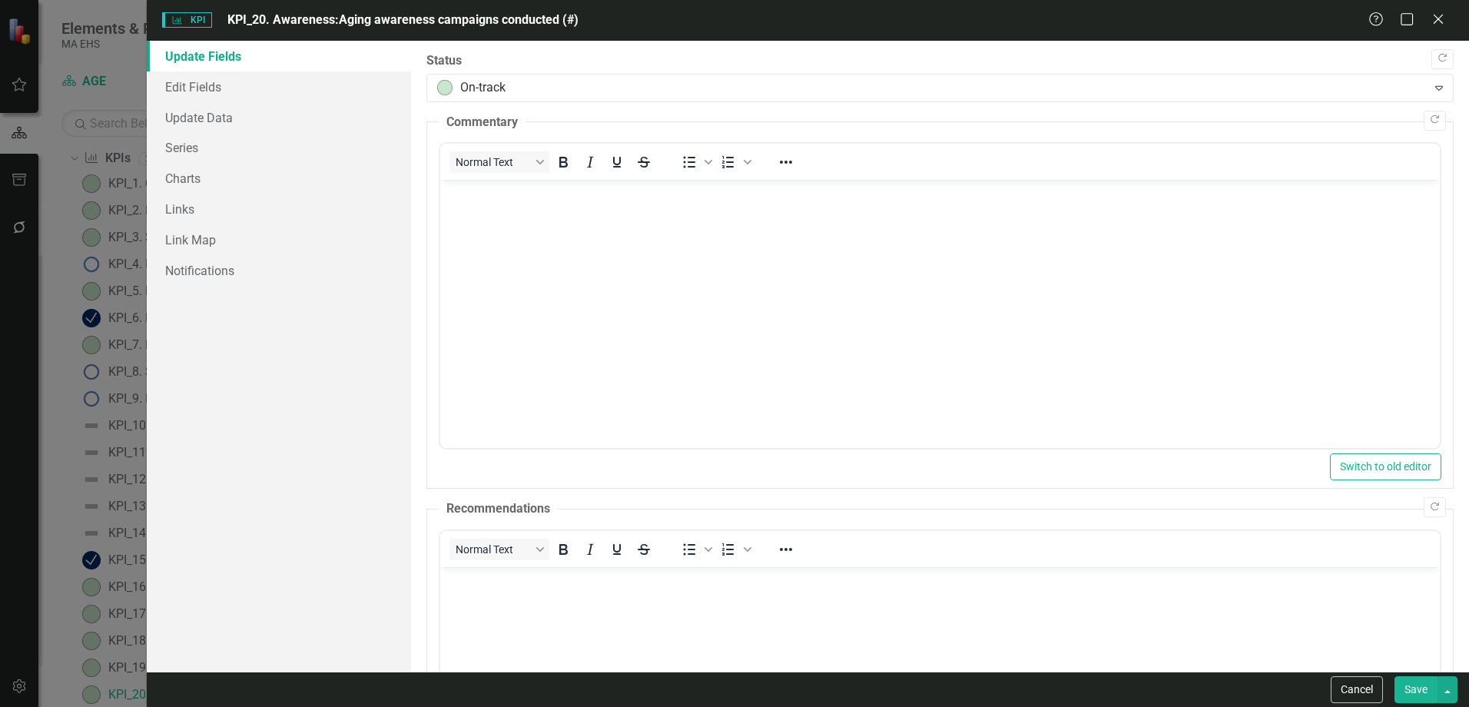
scroll to position [0, 0]
click at [204, 88] on link "Edit Fields" at bounding box center [279, 86] width 264 height 31
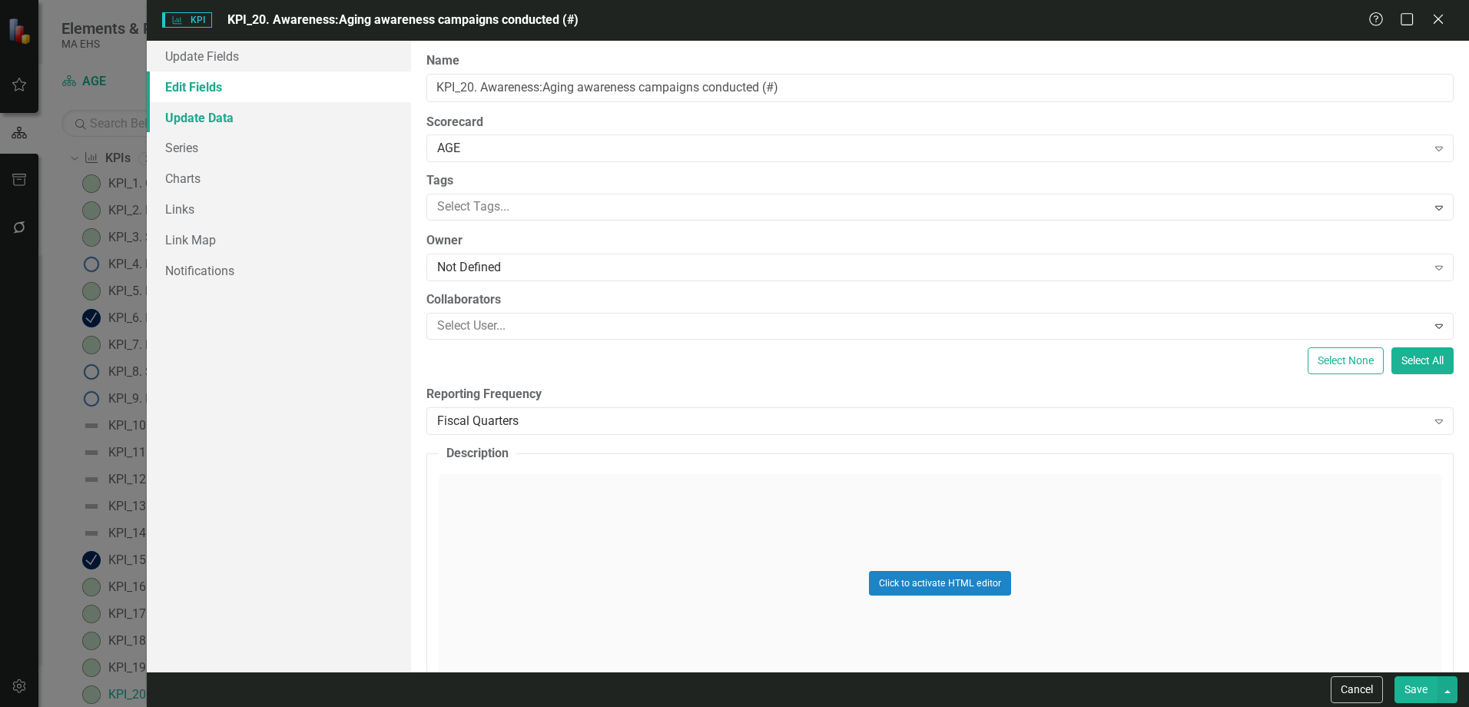
click at [343, 129] on link "Update Data" at bounding box center [279, 117] width 264 height 31
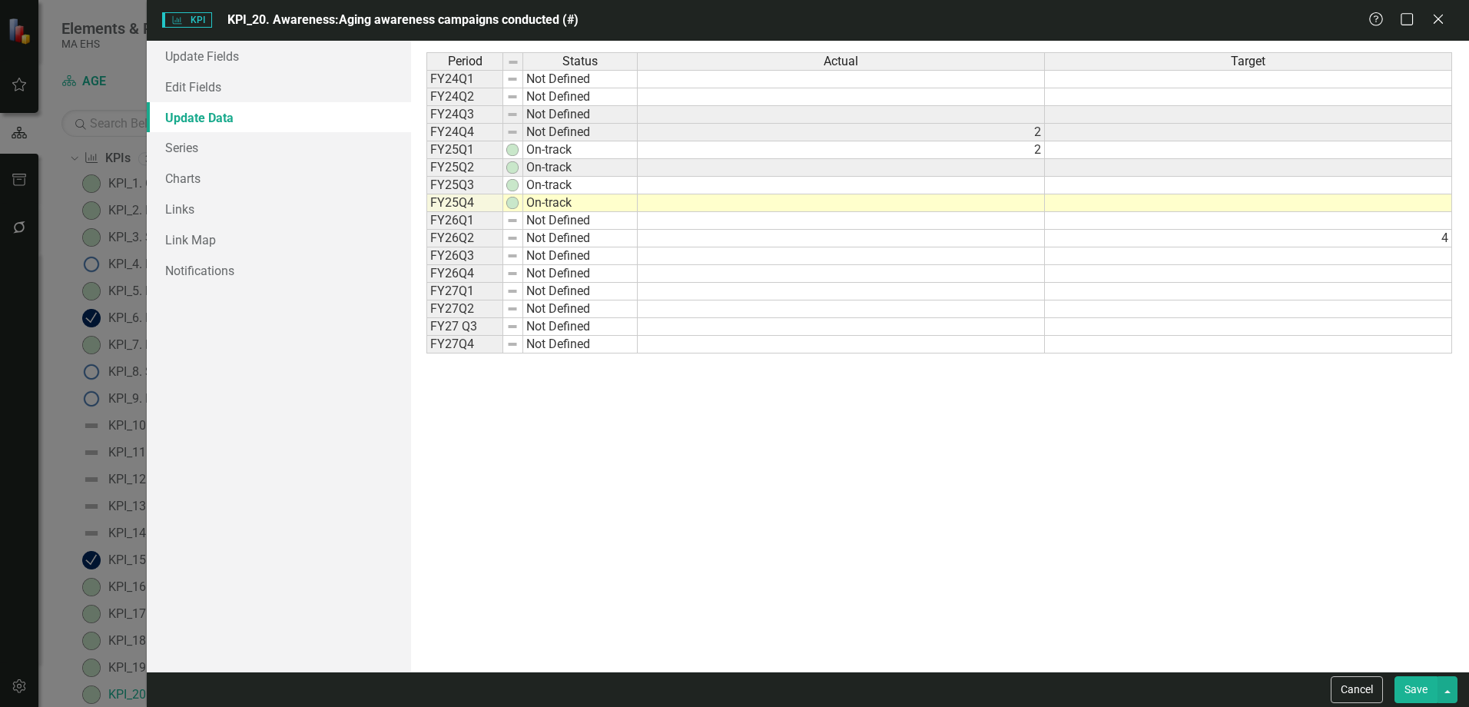
click at [999, 205] on td at bounding box center [841, 203] width 407 height 18
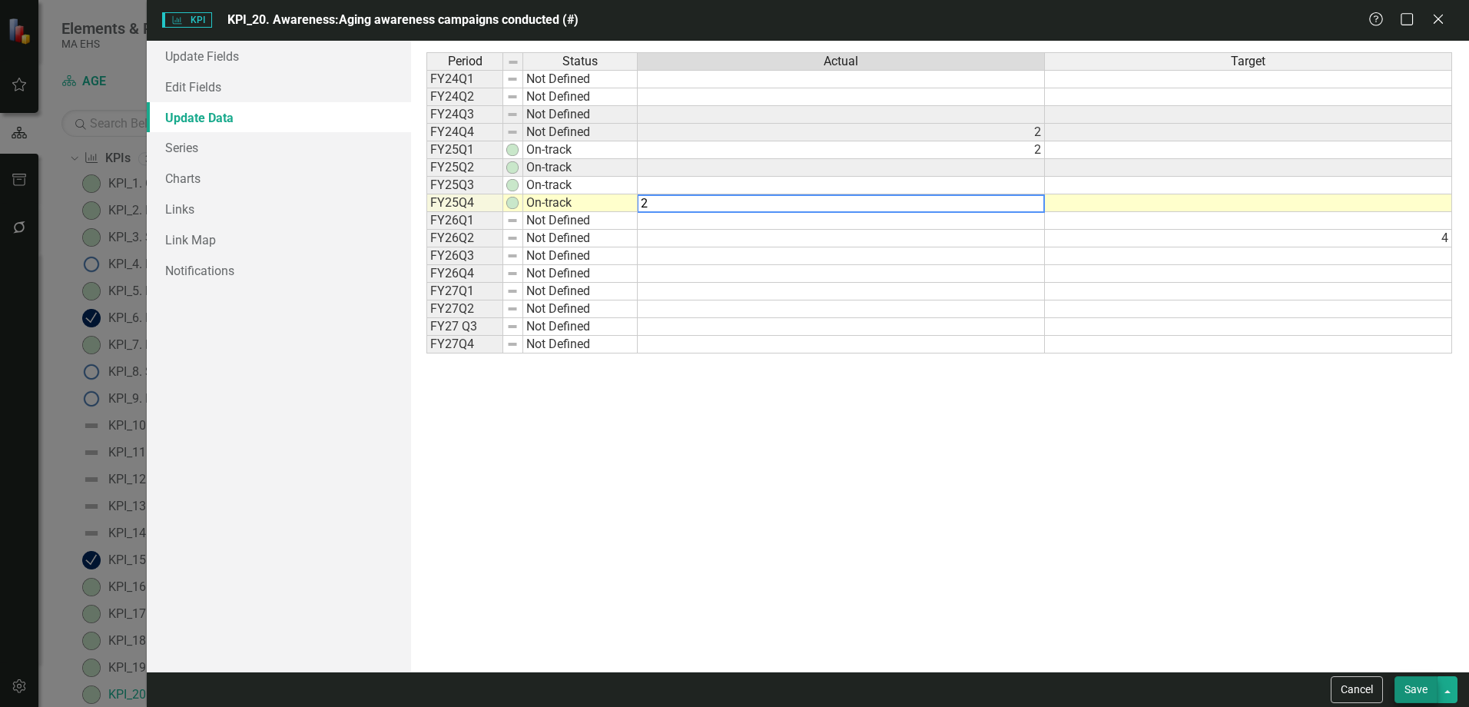
type textarea "2"
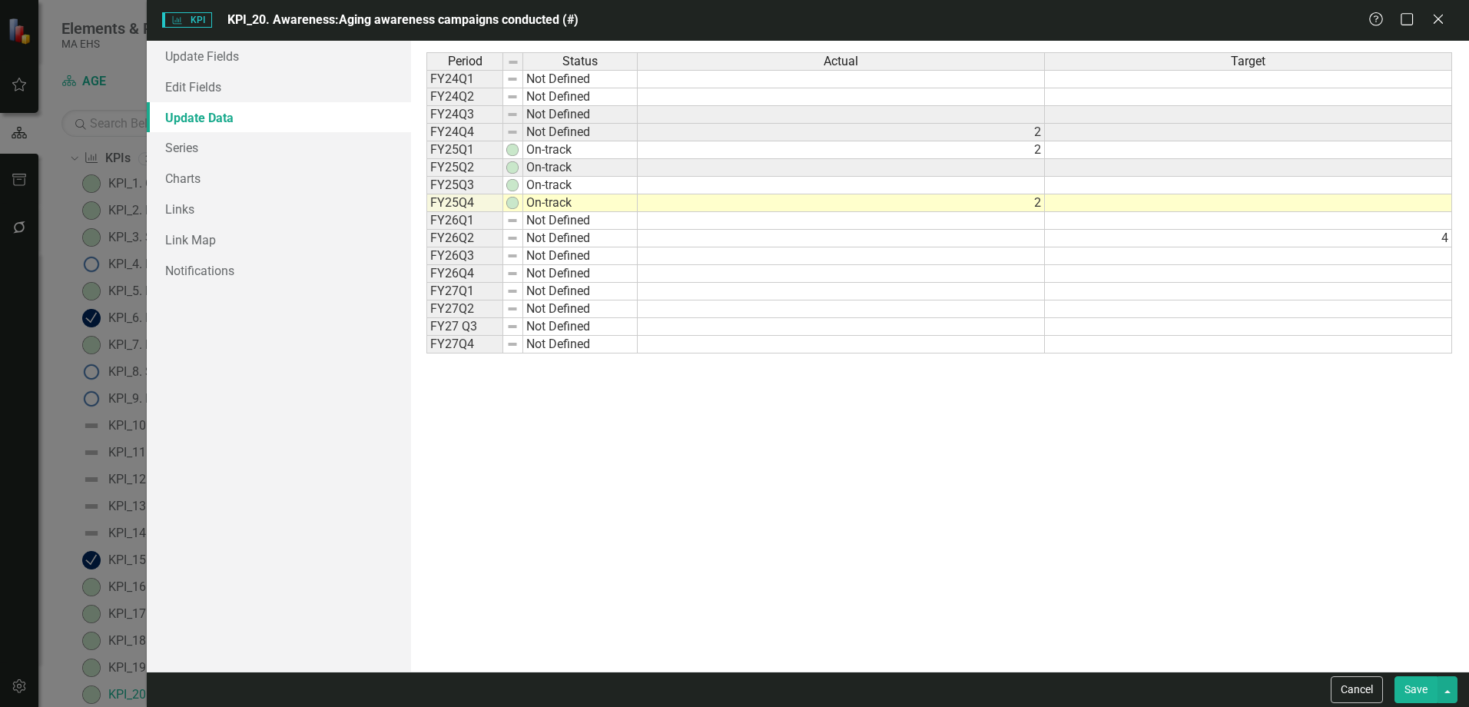
click at [1414, 691] on button "Save" at bounding box center [1415, 689] width 43 height 27
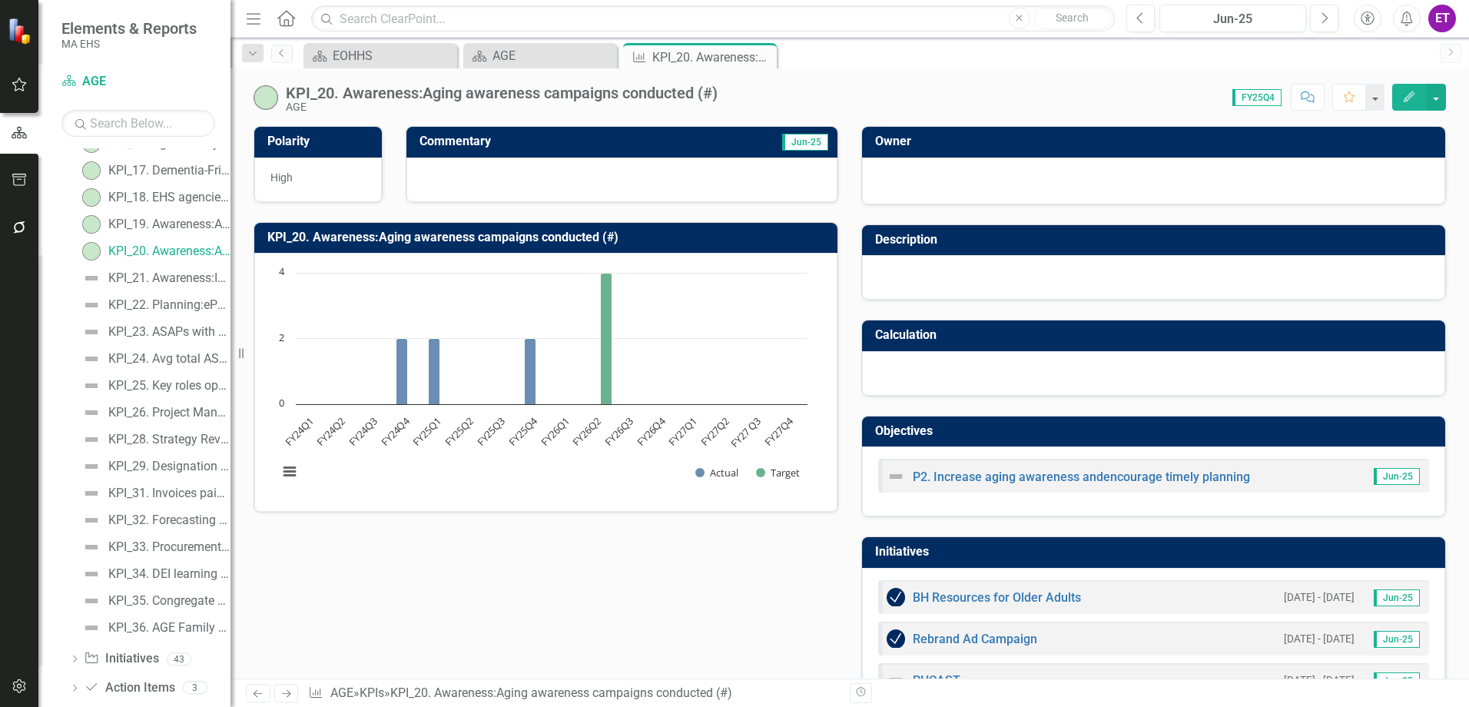
scroll to position [579, 0]
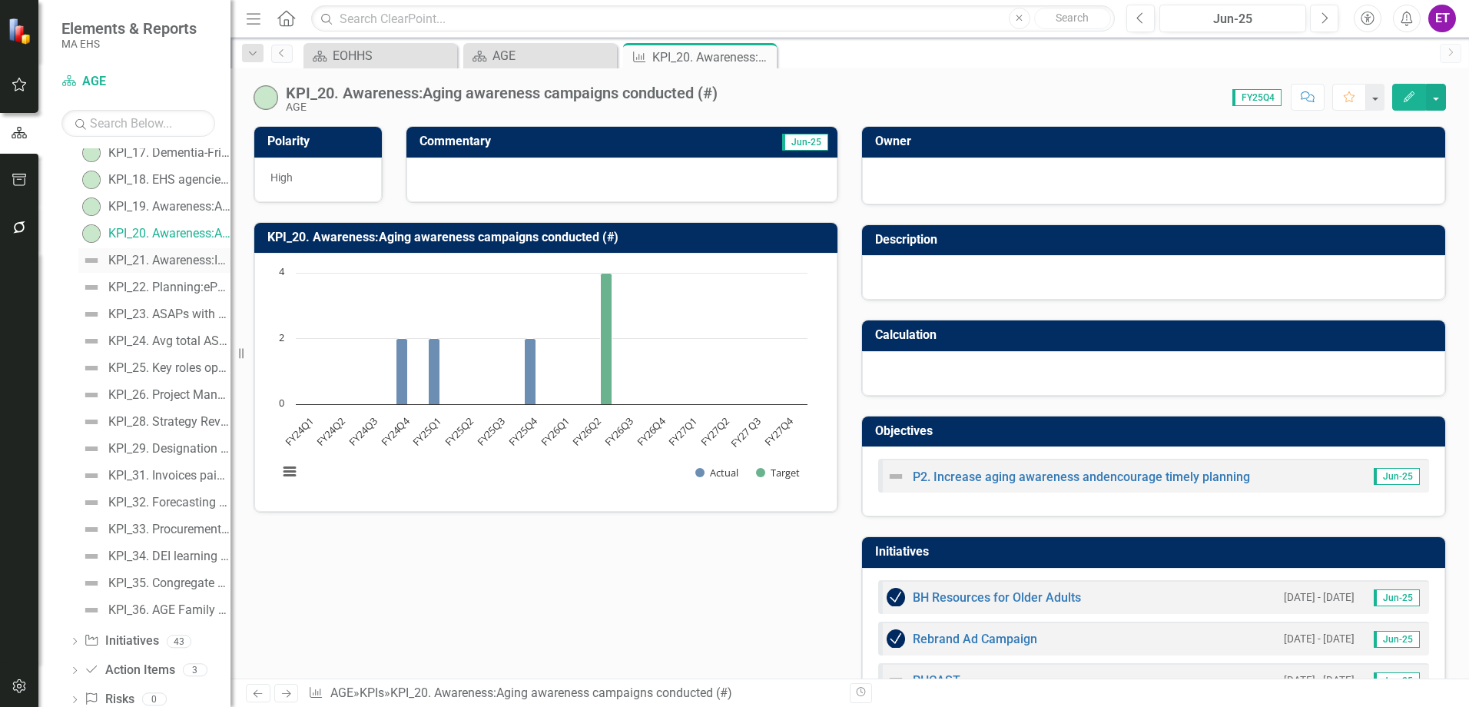
click at [171, 261] on div "KPI_21. Awareness:Incoming Engagement with MassOptions and AGE" at bounding box center [169, 261] width 122 height 14
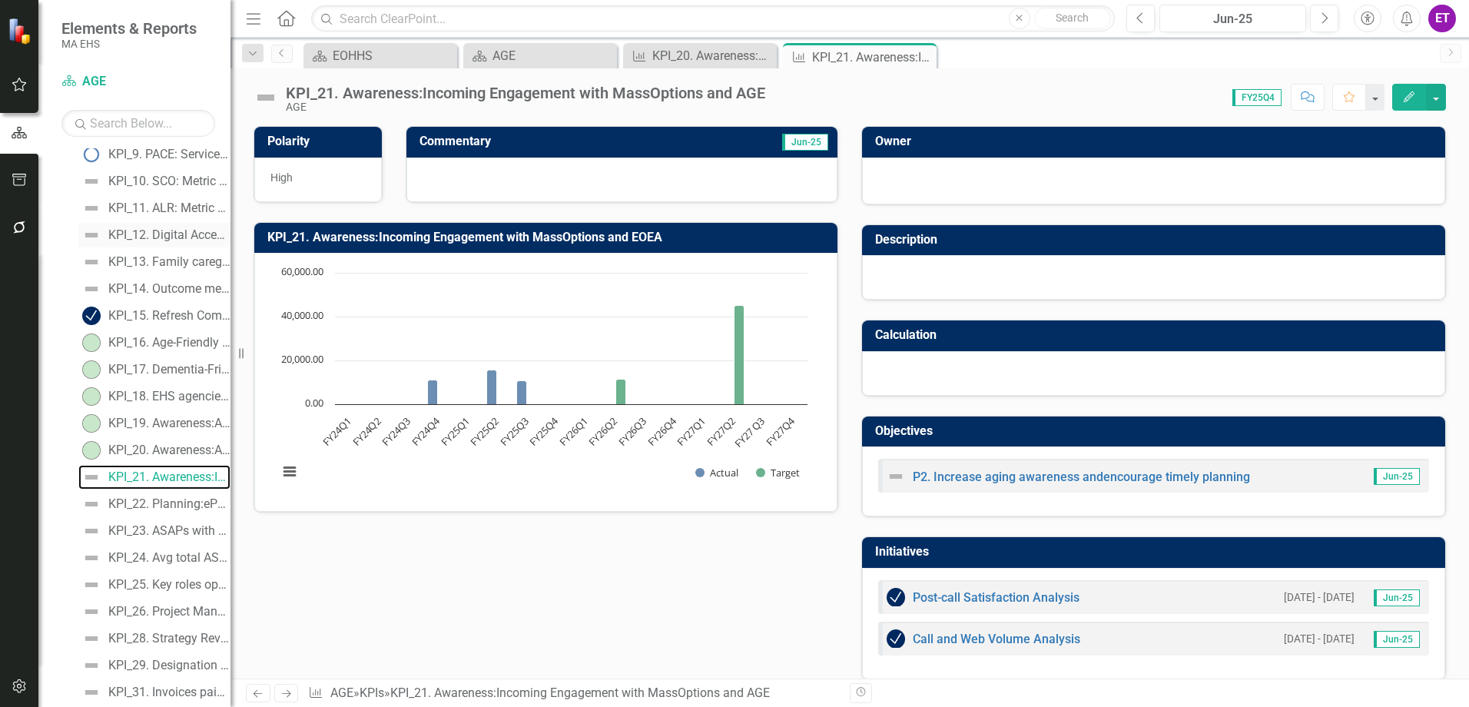
scroll to position [376, 0]
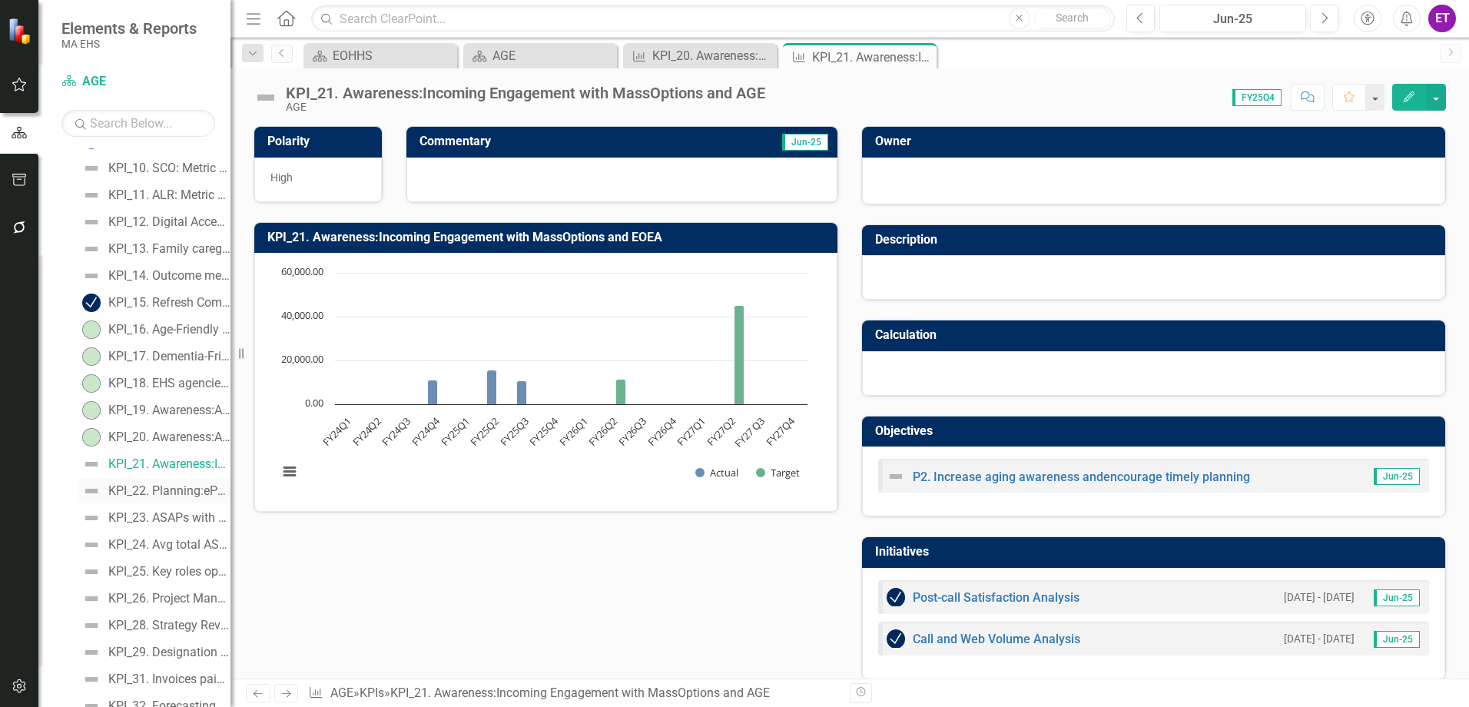
click at [166, 495] on div "KPI_22. Planning:ePOLST adoption post-launch (#)" at bounding box center [169, 491] width 122 height 14
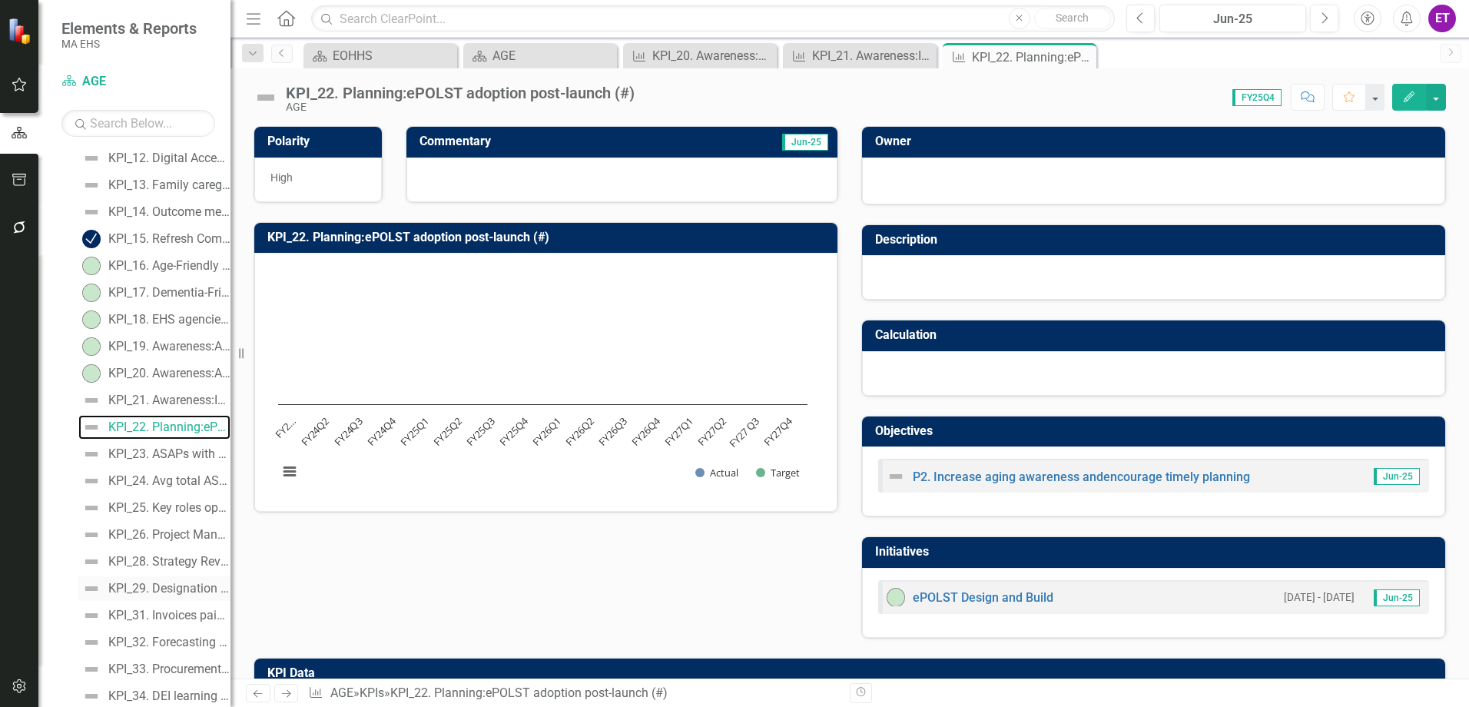
scroll to position [479, 0]
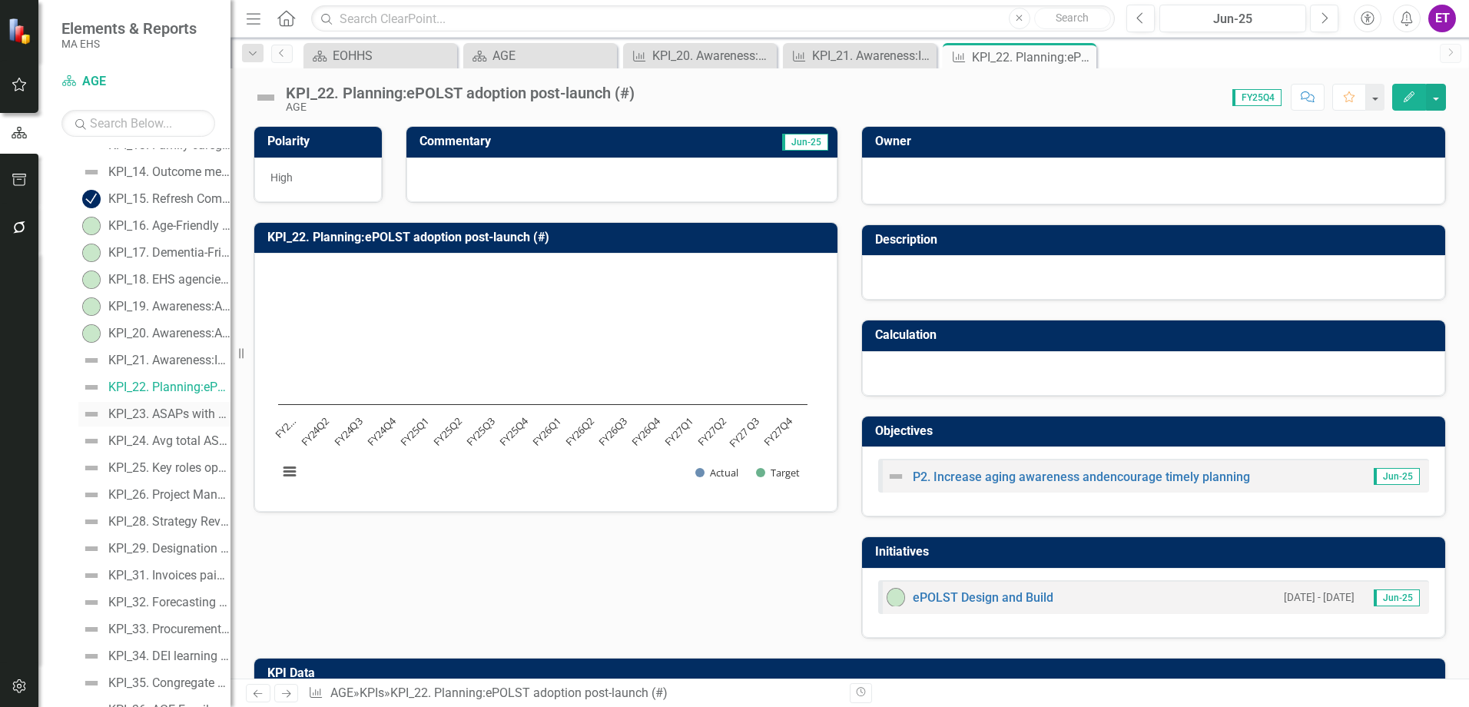
click at [151, 414] on div "KPI_23. ASAPs with performance score of 76%+/- for launched domains (%)" at bounding box center [169, 414] width 122 height 14
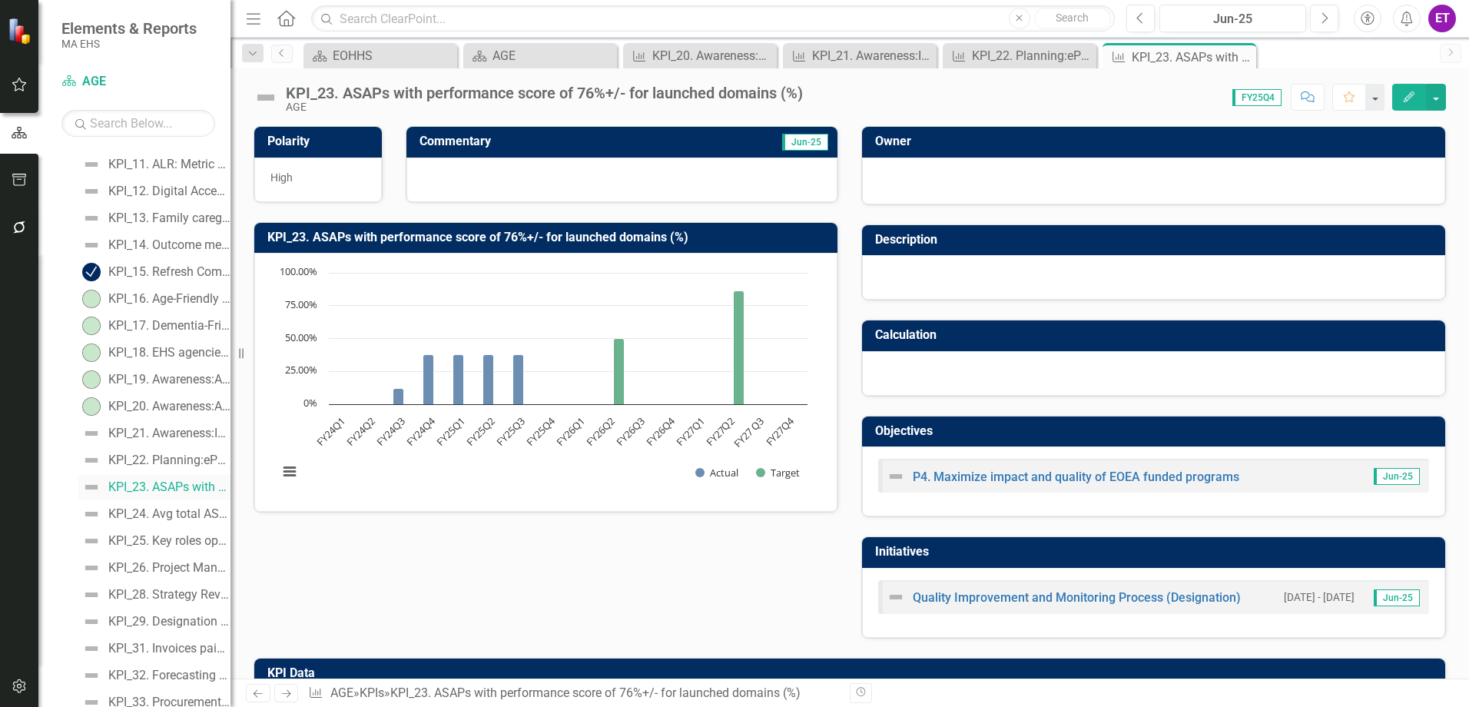
scroll to position [429, 0]
click at [181, 486] on div "KPI_24. Avg total ASAP performance for launched domains (%)" at bounding box center [169, 491] width 122 height 14
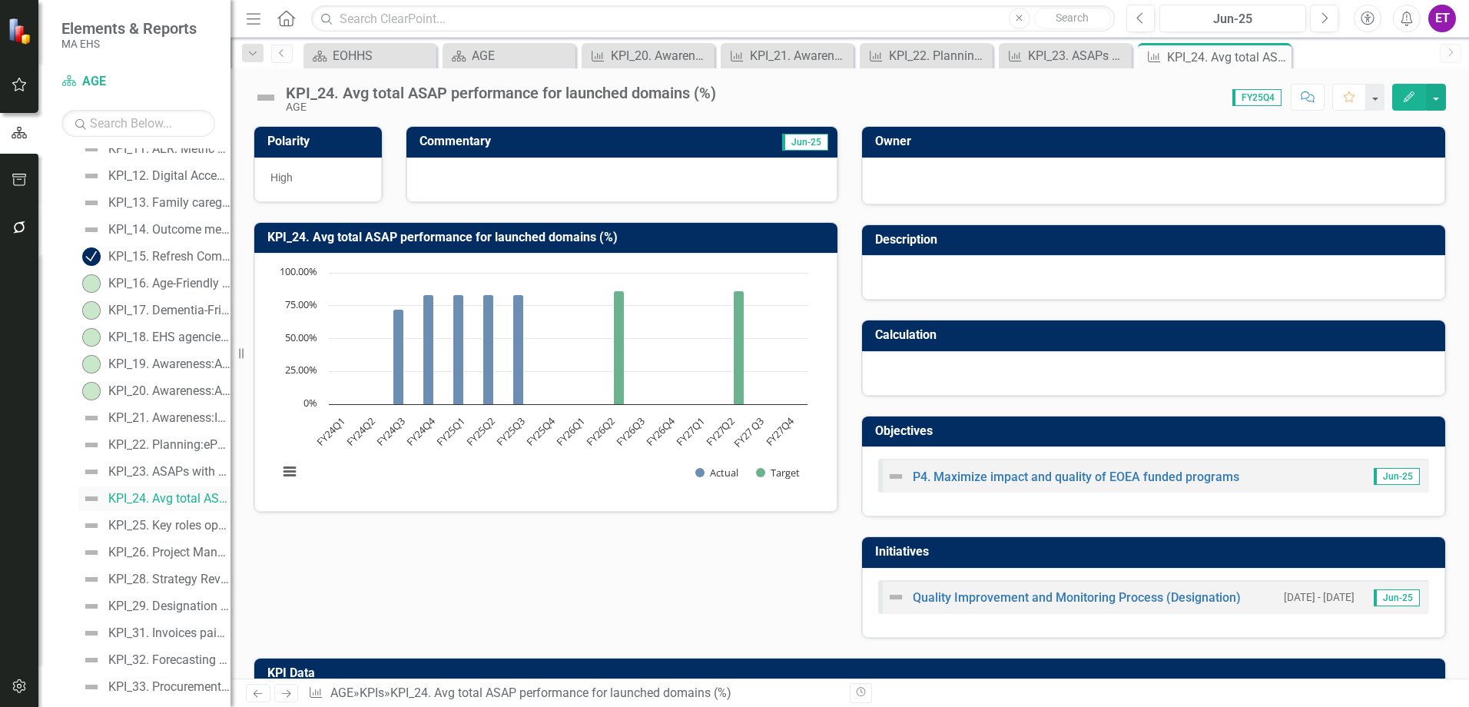
scroll to position [456, 0]
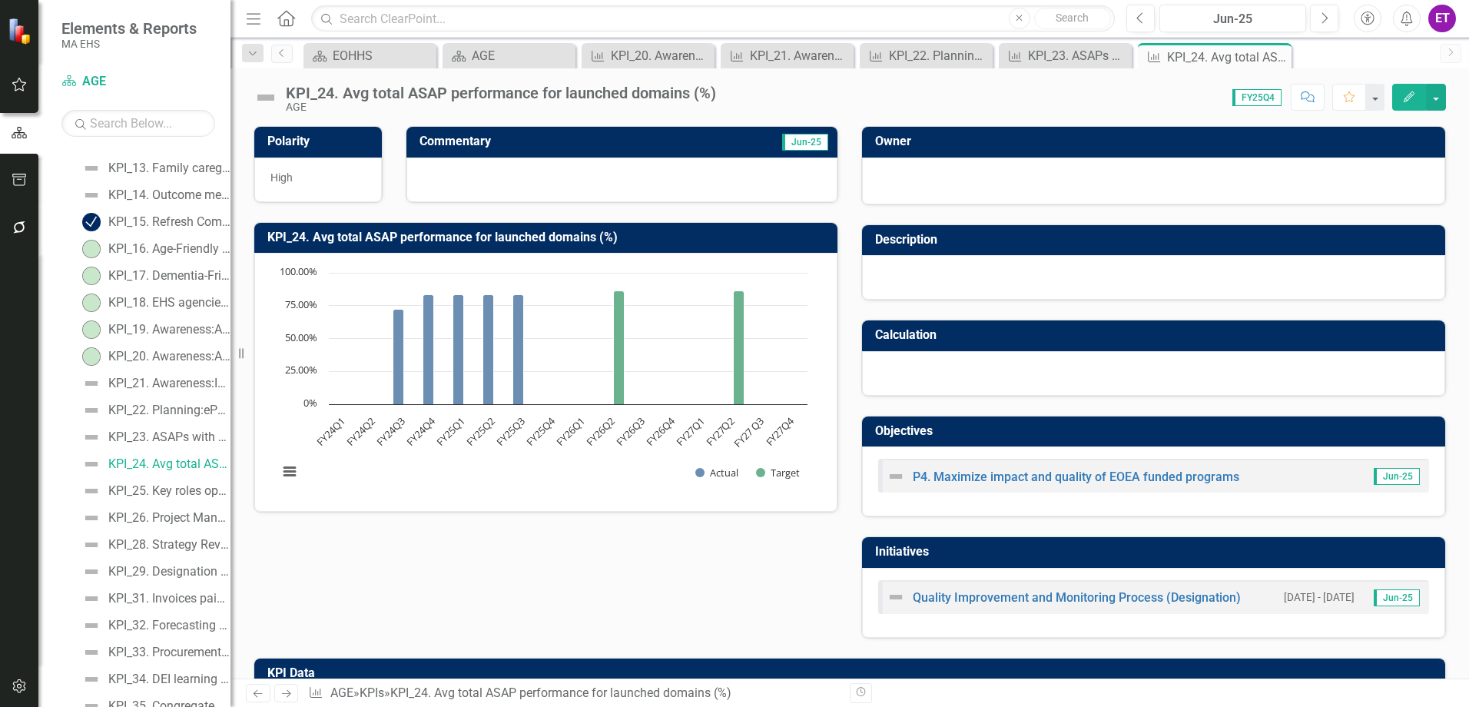
click at [1415, 88] on button "Edit" at bounding box center [1409, 97] width 34 height 27
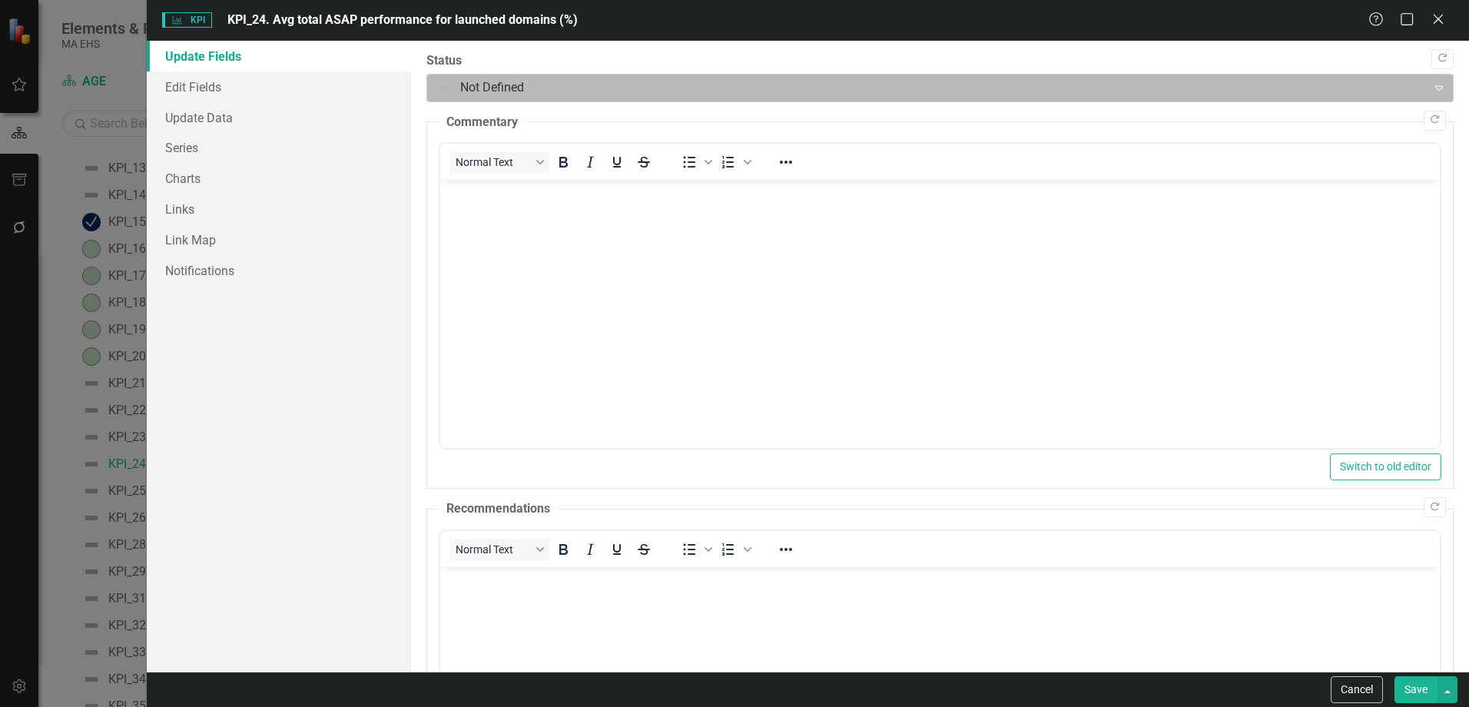
scroll to position [0, 0]
click at [564, 90] on div at bounding box center [927, 88] width 980 height 21
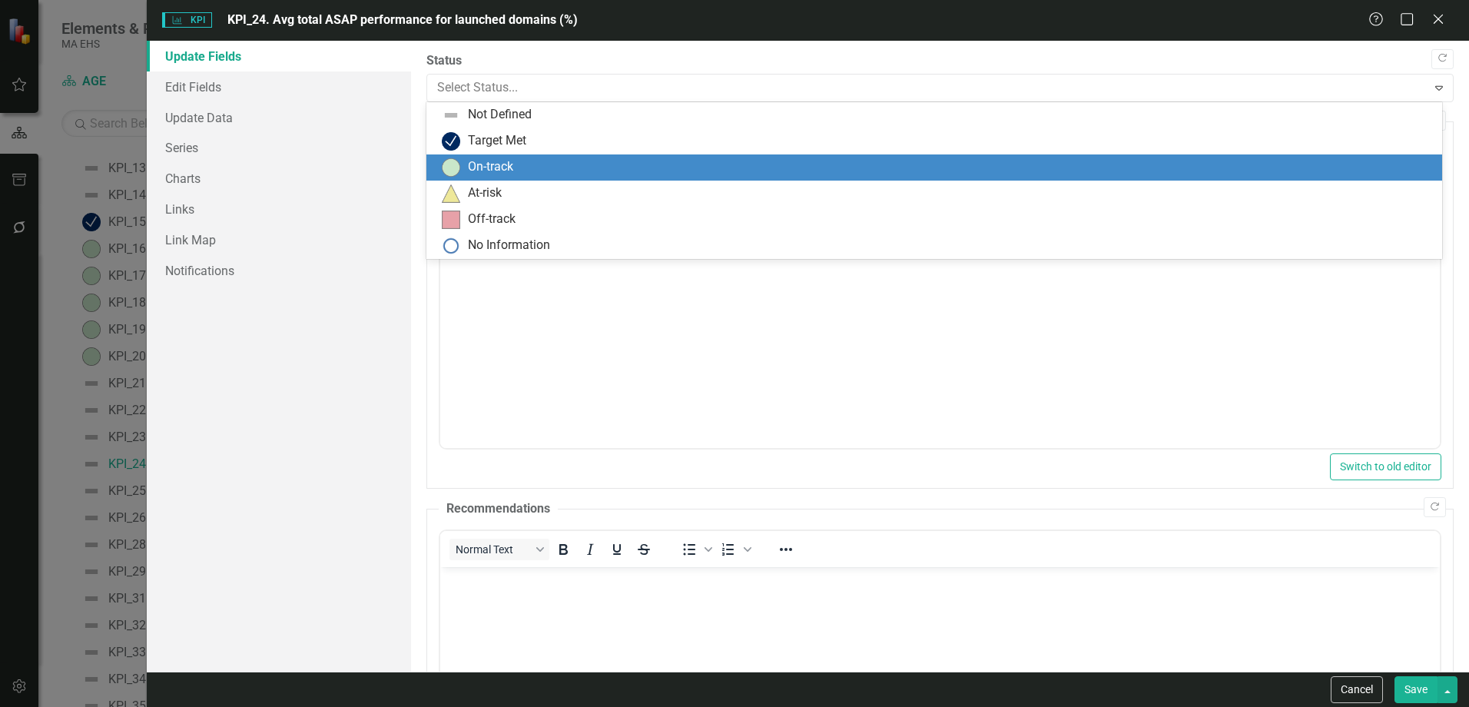
click at [496, 167] on div "On-track" at bounding box center [490, 167] width 45 height 18
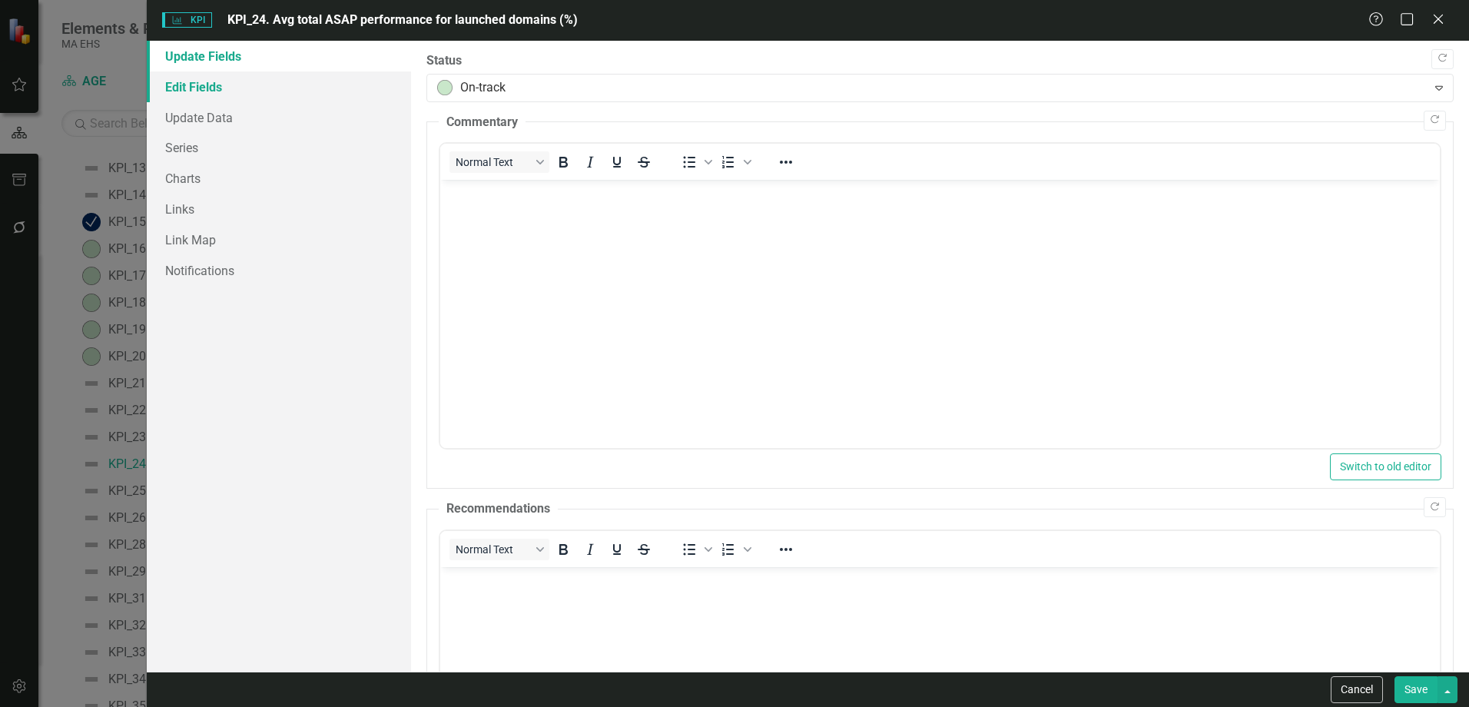
click at [214, 97] on link "Edit Fields" at bounding box center [279, 86] width 264 height 31
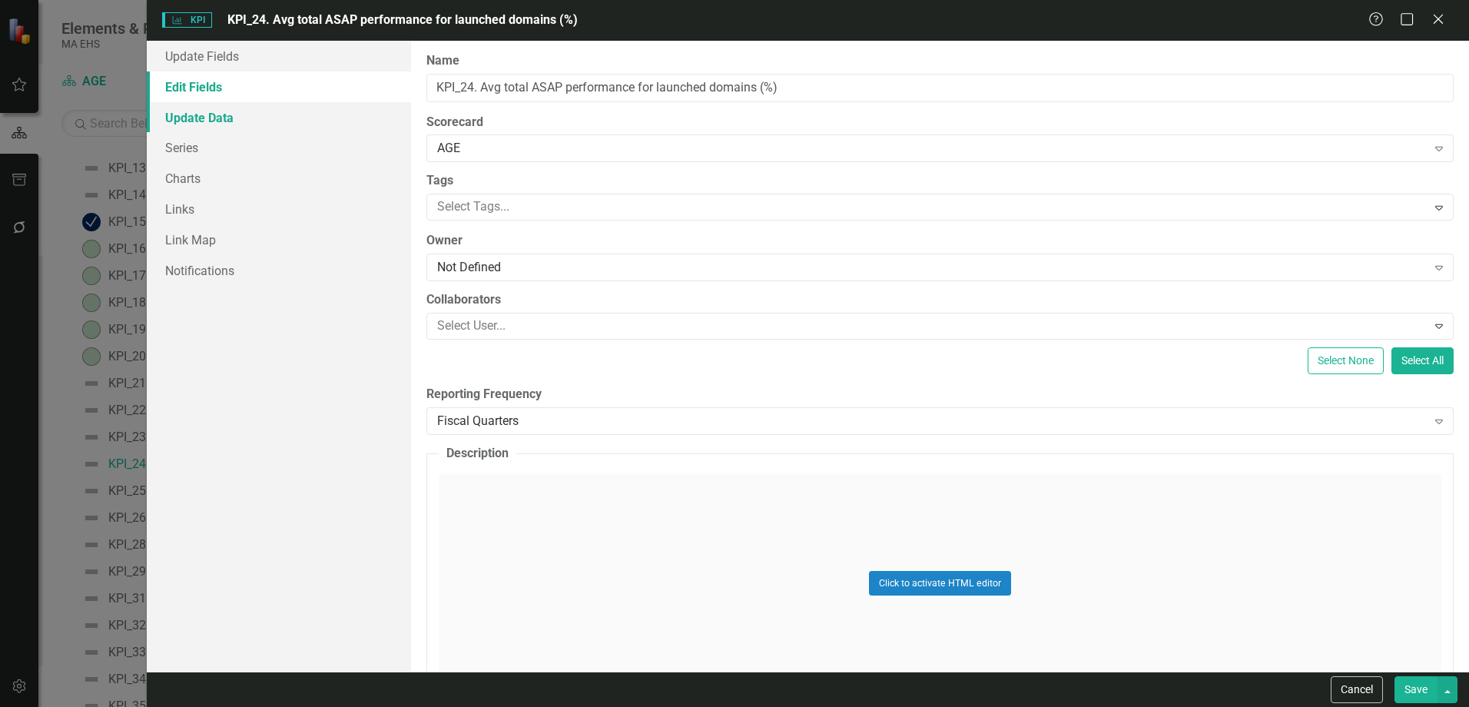
click at [227, 130] on link "Update Data" at bounding box center [279, 117] width 264 height 31
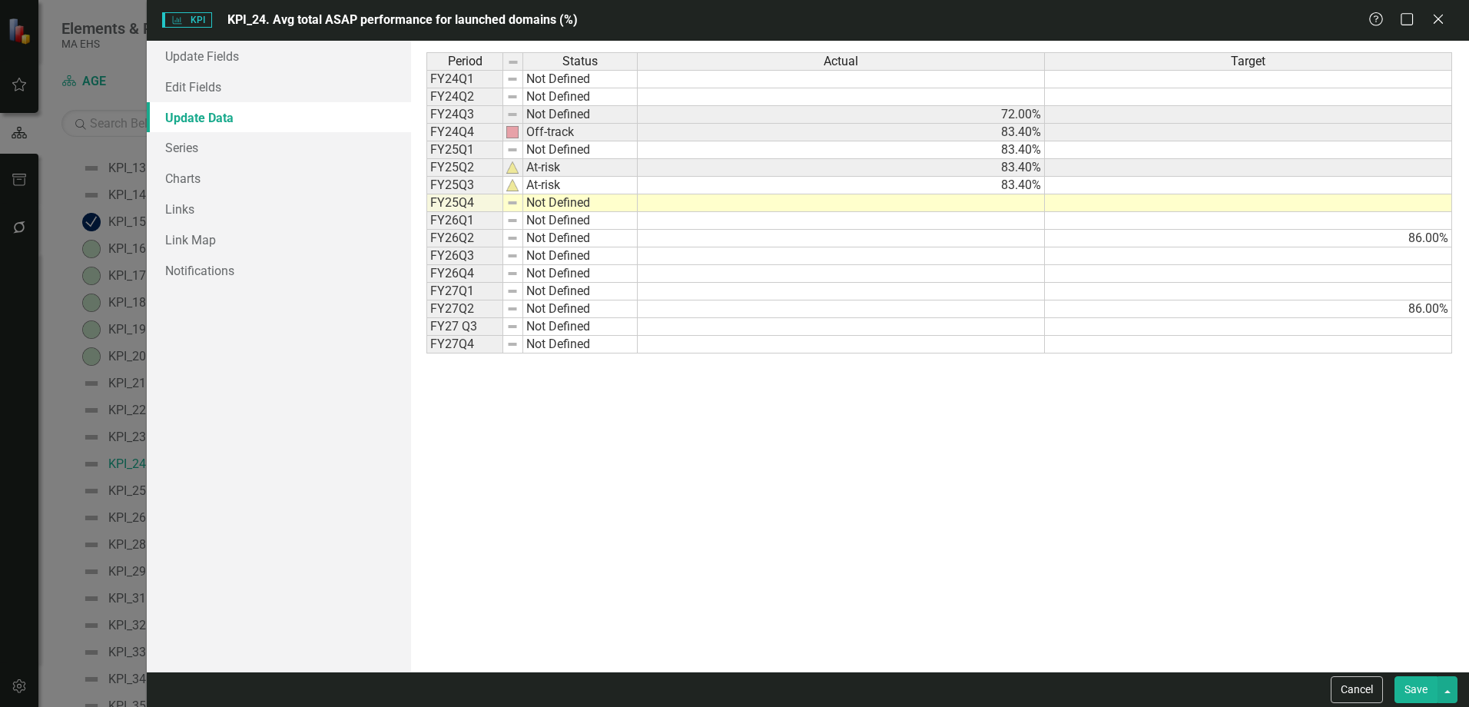
click at [960, 199] on td at bounding box center [841, 203] width 407 height 18
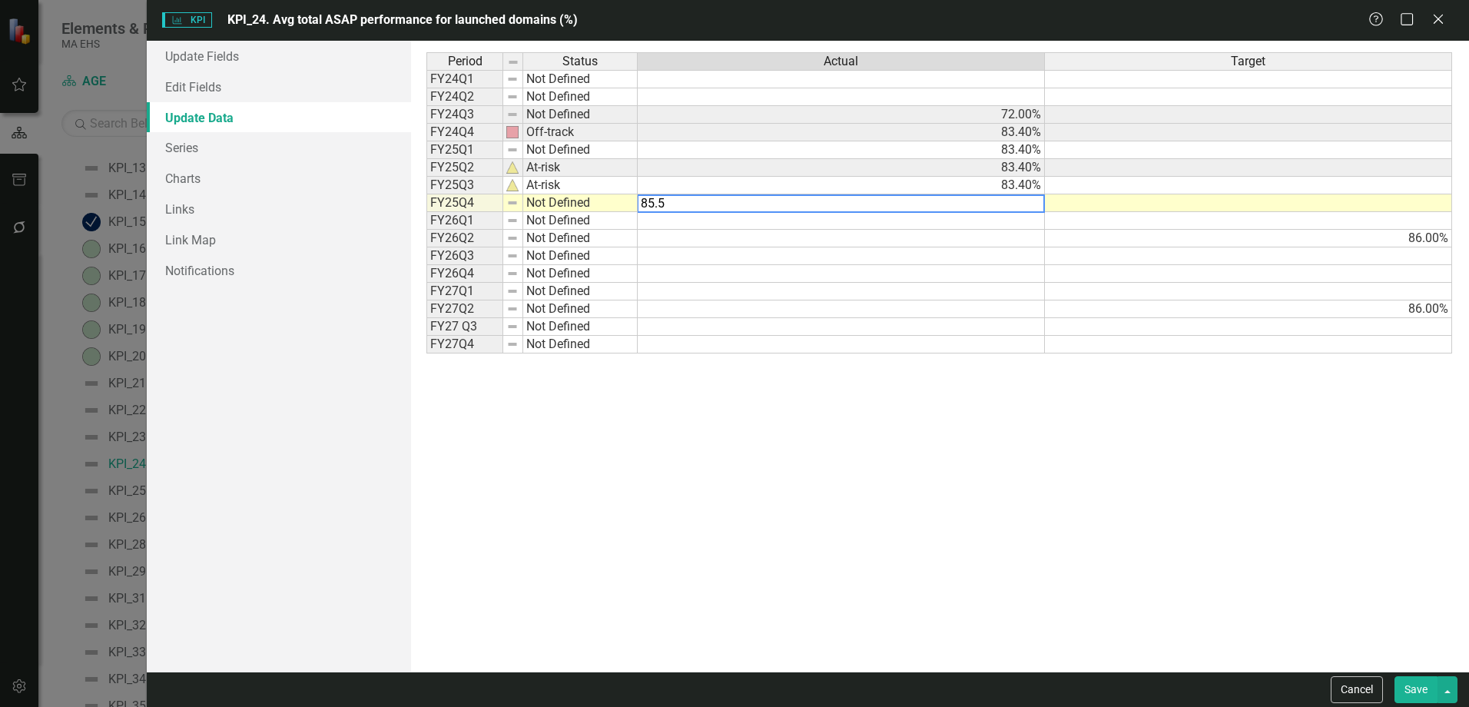
type textarea "85.5"
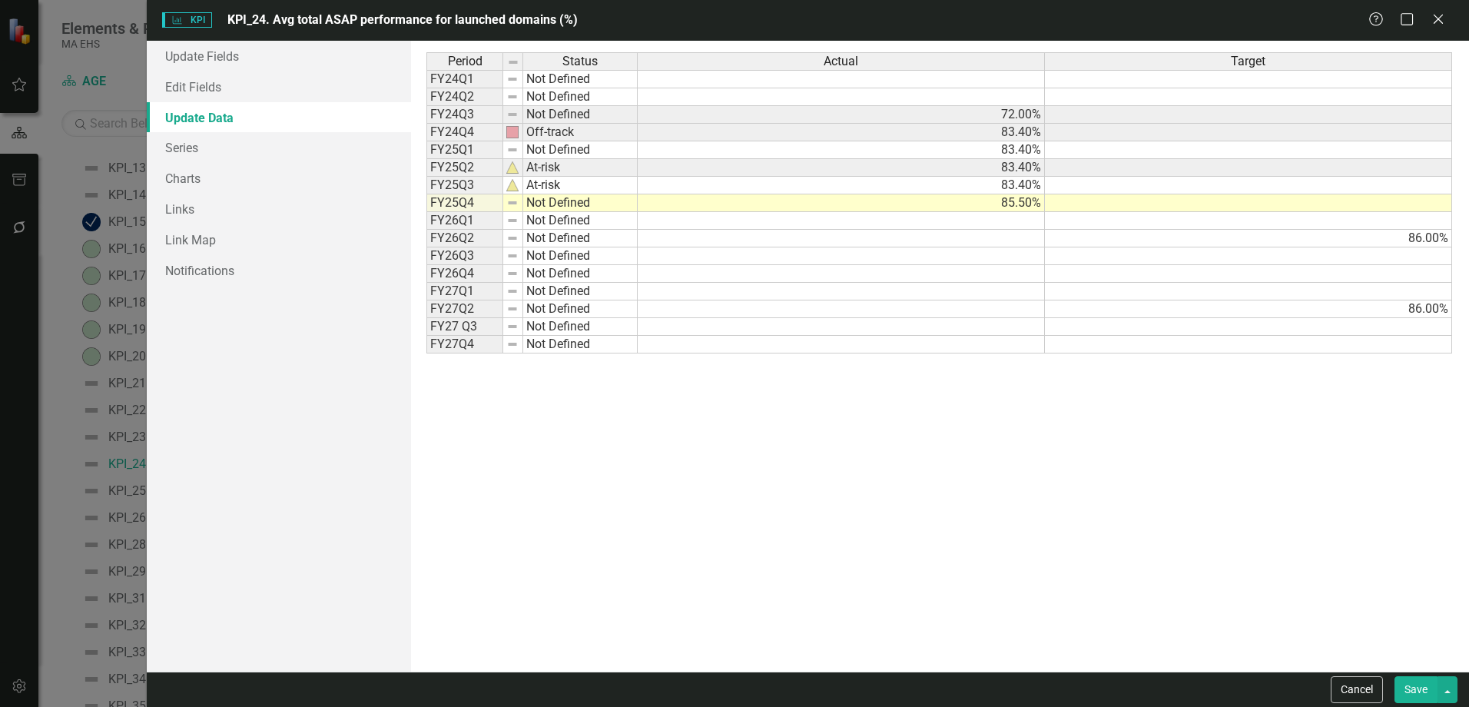
click at [1106, 579] on div "Period Status Actual Target FY24Q1 Not Defined FY24Q2 Not Defined FY24Q3 Not De…" at bounding box center [939, 356] width 1026 height 608
click at [1421, 690] on button "Save" at bounding box center [1415, 689] width 43 height 27
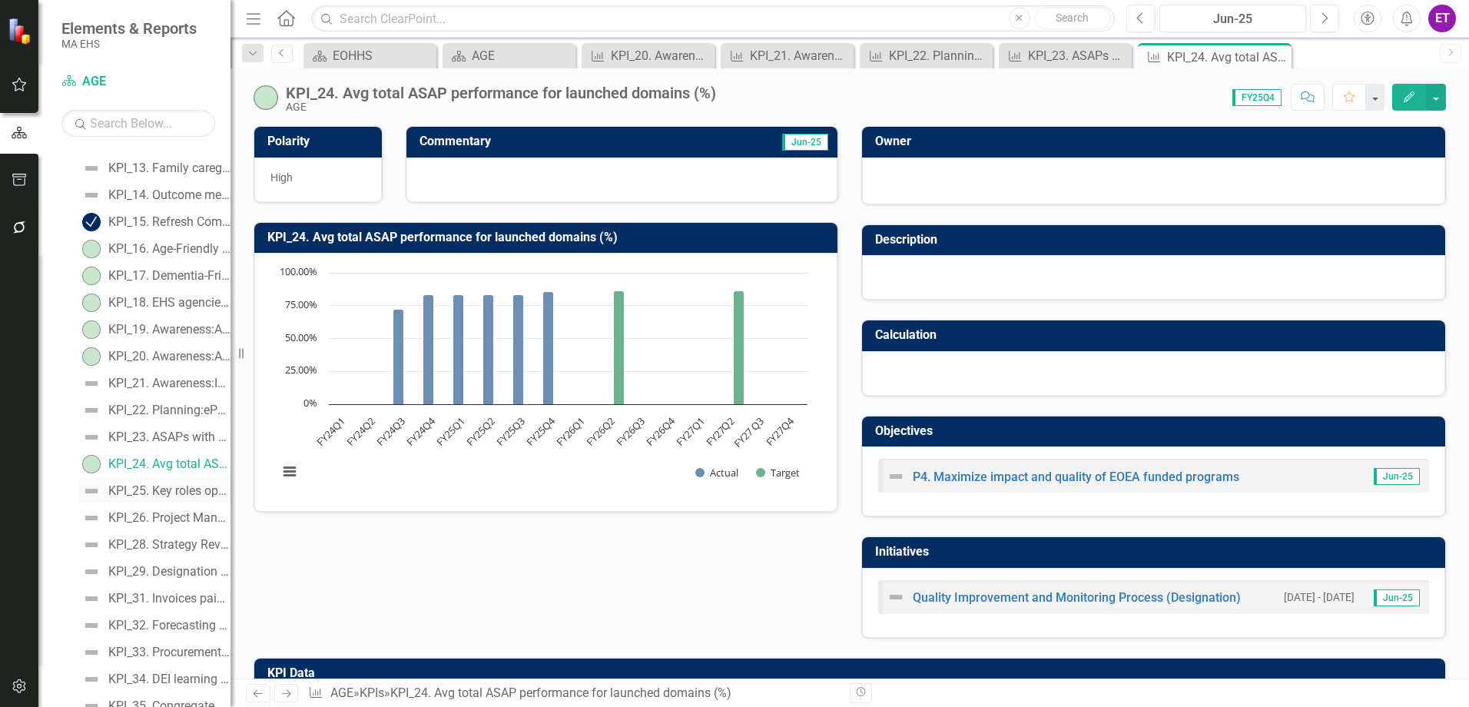
click at [155, 498] on div "KPI_25. Key roles open (#)" at bounding box center [169, 491] width 122 height 14
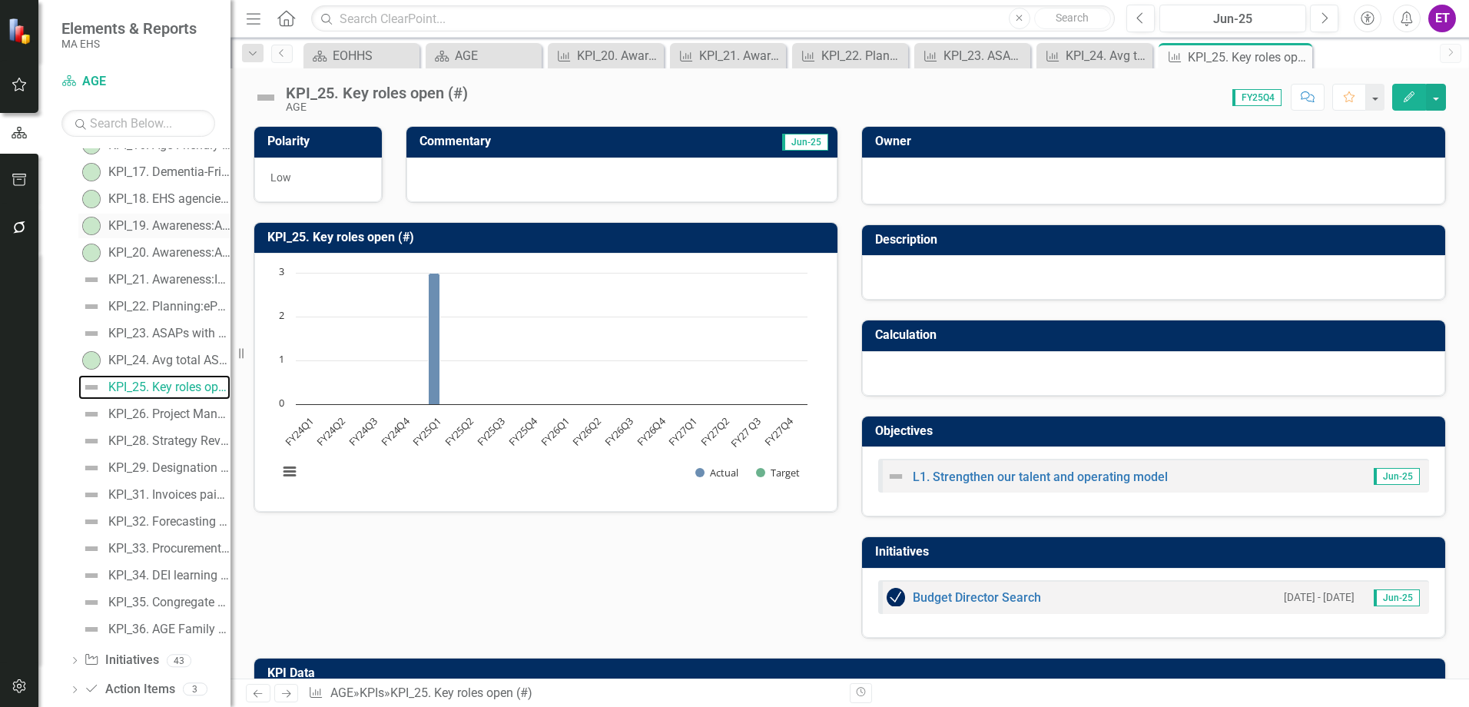
scroll to position [618, 0]
click at [146, 366] on link "KPI_26. Project Management Trained Staff" at bounding box center [154, 356] width 152 height 25
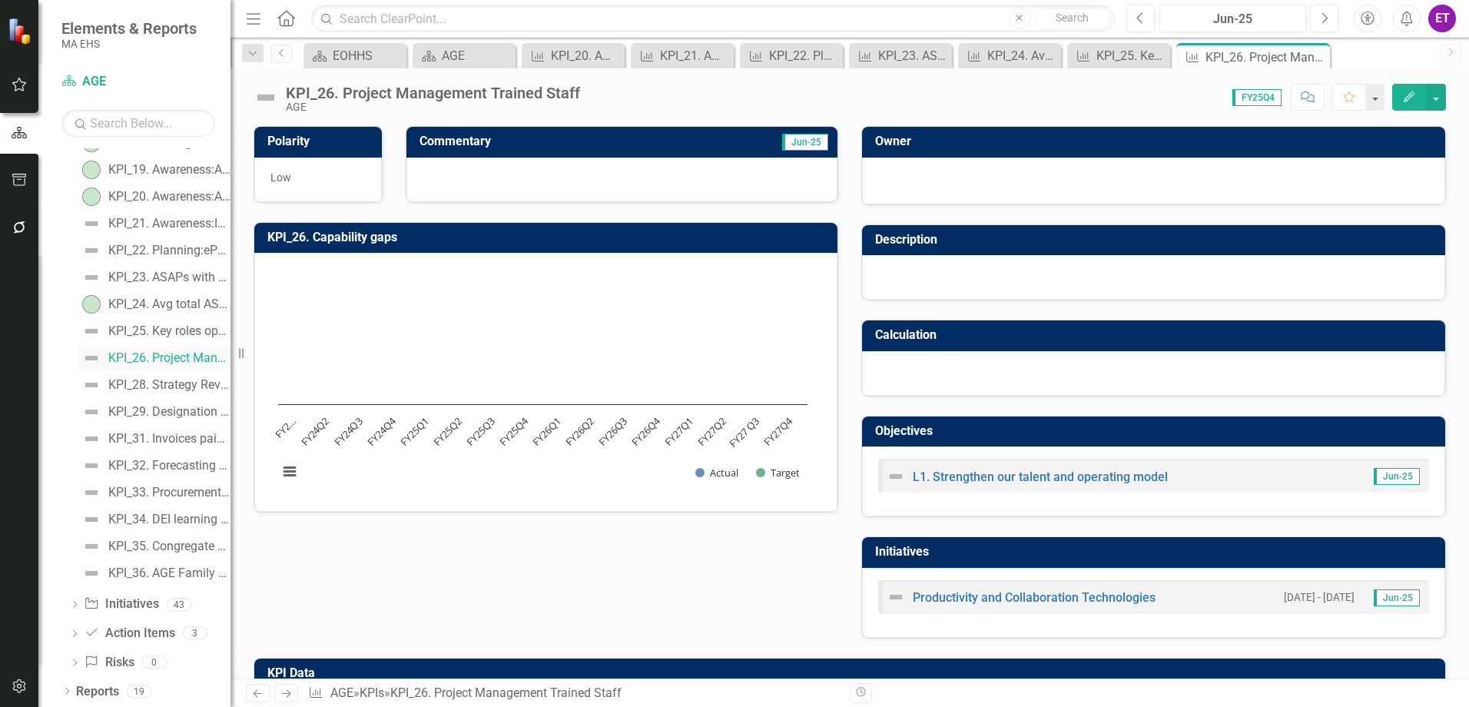
scroll to position [618, 0]
click at [151, 379] on div "KPI_28. Strategy Reviews (#)" at bounding box center [169, 383] width 122 height 14
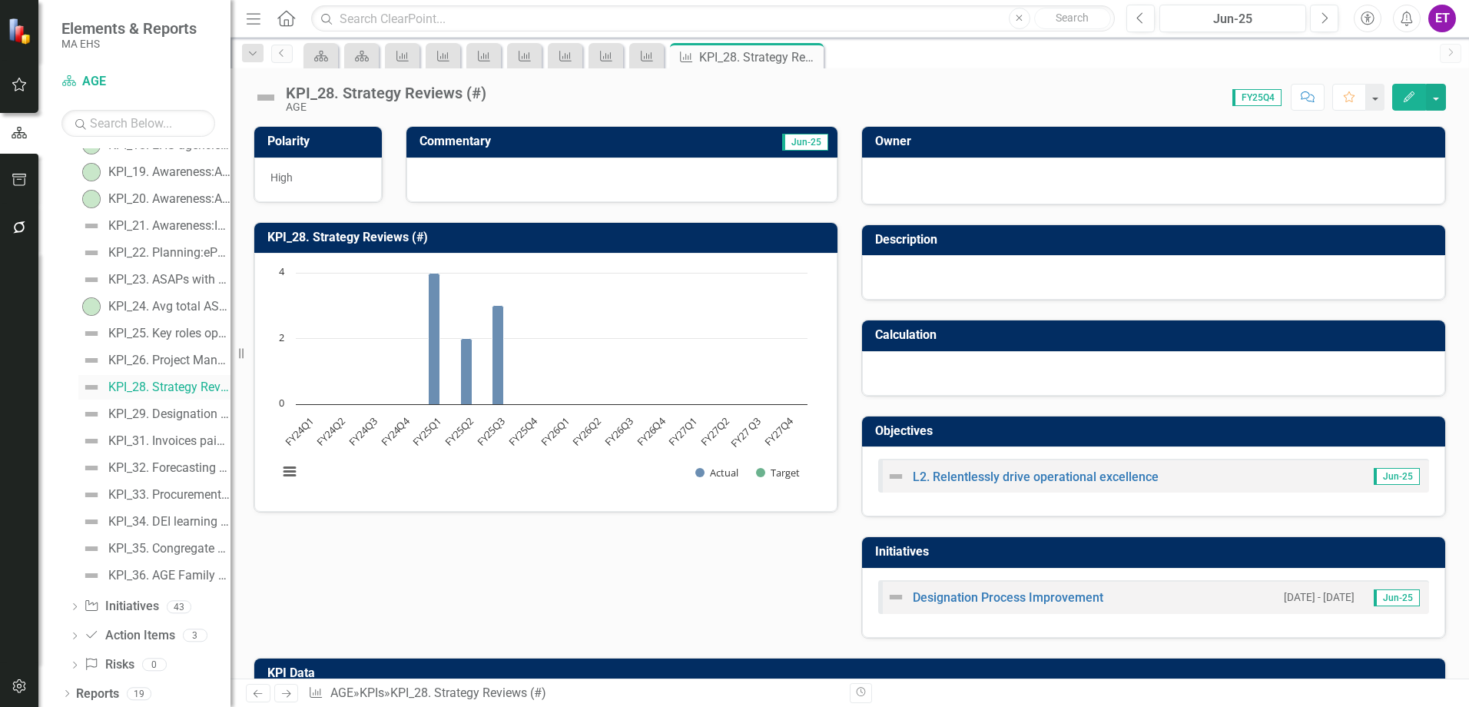
scroll to position [618, 0]
click at [159, 409] on div "KPI_29. Designation reports on time (%)" at bounding box center [169, 410] width 122 height 14
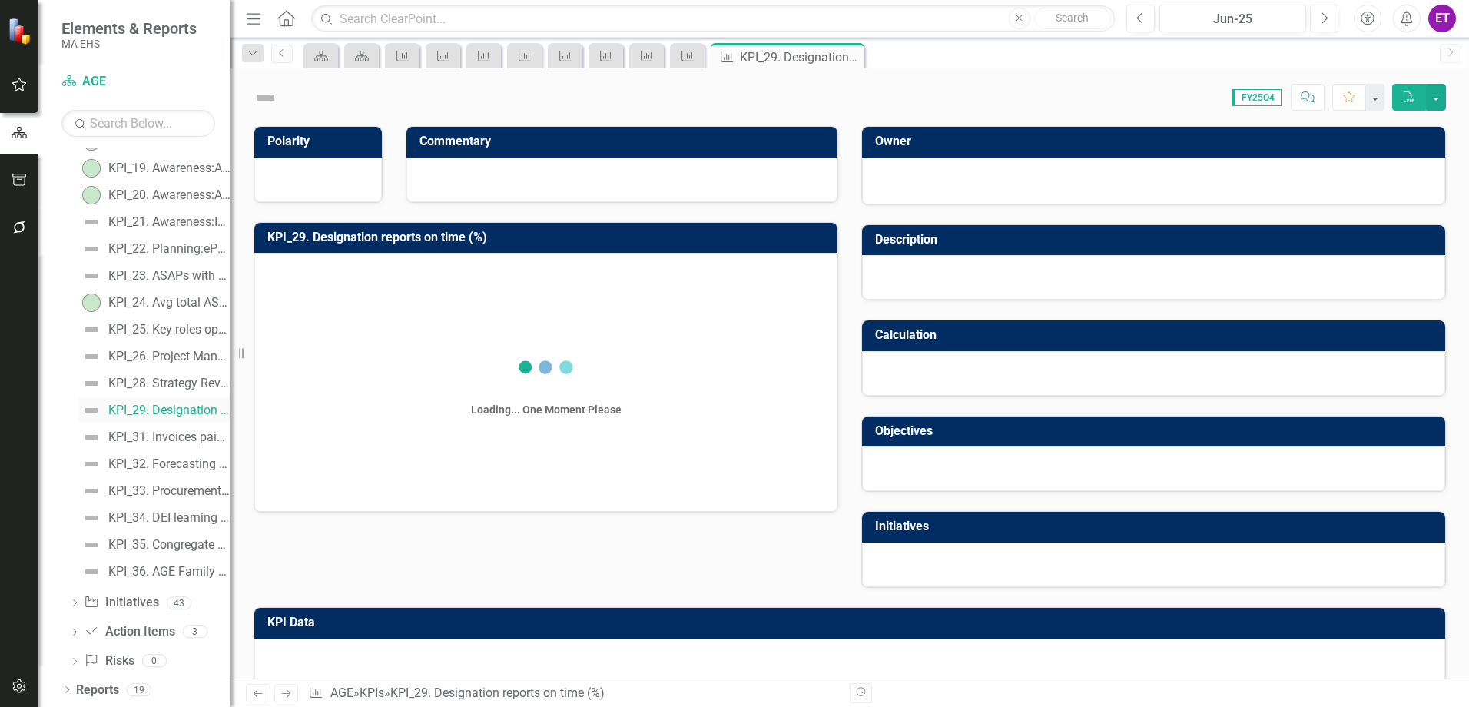
scroll to position [333, 0]
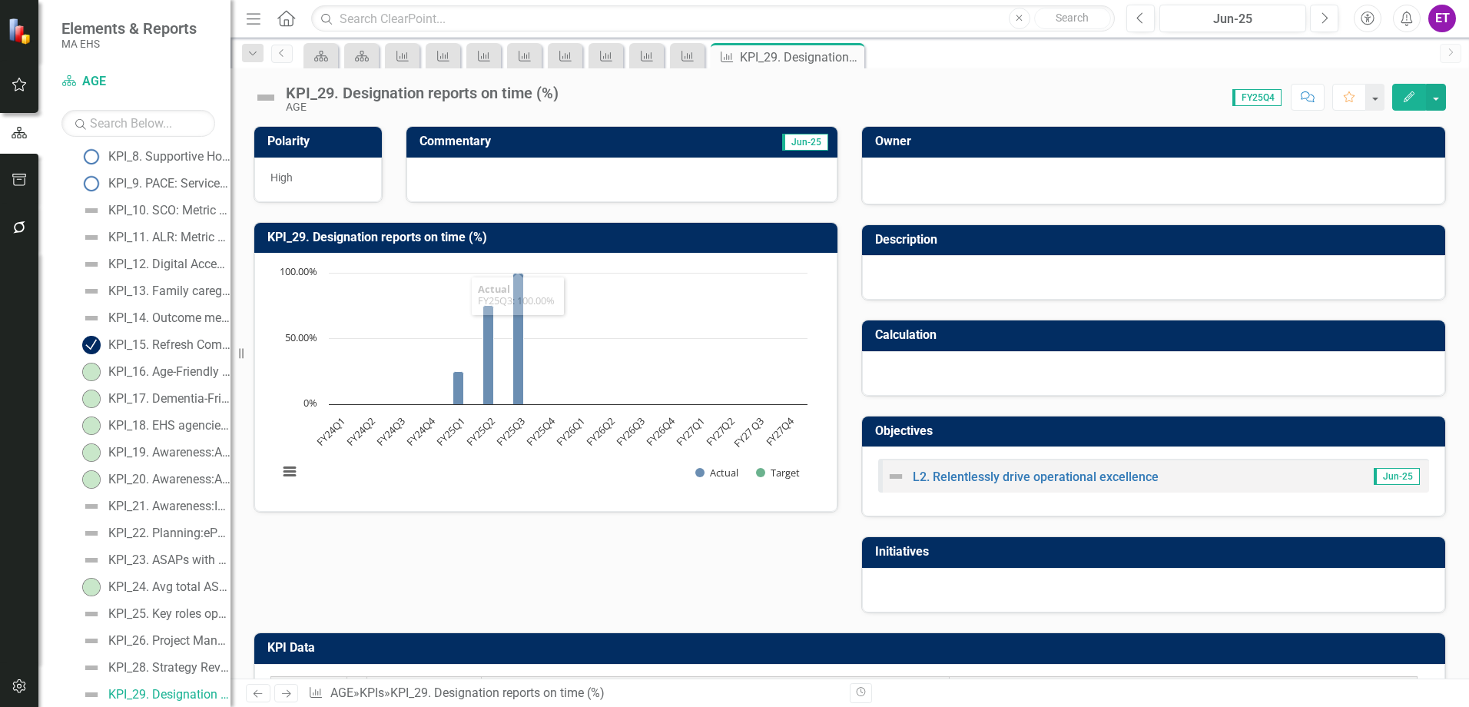
click at [1407, 87] on button "Edit" at bounding box center [1409, 97] width 34 height 27
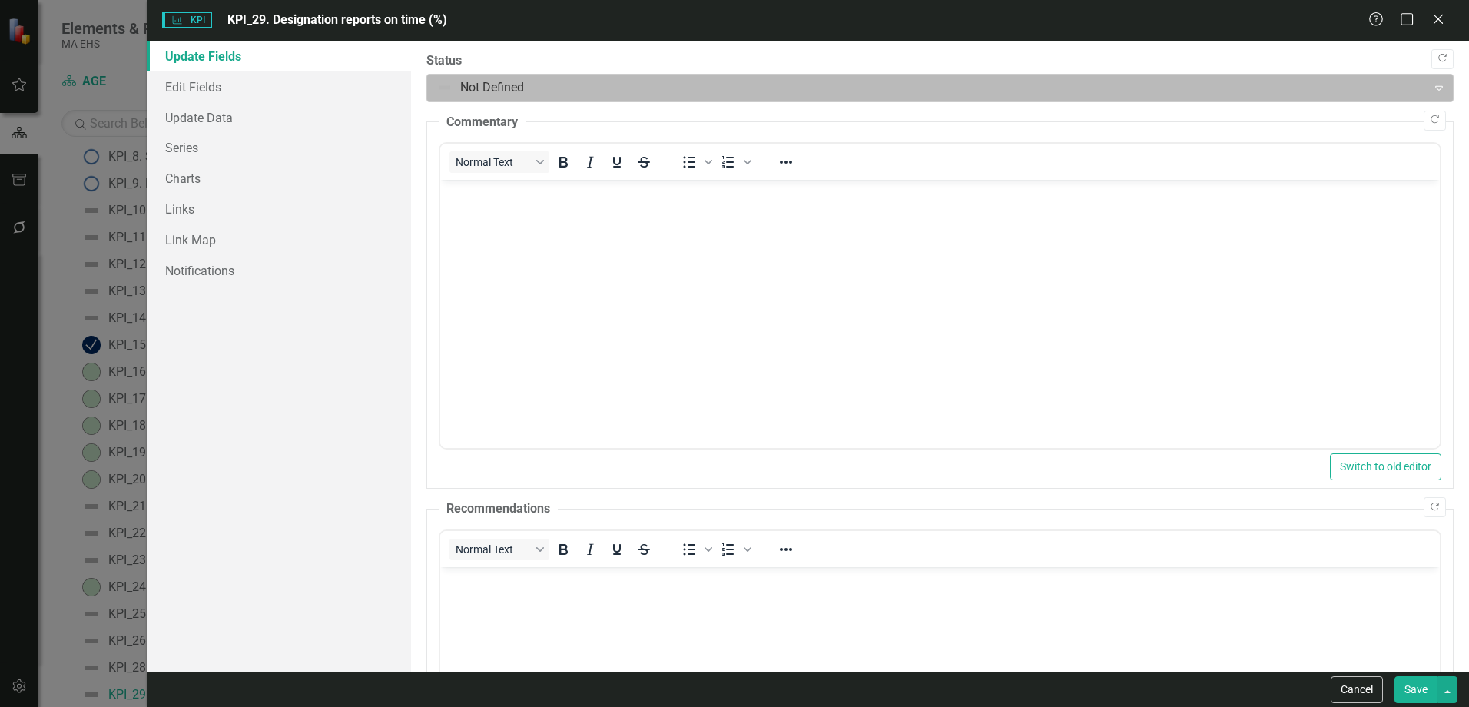
scroll to position [0, 0]
click at [565, 86] on div at bounding box center [927, 88] width 980 height 21
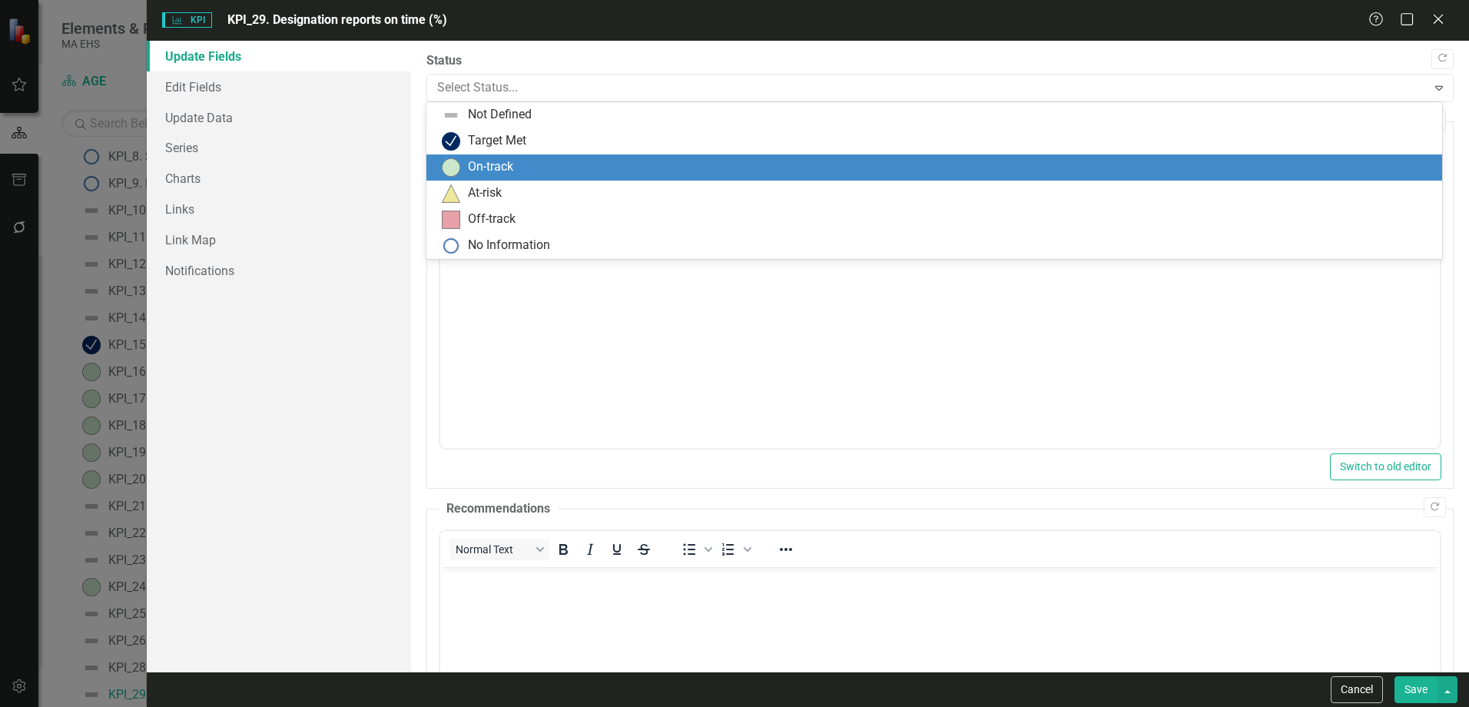
click at [486, 161] on div "On-track" at bounding box center [490, 167] width 45 height 18
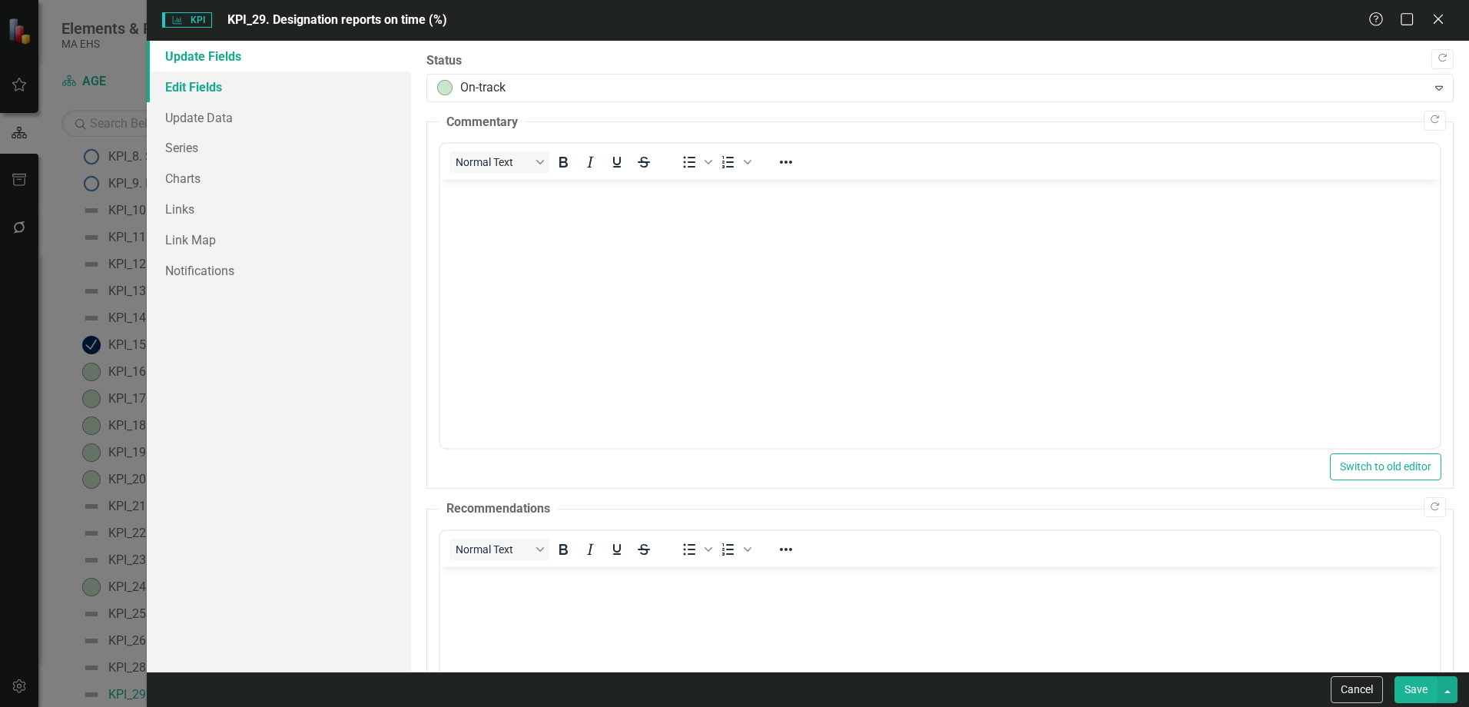
click at [279, 101] on link "Edit Fields" at bounding box center [279, 86] width 264 height 31
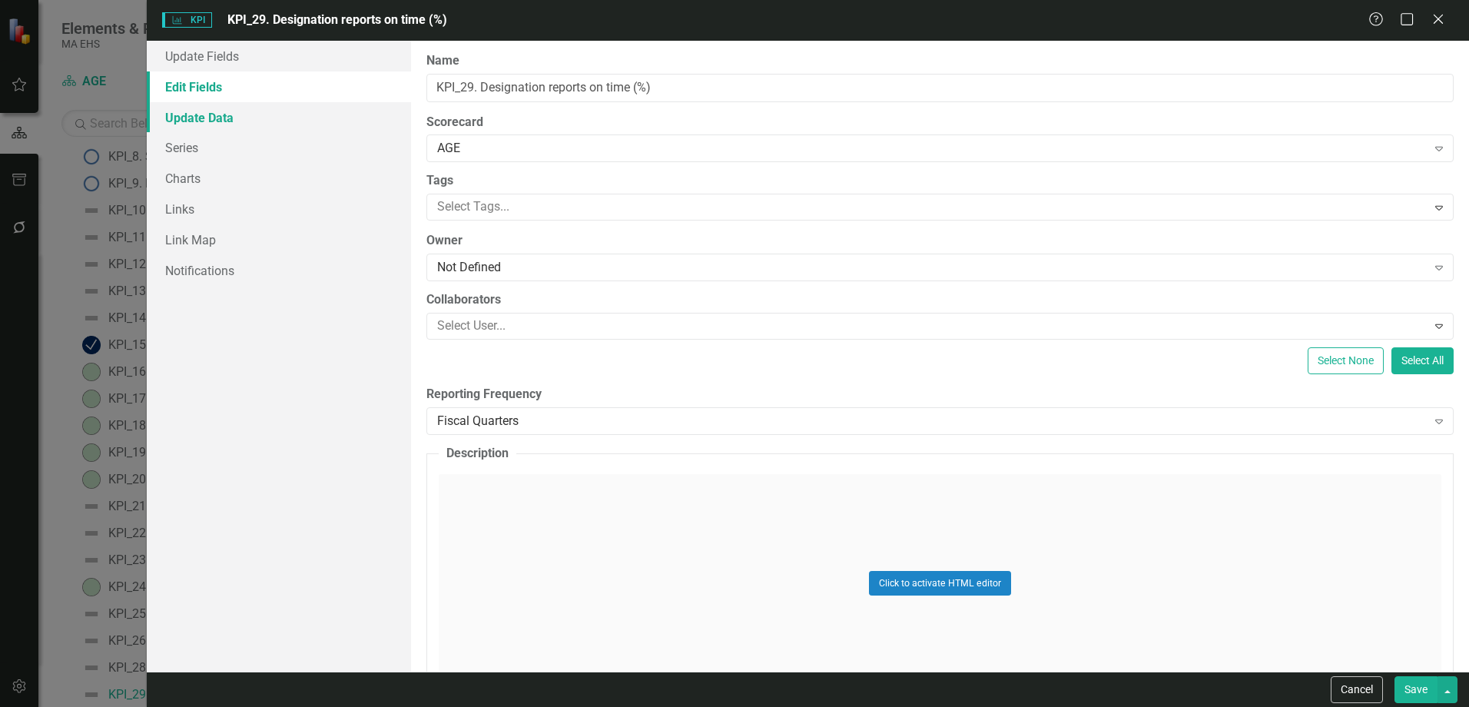
click at [254, 124] on link "Update Data" at bounding box center [279, 117] width 264 height 31
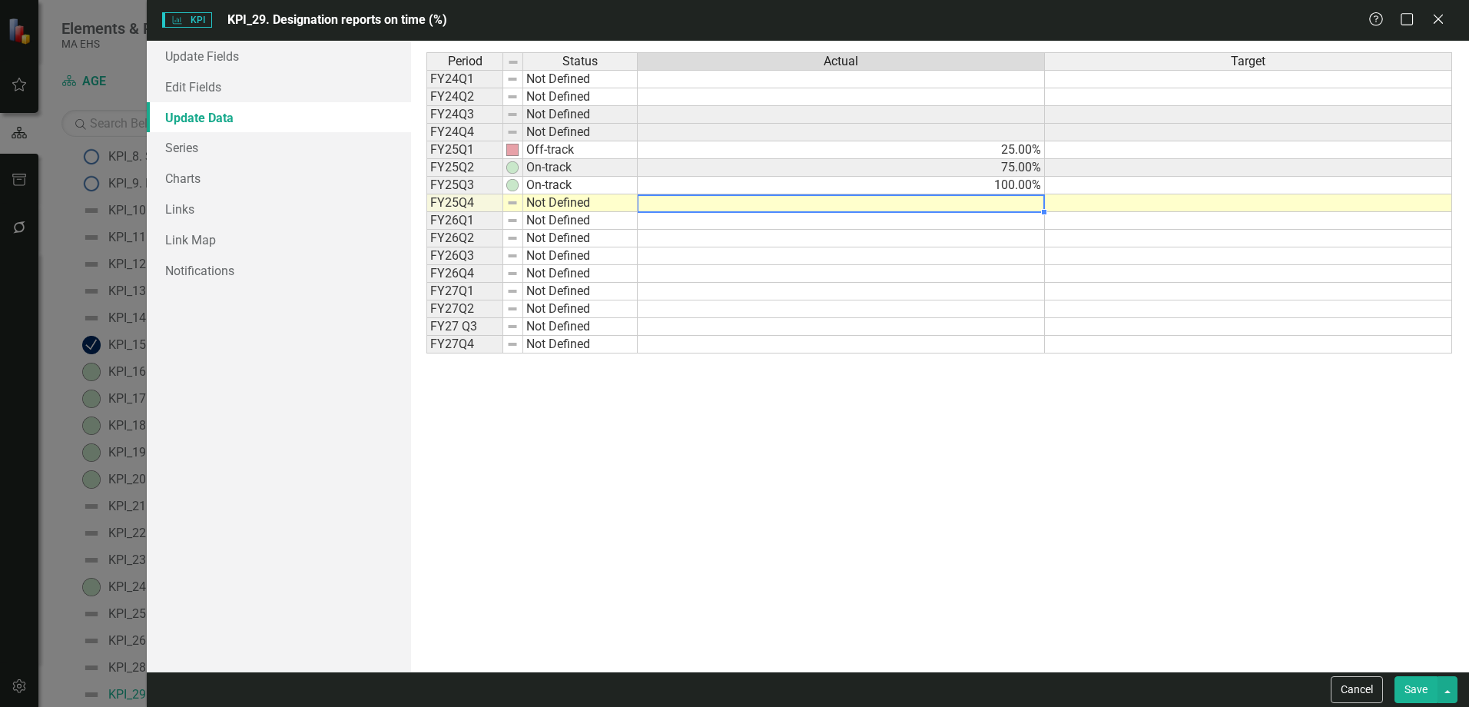
click at [688, 209] on td at bounding box center [841, 203] width 407 height 18
type textarea "100"
click at [1428, 695] on button "Save" at bounding box center [1415, 689] width 43 height 27
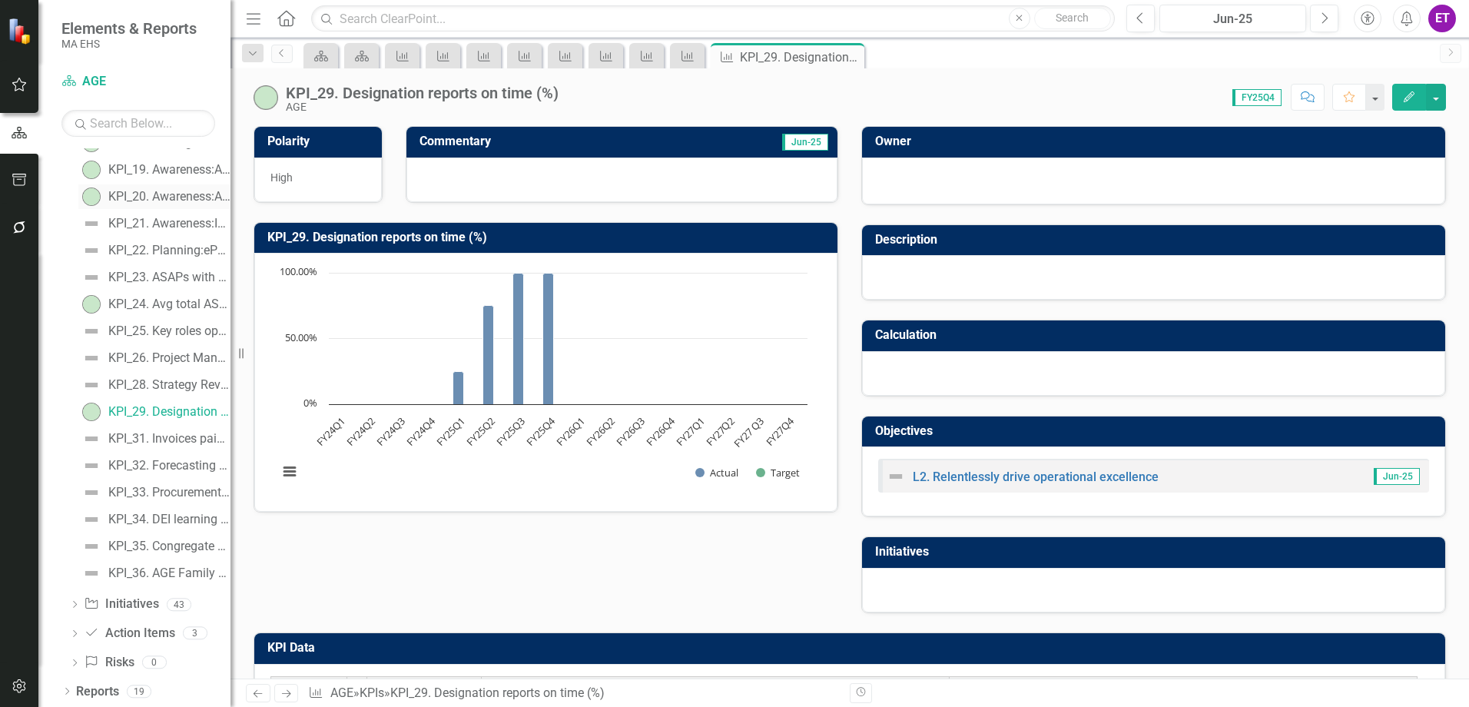
scroll to position [618, 0]
click at [174, 433] on div "KPI_31. Invoices paid accurately within CTR guidelines" at bounding box center [169, 437] width 122 height 14
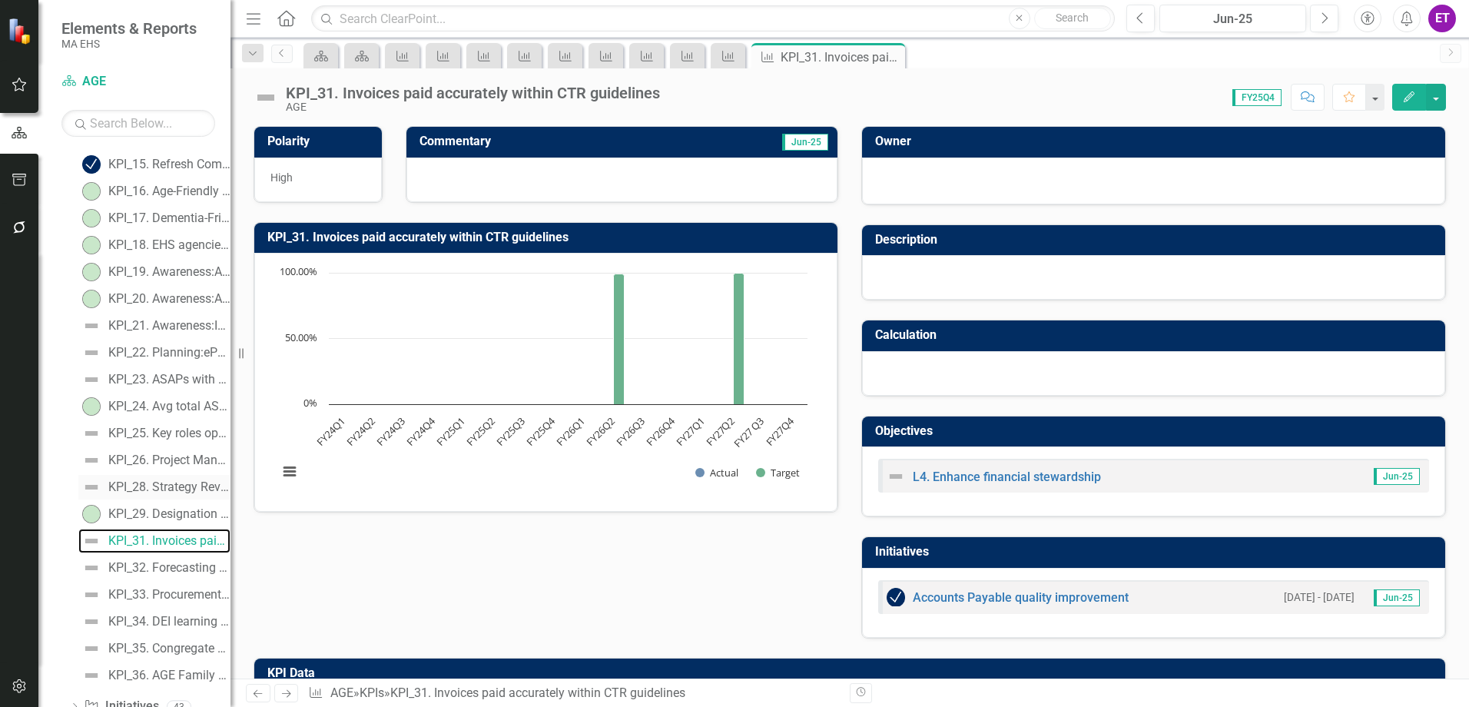
scroll to position [437, 0]
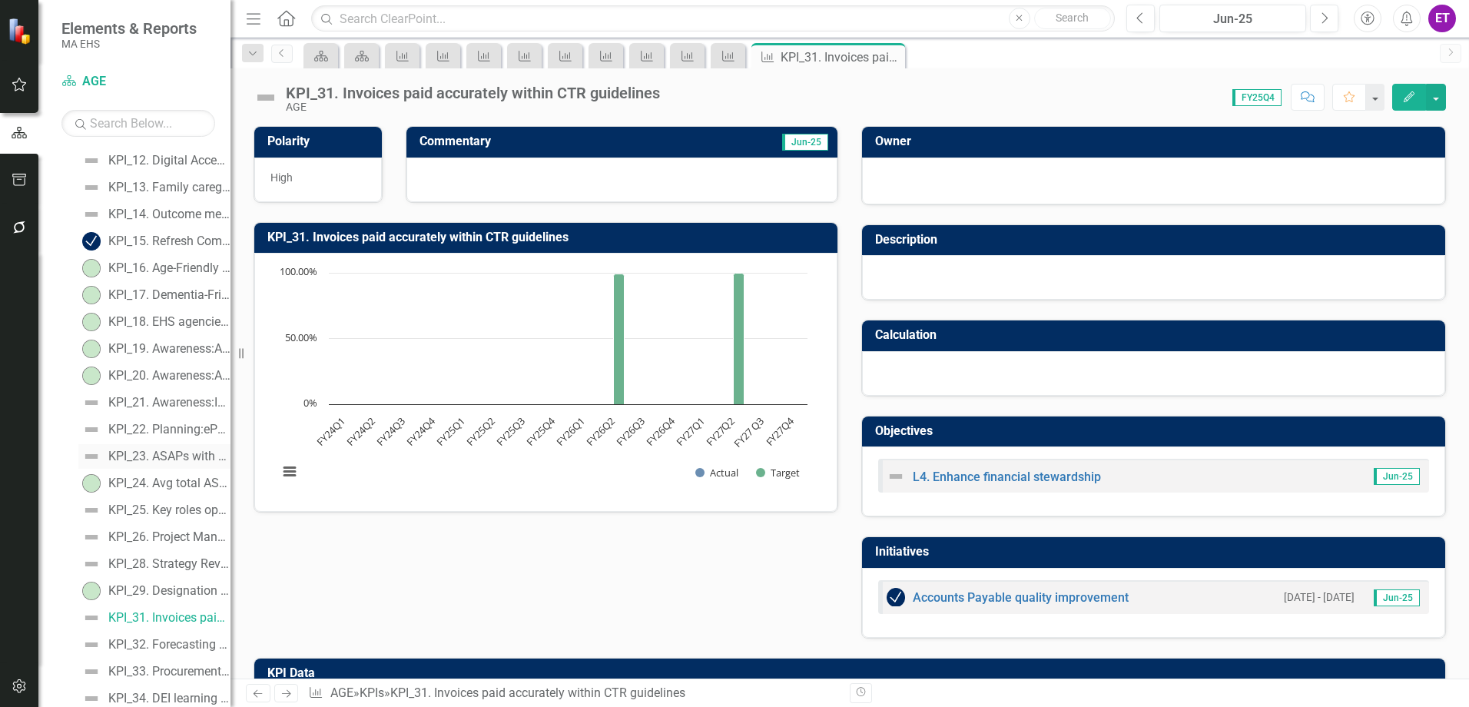
click at [143, 447] on link "KPI_23. ASAPs with performance score of 76%+/- for launched domains (%)" at bounding box center [154, 456] width 152 height 25
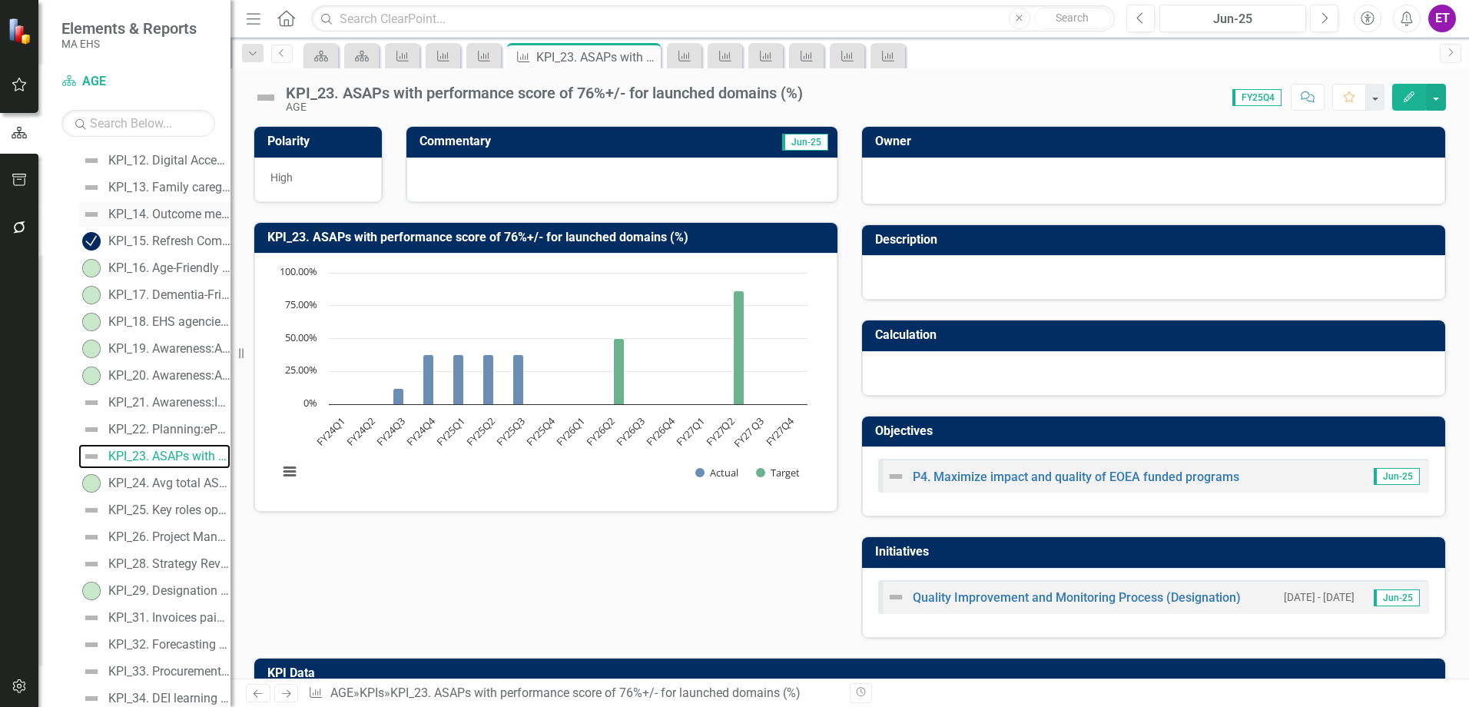
scroll to position [199, 0]
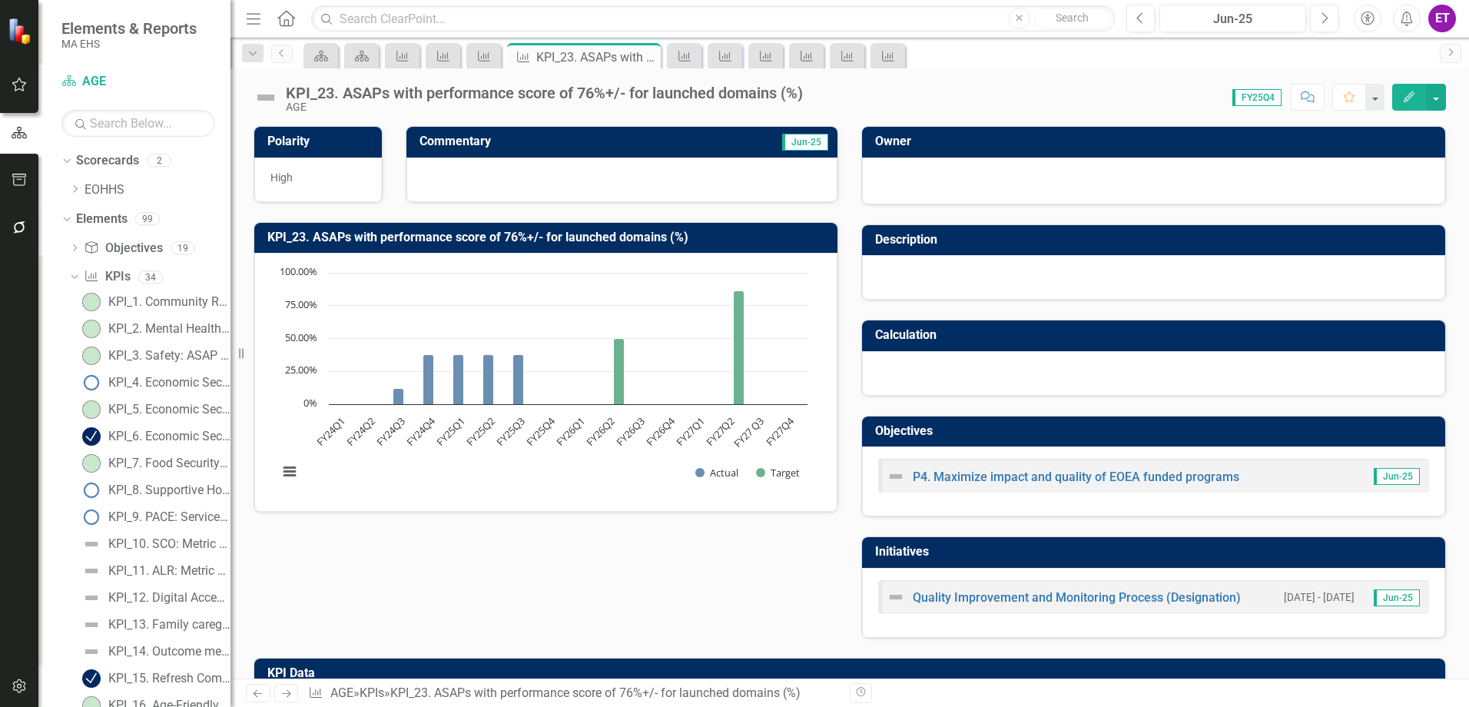
scroll to position [199, 0]
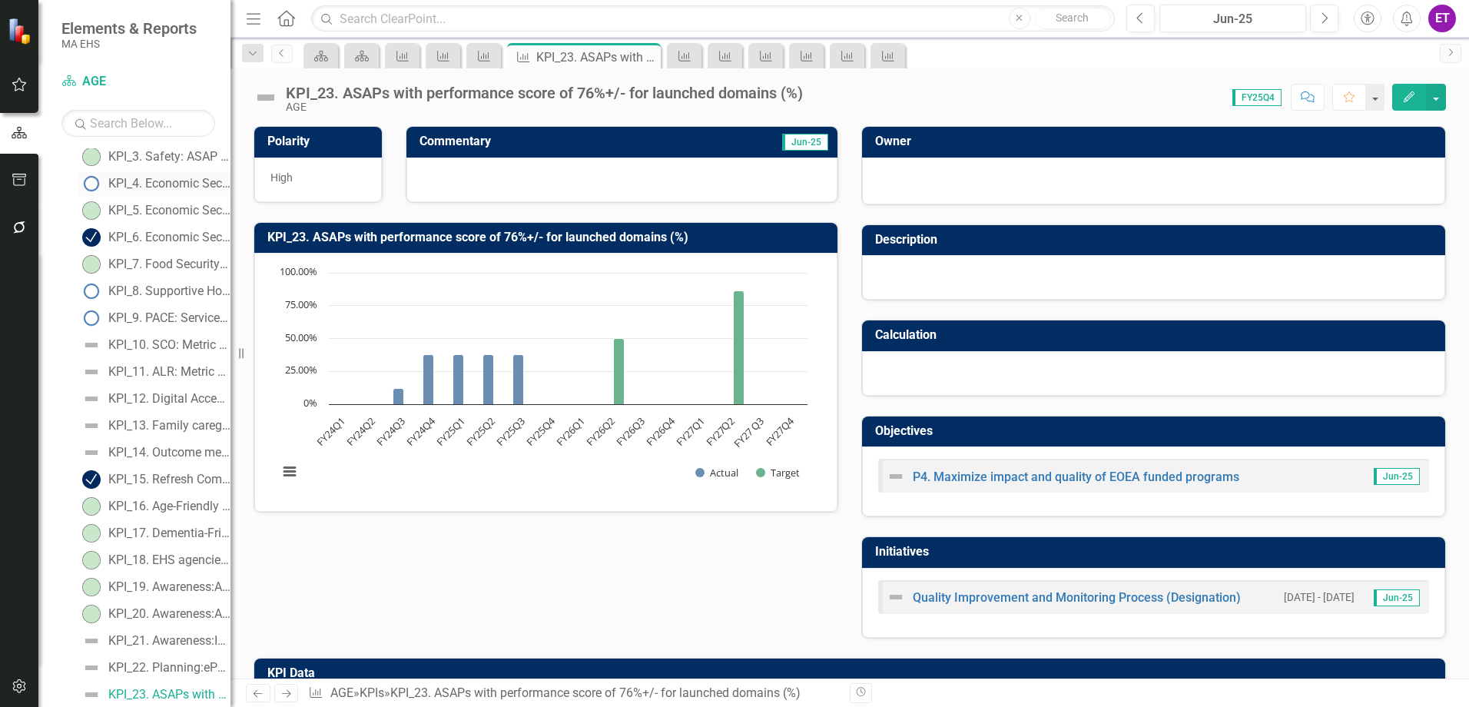
click at [151, 187] on div "KPI_4. Economic Security: Annual savings of SHINE clients ($)" at bounding box center [169, 184] width 122 height 14
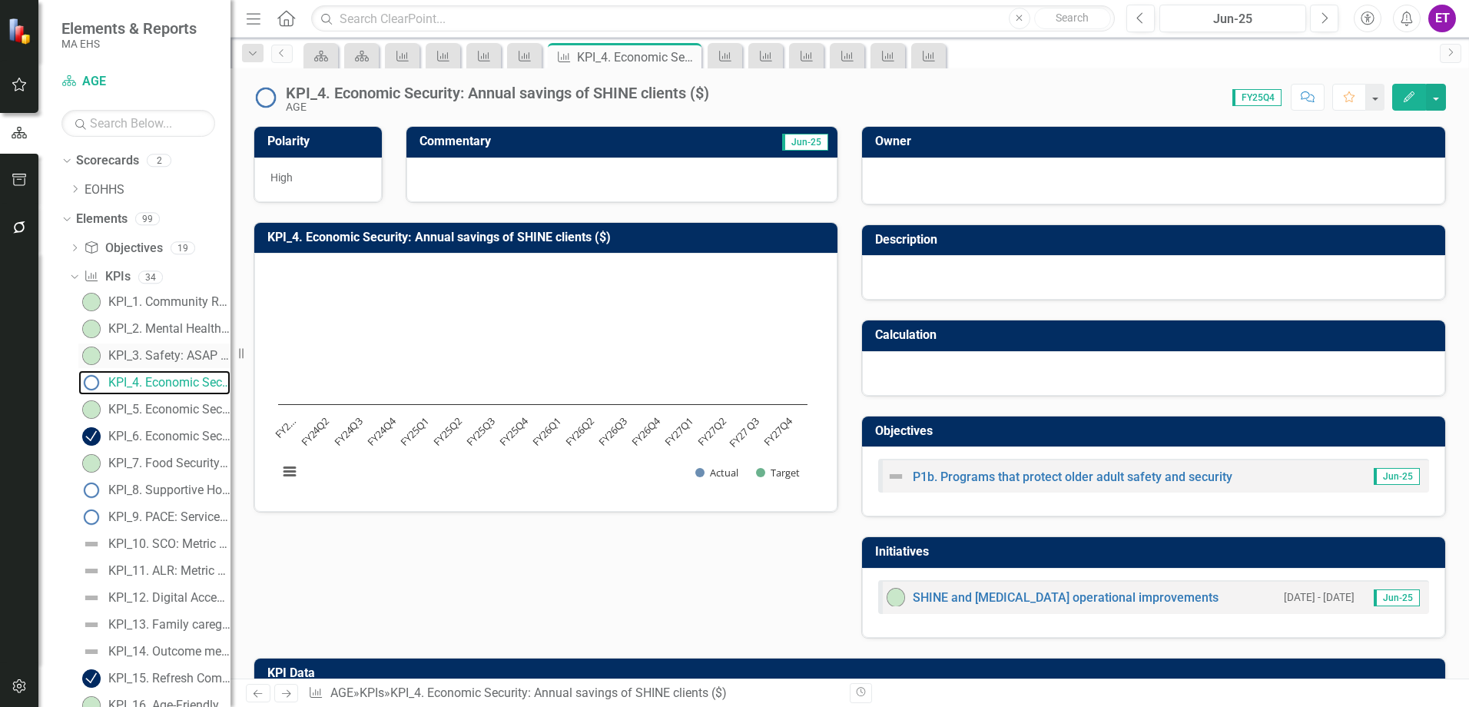
scroll to position [77, 0]
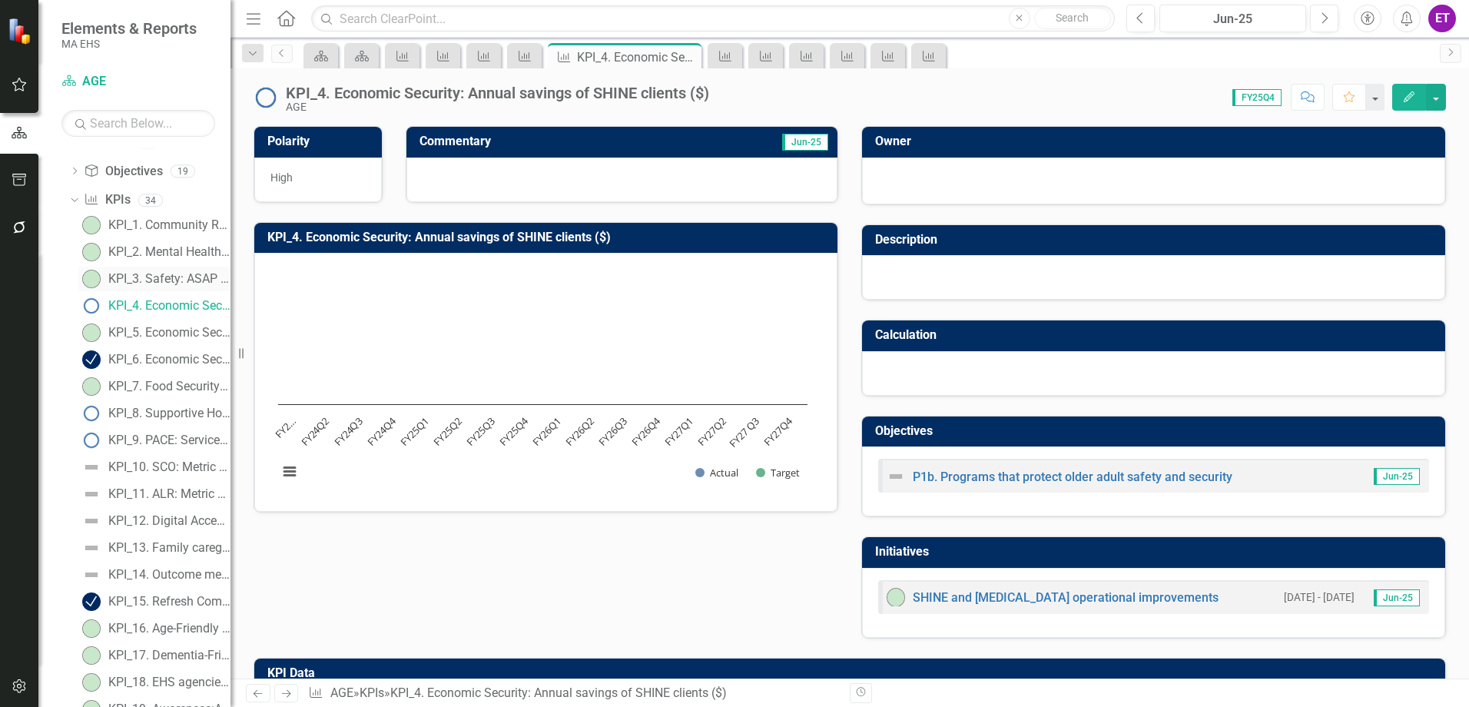
click at [158, 269] on link "KPI_3. Safety: ASAP Designation Adult Protective Services performance improveme…" at bounding box center [154, 279] width 152 height 25
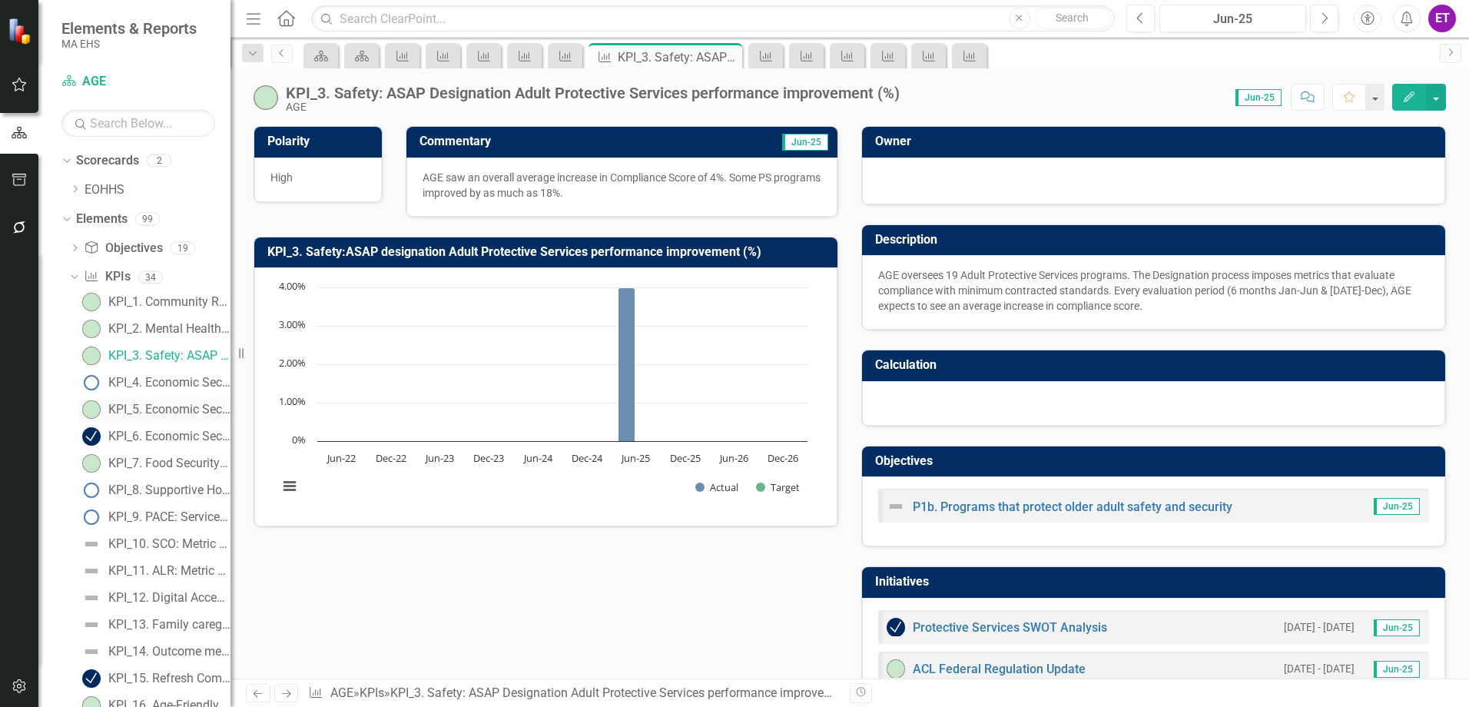
click at [173, 405] on div "KPI_5. Economic Security:Unique clients assisted by Benefit Support Specialists…" at bounding box center [169, 410] width 122 height 14
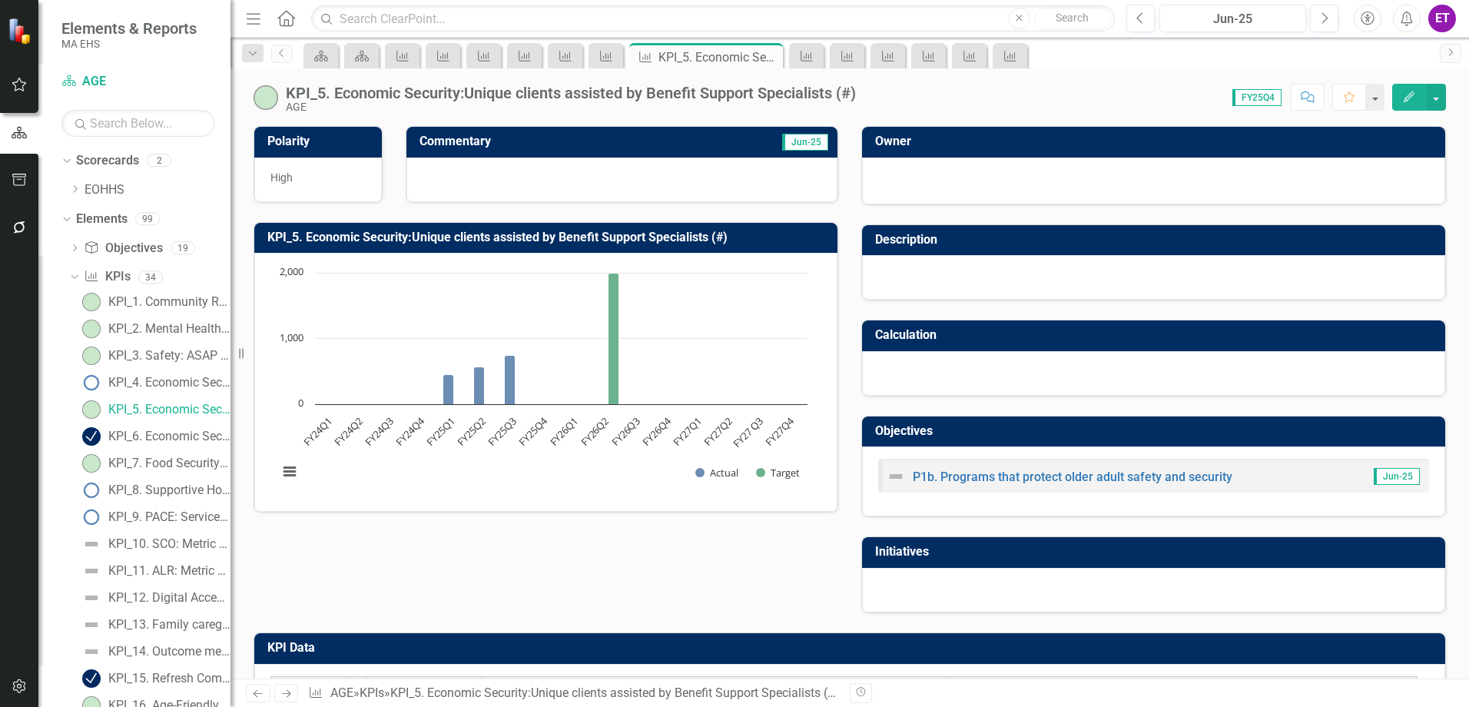
click at [1400, 109] on button "Edit" at bounding box center [1409, 97] width 34 height 27
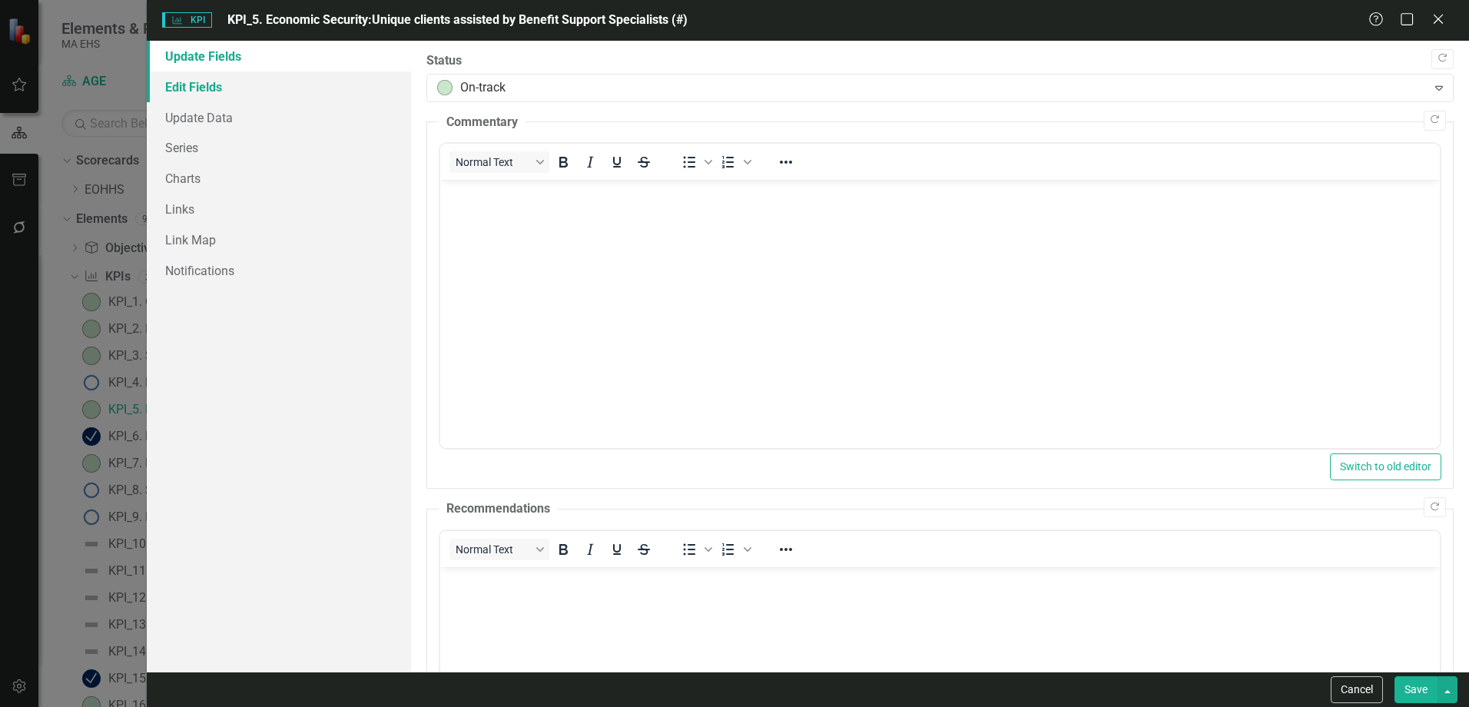
click at [215, 91] on link "Edit Fields" at bounding box center [279, 86] width 264 height 31
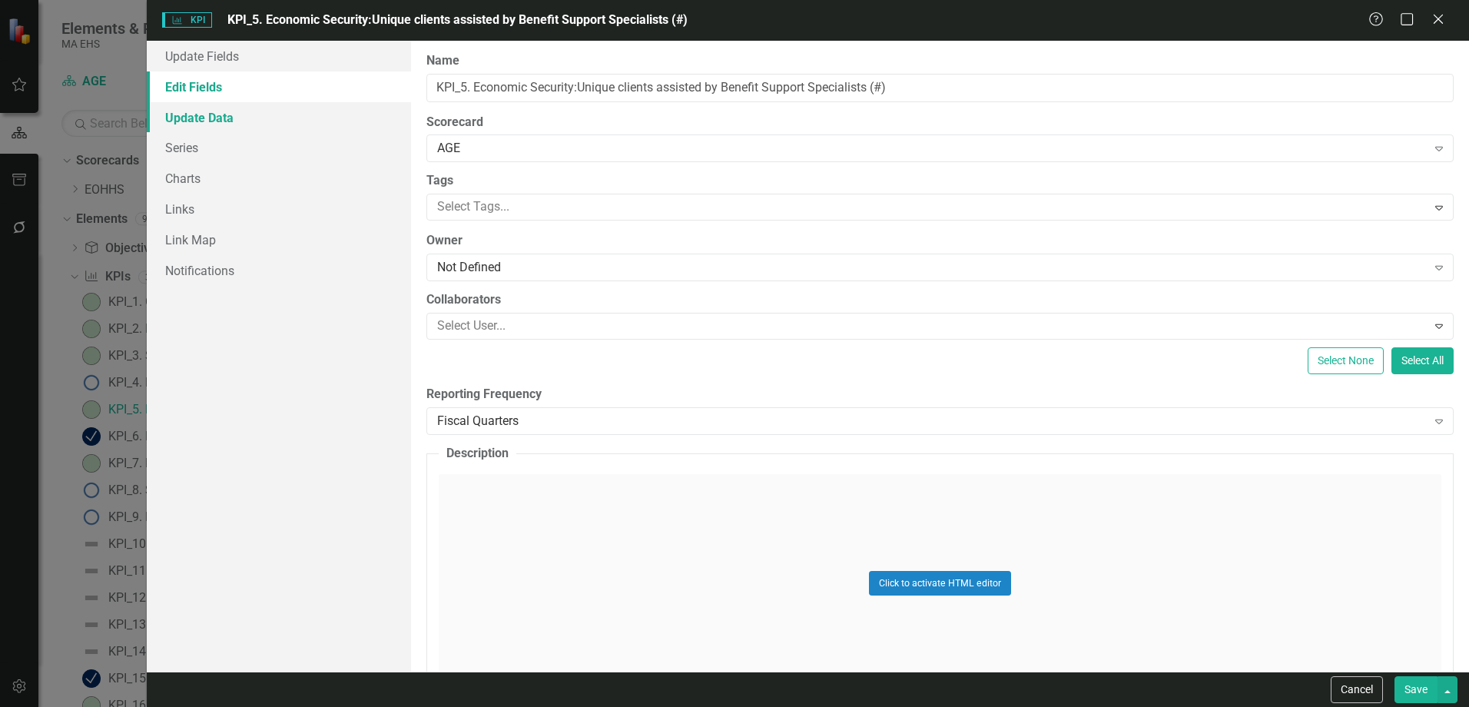
click at [208, 116] on link "Update Data" at bounding box center [279, 117] width 264 height 31
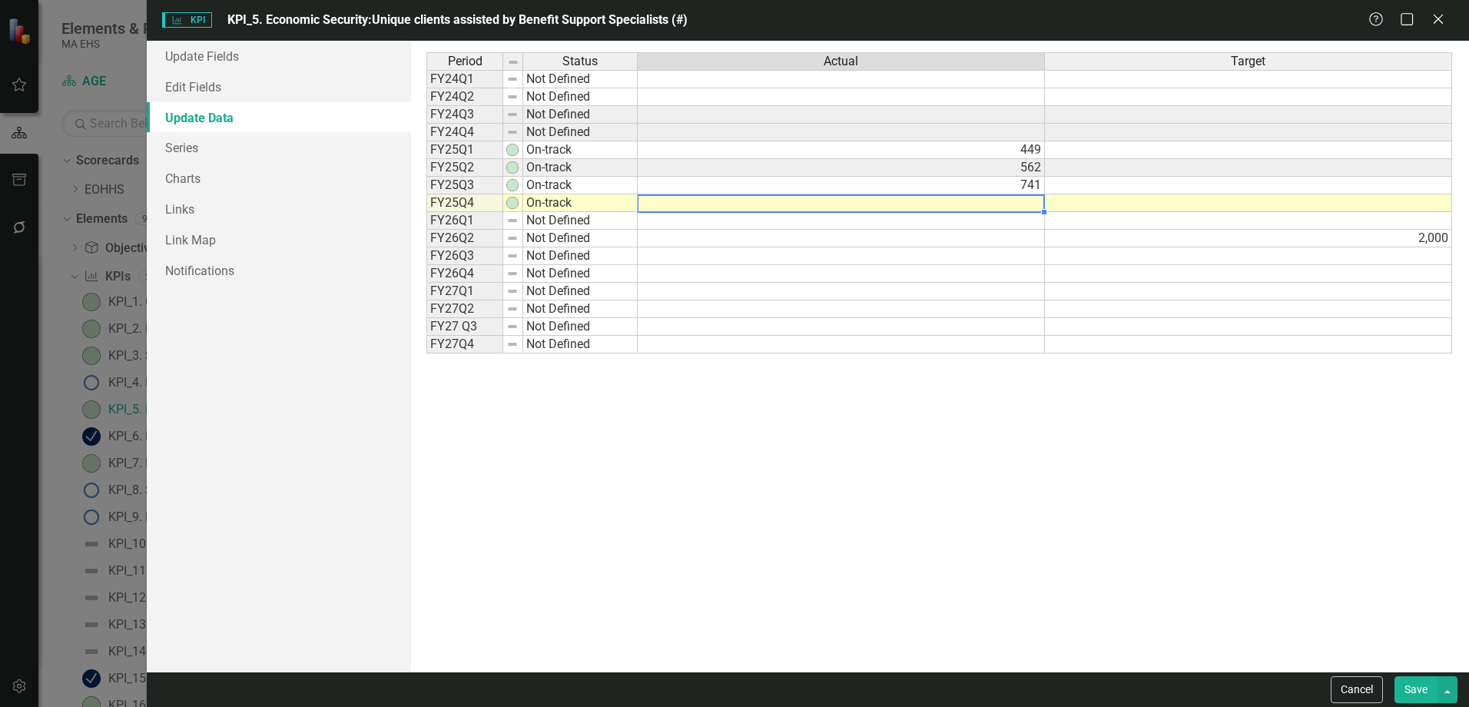
click at [727, 205] on td at bounding box center [841, 203] width 407 height 18
type textarea "650"
click at [1420, 688] on button "Save" at bounding box center [1415, 689] width 43 height 27
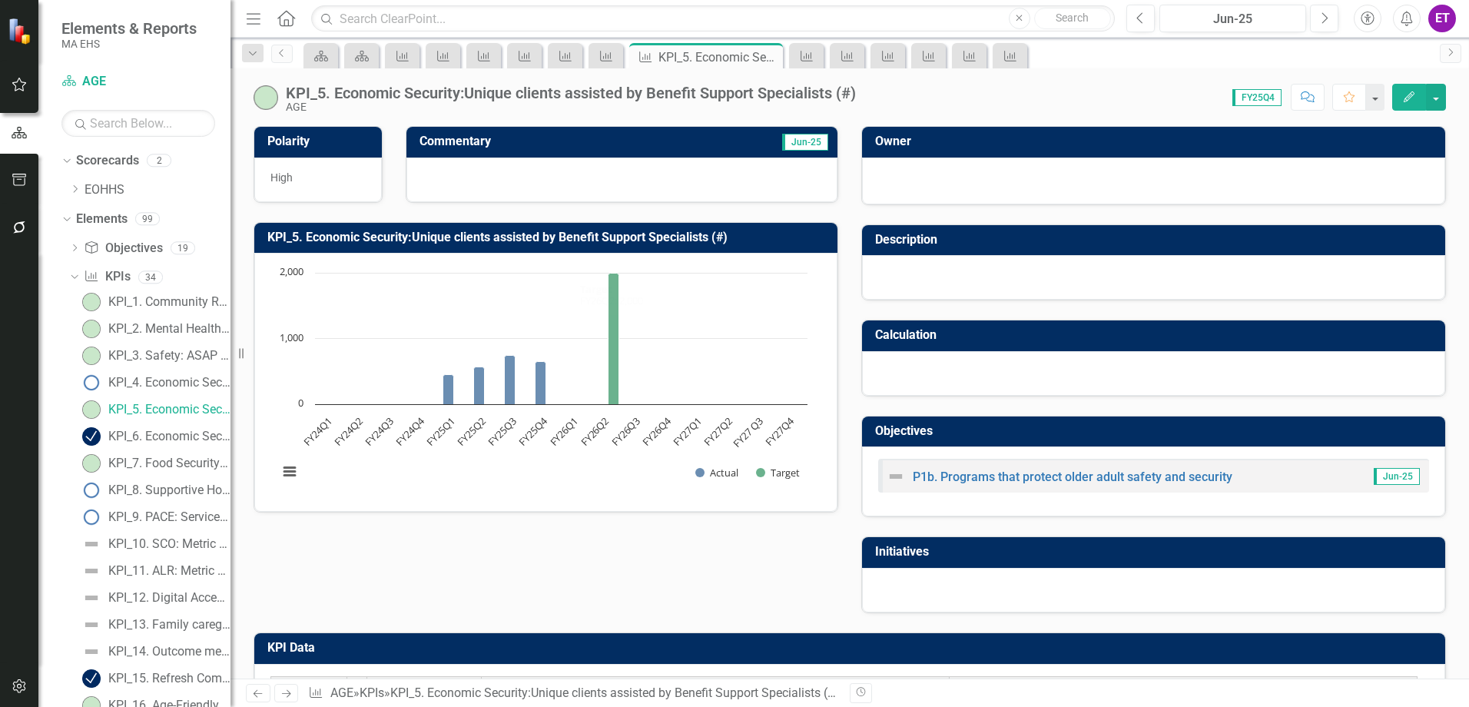
click at [582, 576] on div "Polarity High Commentary Jun-25 KPI_5. Economic Security:Unique clients assiste…" at bounding box center [849, 360] width 1215 height 506
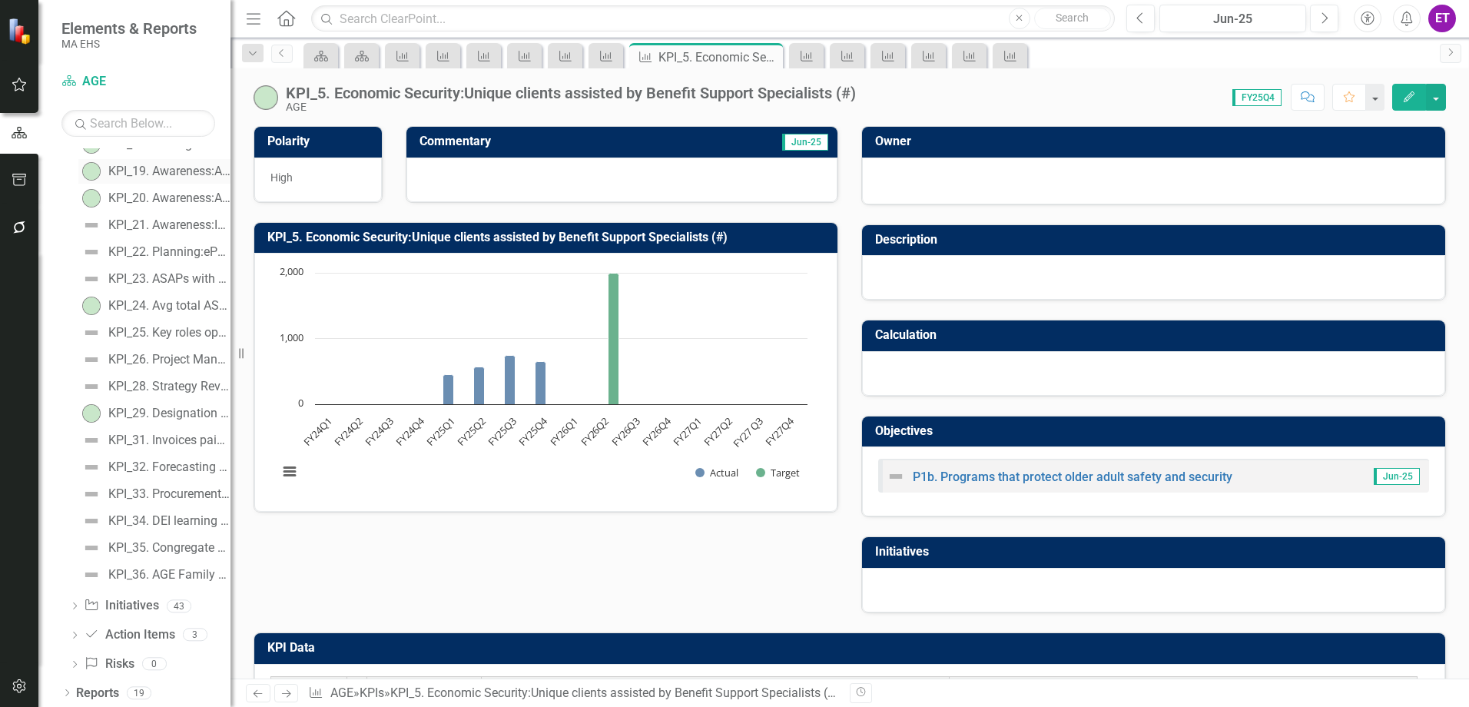
scroll to position [618, 0]
drag, startPoint x: 172, startPoint y: 469, endPoint x: 174, endPoint y: 496, distance: 26.9
click at [172, 469] on div "KPI_32. Forecasting accuracy TBD" at bounding box center [169, 464] width 122 height 14
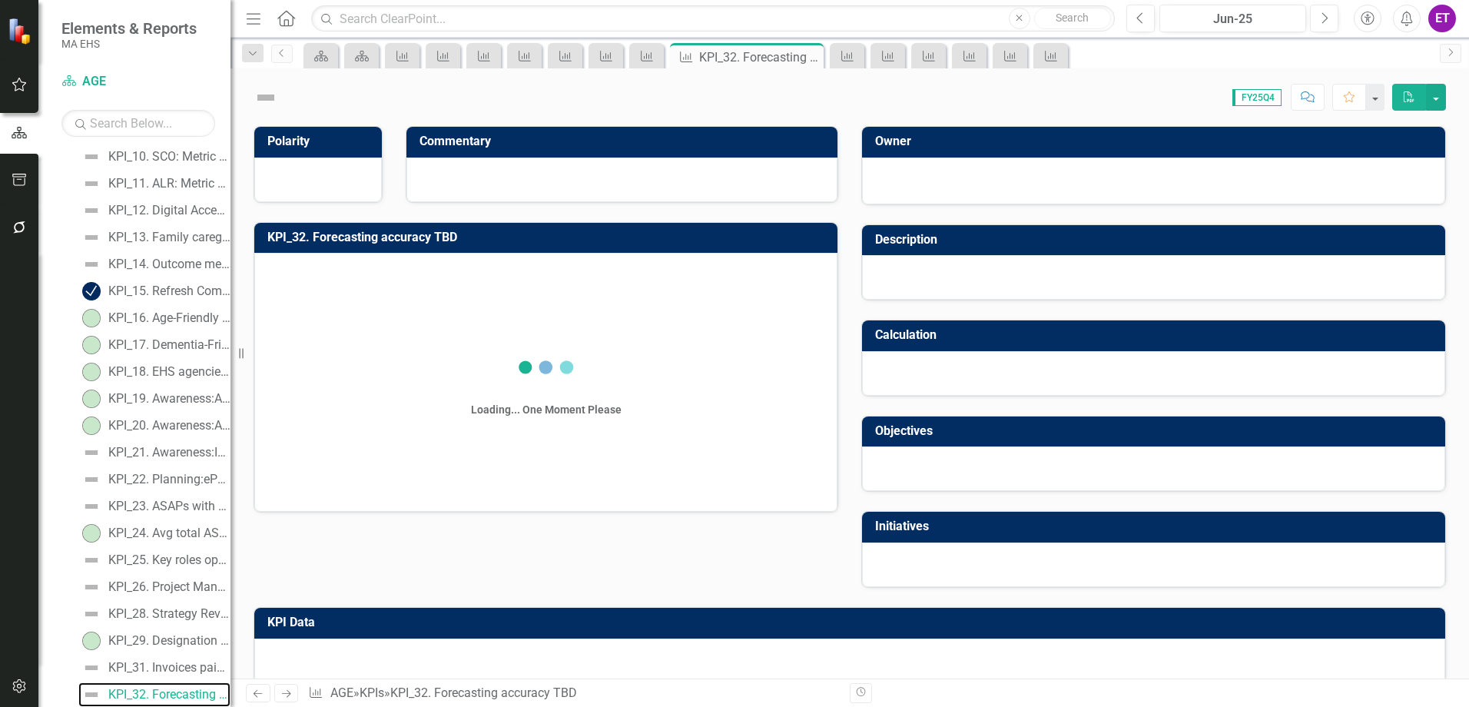
scroll to position [618, 0]
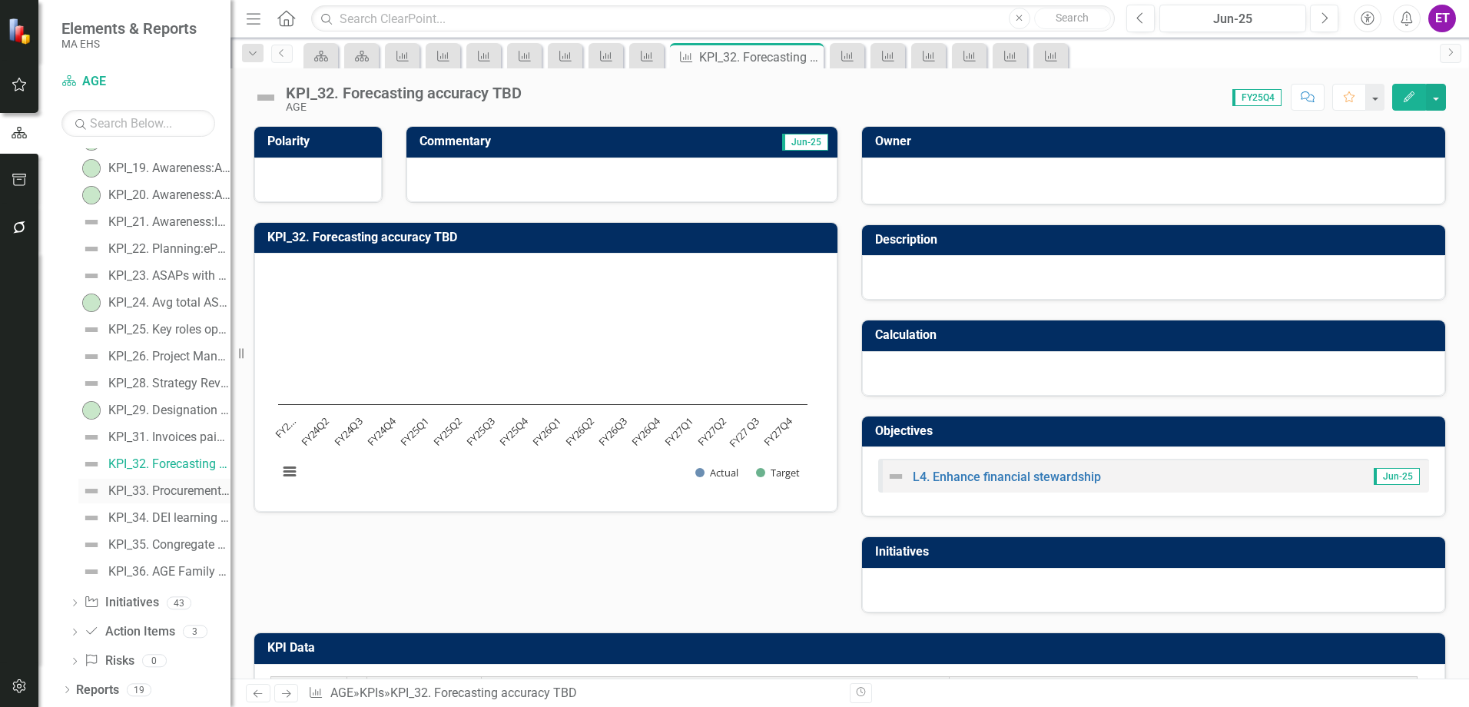
click at [172, 486] on div "KPI_33. Procurement compliance TBD" at bounding box center [169, 491] width 122 height 14
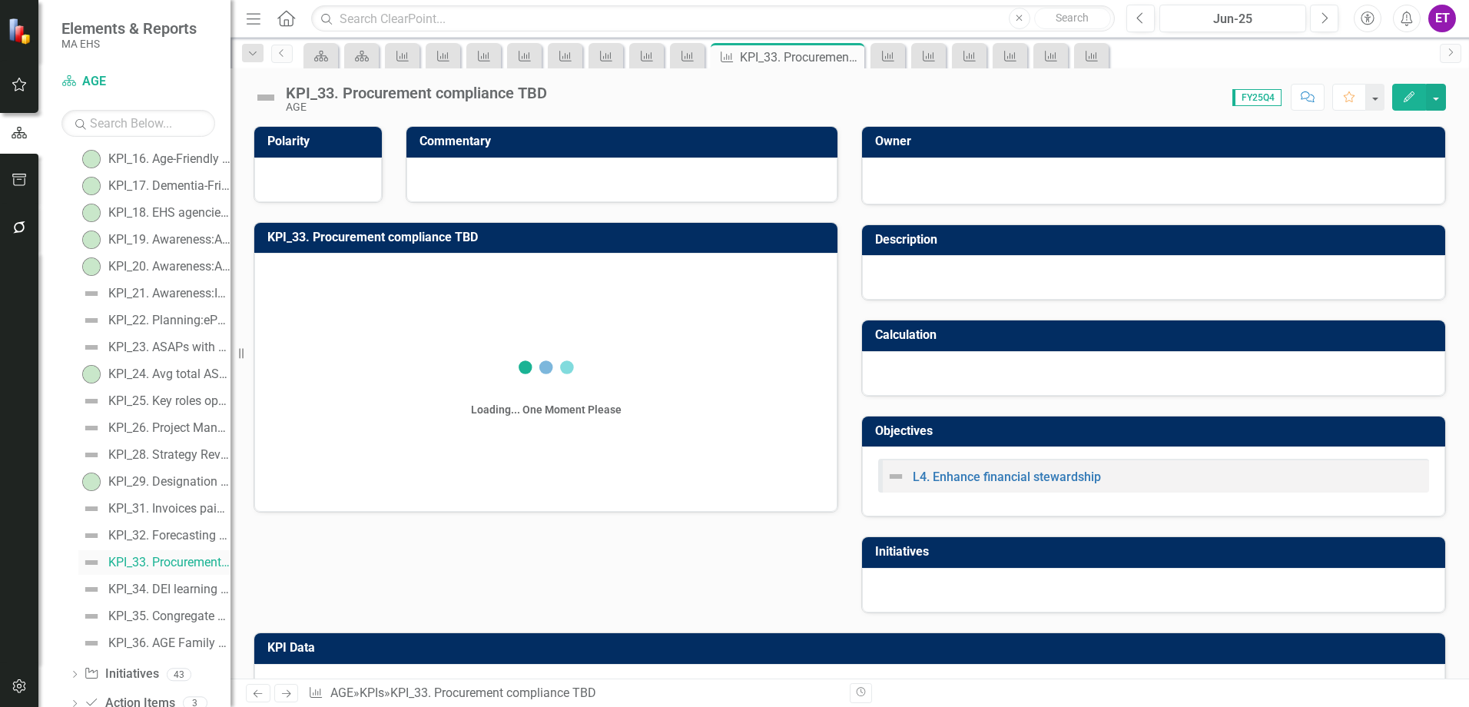
scroll to position [618, 0]
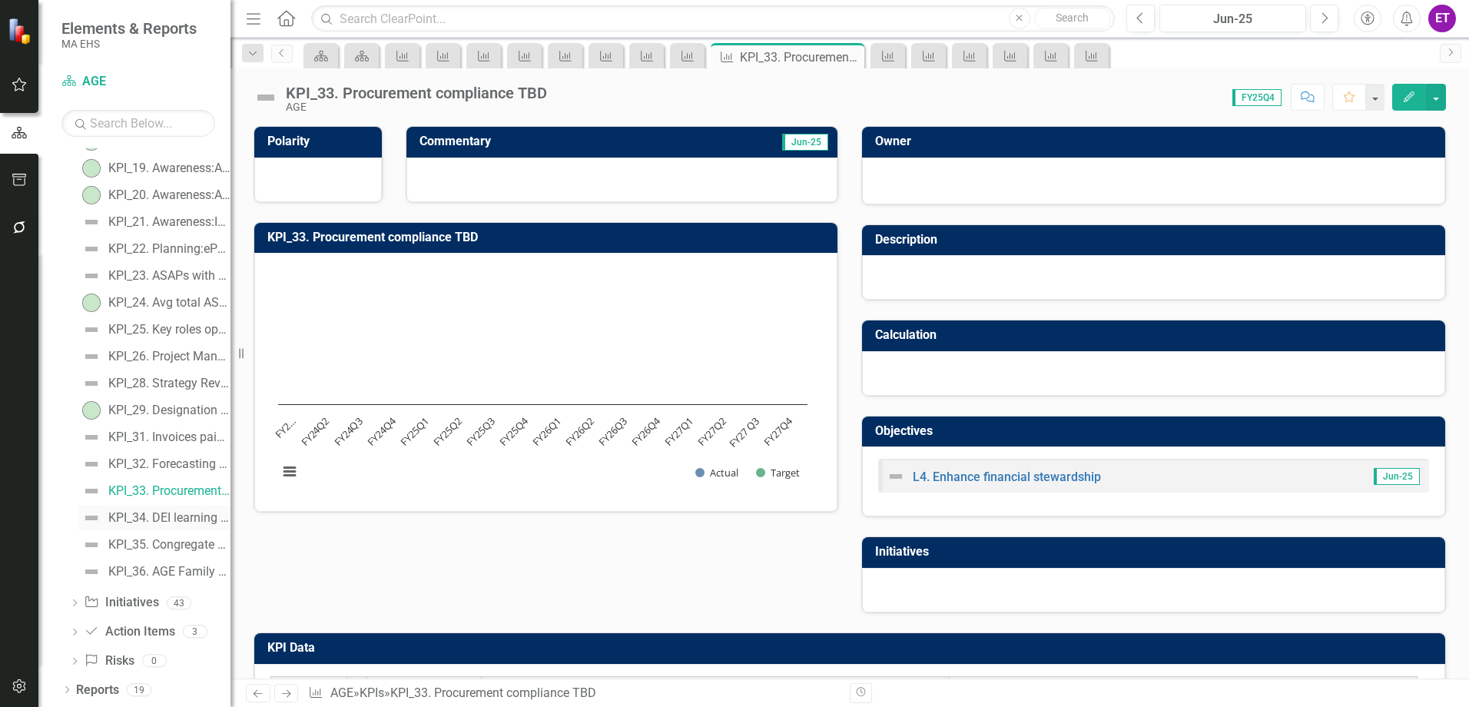
click at [158, 523] on div "KPI_34. DEI learning opportunities (#)" at bounding box center [169, 518] width 122 height 14
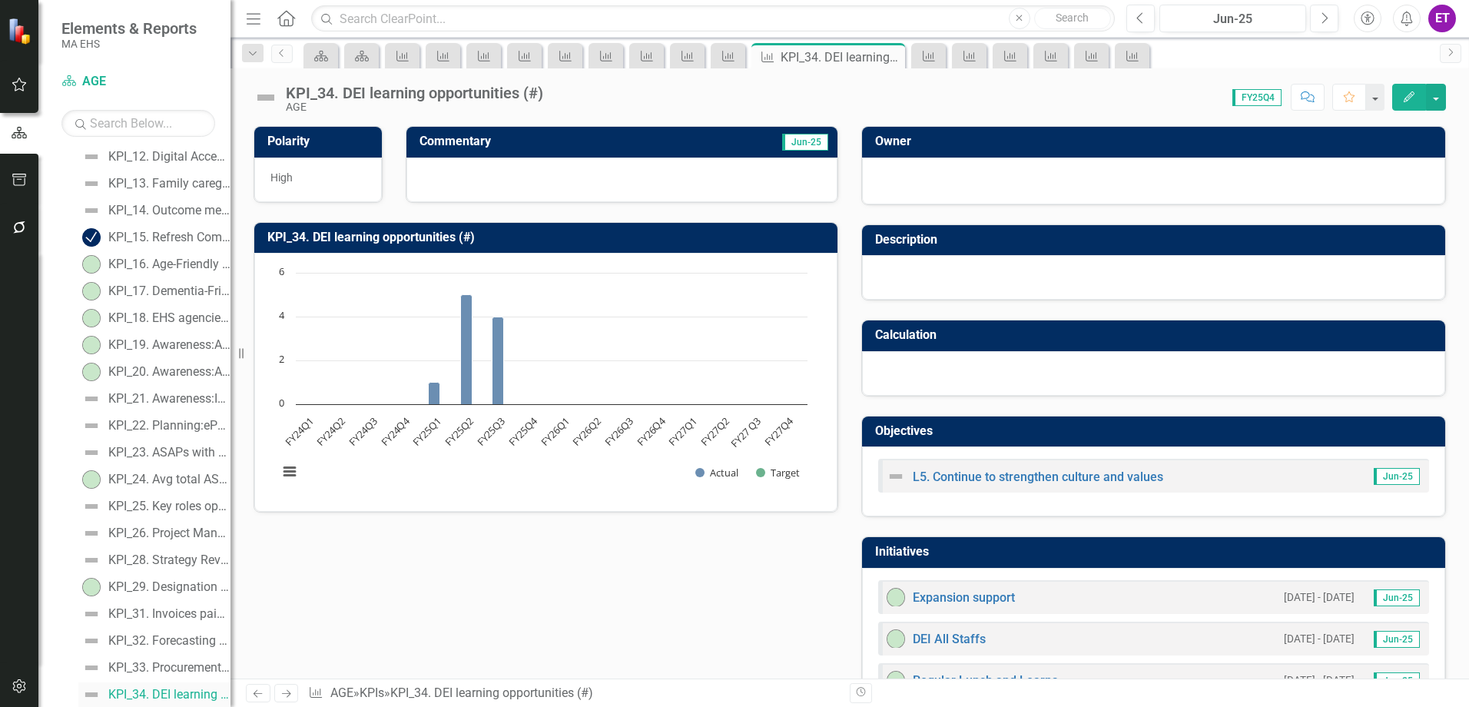
scroll to position [618, 0]
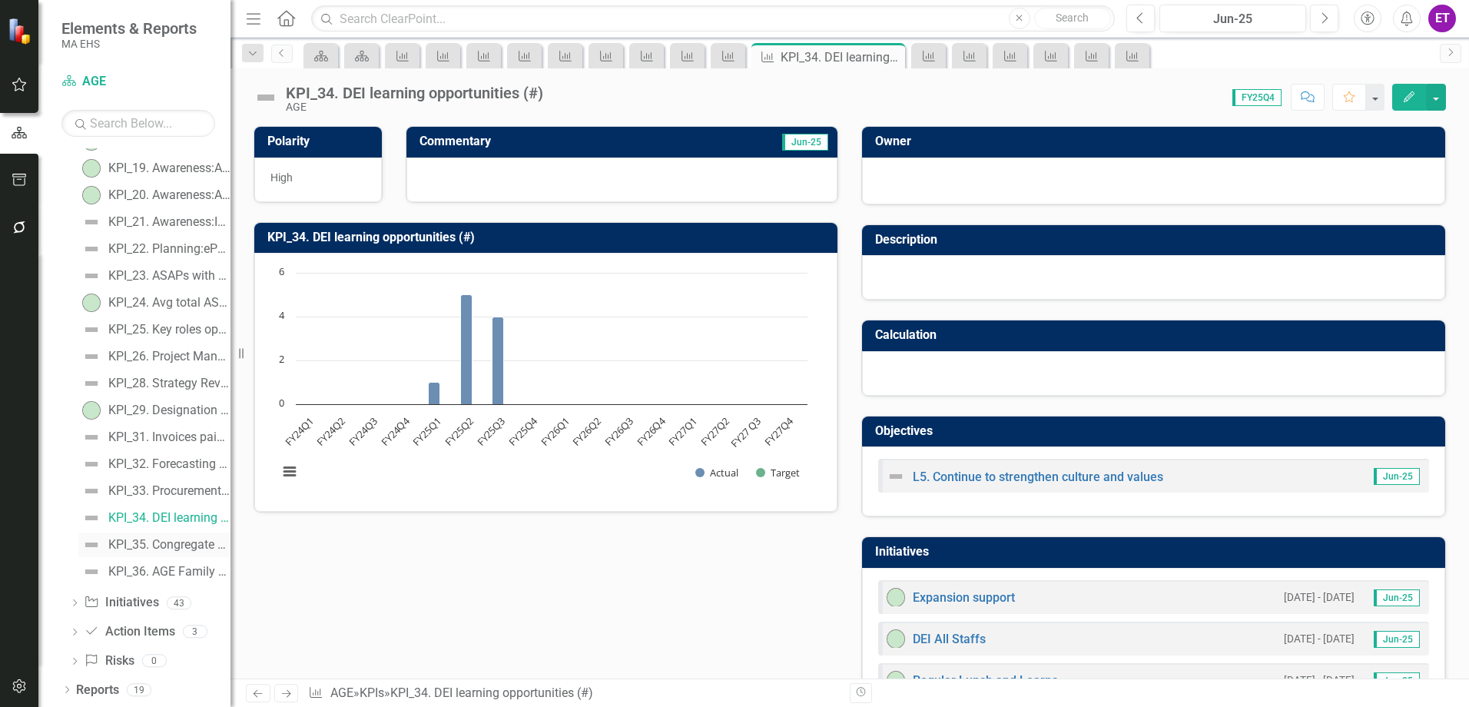
click at [158, 552] on link "KPI_35. Congregate Housing: Utilization of services (% of residents)" at bounding box center [154, 544] width 152 height 25
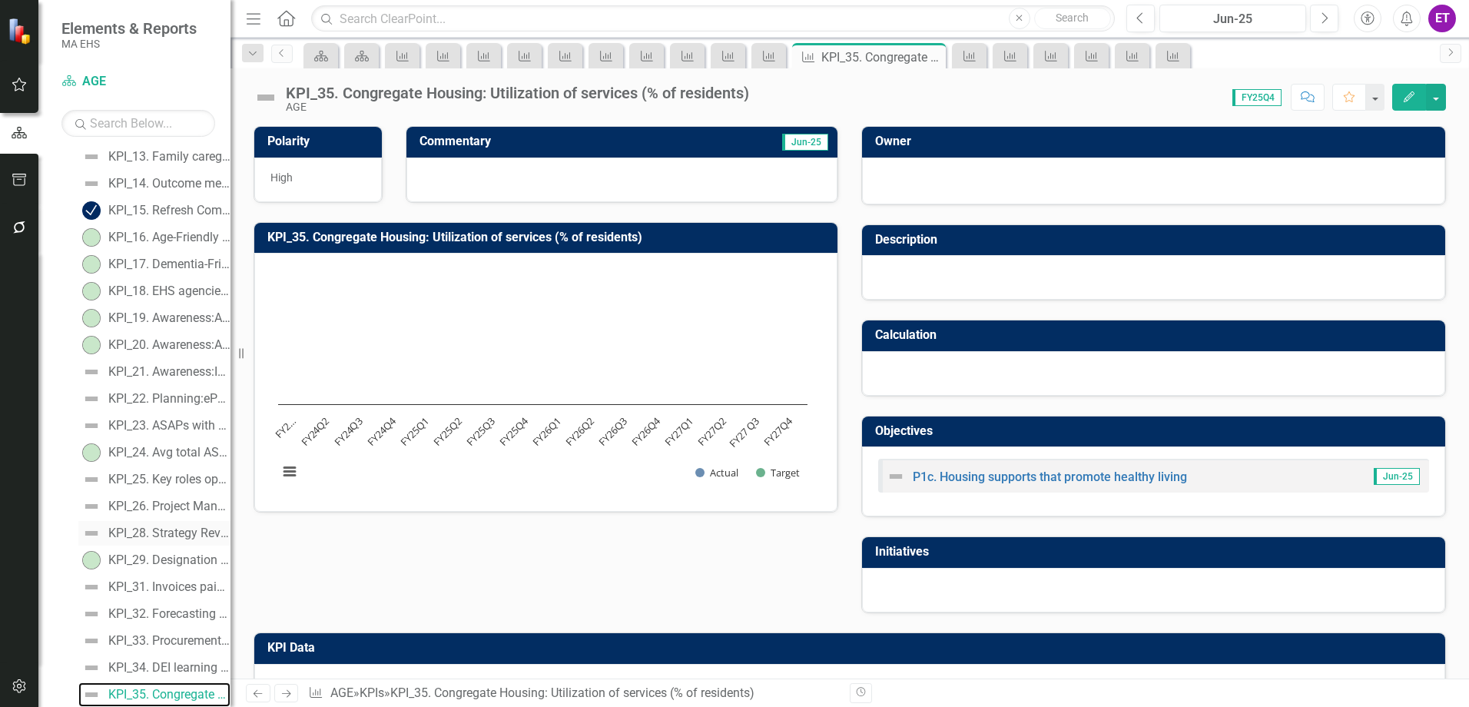
scroll to position [618, 0]
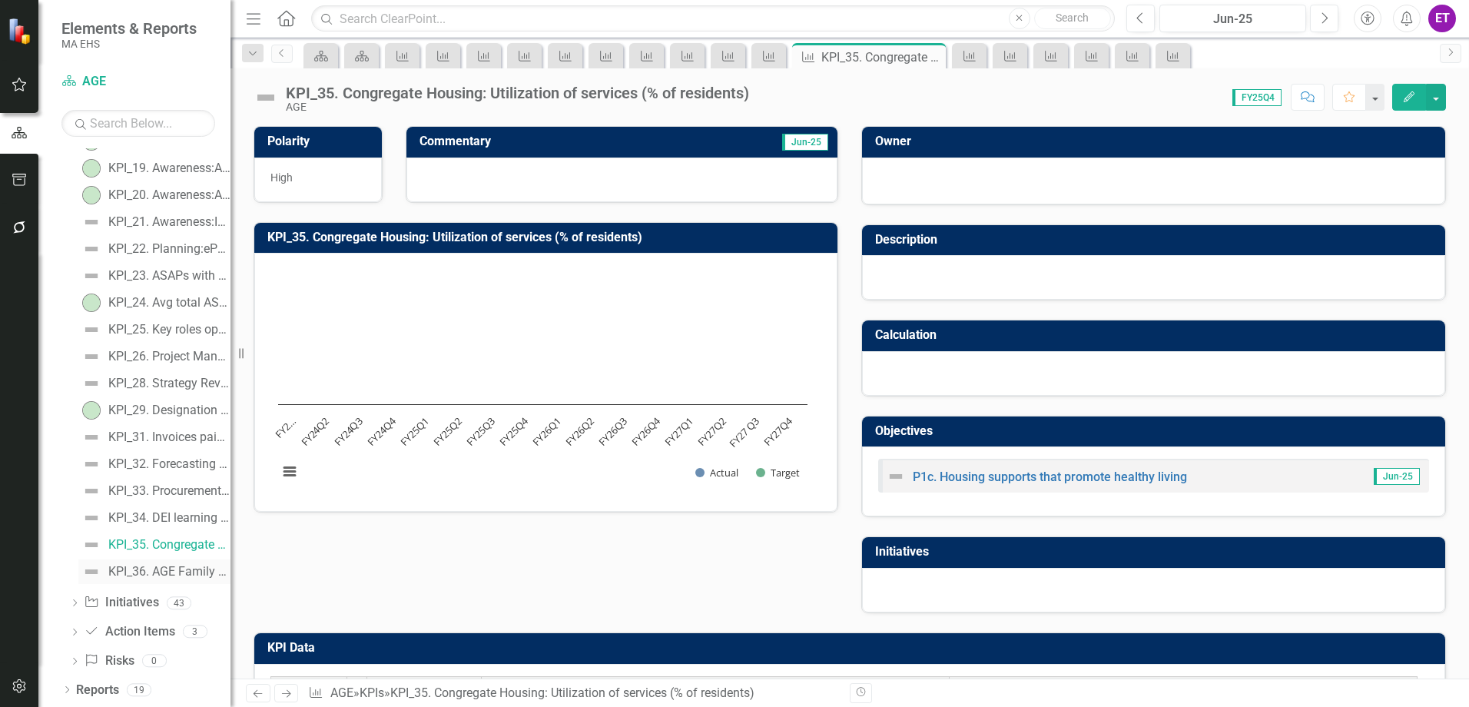
click at [147, 579] on div "KPI_36. AGE Family Caregivers program" at bounding box center [169, 572] width 122 height 14
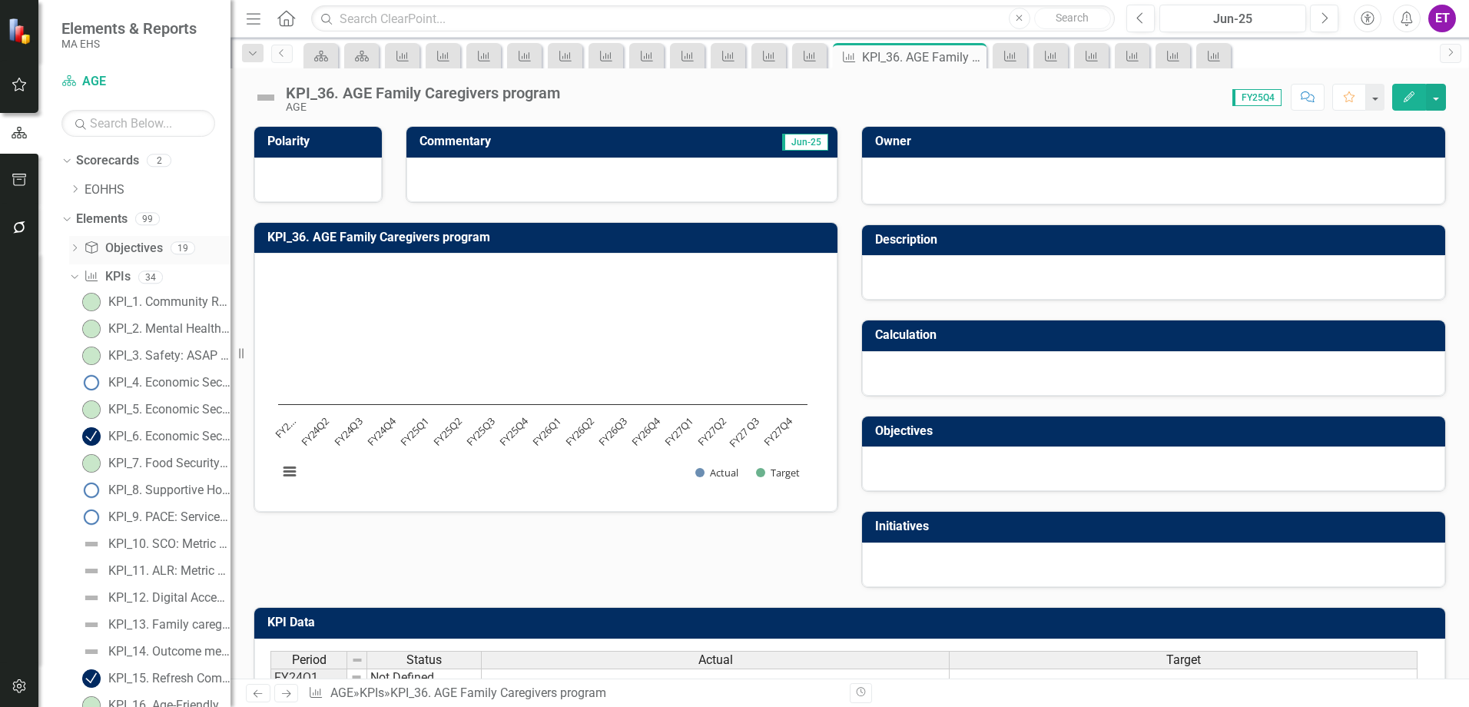
click at [72, 240] on div "Dropdown Objective Objectives 19" at bounding box center [149, 250] width 161 height 29
click at [74, 247] on icon "Dropdown" at bounding box center [74, 249] width 11 height 8
click at [71, 247] on icon at bounding box center [74, 248] width 7 height 4
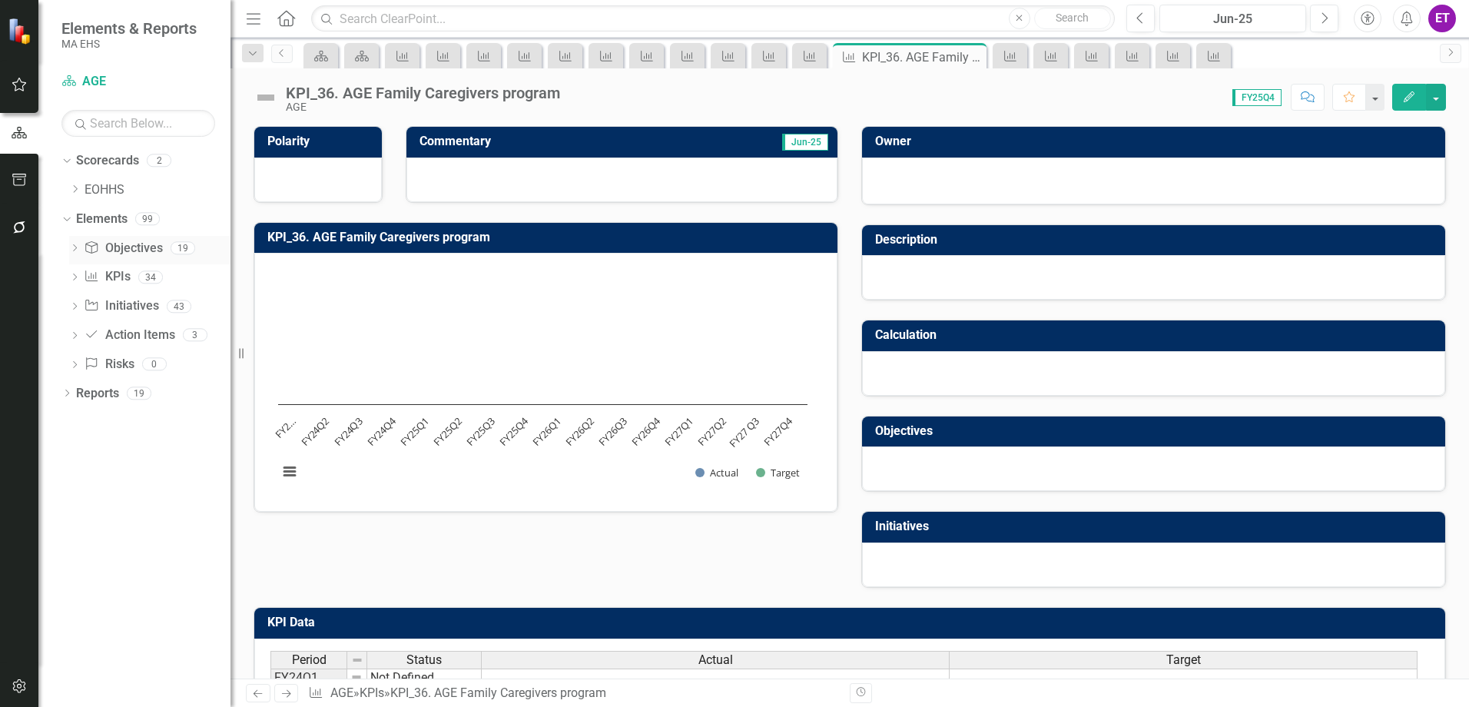
click at [75, 250] on icon "Dropdown" at bounding box center [74, 249] width 11 height 8
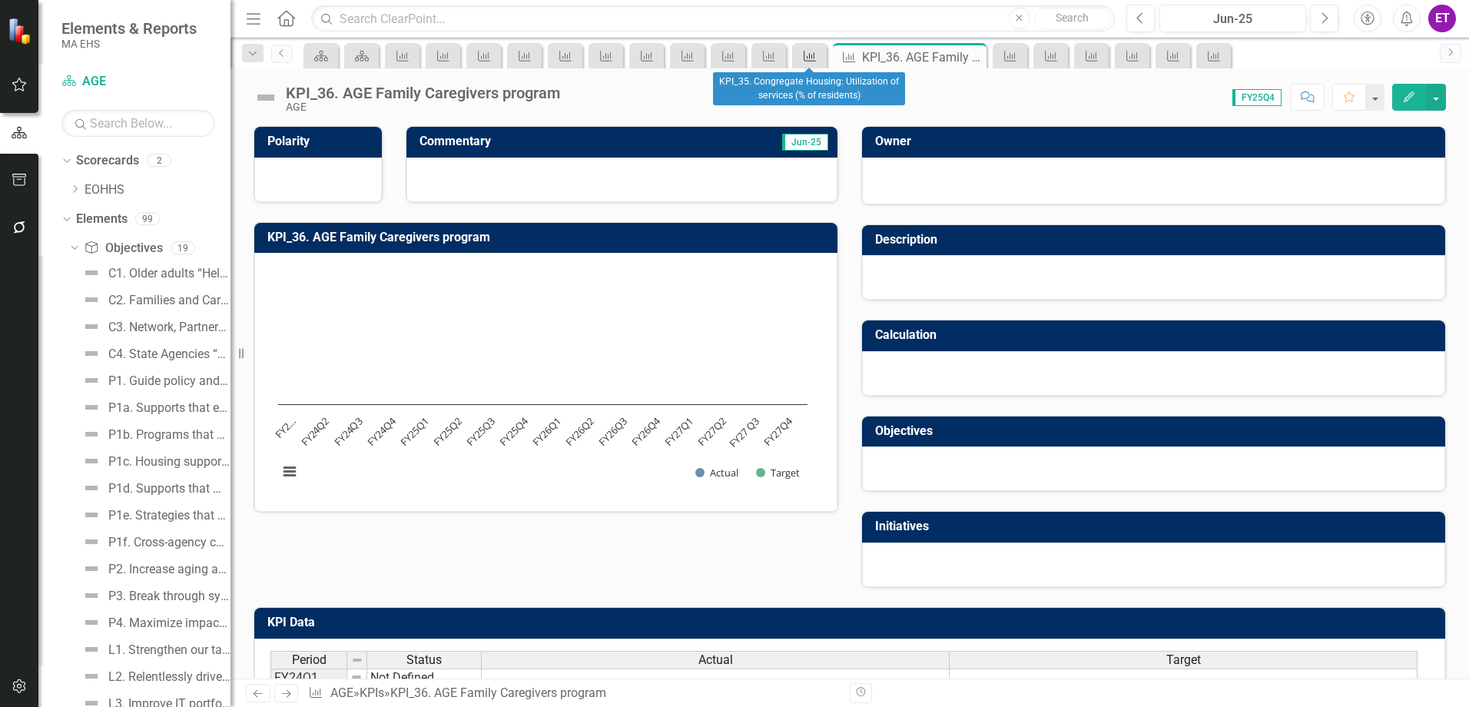
click at [817, 55] on icon "KPI" at bounding box center [809, 56] width 15 height 12
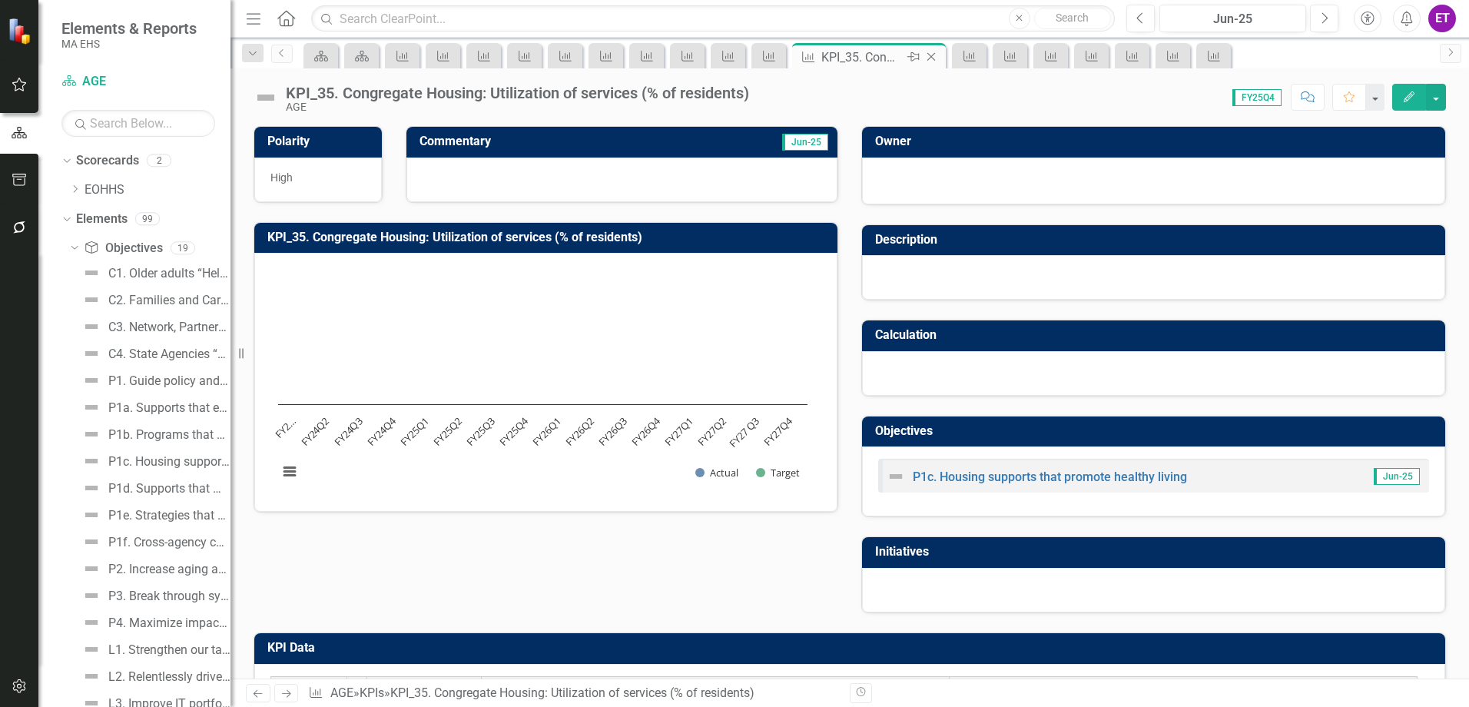
click at [930, 57] on icon "Close" at bounding box center [930, 57] width 15 height 12
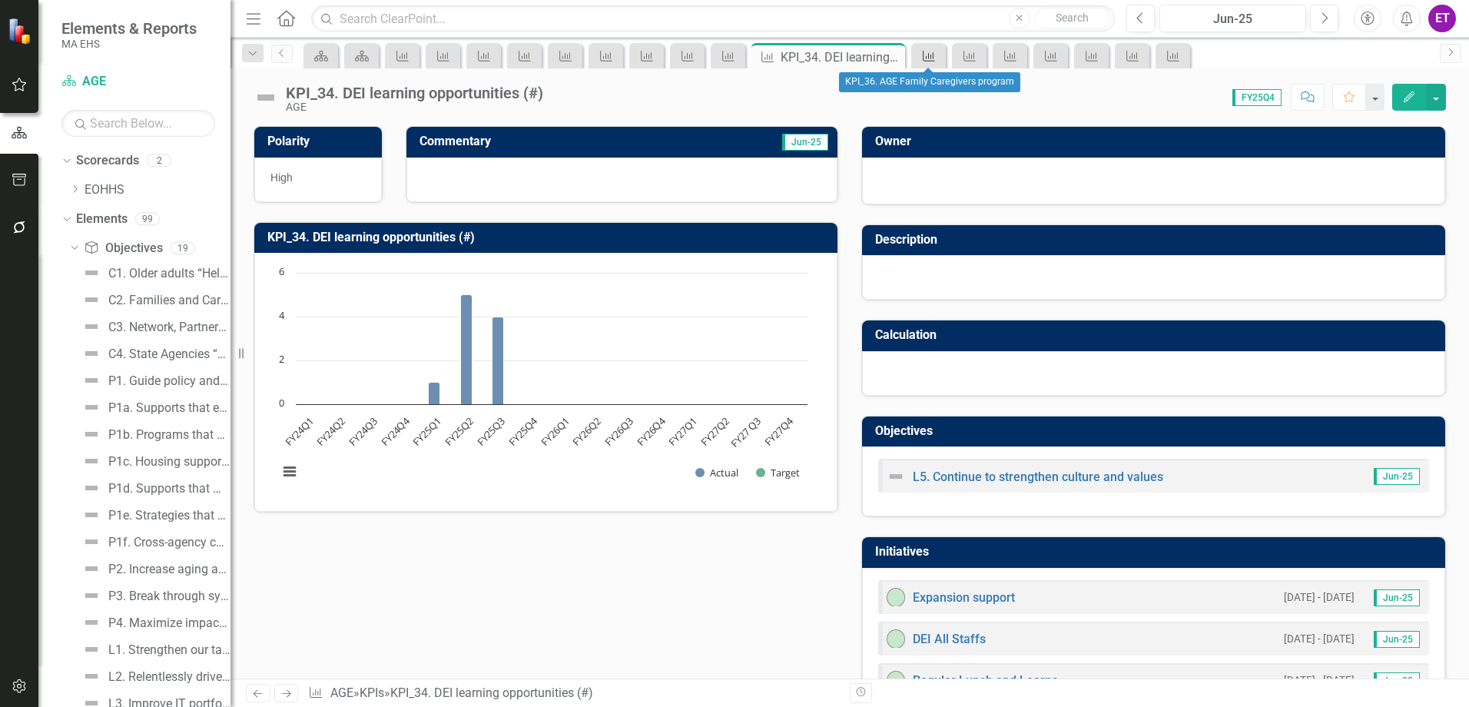
click at [940, 58] on link "KPI" at bounding box center [928, 55] width 27 height 19
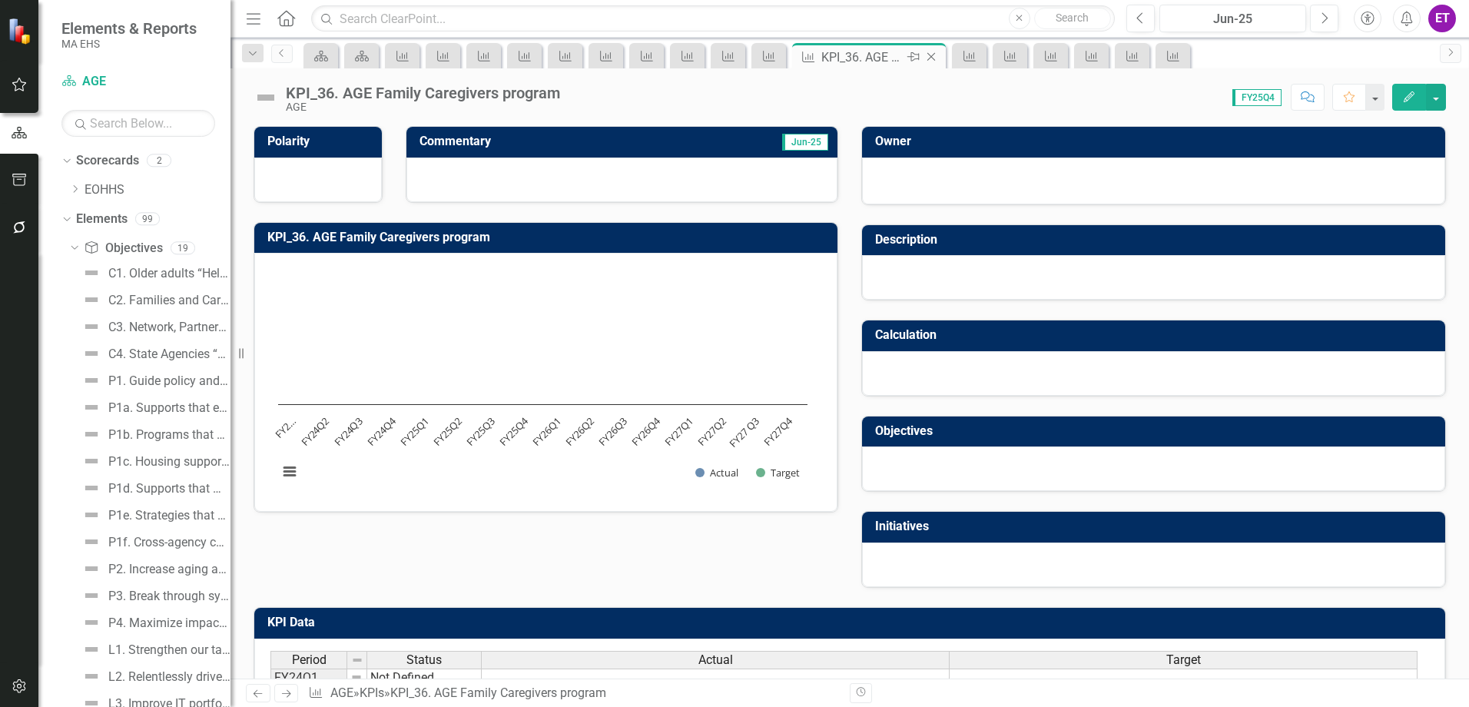
click at [933, 56] on icon "Close" at bounding box center [930, 57] width 15 height 12
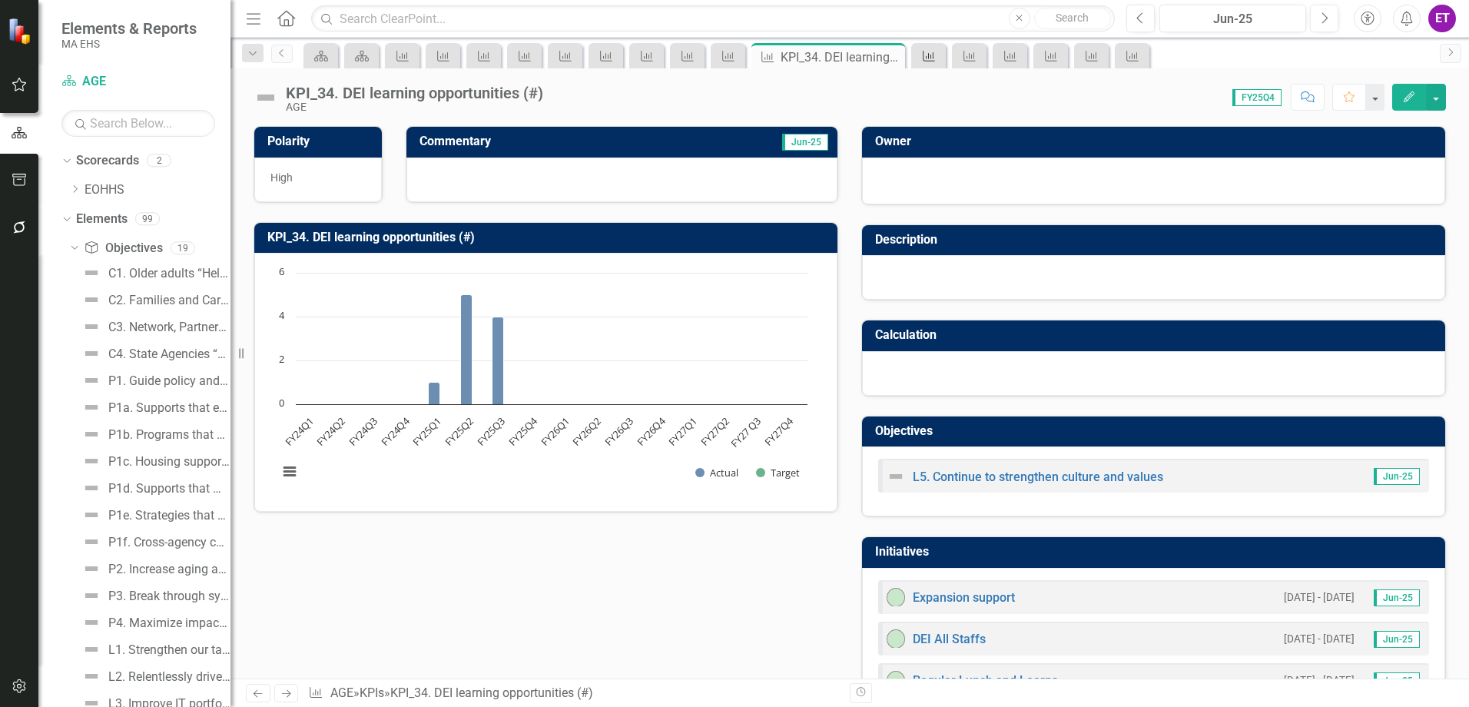
click at [920, 55] on div "KPI" at bounding box center [926, 55] width 22 height 19
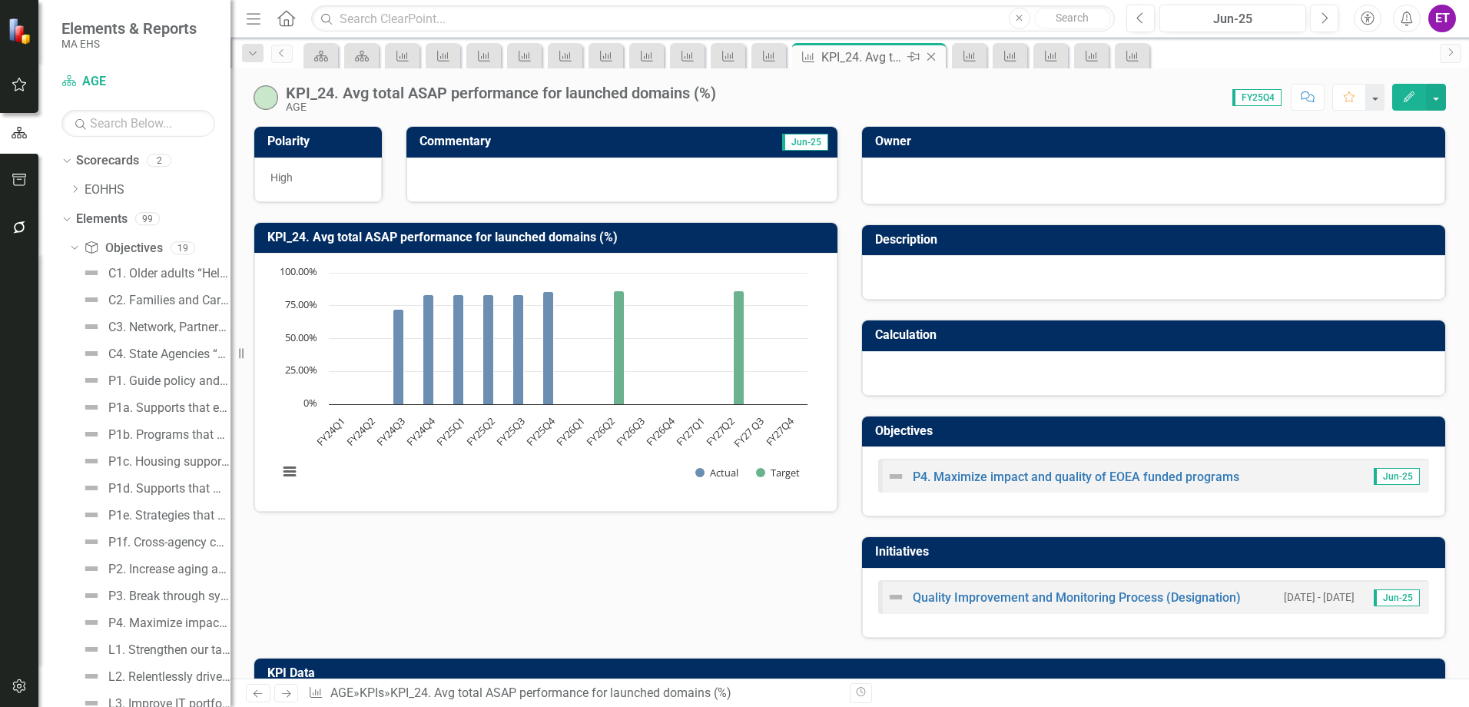
click at [939, 54] on icon "Close" at bounding box center [930, 57] width 15 height 12
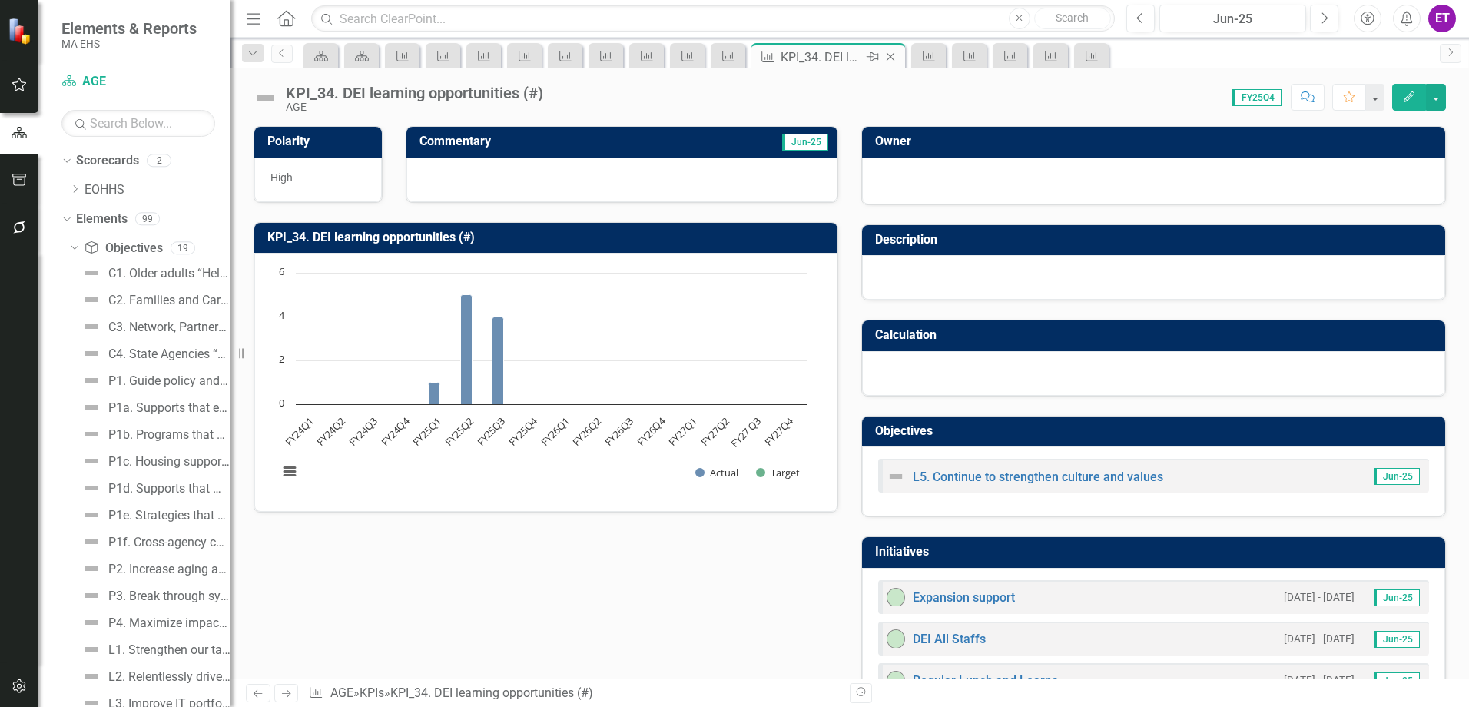
click at [897, 58] on icon "Close" at bounding box center [890, 57] width 15 height 12
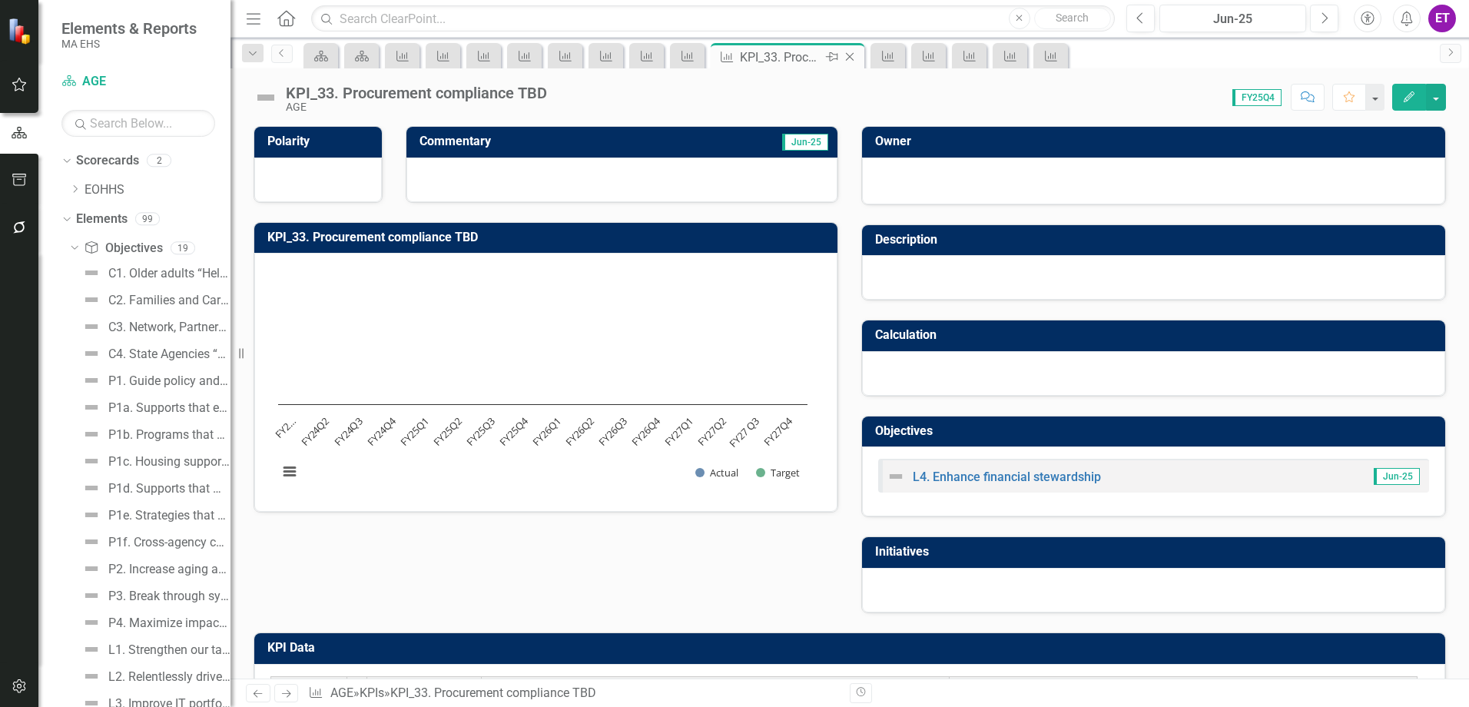
click at [849, 61] on icon "Close" at bounding box center [849, 57] width 15 height 12
click at [807, 61] on icon "Close" at bounding box center [808, 57] width 15 height 12
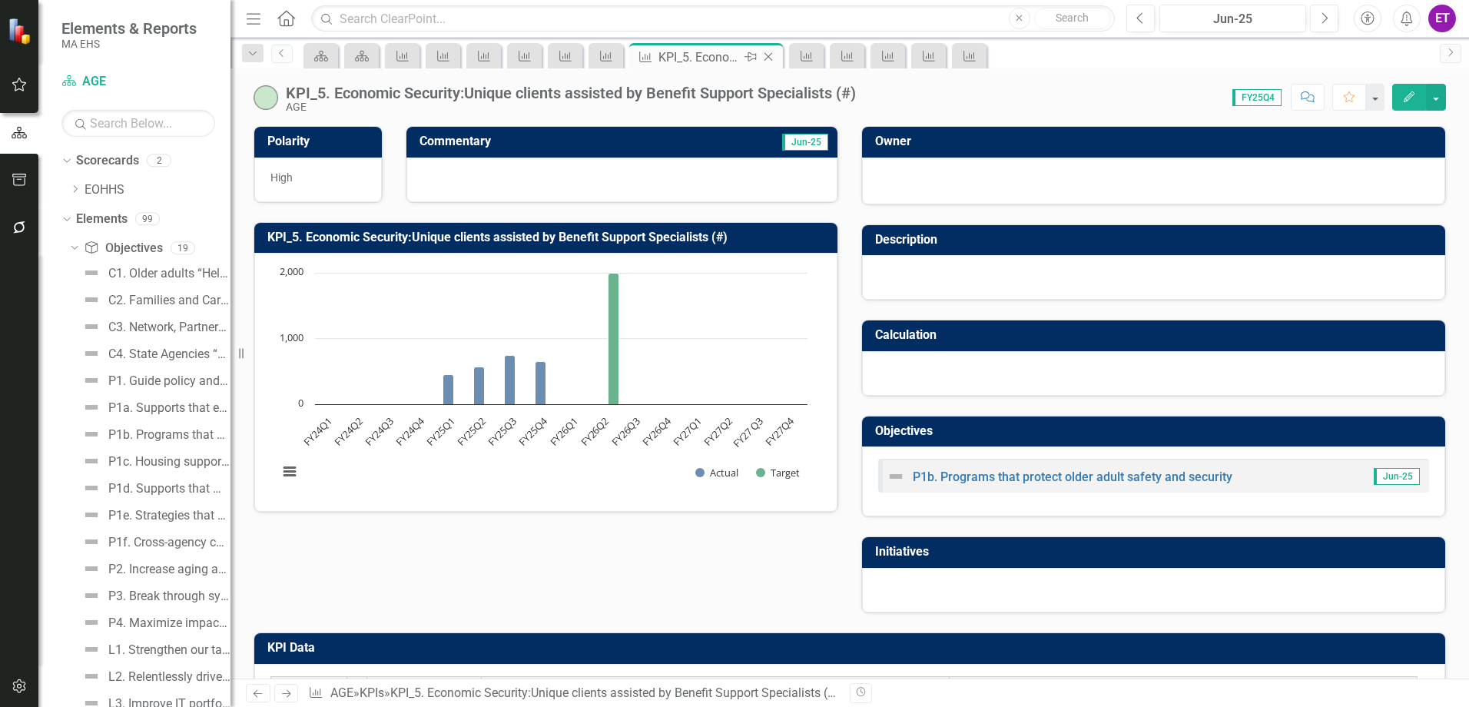
click at [771, 51] on icon "Close" at bounding box center [768, 57] width 15 height 12
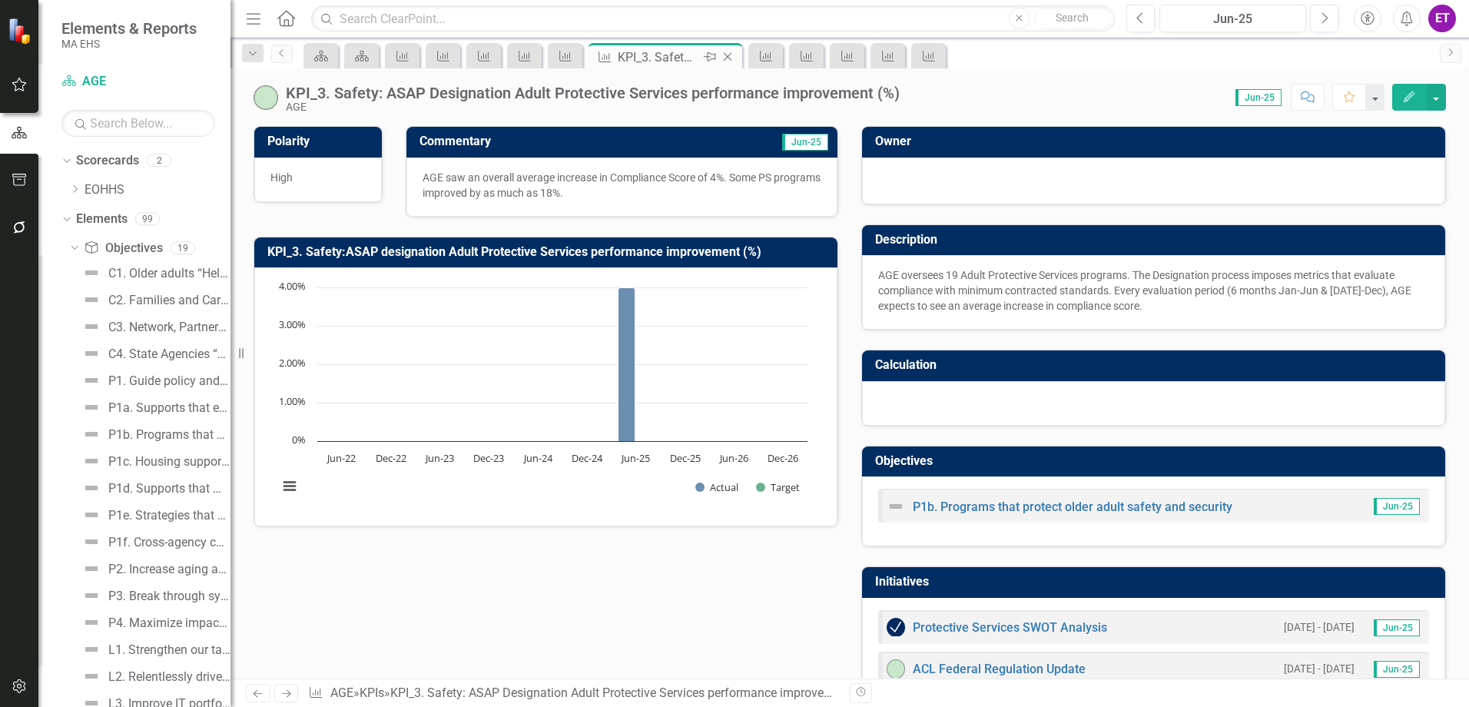
click at [721, 56] on icon "Close" at bounding box center [727, 57] width 15 height 12
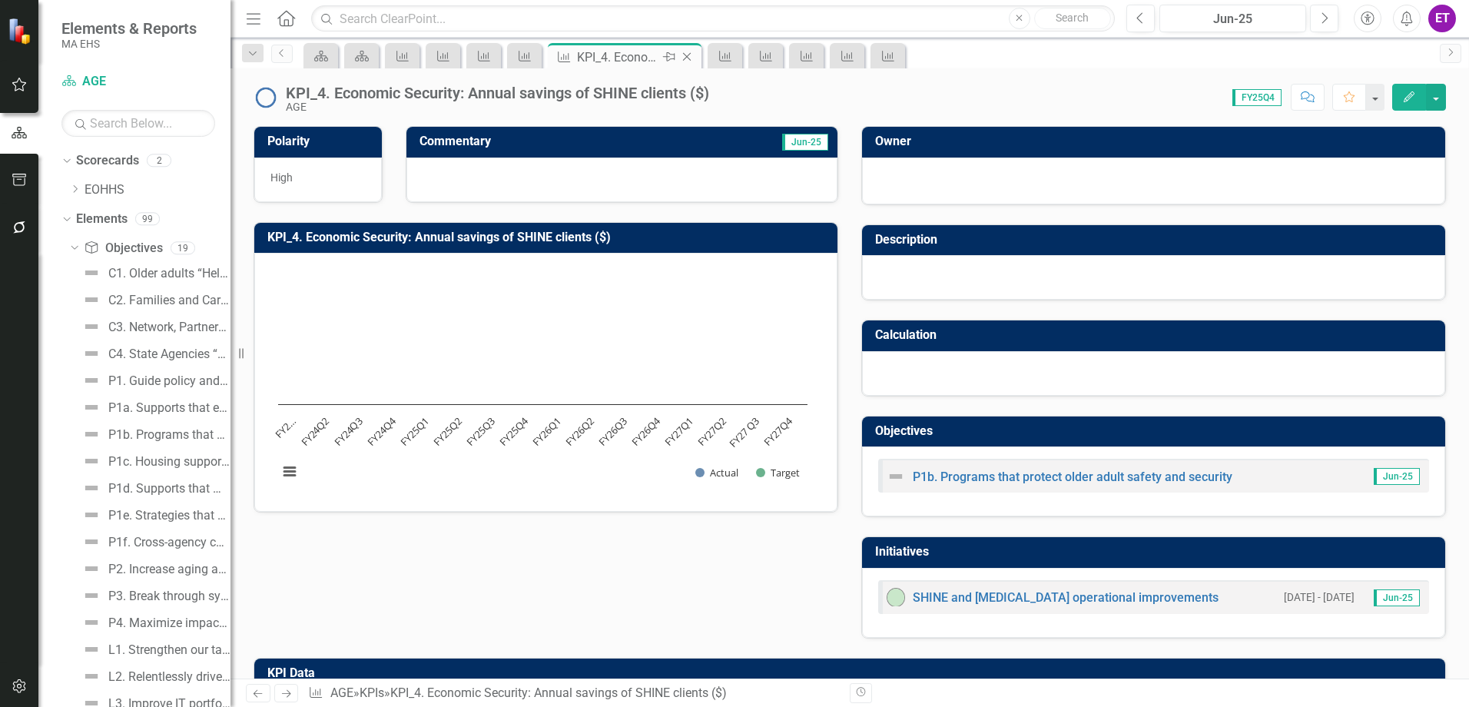
click at [695, 55] on div "Close" at bounding box center [687, 57] width 19 height 19
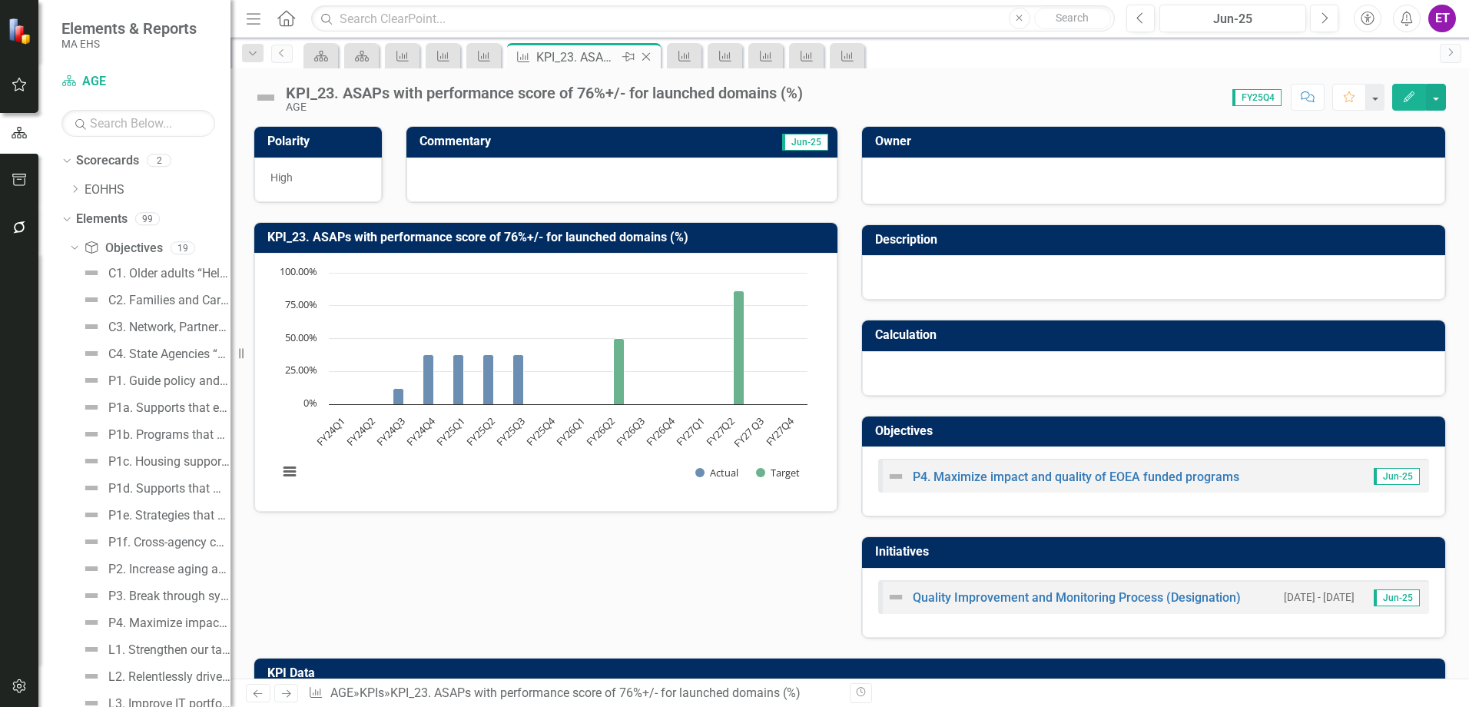
click at [643, 59] on icon "Close" at bounding box center [645, 57] width 15 height 12
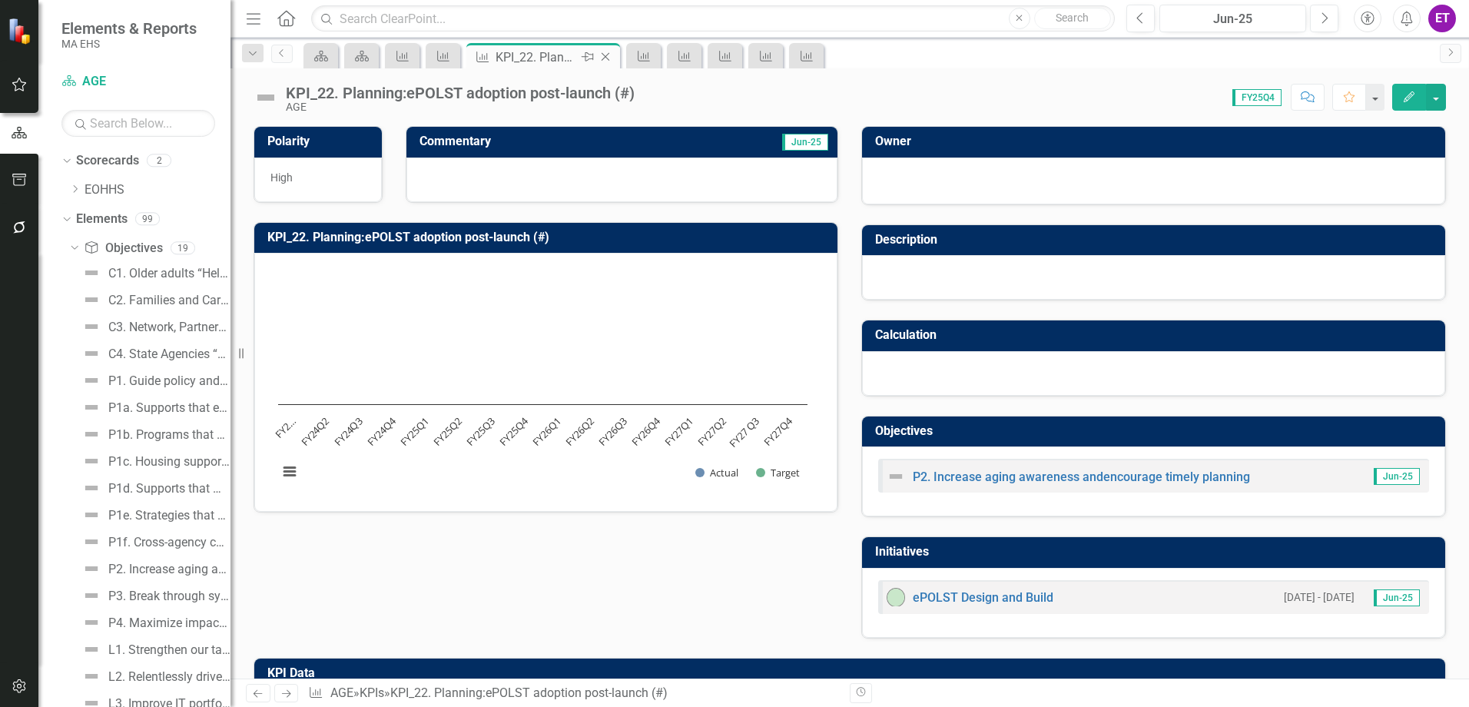
click at [612, 53] on icon "Close" at bounding box center [605, 57] width 15 height 12
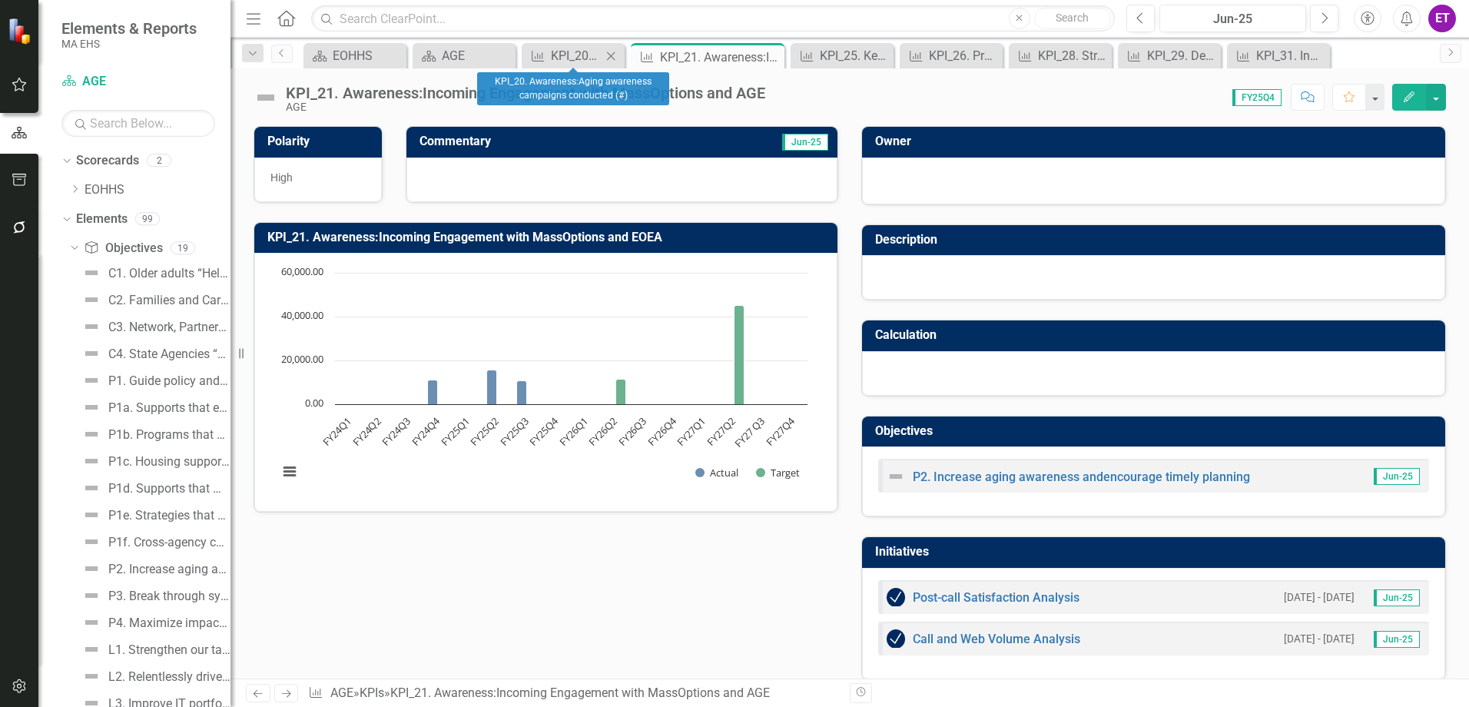
click at [615, 51] on icon "Close" at bounding box center [610, 56] width 15 height 12
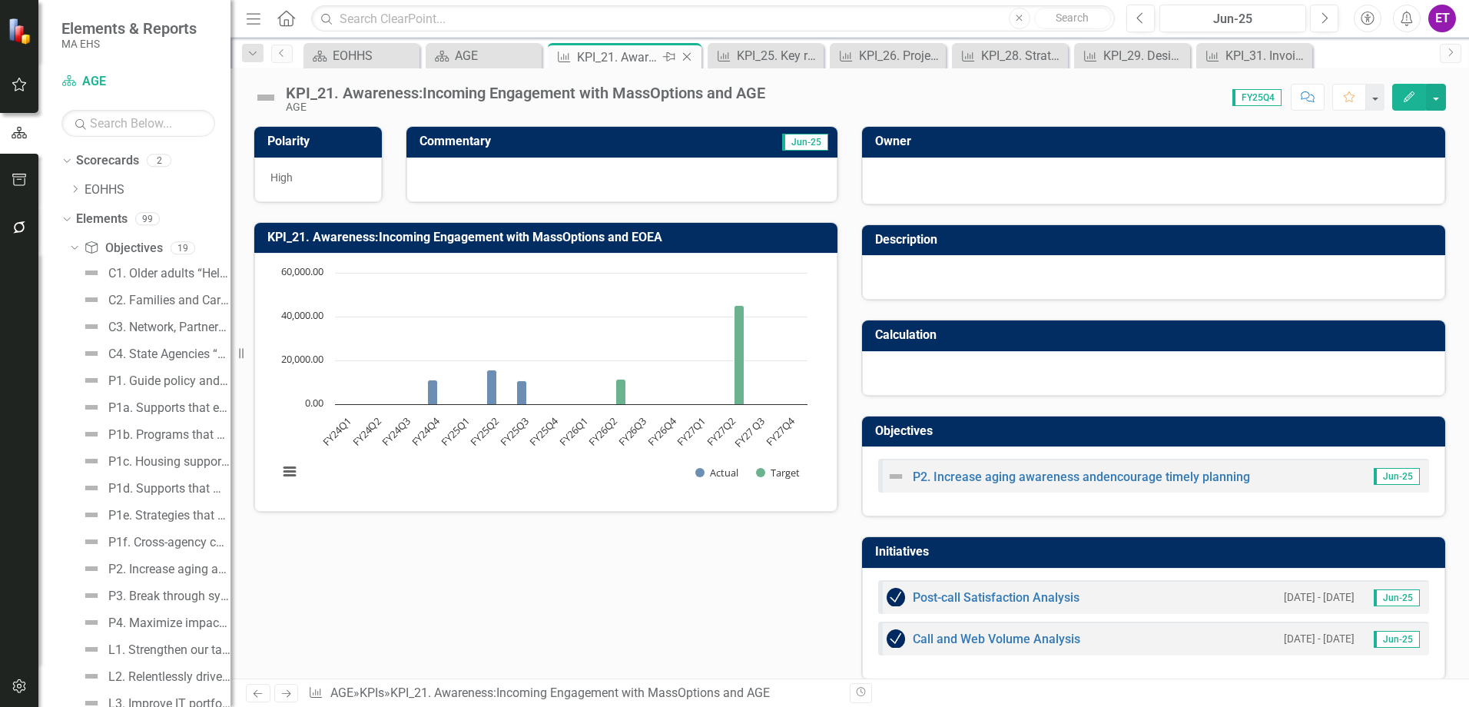
click at [688, 49] on div "Close" at bounding box center [687, 57] width 19 height 19
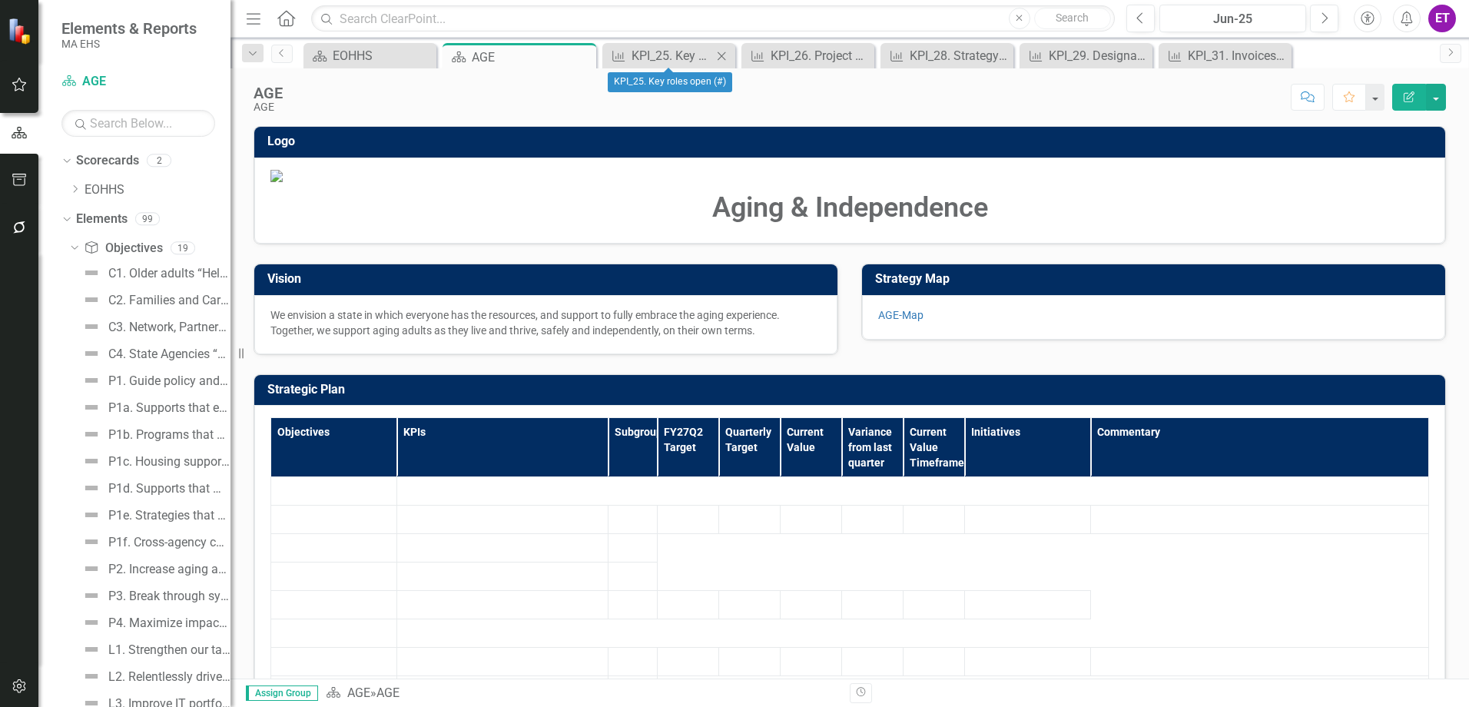
click at [715, 47] on div "Close" at bounding box center [721, 55] width 19 height 19
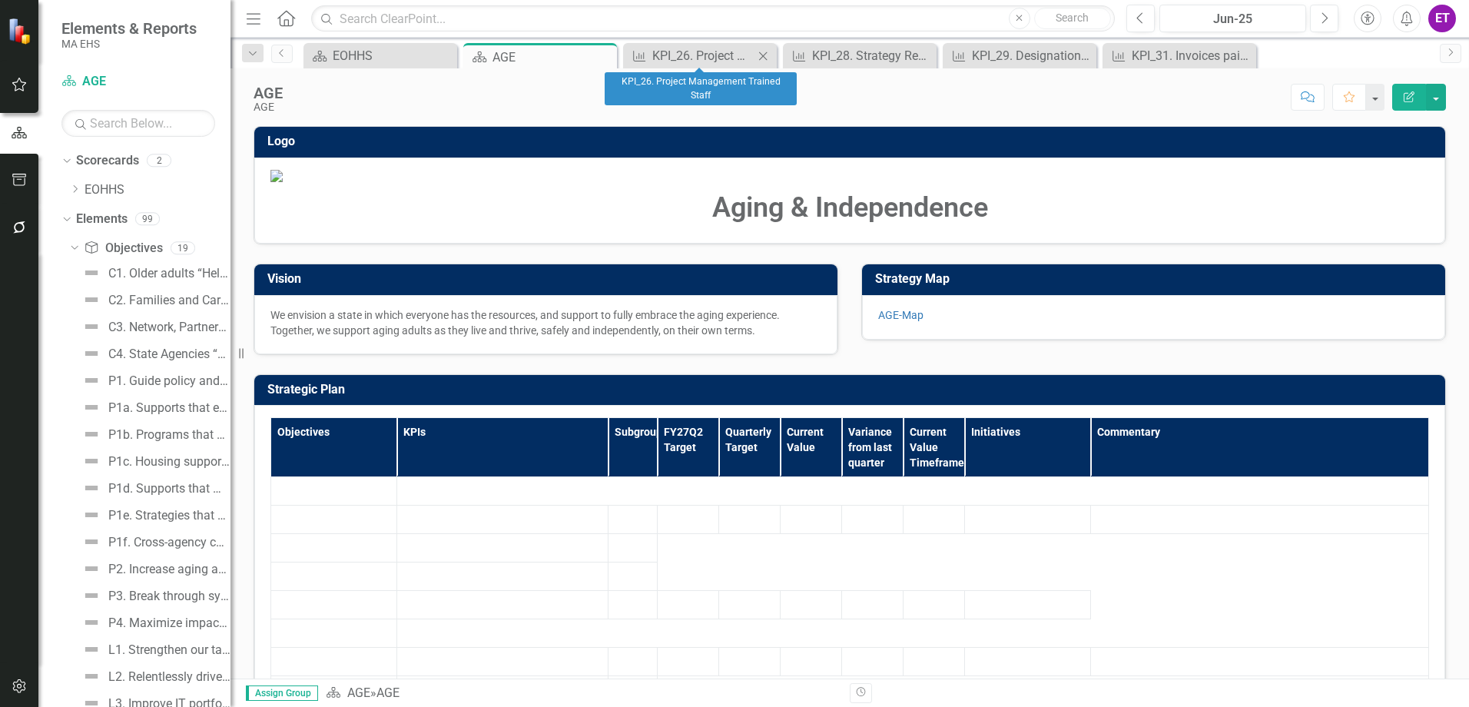
click at [761, 60] on icon "Close" at bounding box center [762, 56] width 15 height 12
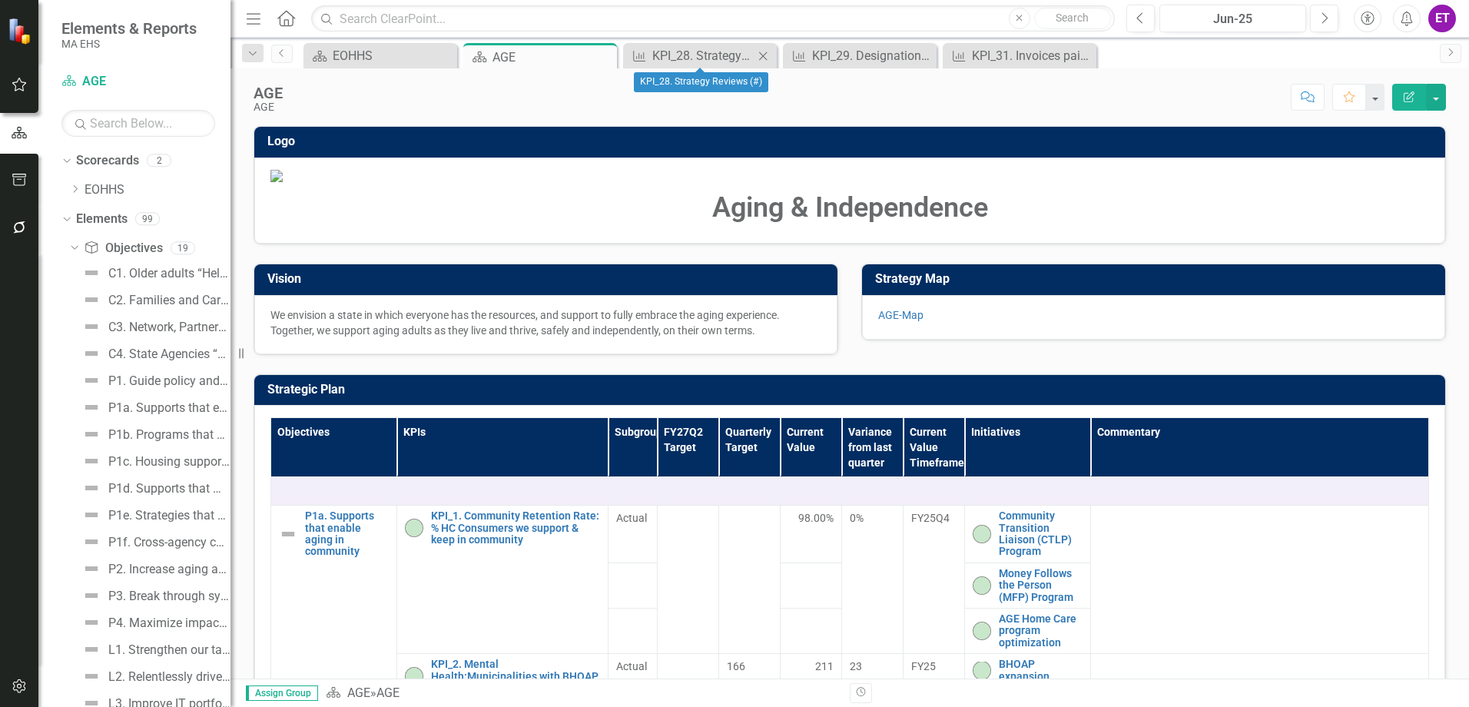
click at [764, 51] on icon "Close" at bounding box center [762, 56] width 15 height 12
click at [765, 55] on icon "Close" at bounding box center [762, 56] width 15 height 12
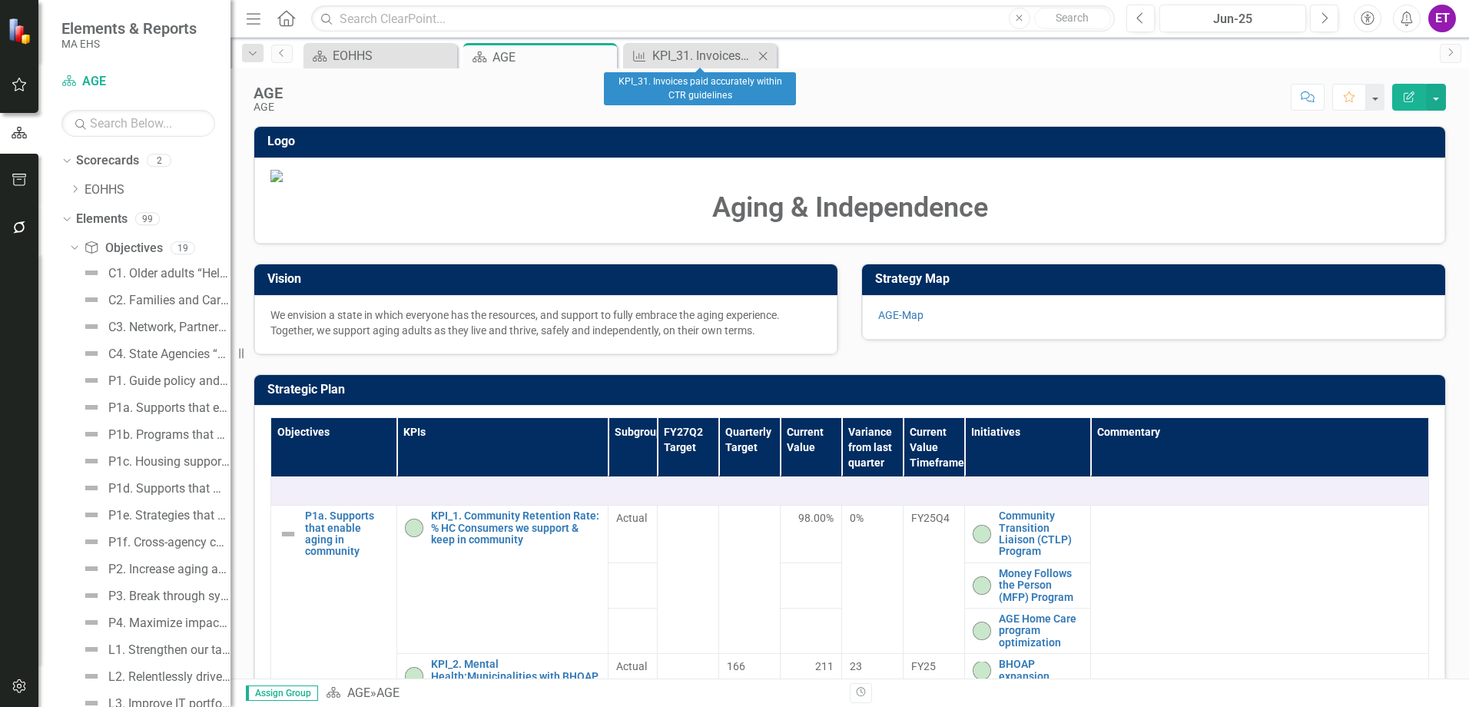
click at [760, 60] on icon "Close" at bounding box center [762, 56] width 15 height 12
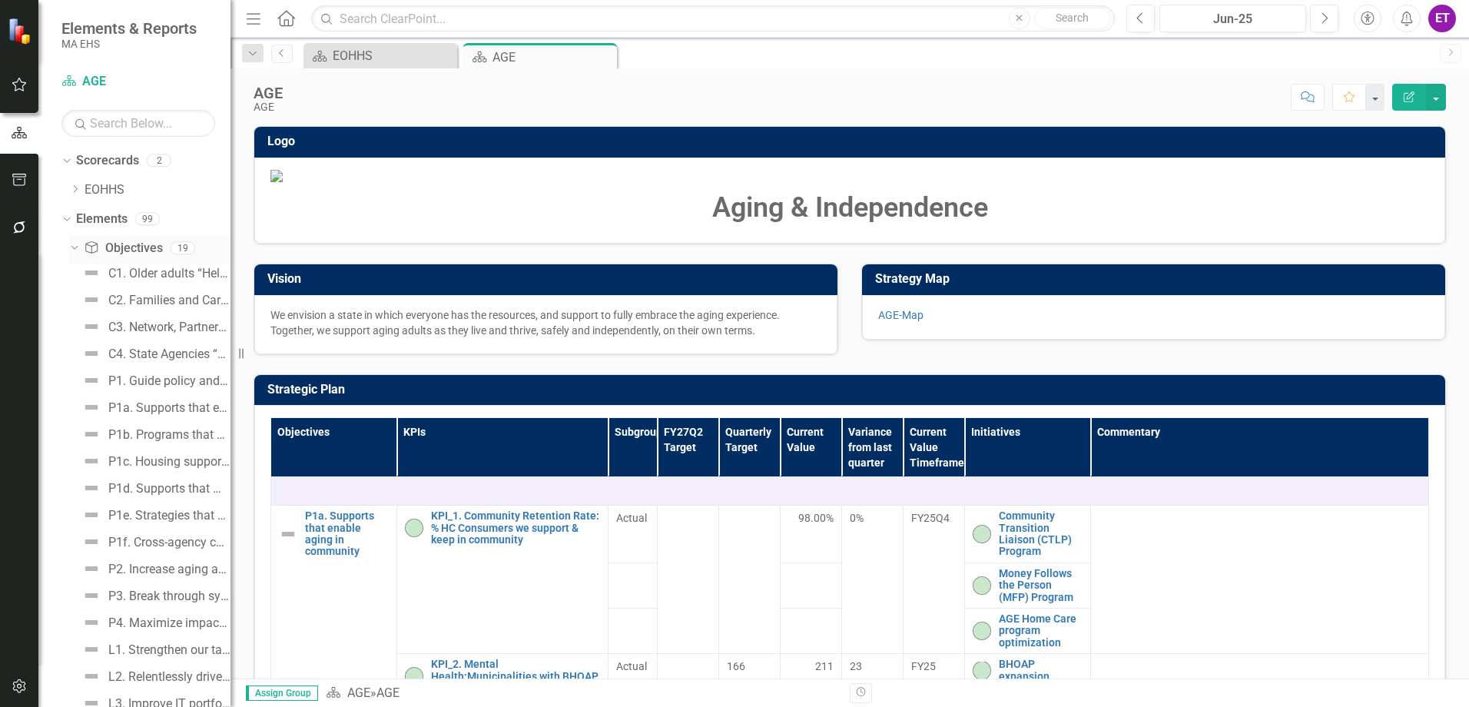
click at [71, 237] on div "Dropdown Objective Objectives 19" at bounding box center [149, 250] width 161 height 29
click at [79, 250] on div "Dropdown" at bounding box center [74, 250] width 11 height 8
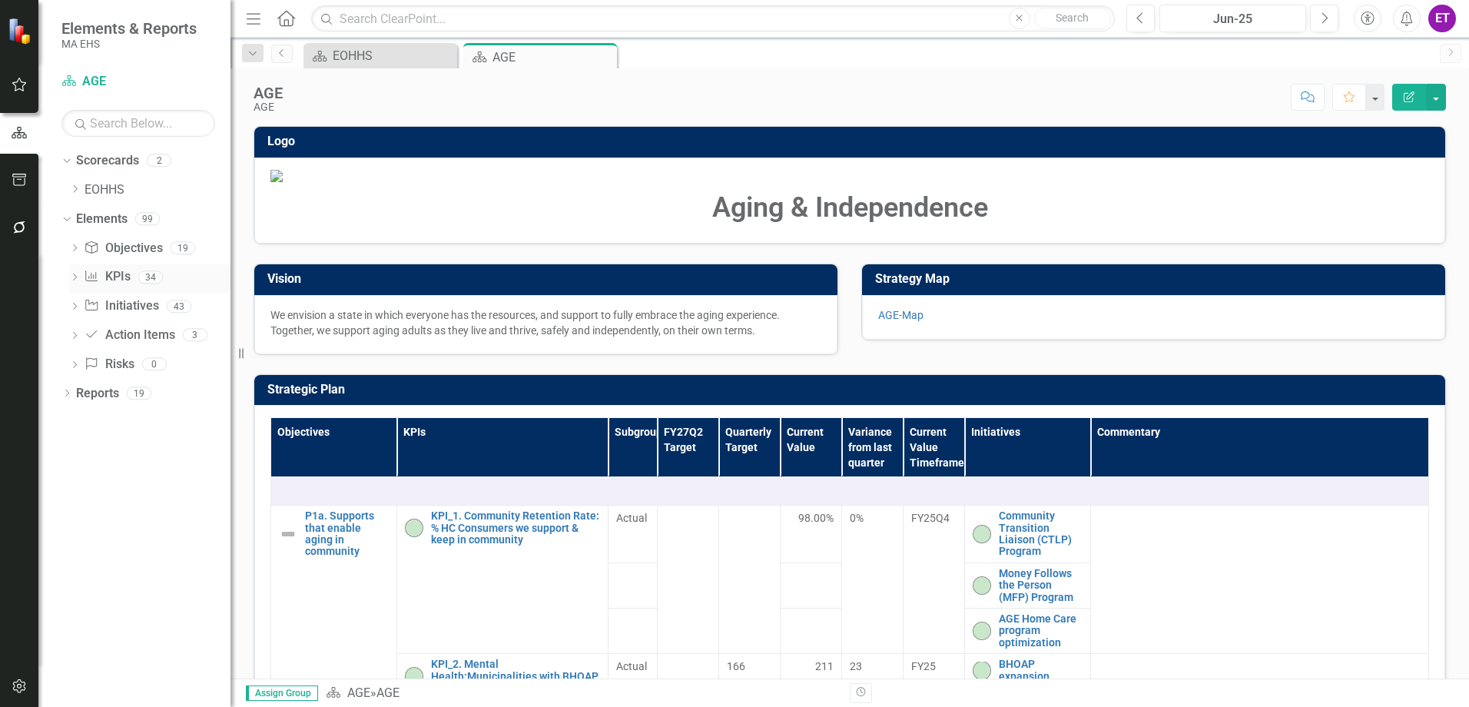
click at [75, 275] on icon "Dropdown" at bounding box center [74, 278] width 11 height 8
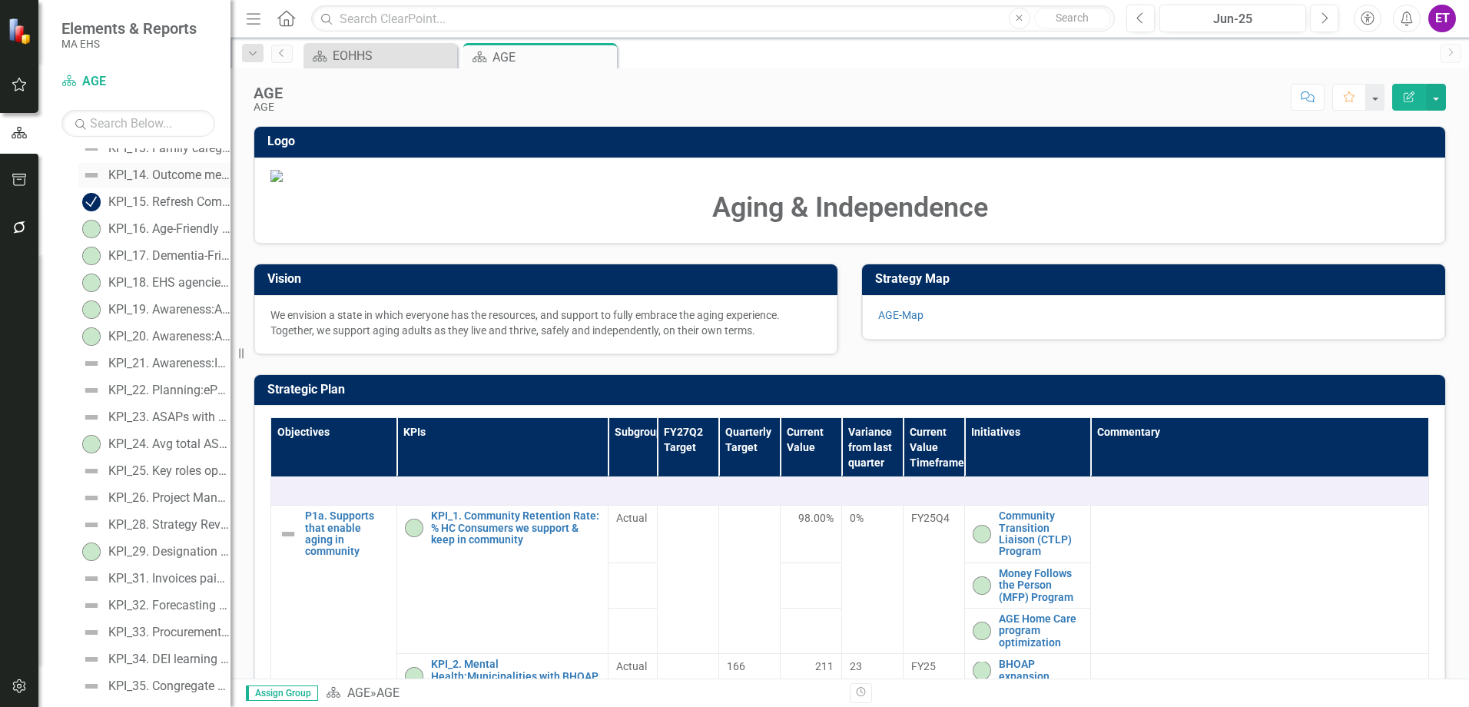
scroll to position [618, 0]
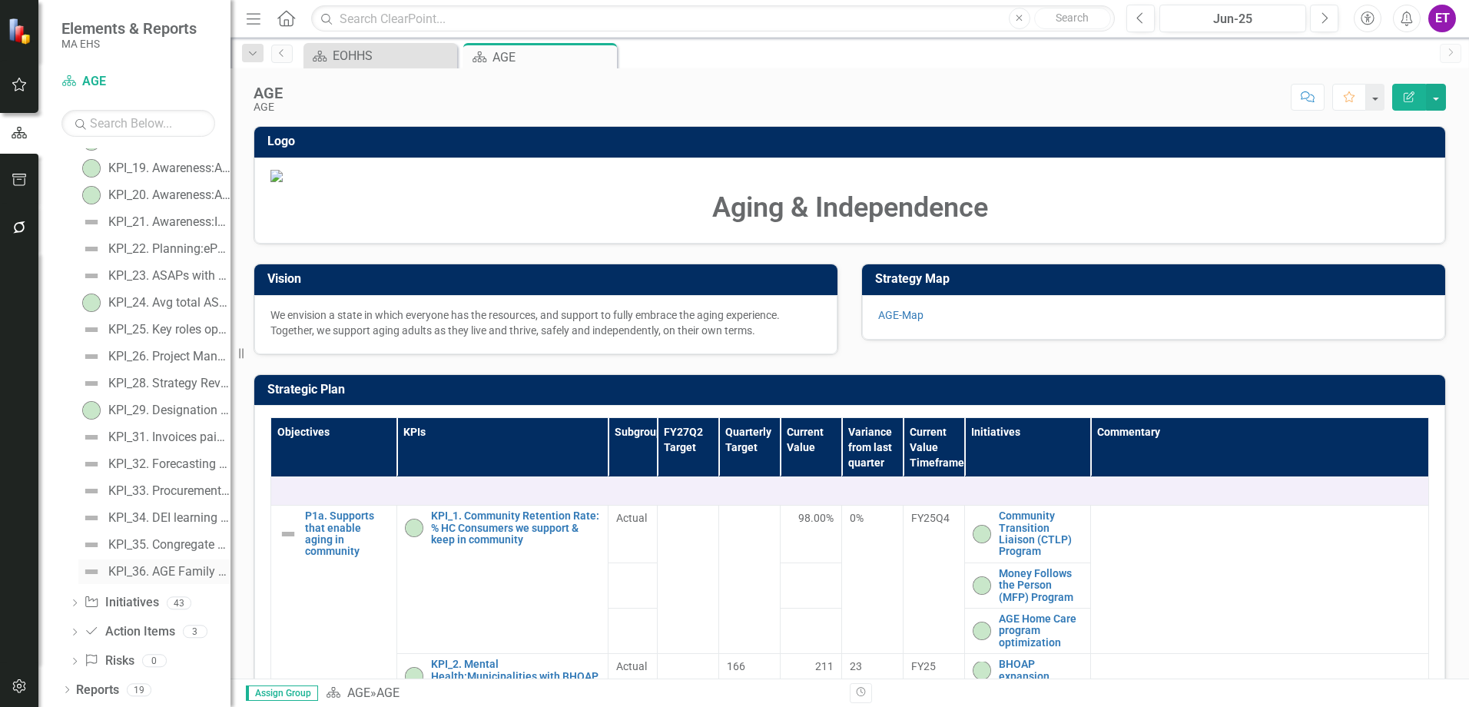
click at [175, 562] on link "KPI_36. AGE Family Caregivers program" at bounding box center [154, 571] width 152 height 25
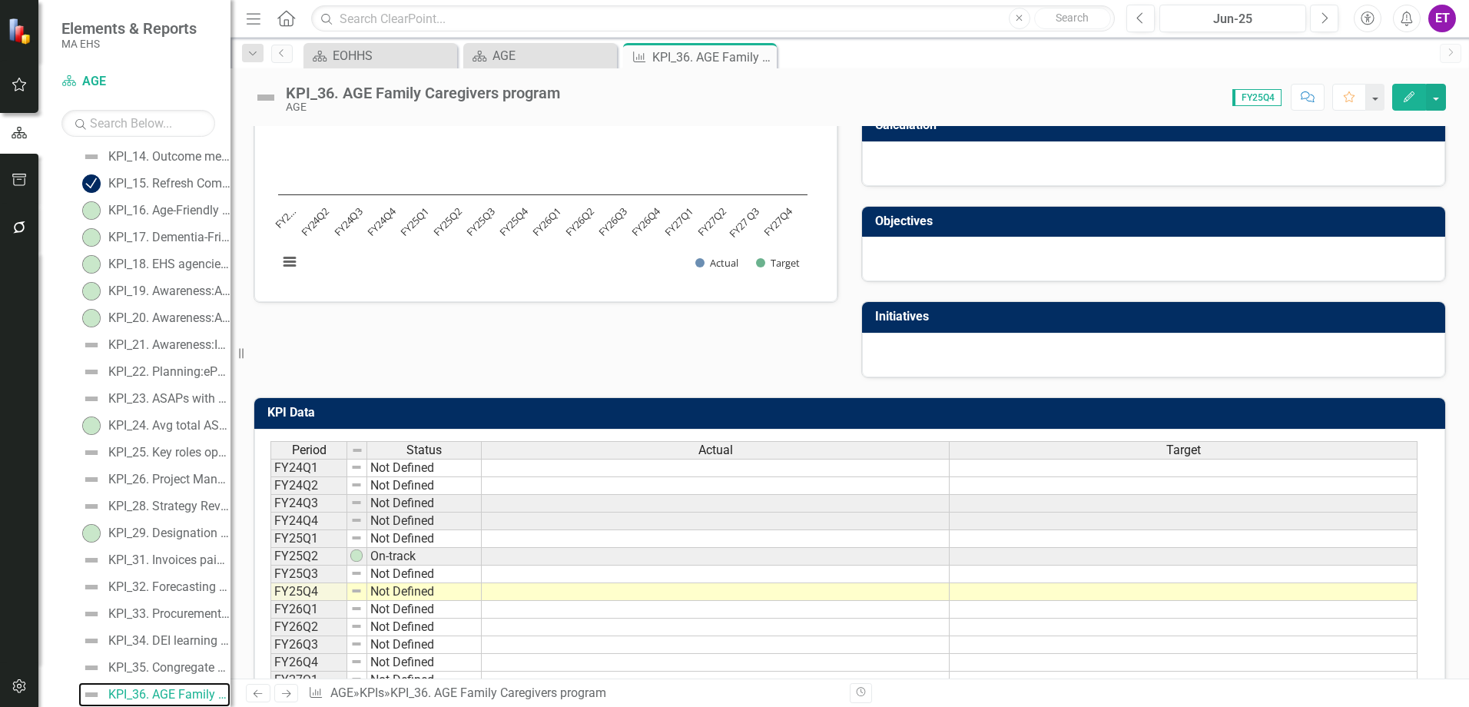
scroll to position [230, 0]
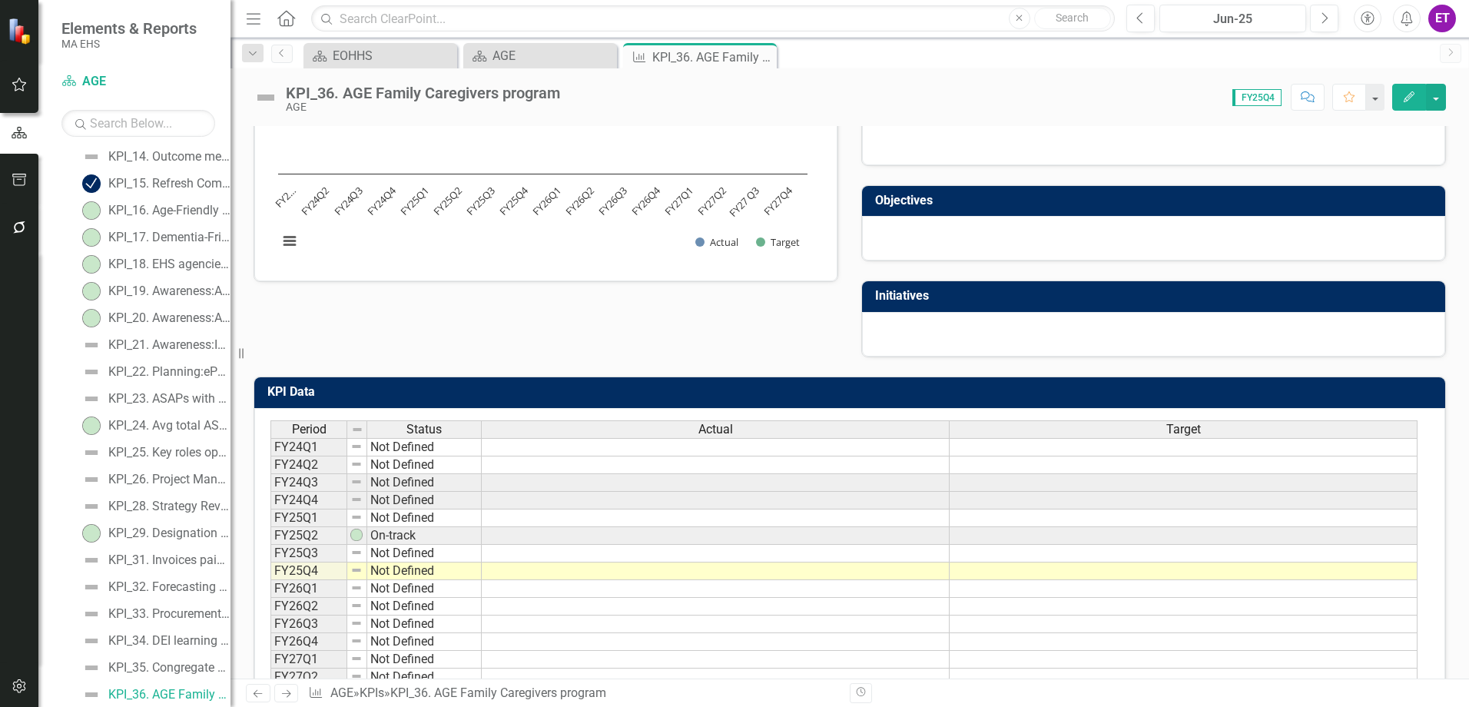
click at [1404, 95] on icon "Edit" at bounding box center [1409, 96] width 14 height 11
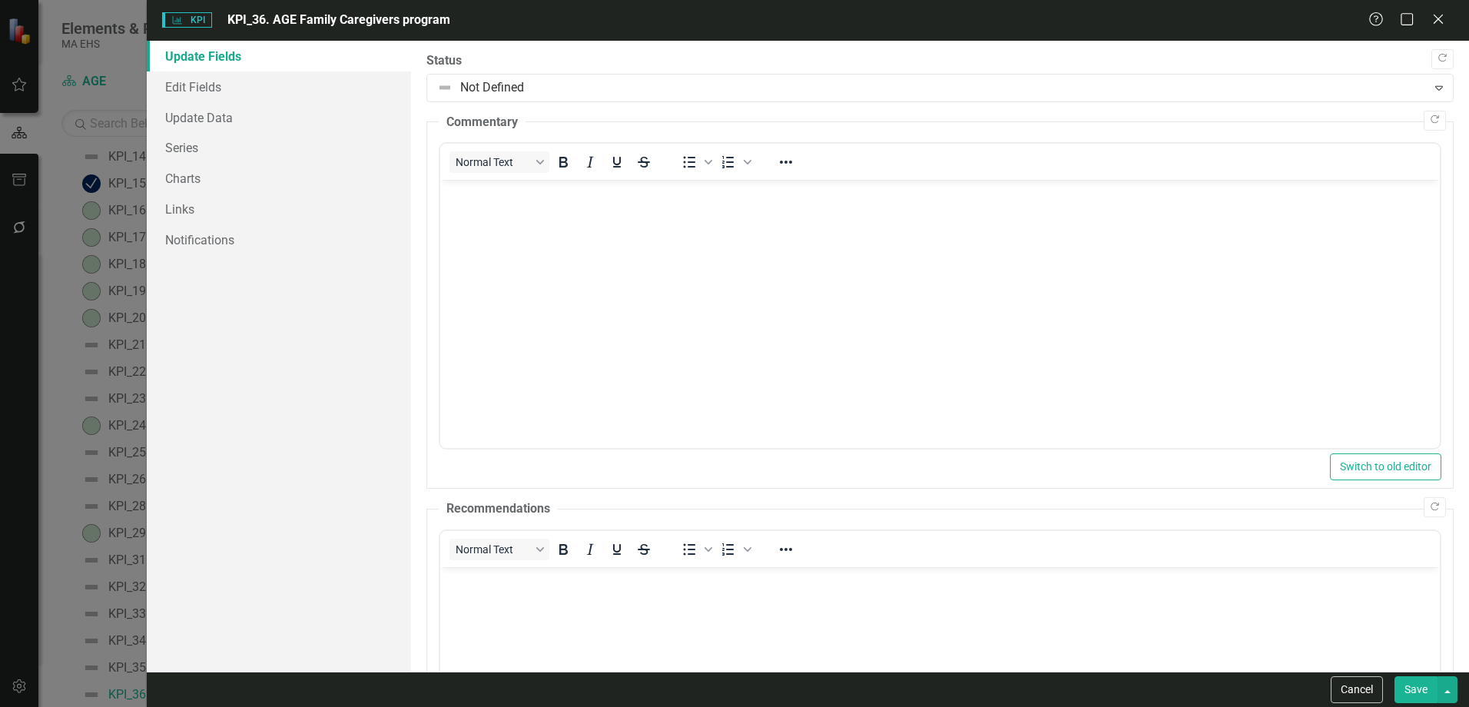
scroll to position [0, 0]
click at [181, 76] on link "Edit Fields" at bounding box center [279, 86] width 264 height 31
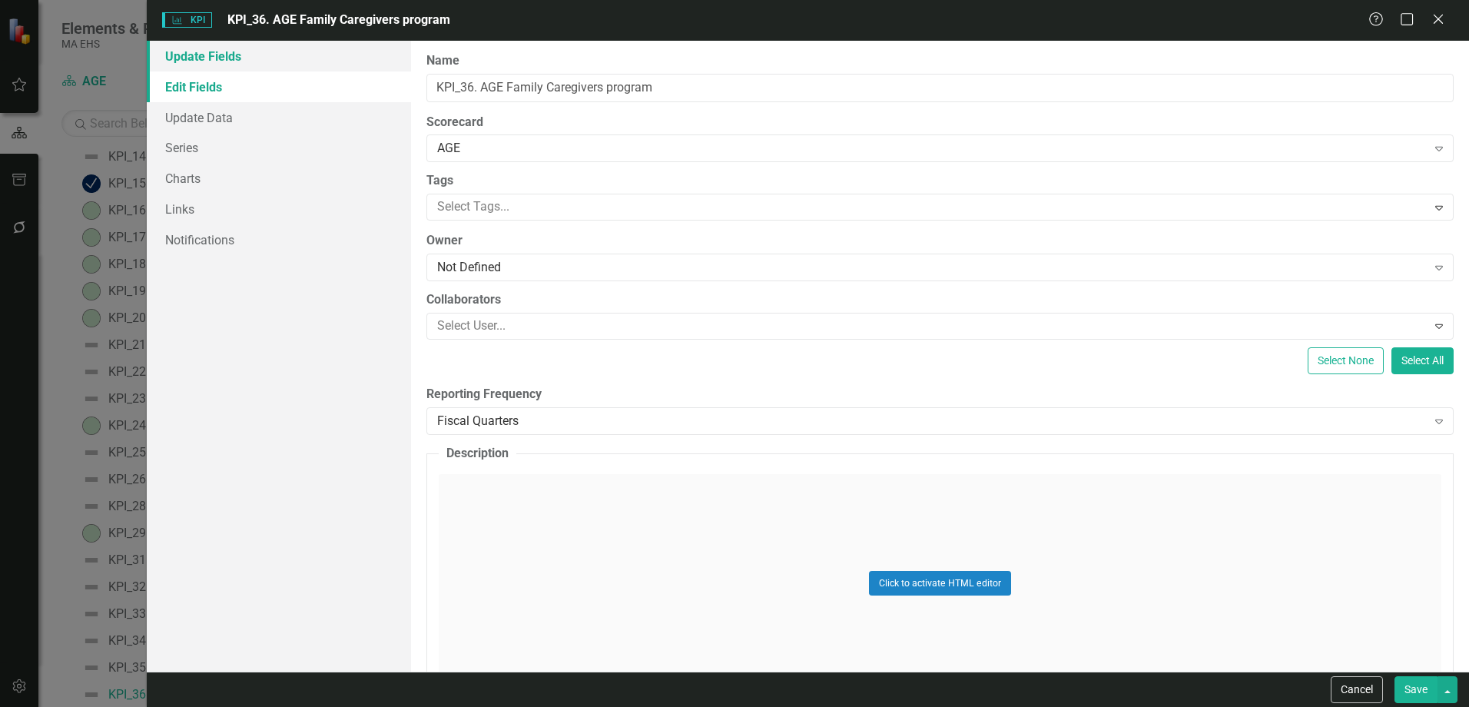
click at [201, 65] on link "Update Fields" at bounding box center [279, 56] width 264 height 31
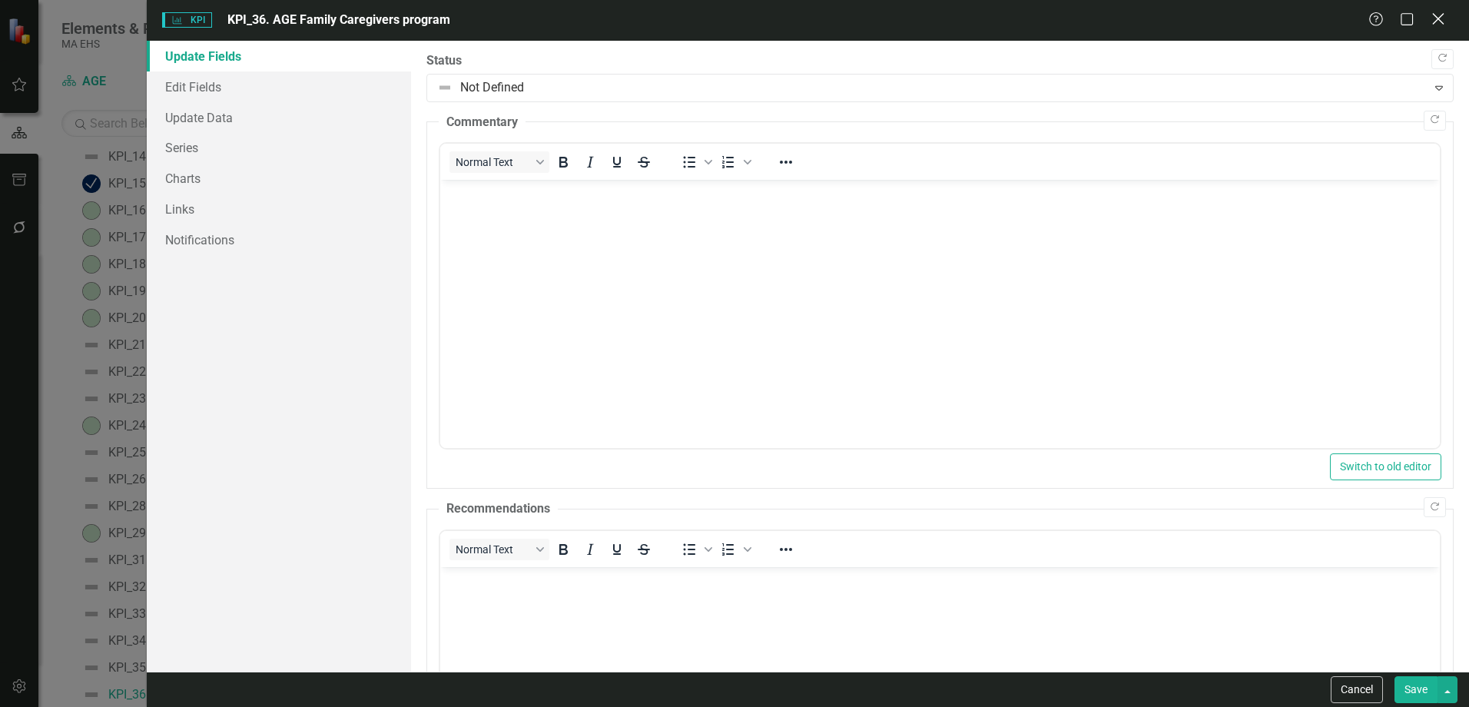
click at [1440, 15] on icon "Close" at bounding box center [1437, 19] width 19 height 15
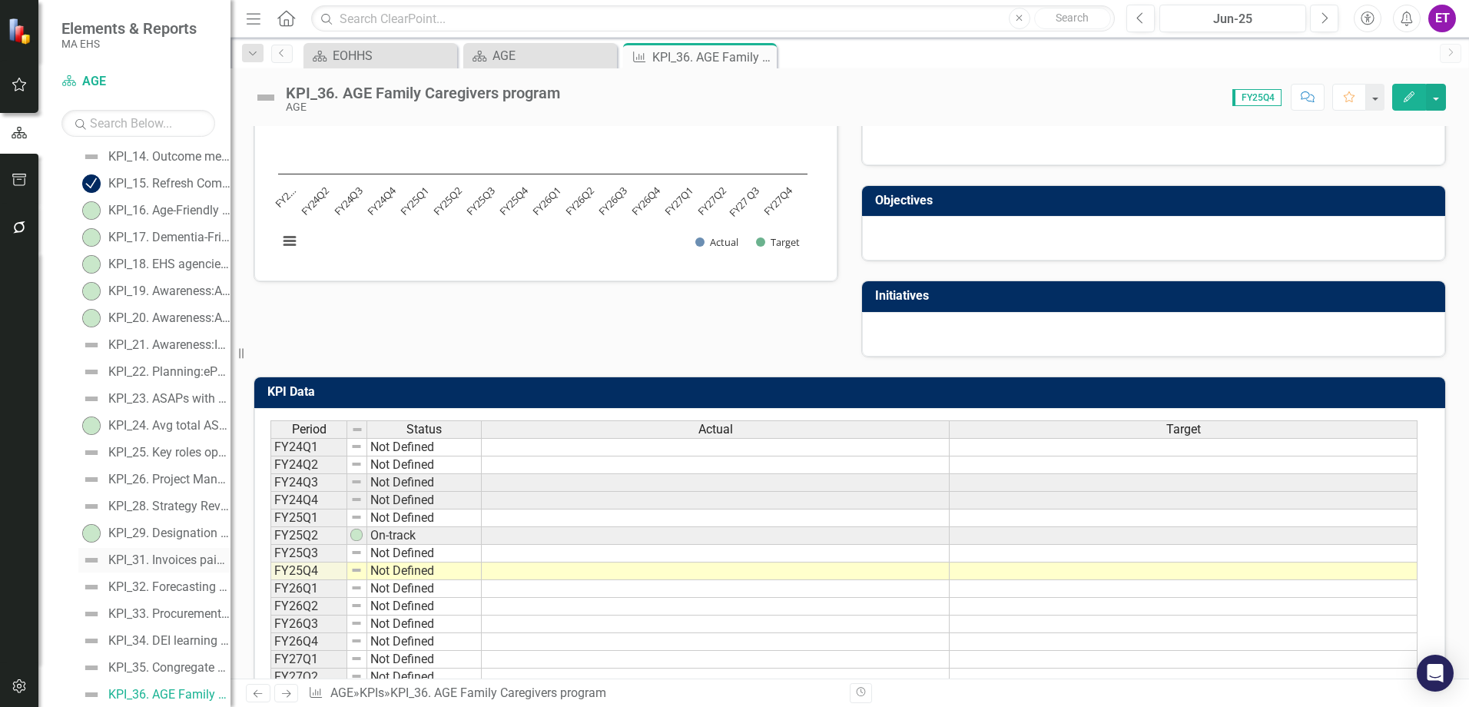
scroll to position [618, 0]
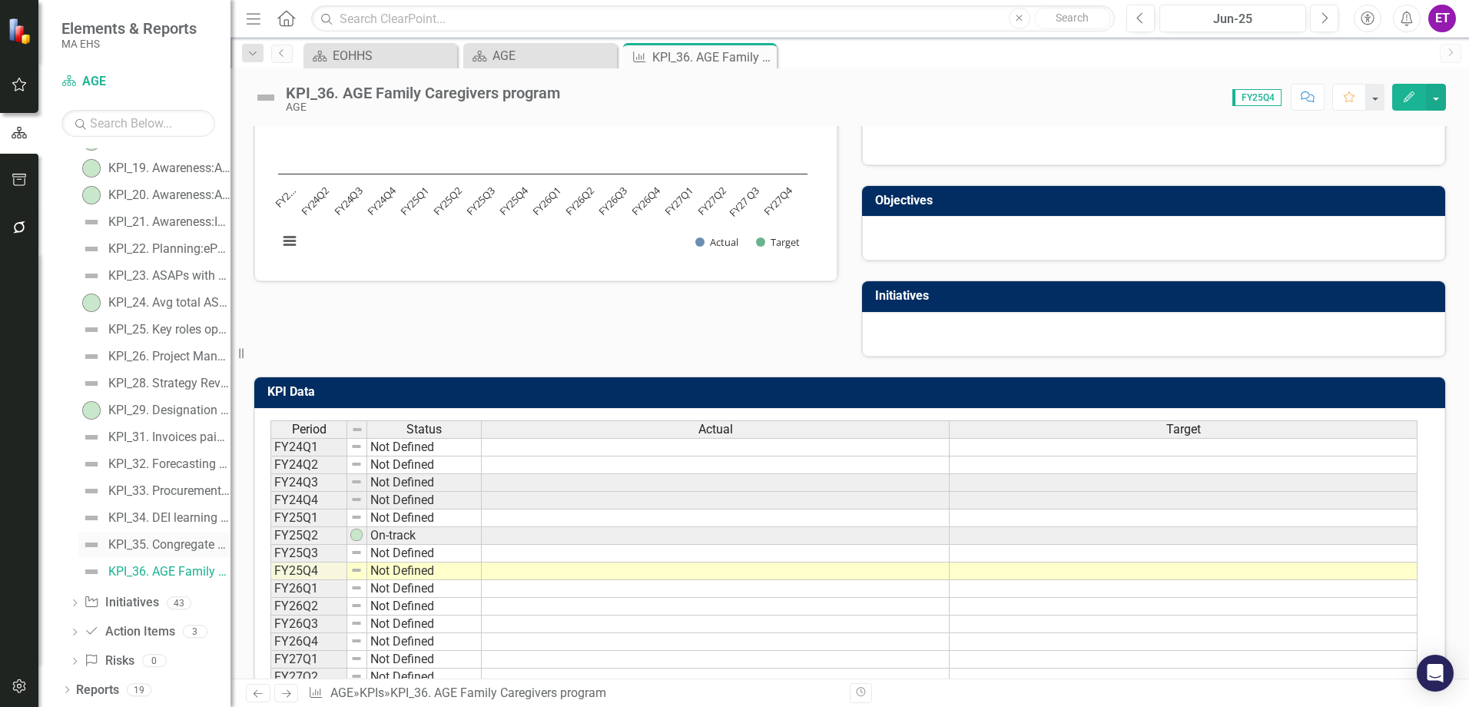
click at [149, 553] on link "KPI_35. Congregate Housing: Utilization of services (% of residents)" at bounding box center [154, 544] width 152 height 25
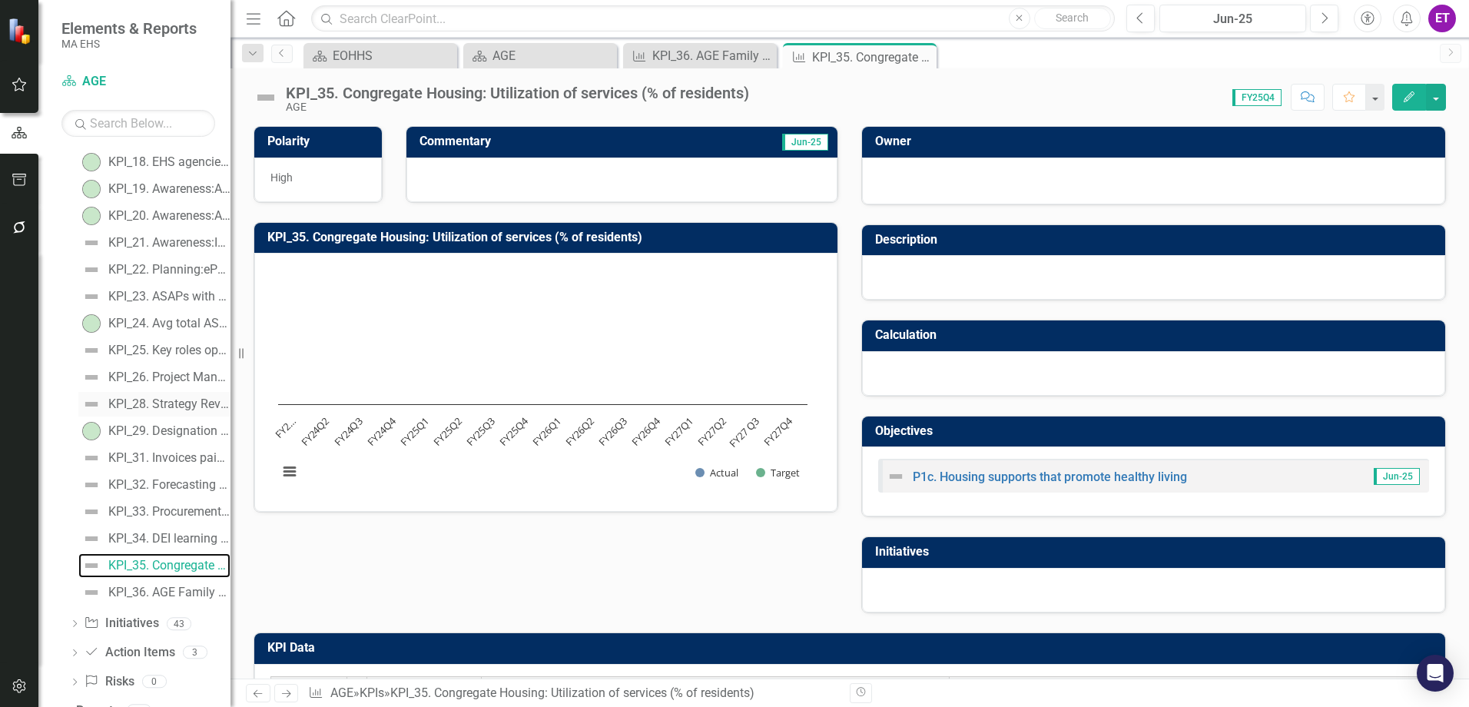
scroll to position [618, 0]
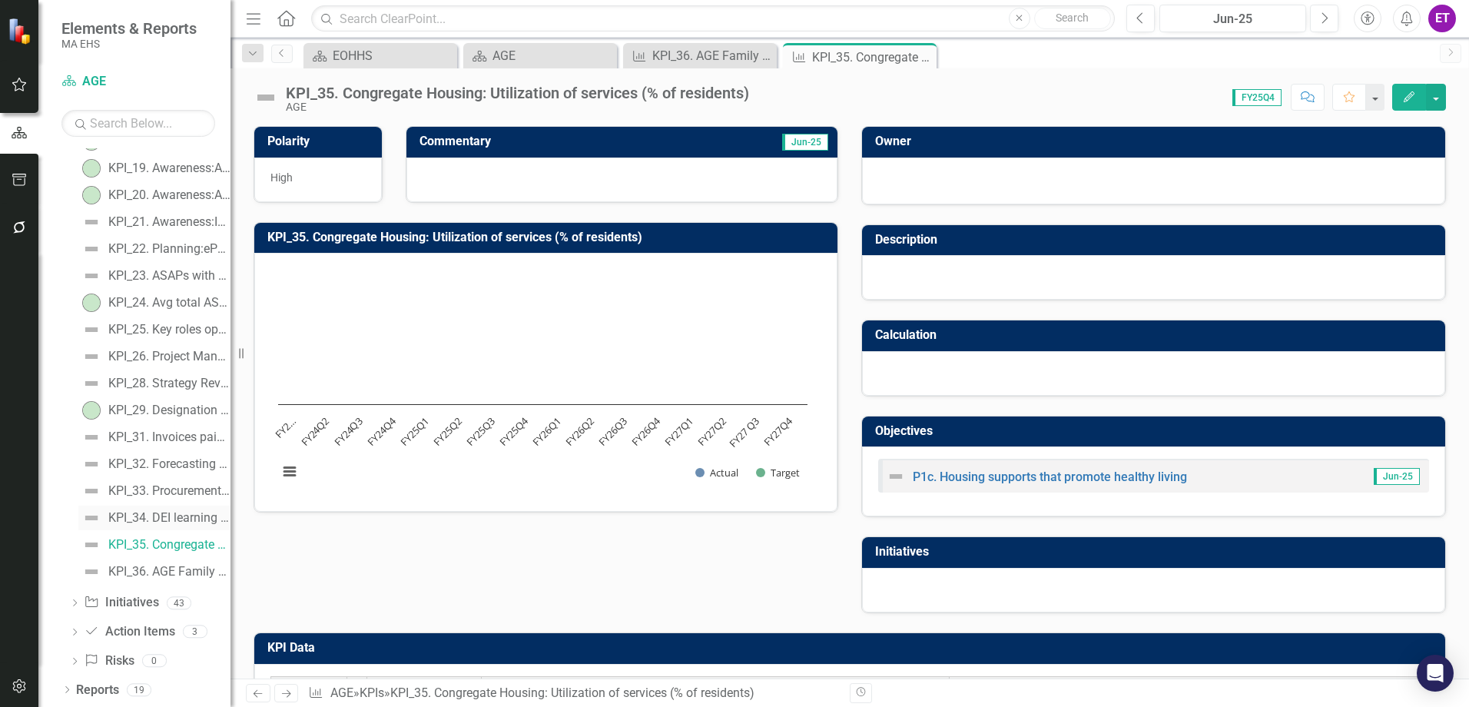
click at [175, 507] on link "KPI_34. DEI learning opportunities (#)" at bounding box center [154, 518] width 152 height 25
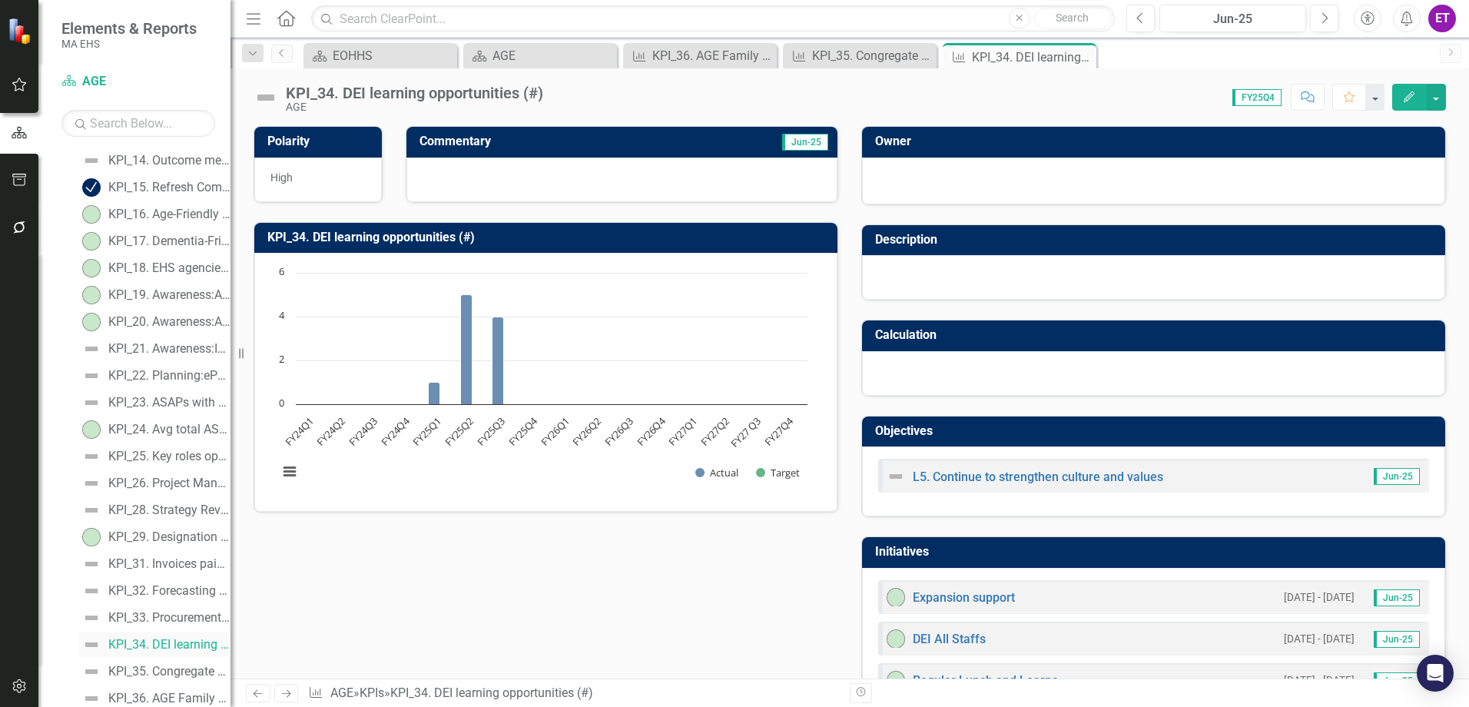
scroll to position [518, 0]
click at [1405, 98] on icon "Edit" at bounding box center [1409, 96] width 14 height 11
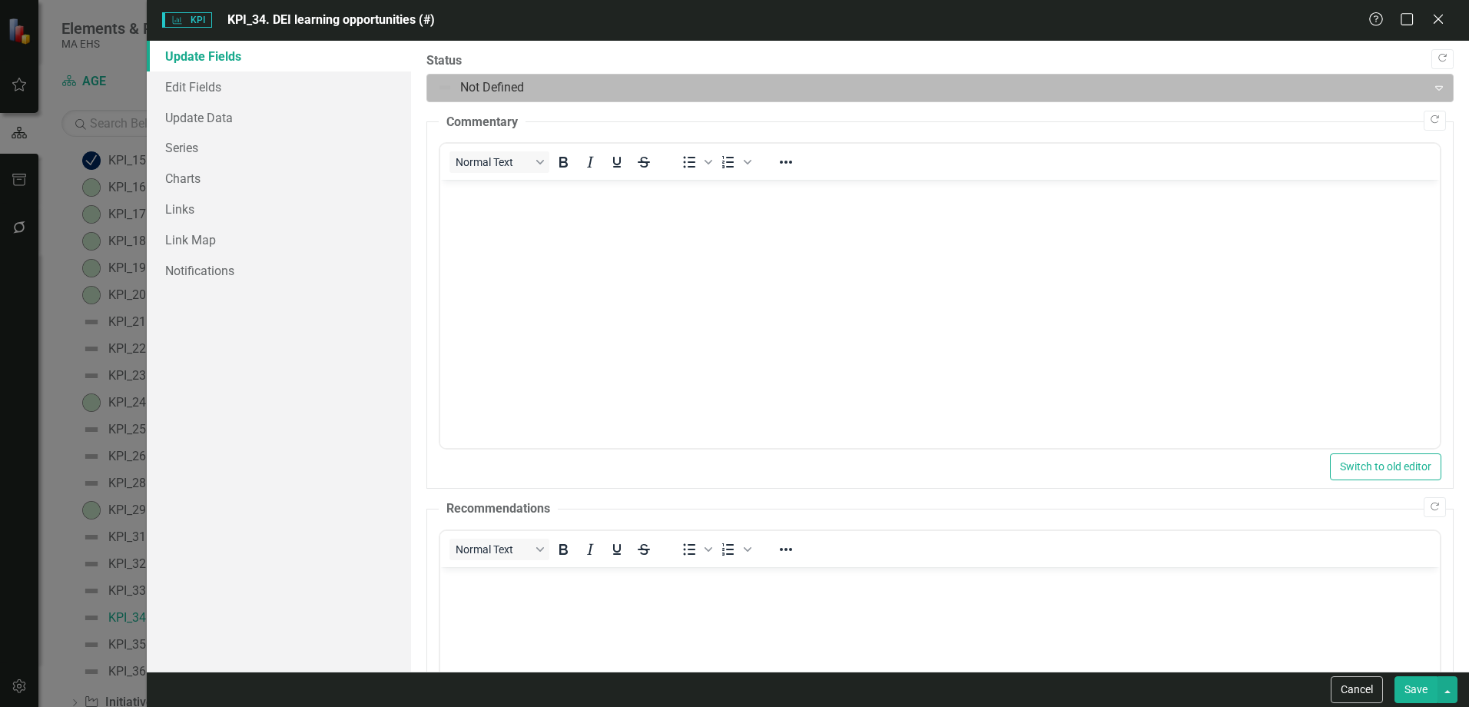
scroll to position [0, 0]
click at [476, 92] on div at bounding box center [927, 88] width 980 height 21
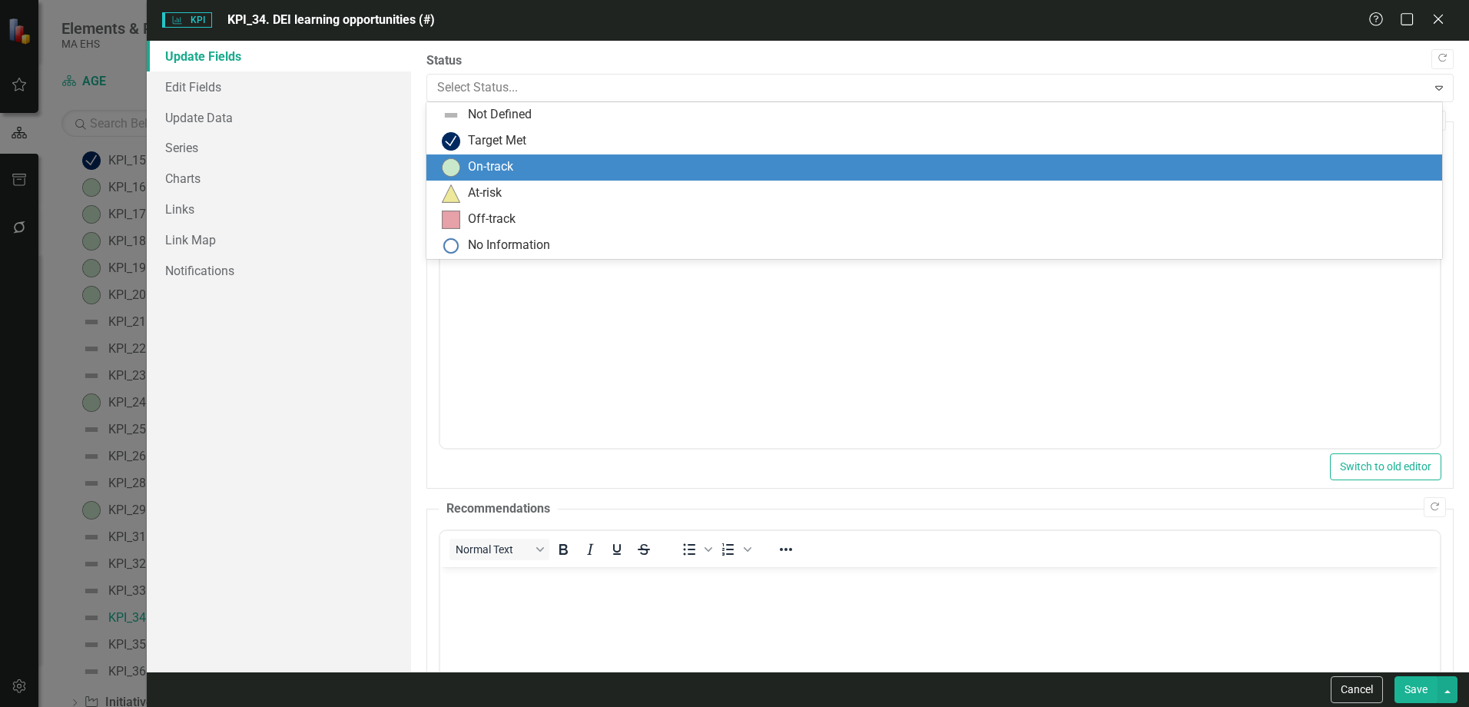
click at [505, 164] on div "On-track" at bounding box center [490, 167] width 45 height 18
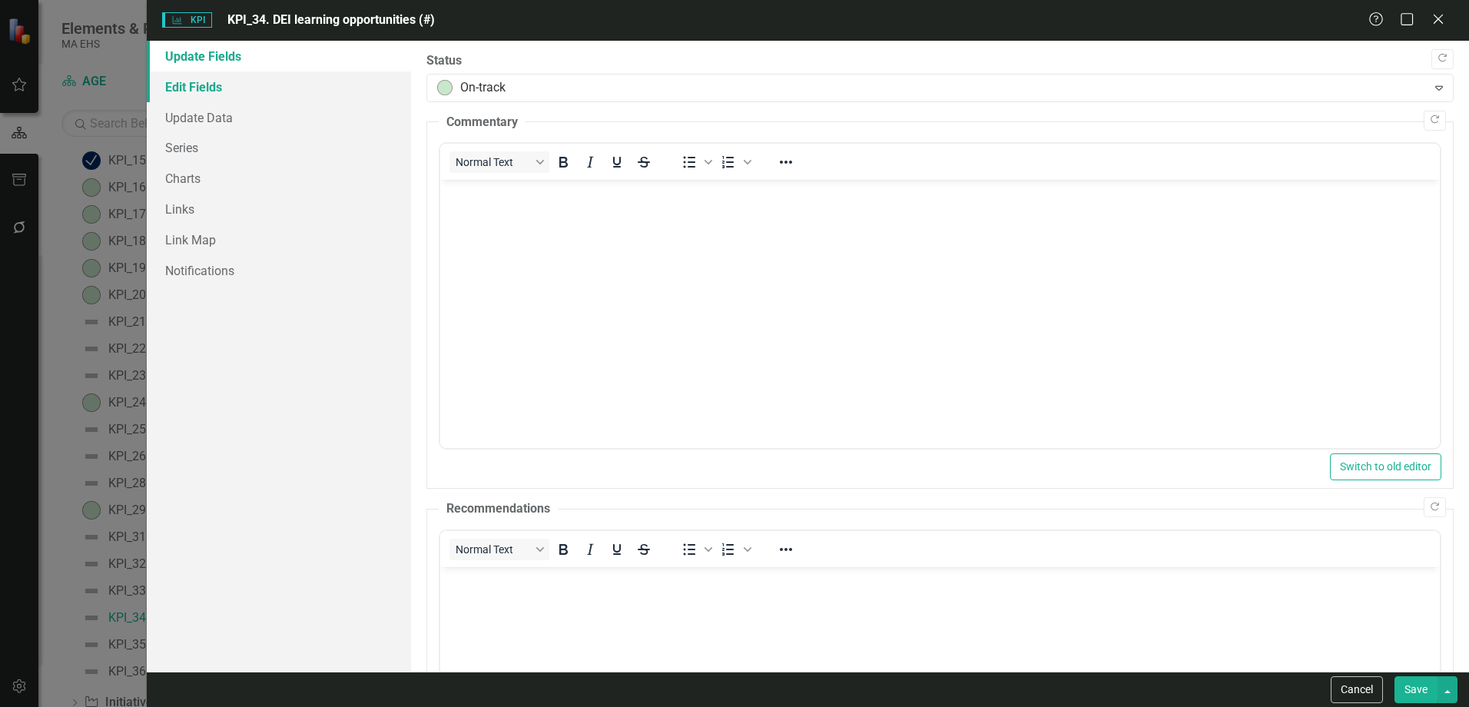
click at [221, 93] on link "Edit Fields" at bounding box center [279, 86] width 264 height 31
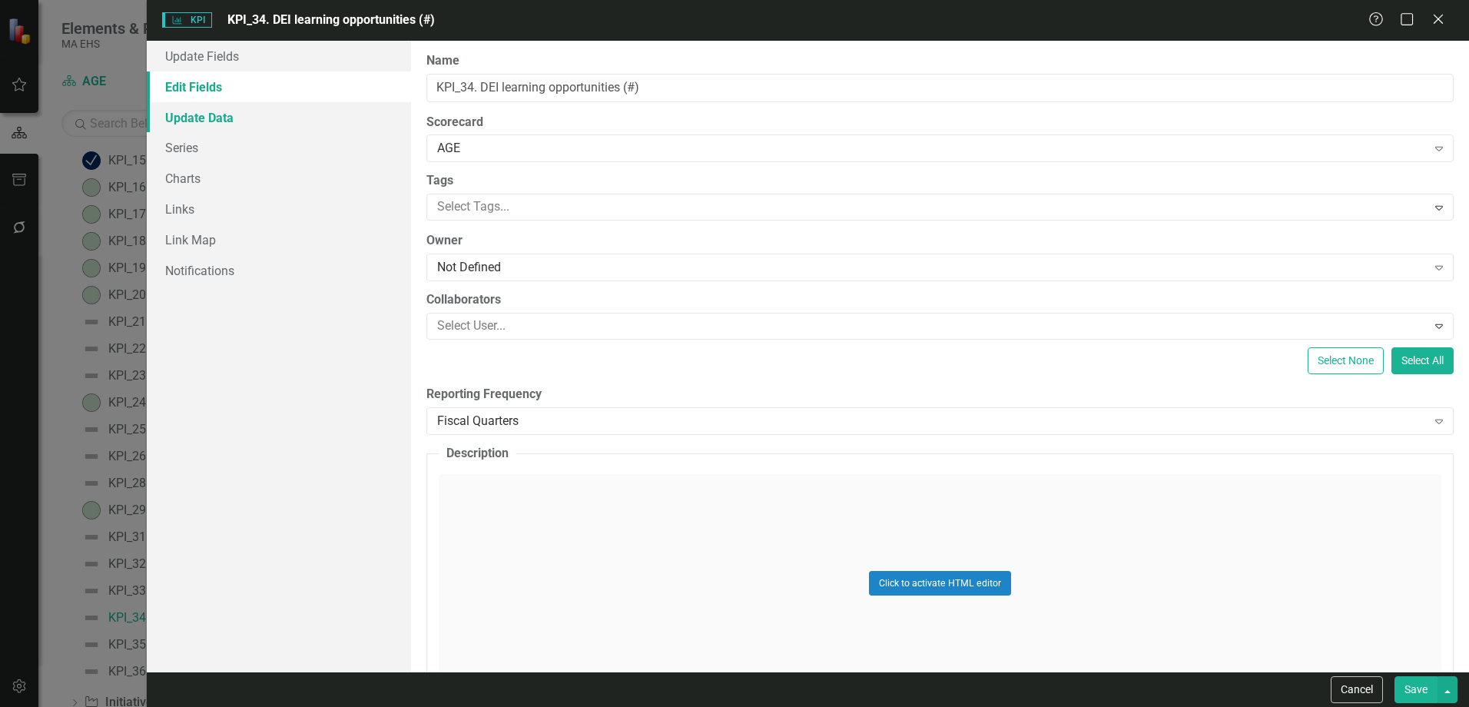
click at [223, 125] on link "Update Data" at bounding box center [279, 117] width 264 height 31
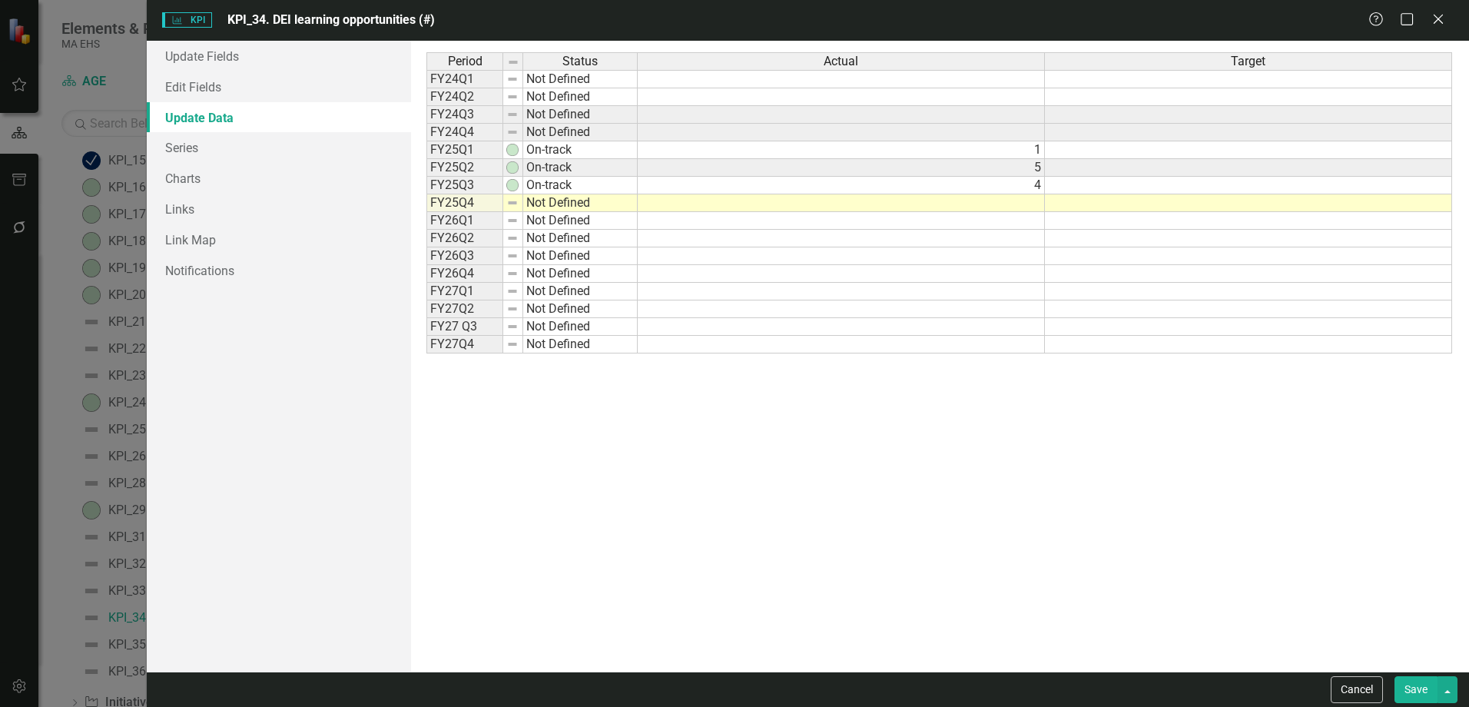
drag, startPoint x: 986, startPoint y: 203, endPoint x: 953, endPoint y: 201, distance: 33.1
click at [985, 201] on td at bounding box center [841, 203] width 407 height 18
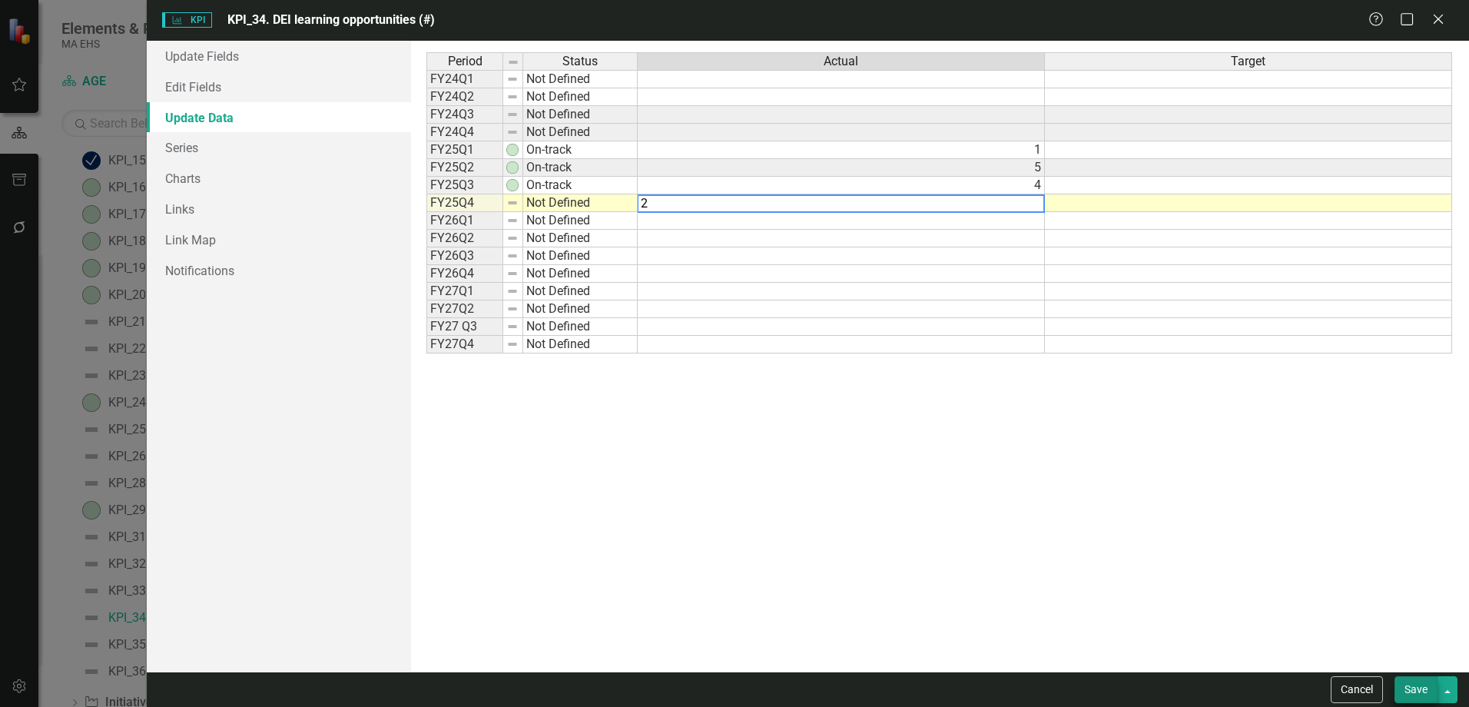
type textarea "2"
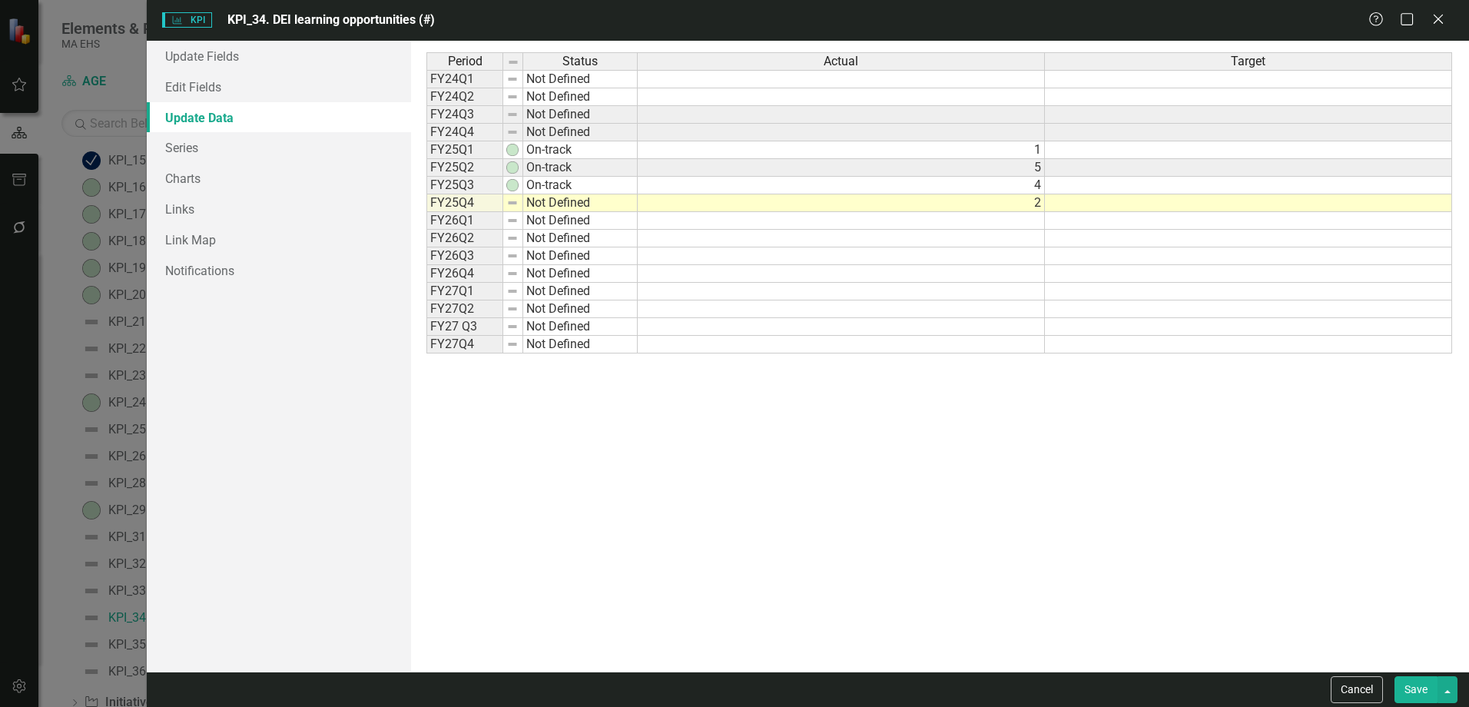
click at [1403, 686] on button "Save" at bounding box center [1415, 689] width 43 height 27
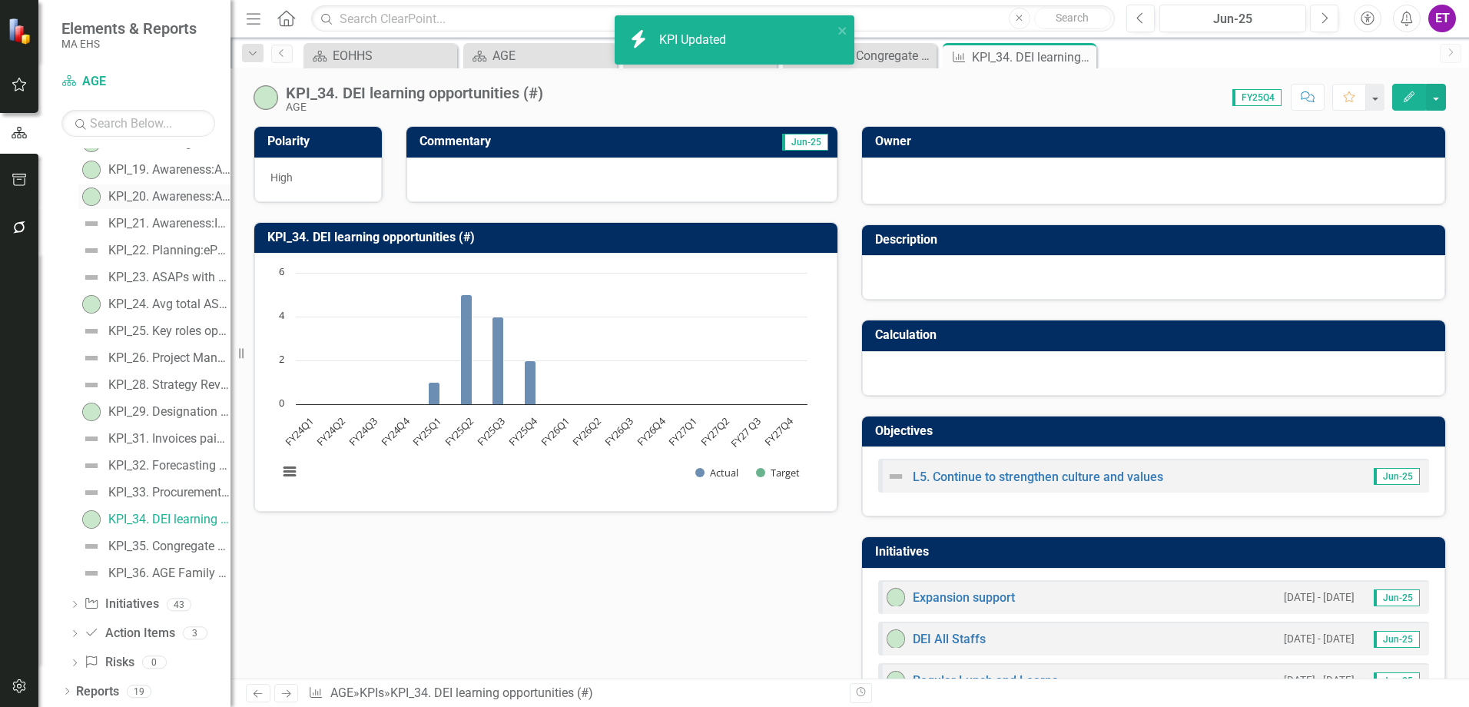
scroll to position [618, 0]
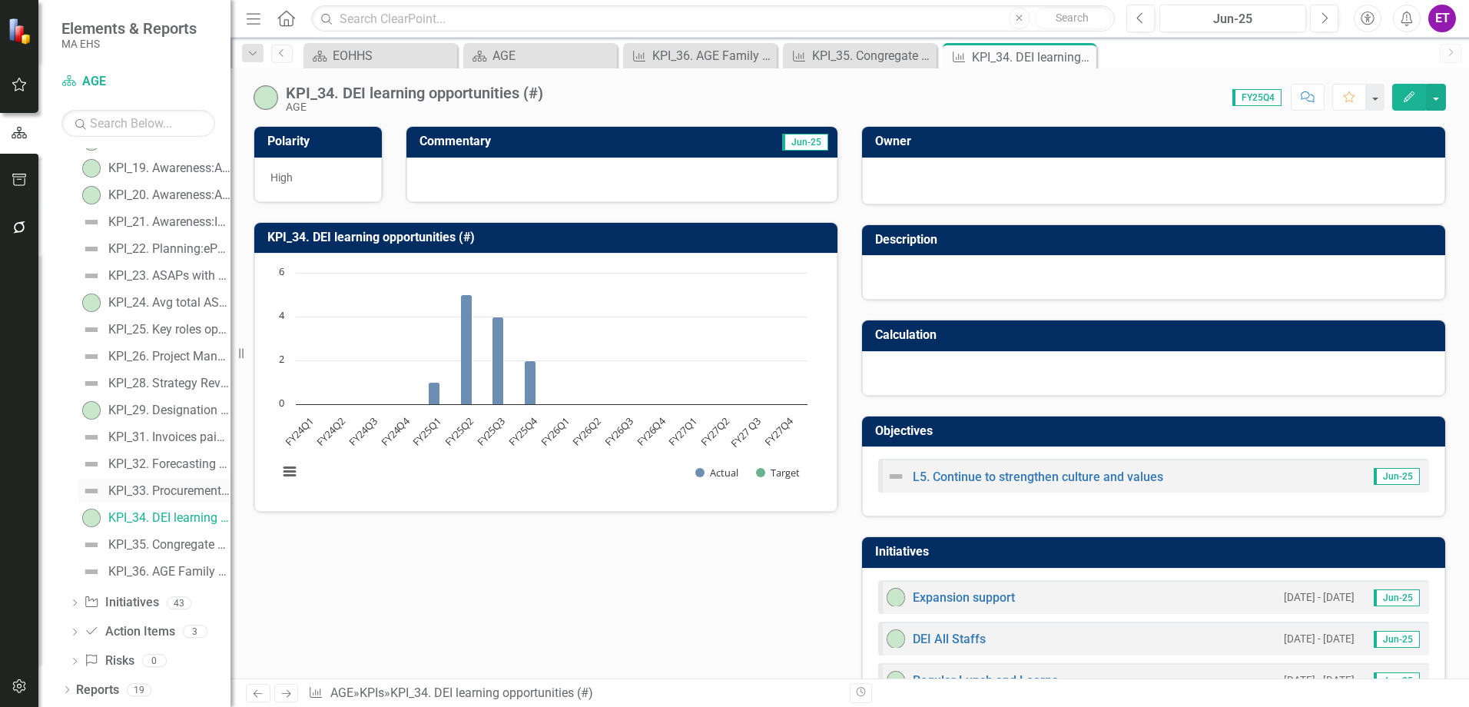
click at [166, 496] on div "KPI_33. Procurement compliance TBD" at bounding box center [169, 491] width 122 height 14
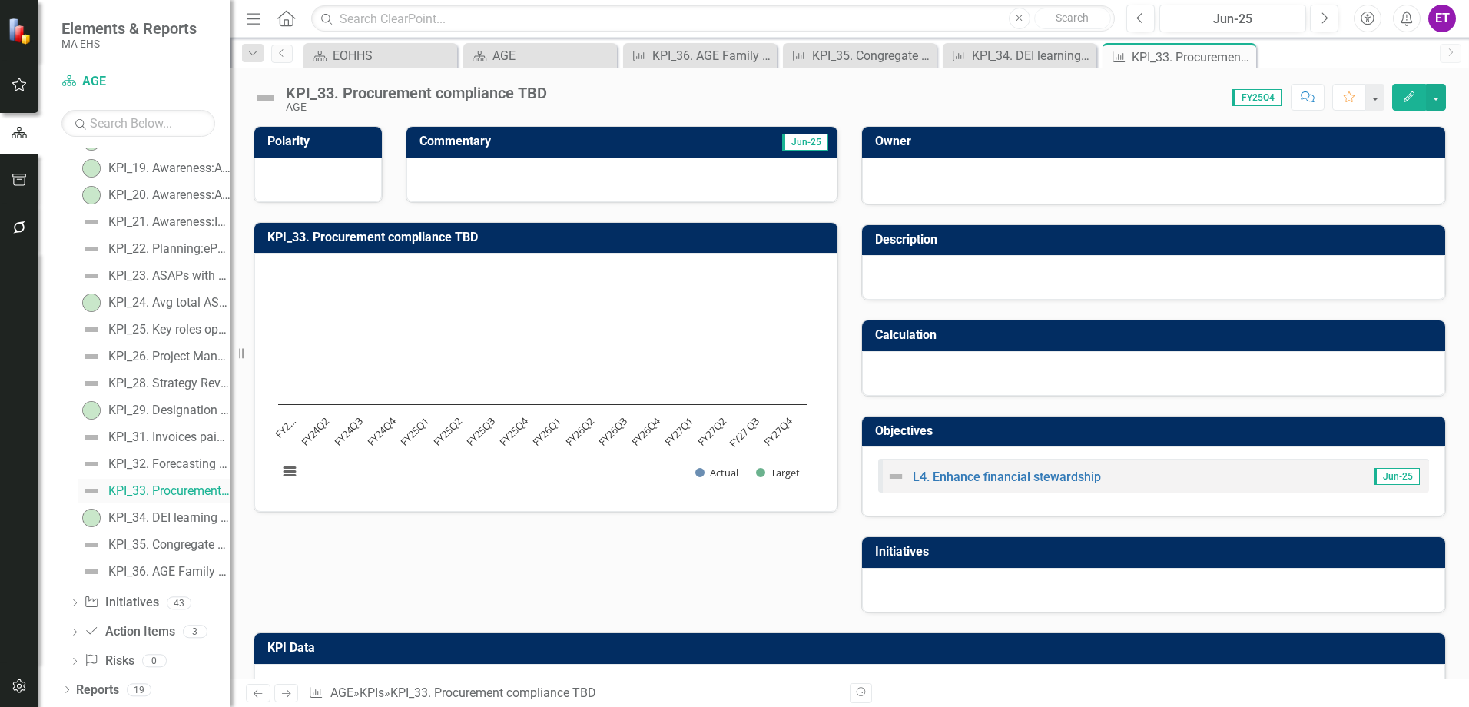
scroll to position [414, 0]
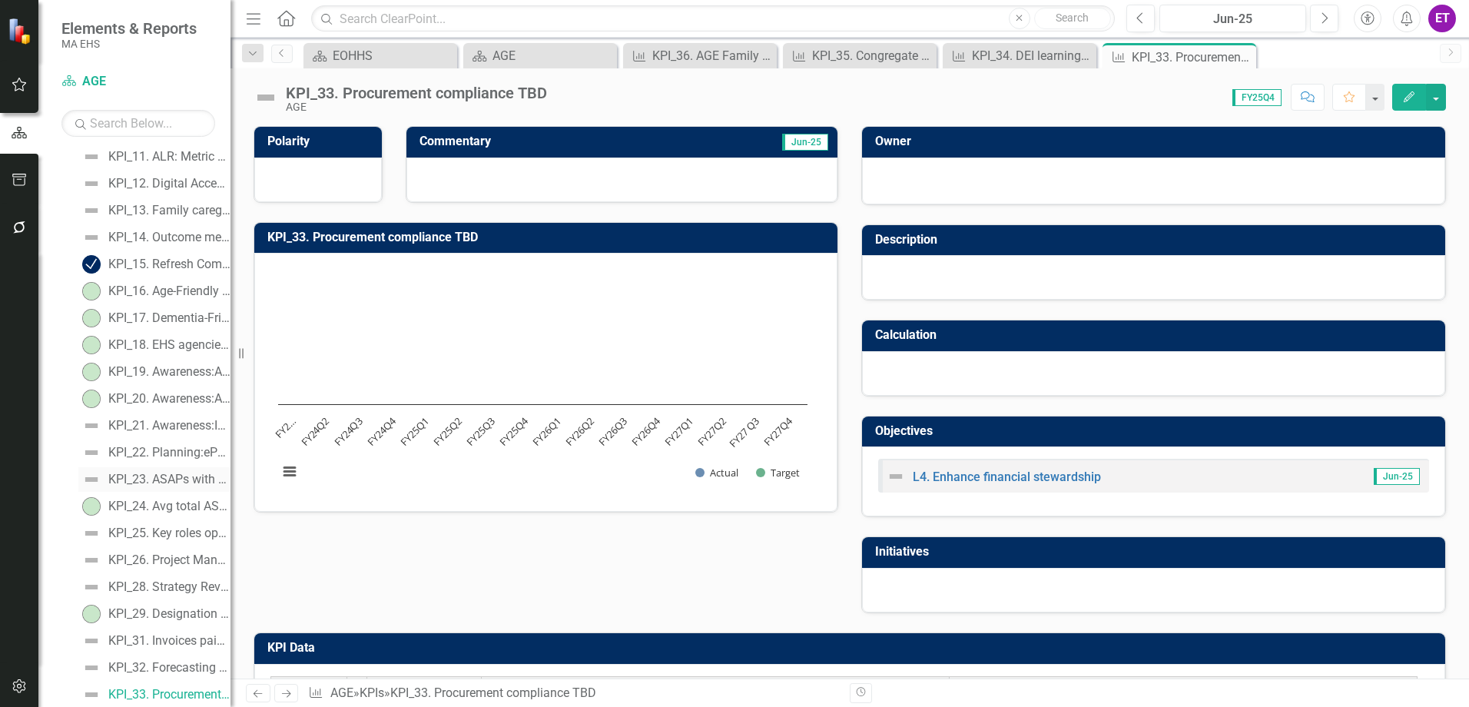
click at [155, 490] on link "KPI_23. ASAPs with performance score of 76%+/- for launched domains (%)" at bounding box center [154, 479] width 152 height 25
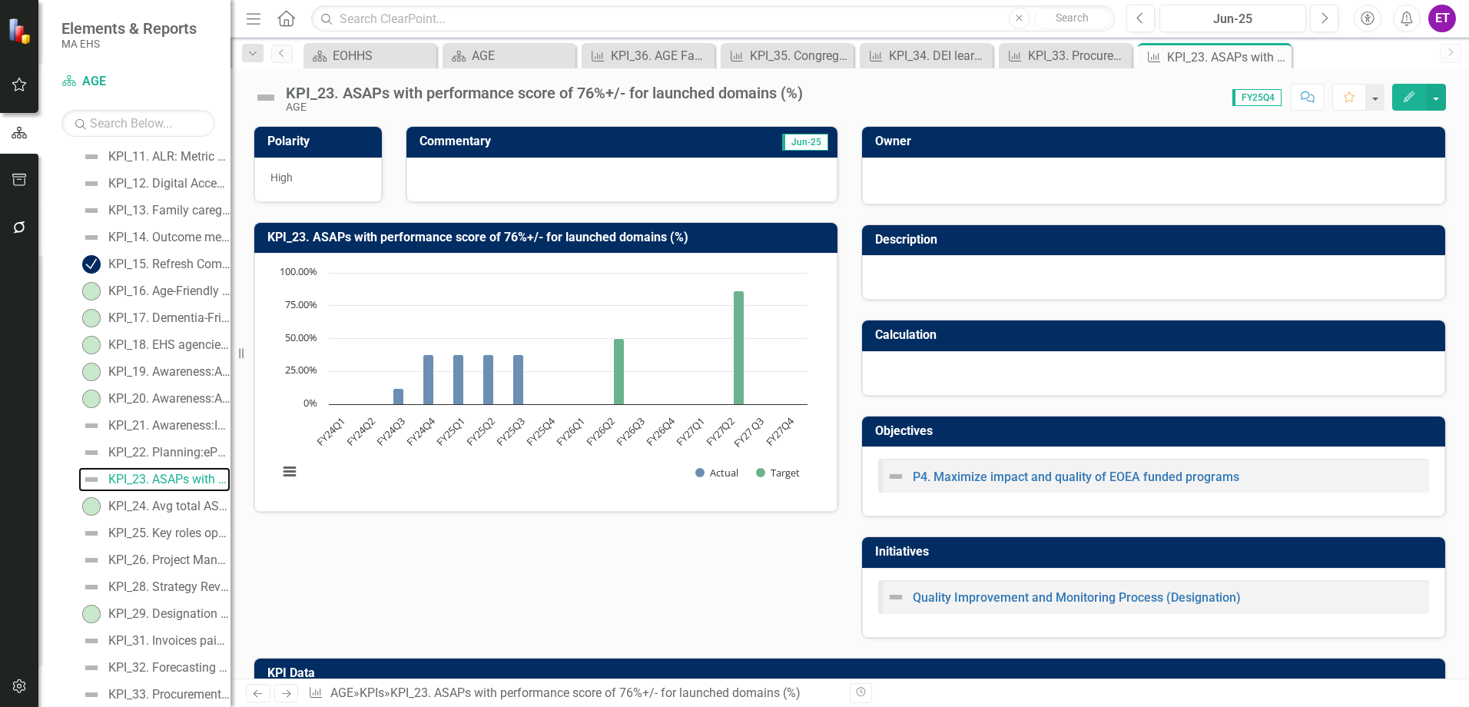
scroll to position [199, 0]
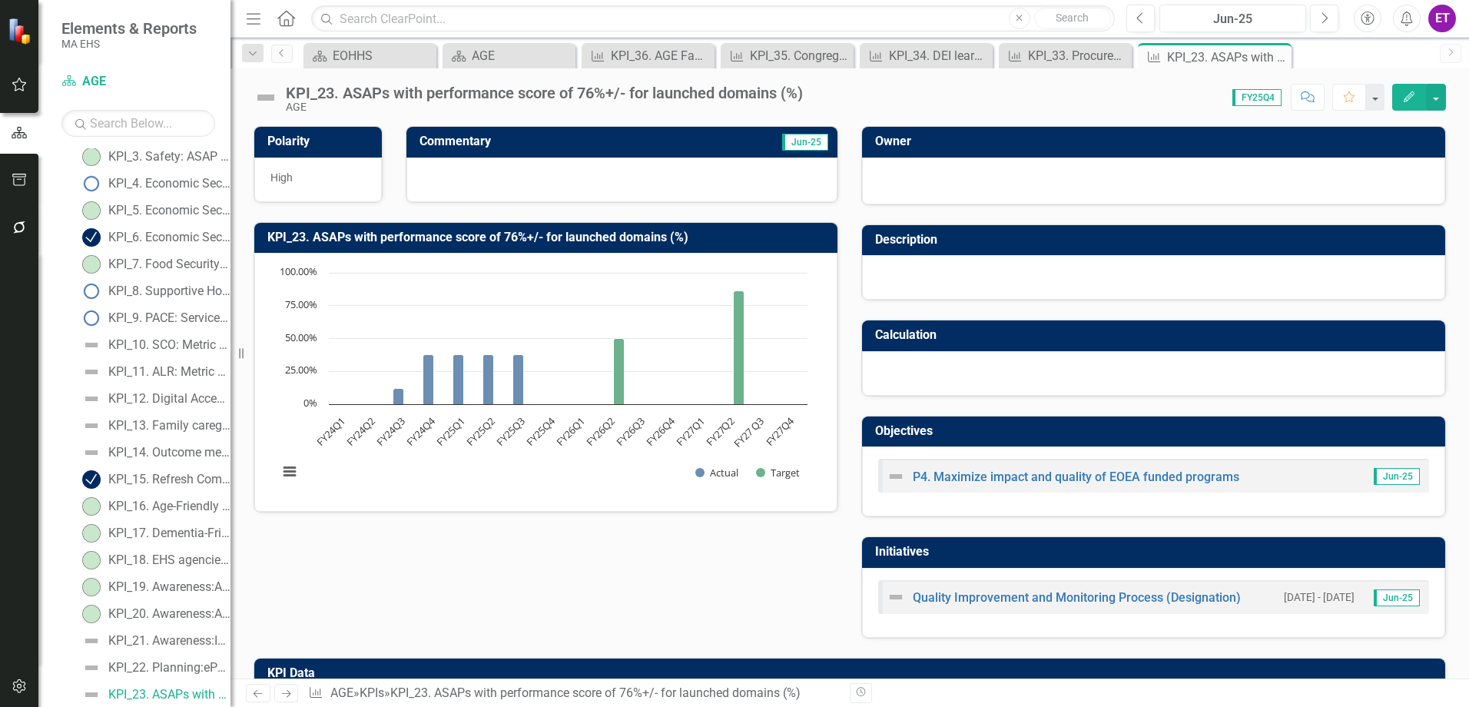
click at [1408, 98] on icon "Edit" at bounding box center [1409, 96] width 14 height 11
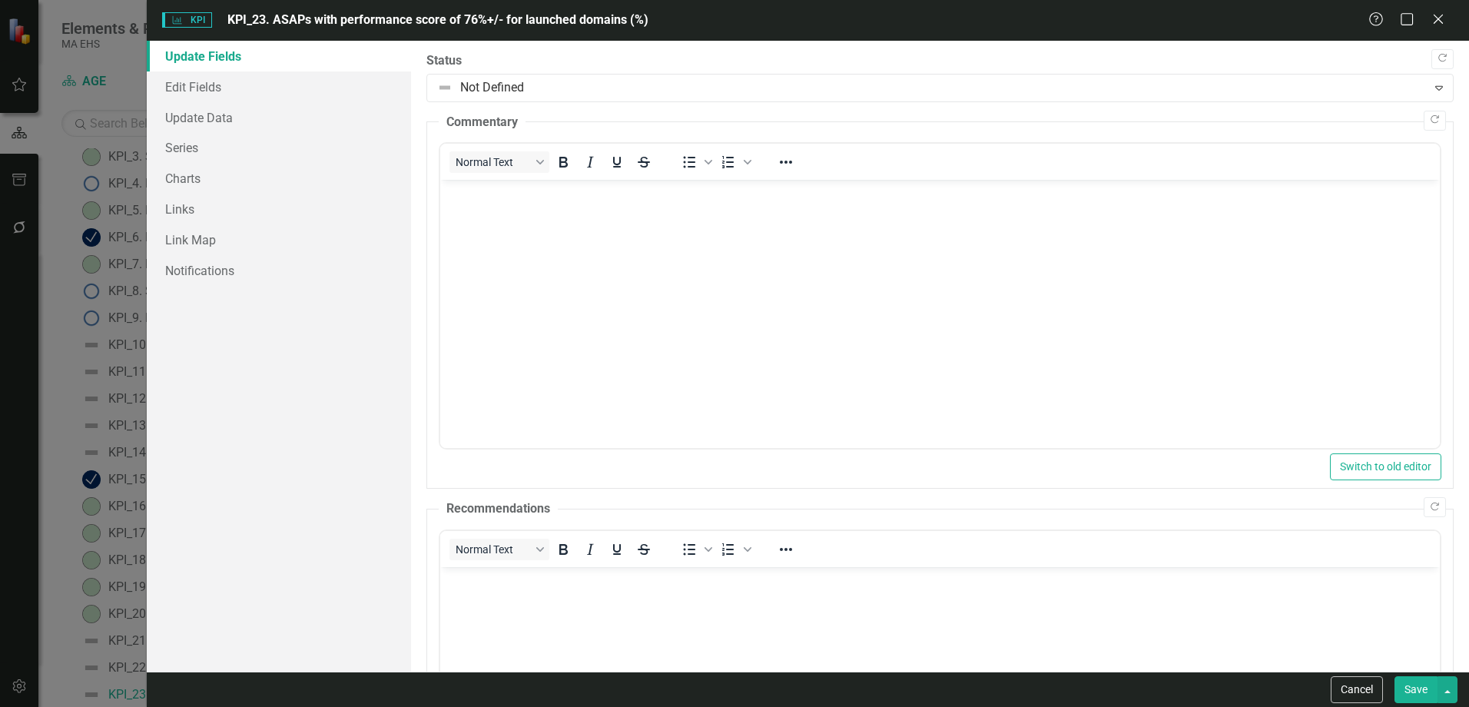
scroll to position [0, 0]
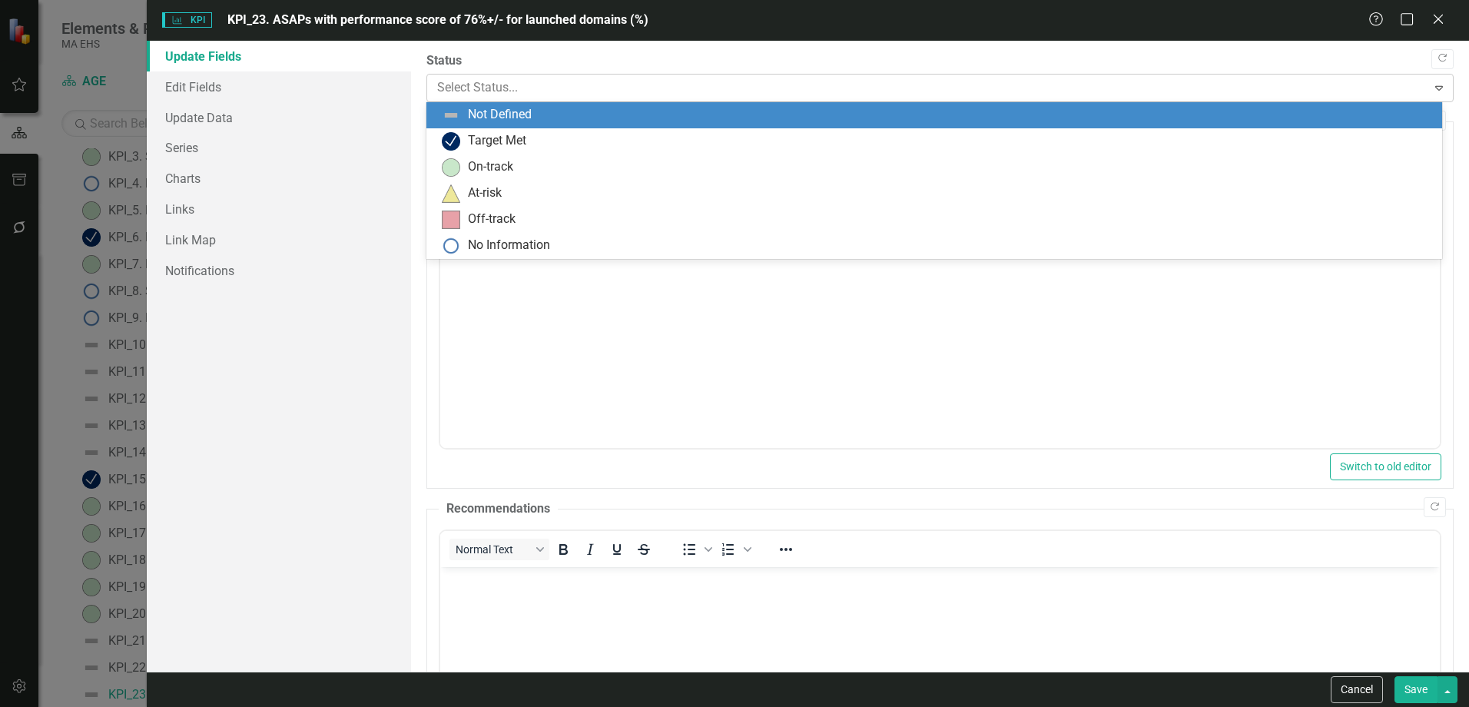
click at [562, 94] on div at bounding box center [927, 88] width 980 height 21
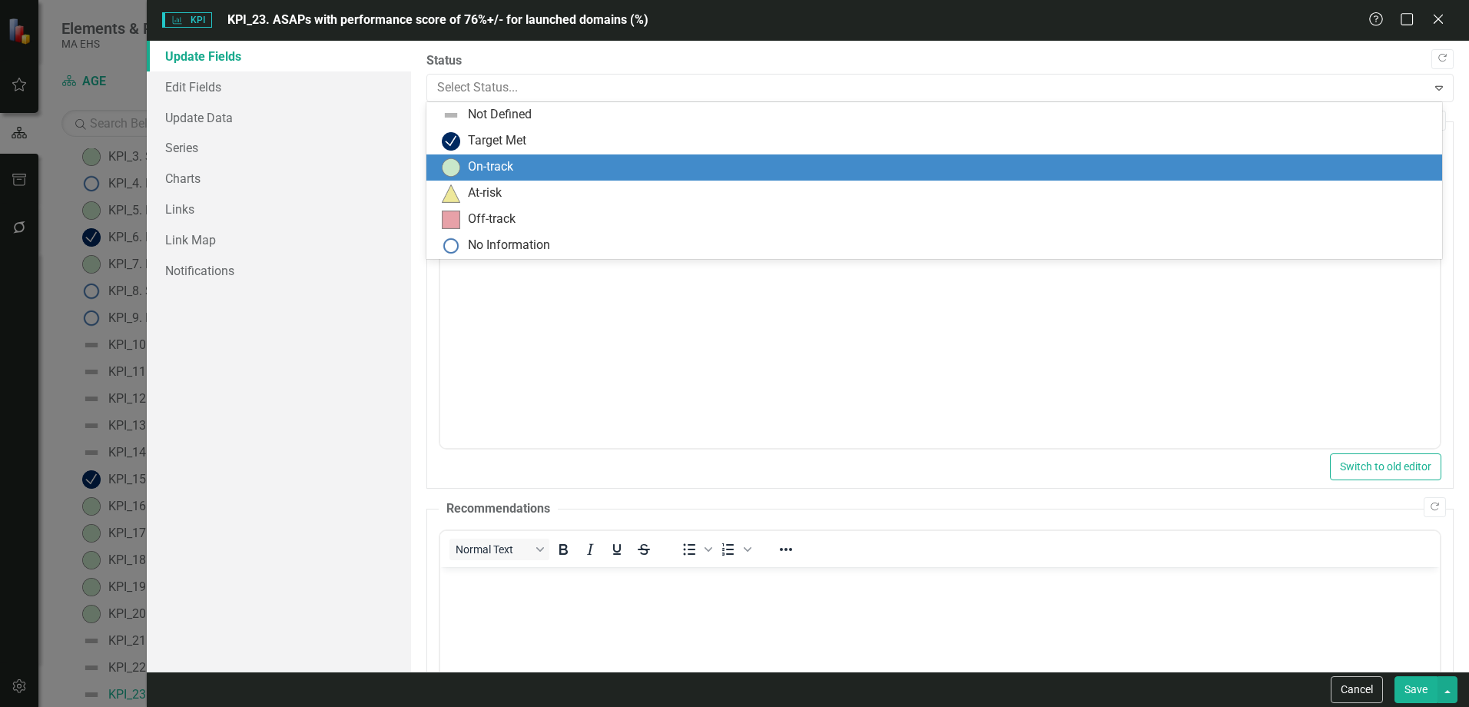
click at [484, 167] on div "On-track" at bounding box center [490, 167] width 45 height 18
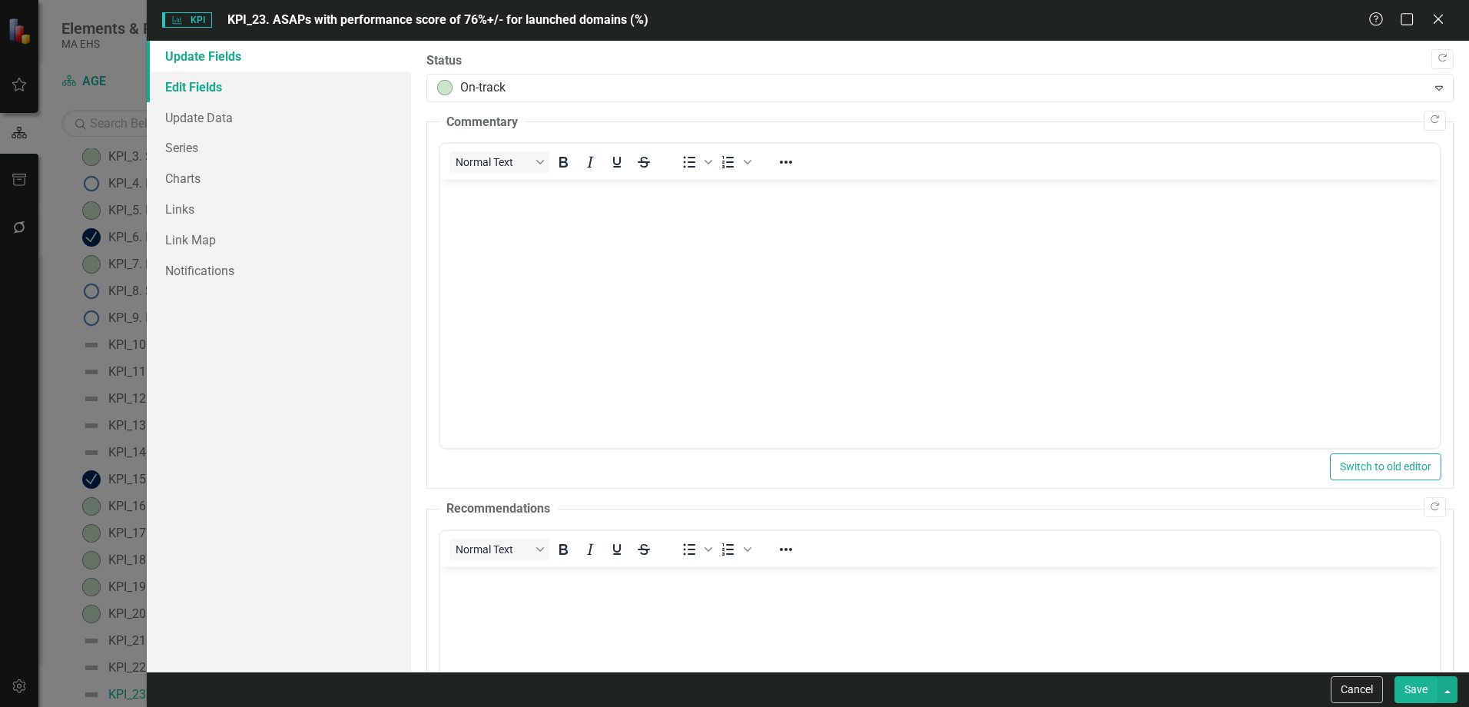
click at [333, 81] on link "Edit Fields" at bounding box center [279, 86] width 264 height 31
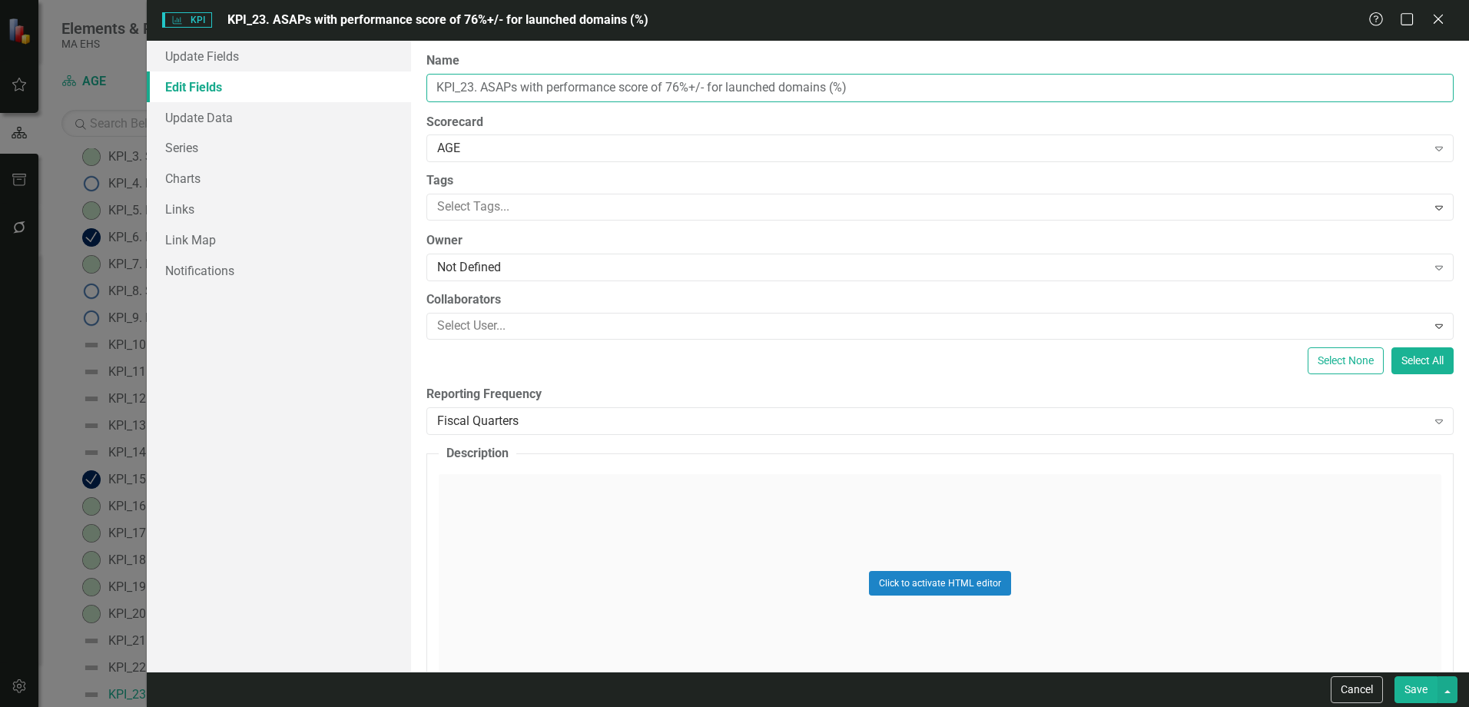
click at [868, 91] on input "KPI_23. ASAPs with performance score of 76%+/- for launched domains (%)" at bounding box center [939, 88] width 1027 height 28
drag, startPoint x: 868, startPoint y: 91, endPoint x: 548, endPoint y: 96, distance: 320.4
click at [548, 96] on input "KPI_23. ASAPs with performance score of 76%+/- for launched domains (%)" at bounding box center [939, 88] width 1027 height 28
click at [744, 78] on input "KPI_23. ASAPs with performance score of 76%+/- for launched domains (%)" at bounding box center [939, 88] width 1027 height 28
click at [857, 84] on input "KPI_23. ASAPs with performance score of 76%+/- for launched domains (%)" at bounding box center [939, 88] width 1027 height 28
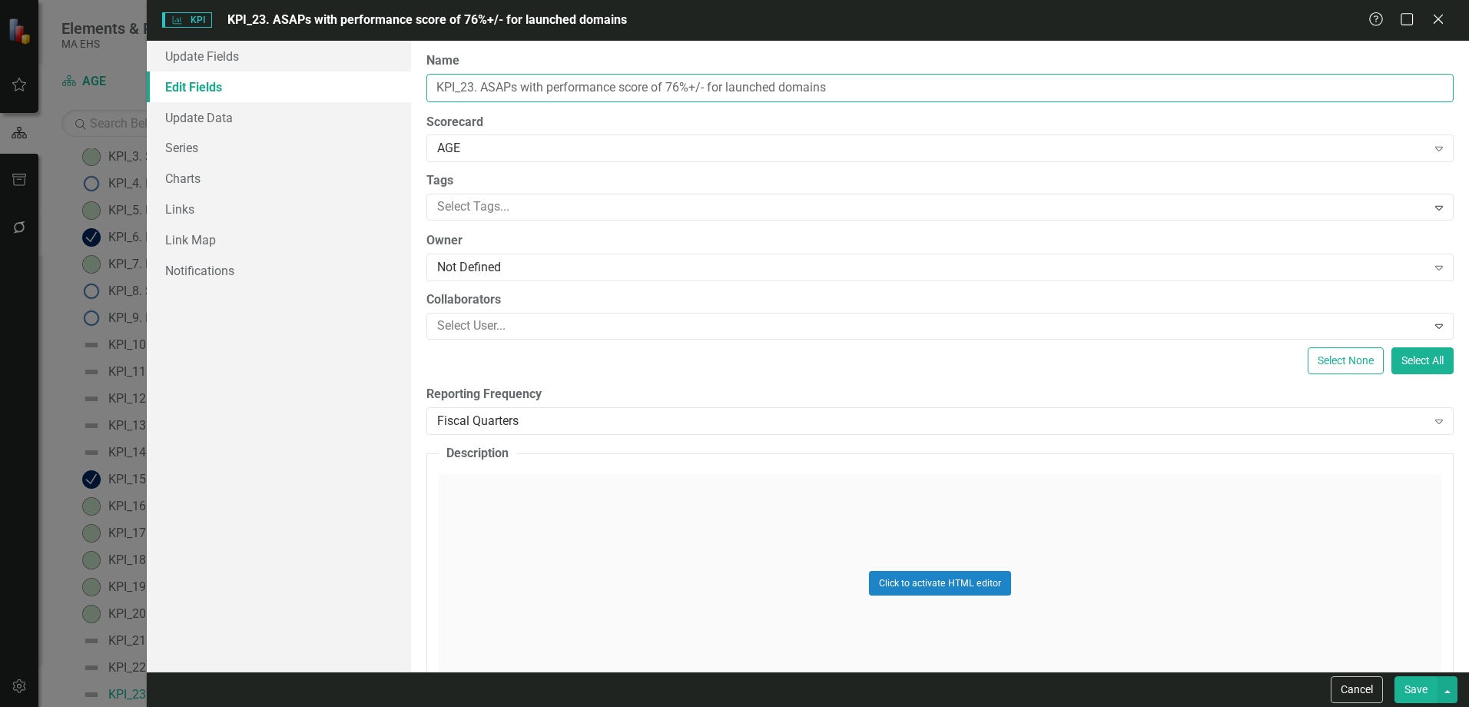
drag, startPoint x: 707, startPoint y: 85, endPoint x: 548, endPoint y: 81, distance: 159.1
click at [548, 81] on input "KPI_23. ASAPs with performance score of 76%+/- for launched domains" at bounding box center [939, 88] width 1027 height 28
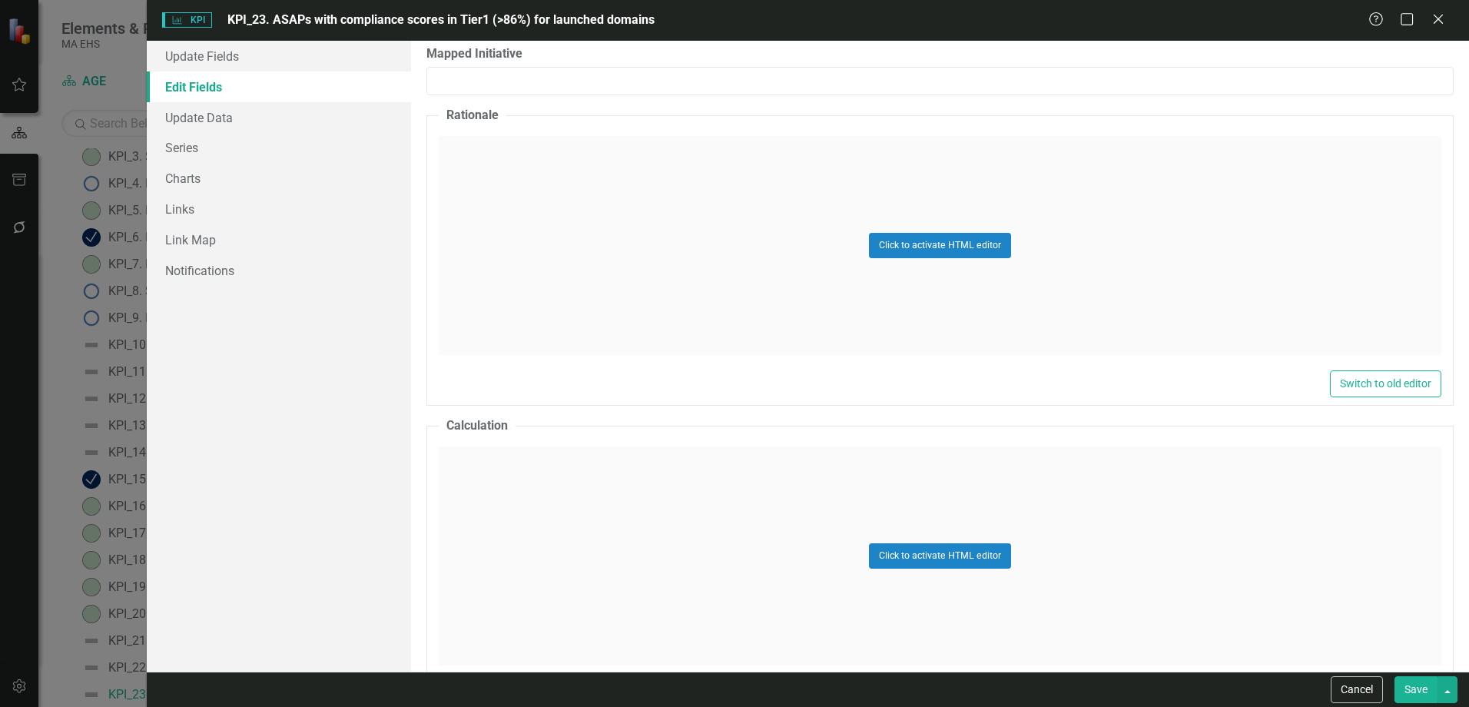
scroll to position [836, 0]
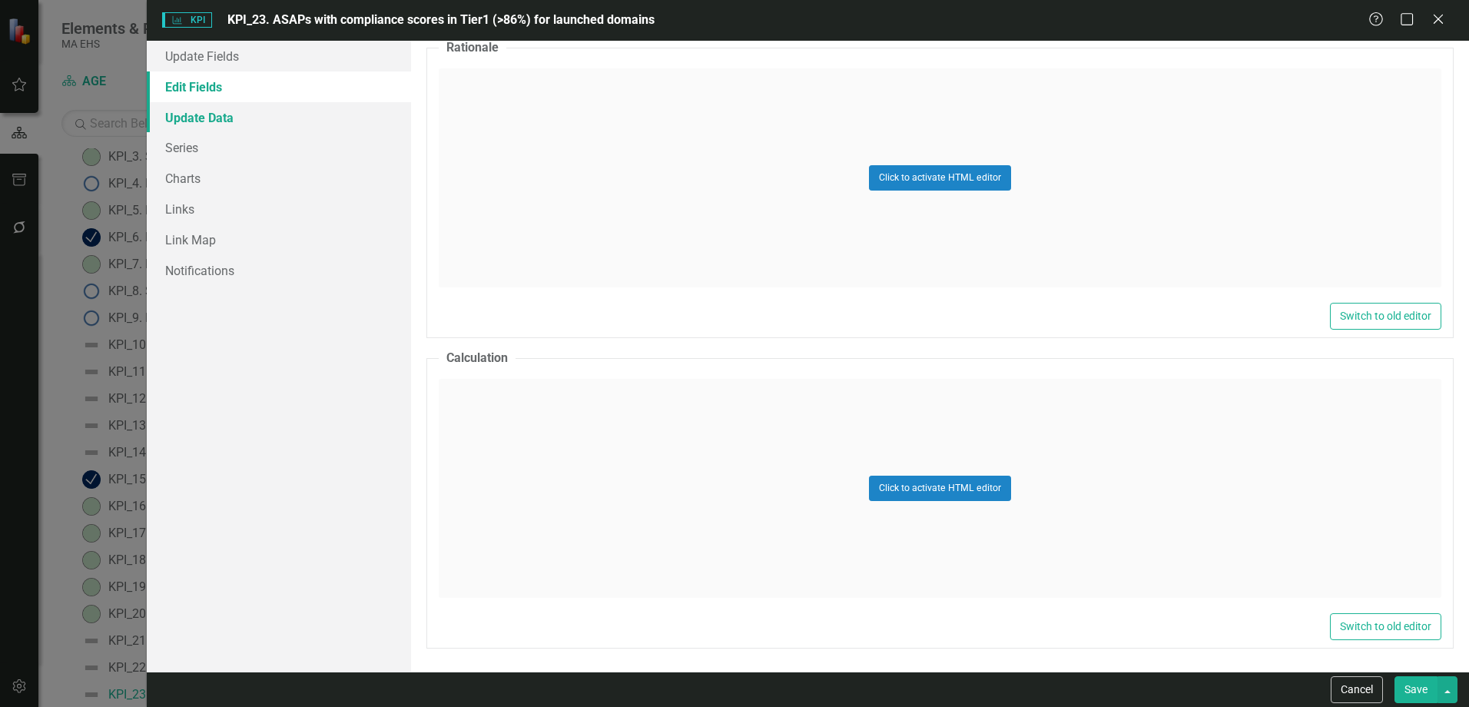
type input "KPI_23. ASAPs with compliance scores in Tier1 (>86%) for launched domains"
click at [307, 114] on link "Update Data" at bounding box center [279, 117] width 264 height 31
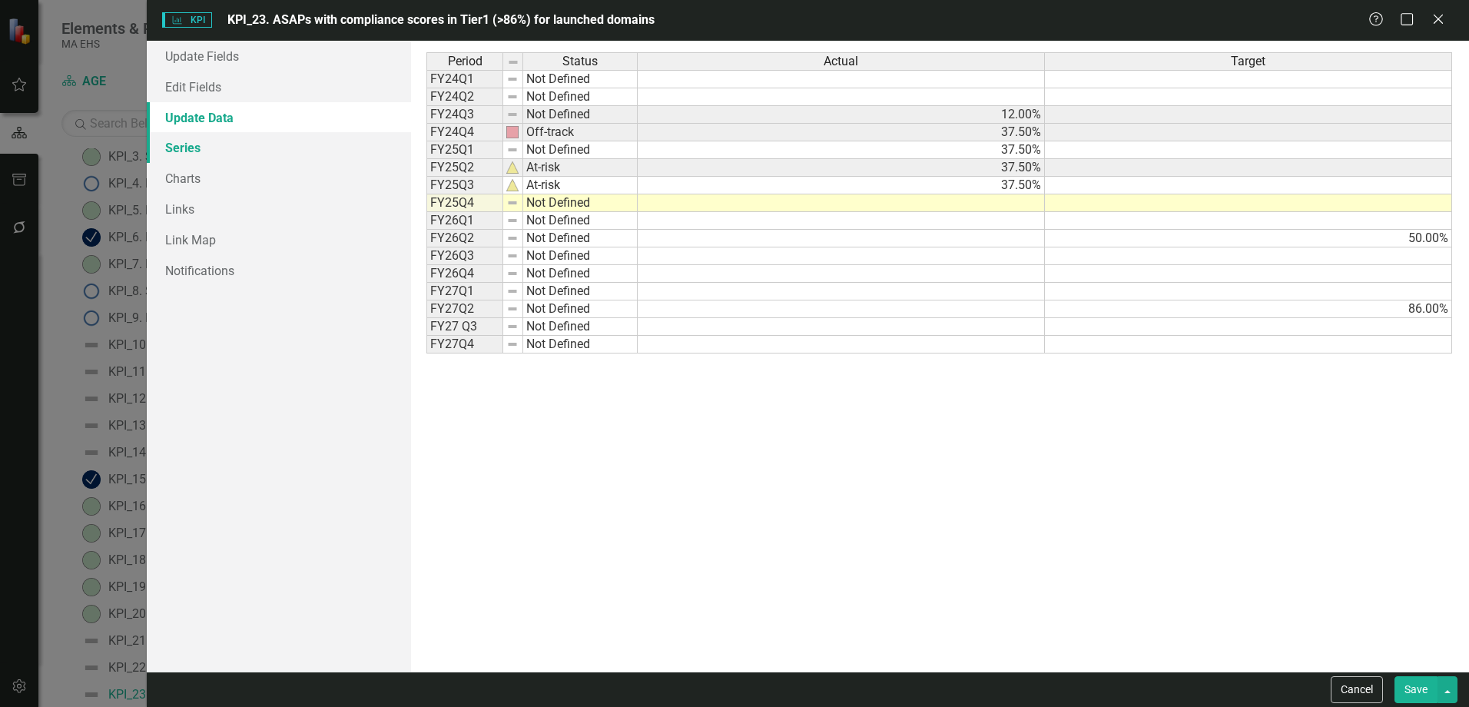
click at [201, 138] on link "Series" at bounding box center [279, 147] width 264 height 31
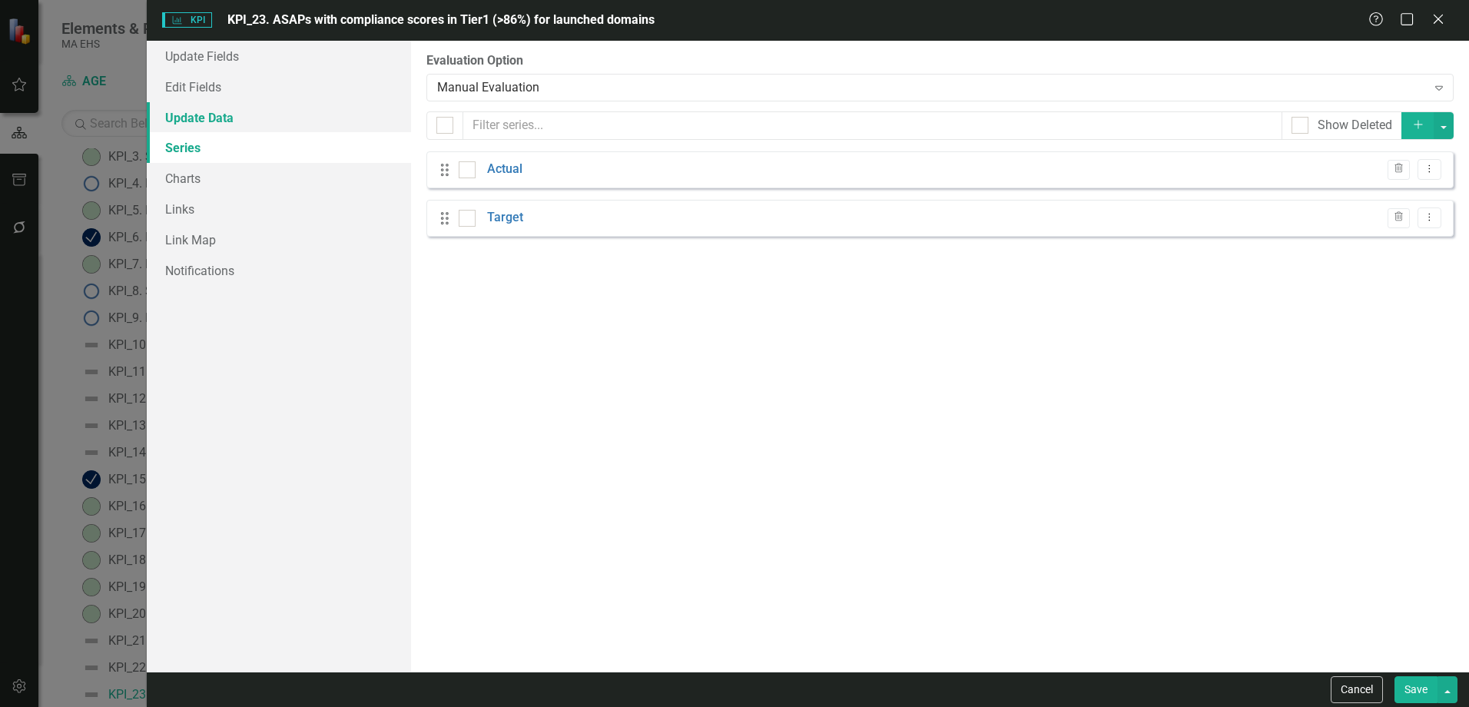
click at [218, 128] on link "Update Data" at bounding box center [279, 117] width 264 height 31
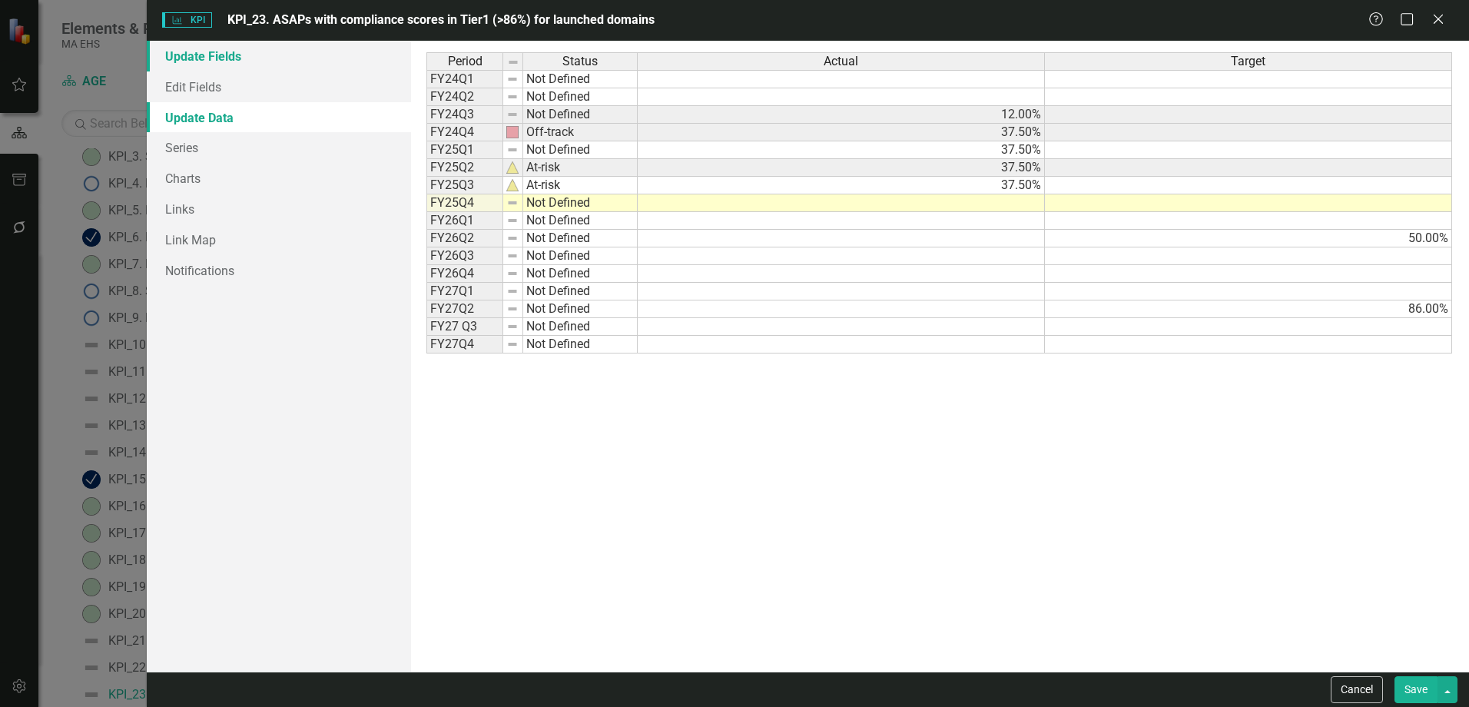
click at [222, 56] on link "Update Fields" at bounding box center [279, 56] width 264 height 31
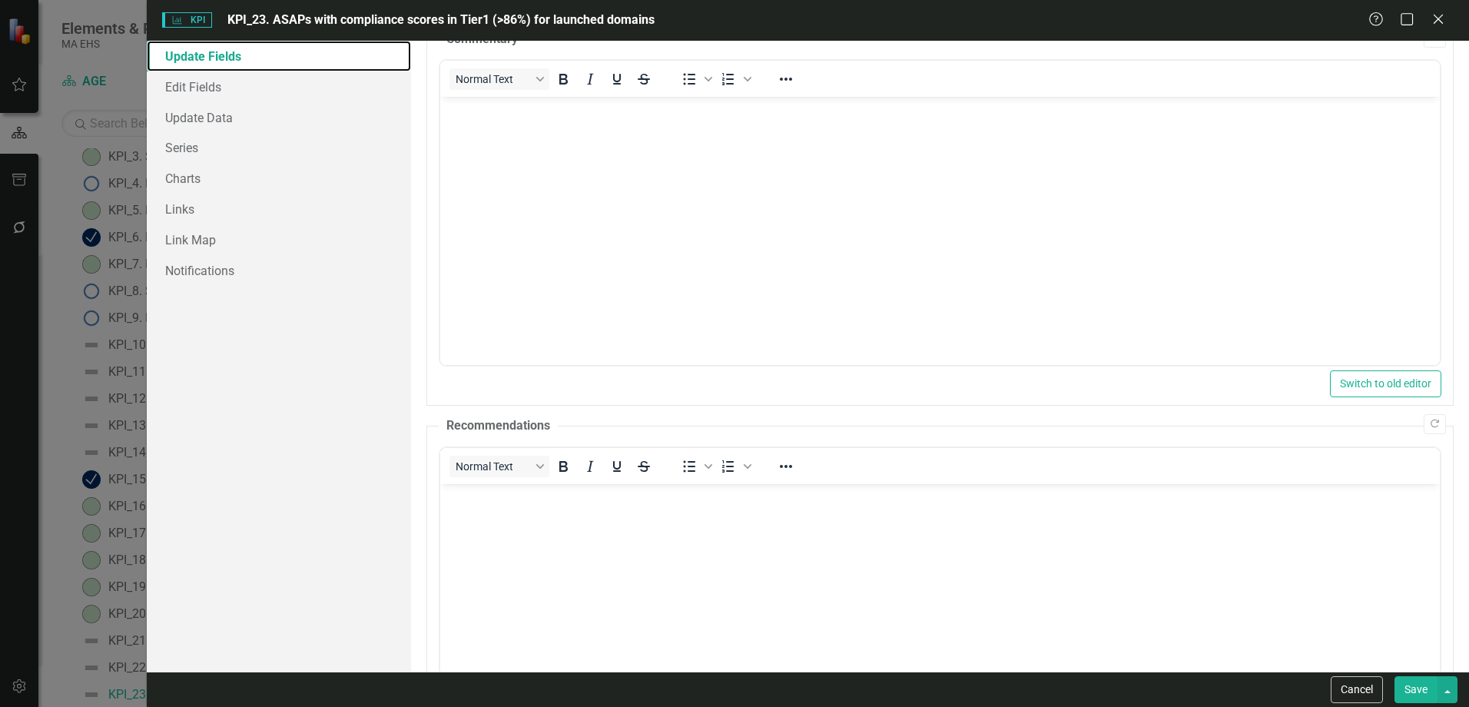
scroll to position [0, 0]
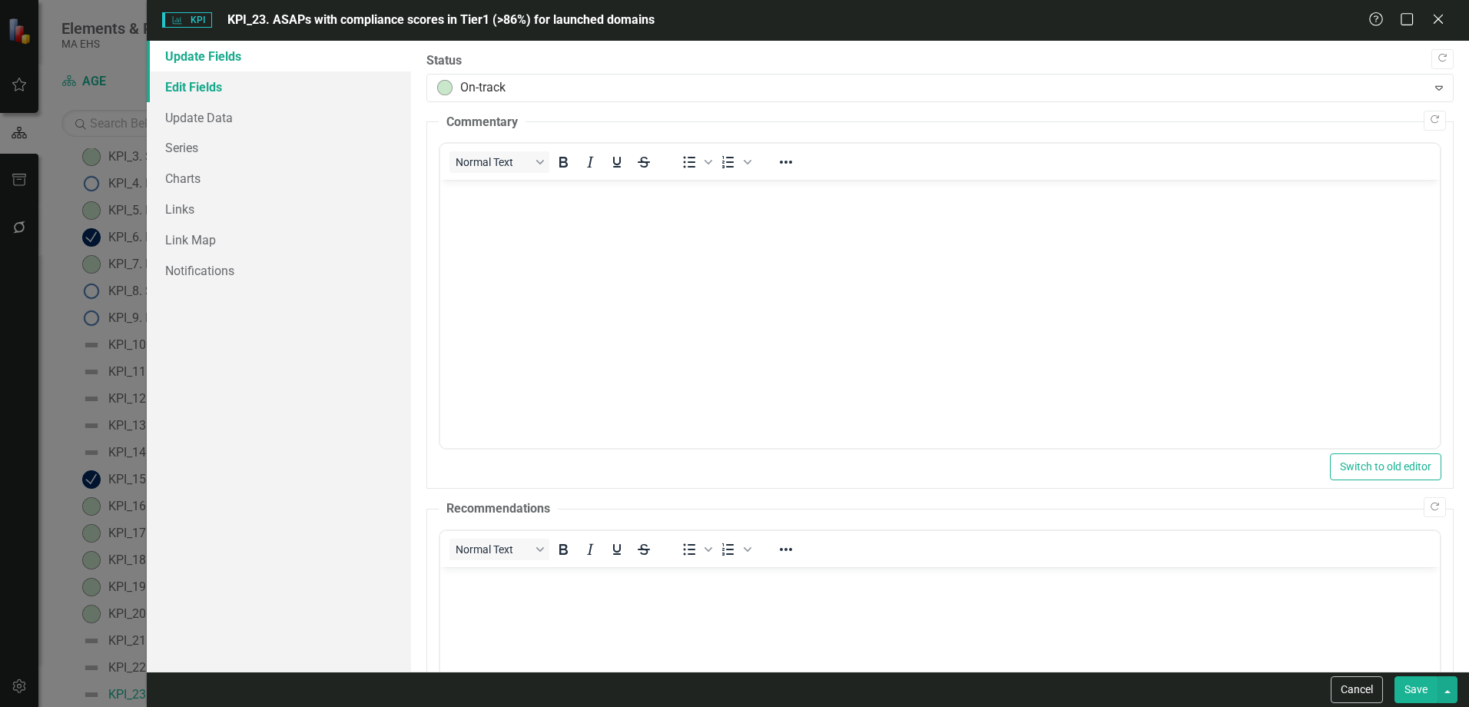
click at [276, 75] on link "Edit Fields" at bounding box center [279, 86] width 264 height 31
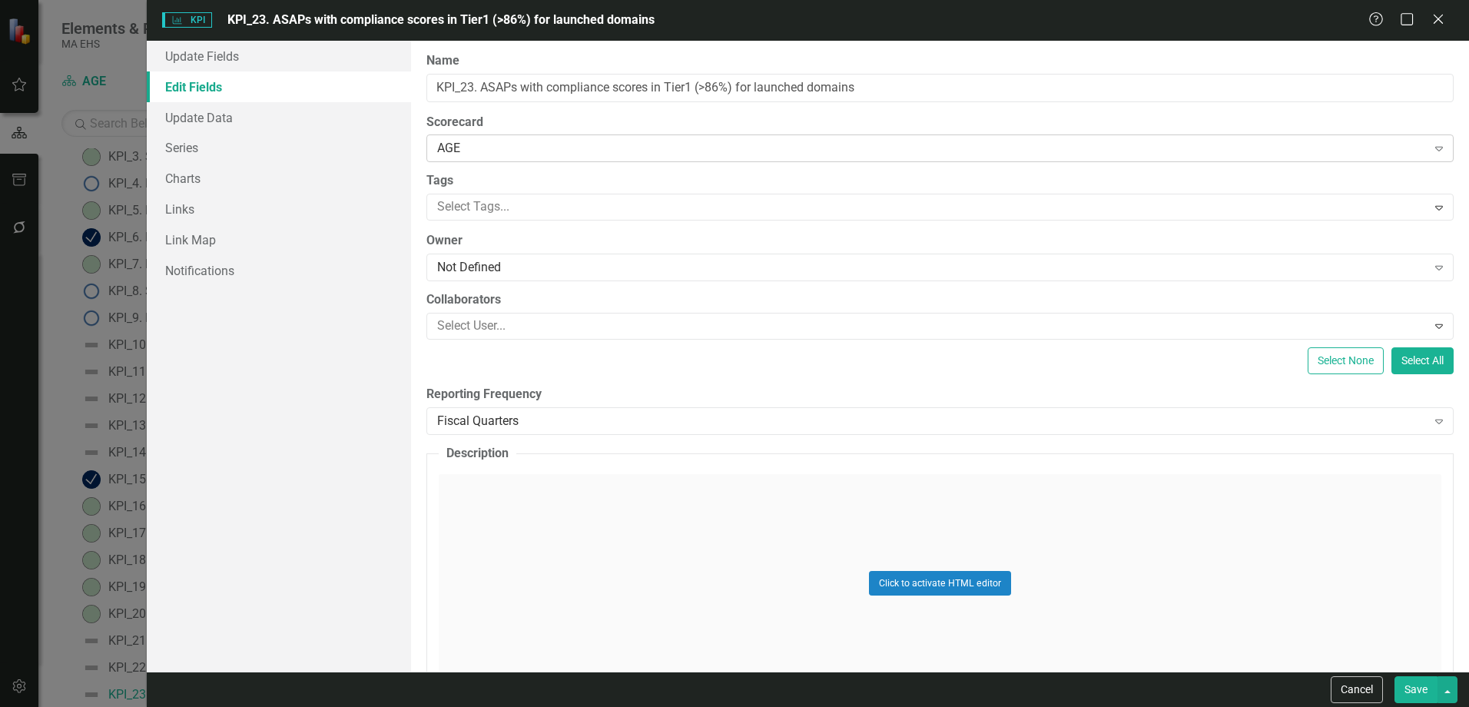
click at [668, 140] on div "AGE" at bounding box center [931, 149] width 989 height 18
click at [625, 277] on div "Not Defined Expand" at bounding box center [939, 268] width 1027 height 28
click at [568, 325] on div at bounding box center [928, 326] width 995 height 21
click at [529, 430] on div "Fiscal Quarters Expand" at bounding box center [939, 421] width 1027 height 28
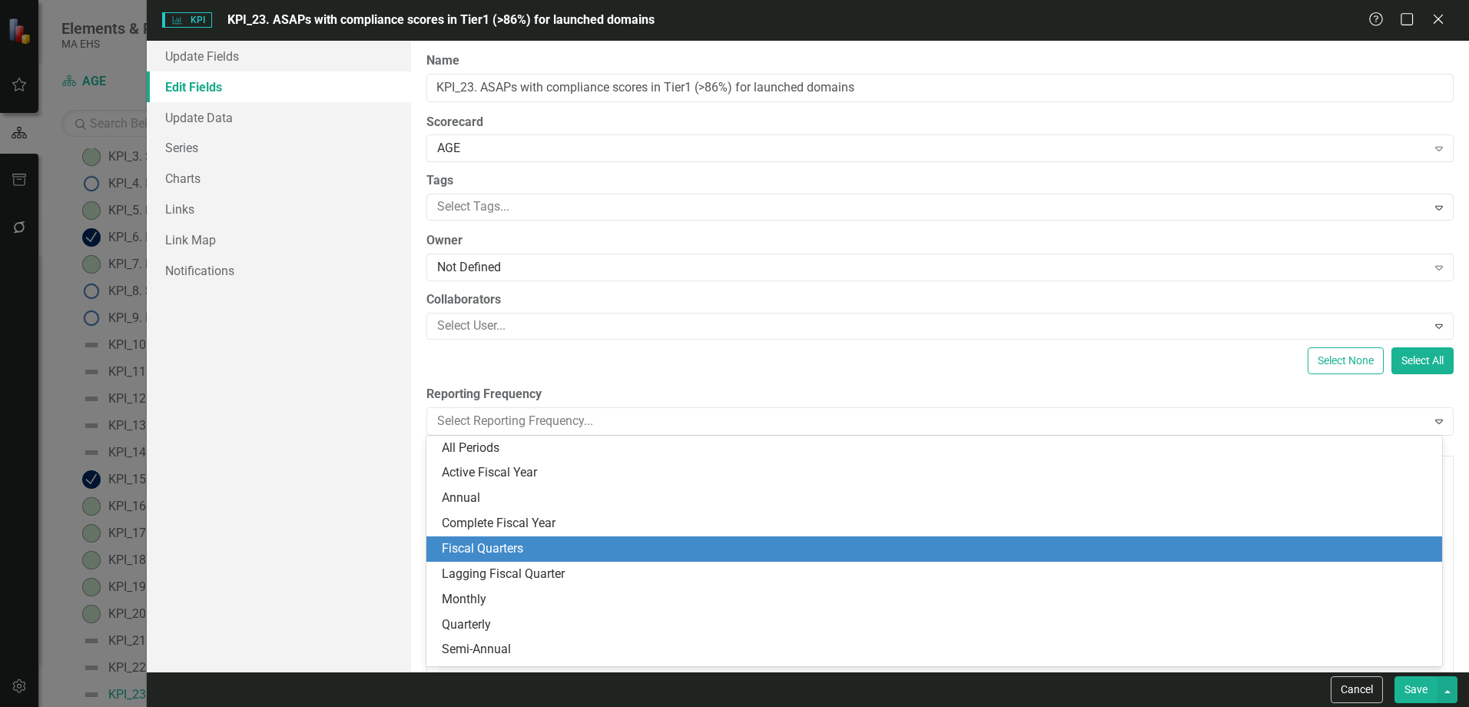
scroll to position [22, 0]
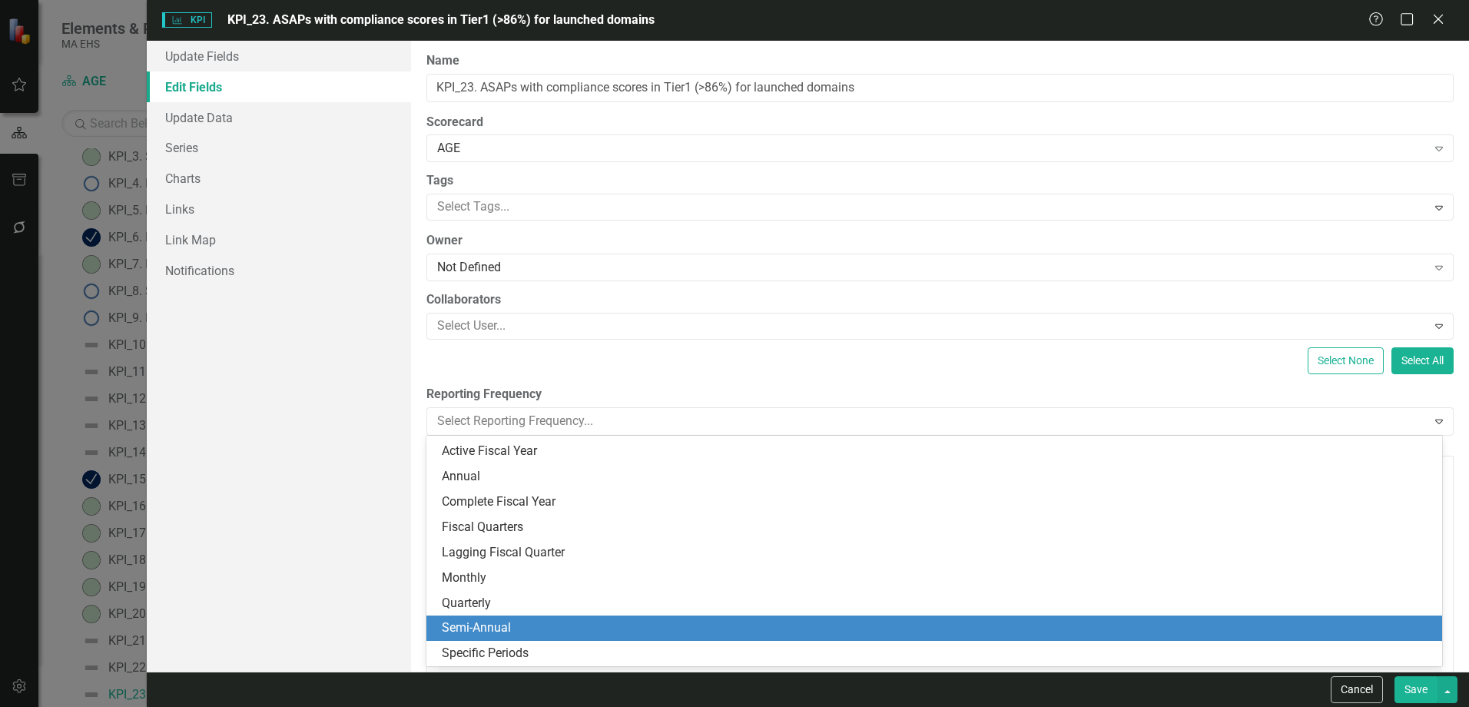
click at [534, 625] on div "Semi-Annual" at bounding box center [937, 628] width 991 height 18
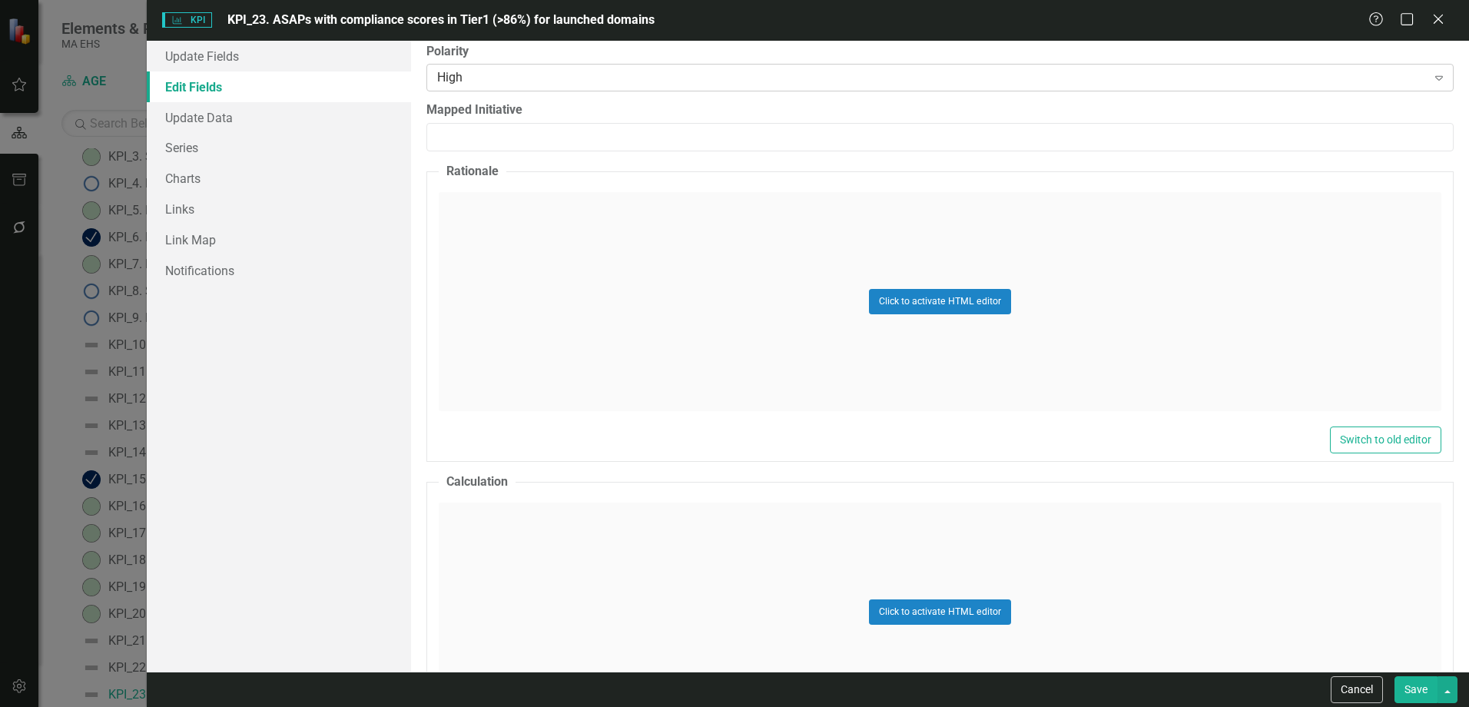
scroll to position [836, 0]
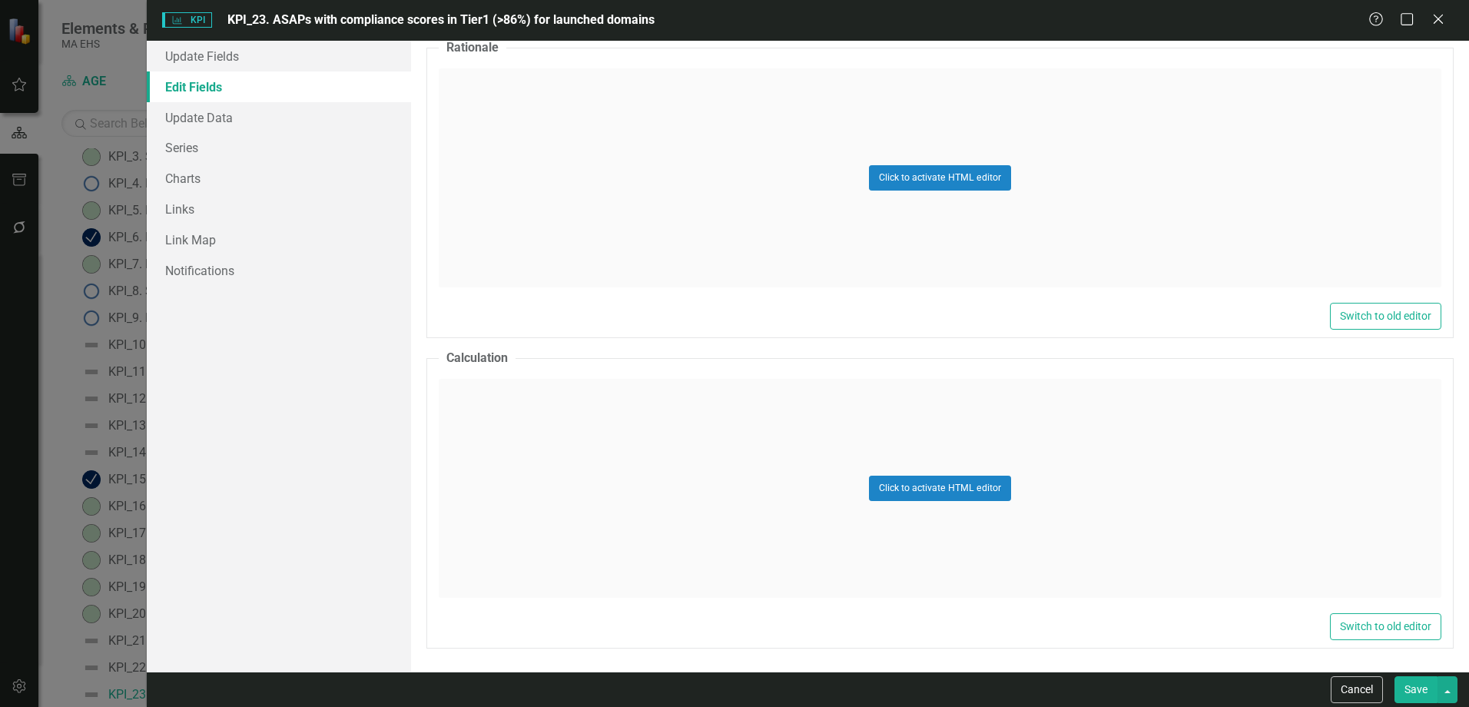
click at [751, 456] on div "Click to activate HTML editor" at bounding box center [940, 488] width 1003 height 219
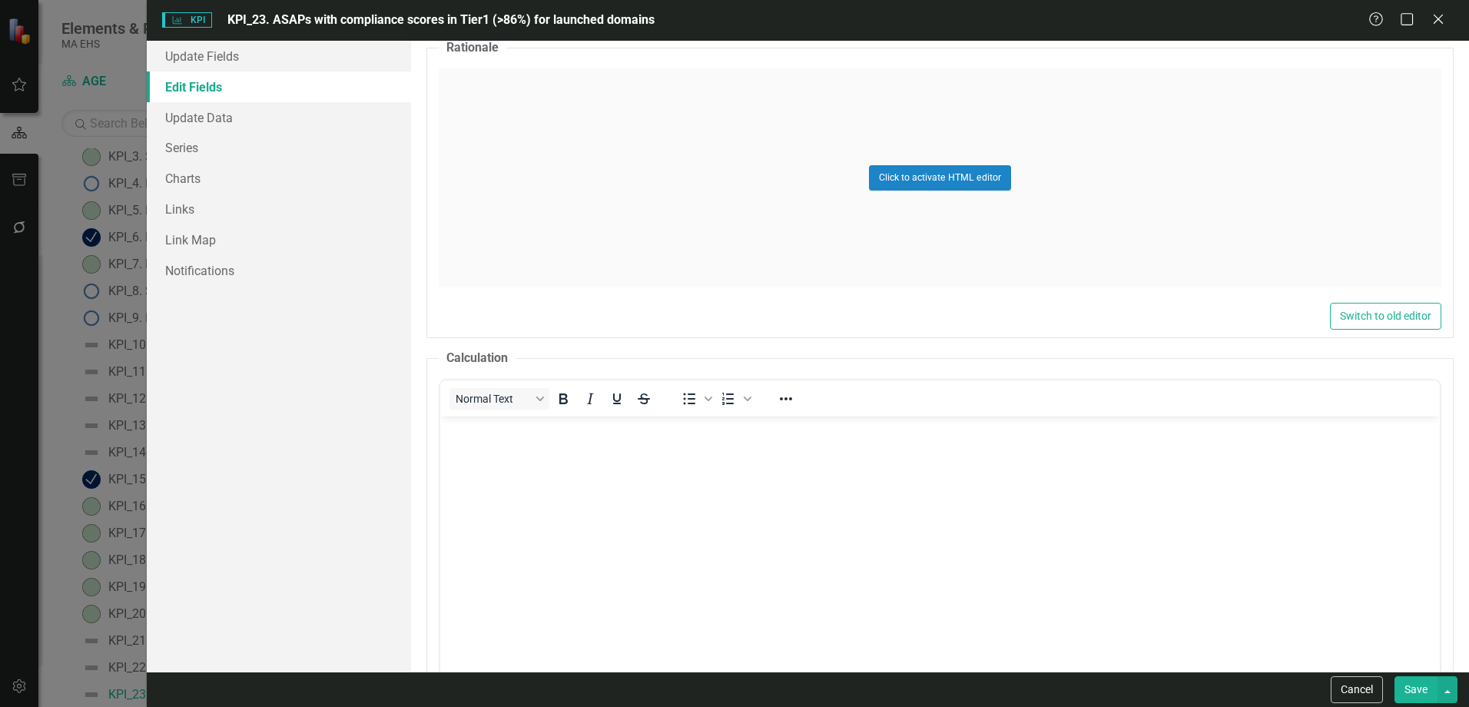
scroll to position [0, 0]
click at [269, 101] on link "Edit Fields" at bounding box center [279, 86] width 264 height 31
click at [256, 118] on link "Update Data" at bounding box center [279, 117] width 264 height 31
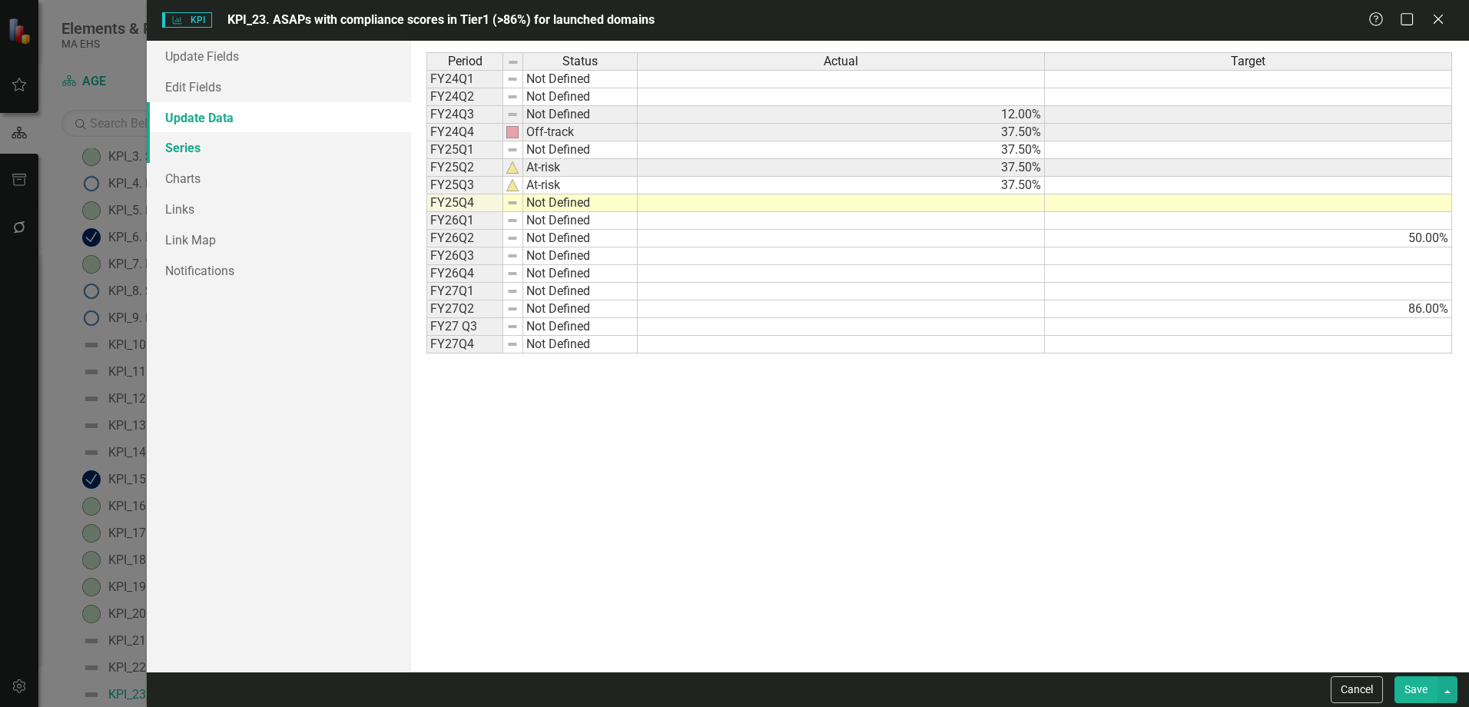
click at [250, 155] on link "Series" at bounding box center [279, 147] width 264 height 31
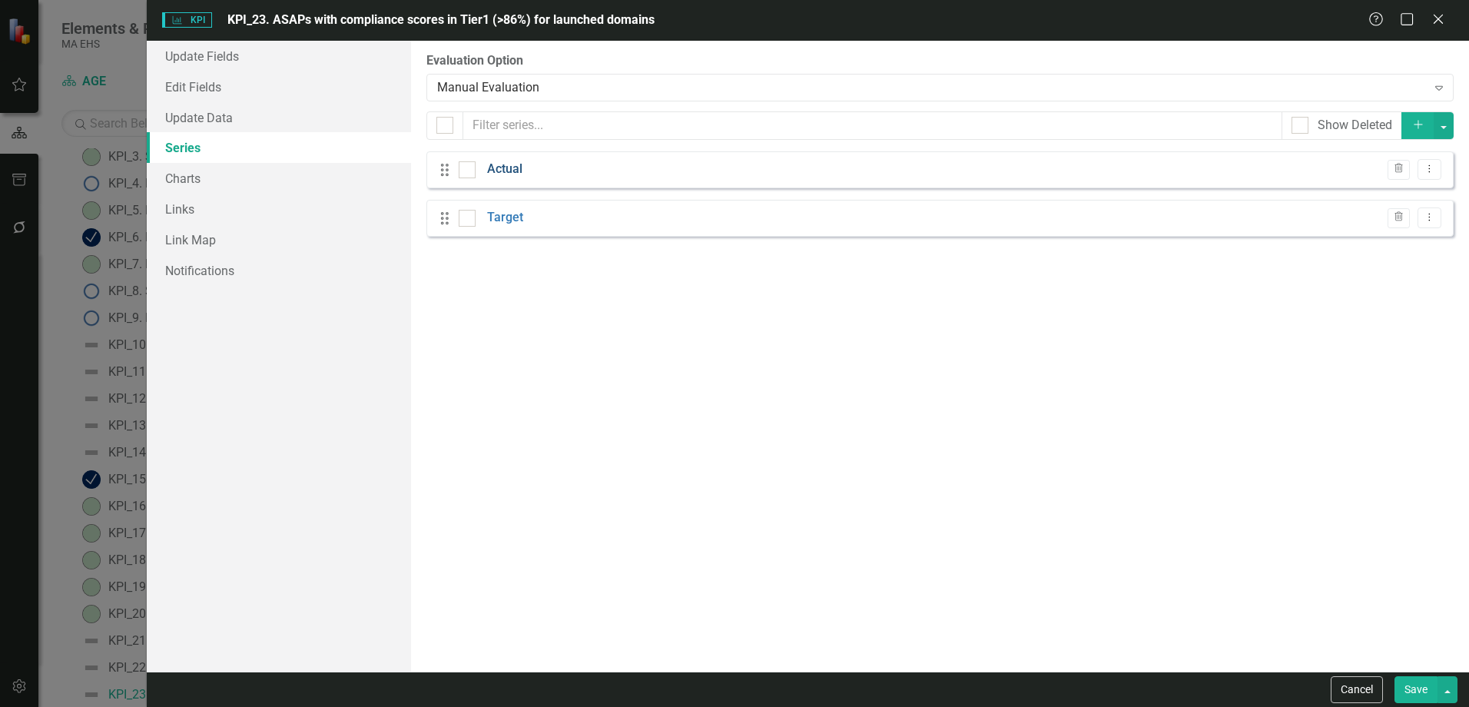
click at [503, 172] on link "Actual" at bounding box center [504, 170] width 35 height 18
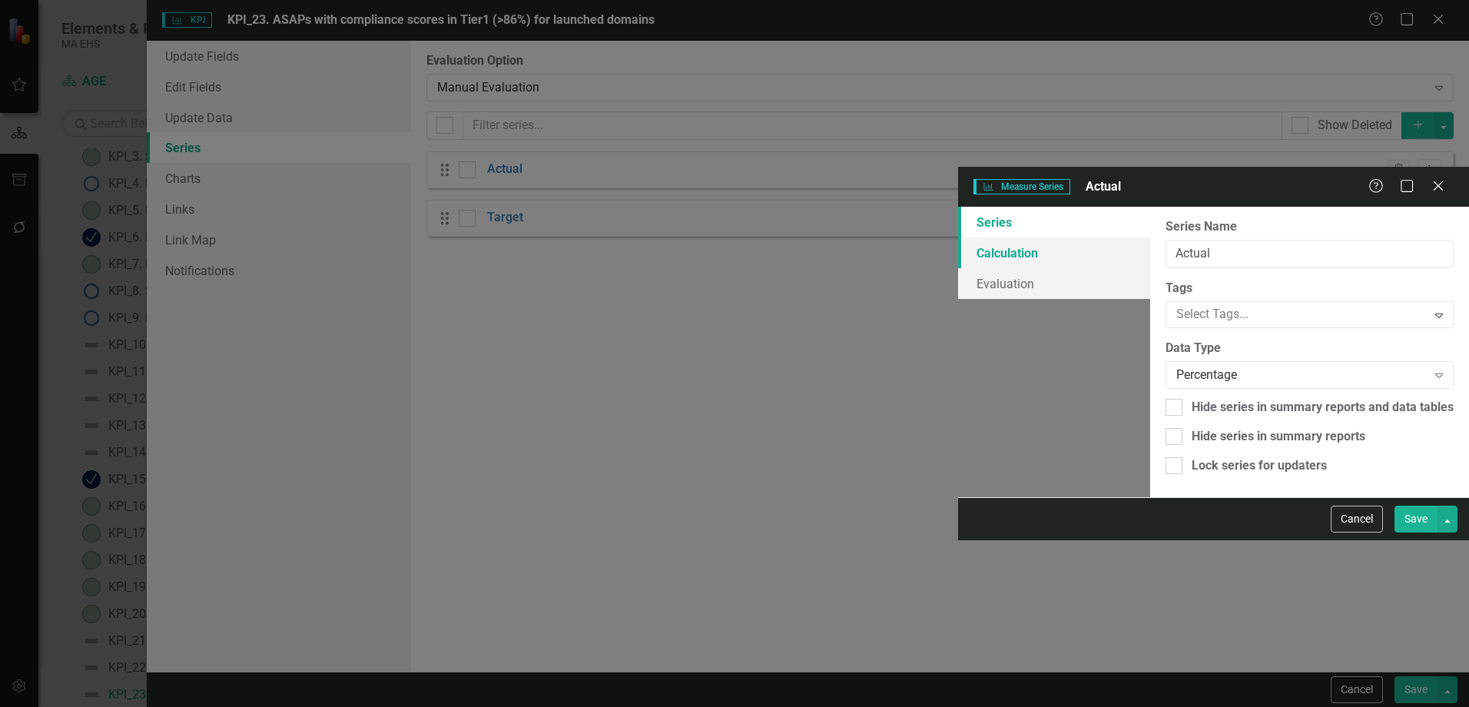
click at [958, 237] on link "Calculation" at bounding box center [1054, 252] width 192 height 31
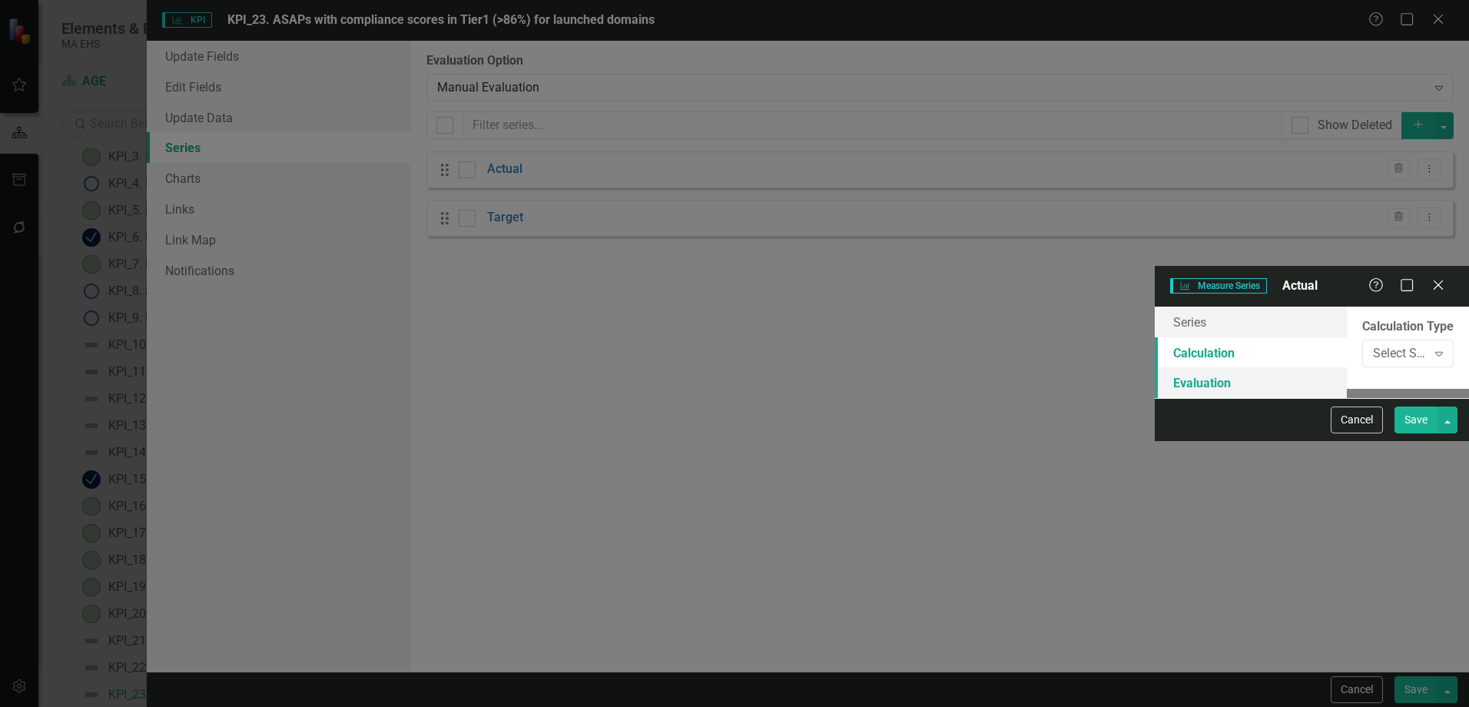
click at [1155, 367] on link "Evaluation" at bounding box center [1251, 382] width 192 height 31
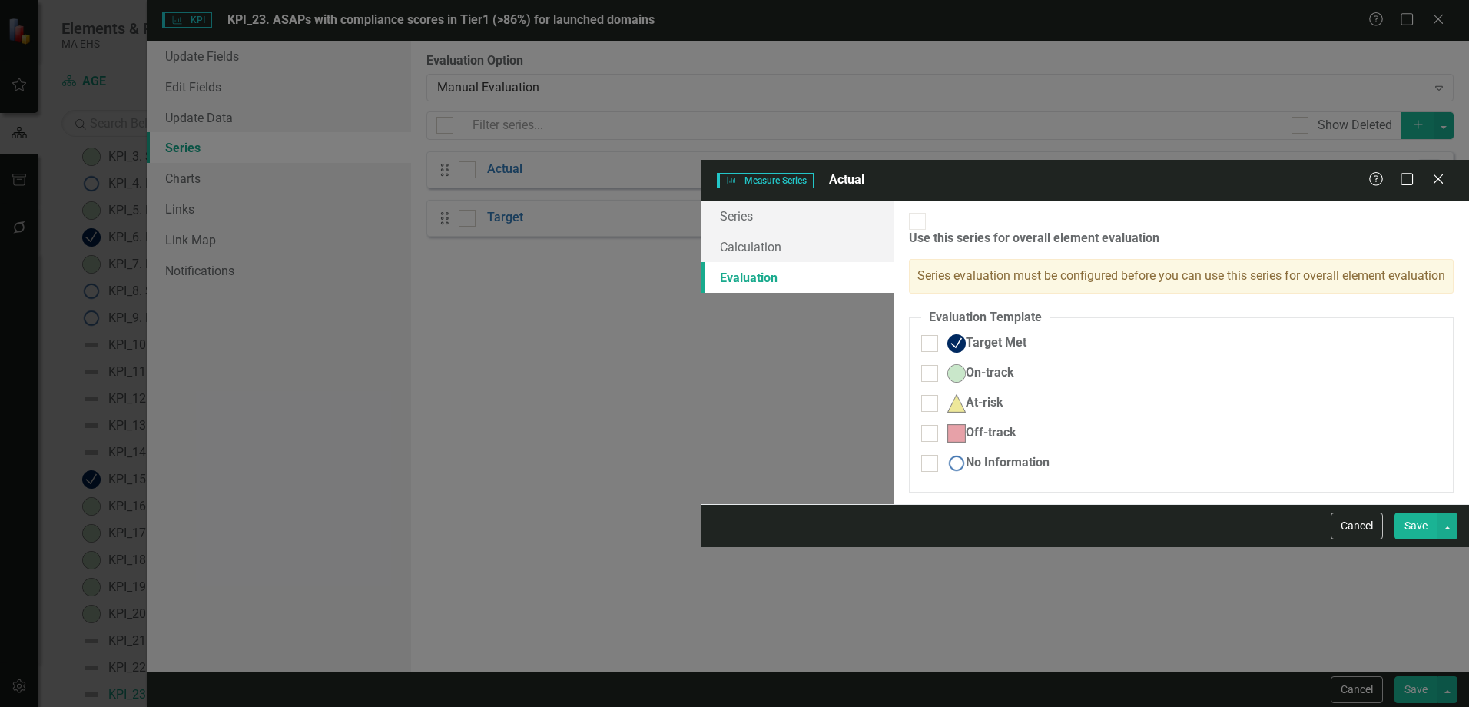
click at [701, 262] on link "Evaluation" at bounding box center [797, 277] width 192 height 31
click at [701, 231] on link "Calculation" at bounding box center [797, 246] width 192 height 31
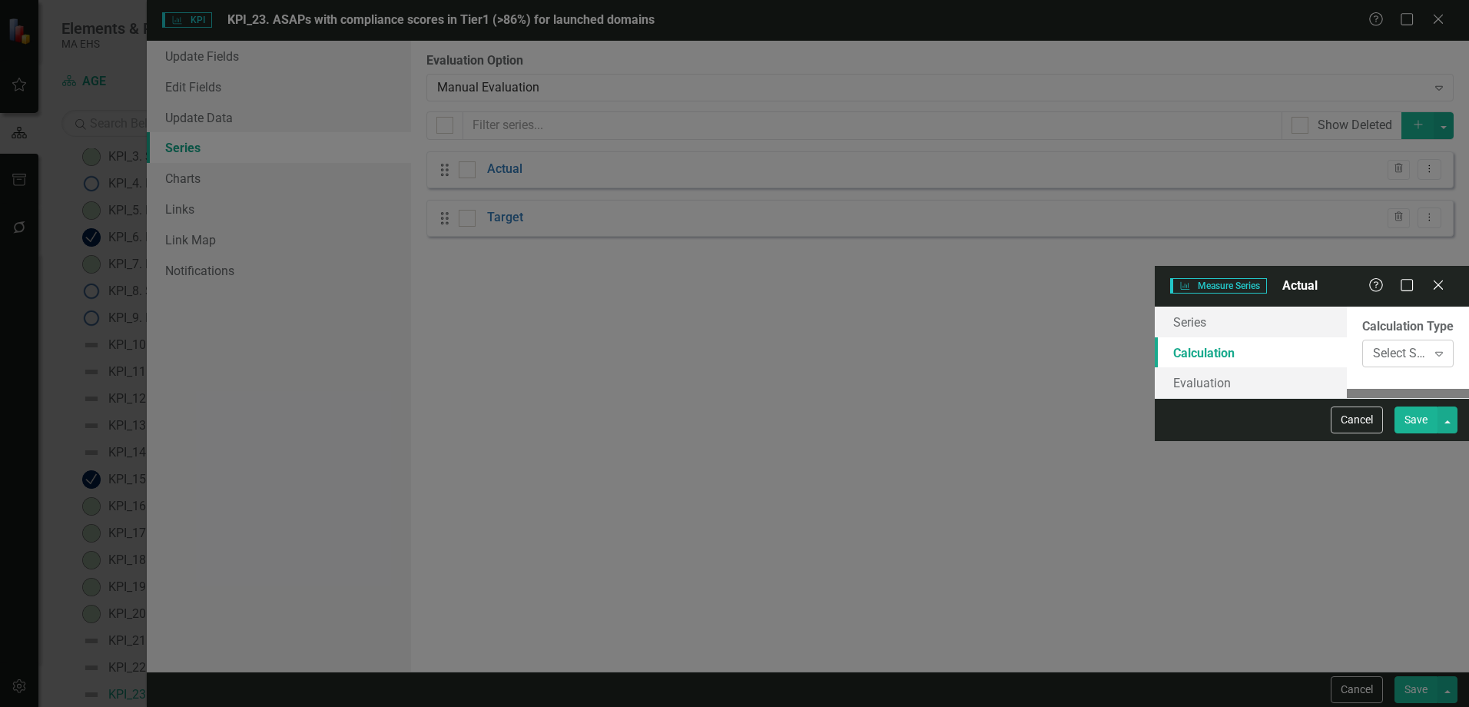
click at [1362, 340] on div "Select Series Calculation Type Expand" at bounding box center [1407, 354] width 91 height 28
click at [1441, 277] on icon "Close" at bounding box center [1437, 284] width 19 height 15
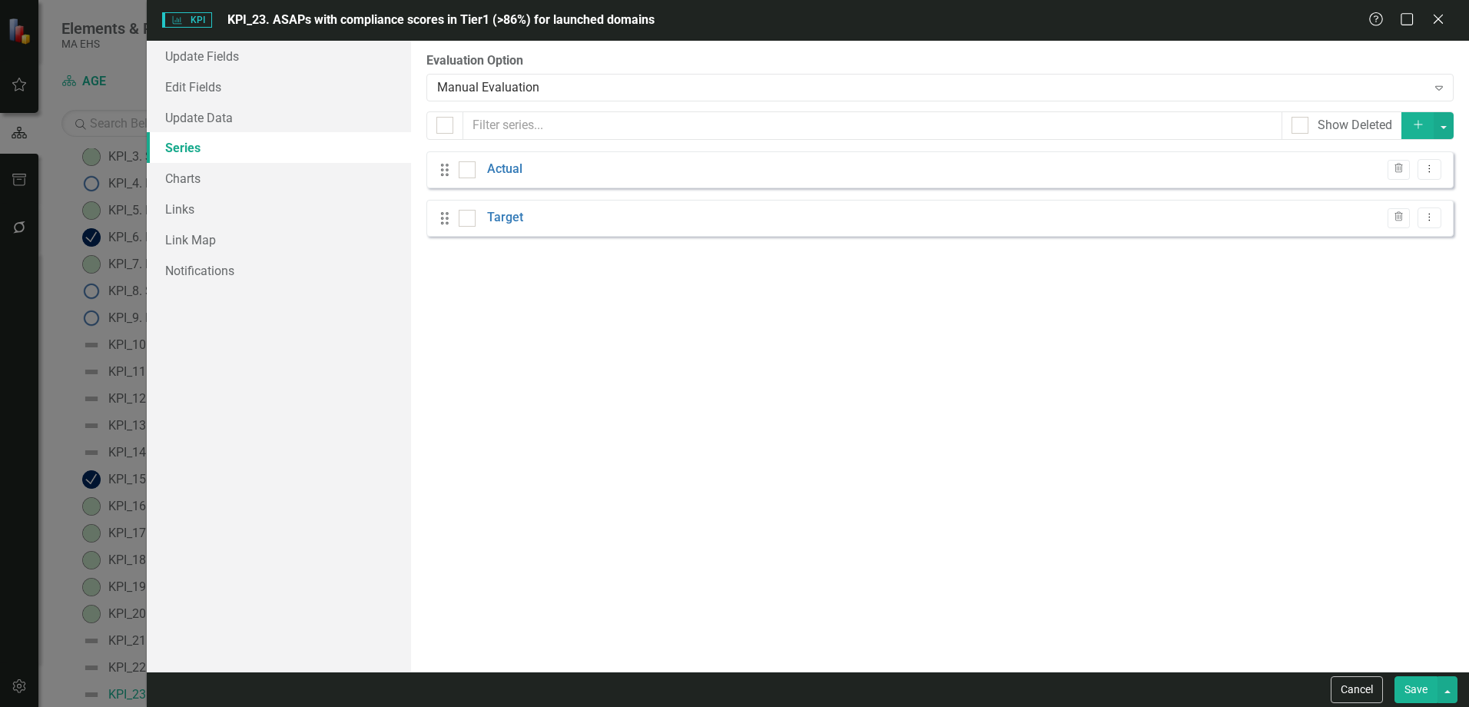
click at [1414, 693] on button "Save" at bounding box center [1415, 689] width 43 height 27
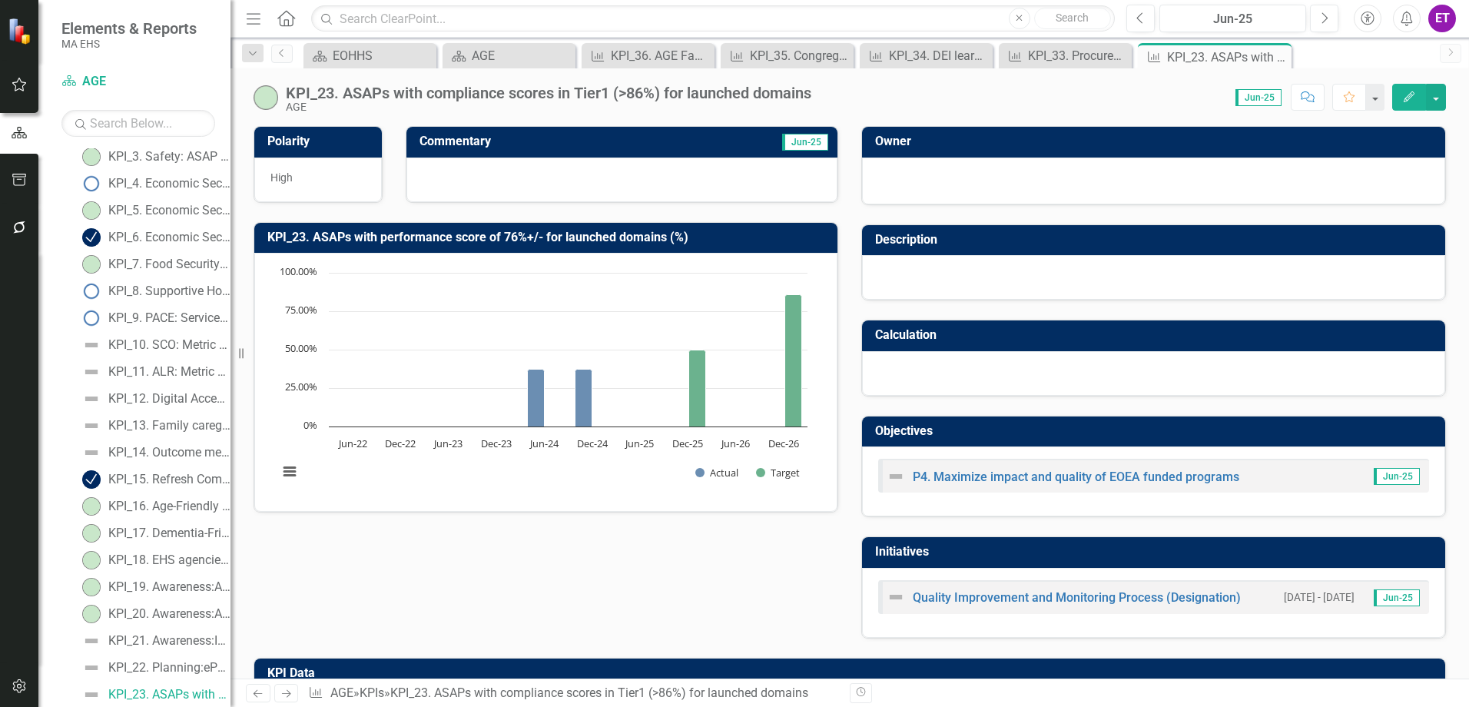
click at [1404, 98] on icon "Edit" at bounding box center [1409, 96] width 14 height 11
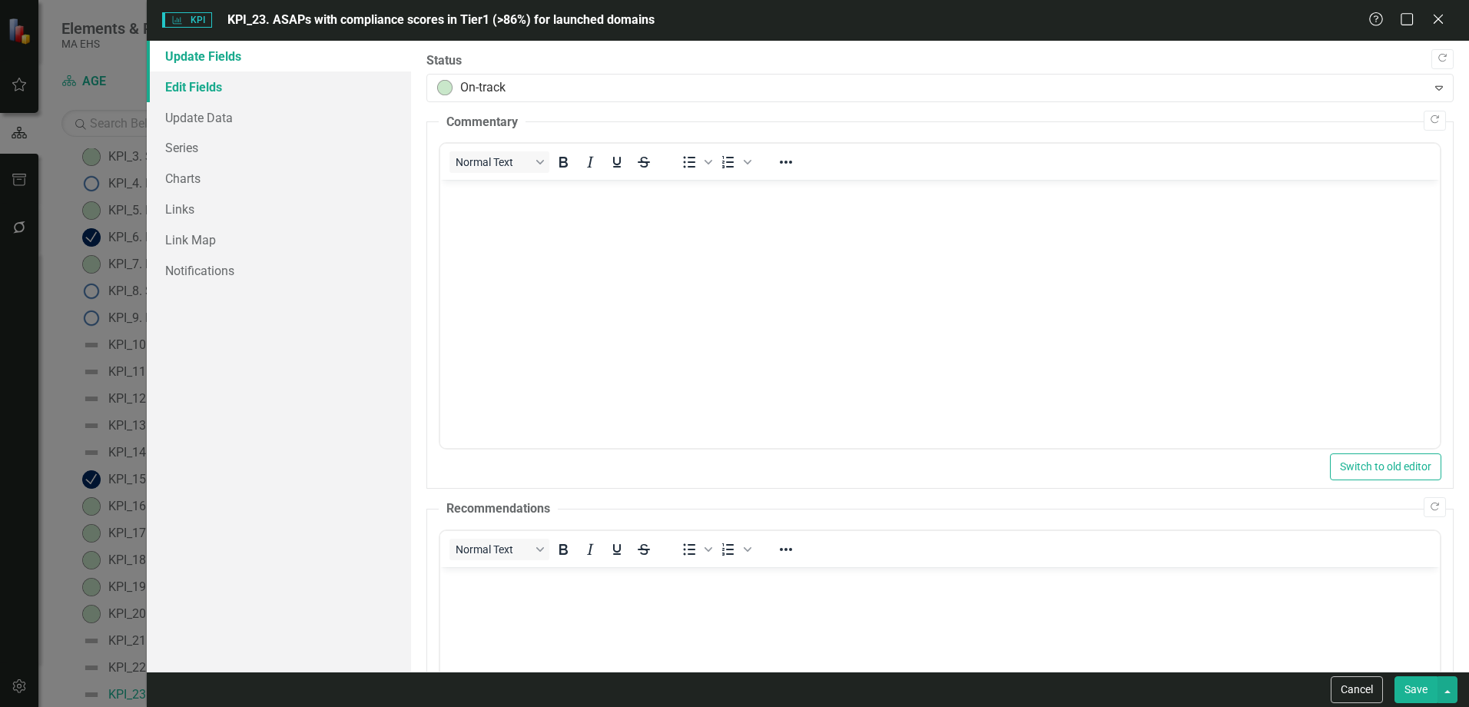
click at [248, 95] on link "Edit Fields" at bounding box center [279, 86] width 264 height 31
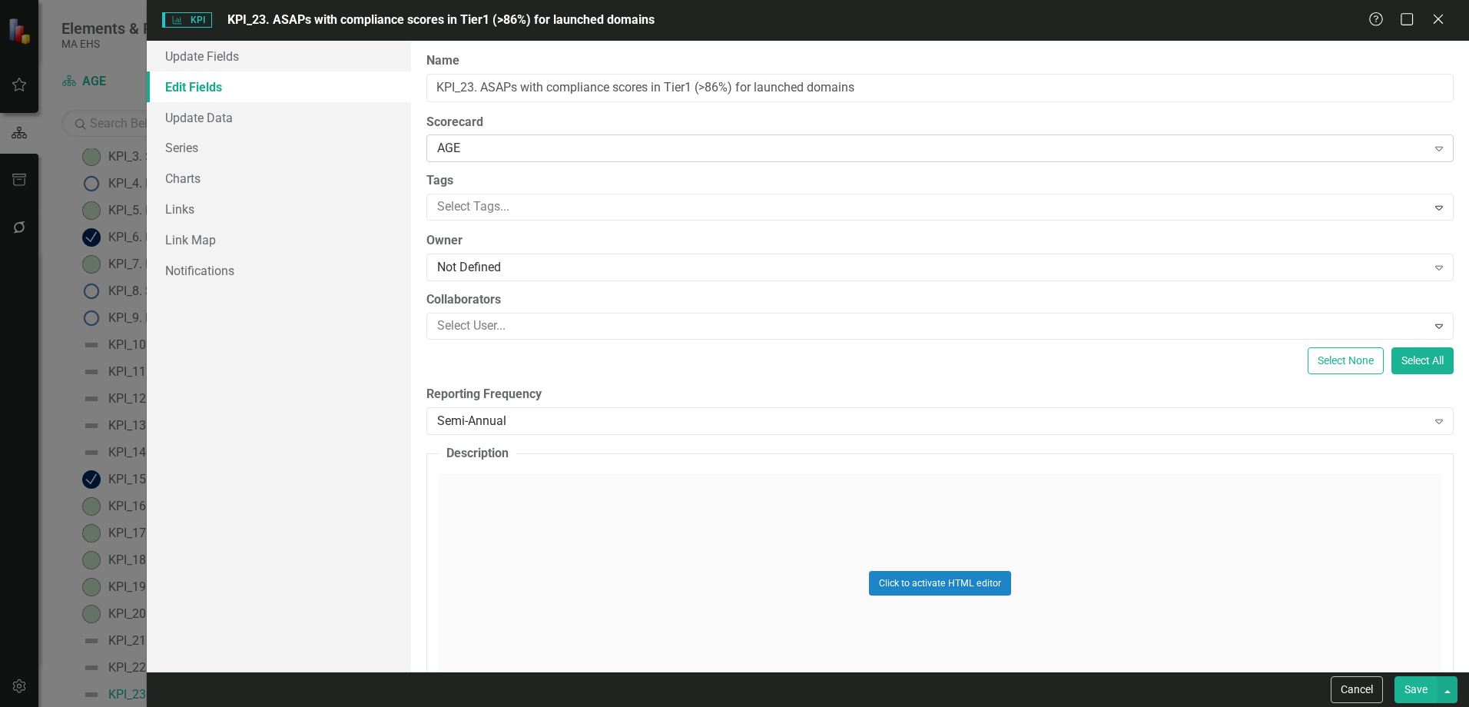
click at [655, 146] on div "AGE" at bounding box center [931, 149] width 989 height 18
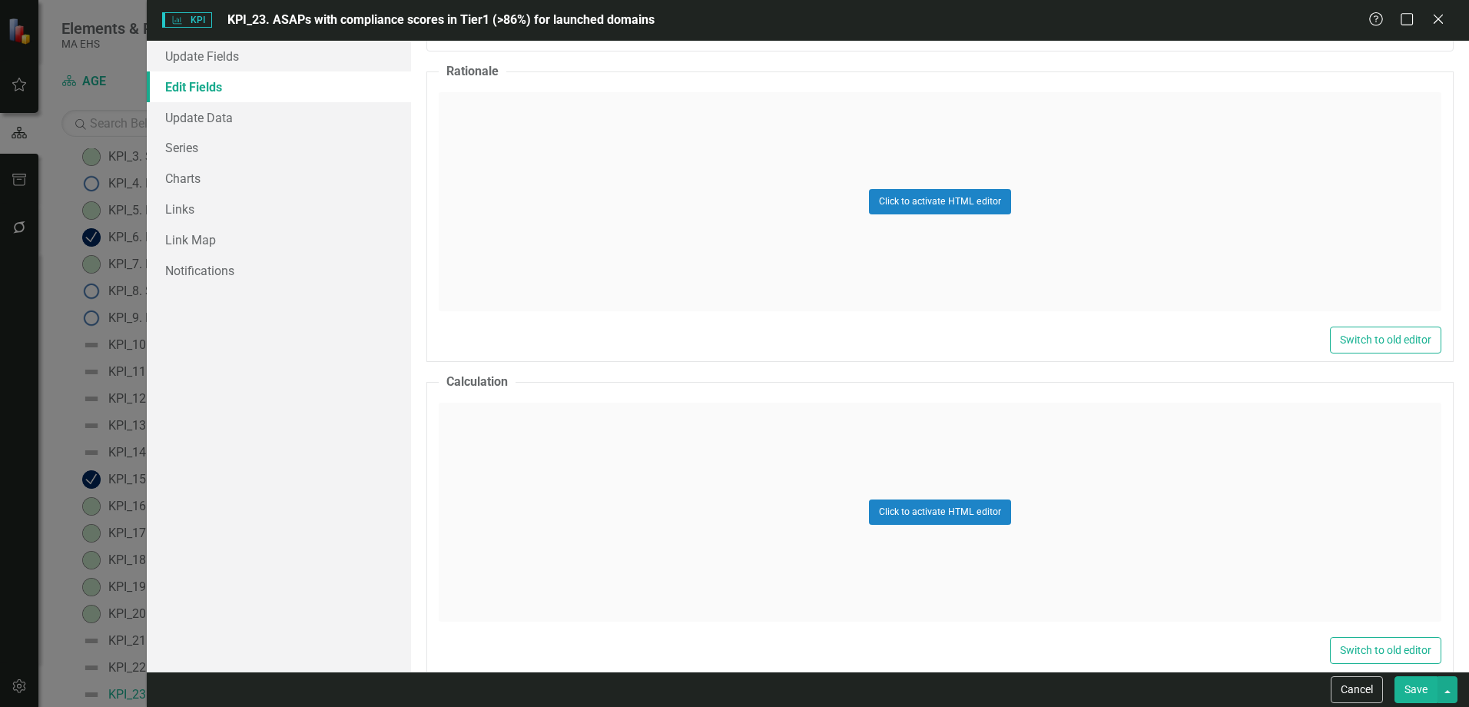
scroll to position [836, 0]
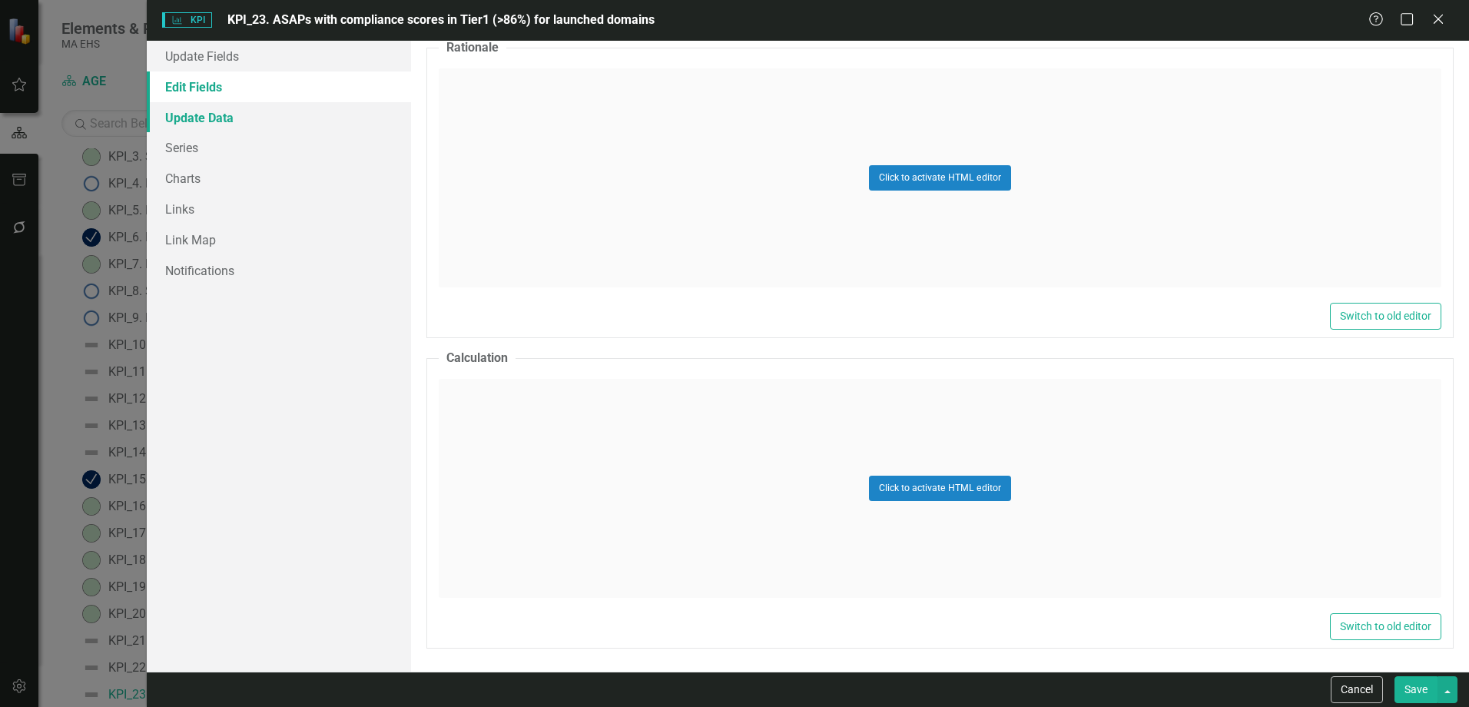
click at [234, 126] on link "Update Data" at bounding box center [279, 117] width 264 height 31
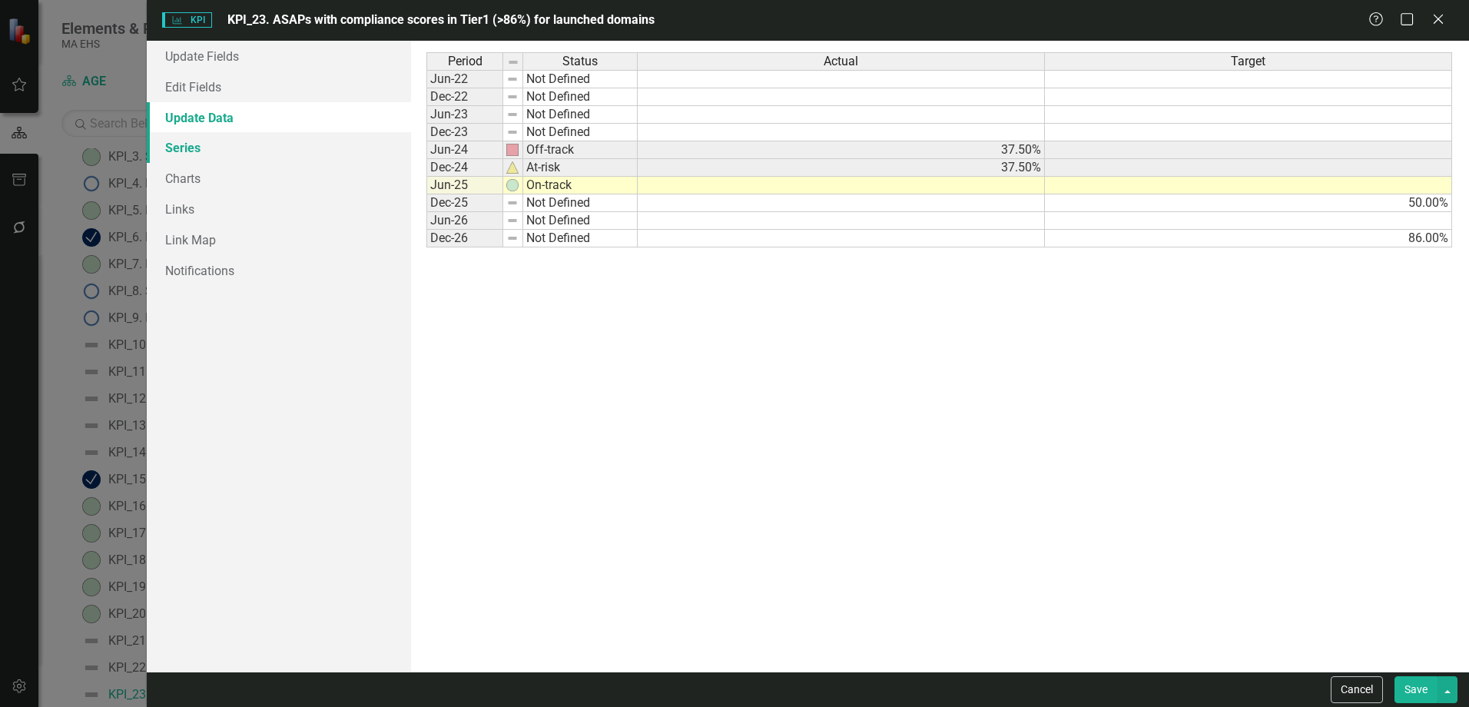
click at [214, 144] on link "Series" at bounding box center [279, 147] width 264 height 31
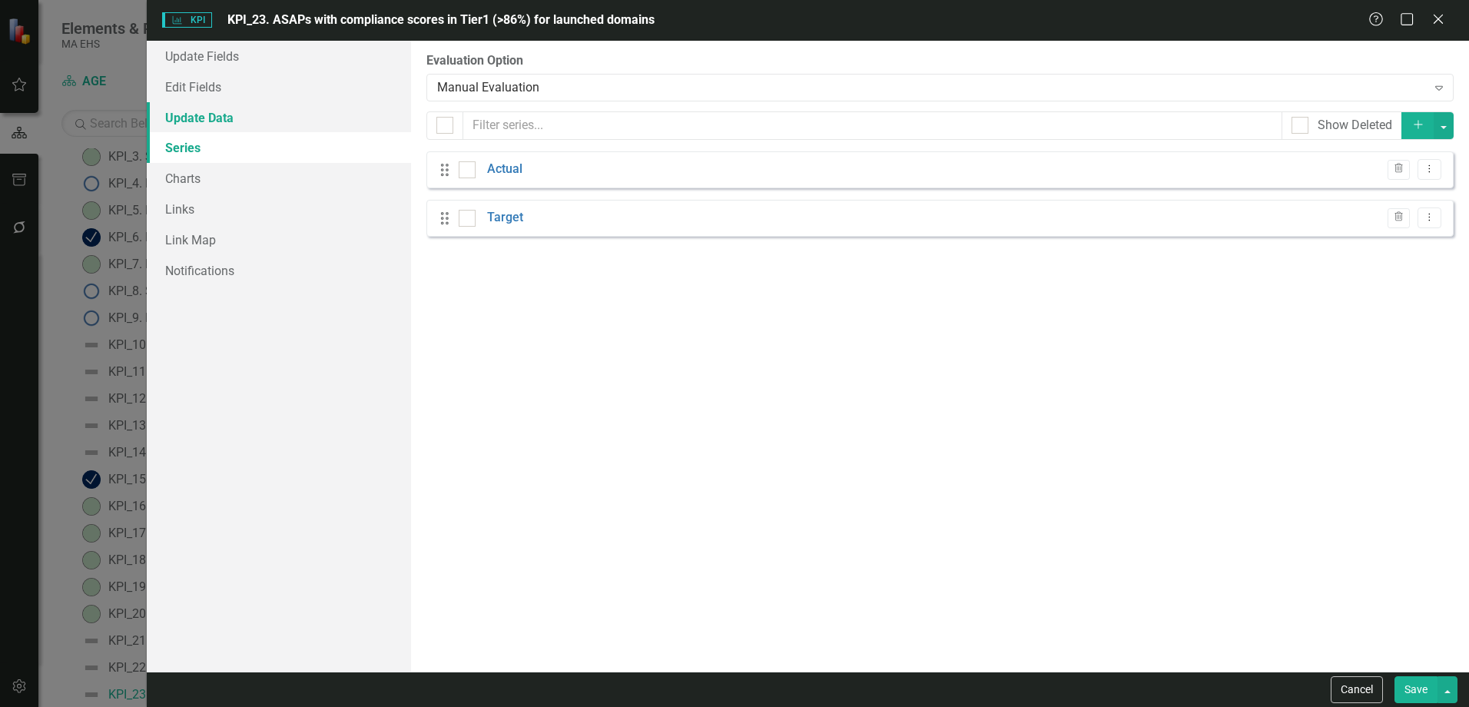
click at [230, 104] on link "Update Data" at bounding box center [279, 117] width 264 height 31
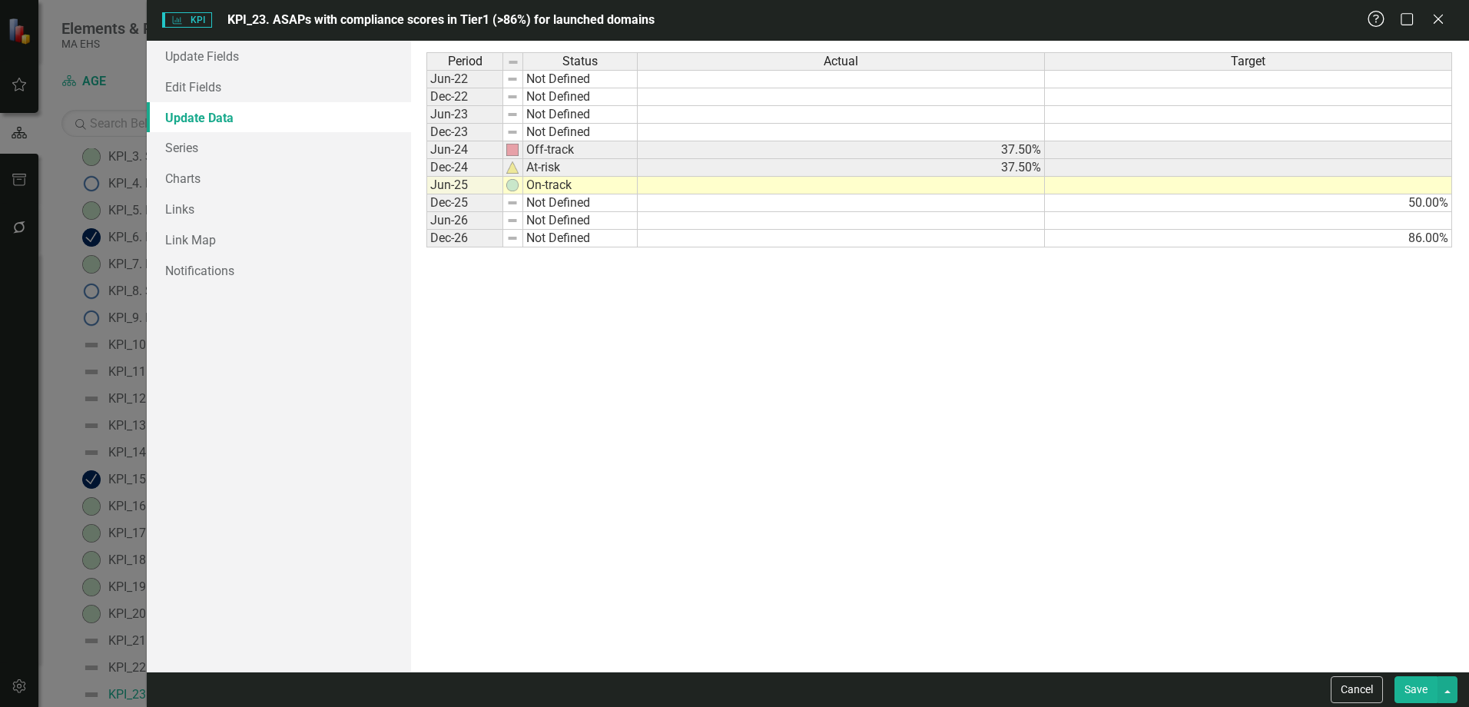
click at [1381, 21] on icon "Help" at bounding box center [1376, 19] width 19 height 15
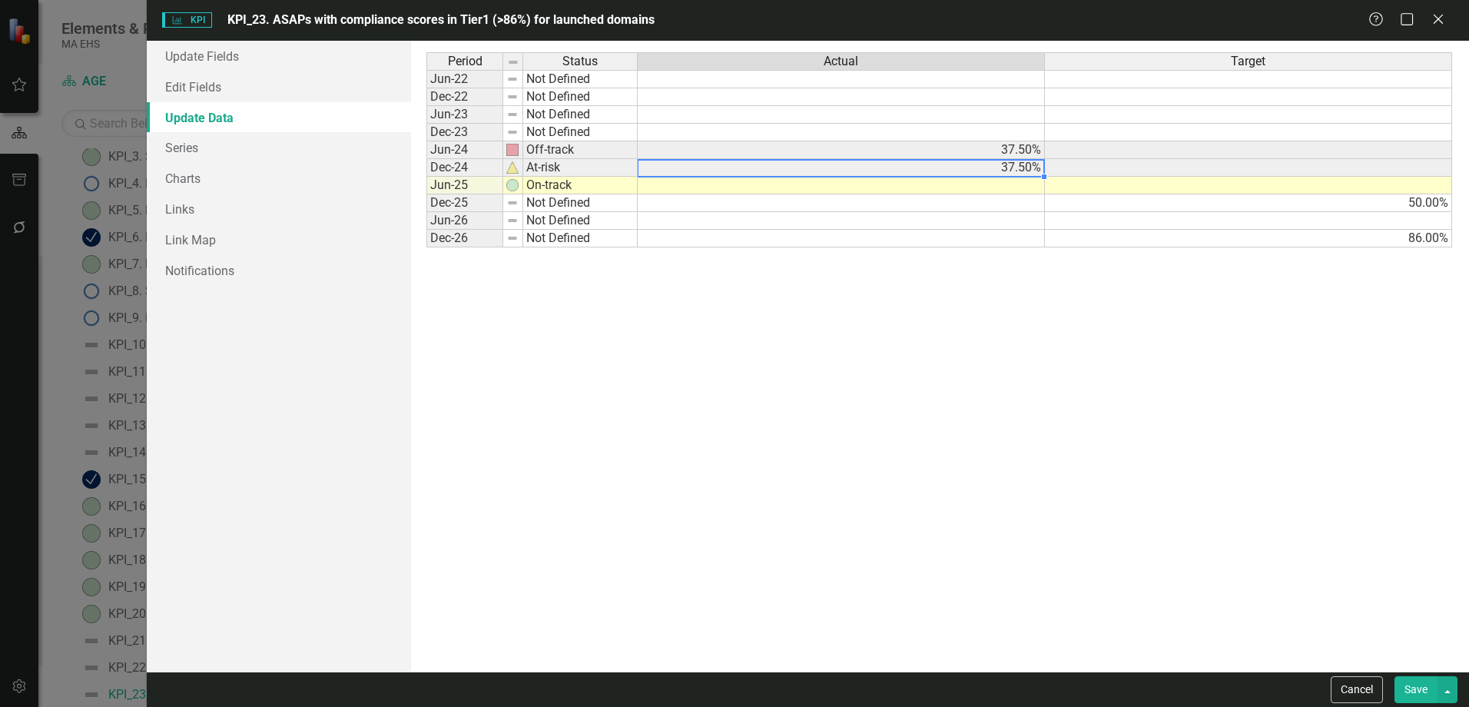
click at [426, 175] on div "Period Status Actual Target Jun-22 Not Defined Dec-22 Not Defined Jun-23 Not De…" at bounding box center [426, 149] width 0 height 195
click at [1006, 182] on td at bounding box center [841, 186] width 407 height 18
click at [1417, 694] on button "Save" at bounding box center [1415, 689] width 43 height 27
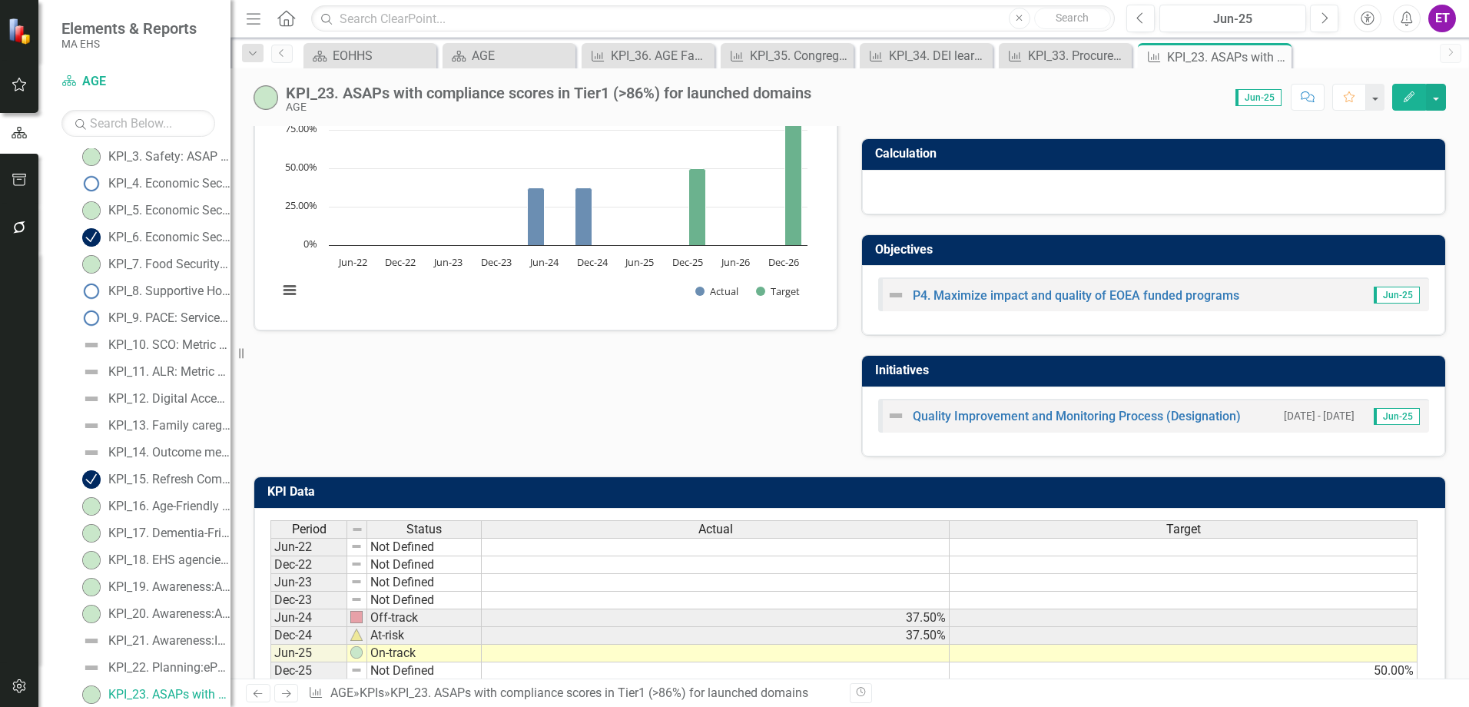
scroll to position [0, 0]
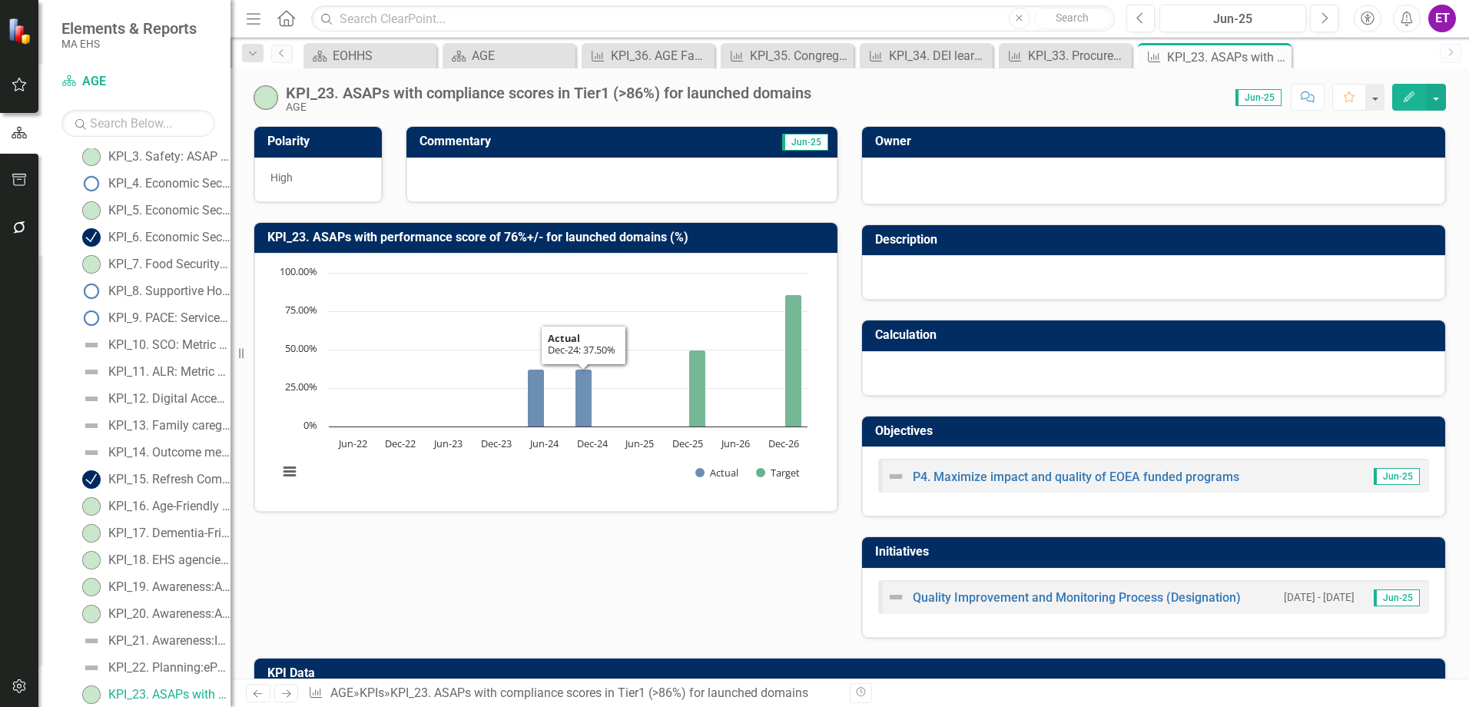
click at [591, 416] on icon "Dec-24, 37.5. Actual." at bounding box center [583, 399] width 17 height 58
click at [1416, 97] on button "Edit" at bounding box center [1409, 97] width 34 height 27
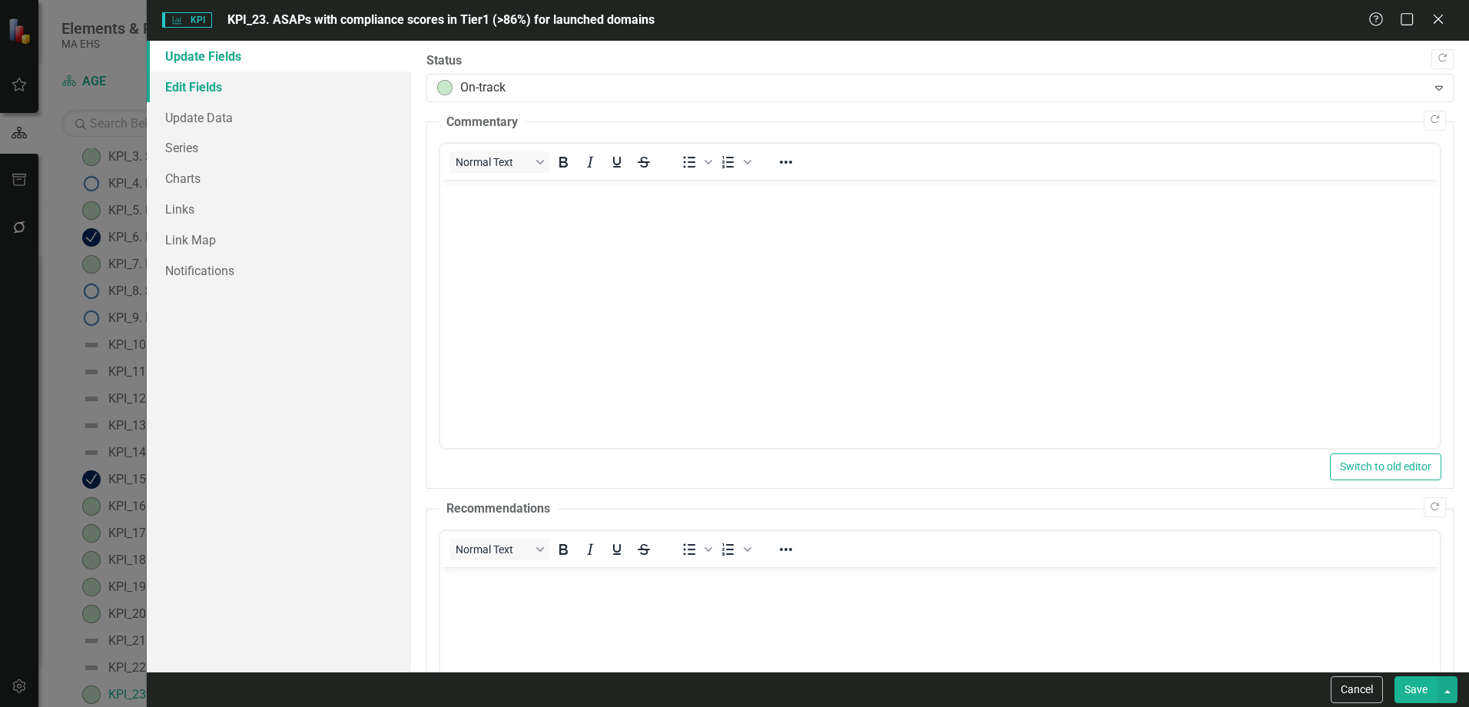
click at [256, 91] on link "Edit Fields" at bounding box center [279, 86] width 264 height 31
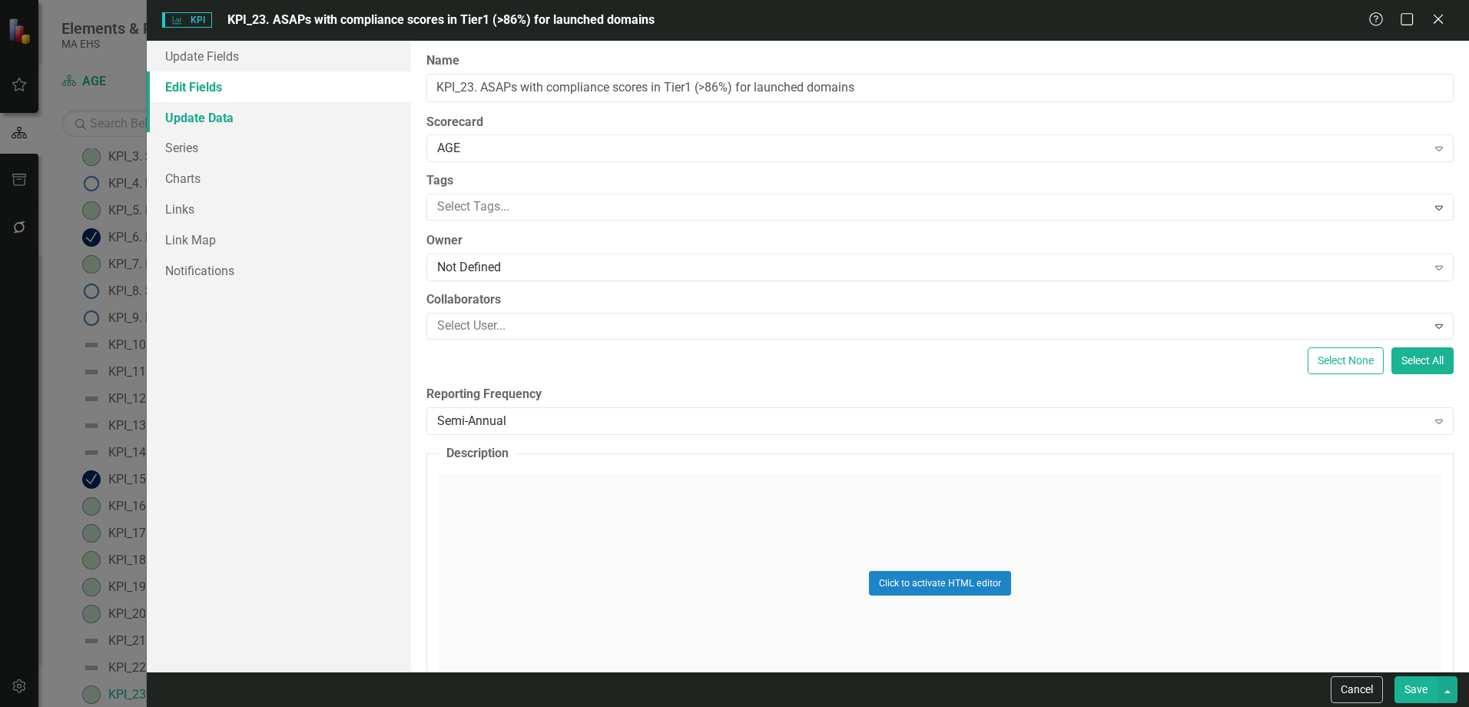
click at [264, 127] on link "Update Data" at bounding box center [279, 117] width 264 height 31
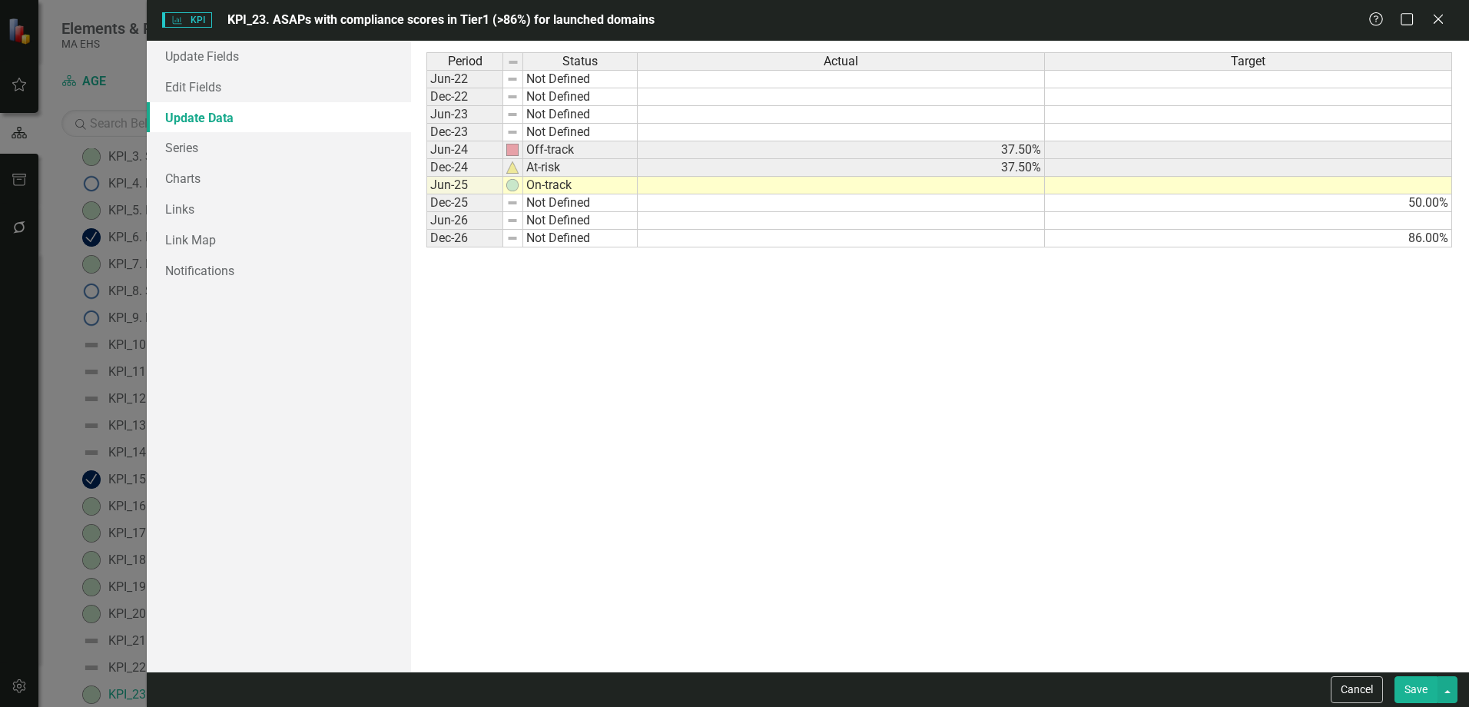
click at [899, 187] on td at bounding box center [841, 186] width 407 height 18
click at [1090, 494] on div "Period Status Actual Target Jun-22 Not Defined Dec-22 Not Defined Jun-23 Not De…" at bounding box center [939, 356] width 1026 height 608
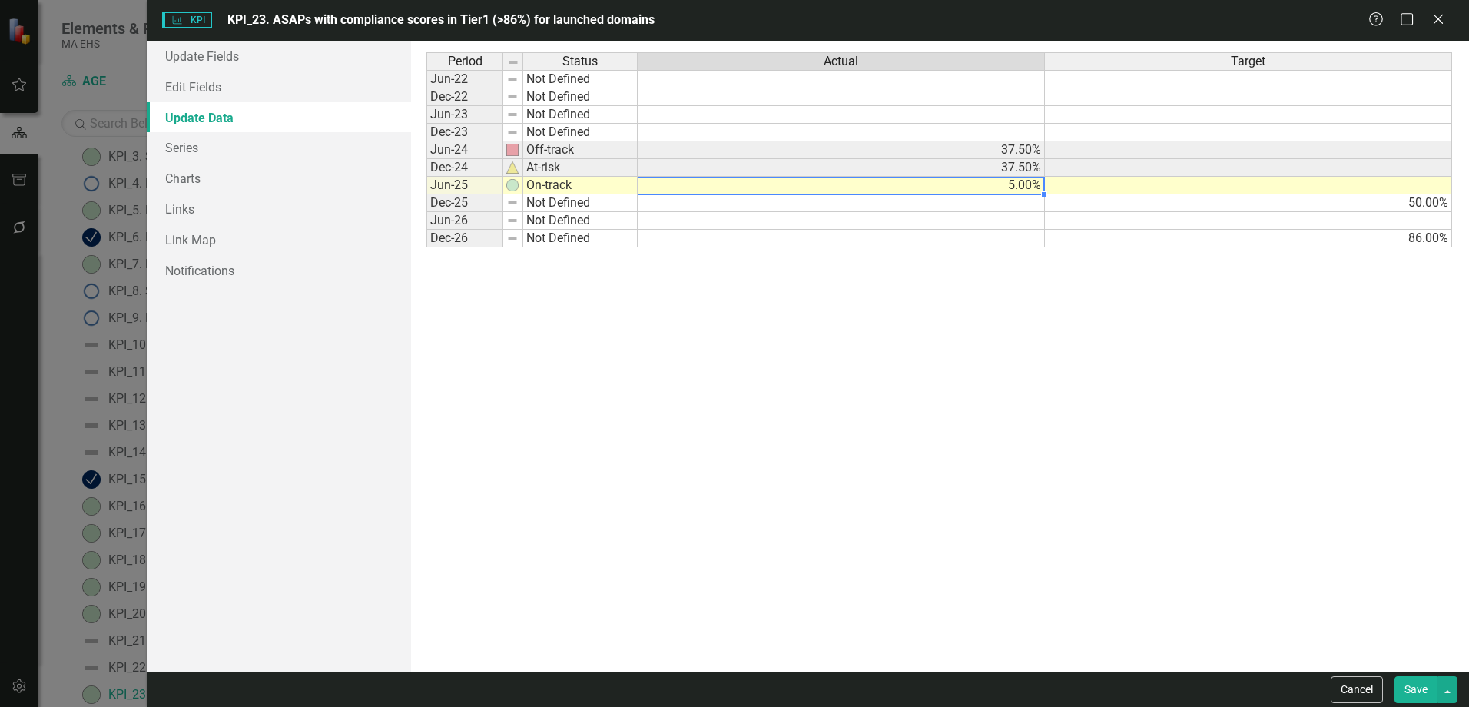
click at [1016, 191] on td "5.00%" at bounding box center [841, 186] width 407 height 18
type textarea "20"
click at [1148, 463] on div "Period Status Actual Target Jun-22 Not Defined Dec-22 Not Defined Jun-23 Not De…" at bounding box center [939, 356] width 1026 height 608
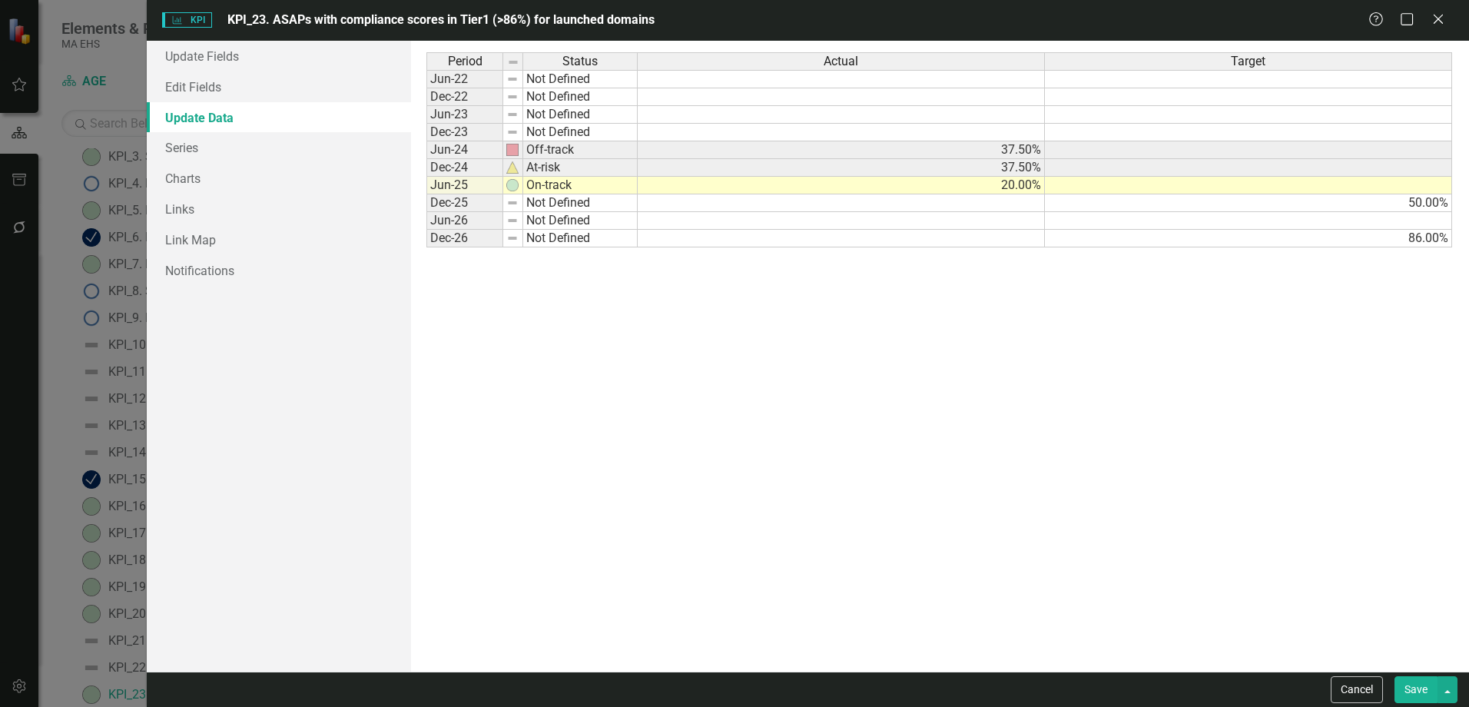
click at [1419, 691] on button "Save" at bounding box center [1415, 689] width 43 height 27
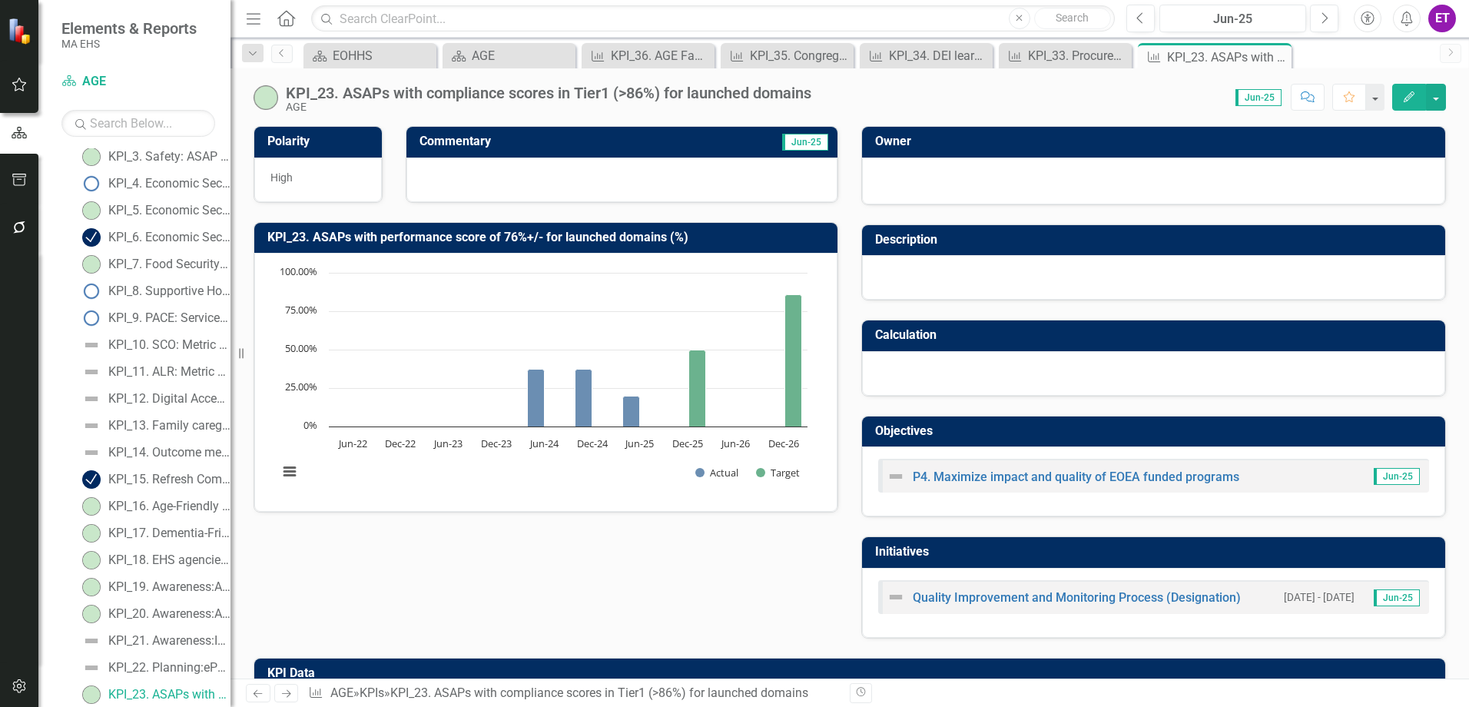
click at [1418, 101] on button "Edit" at bounding box center [1409, 97] width 34 height 27
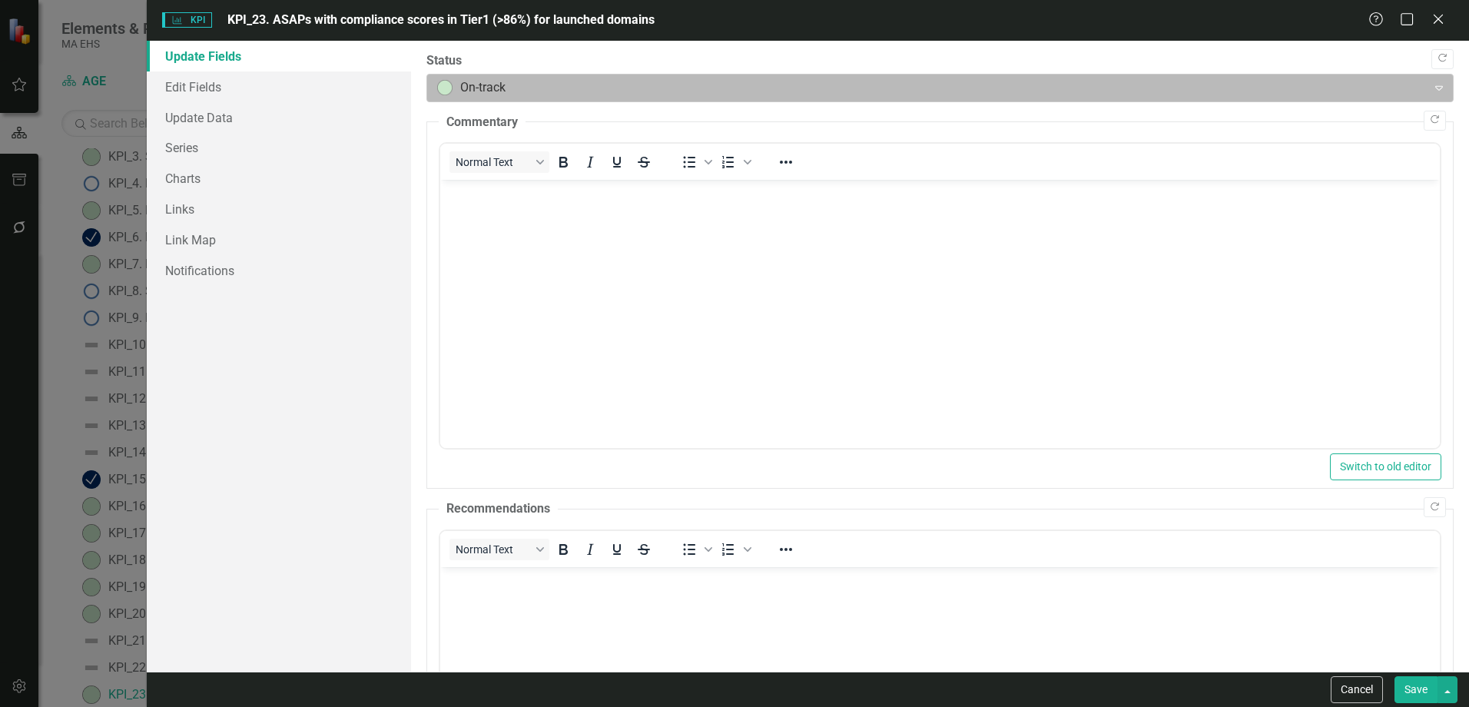
click at [527, 79] on div at bounding box center [927, 88] width 980 height 21
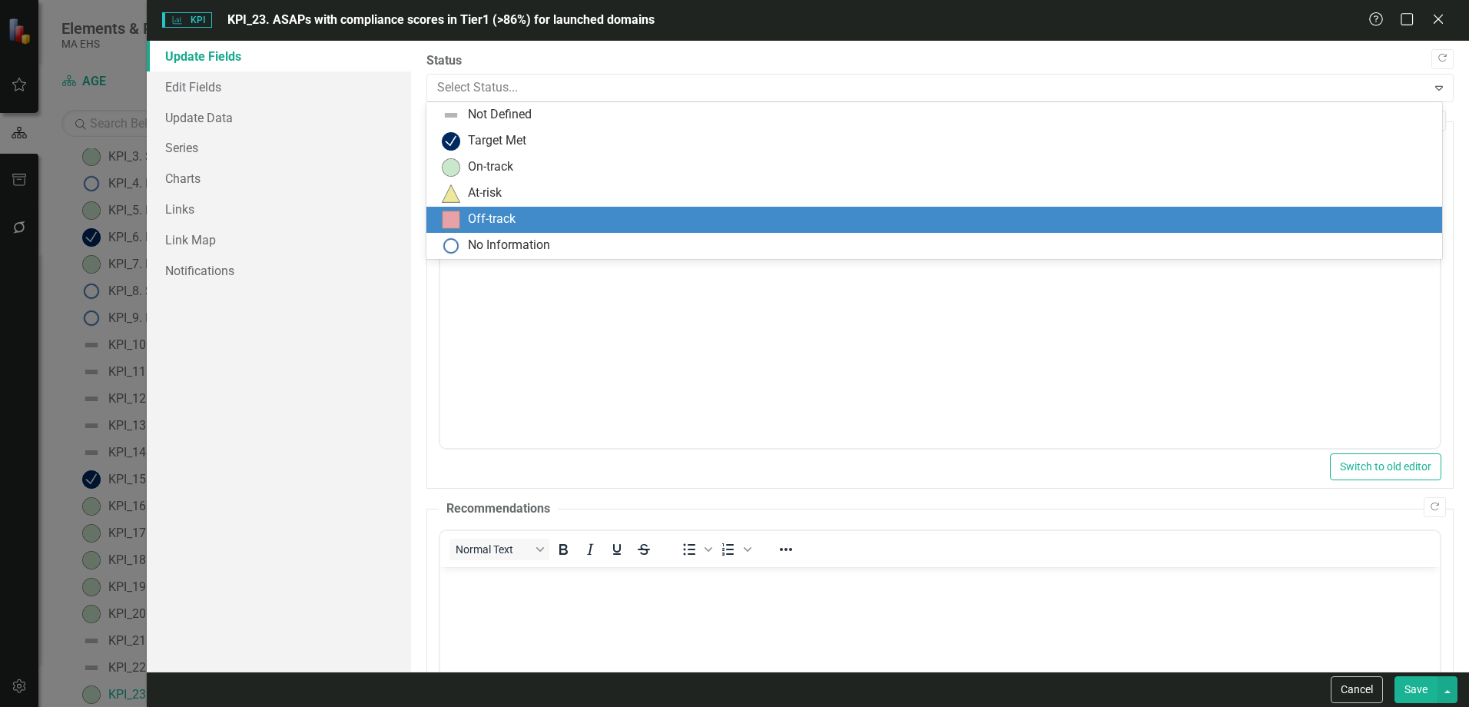
click at [510, 224] on div "Off-track" at bounding box center [492, 220] width 48 height 18
click at [515, 97] on div at bounding box center [927, 88] width 980 height 21
click at [515, 215] on div "Off-track" at bounding box center [492, 220] width 48 height 18
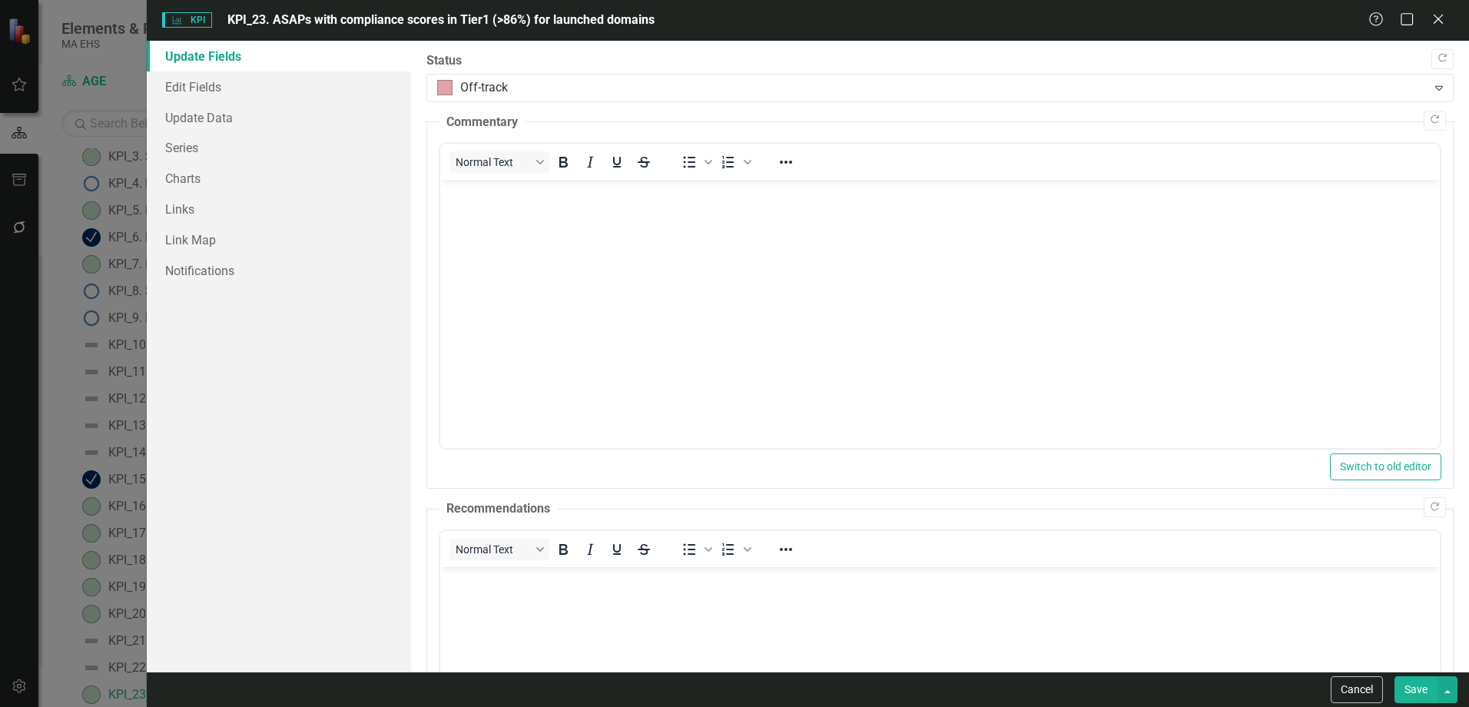
click at [1424, 693] on button "Save" at bounding box center [1415, 689] width 43 height 27
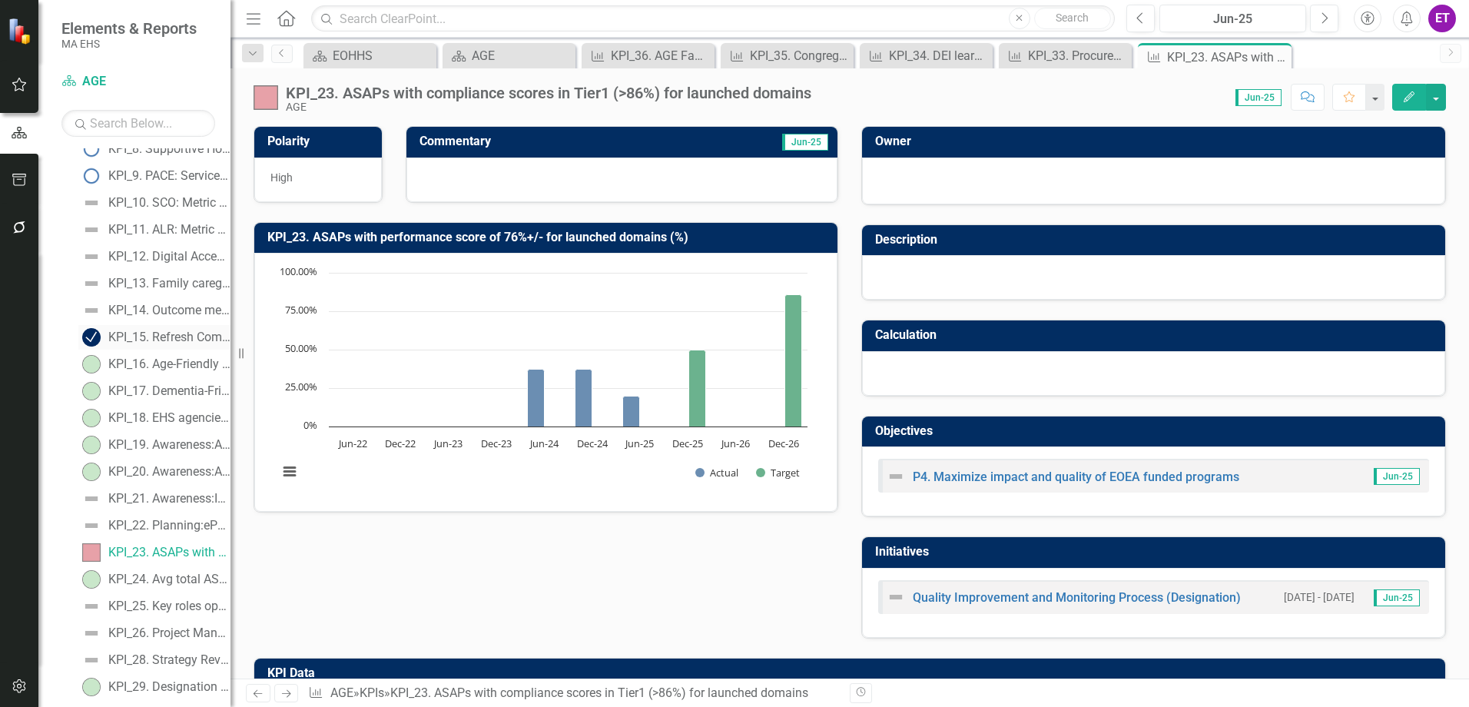
scroll to position [353, 0]
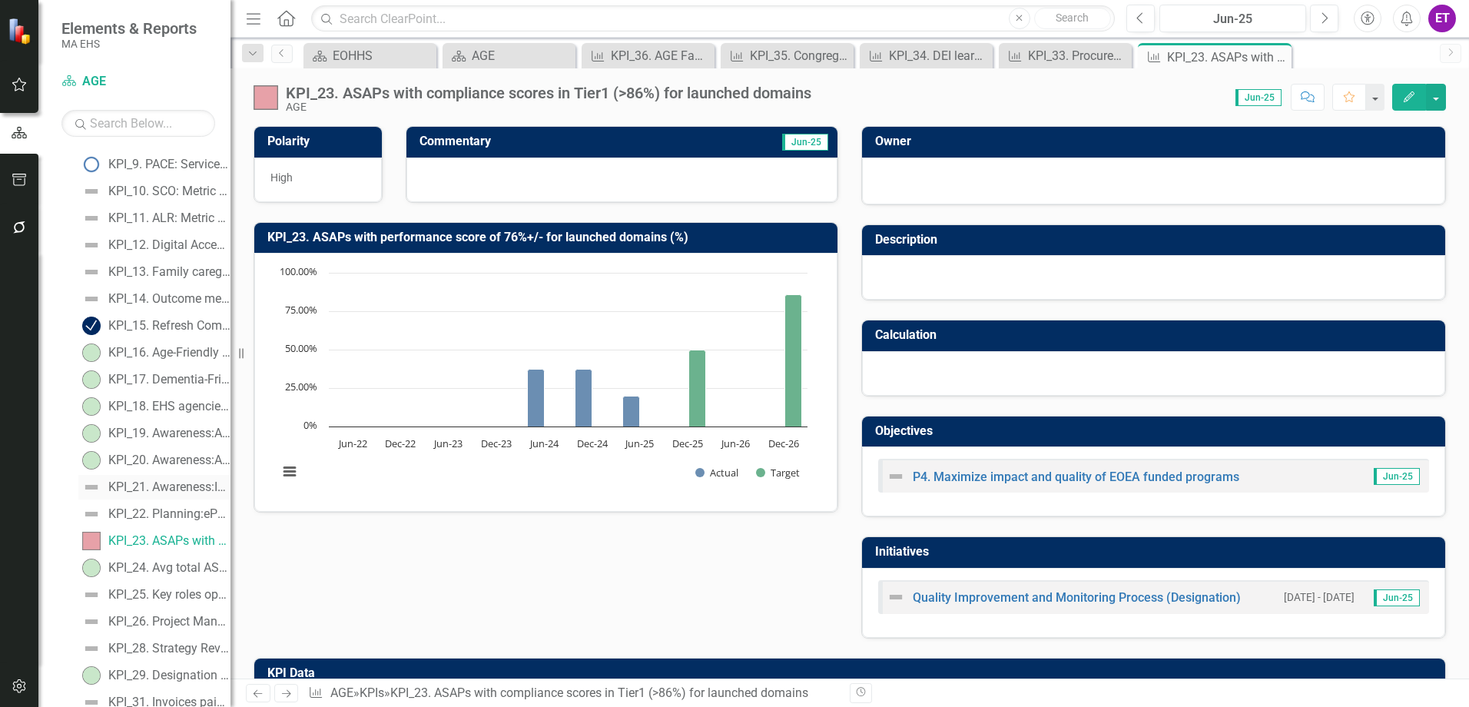
click at [157, 487] on div "KPI_21. Awareness:Incoming Engagement with MassOptions and AGE" at bounding box center [169, 487] width 122 height 14
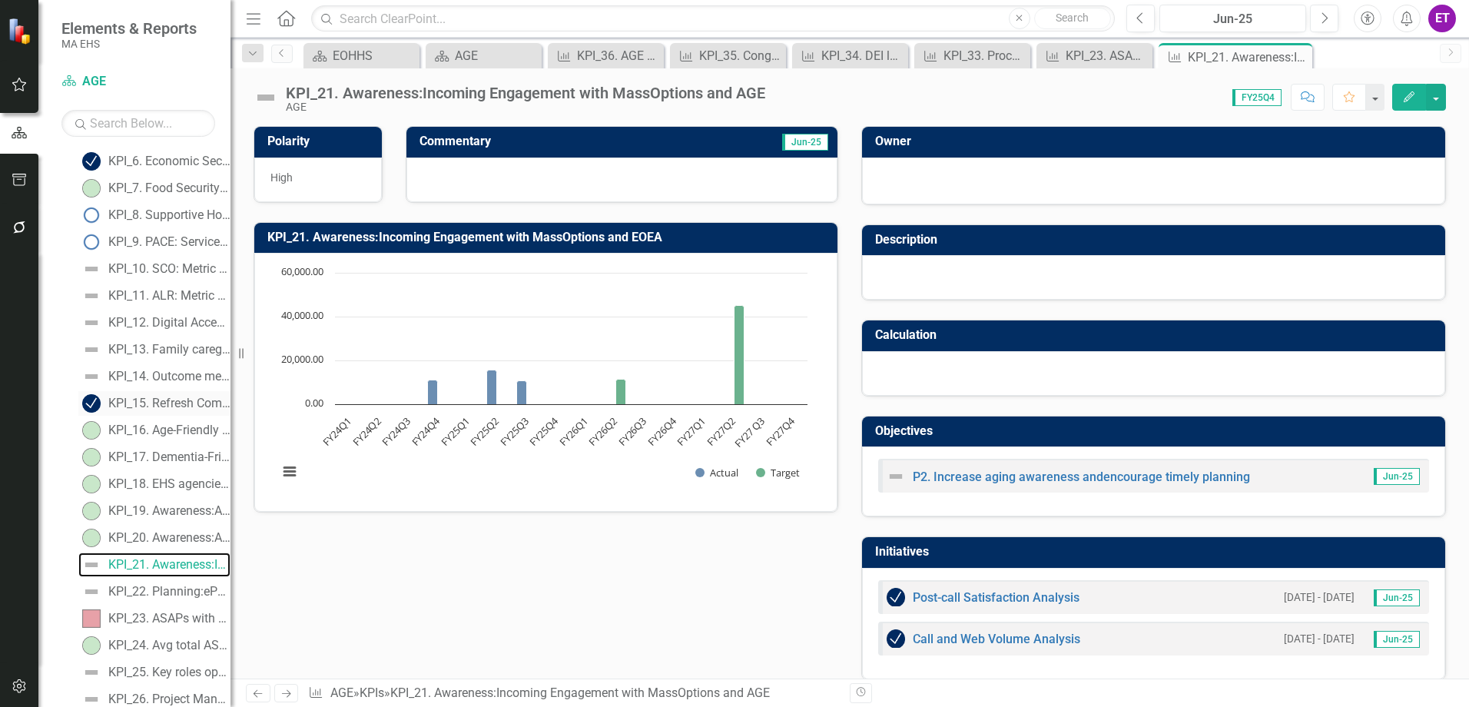
scroll to position [299, 0]
click at [1397, 93] on button "Edit" at bounding box center [1409, 97] width 34 height 27
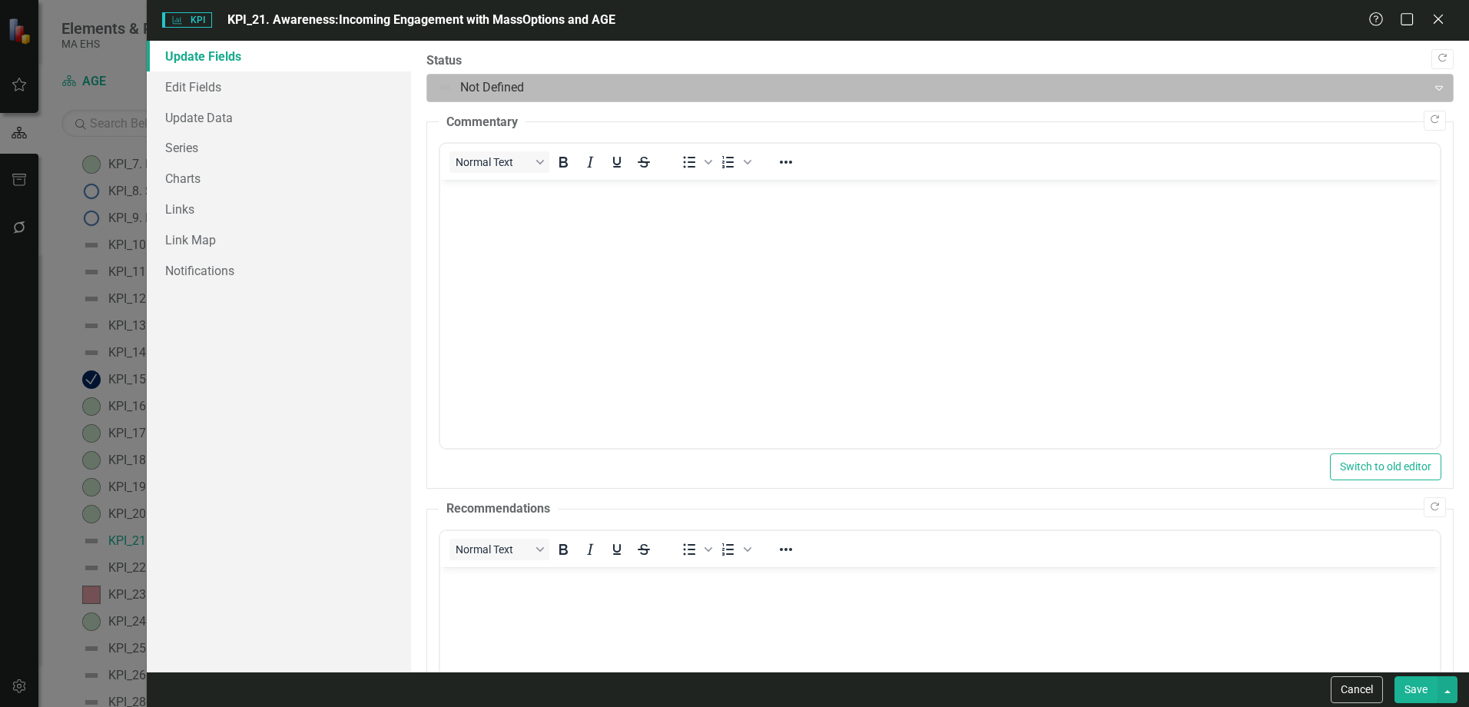
scroll to position [0, 0]
click at [561, 84] on div at bounding box center [927, 88] width 980 height 21
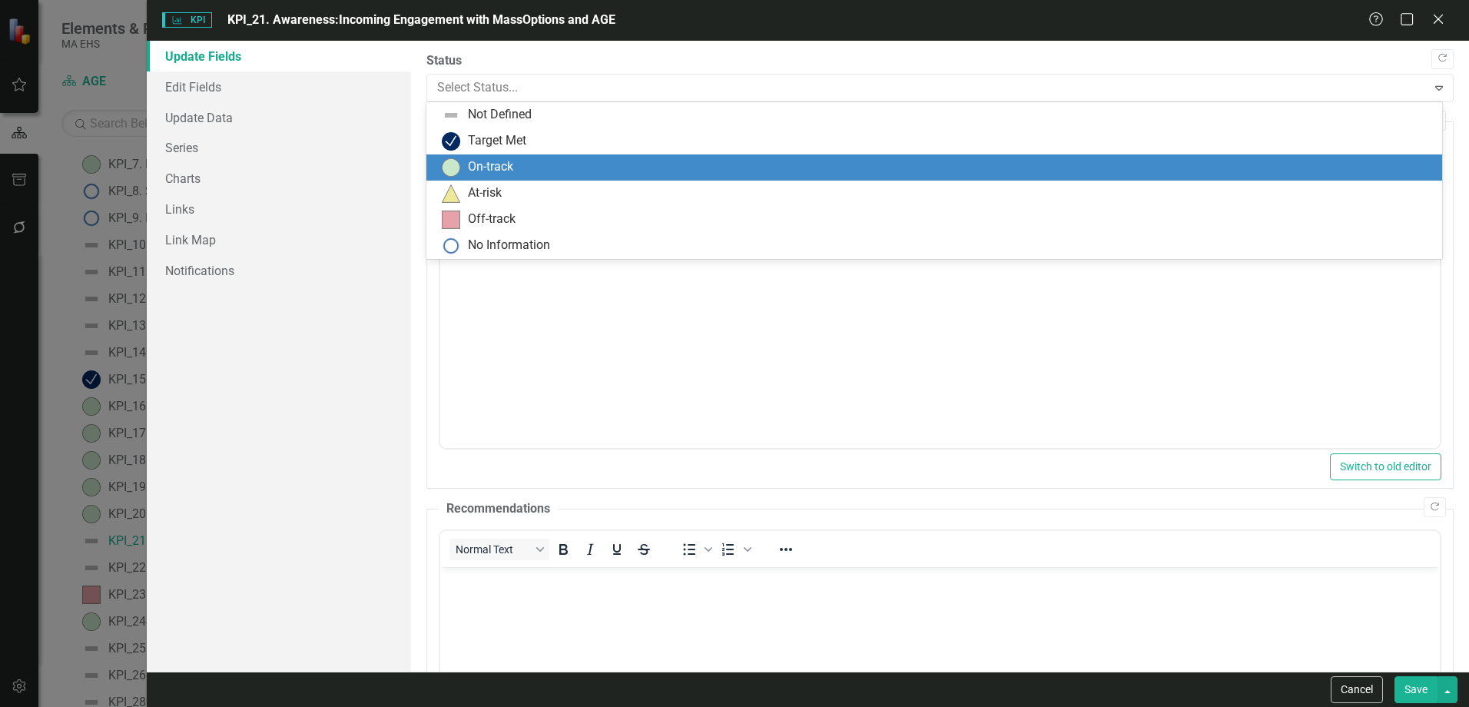
click at [513, 164] on div "On-track" at bounding box center [490, 167] width 45 height 18
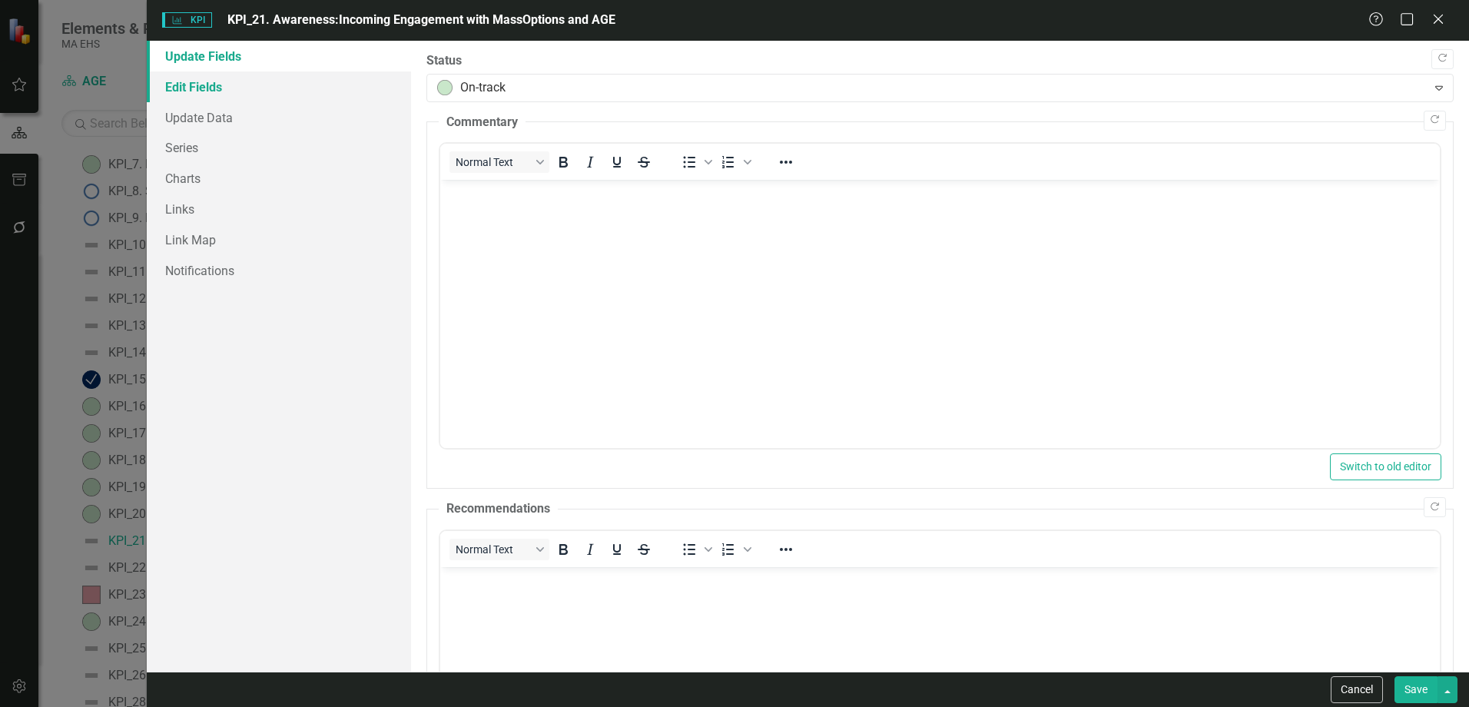
click at [221, 95] on link "Edit Fields" at bounding box center [279, 86] width 264 height 31
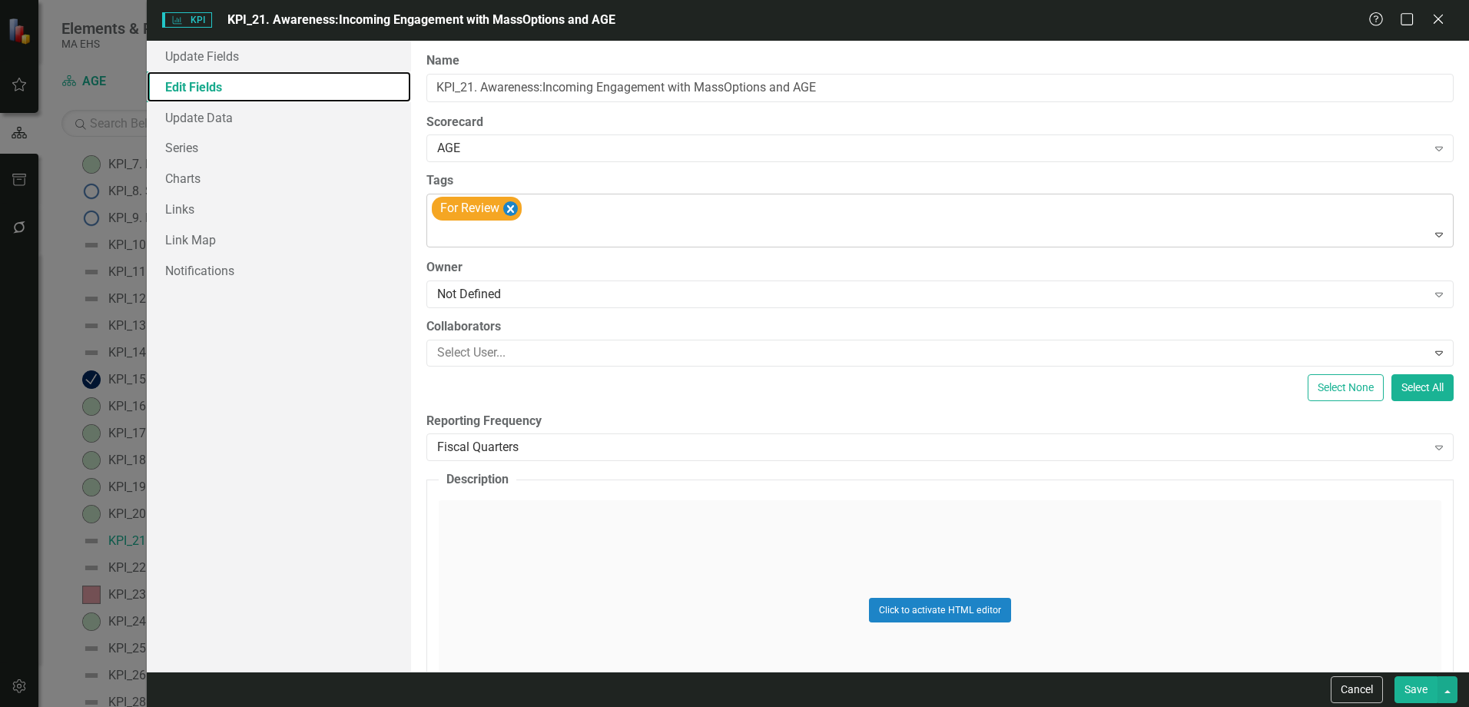
click at [518, 204] on icon "Remove [object Object]" at bounding box center [510, 208] width 15 height 19
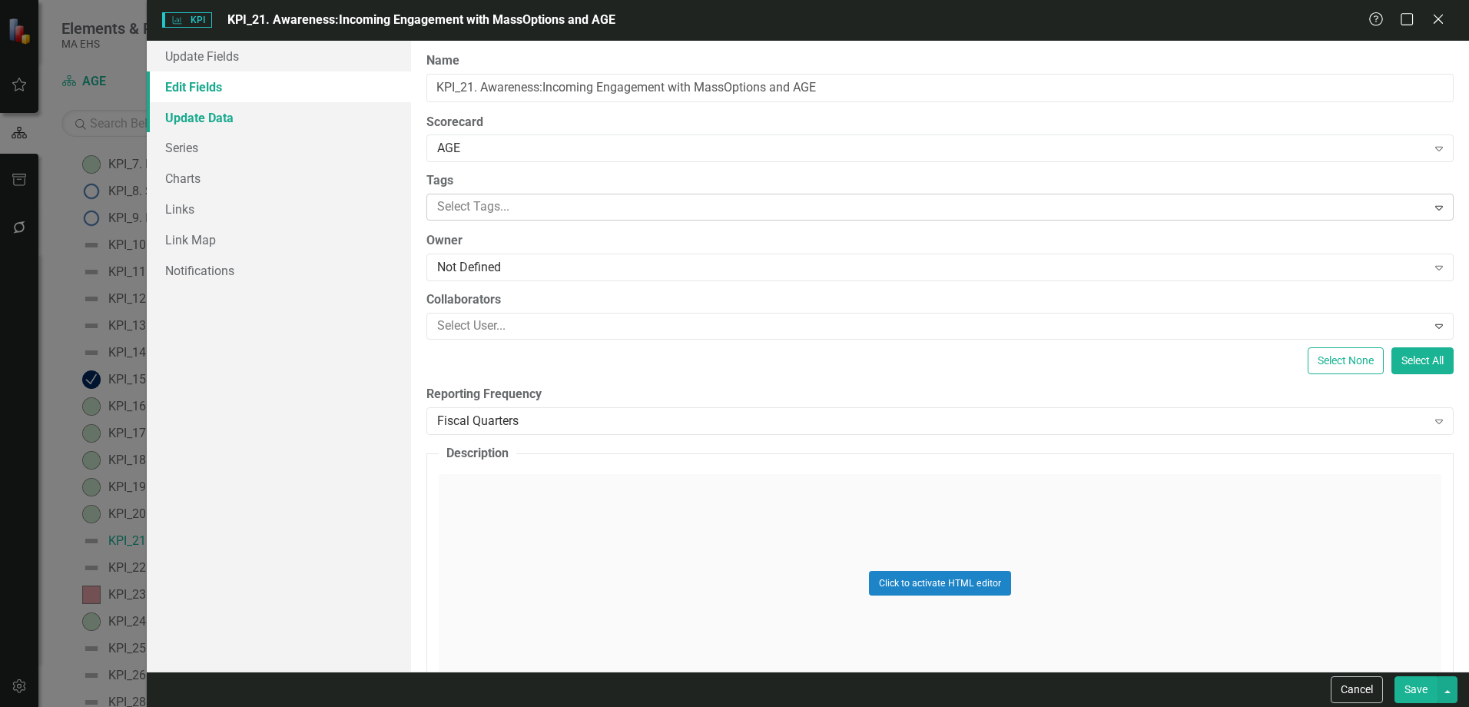
click at [237, 119] on link "Update Data" at bounding box center [279, 117] width 264 height 31
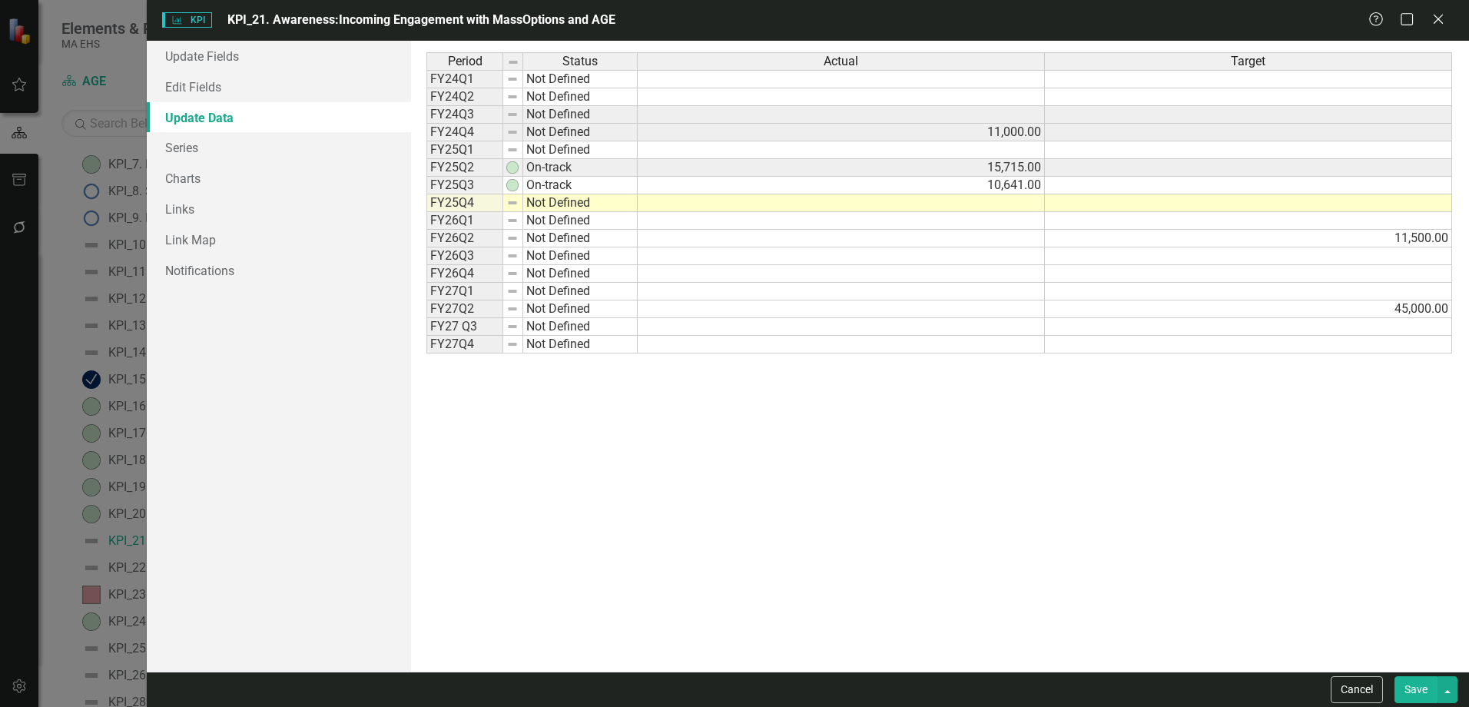
click at [868, 210] on td at bounding box center [841, 203] width 407 height 18
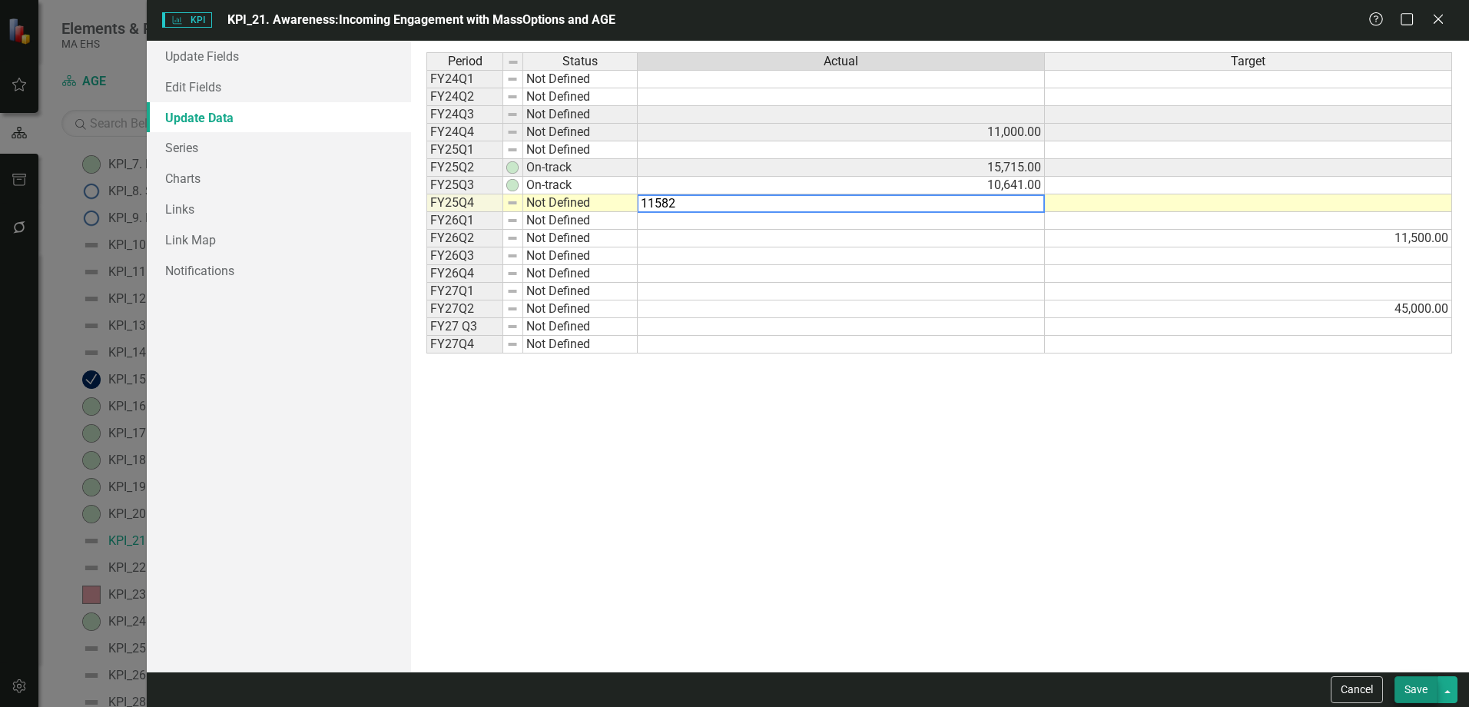
type textarea "11582"
click at [1412, 699] on button "Save" at bounding box center [1415, 689] width 43 height 27
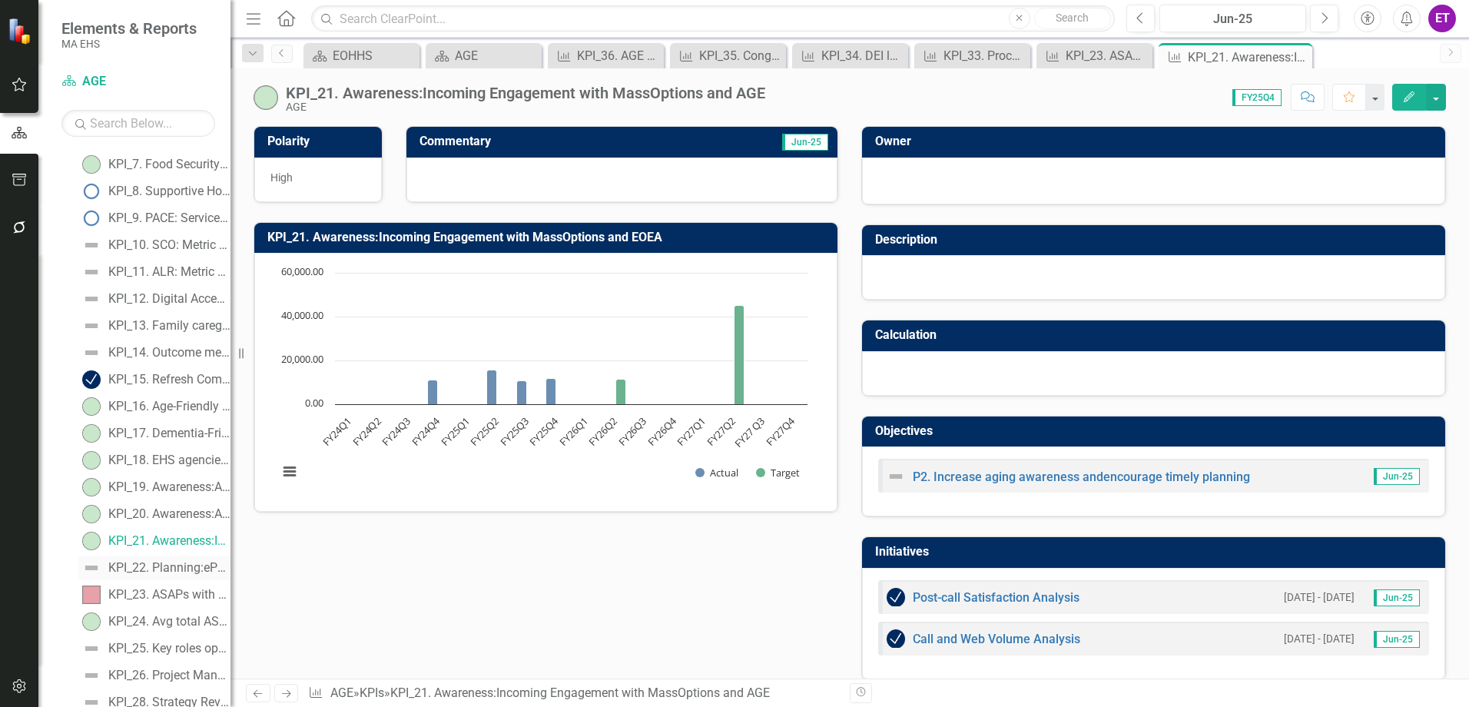
click at [169, 571] on div "KPI_22. Planning:ePOLST adoption post-launch (#)" at bounding box center [169, 568] width 122 height 14
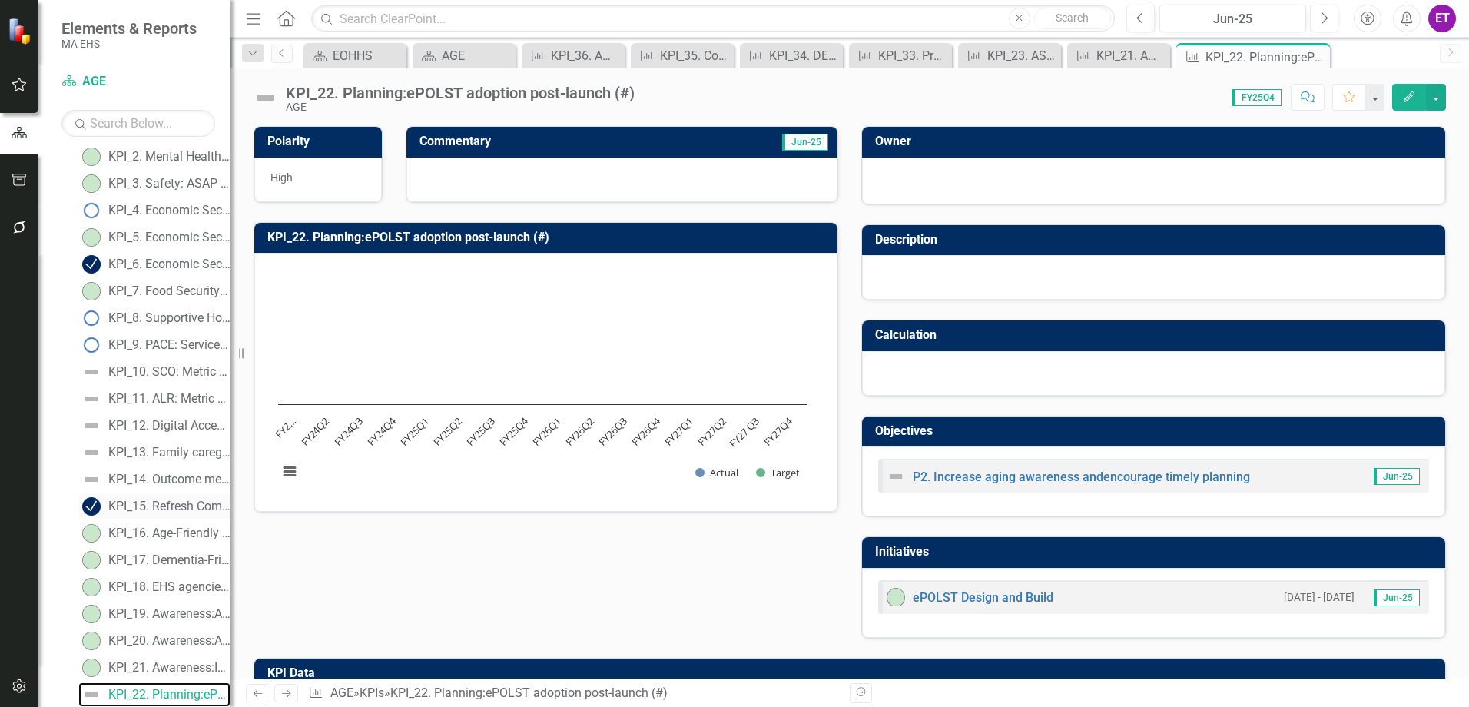
scroll to position [249, 0]
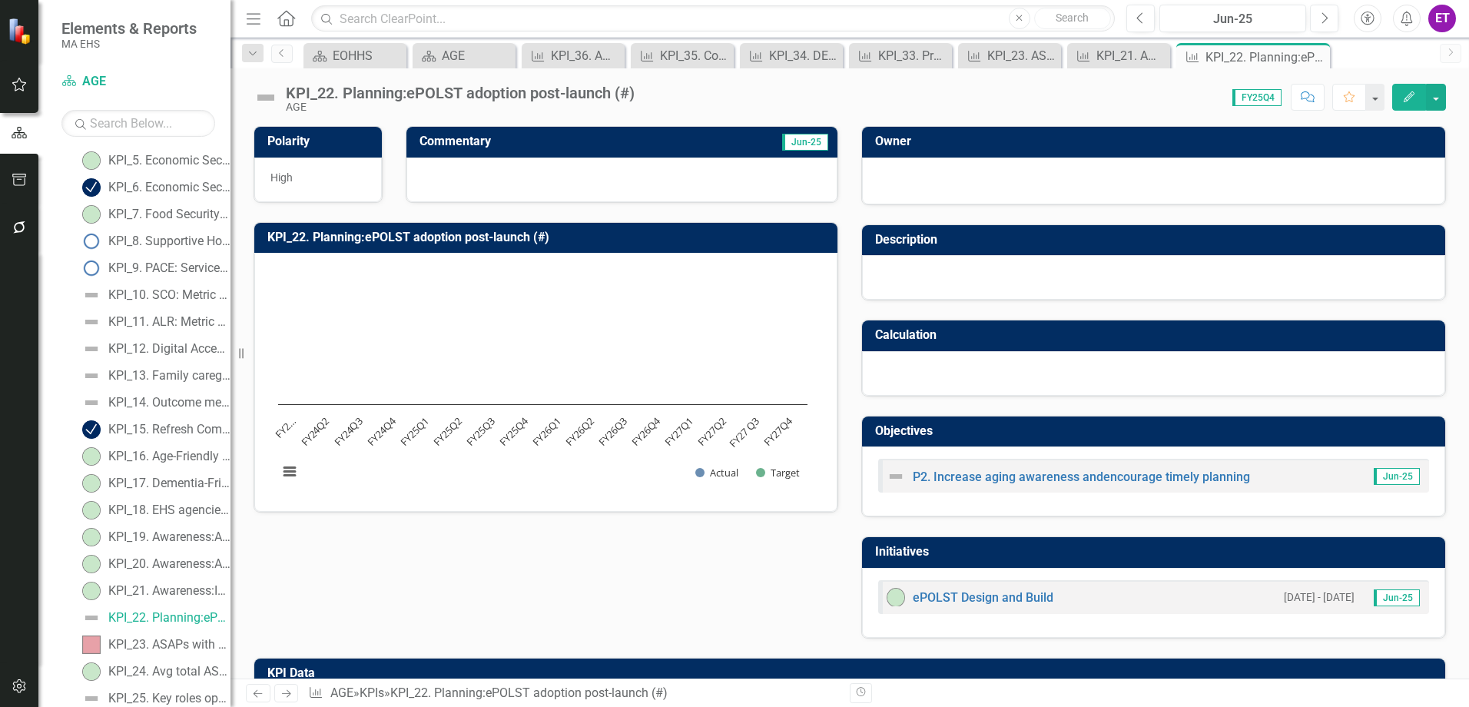
click at [1414, 101] on icon "Edit" at bounding box center [1409, 96] width 14 height 11
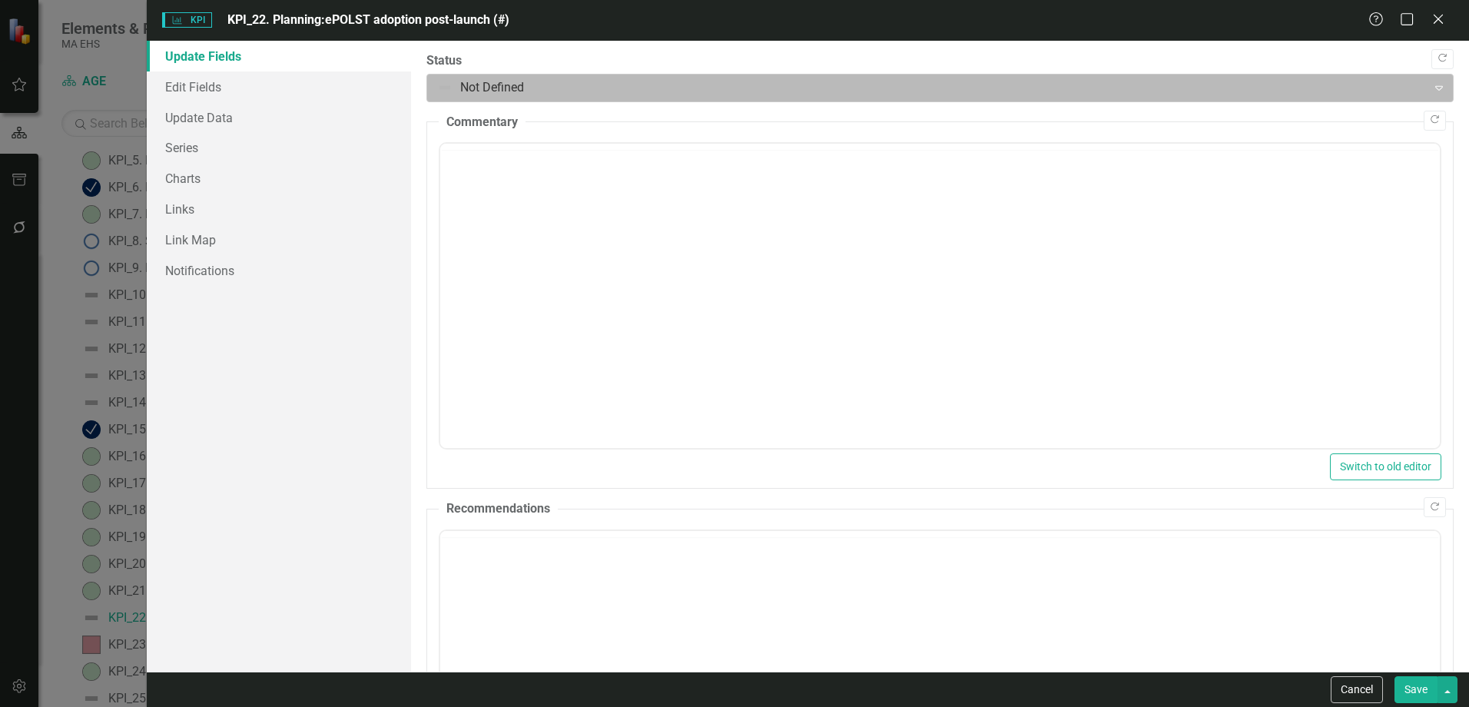
click at [578, 85] on div at bounding box center [927, 88] width 980 height 21
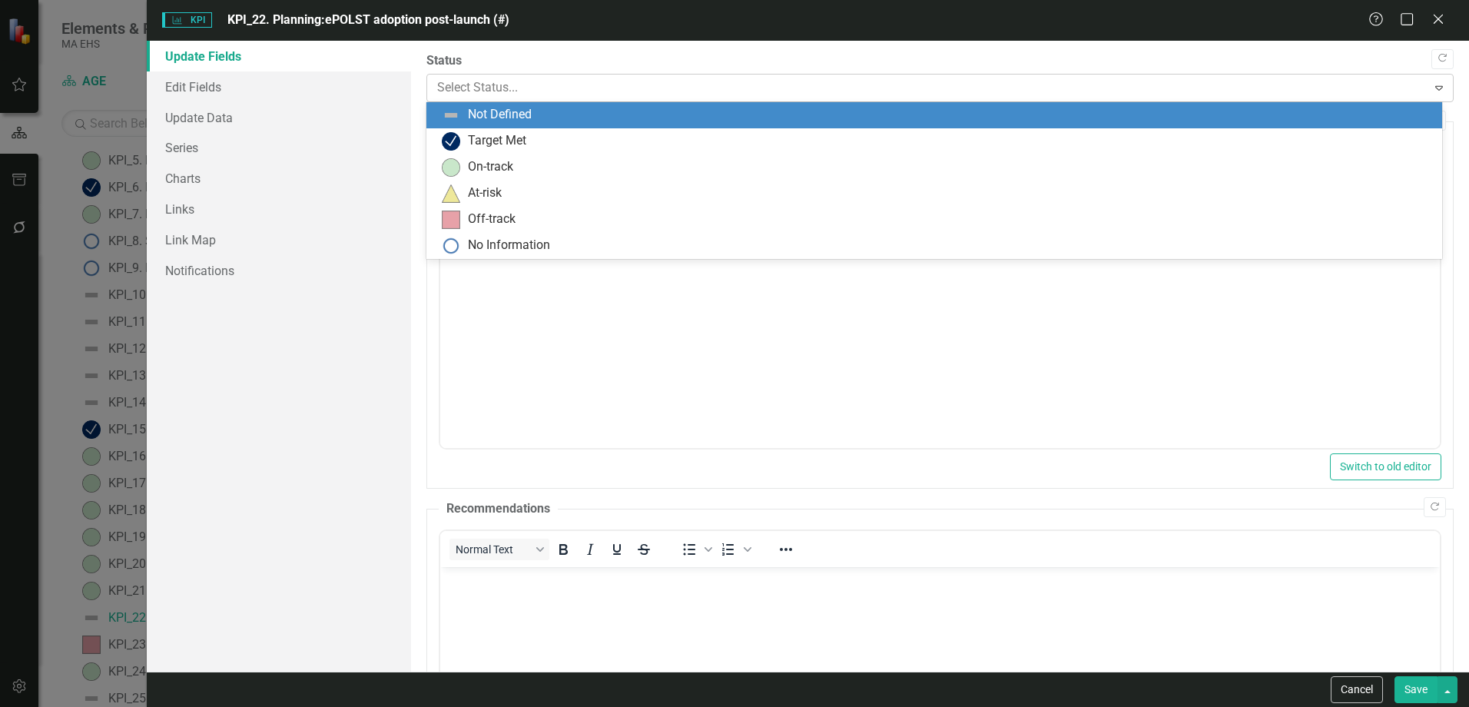
scroll to position [0, 0]
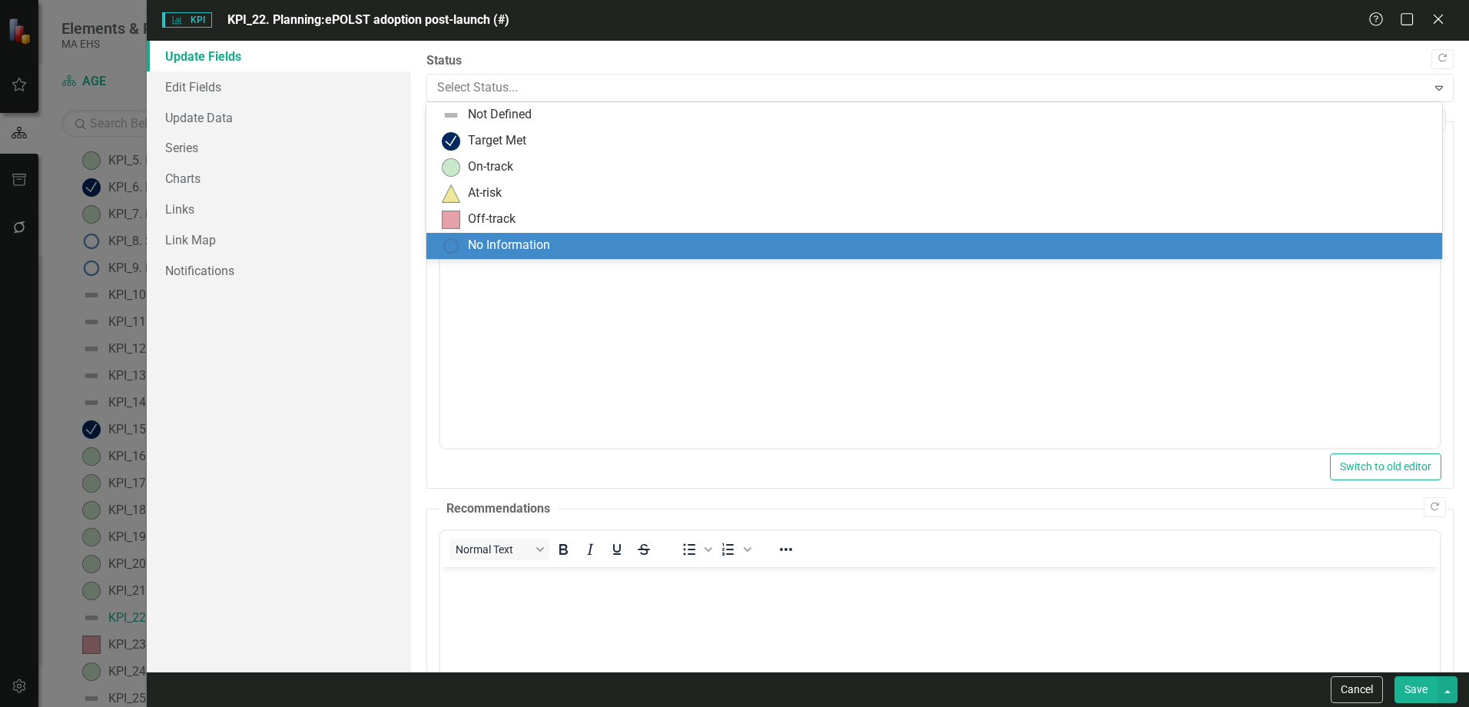
click at [485, 243] on div "No Information" at bounding box center [509, 246] width 82 height 18
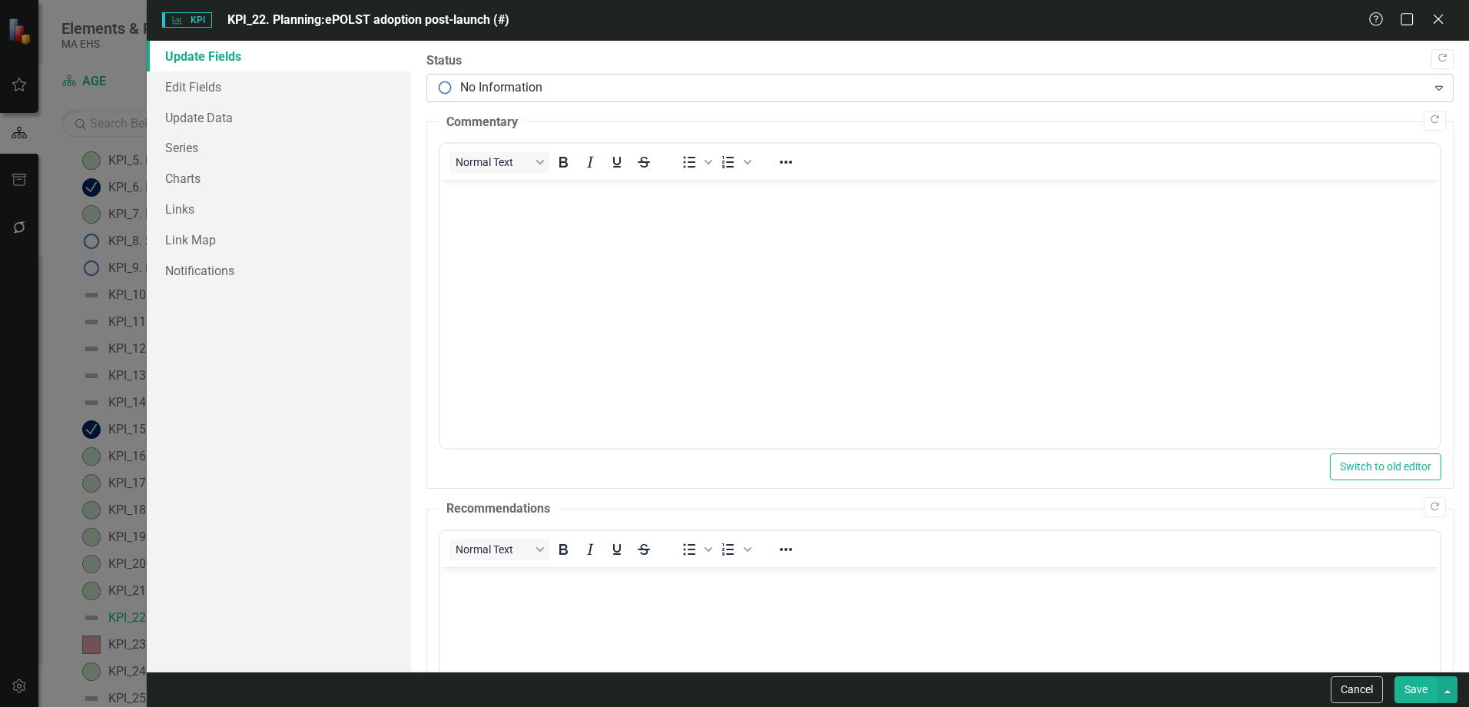
click at [529, 87] on div at bounding box center [927, 88] width 980 height 21
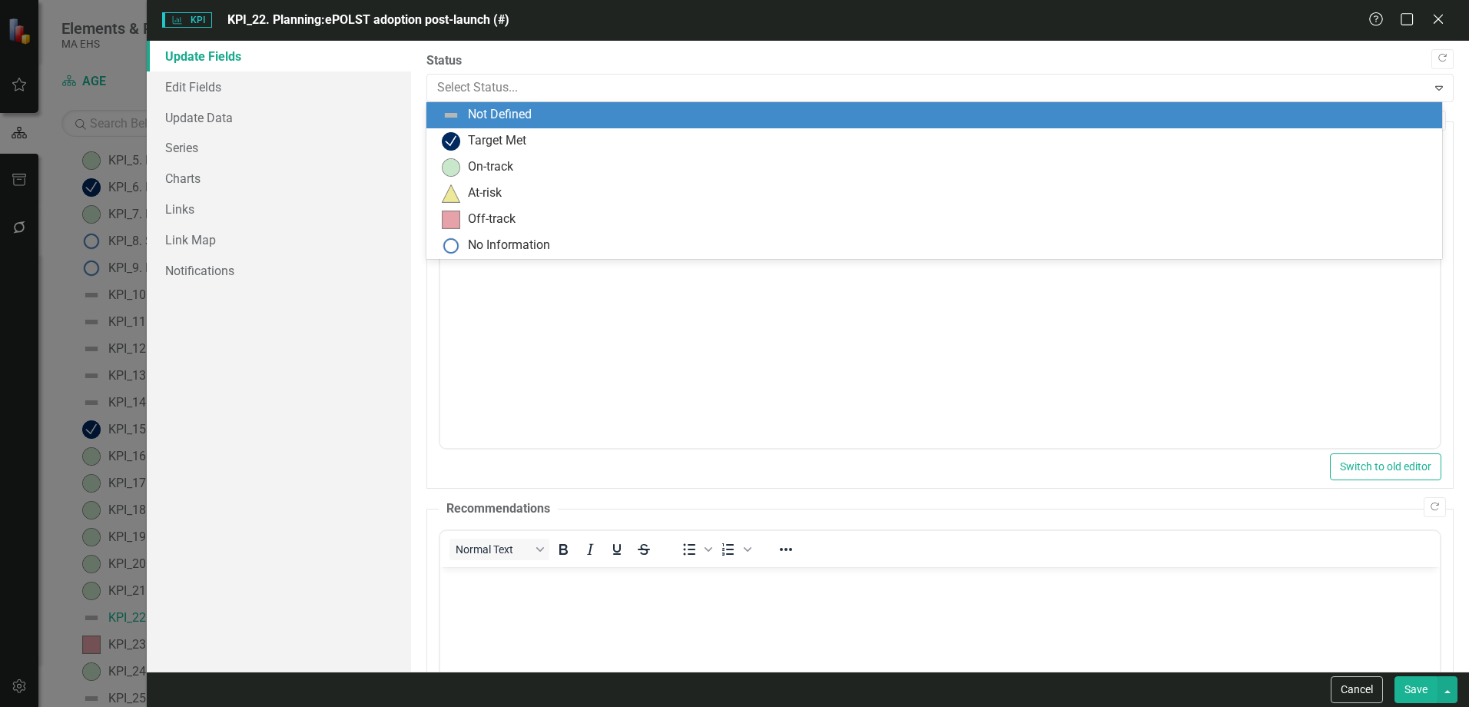
click at [509, 111] on div "Not Defined" at bounding box center [500, 115] width 64 height 18
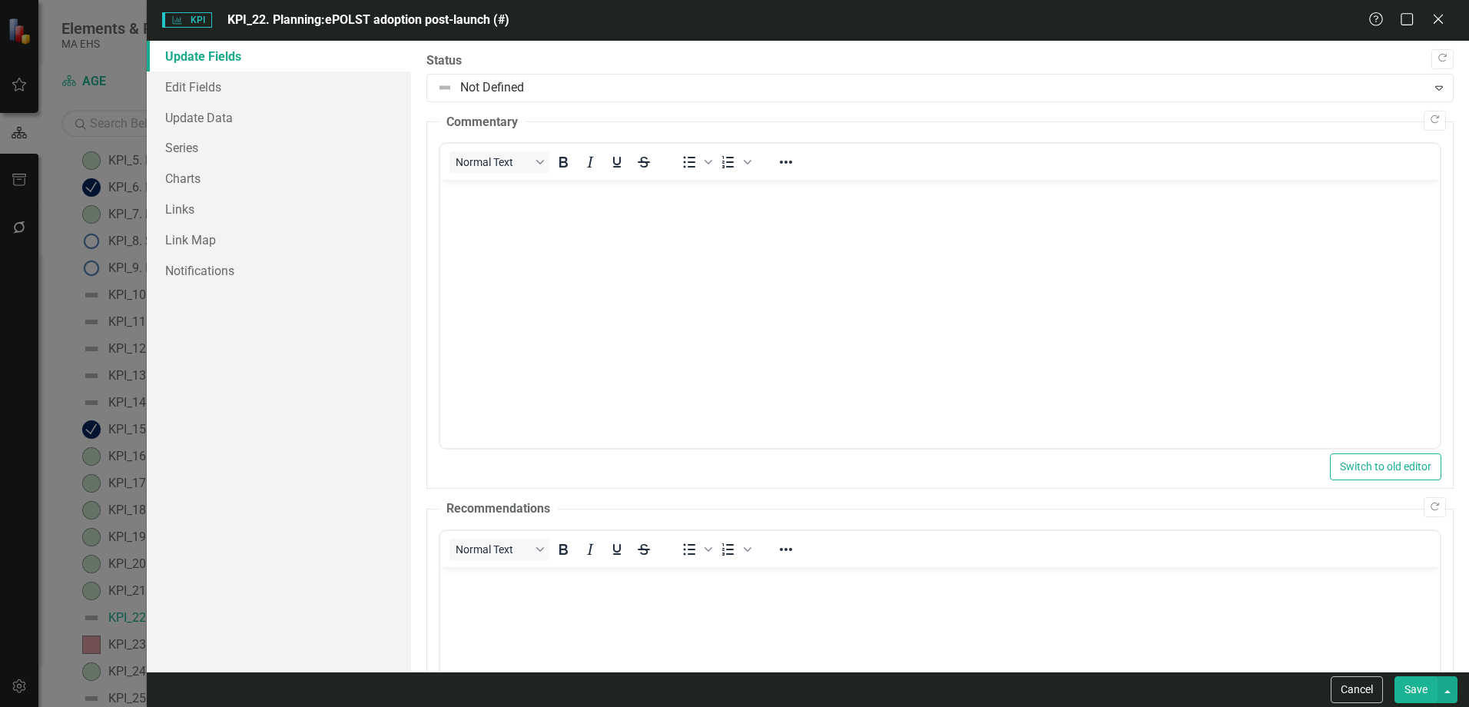
click at [1424, 691] on button "Save" at bounding box center [1415, 689] width 43 height 27
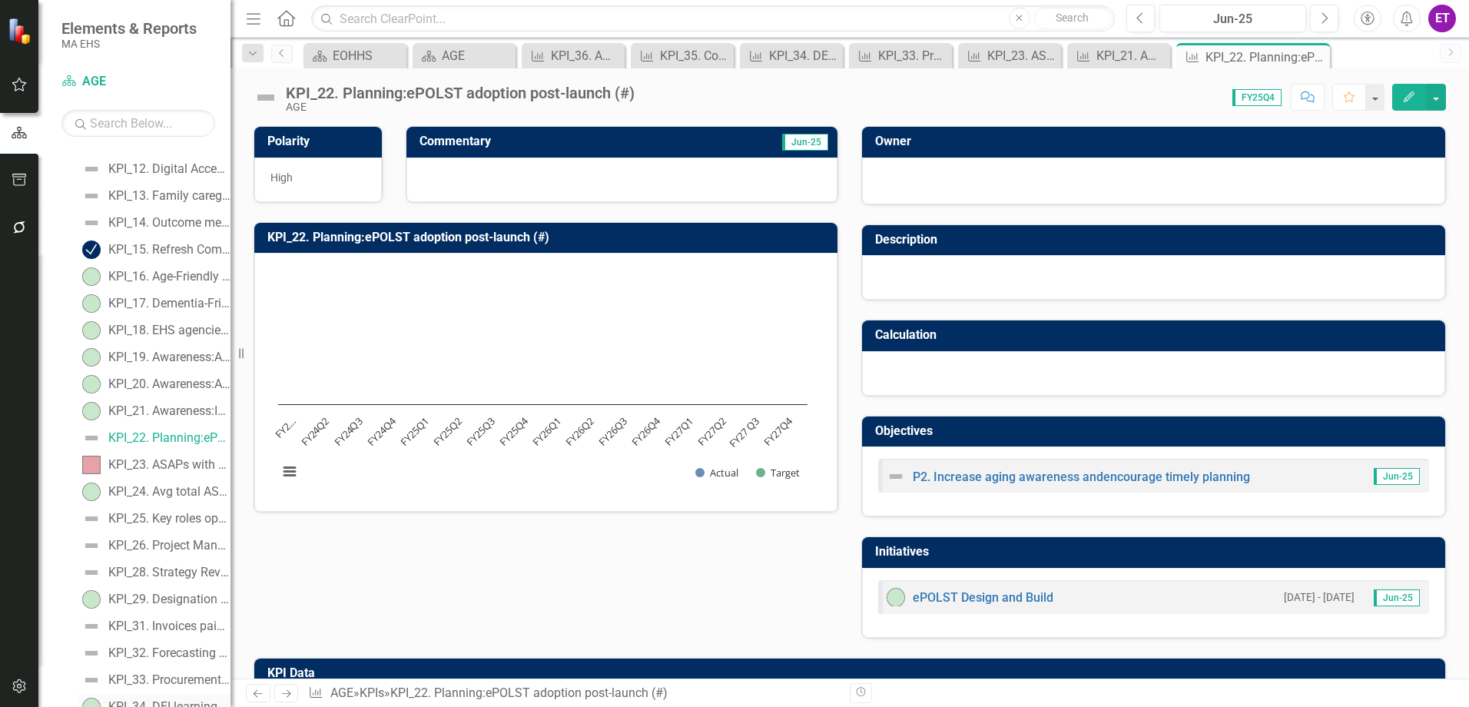
scroll to position [618, 0]
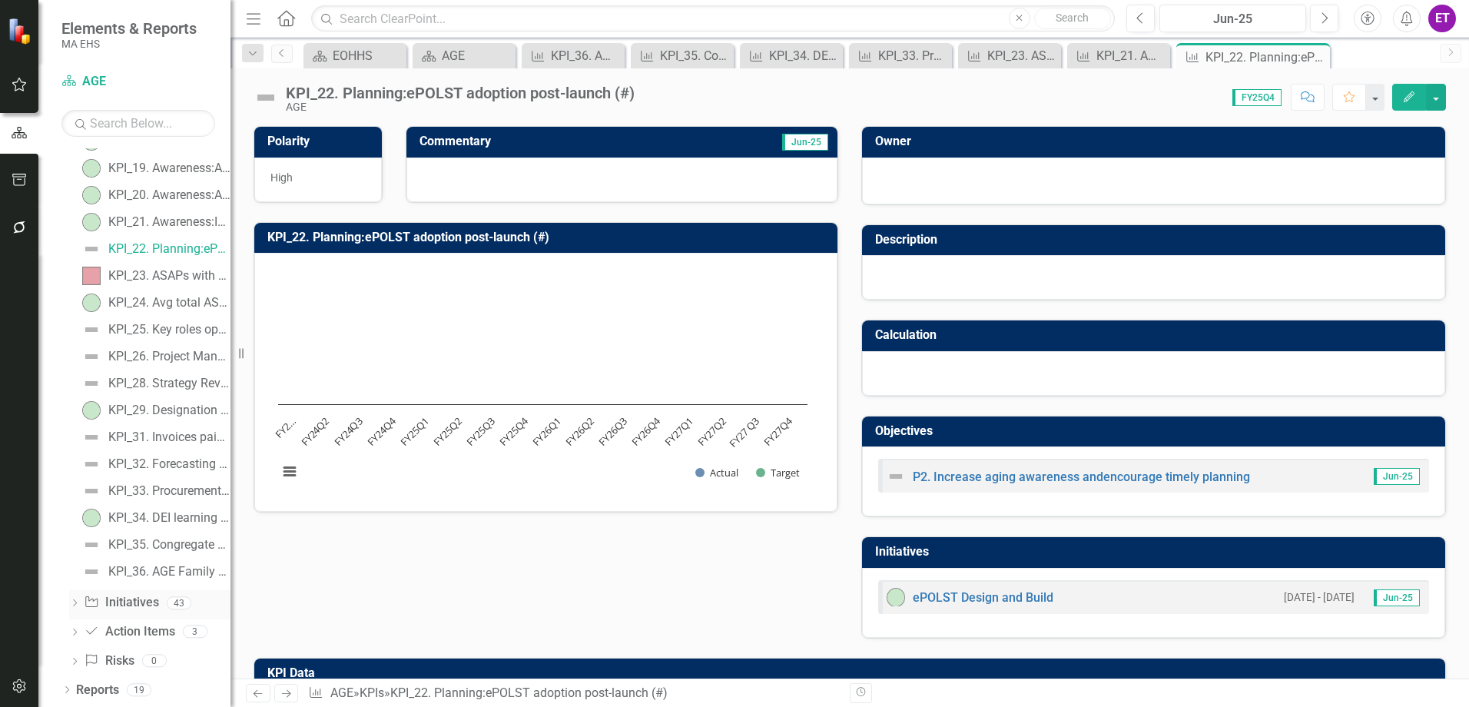
click at [75, 606] on icon "Dropdown" at bounding box center [74, 604] width 11 height 8
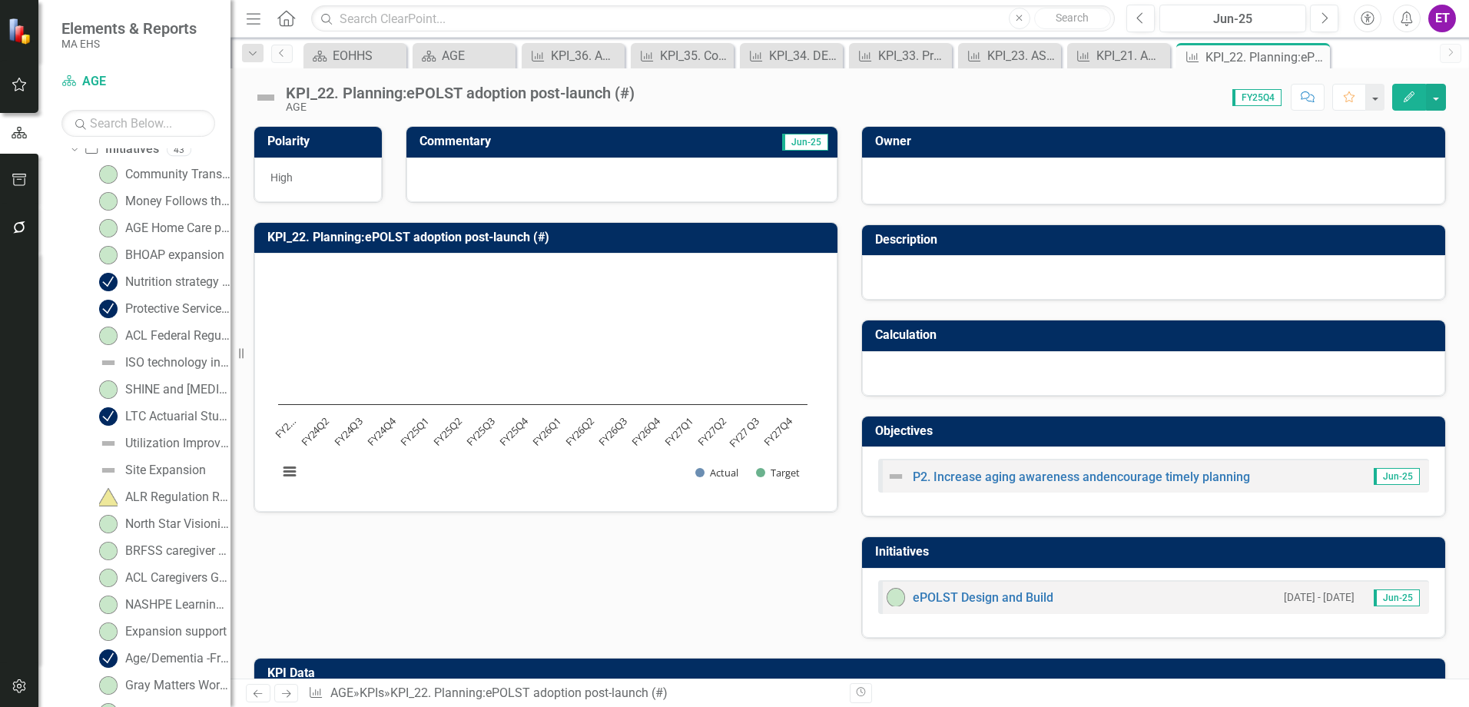
scroll to position [0, 0]
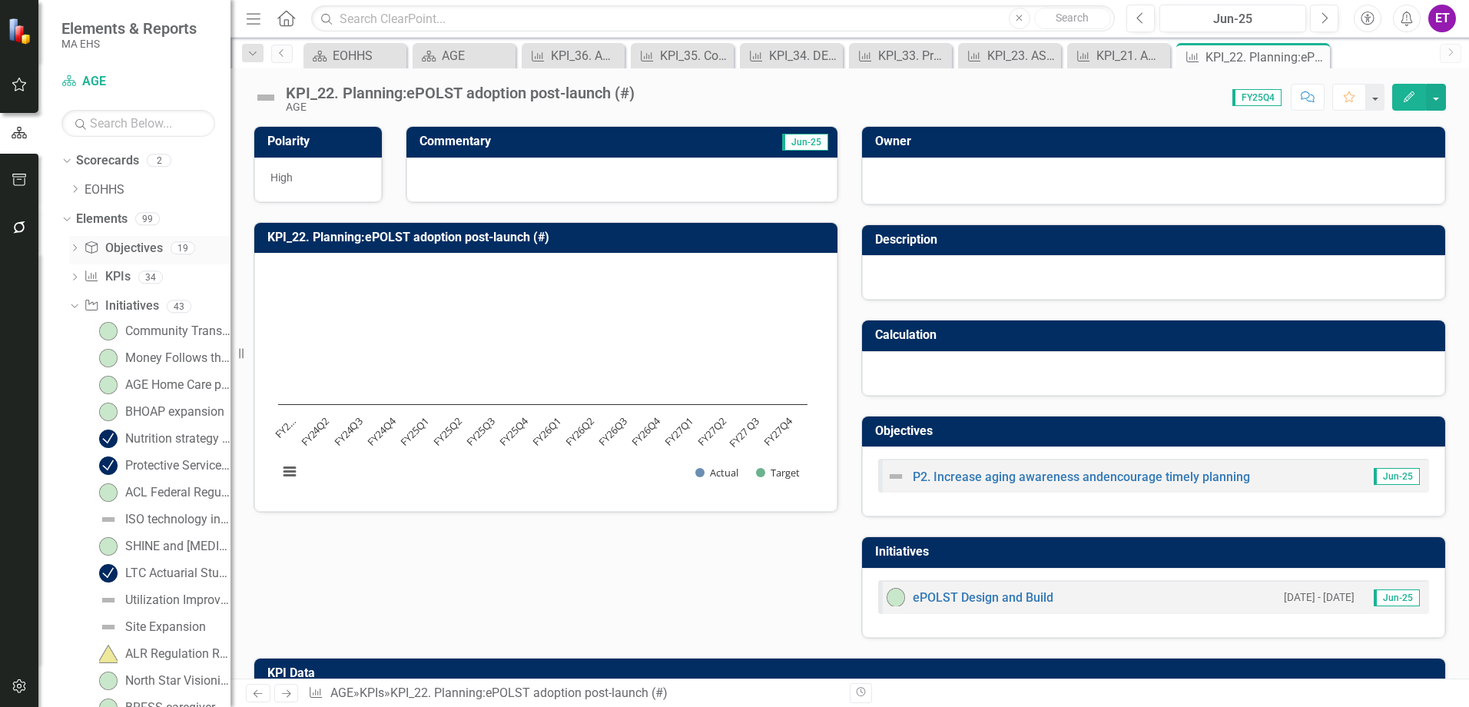
click at [72, 248] on icon "Dropdown" at bounding box center [74, 249] width 11 height 8
click at [132, 274] on div "C1. Older adults “Help us plan for, choose, and equitably access the helps we n…" at bounding box center [169, 274] width 122 height 14
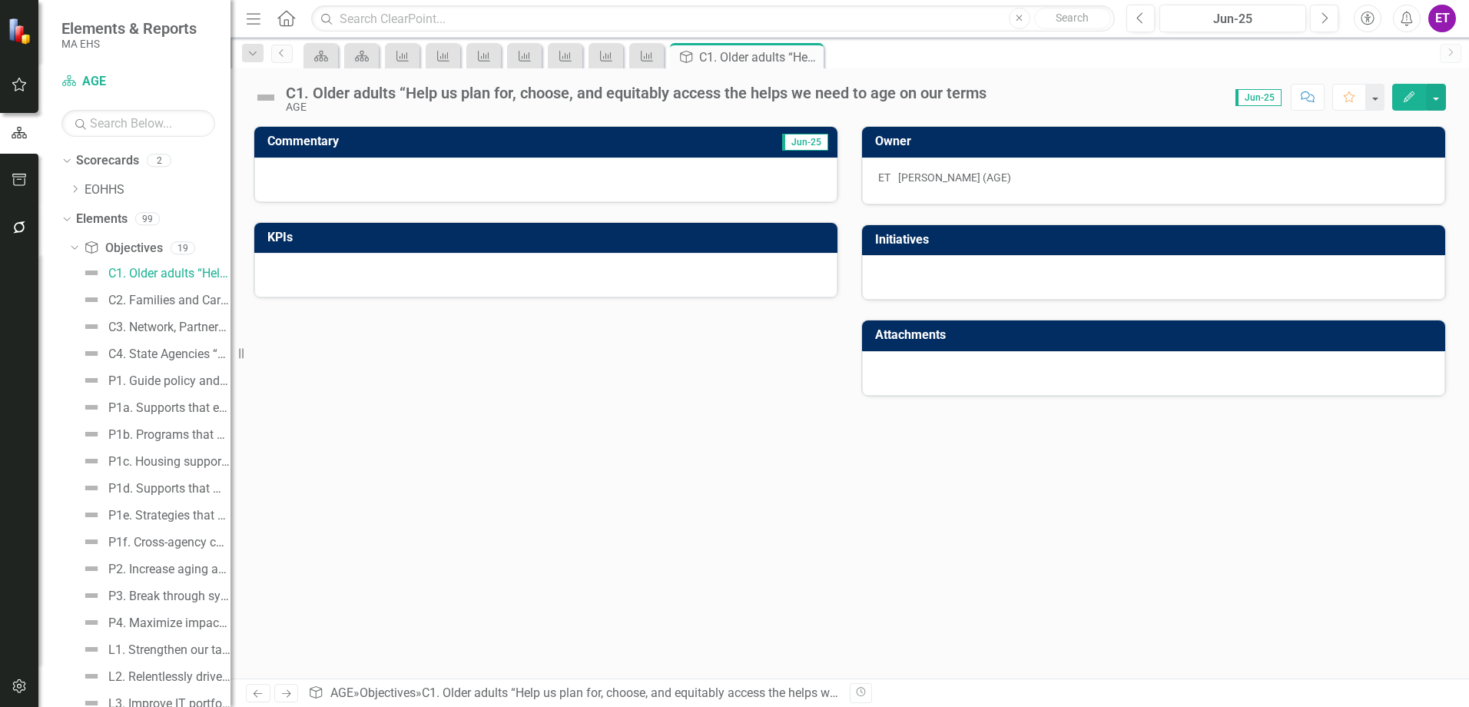
click at [1404, 102] on button "Edit" at bounding box center [1409, 97] width 34 height 27
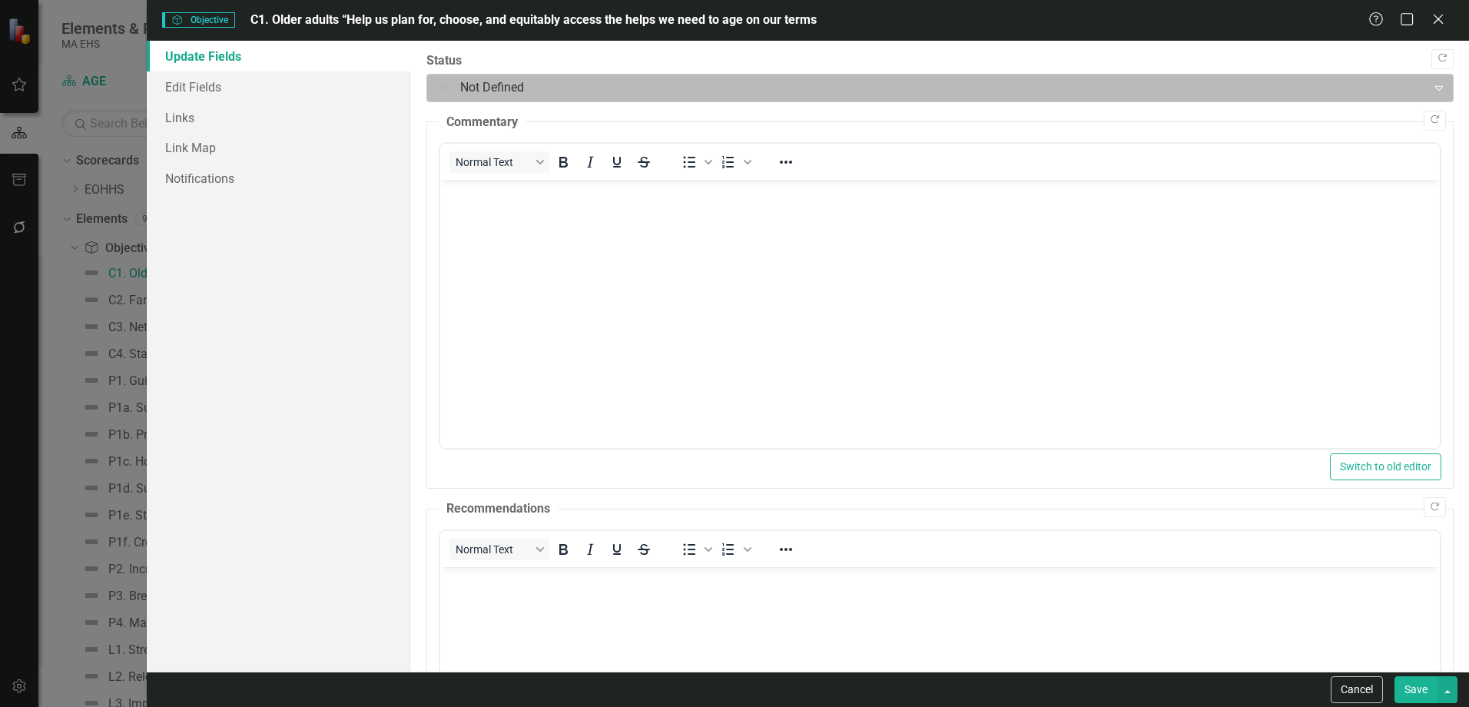
click at [481, 99] on div "Not Defined" at bounding box center [926, 88] width 995 height 27
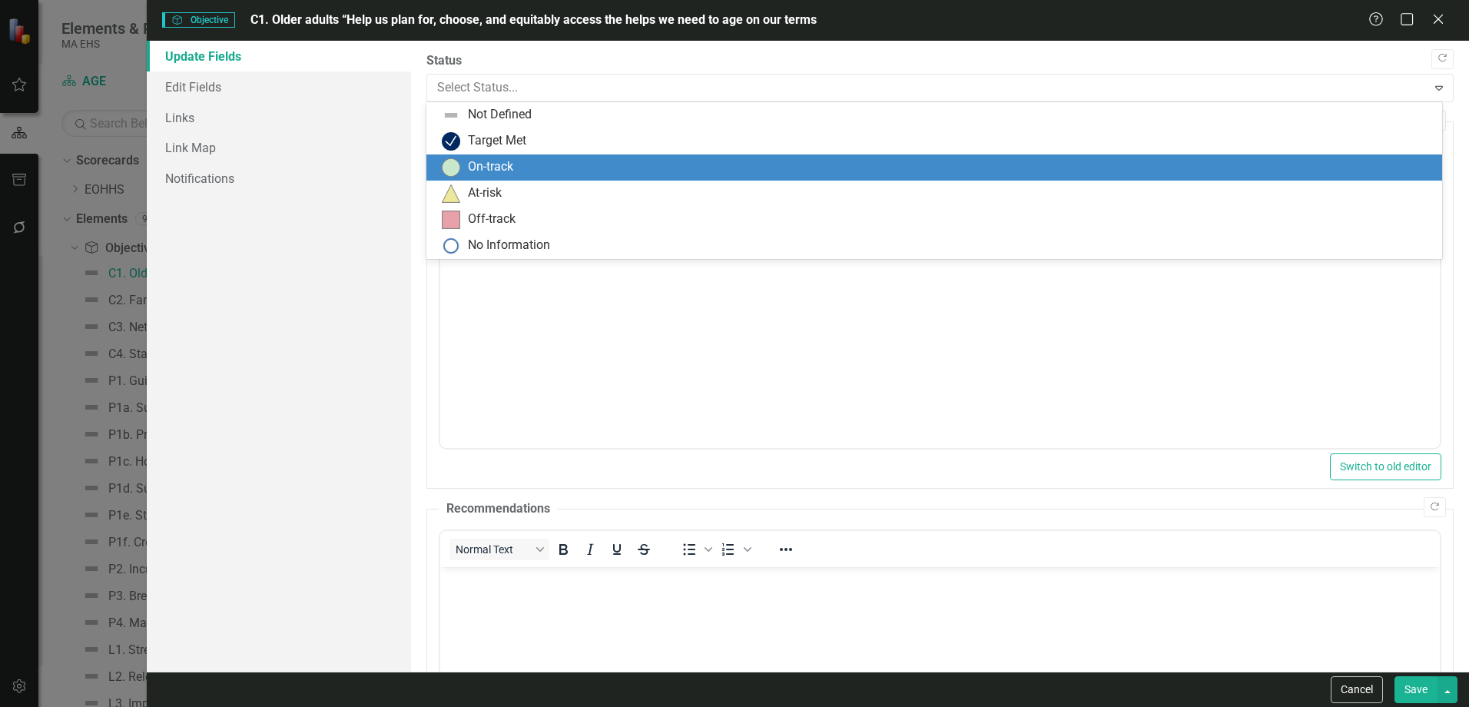
click at [461, 159] on div "On-track" at bounding box center [937, 167] width 991 height 18
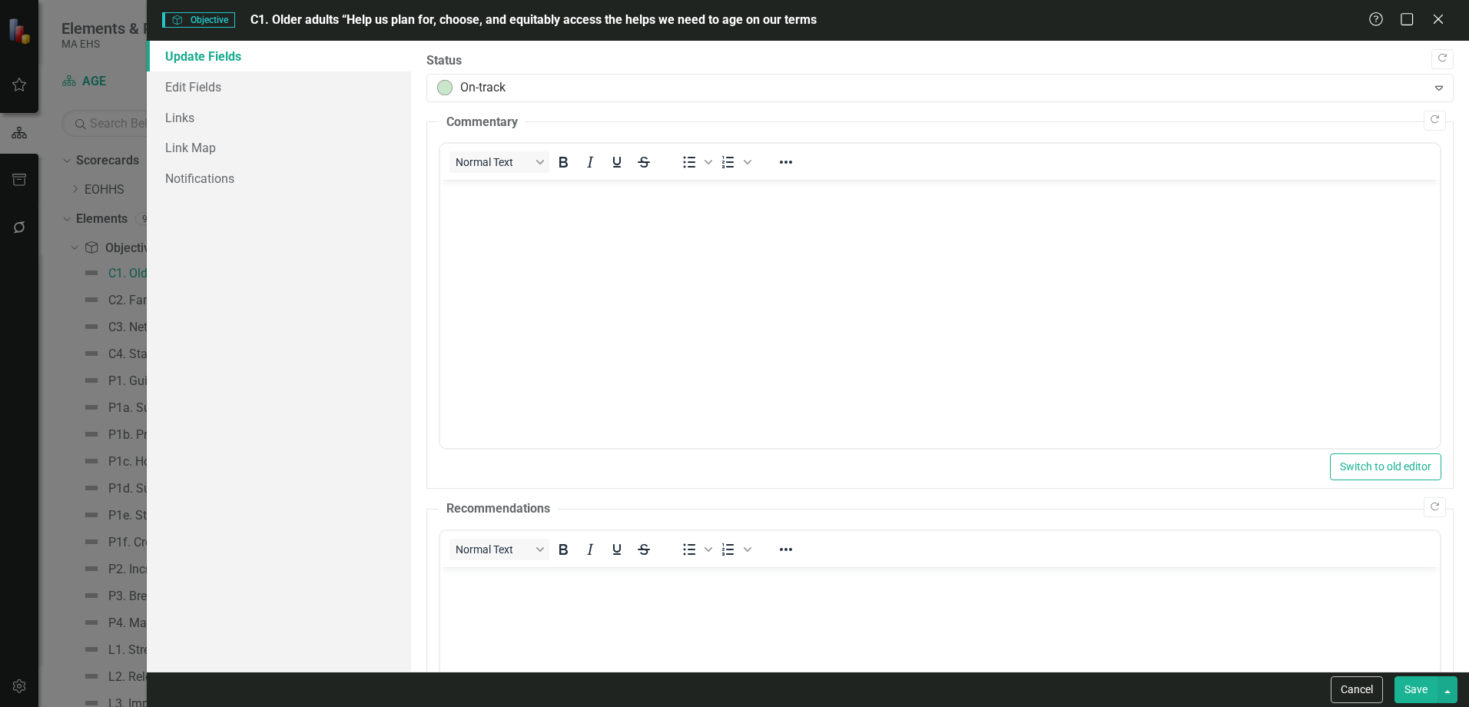
click at [1413, 682] on button "Save" at bounding box center [1415, 689] width 43 height 27
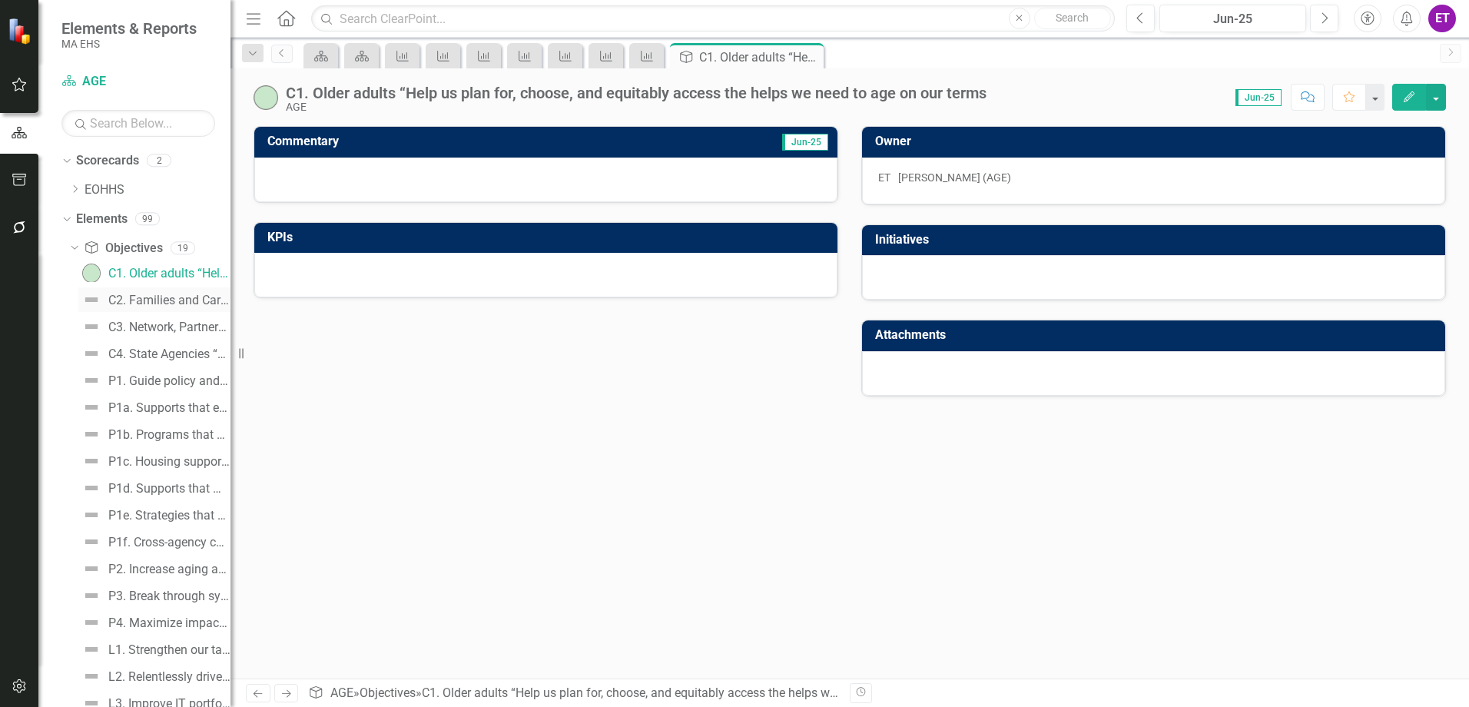
click at [142, 301] on div "C2. Families and Caregivers “Support our ability to care for older adults with …" at bounding box center [169, 300] width 122 height 14
click at [151, 337] on link "C3. Network, Partners & Providers “Together, help us deliver a broad range of s…" at bounding box center [154, 326] width 152 height 25
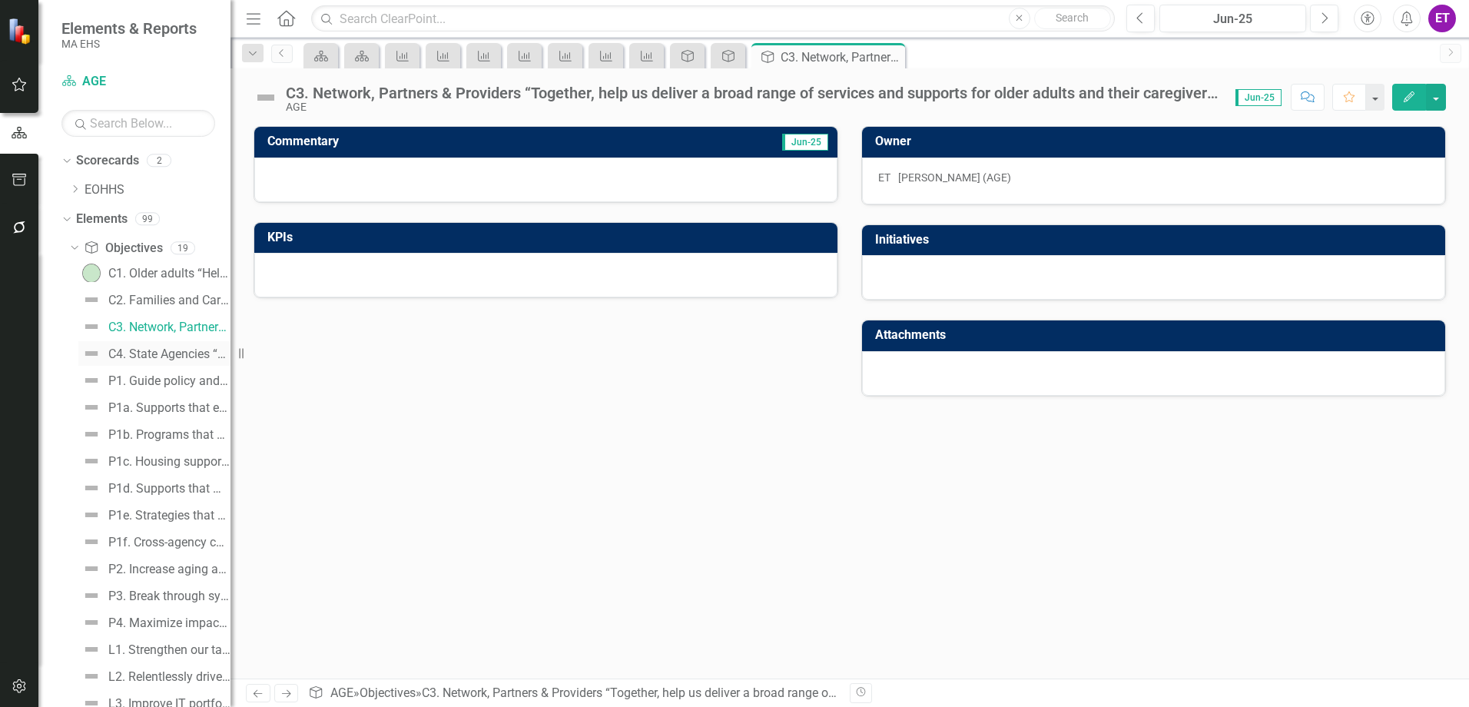
click at [126, 351] on div "C4. State Agencies “Help us plan for and serve our increasing population of old…" at bounding box center [169, 354] width 122 height 14
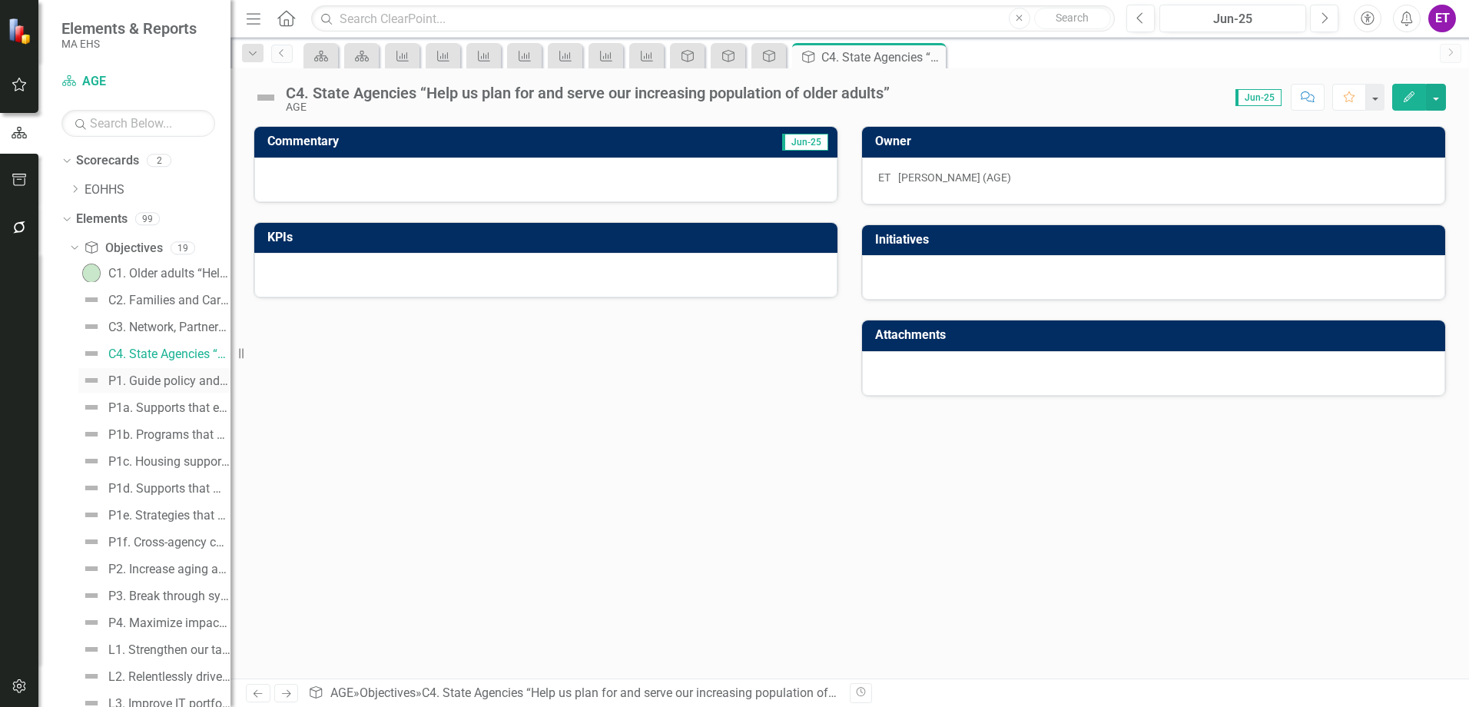
click at [150, 391] on link "P1. Guide policy and pioneer innovation to make [US_STATE] a great state for ol…" at bounding box center [154, 380] width 152 height 25
click at [142, 297] on div "C2. Families and Caregivers “Support our ability to care for older adults with …" at bounding box center [169, 300] width 122 height 14
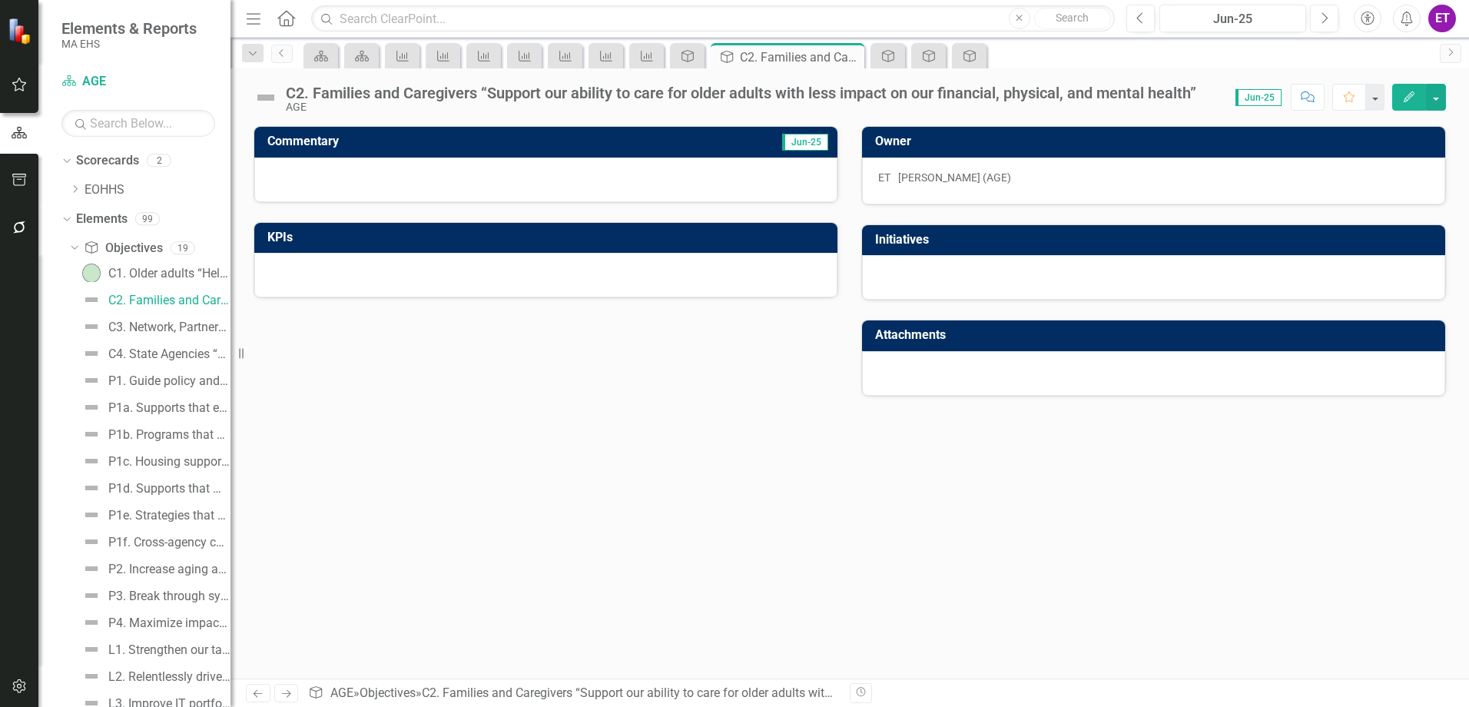
click at [1400, 96] on button "Edit" at bounding box center [1409, 97] width 34 height 27
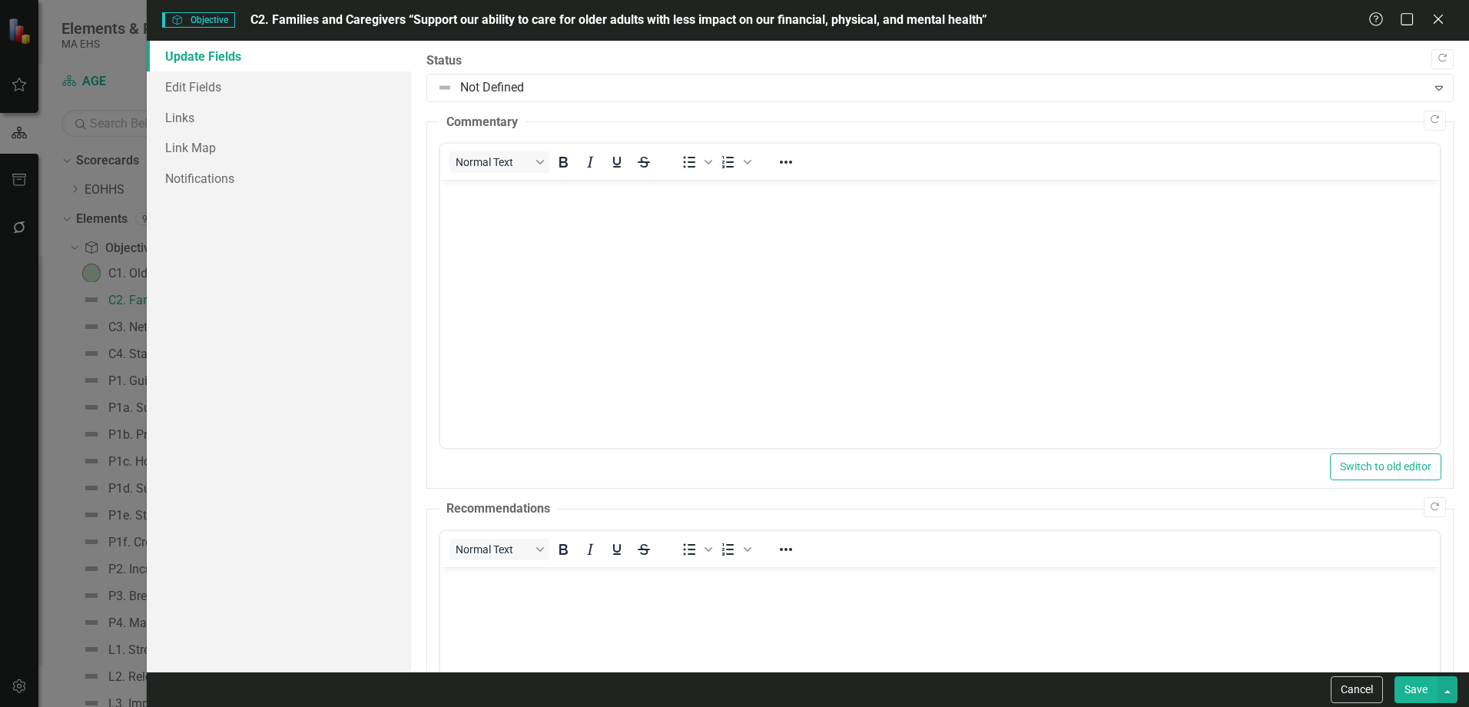
click at [721, 56] on label "Status" at bounding box center [939, 61] width 1027 height 18
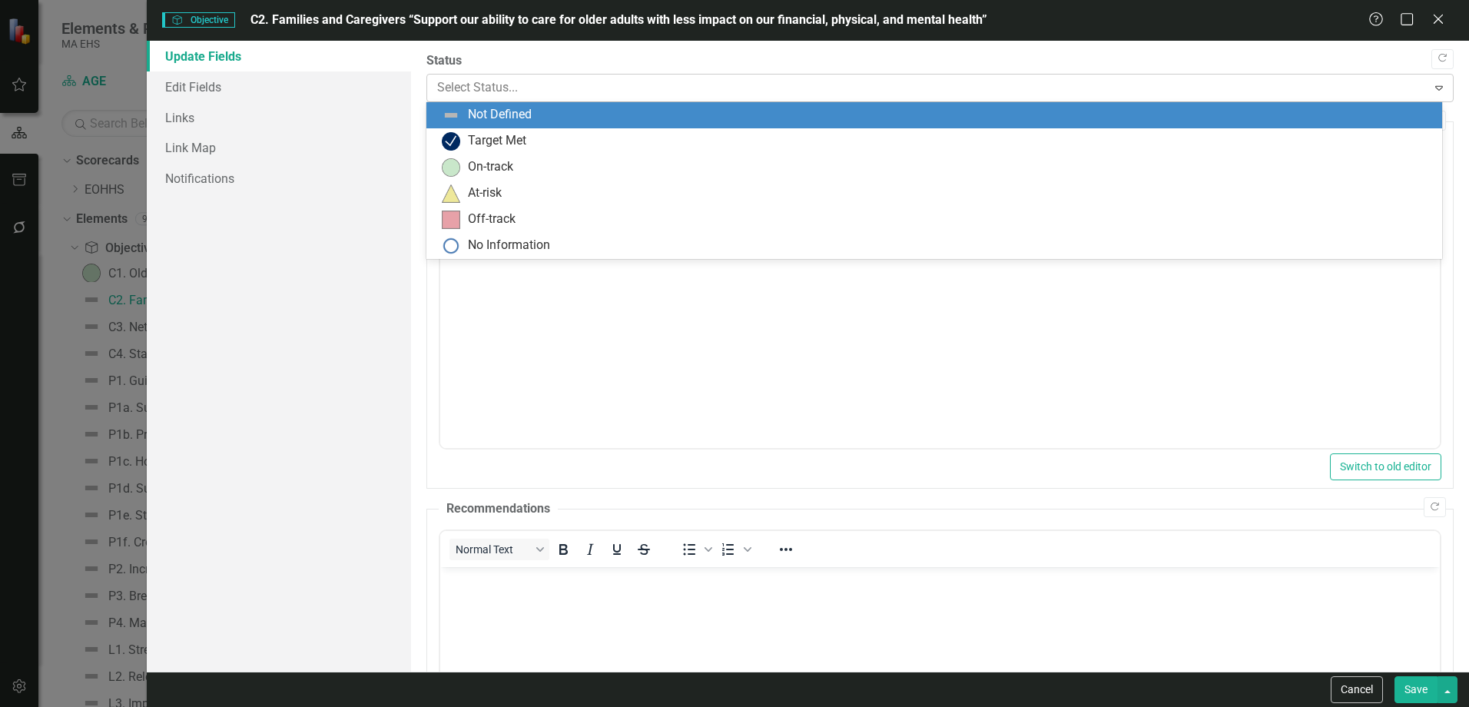
click at [720, 75] on div "Select Status..." at bounding box center [926, 88] width 995 height 27
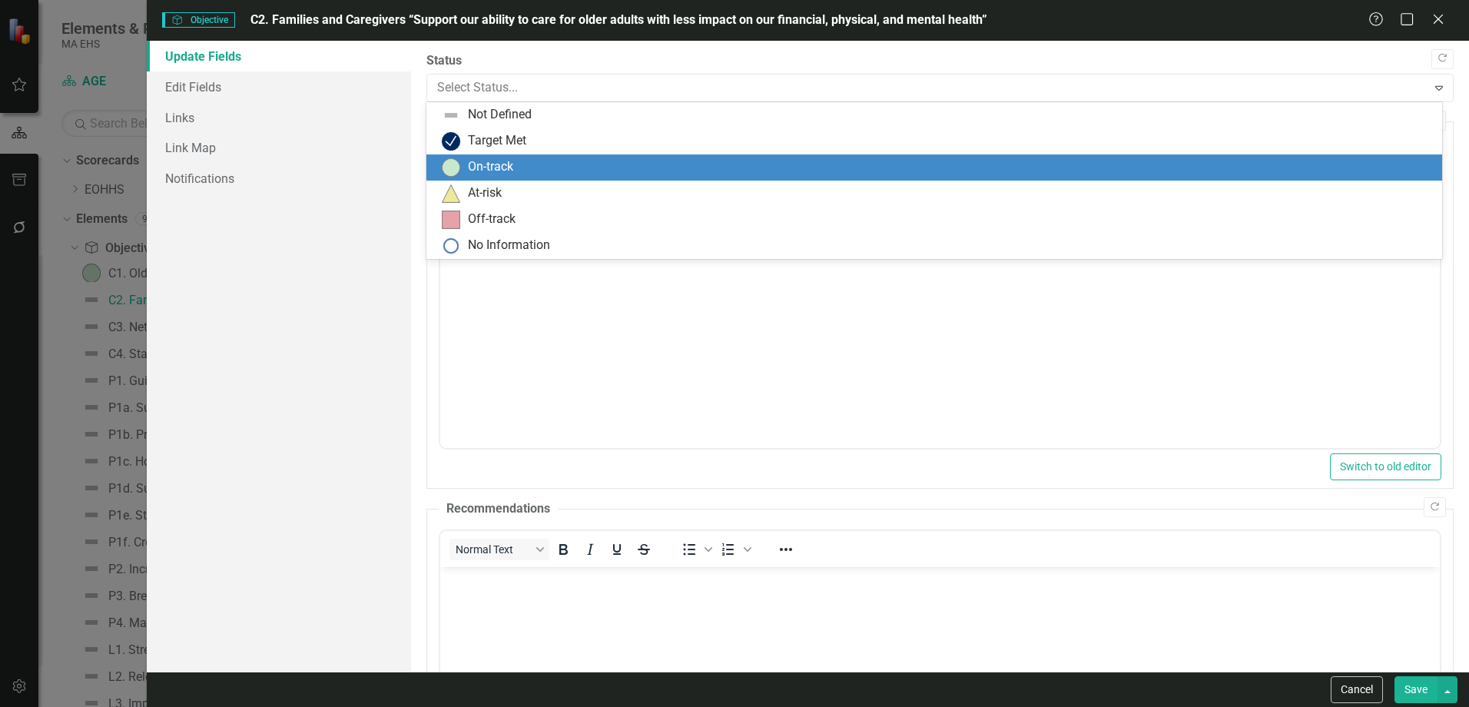
click at [555, 160] on div "On-track" at bounding box center [937, 167] width 991 height 18
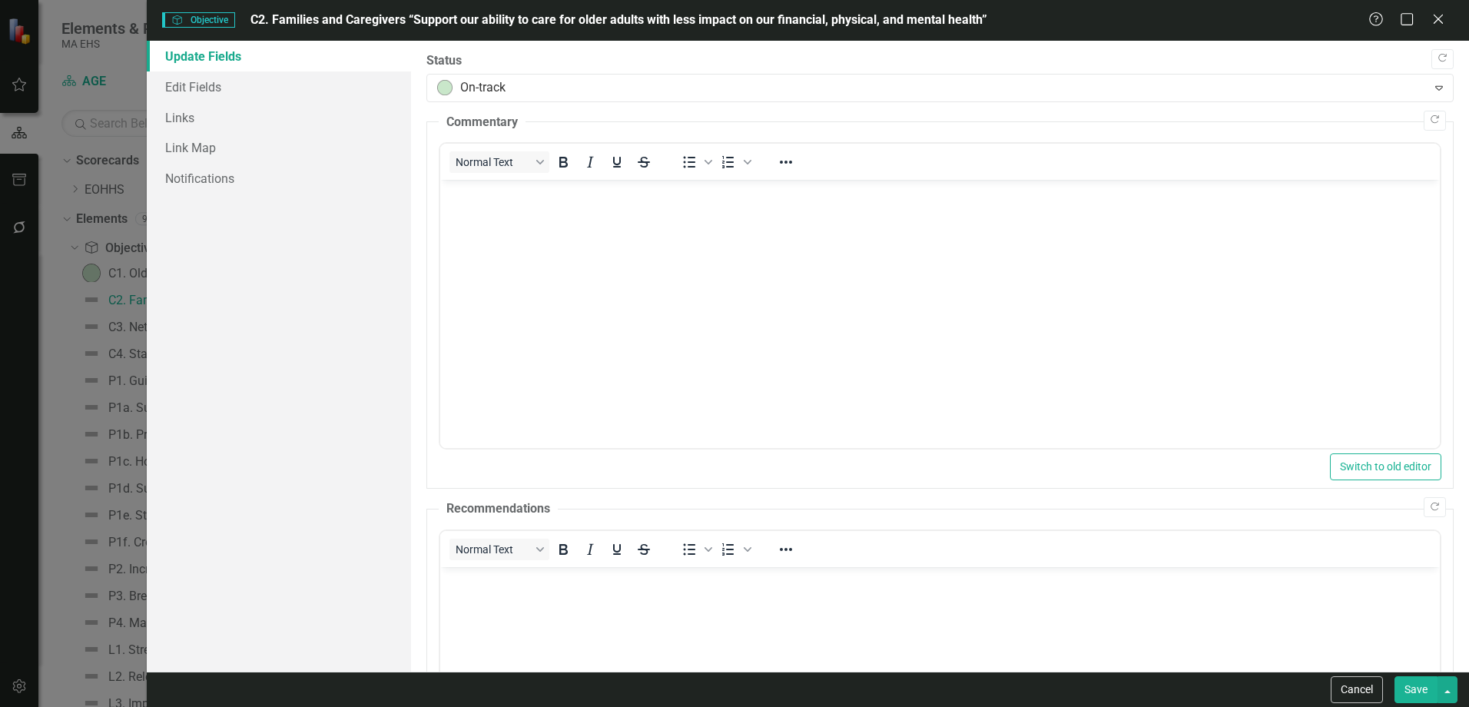
click at [1425, 688] on button "Save" at bounding box center [1415, 689] width 43 height 27
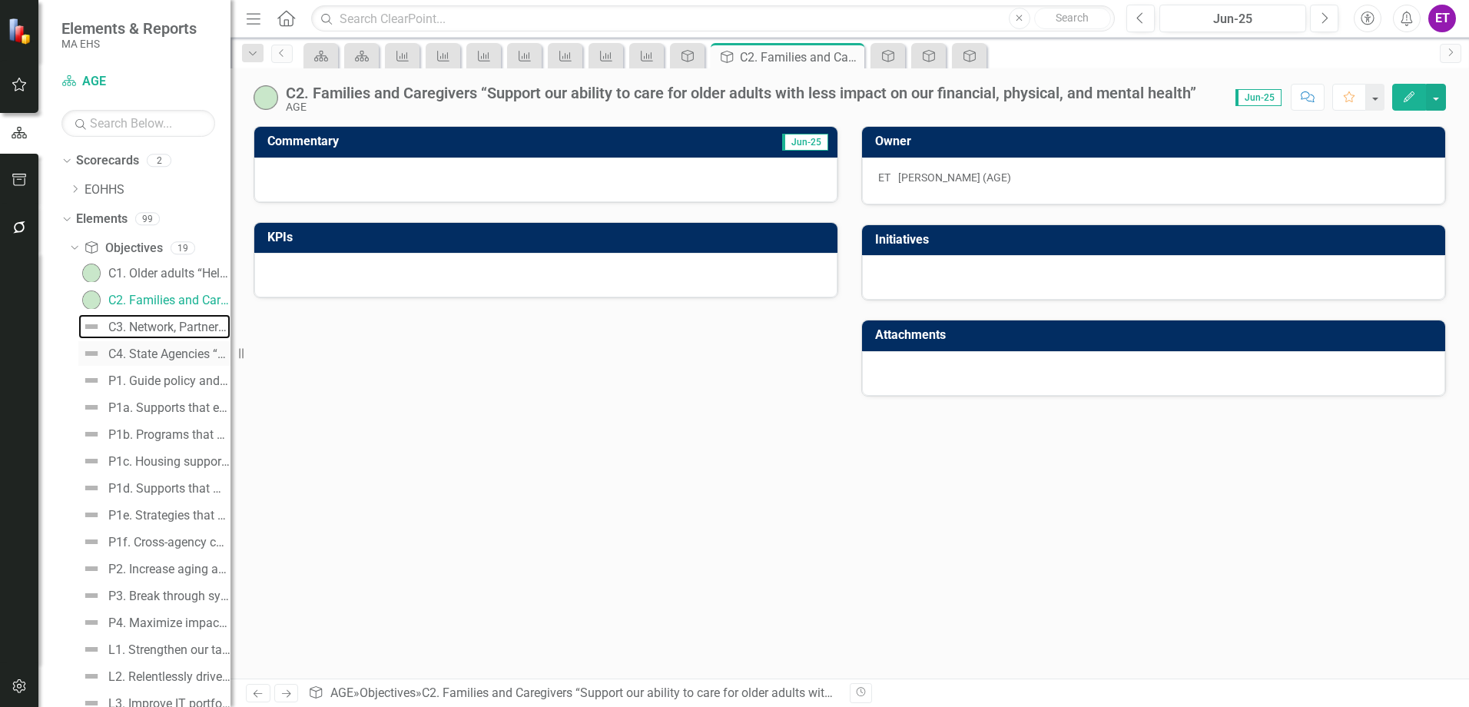
drag, startPoint x: 164, startPoint y: 333, endPoint x: 154, endPoint y: 347, distance: 16.4
click at [164, 333] on div "C3. Network, Partners & Providers “Together, help us deliver a broad range of s…" at bounding box center [169, 327] width 122 height 14
click at [1407, 95] on icon "Edit" at bounding box center [1409, 96] width 14 height 11
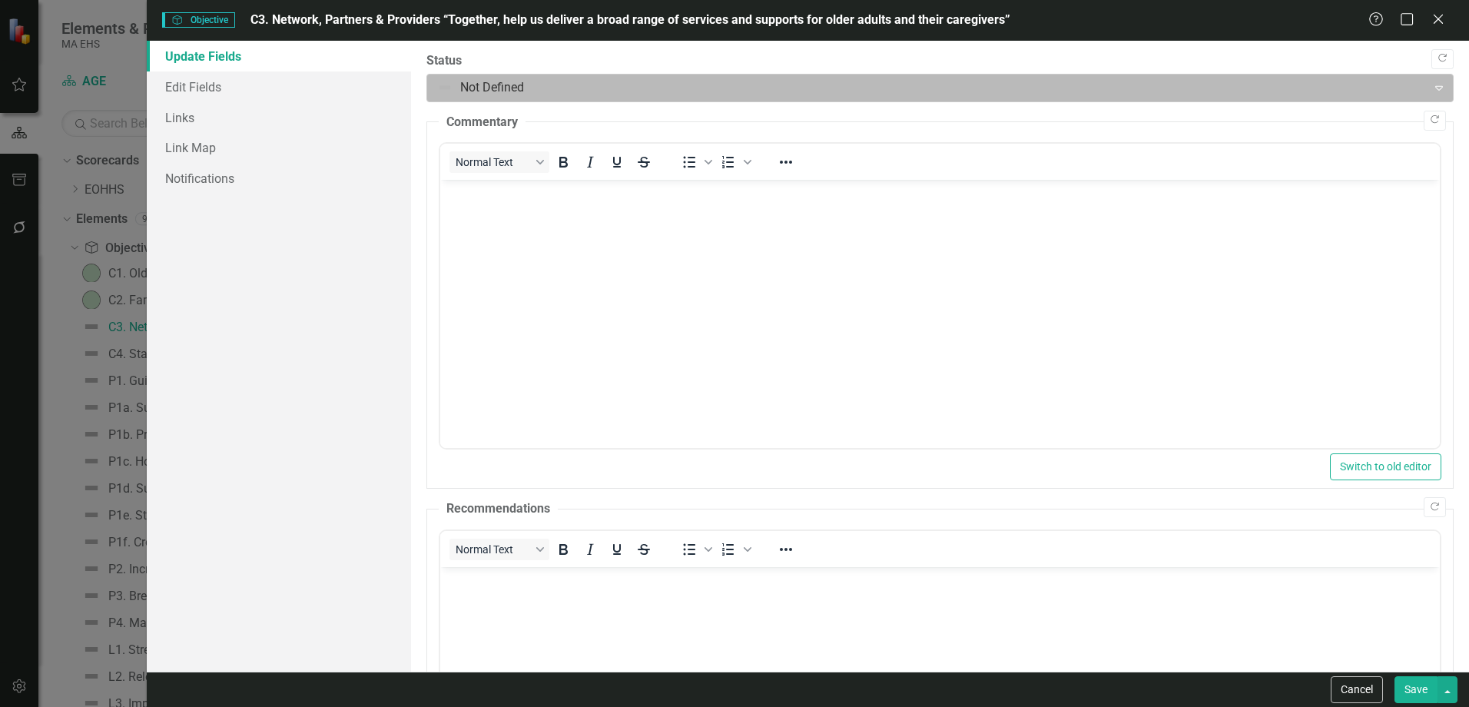
click at [453, 88] on div at bounding box center [927, 88] width 980 height 21
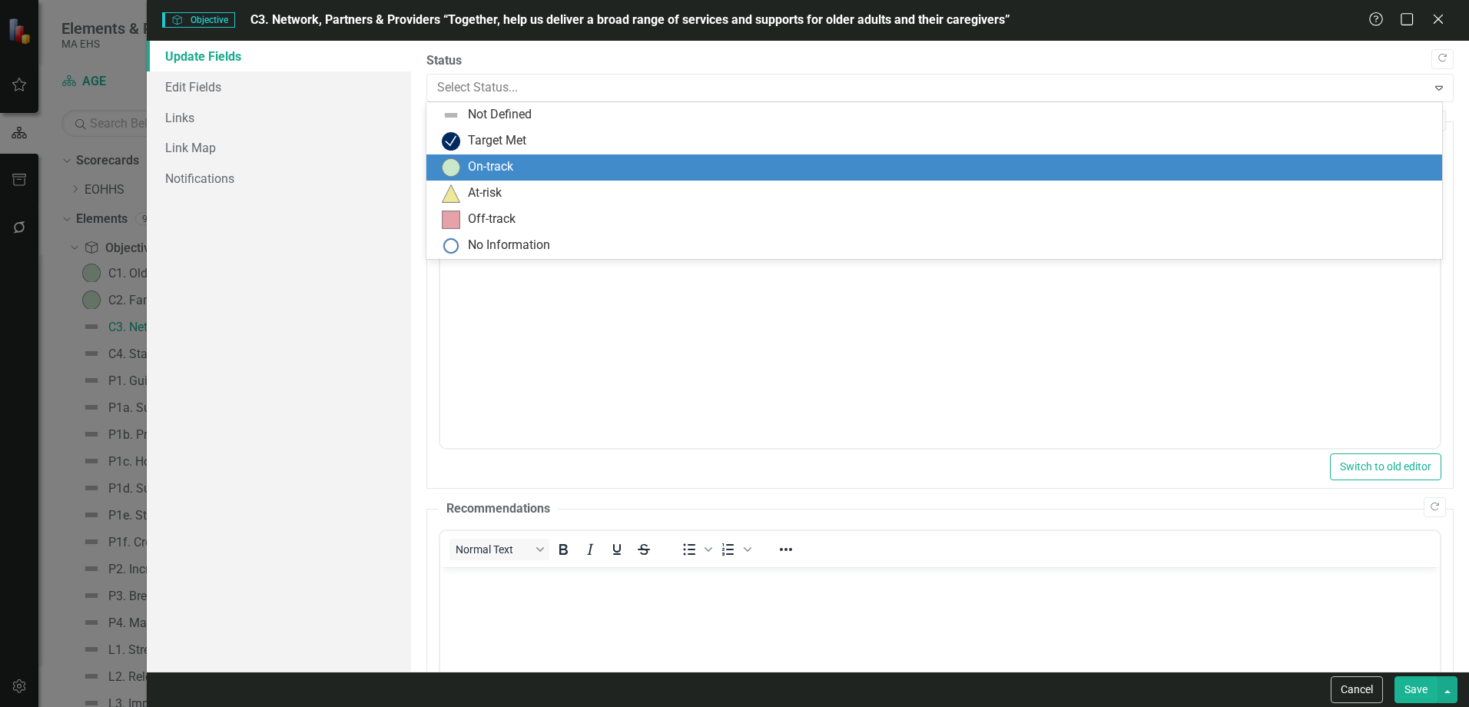
click at [499, 178] on div "On-track" at bounding box center [934, 167] width 1016 height 26
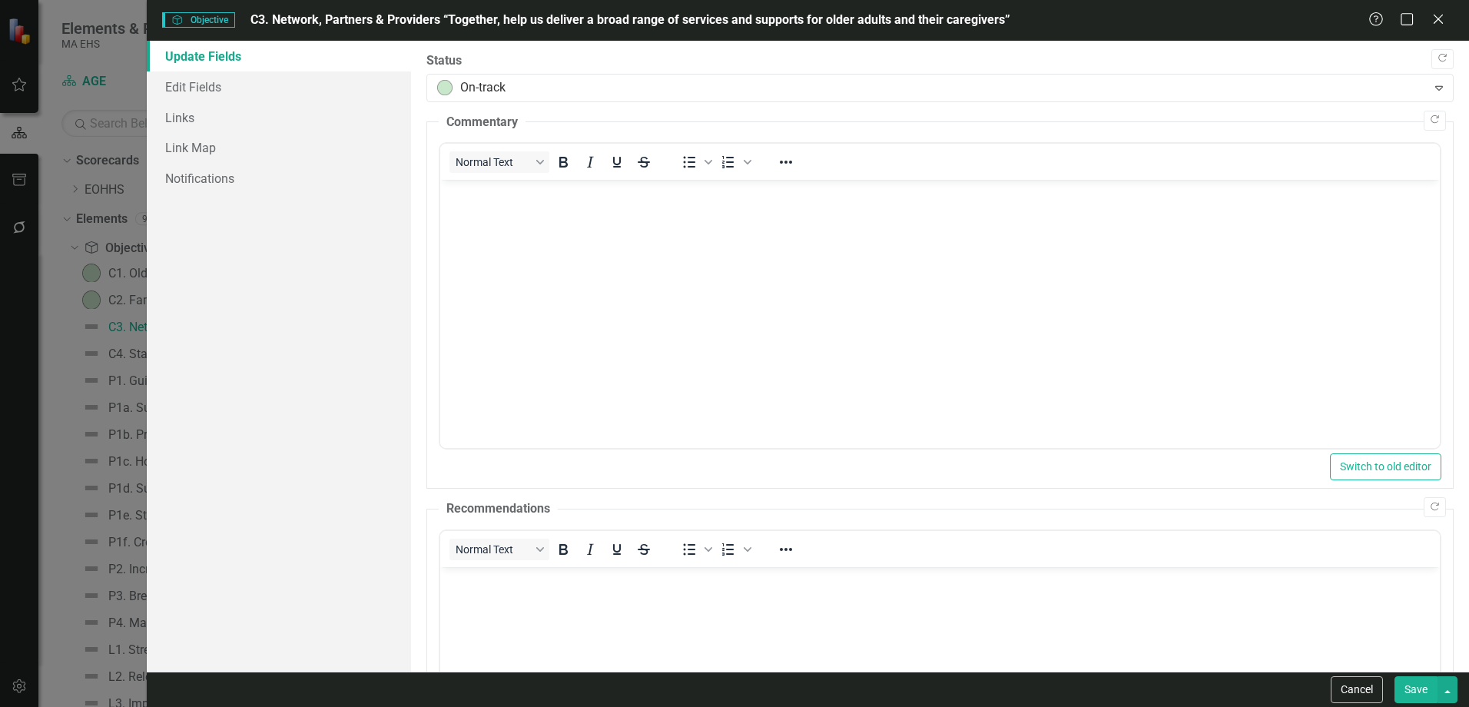
click at [1414, 701] on button "Save" at bounding box center [1415, 689] width 43 height 27
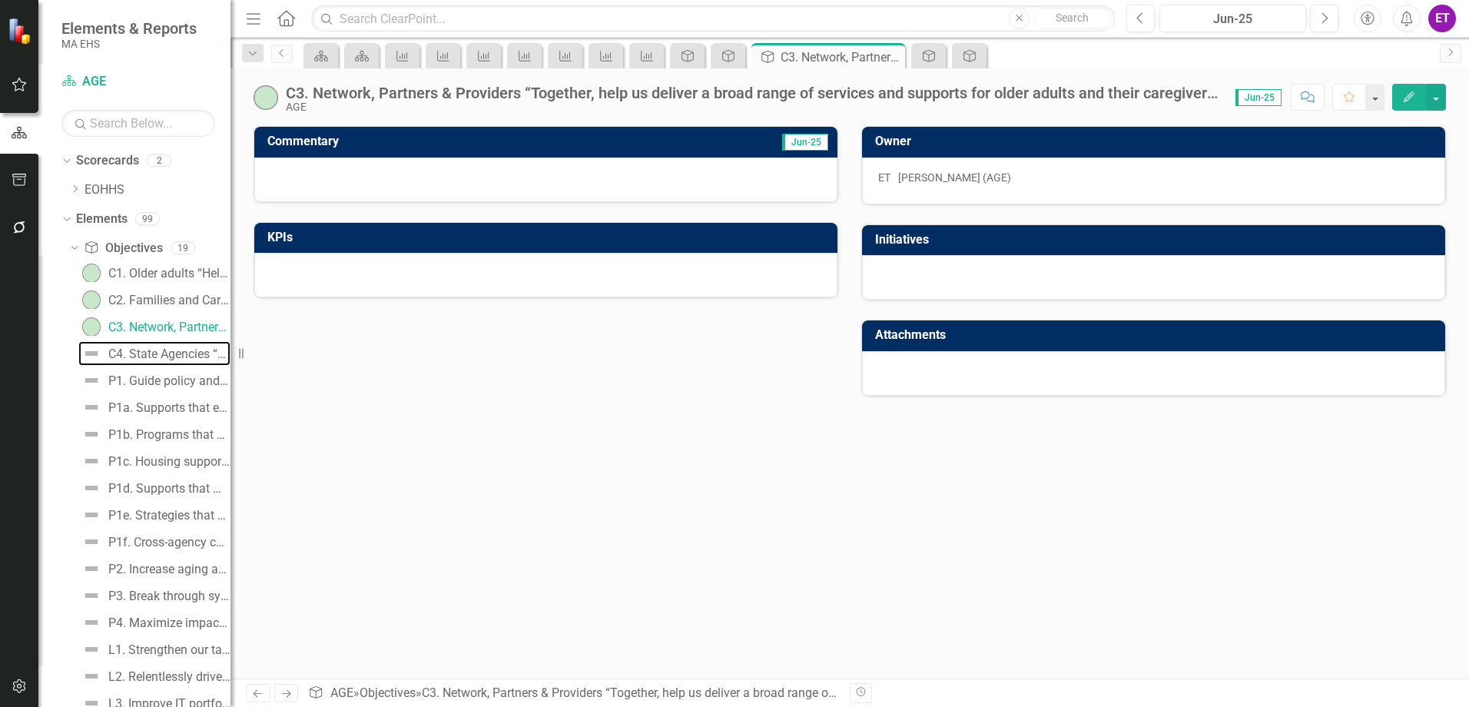
click at [131, 355] on div "C4. State Agencies “Help us plan for and serve our increasing population of old…" at bounding box center [169, 354] width 122 height 14
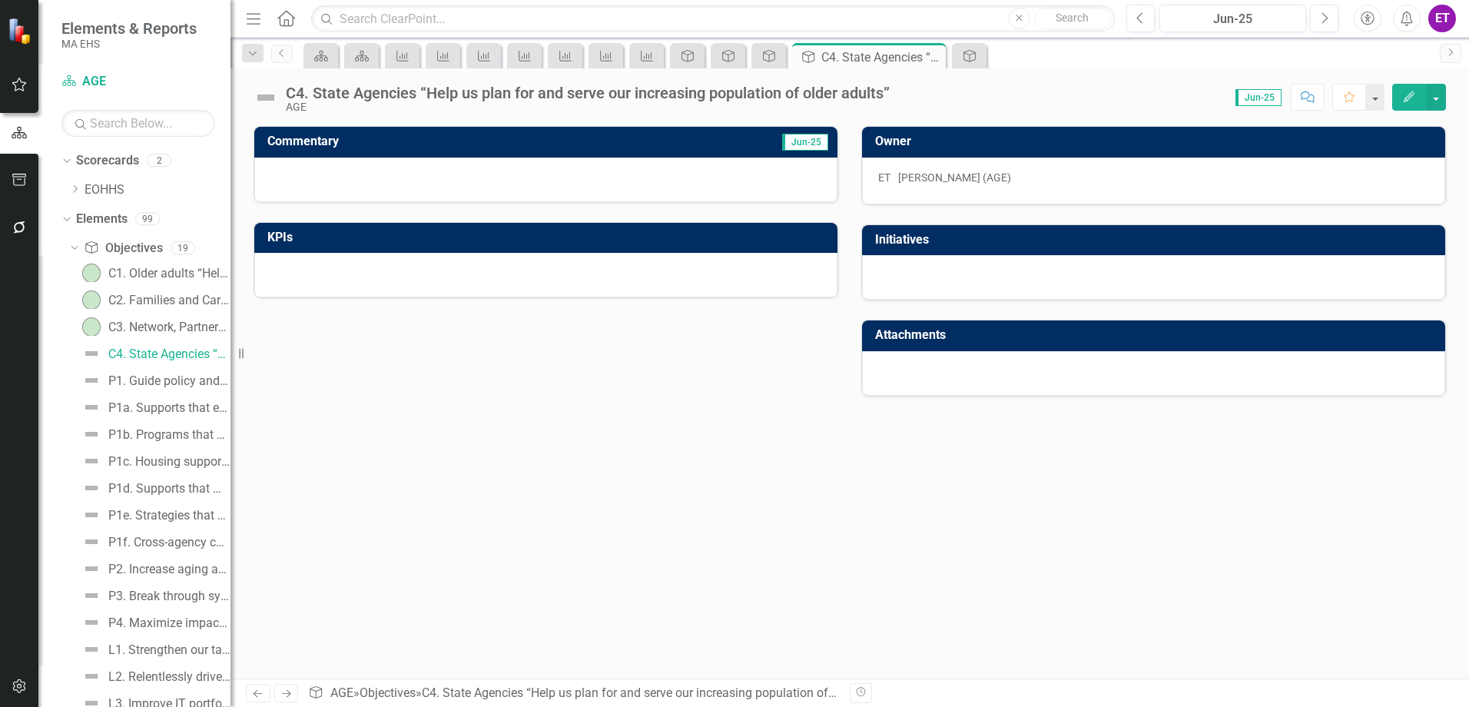
click at [1413, 91] on icon "Edit" at bounding box center [1409, 96] width 14 height 11
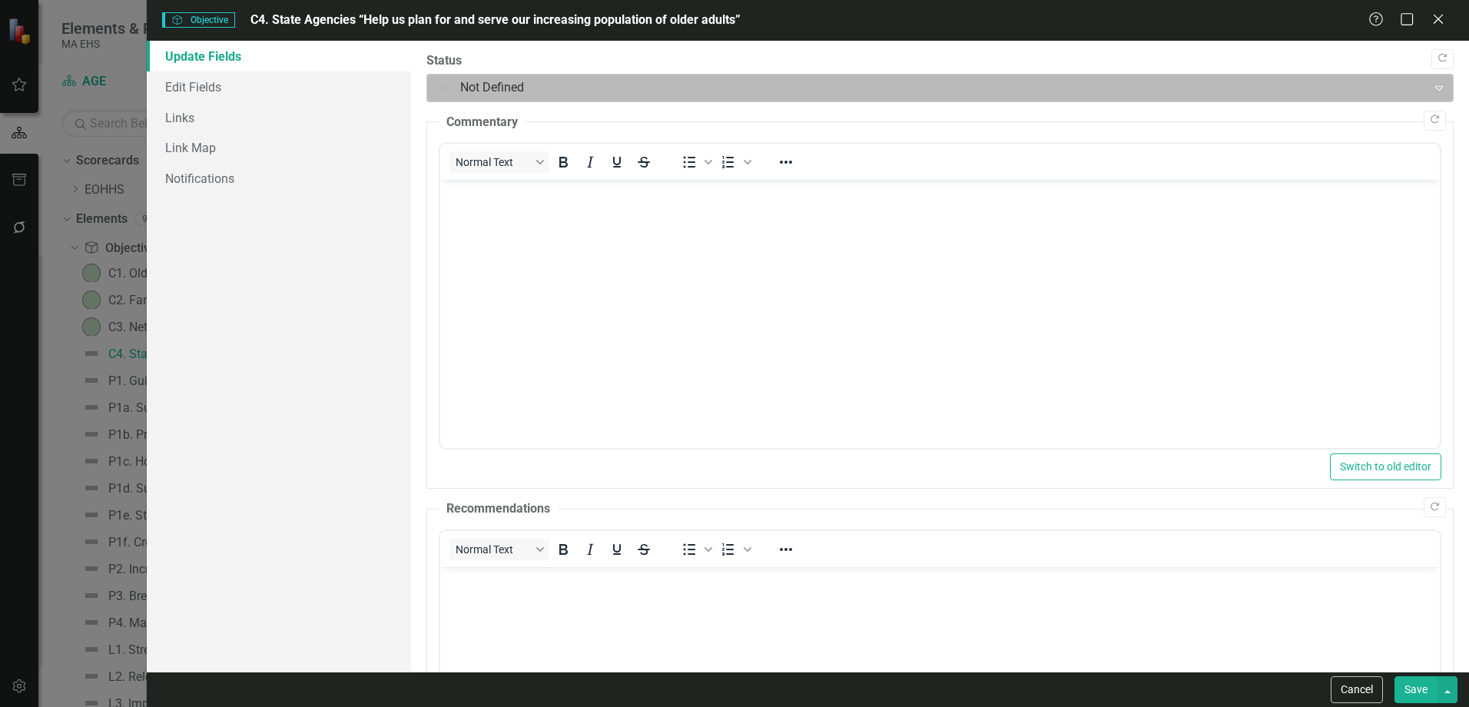
click at [453, 76] on div "Not Defined" at bounding box center [926, 88] width 995 height 27
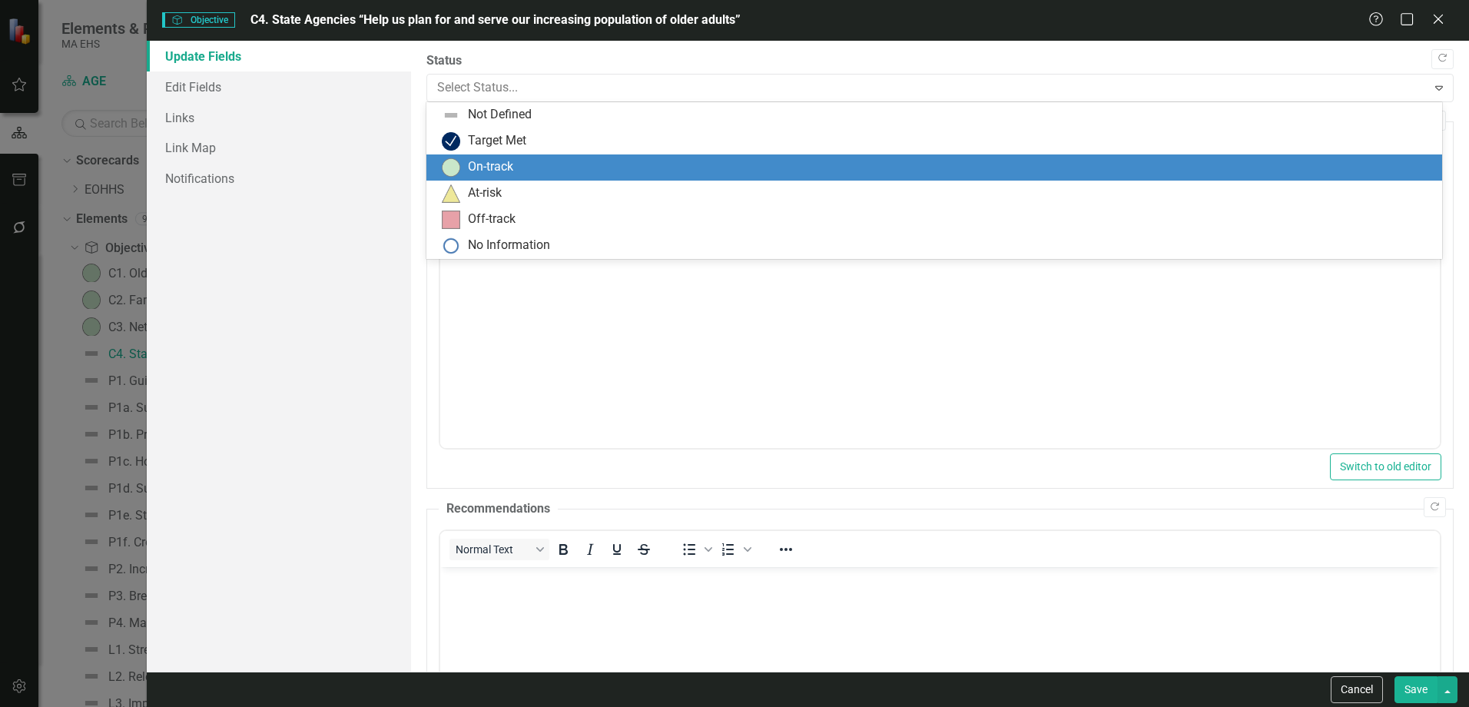
click at [471, 164] on div "On-track" at bounding box center [490, 167] width 45 height 18
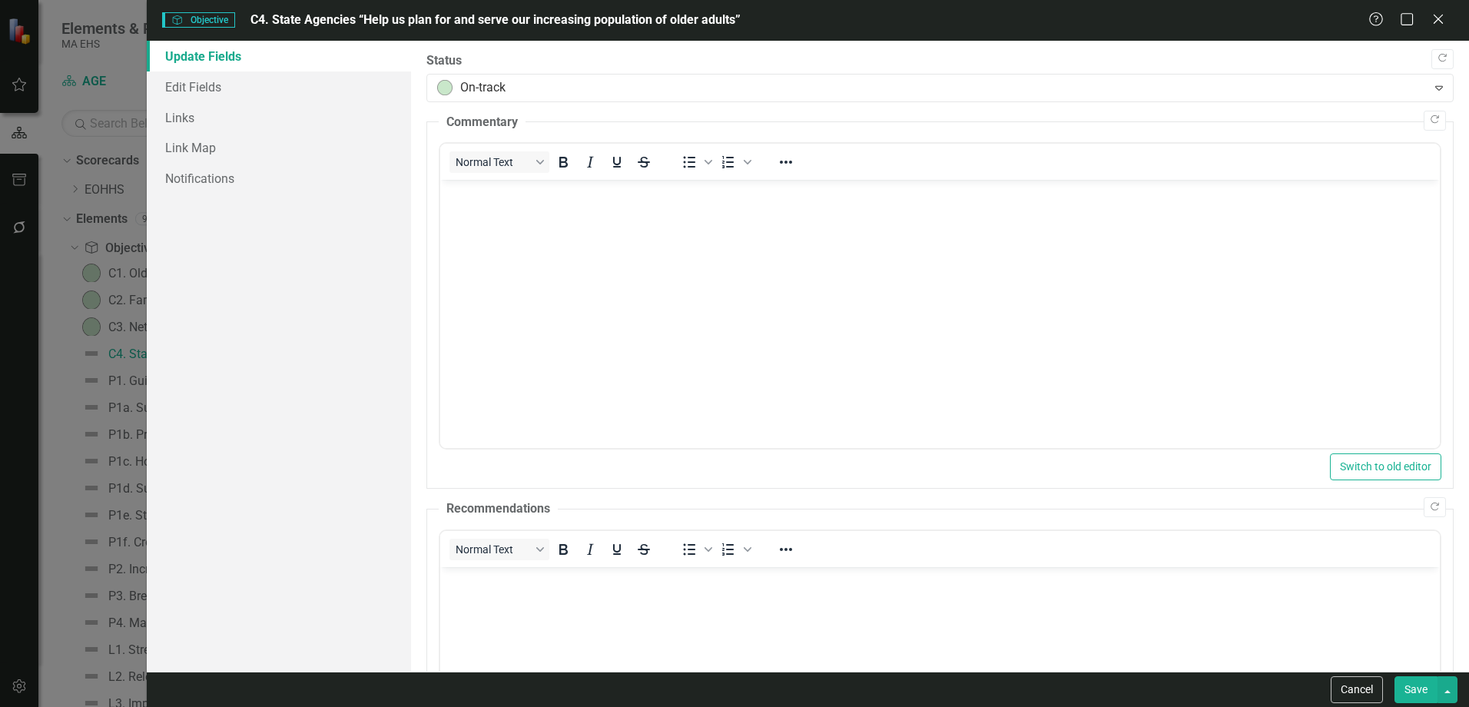
click at [1412, 683] on button "Save" at bounding box center [1415, 689] width 43 height 27
